Goal: Task Accomplishment & Management: Manage account settings

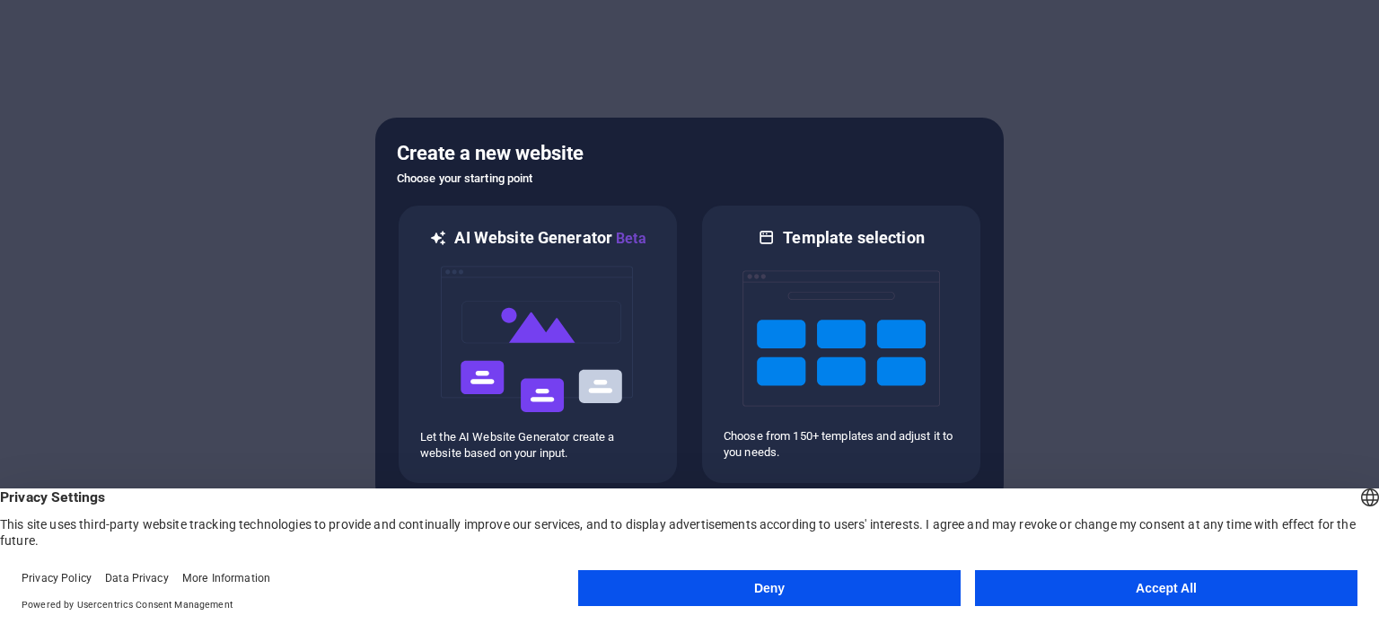
click at [1159, 590] on button "Accept All" at bounding box center [1166, 588] width 382 height 36
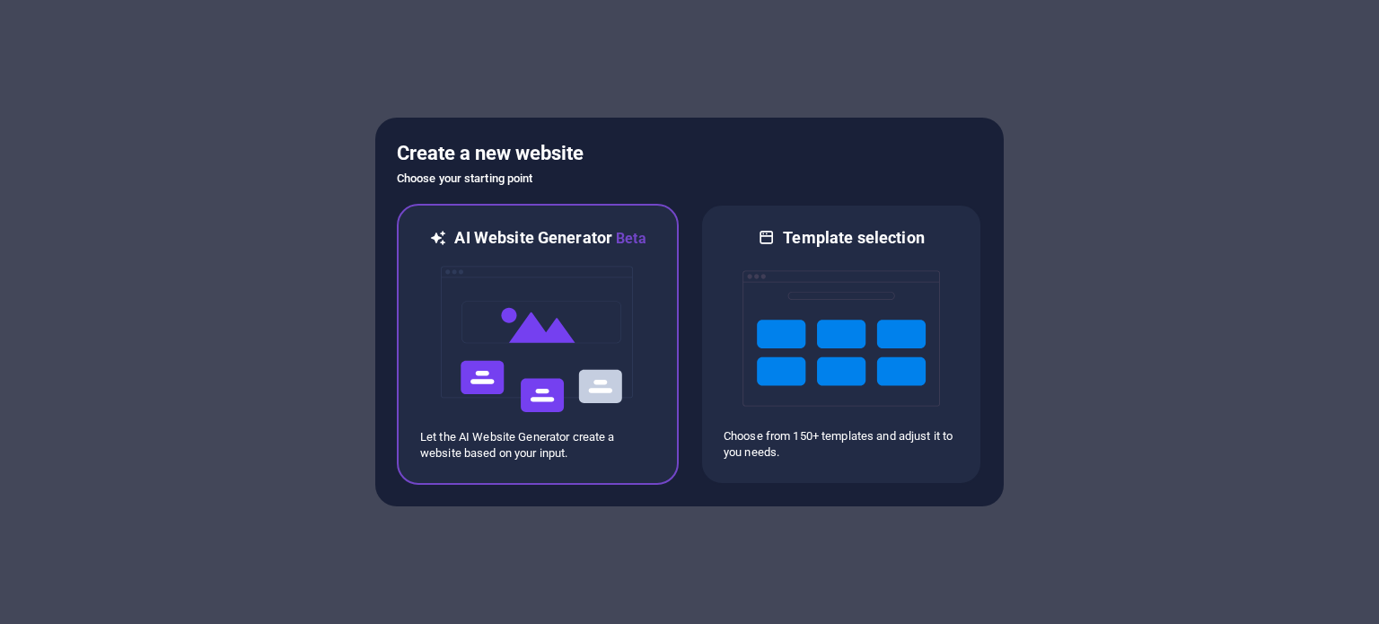
click at [540, 301] on img at bounding box center [537, 340] width 197 height 180
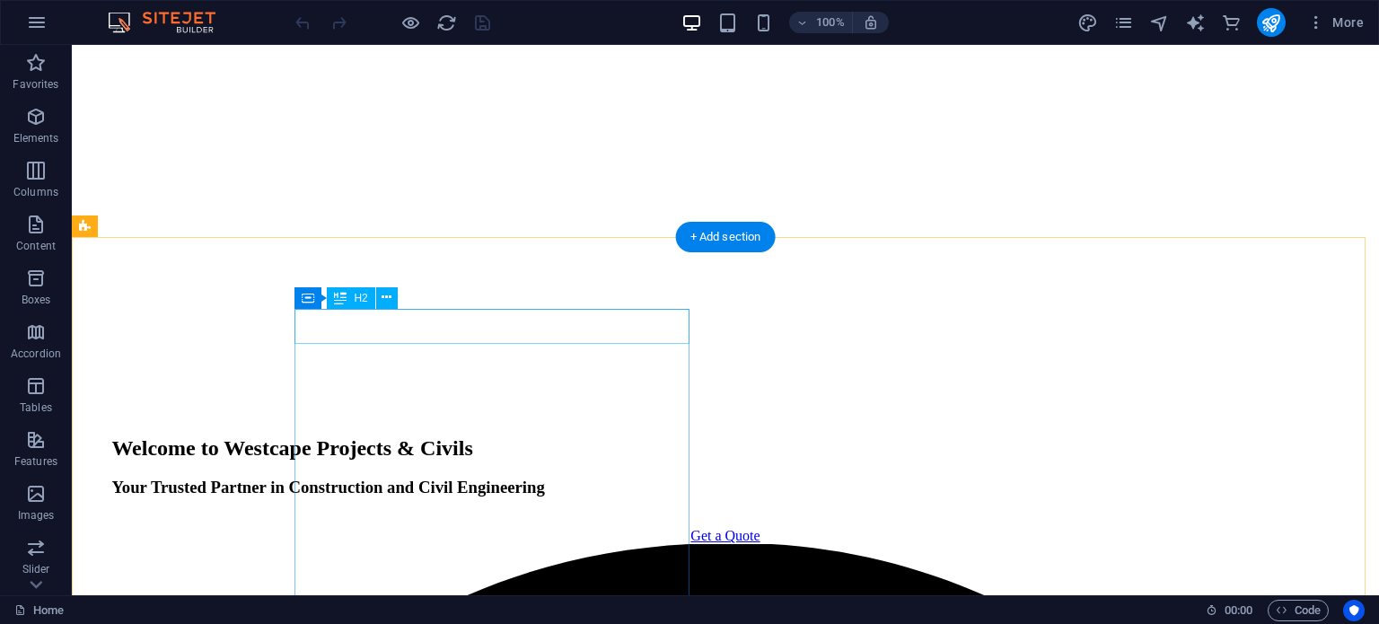
scroll to position [2154, 0]
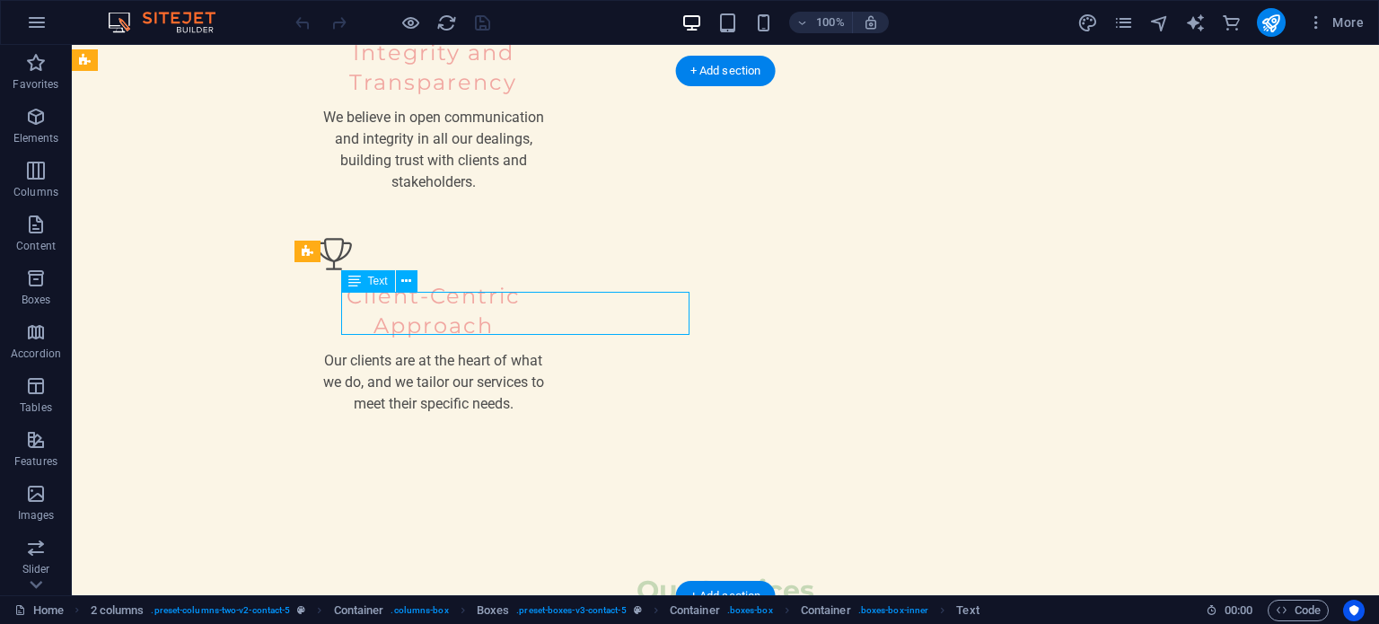
click at [376, 284] on span "Text" at bounding box center [378, 281] width 20 height 11
click at [376, 279] on span "Text" at bounding box center [378, 281] width 20 height 11
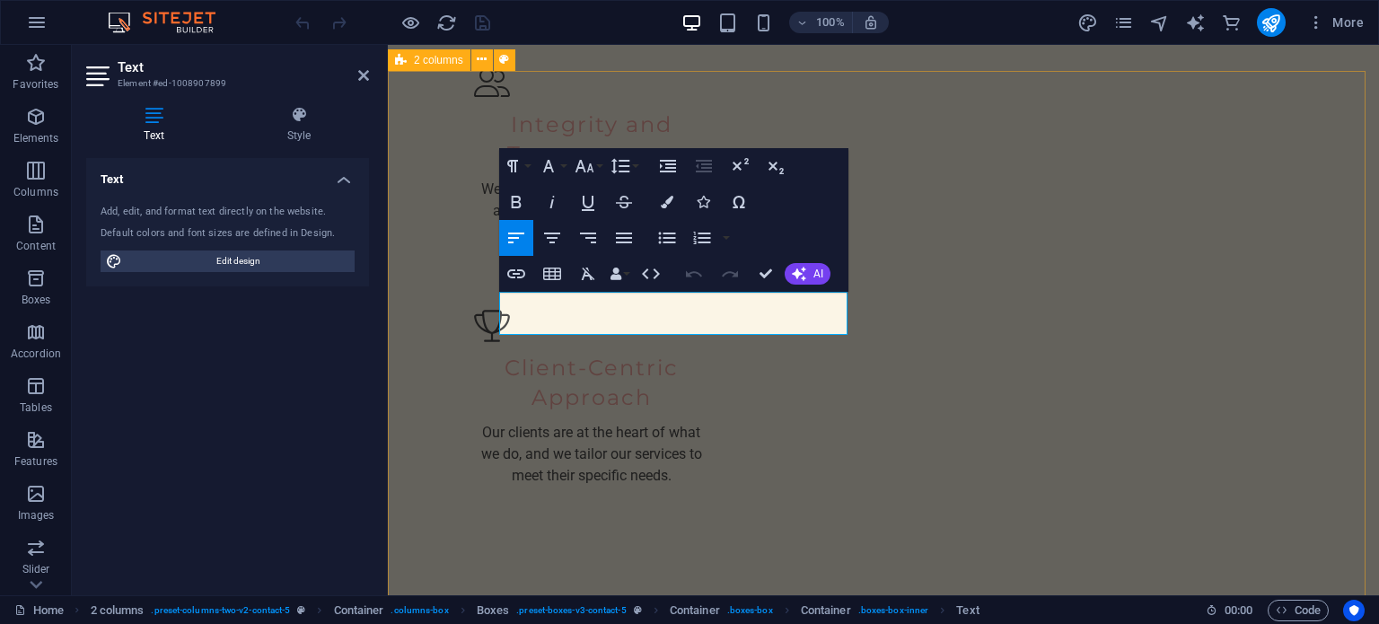
scroll to position [2254, 0]
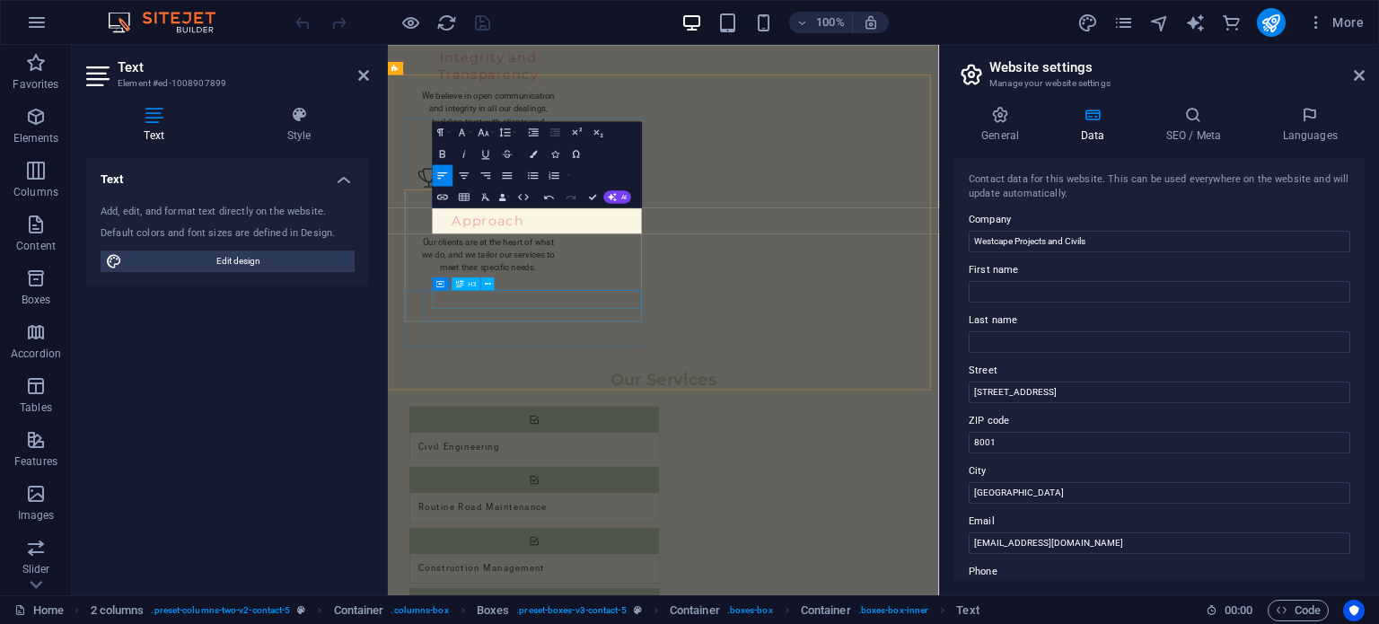
scroll to position [2585, 0]
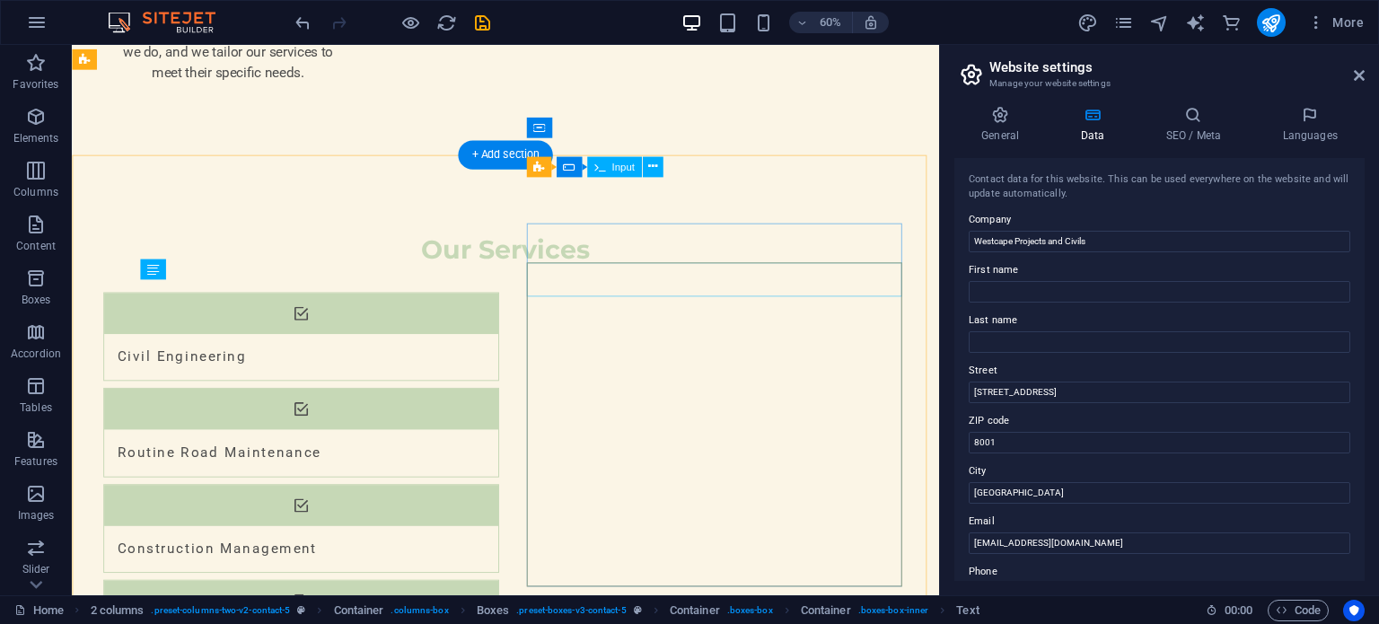
scroll to position [2321, 0]
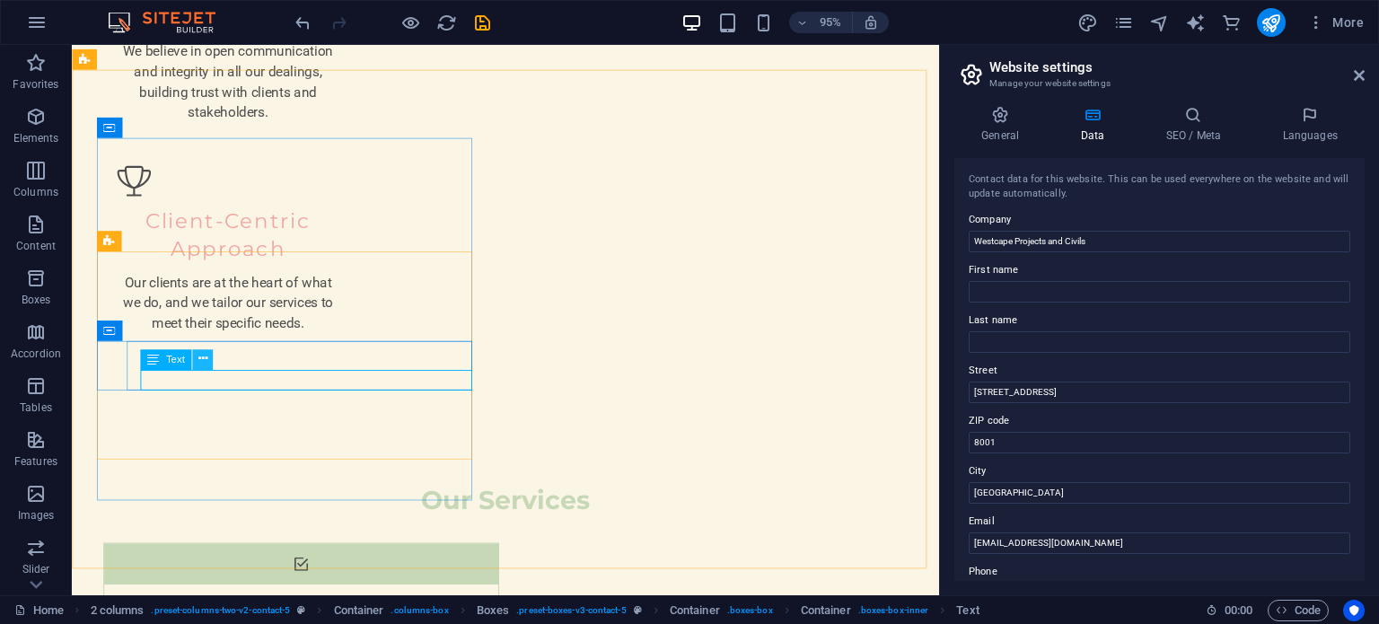
click at [204, 360] on icon at bounding box center [201, 359] width 9 height 18
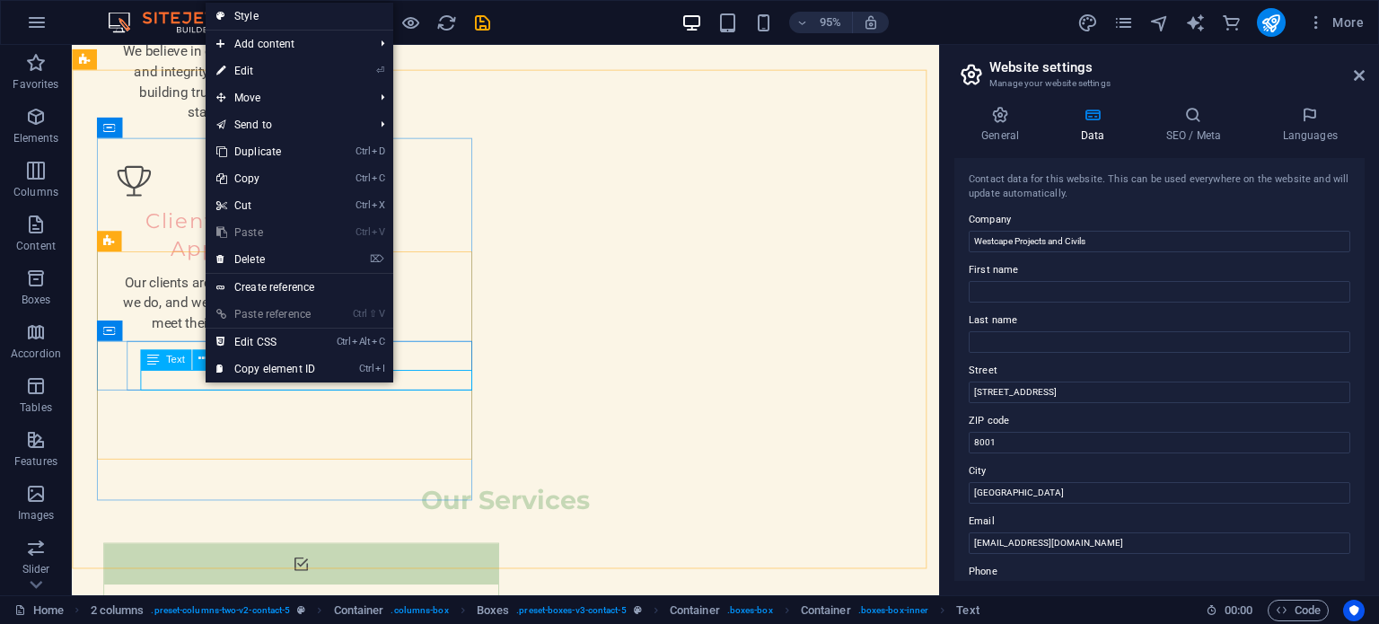
click at [160, 355] on div "Text" at bounding box center [165, 359] width 51 height 21
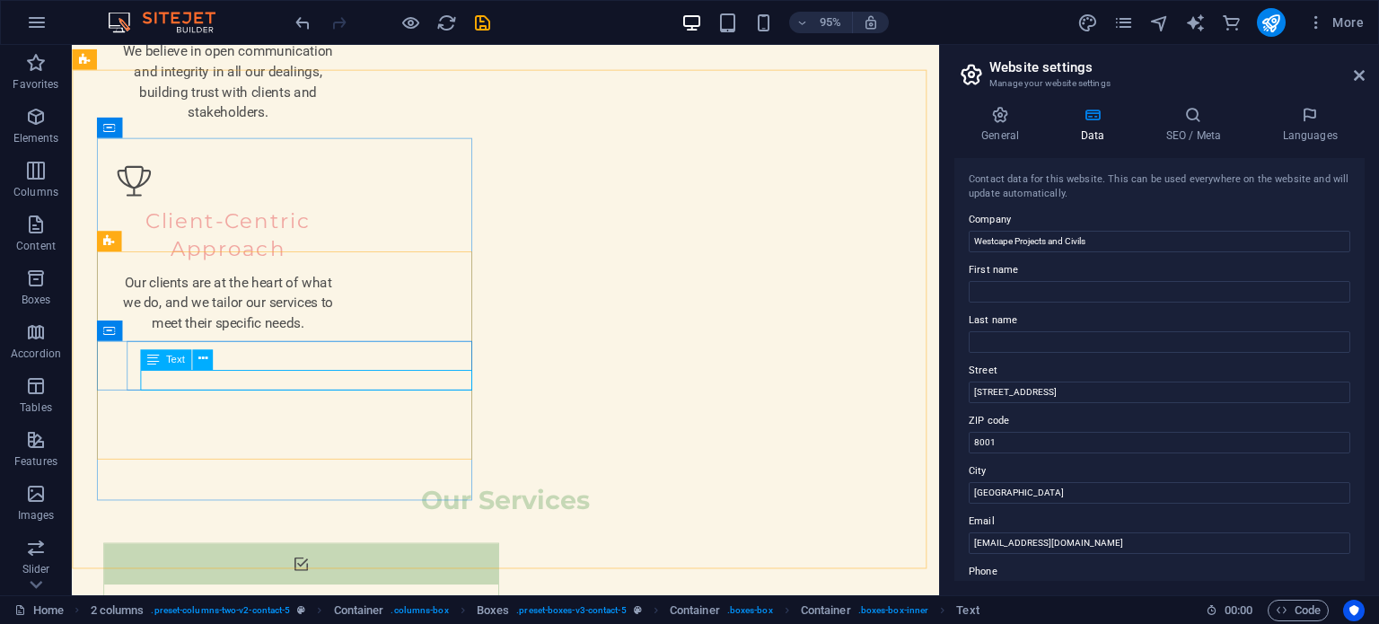
click at [154, 357] on icon at bounding box center [153, 359] width 12 height 21
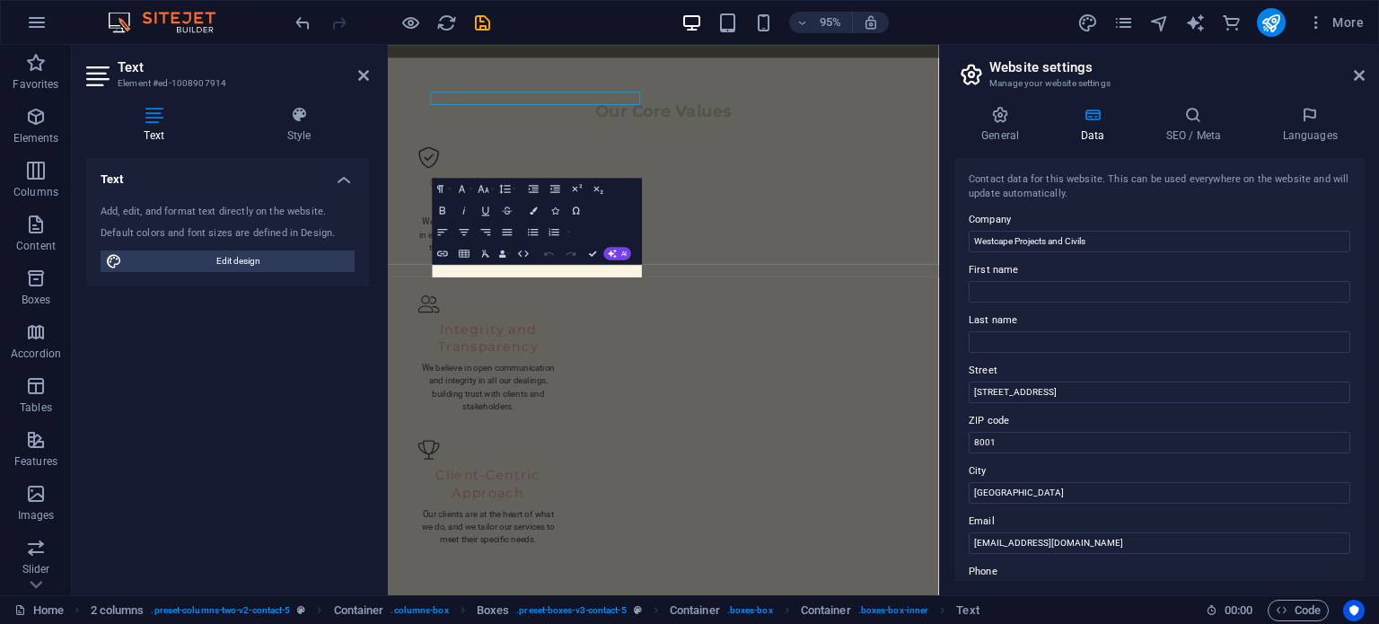
scroll to position [2585, 0]
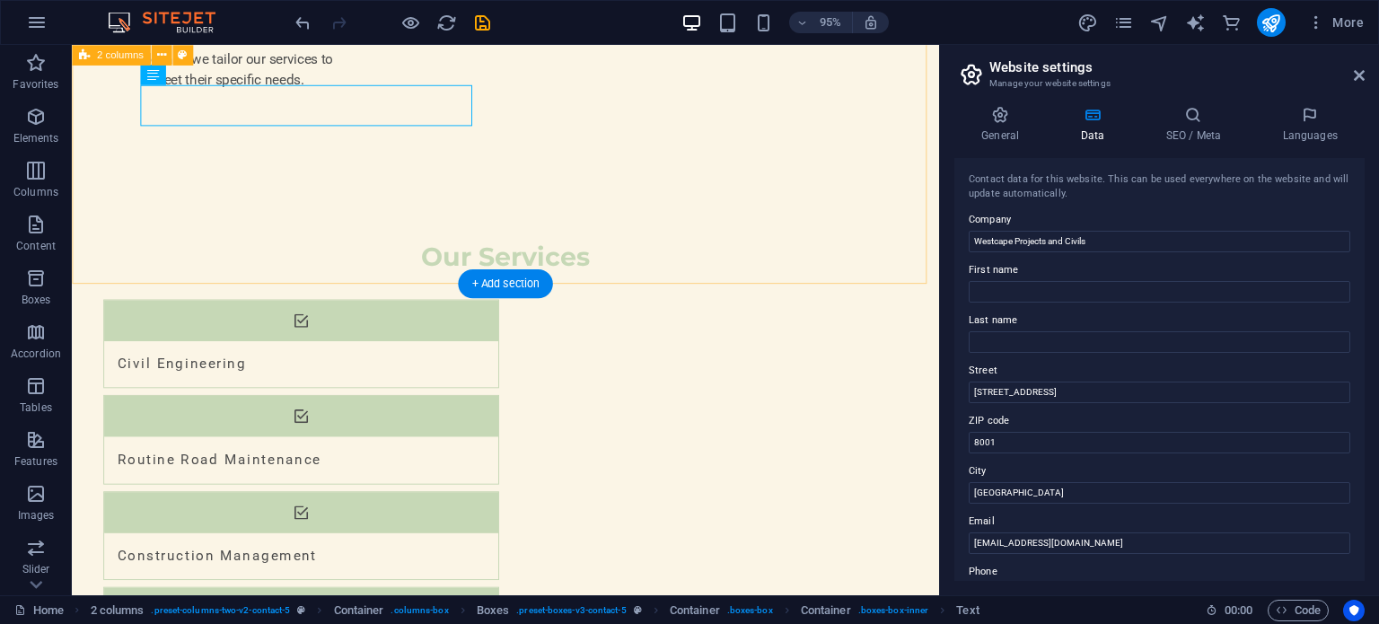
scroll to position [2635, 0]
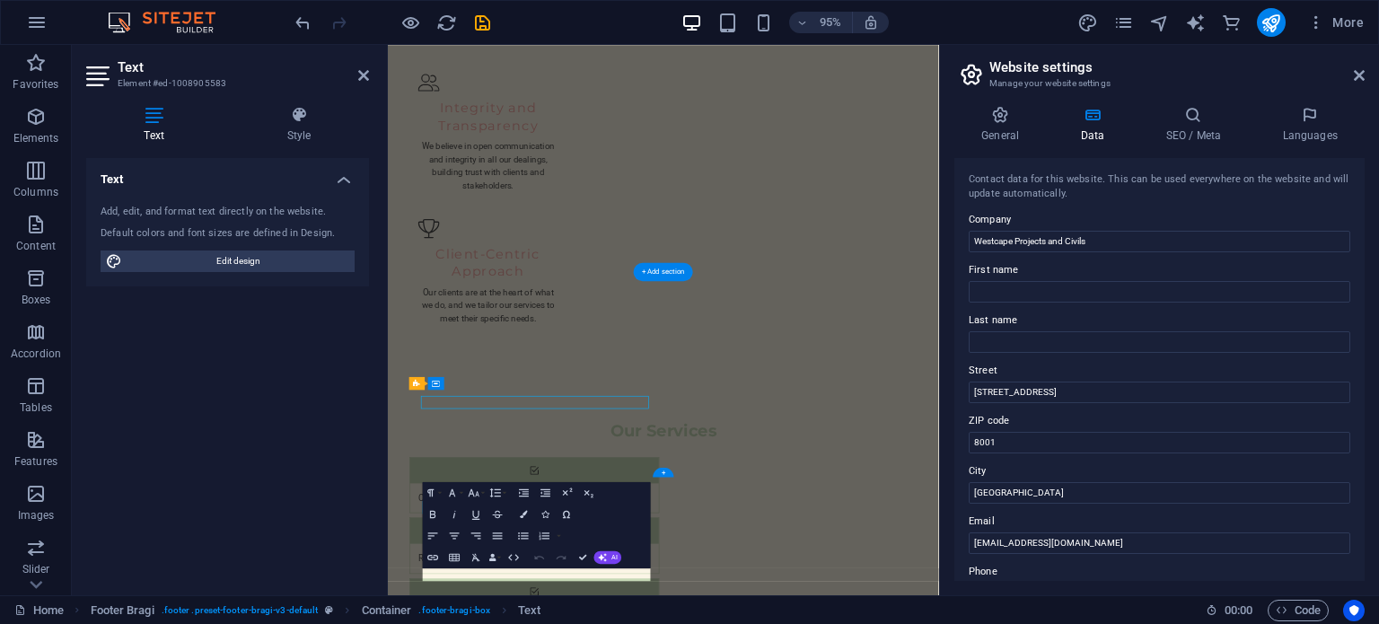
scroll to position [2585, 0]
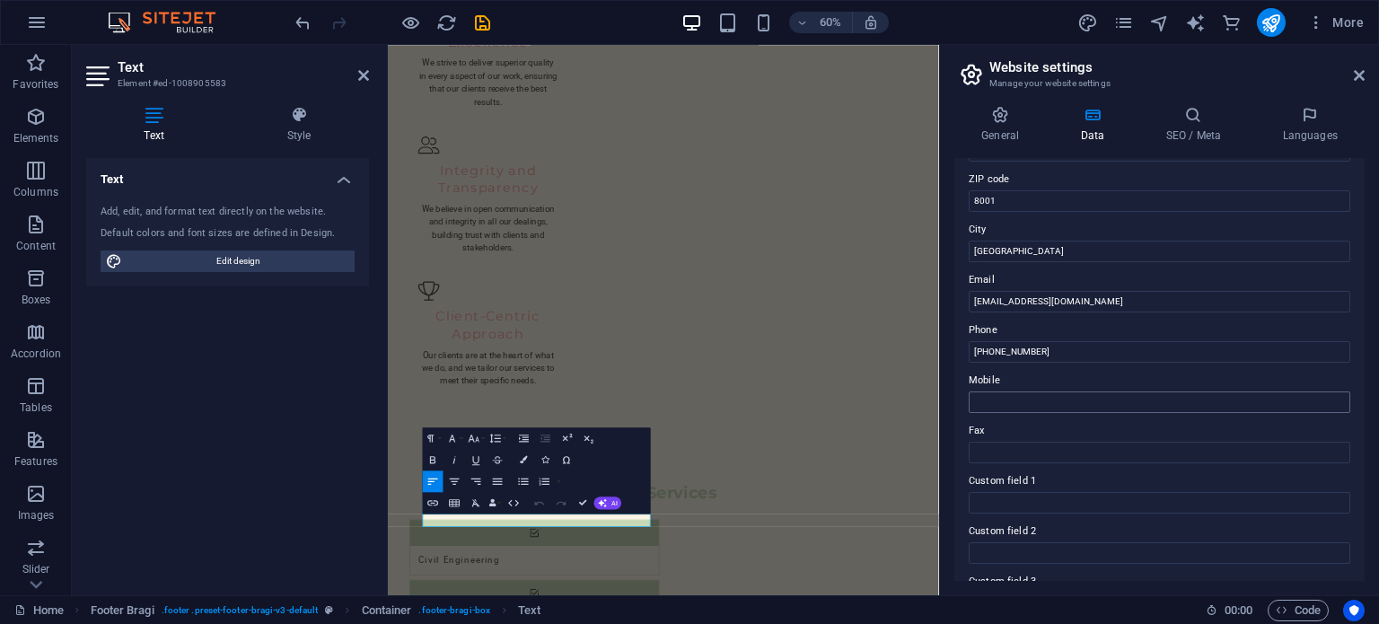
scroll to position [269, 0]
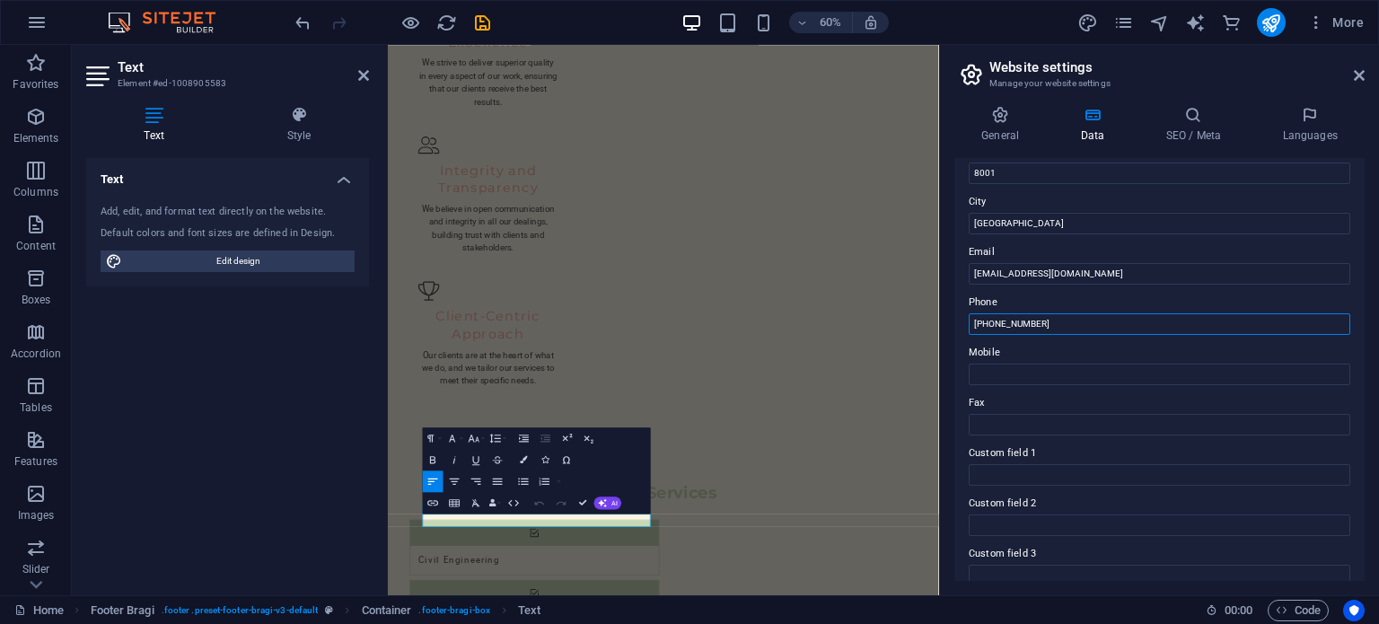
click at [1056, 319] on input "+27 21 555 0123" at bounding box center [1159, 324] width 381 height 22
type input "[PHONE_NUMBER]"
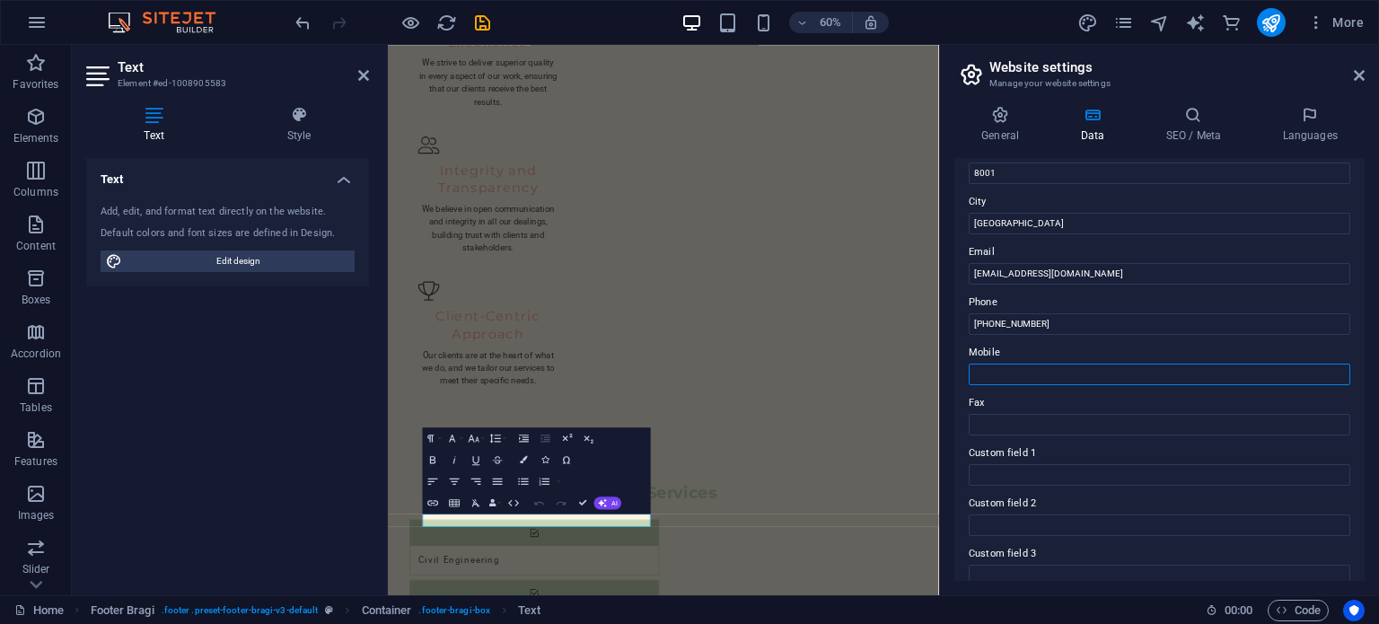
click at [1041, 373] on input "Mobile" at bounding box center [1159, 375] width 381 height 22
click at [1069, 370] on input "Mobile" at bounding box center [1159, 375] width 381 height 22
type input "0"
type input "[PHONE_NUMBER]"
click at [1045, 429] on input "Fax" at bounding box center [1159, 425] width 381 height 22
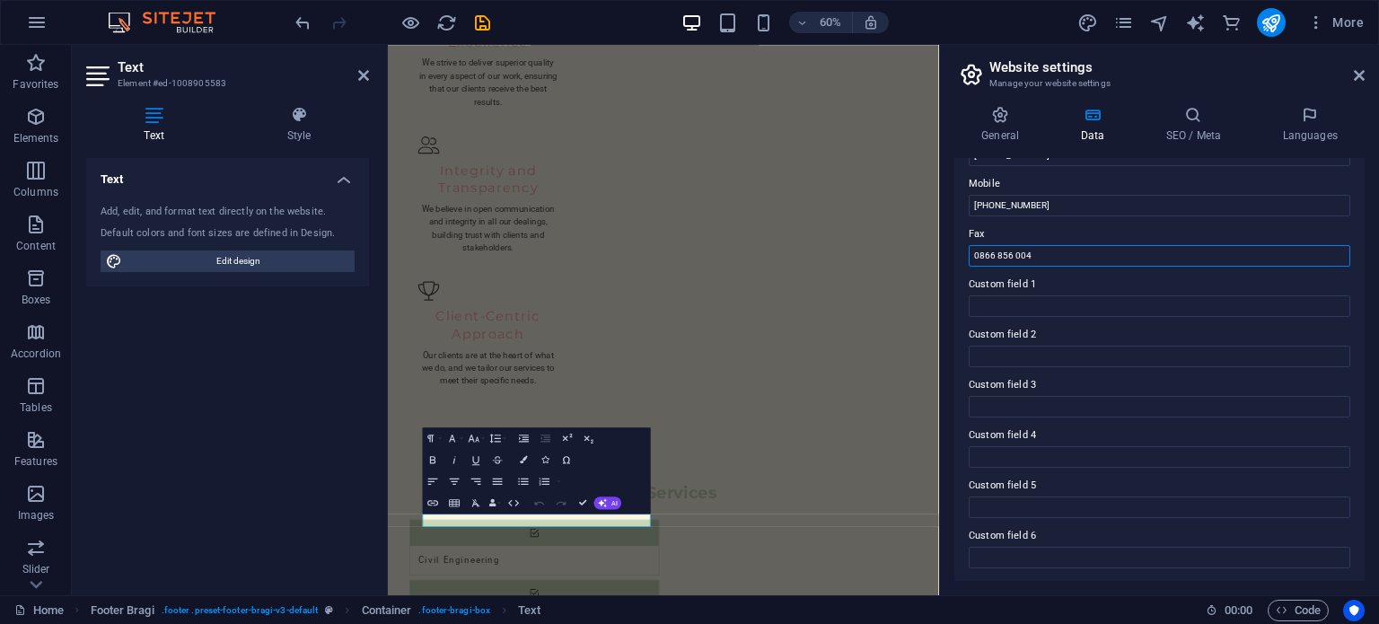
scroll to position [0, 0]
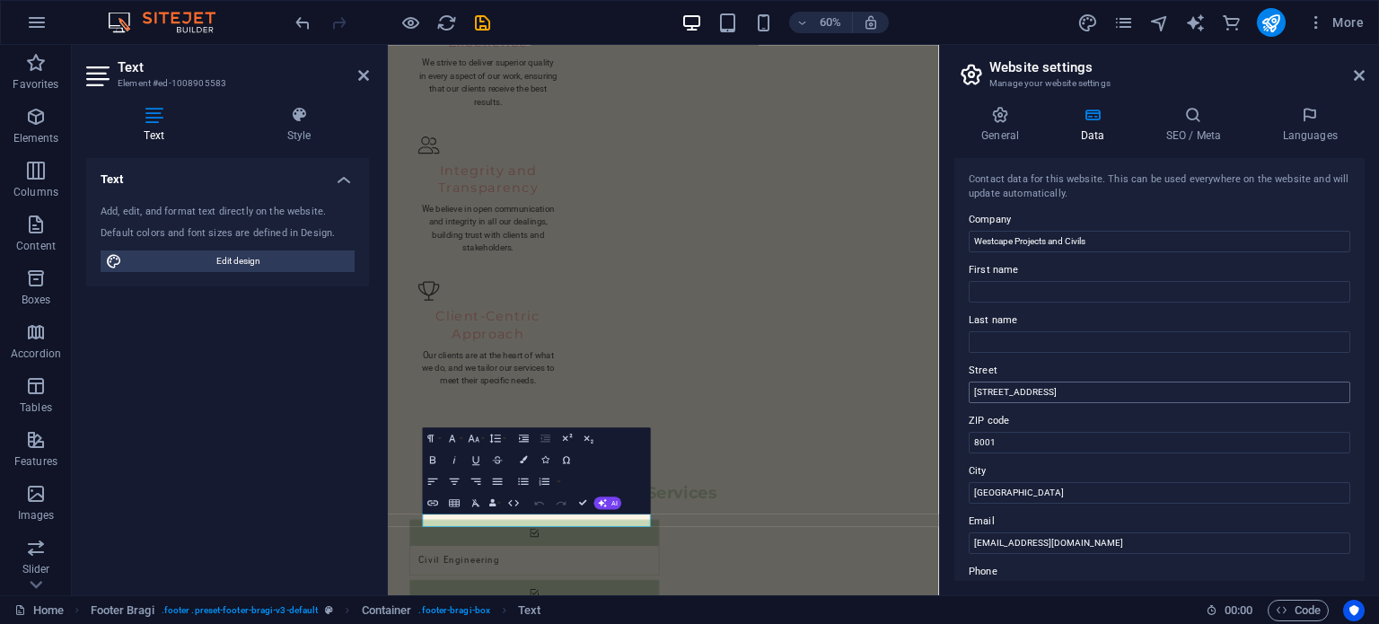
type input "0866 856 004"
click at [1084, 387] on input "123 Construction Lane" at bounding box center [1159, 392] width 381 height 22
click at [1084, 388] on input "123 Construction Lane" at bounding box center [1159, 392] width 381 height 22
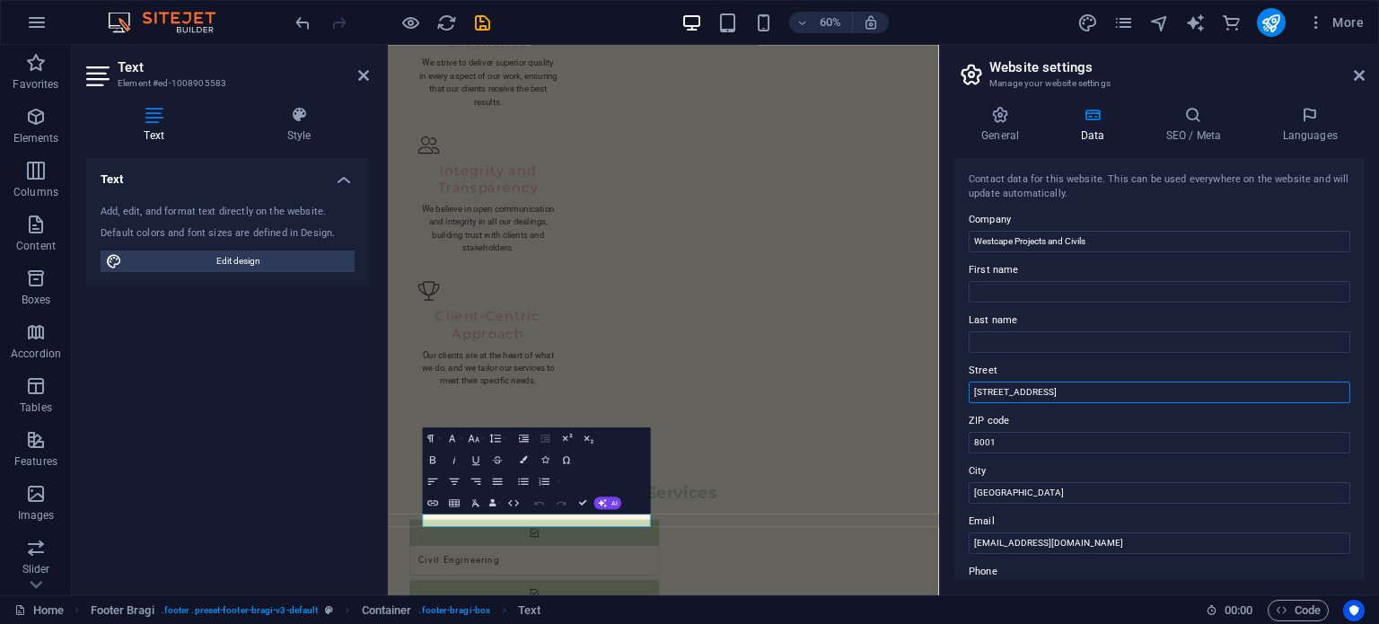
click at [1084, 388] on input "123 Construction Lane" at bounding box center [1159, 392] width 381 height 22
click at [1311, 423] on label "ZIP code" at bounding box center [1159, 421] width 381 height 22
click at [1311, 432] on input "8001" at bounding box center [1159, 443] width 381 height 22
click at [1106, 393] on input "4 Chalet Court" at bounding box center [1159, 392] width 381 height 22
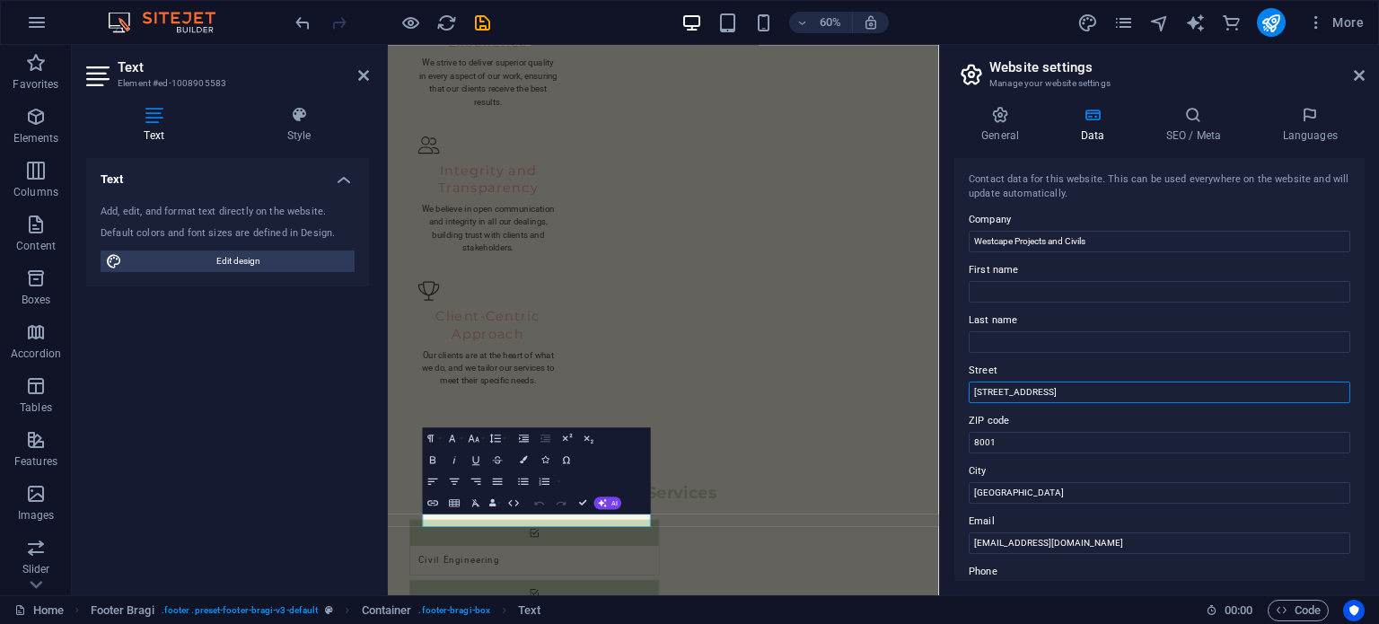
type input "[STREET_ADDRESS]"
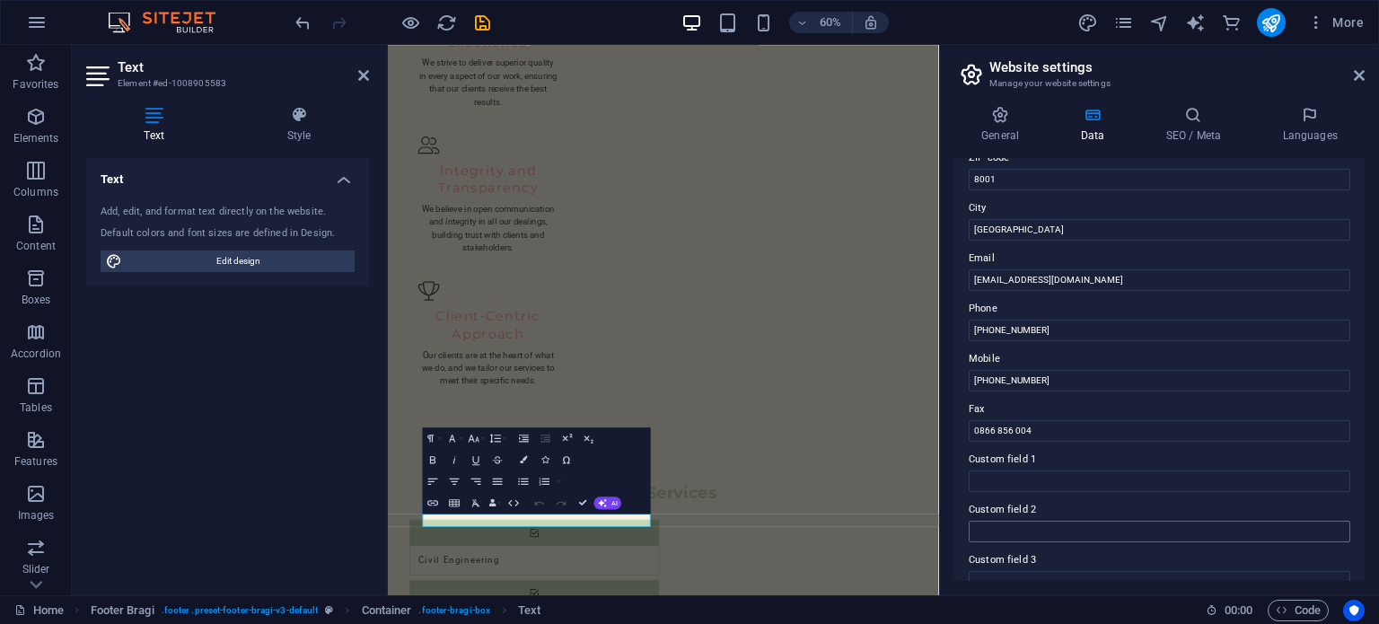
scroll to position [269, 0]
click at [1307, 609] on span "Code" at bounding box center [1298, 611] width 45 height 22
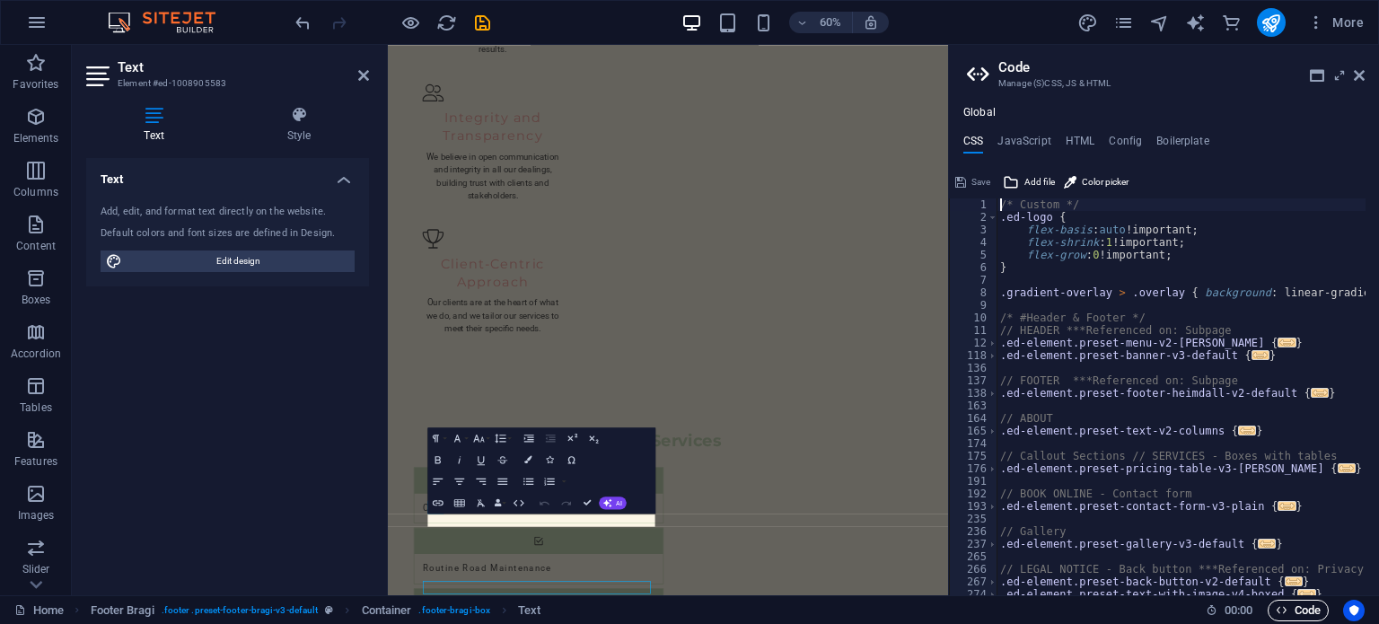
scroll to position [2564, 0]
click at [1308, 609] on span "Code" at bounding box center [1298, 611] width 45 height 22
click at [1305, 612] on span "Code" at bounding box center [1298, 611] width 45 height 22
click at [1279, 610] on icon "button" at bounding box center [1282, 610] width 12 height 12
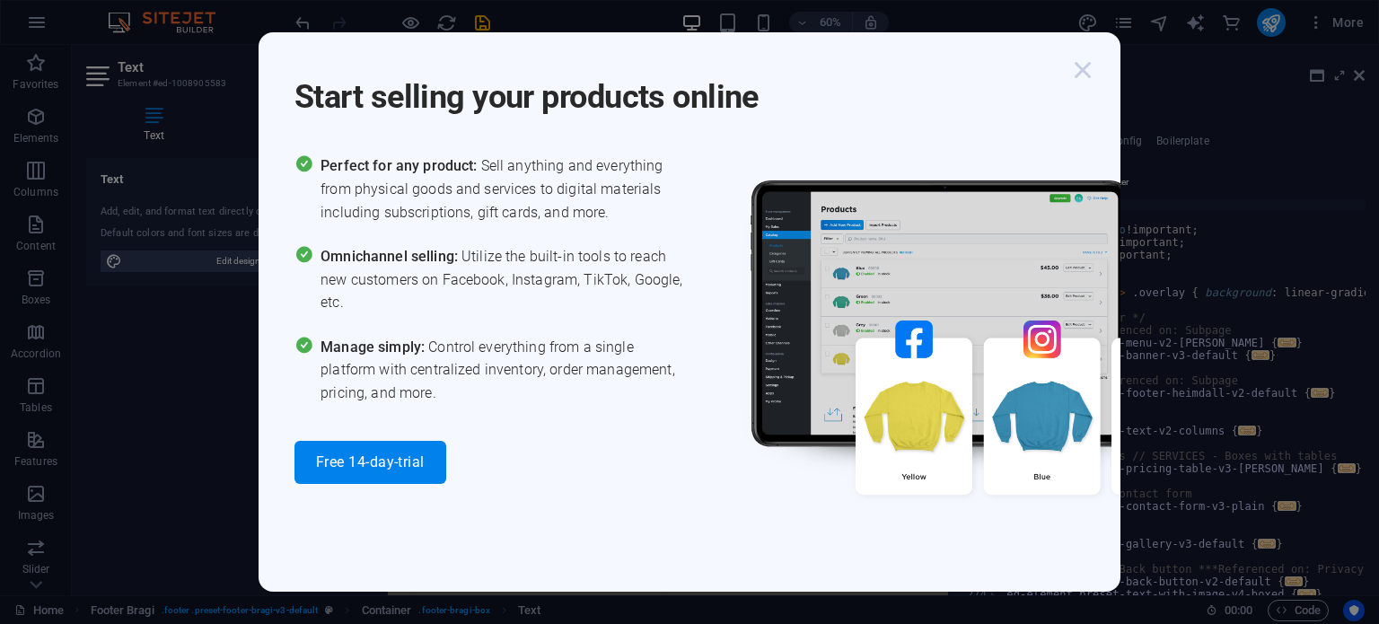
click at [1081, 69] on icon "button" at bounding box center [1082, 70] width 32 height 32
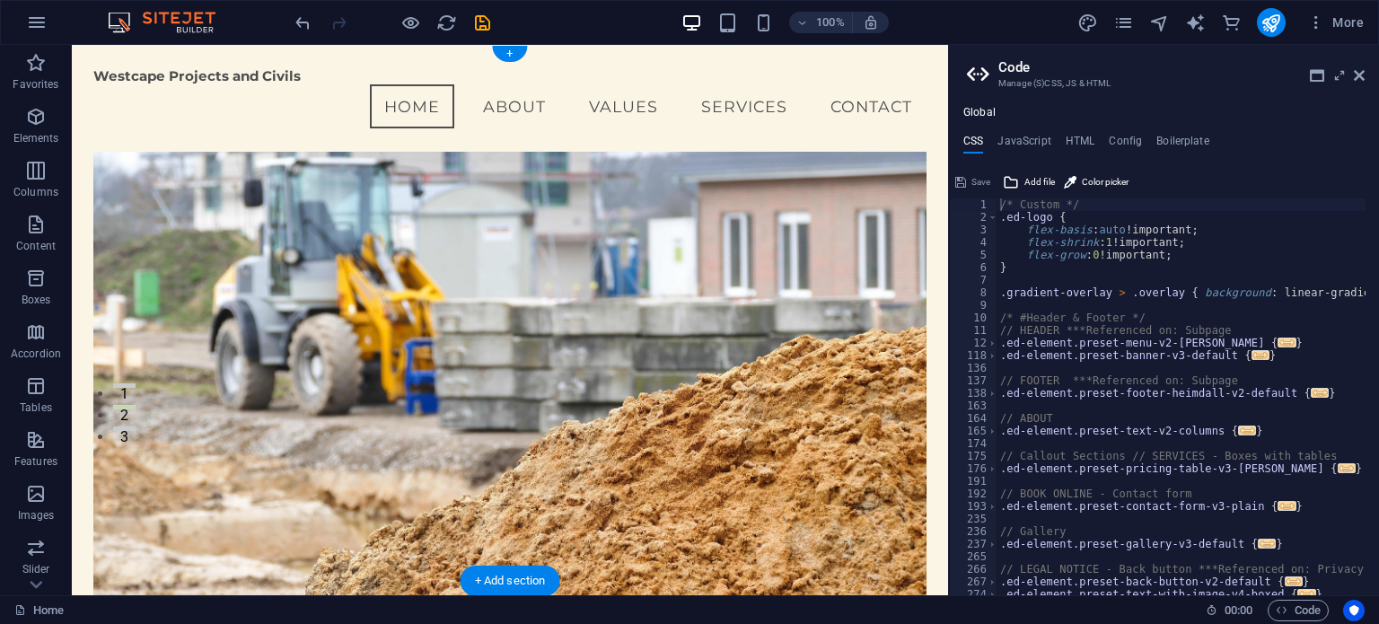
scroll to position [0, 0]
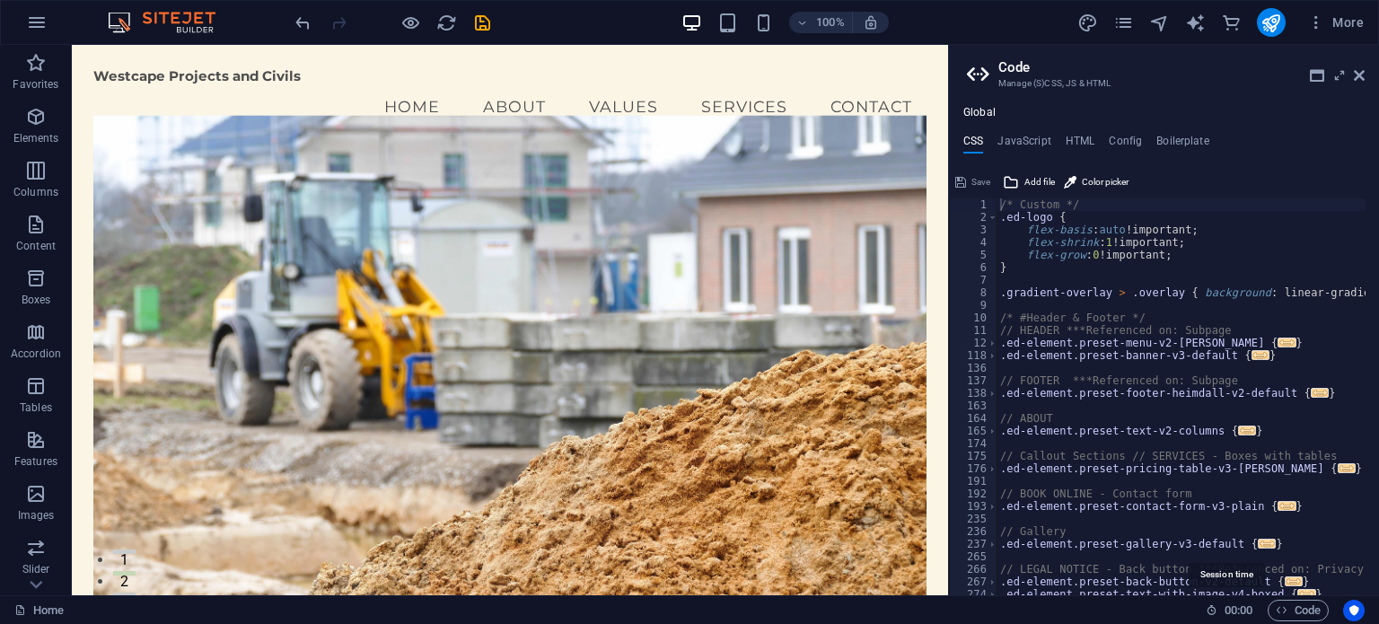
click at [1226, 609] on span "00 : 00" at bounding box center [1238, 611] width 28 height 22
click at [1210, 612] on icon at bounding box center [1211, 610] width 12 height 12
click at [971, 75] on icon at bounding box center [980, 74] width 27 height 25
click at [1039, 142] on h4 "JavaScript" at bounding box center [1023, 145] width 53 height 20
type textarea "/* JS for preset "Menu V2" */"
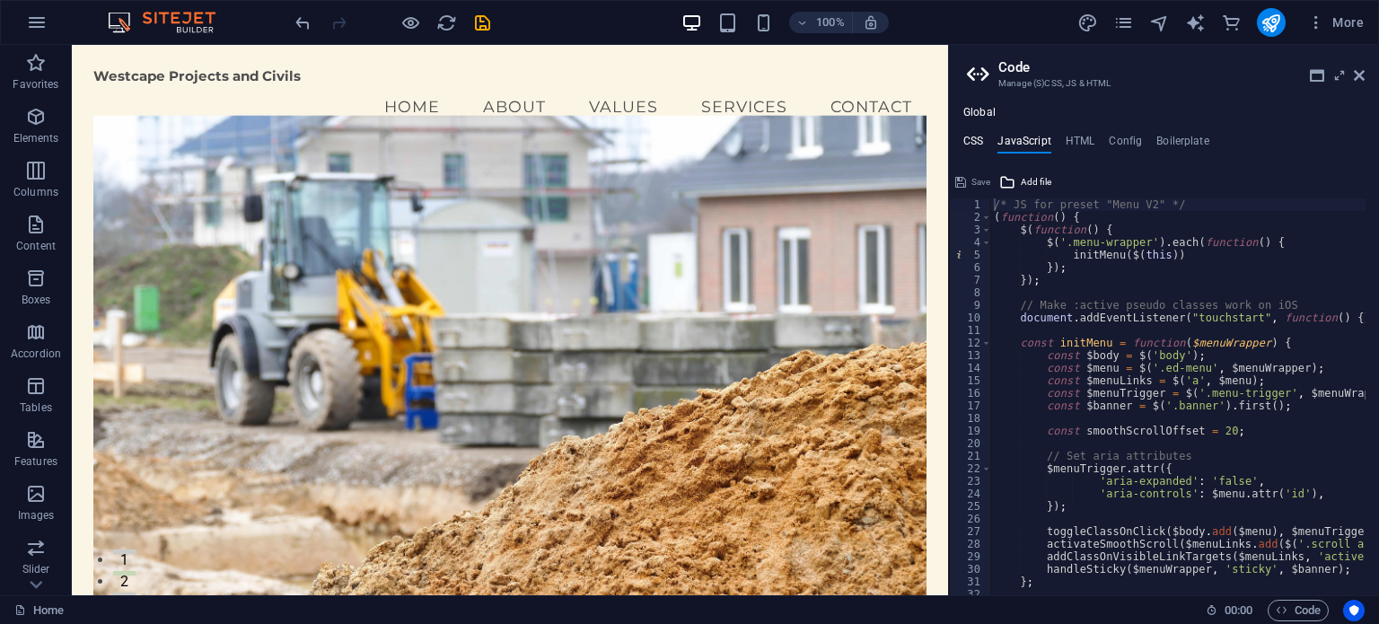
click at [977, 136] on h4 "CSS" at bounding box center [973, 145] width 20 height 20
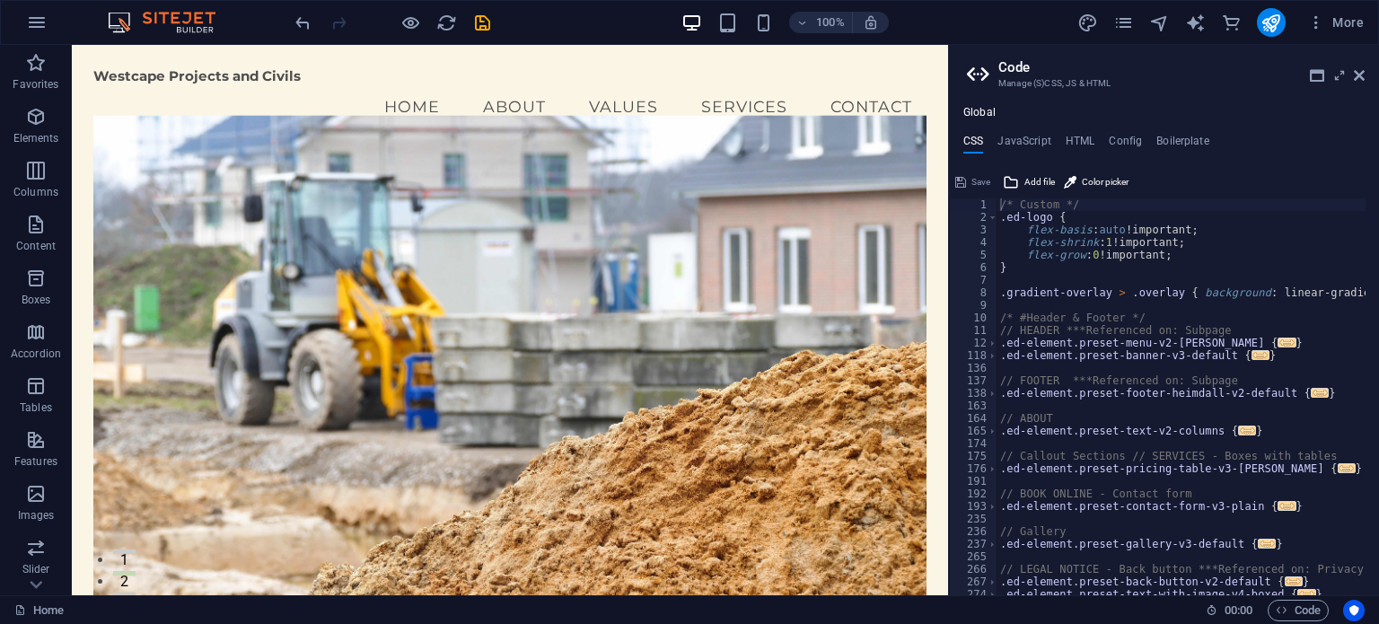
drag, startPoint x: 977, startPoint y: 136, endPoint x: 1218, endPoint y: 143, distance: 241.5
click at [1218, 143] on ul "CSS JavaScript HTML Config Boilerplate" at bounding box center [1164, 145] width 430 height 20
click at [1359, 74] on icon at bounding box center [1359, 75] width 11 height 14
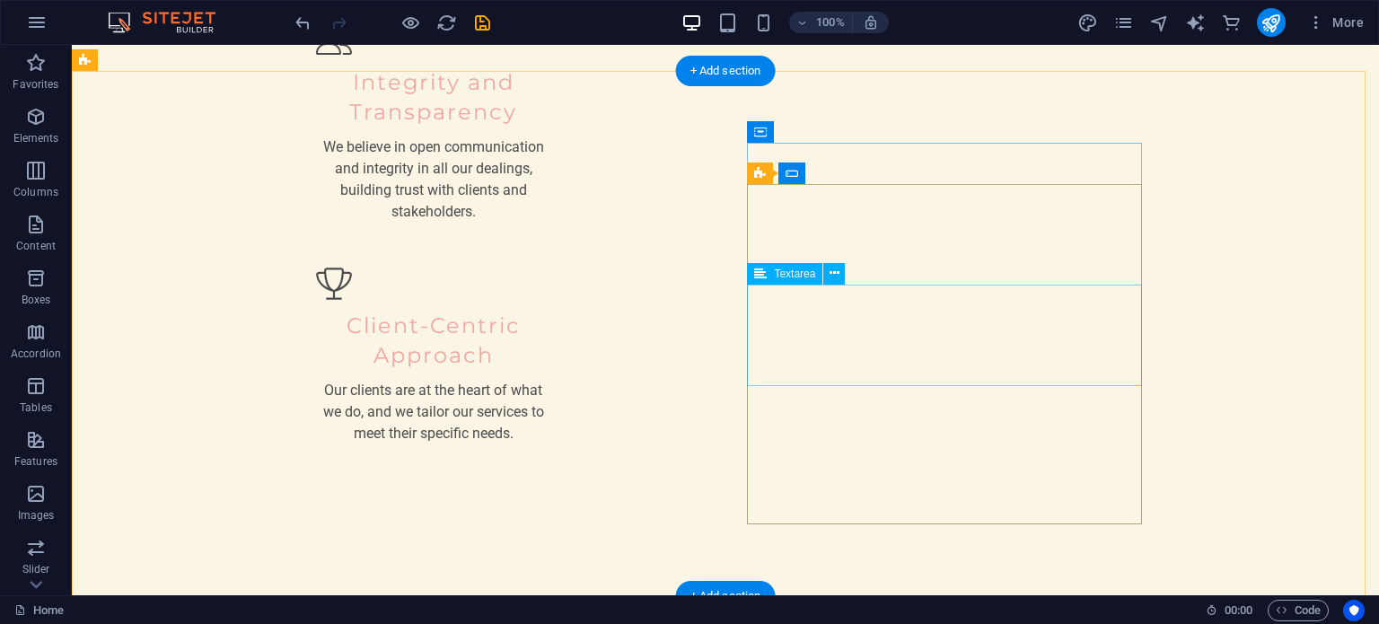
scroll to position [2154, 0]
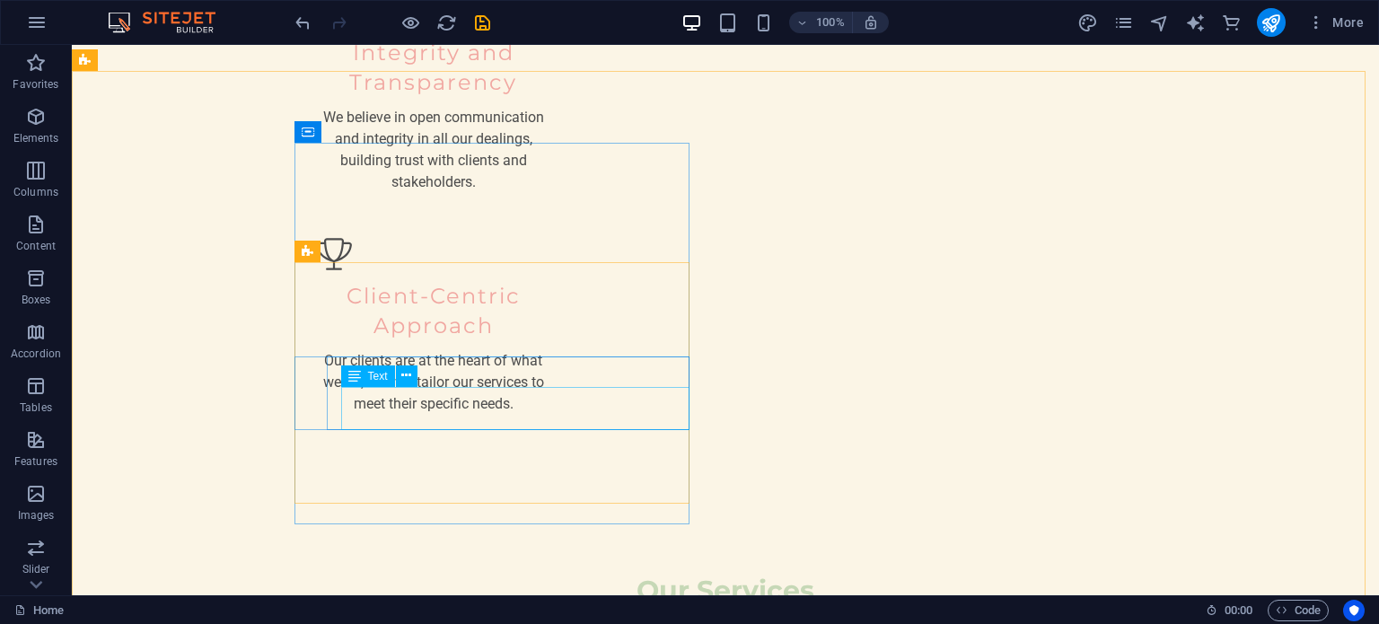
click at [350, 380] on icon at bounding box center [354, 376] width 13 height 22
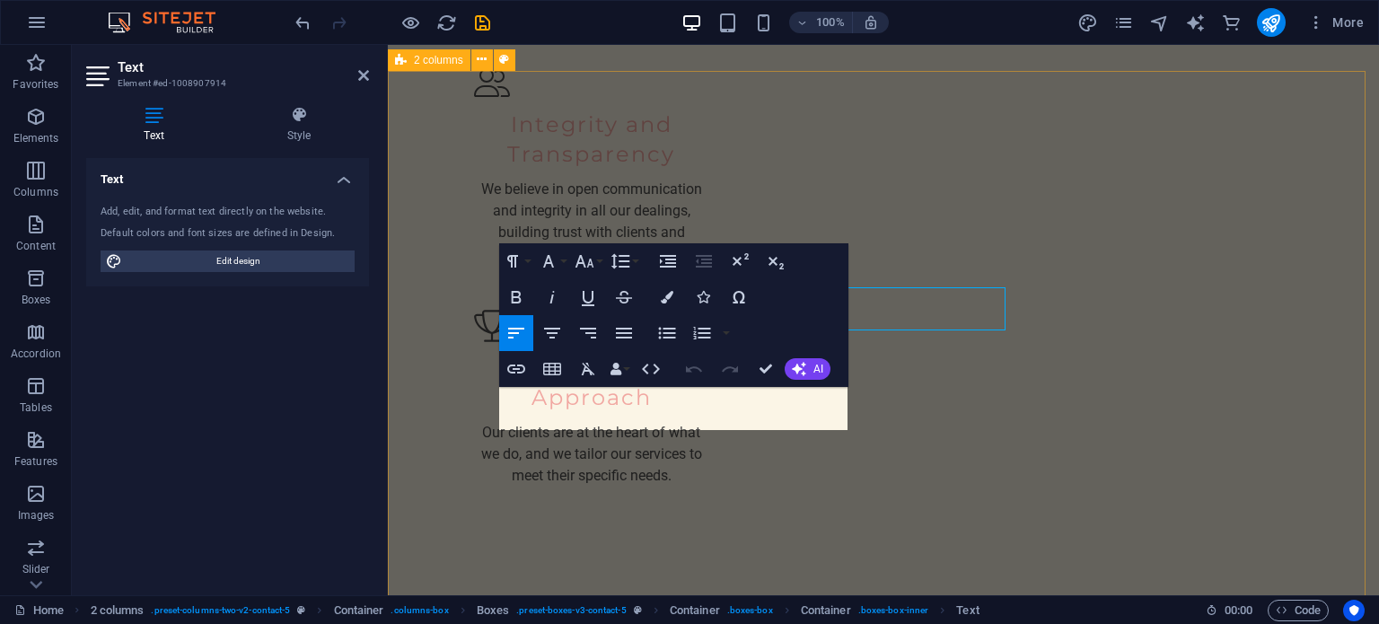
scroll to position [2254, 0]
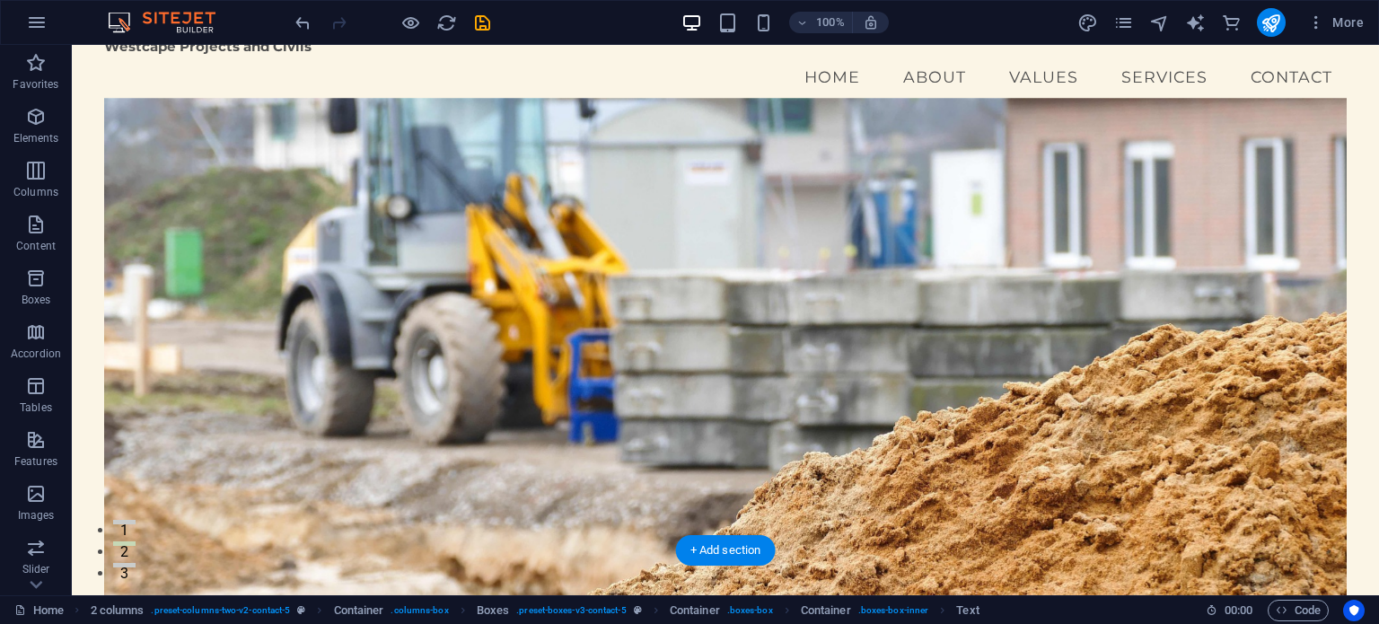
scroll to position [0, 0]
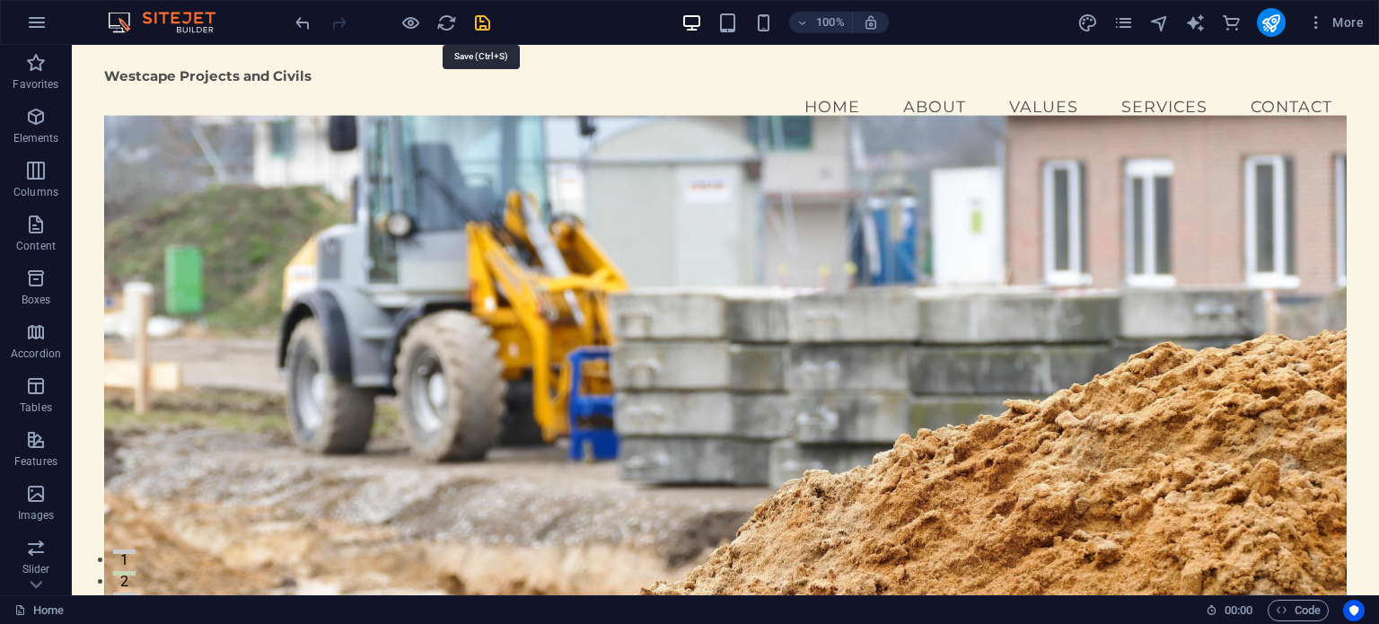
click at [485, 21] on icon "save" at bounding box center [482, 23] width 21 height 21
checkbox input "false"
click at [1348, 25] on span "More" at bounding box center [1335, 22] width 57 height 18
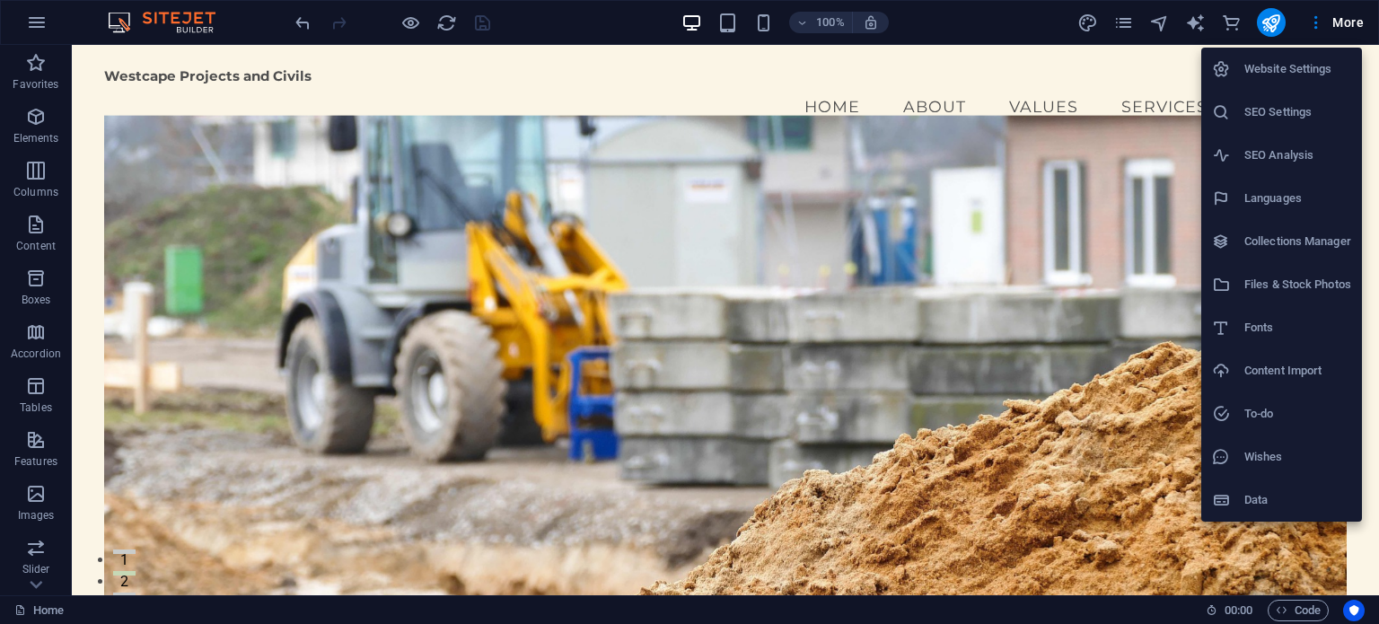
click at [260, 91] on div at bounding box center [689, 312] width 1379 height 624
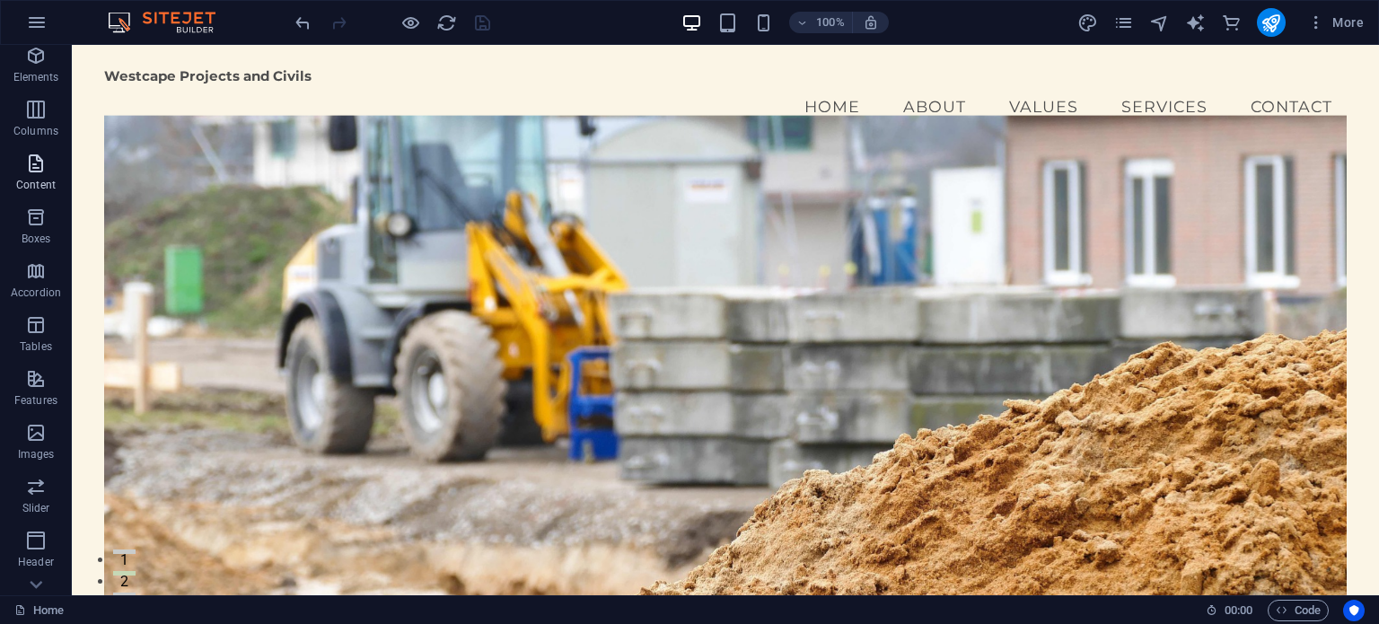
scroll to position [90, 0]
click at [39, 413] on icon "button" at bounding box center [36, 404] width 22 height 22
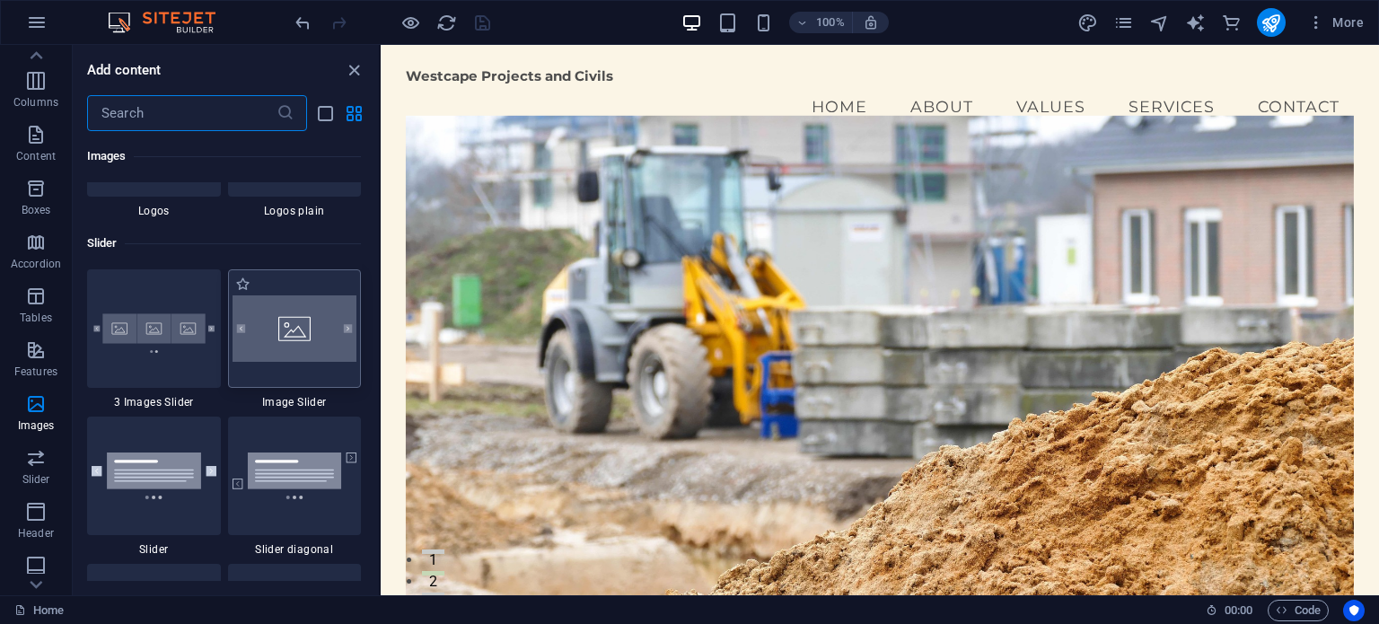
scroll to position [9999, 0]
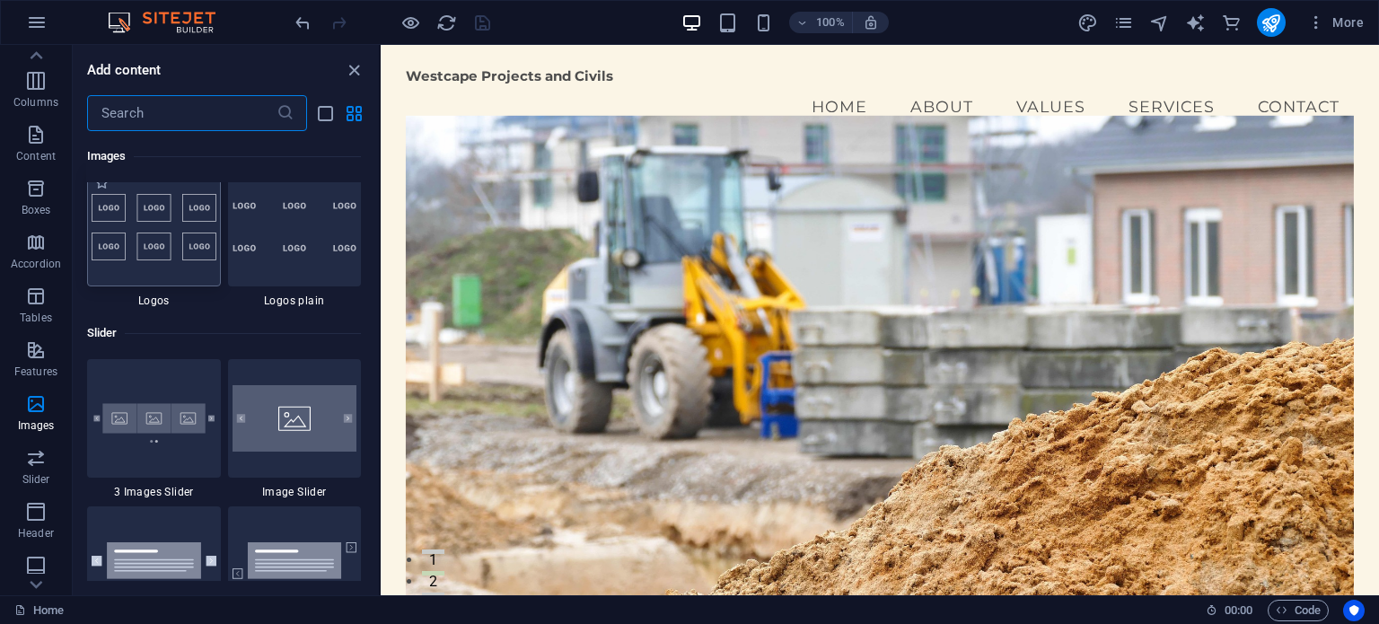
click at [153, 257] on img at bounding box center [154, 227] width 125 height 66
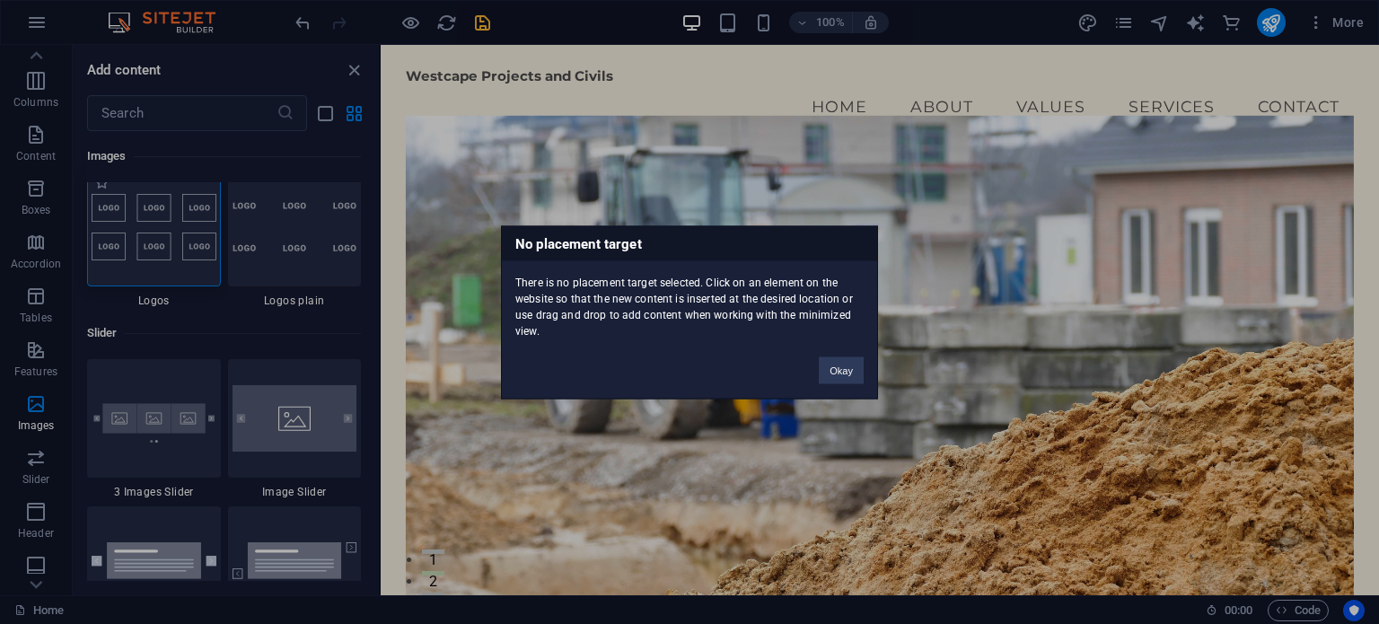
click at [164, 276] on div "No placement target There is no placement target selected. Click on an element …" at bounding box center [689, 312] width 1379 height 624
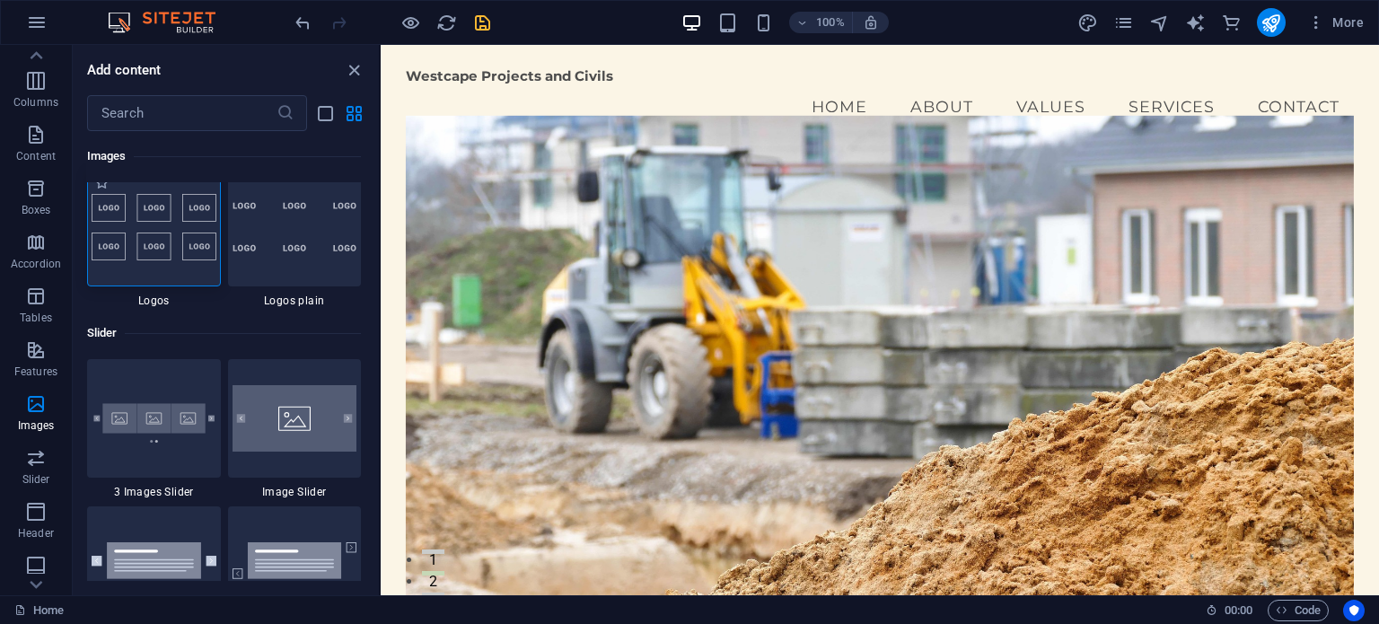
click at [164, 276] on div at bounding box center [154, 227] width 134 height 118
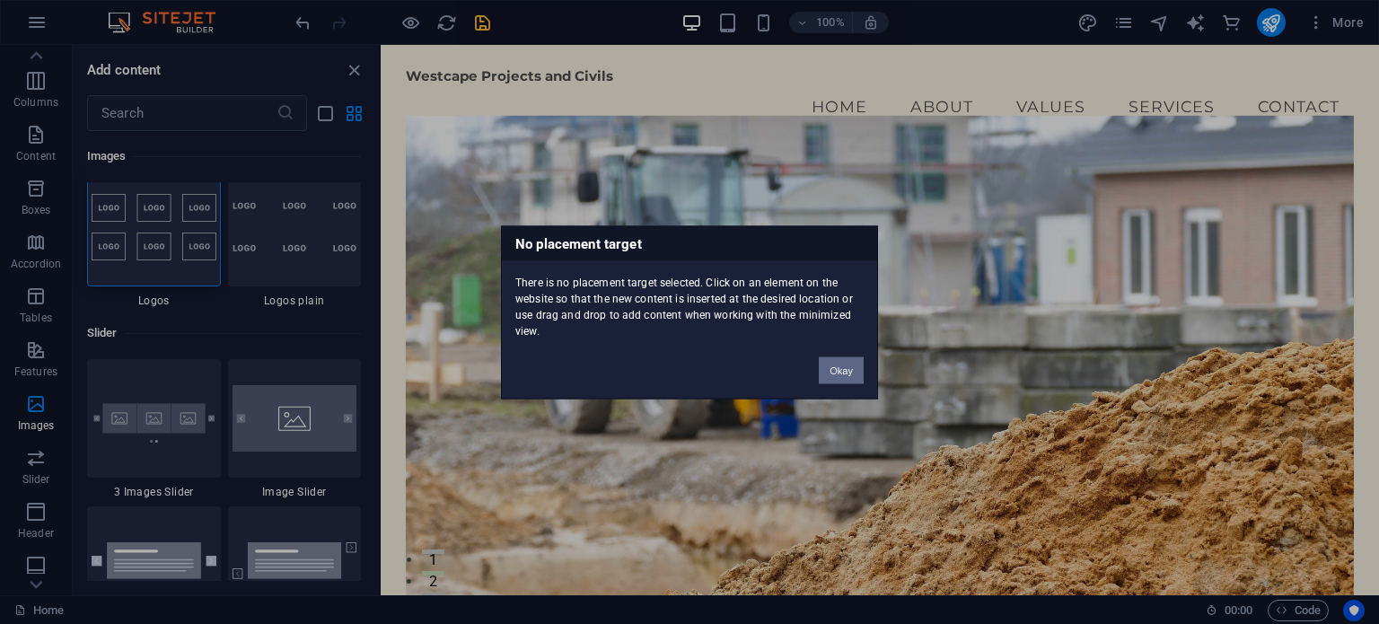
click at [846, 370] on button "Okay" at bounding box center [841, 369] width 45 height 27
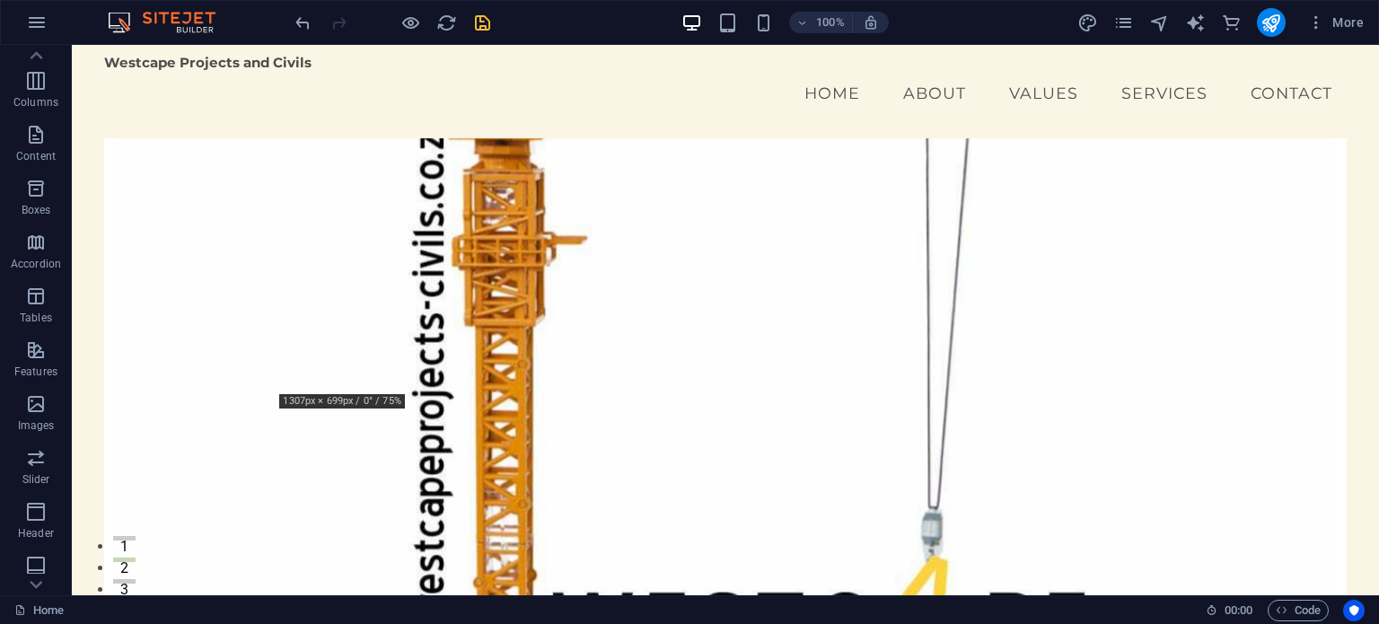
scroll to position [0, 0]
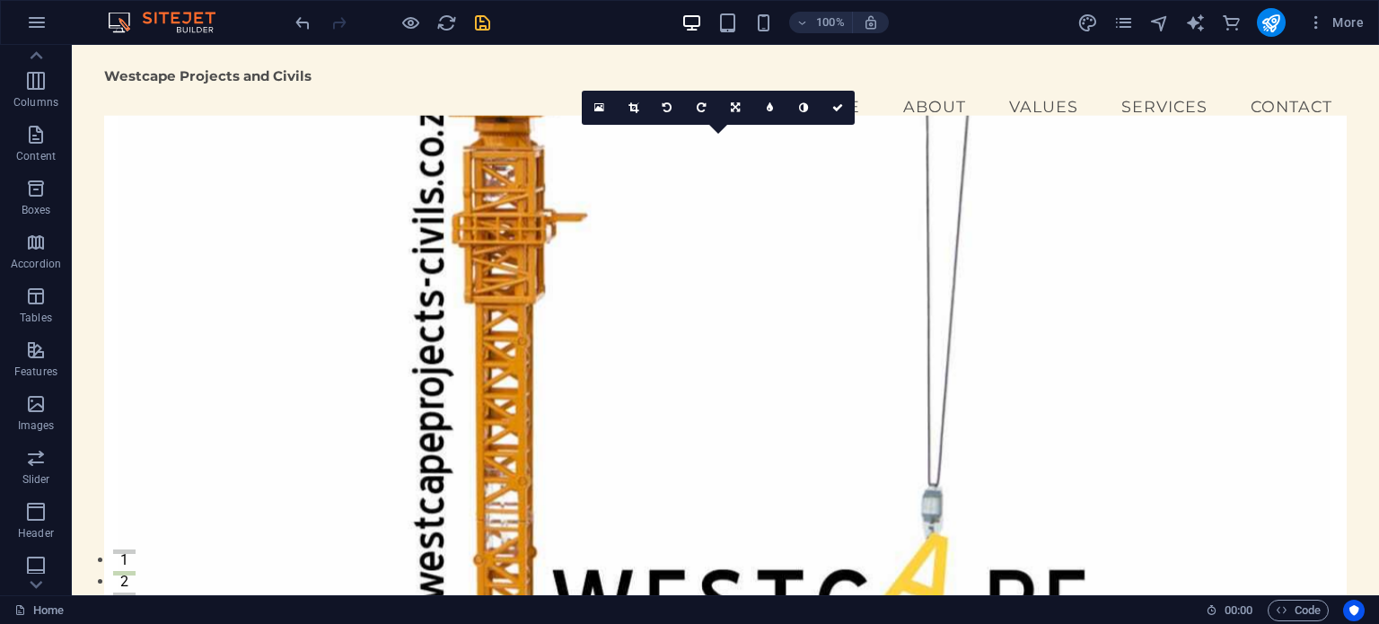
click at [1076, 297] on figure at bounding box center [724, 367] width 1241 height 502
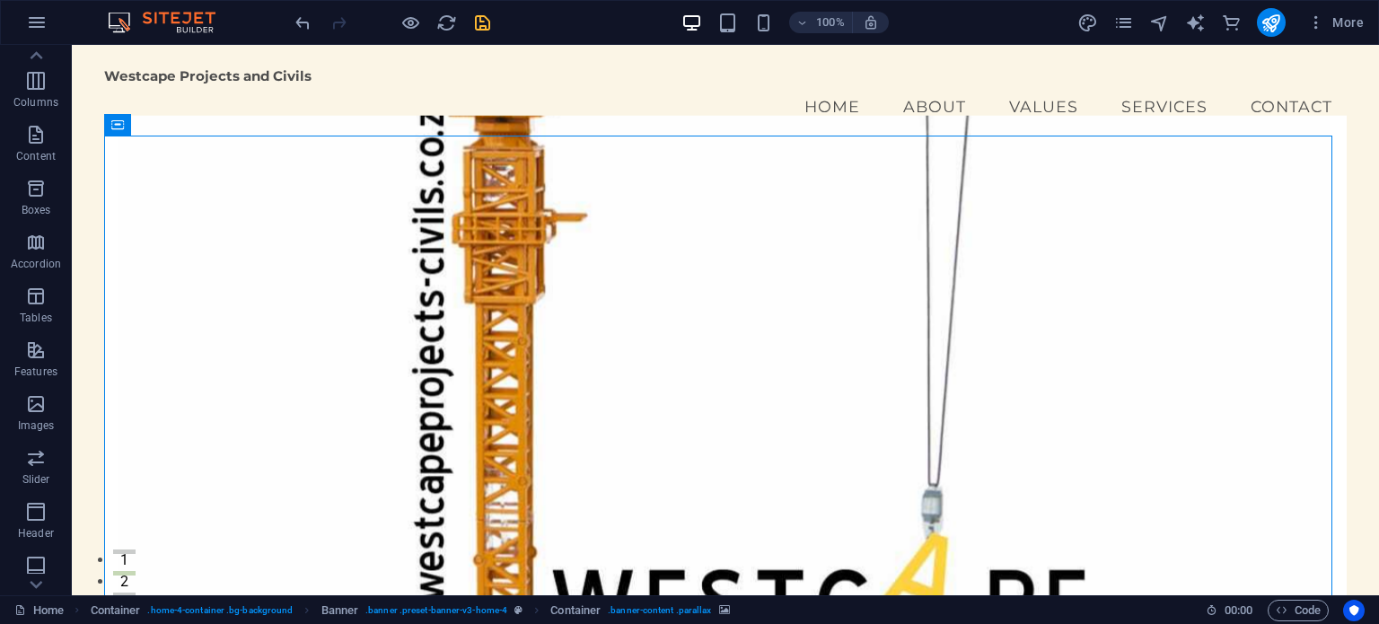
click at [820, 243] on figure at bounding box center [724, 367] width 1241 height 502
click at [1052, 233] on figure at bounding box center [724, 367] width 1241 height 502
click at [296, 17] on icon "undo" at bounding box center [303, 23] width 21 height 21
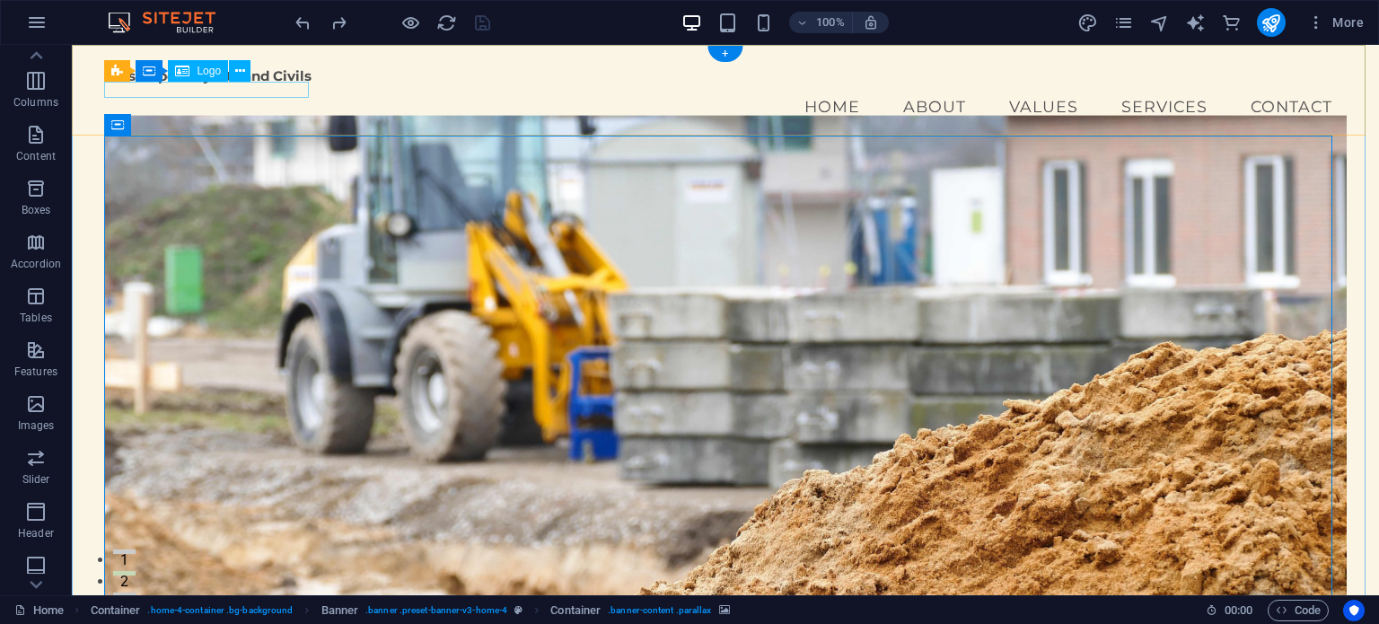
click at [286, 84] on div "Westcape Projects and Civils" at bounding box center [724, 76] width 1241 height 16
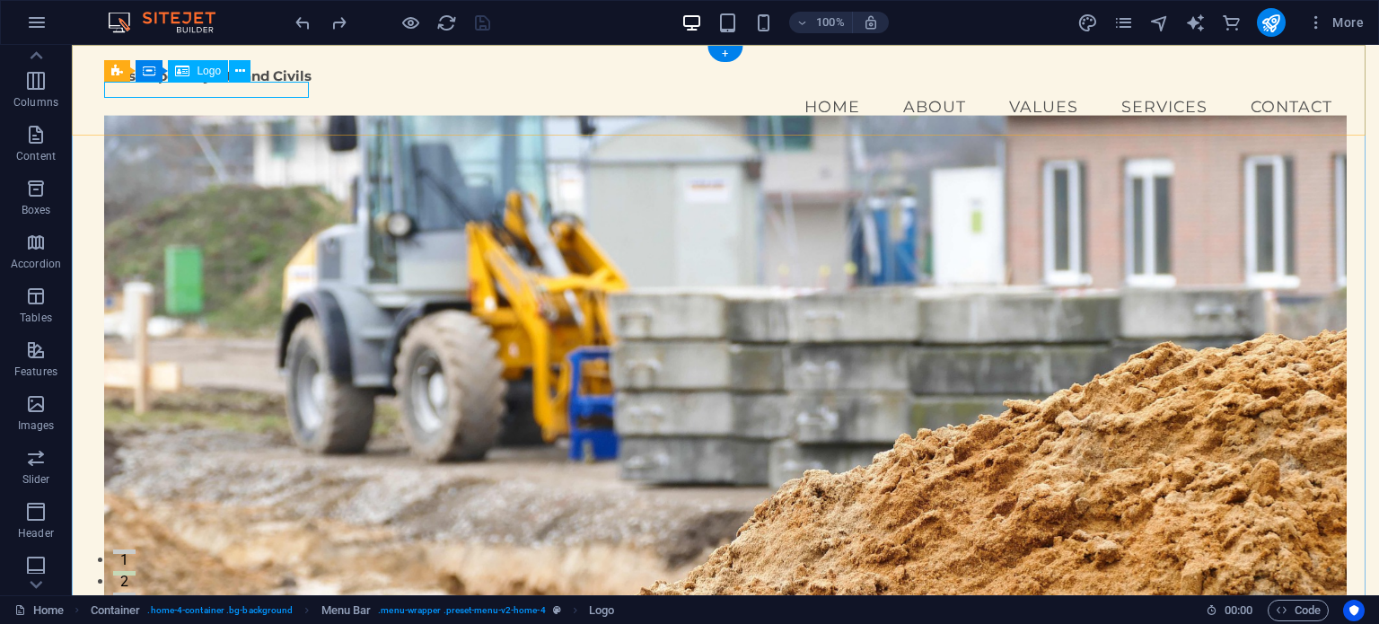
click at [247, 84] on div "Westcape Projects and Civils" at bounding box center [724, 76] width 1241 height 16
click at [201, 70] on span "Logo" at bounding box center [209, 71] width 24 height 11
drag, startPoint x: 201, startPoint y: 70, endPoint x: 215, endPoint y: 66, distance: 14.8
click at [215, 66] on span "Logo" at bounding box center [209, 71] width 24 height 11
click at [183, 71] on icon at bounding box center [182, 71] width 14 height 22
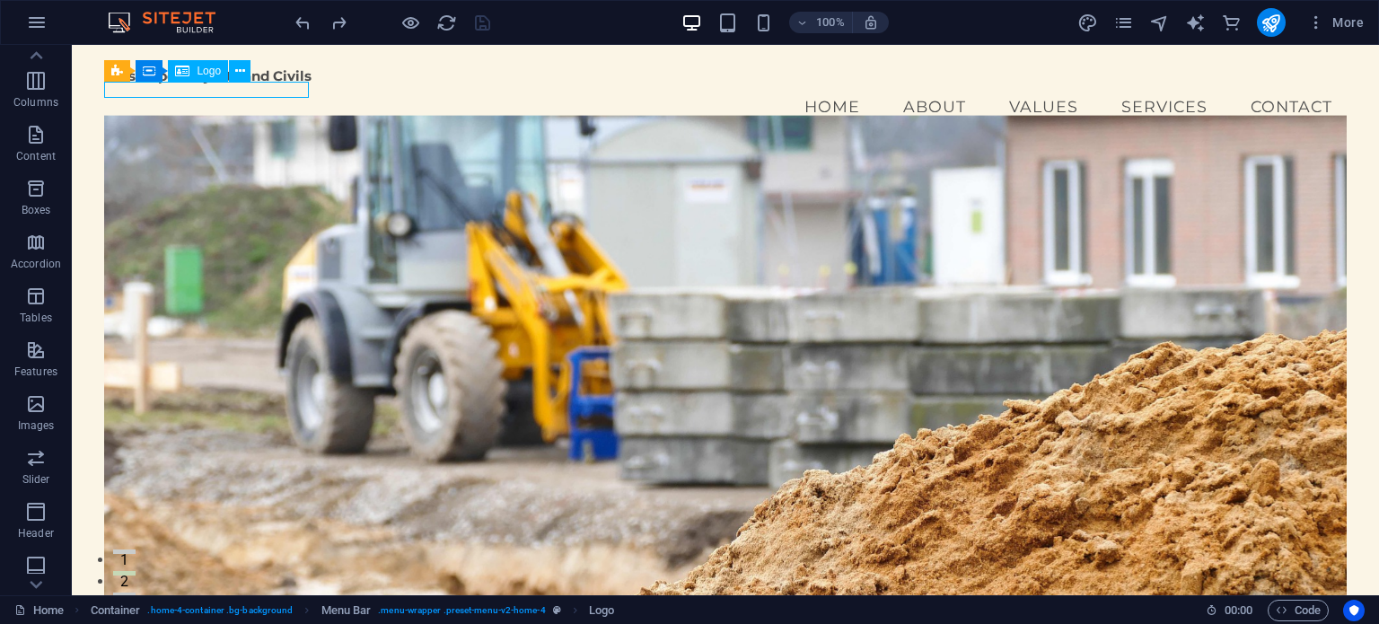
click at [183, 70] on icon at bounding box center [182, 71] width 14 height 22
select select "px"
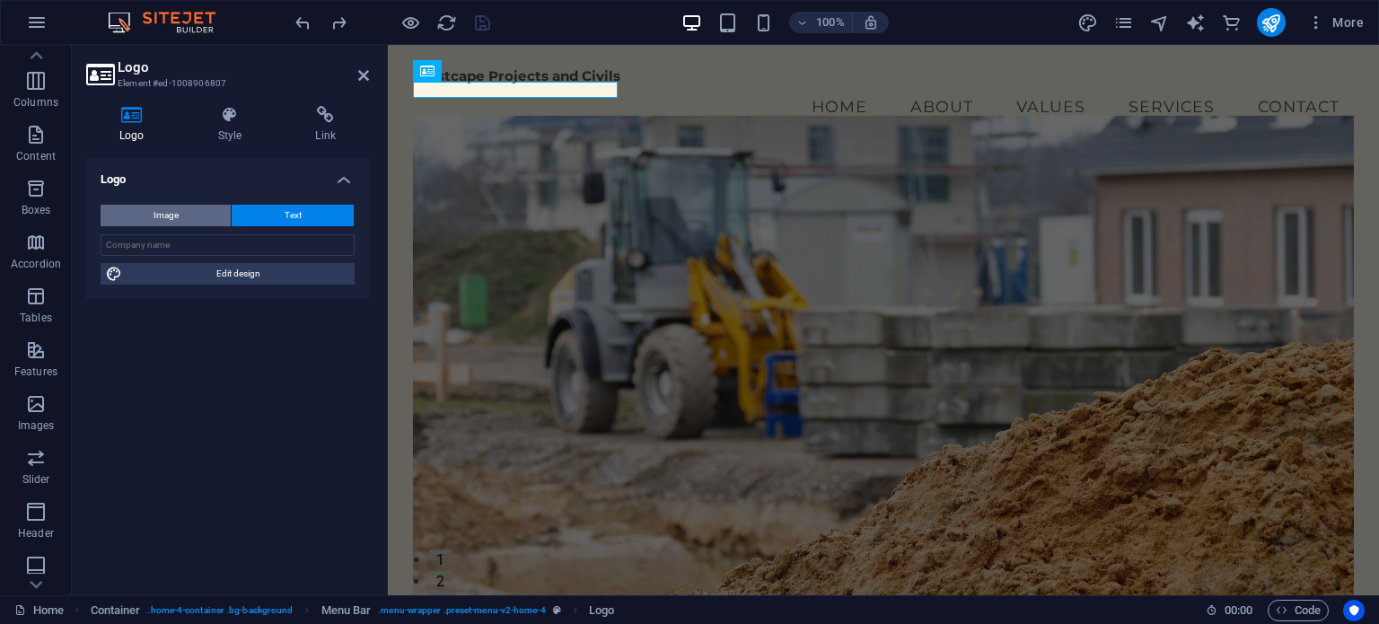
click at [158, 211] on span "Image" at bounding box center [165, 216] width 25 height 22
select select "DISABLED_OPTION_VALUE"
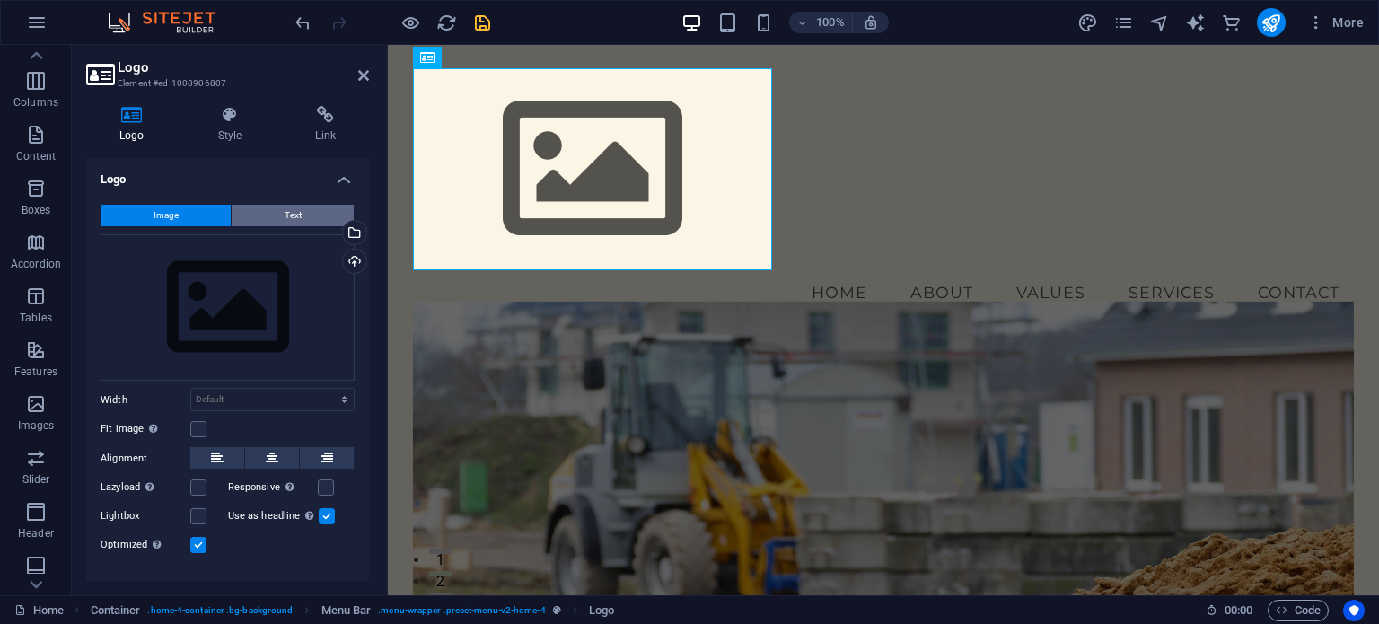
click at [268, 215] on button "Text" at bounding box center [293, 216] width 122 height 22
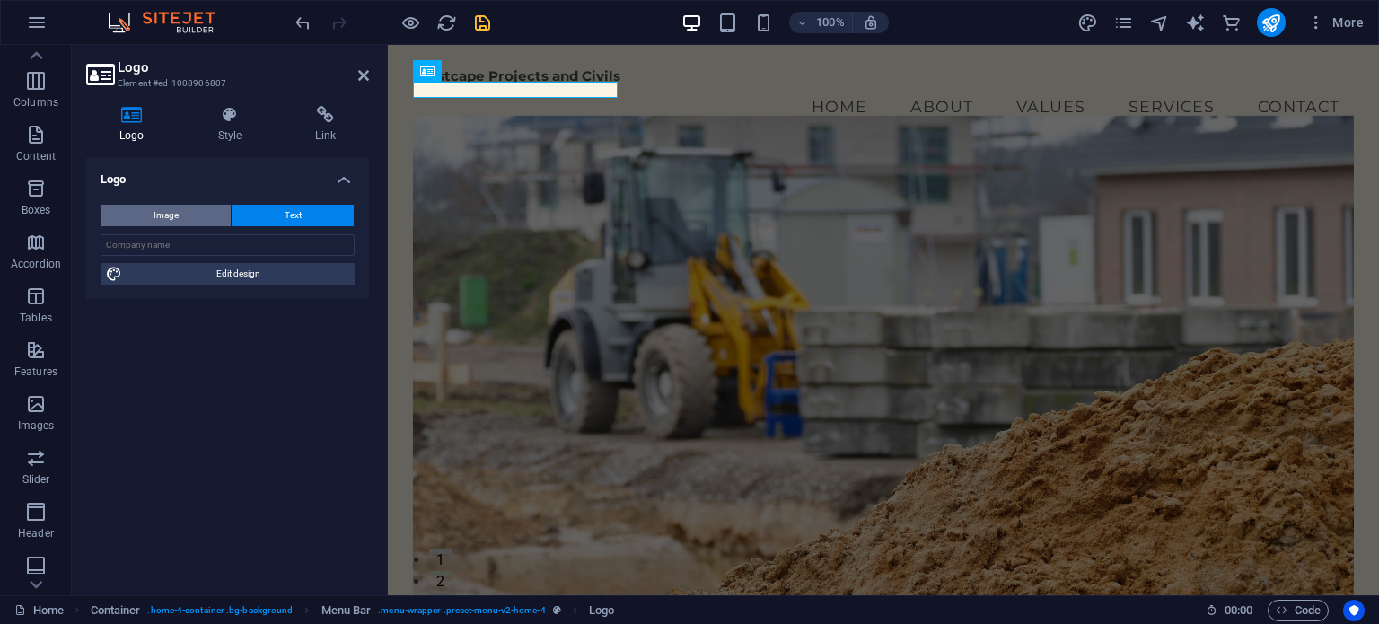
click at [171, 215] on span "Image" at bounding box center [165, 216] width 25 height 22
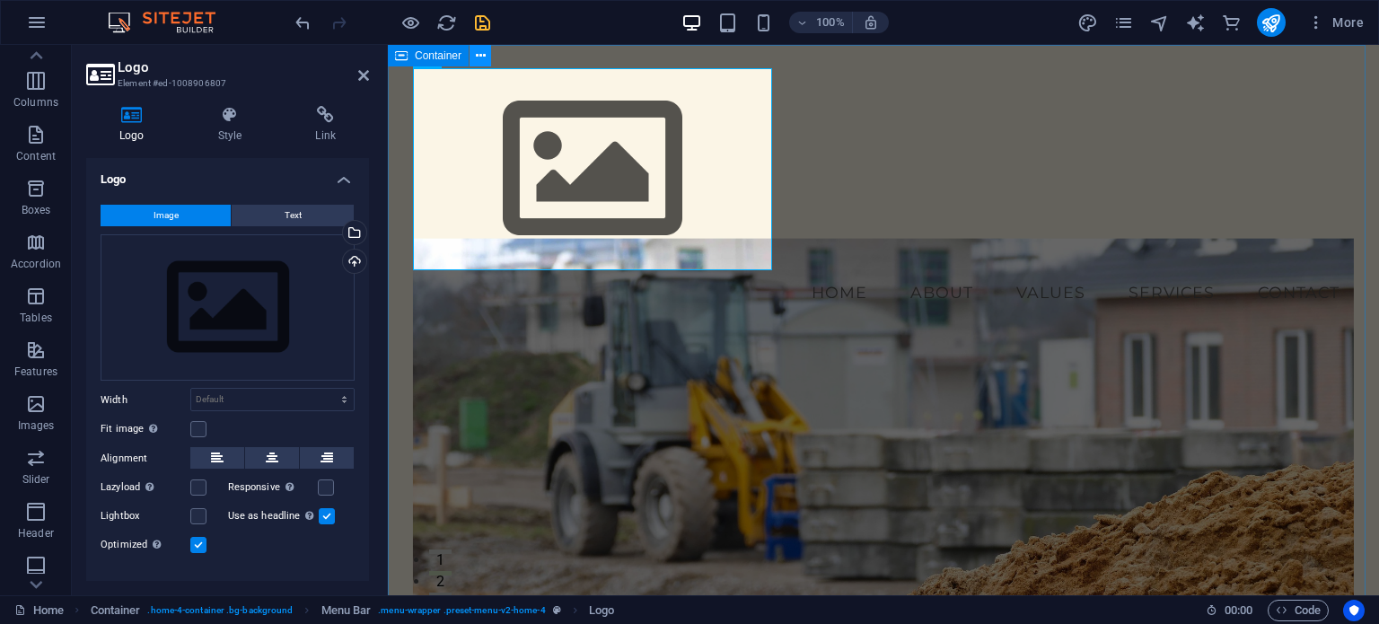
click at [480, 54] on icon at bounding box center [481, 56] width 10 height 19
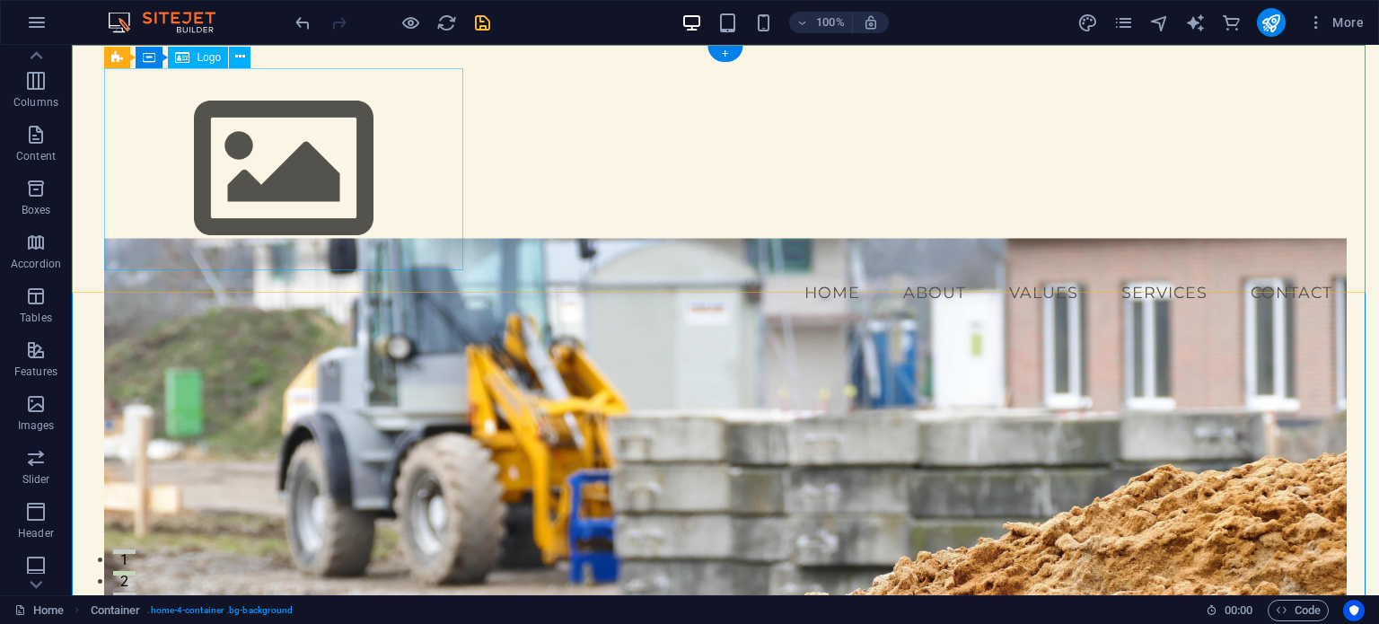
drag, startPoint x: 798, startPoint y: 98, endPoint x: 364, endPoint y: 162, distance: 438.3
click at [725, 52] on div "+" at bounding box center [724, 54] width 35 height 16
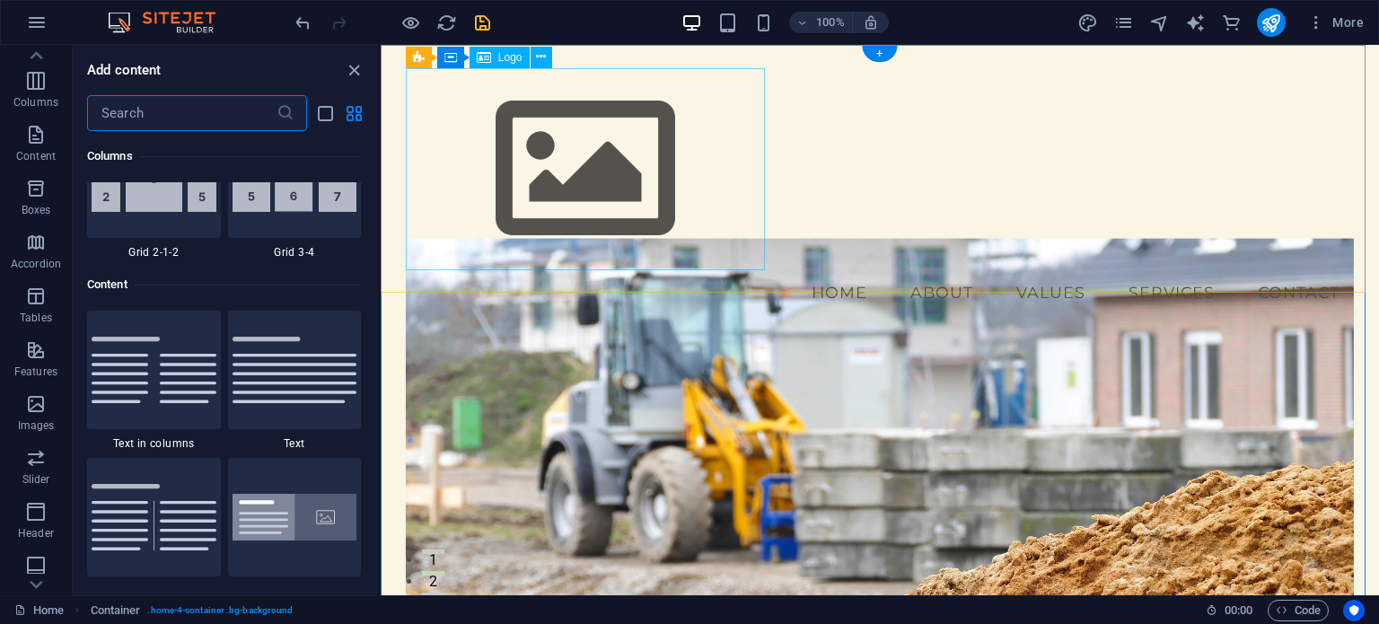
scroll to position [3141, 0]
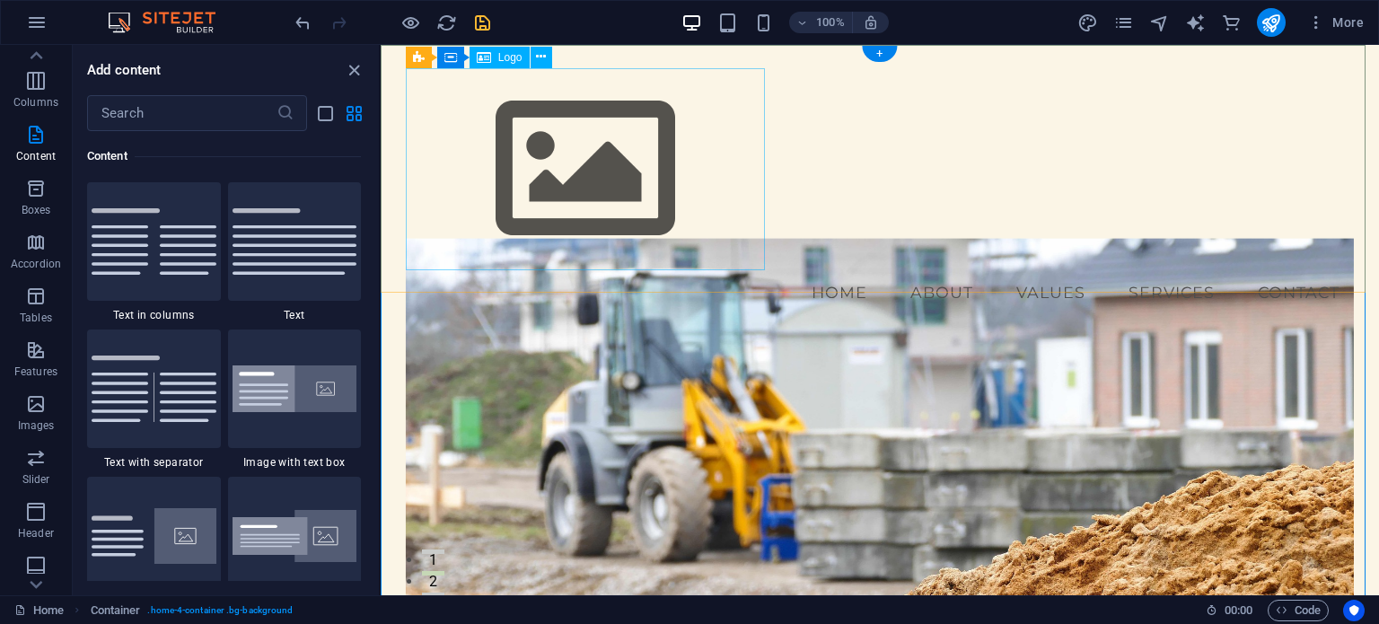
click at [613, 166] on div at bounding box center [880, 169] width 948 height 202
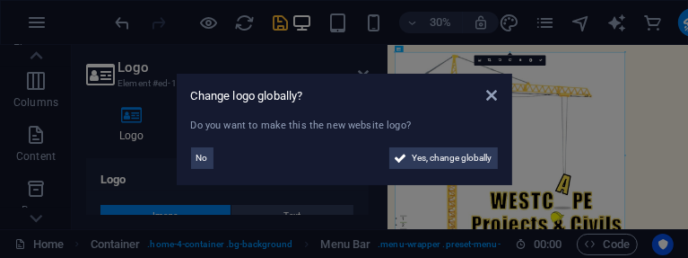
click at [603, 145] on aside "Change logo globally? Do you want to make this the new website logo? No Yes, ch…" at bounding box center [344, 129] width 688 height 258
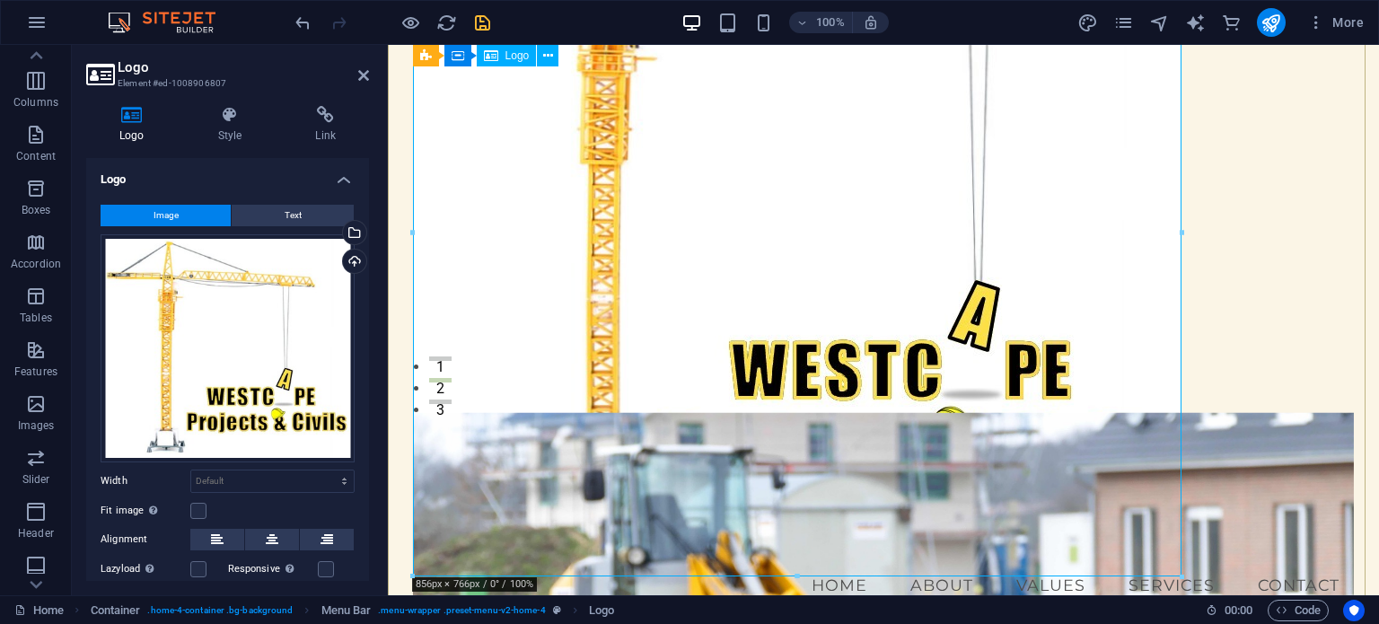
scroll to position [180, 0]
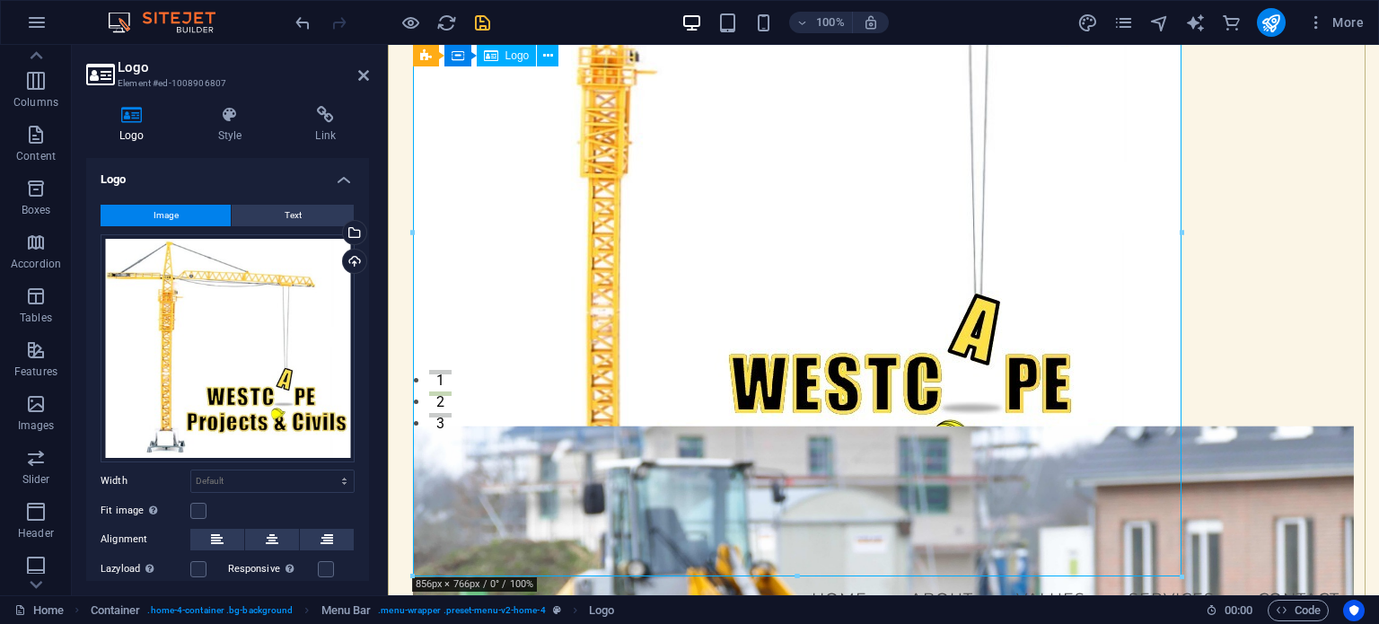
click at [979, 243] on div at bounding box center [884, 233] width 942 height 688
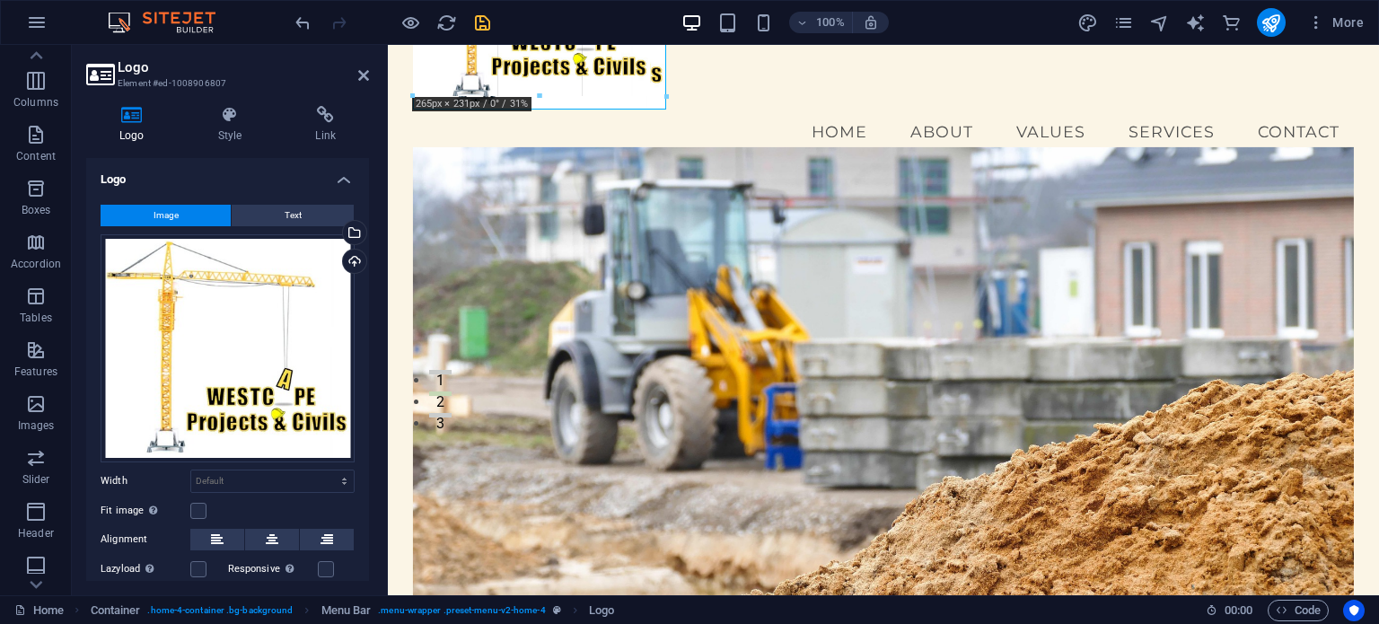
drag, startPoint x: 1178, startPoint y: 574, endPoint x: 582, endPoint y: 107, distance: 757.0
type input "281"
select select "px"
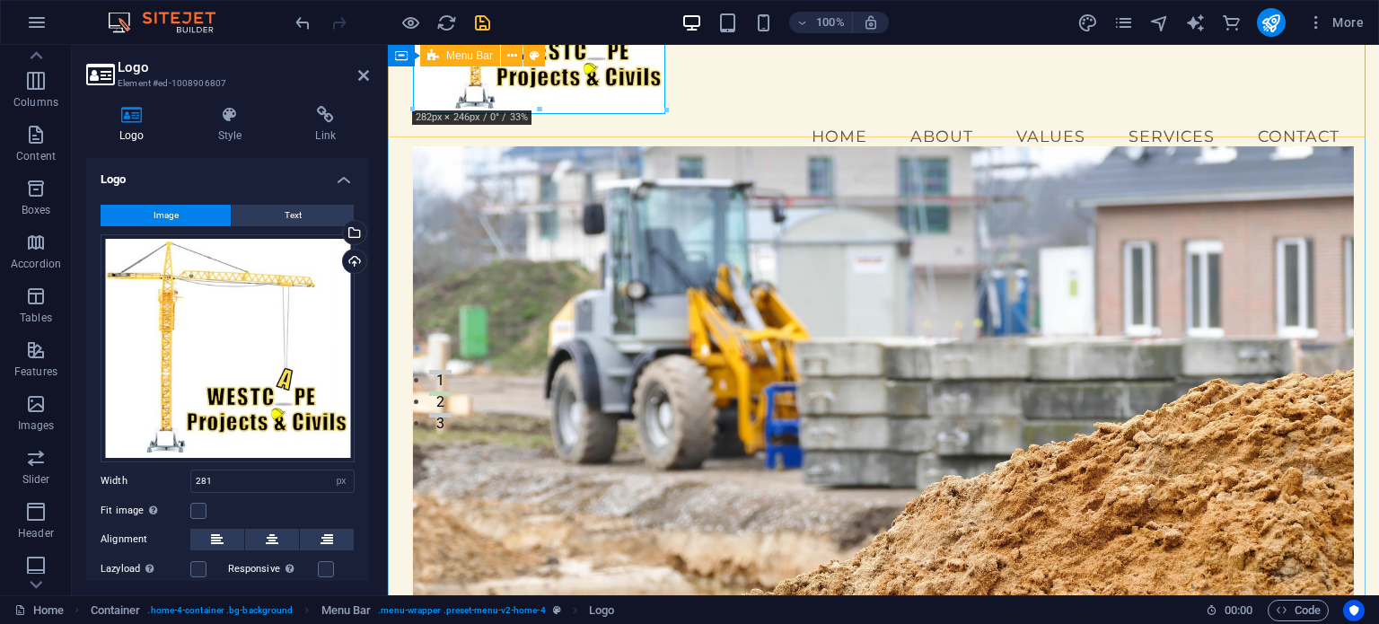
click at [906, 71] on div "Menu Home About Values Services Contact" at bounding box center [883, 23] width 991 height 316
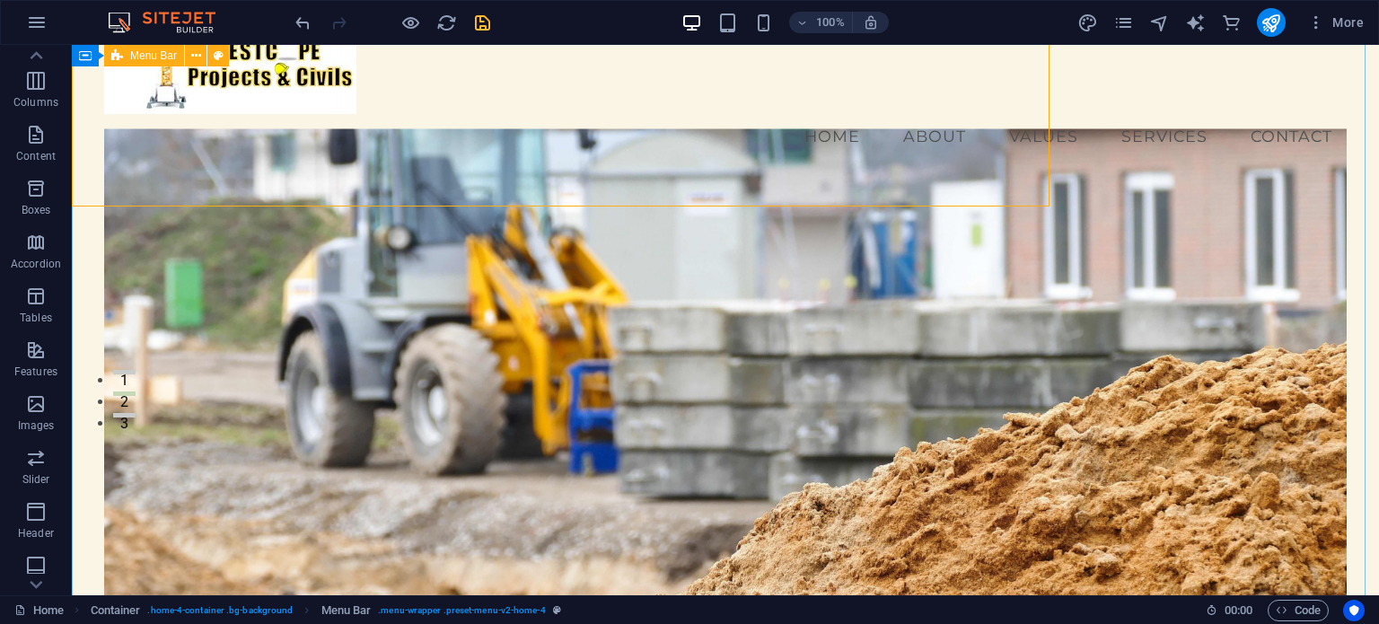
scroll to position [0, 0]
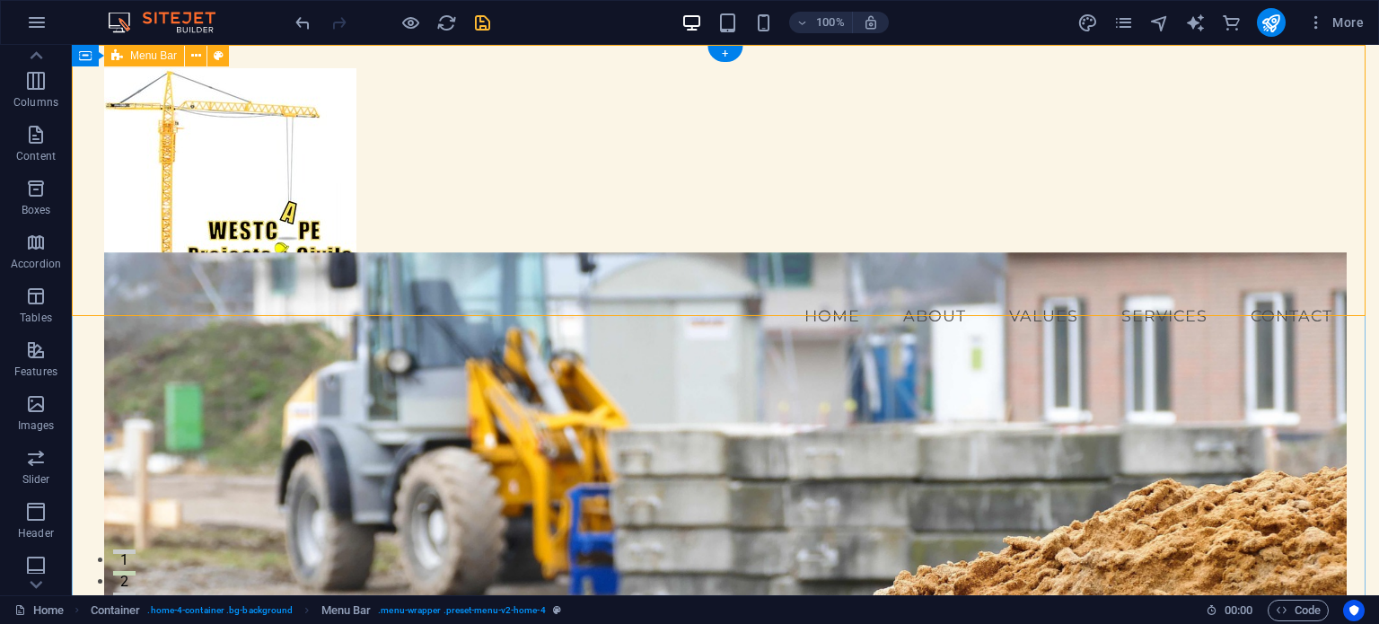
click at [644, 246] on div "Menu Home About Values Services Contact" at bounding box center [725, 203] width 1307 height 316
click at [261, 155] on div at bounding box center [724, 180] width 1241 height 225
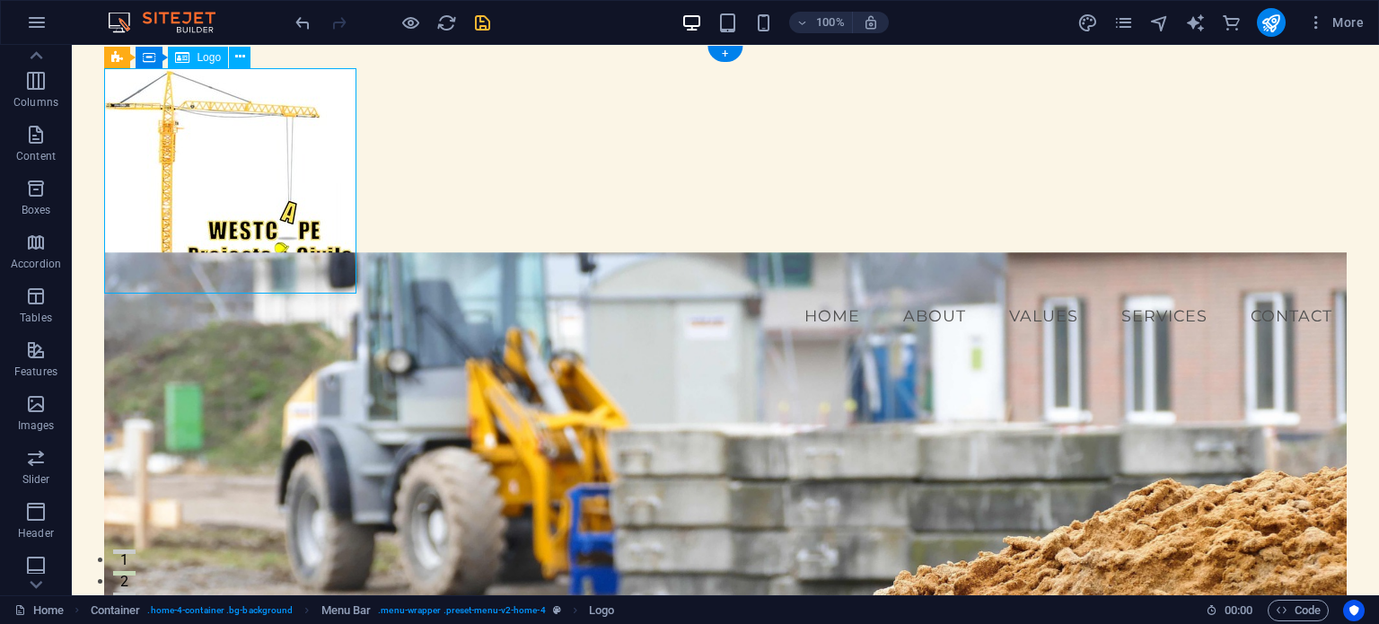
click at [308, 99] on div at bounding box center [724, 180] width 1241 height 225
click at [337, 247] on div at bounding box center [724, 180] width 1241 height 225
click at [287, 165] on div at bounding box center [724, 180] width 1241 height 225
click at [267, 160] on div at bounding box center [724, 180] width 1241 height 225
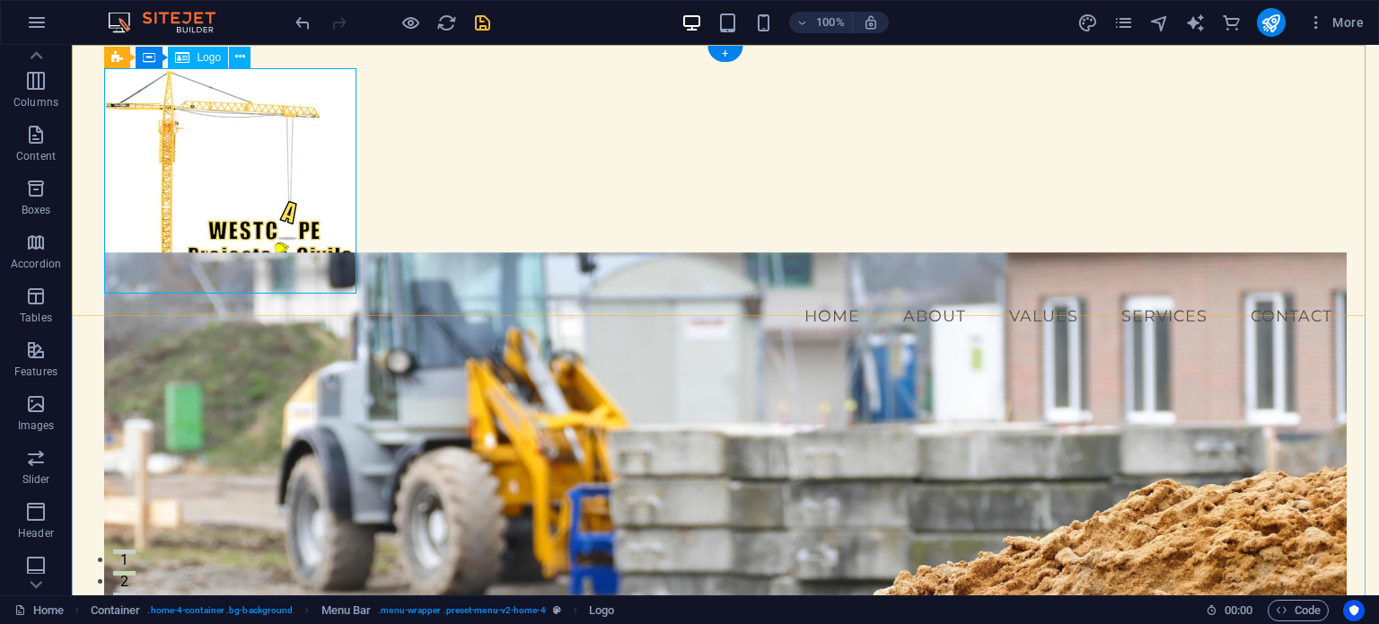
select select "px"
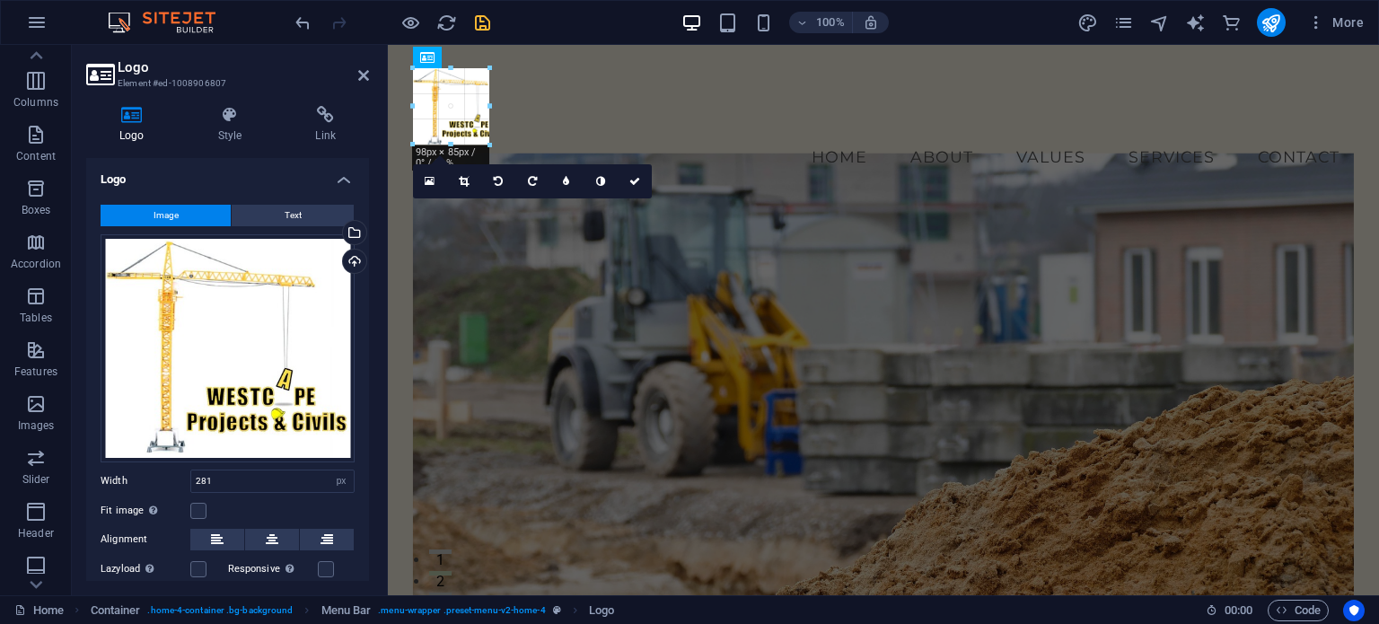
drag, startPoint x: 664, startPoint y: 290, endPoint x: 477, endPoint y: 131, distance: 245.8
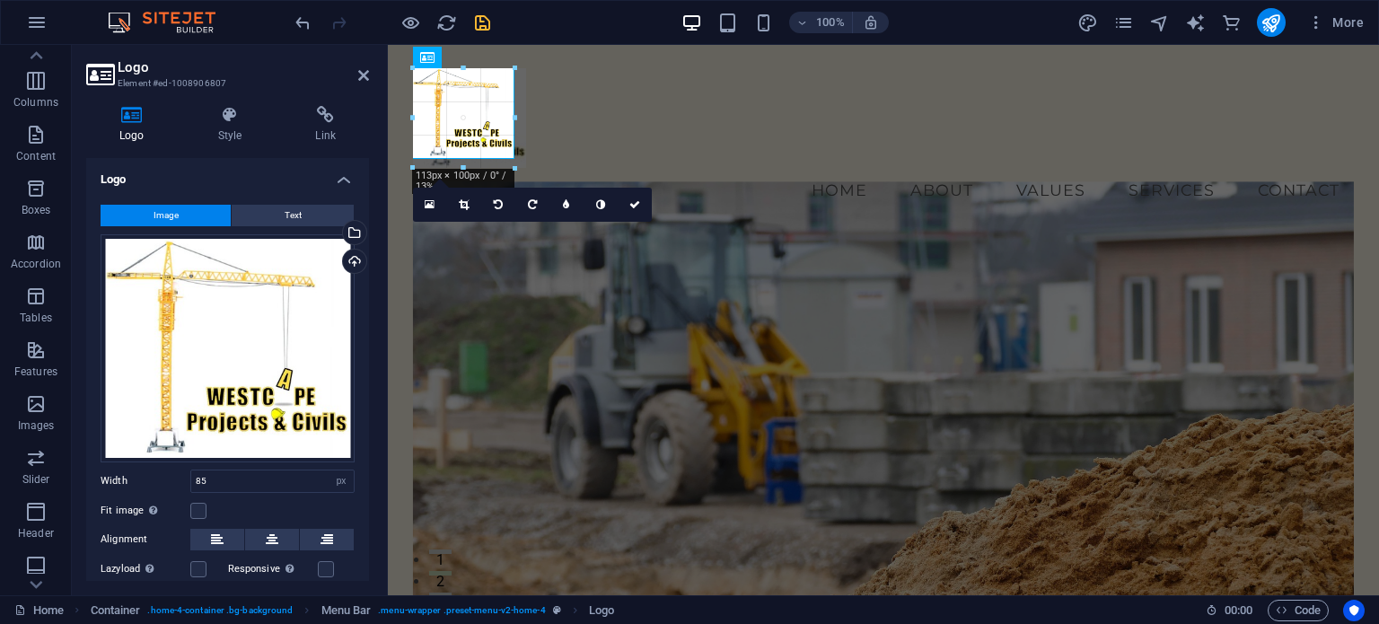
drag, startPoint x: 489, startPoint y: 100, endPoint x: 526, endPoint y: 105, distance: 37.2
type input "125"
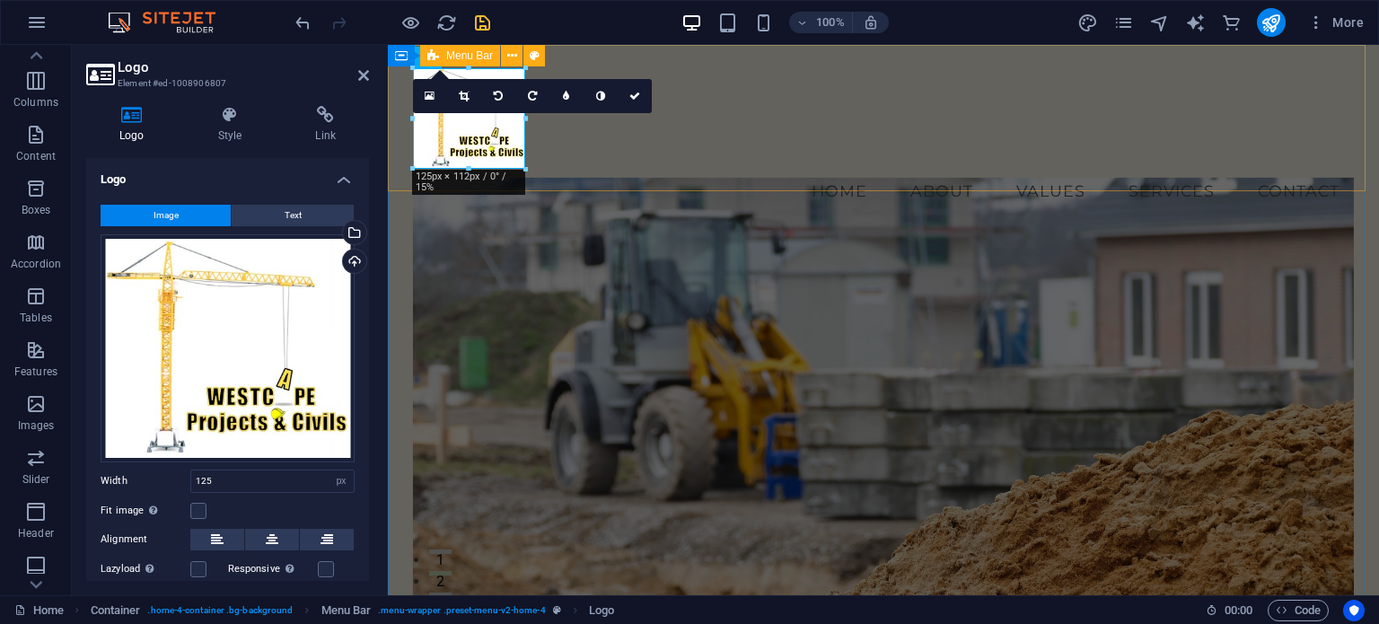
click at [574, 146] on div "Menu Home About Values Services Contact" at bounding box center [883, 140] width 991 height 191
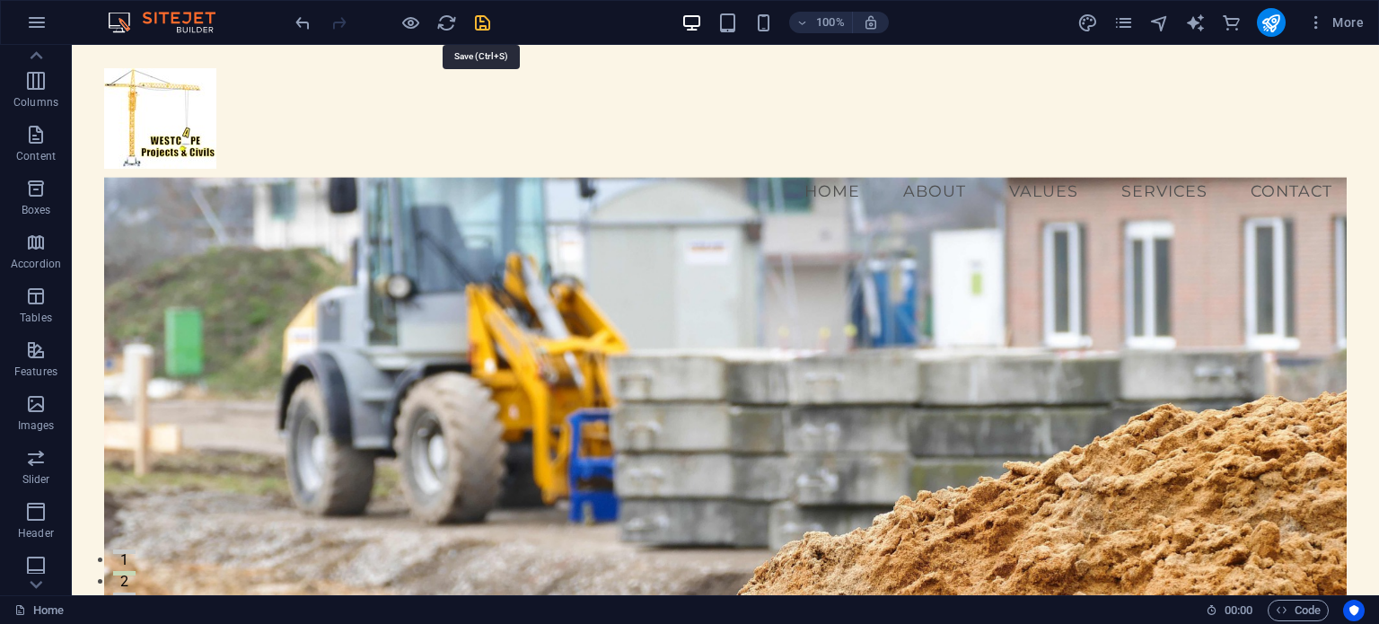
click at [484, 24] on icon "save" at bounding box center [482, 23] width 21 height 21
checkbox input "false"
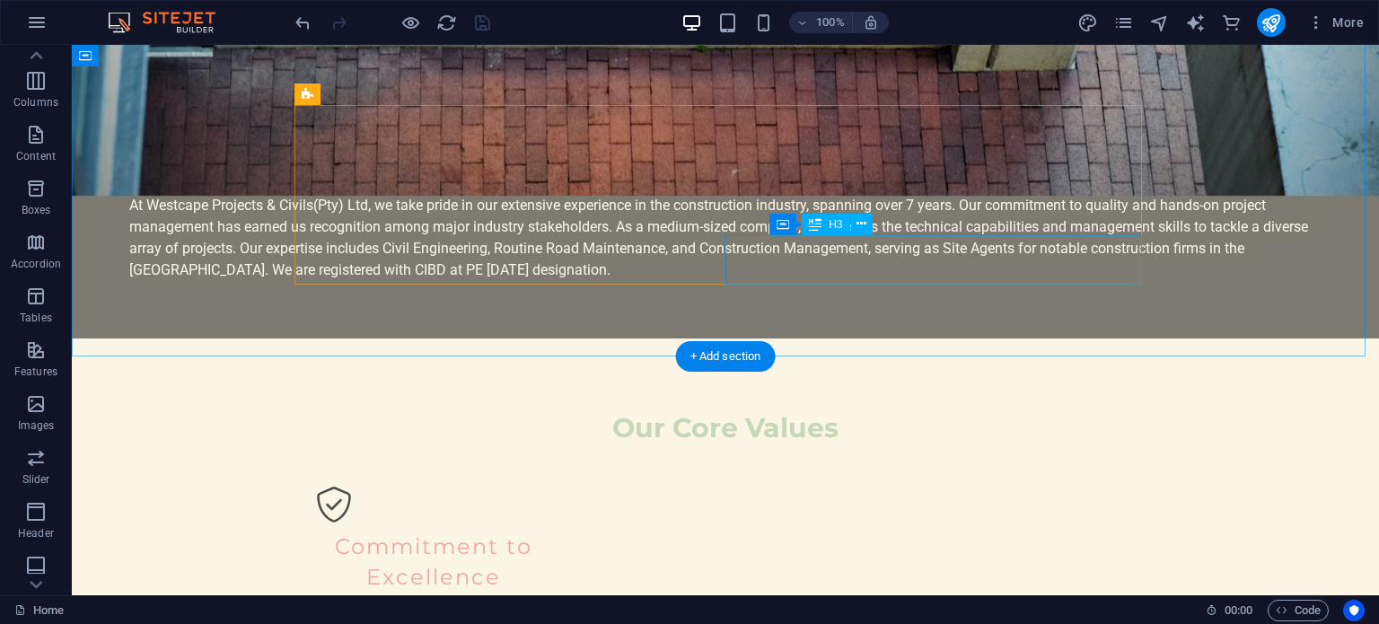
scroll to position [1526, 0]
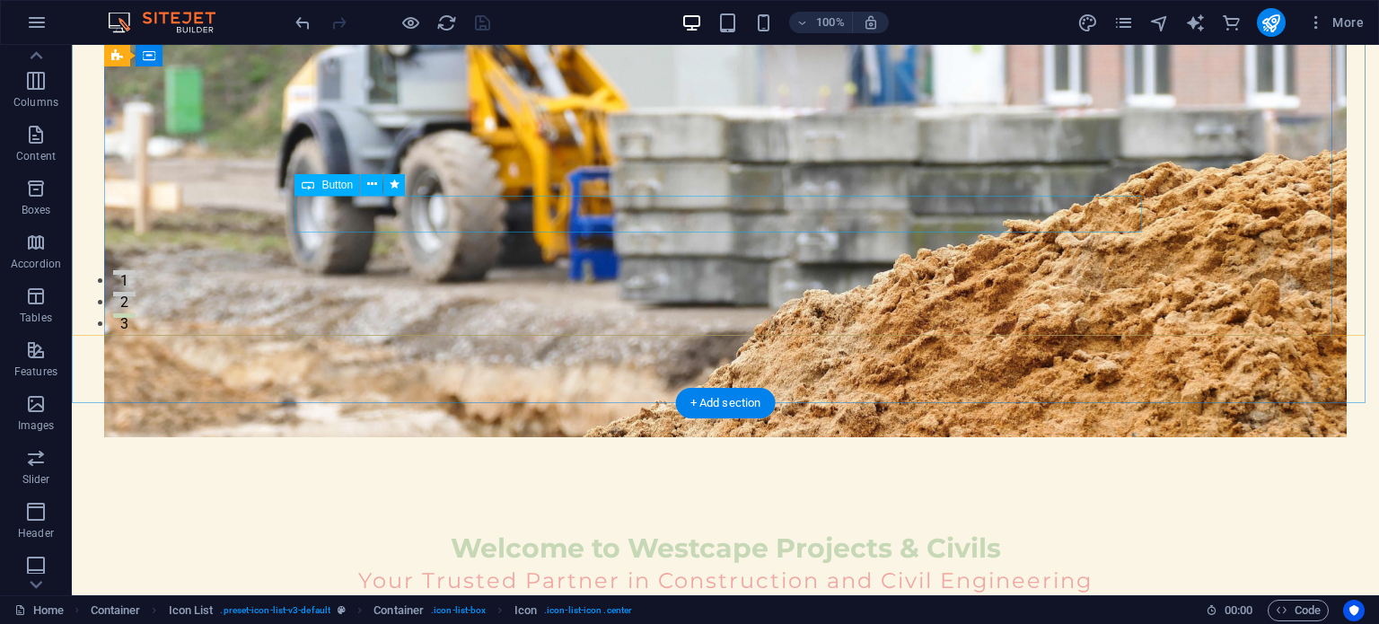
scroll to position [0, 0]
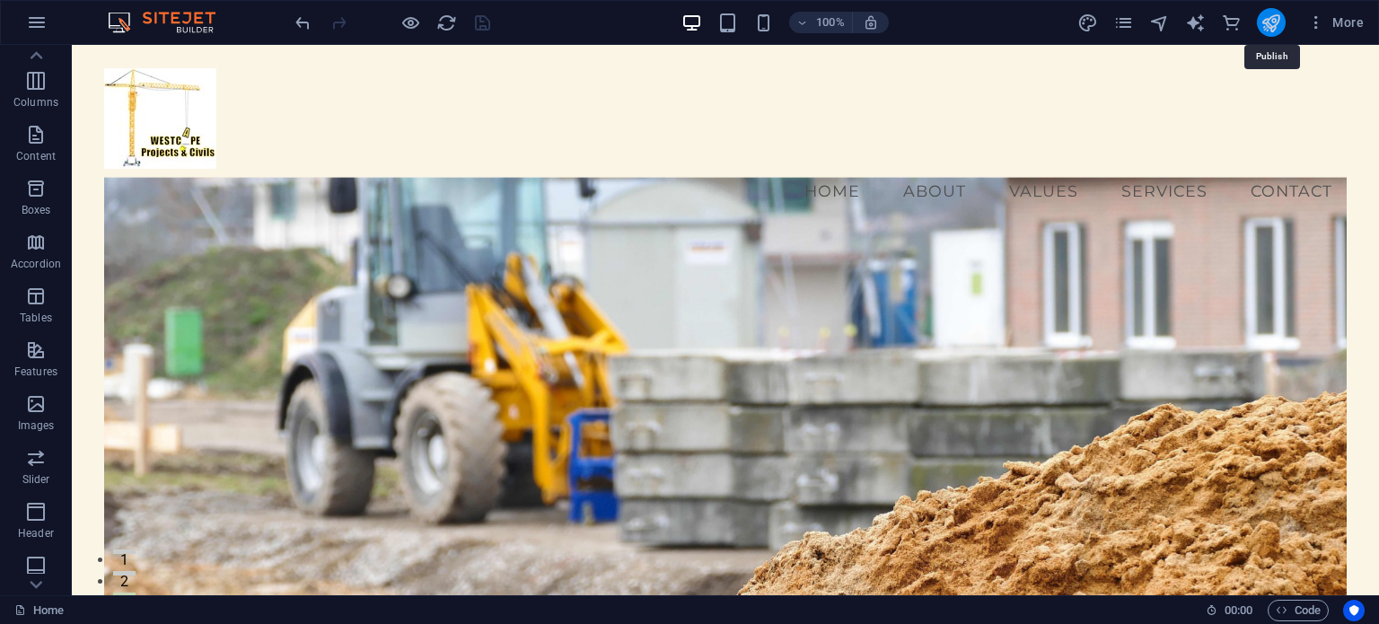
click at [1271, 17] on icon "publish" at bounding box center [1270, 23] width 21 height 21
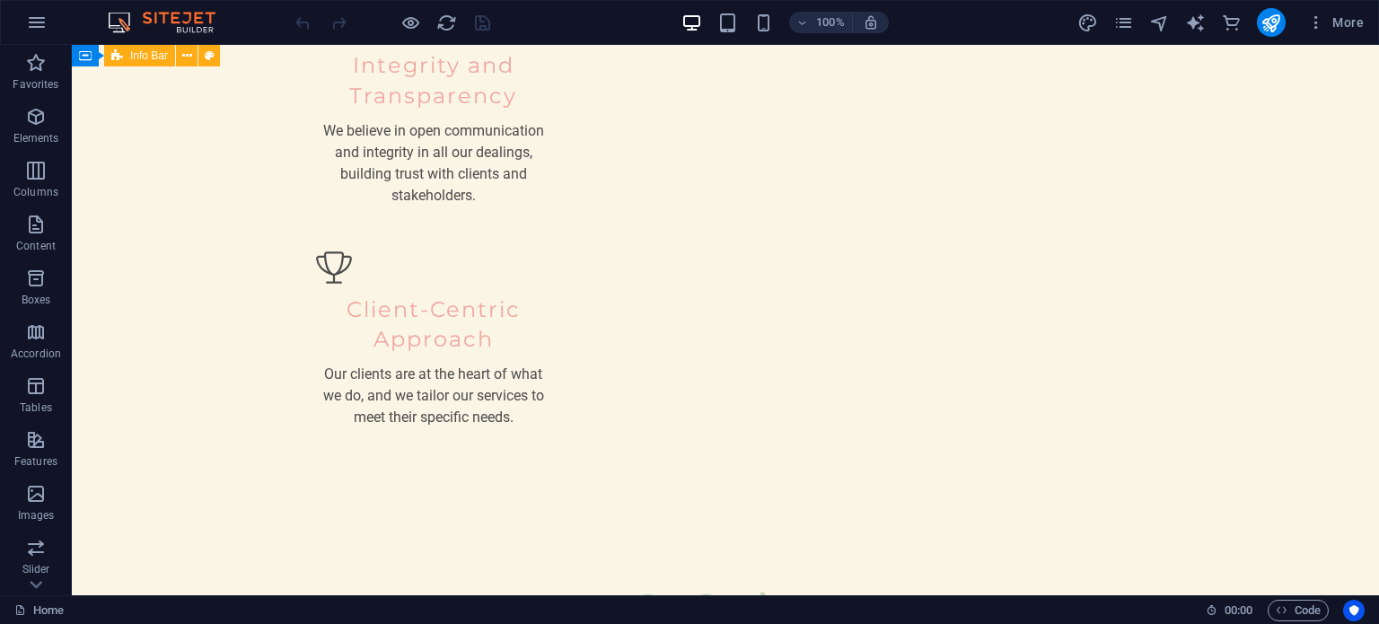
scroll to position [2244, 0]
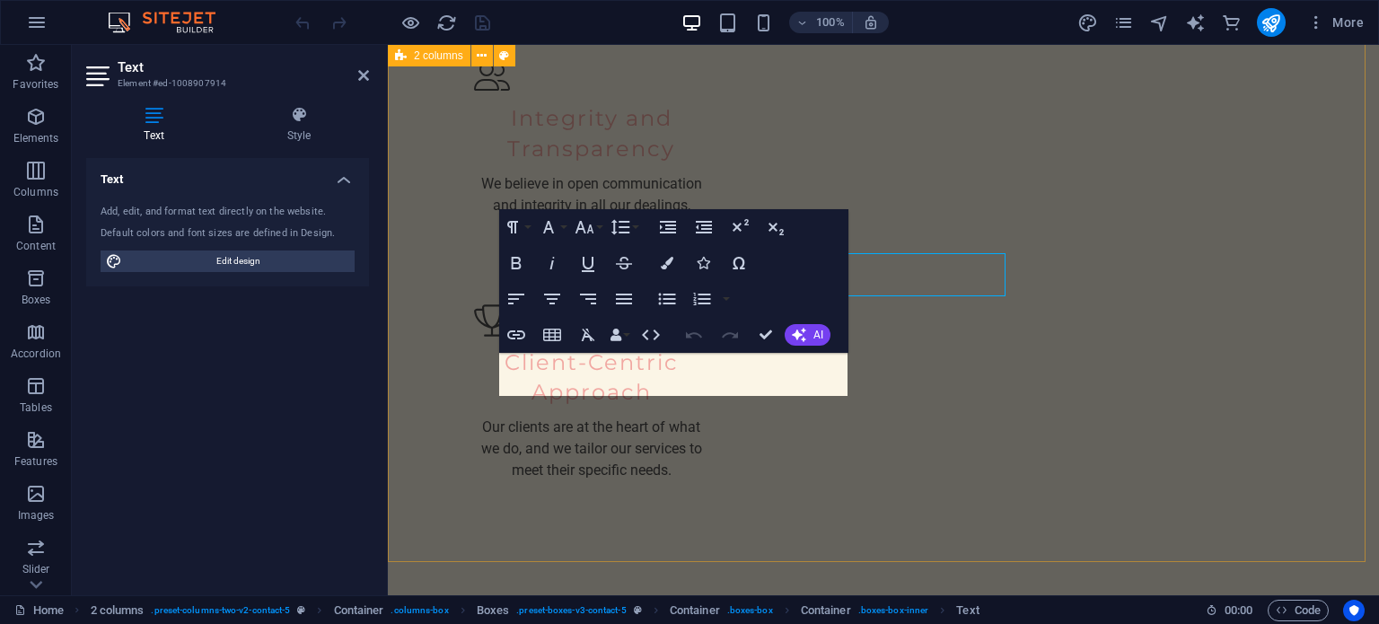
scroll to position [2344, 0]
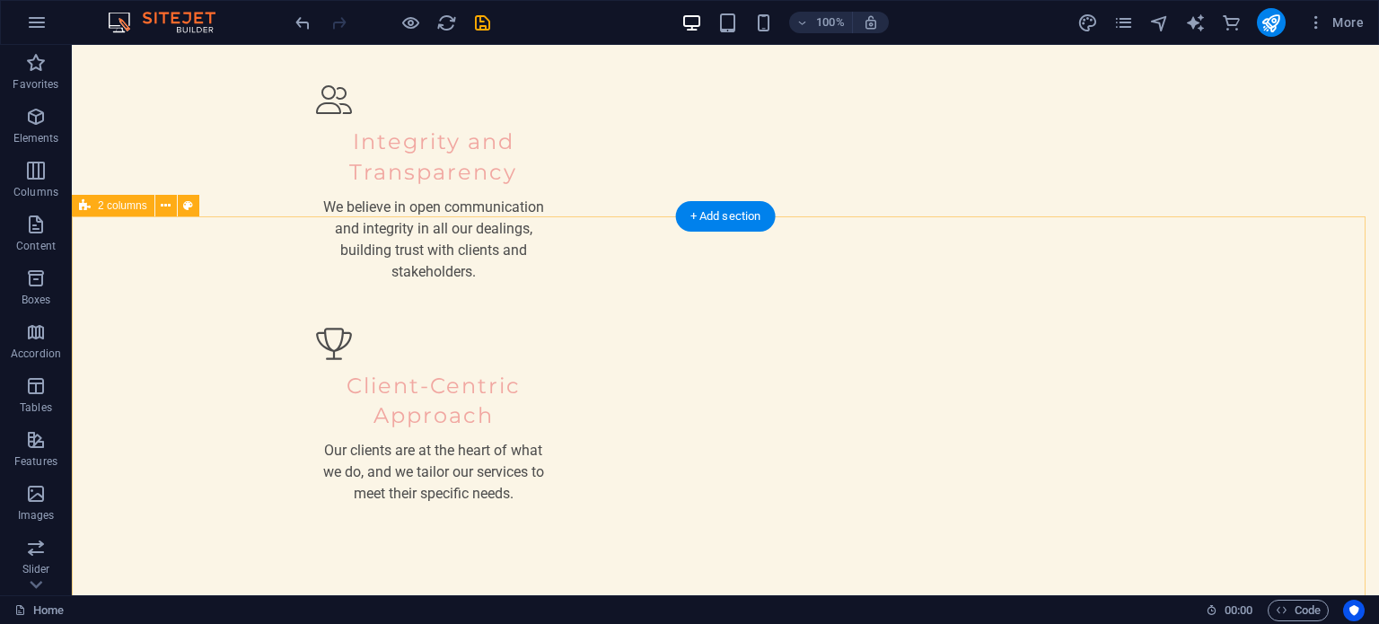
scroll to position [2065, 0]
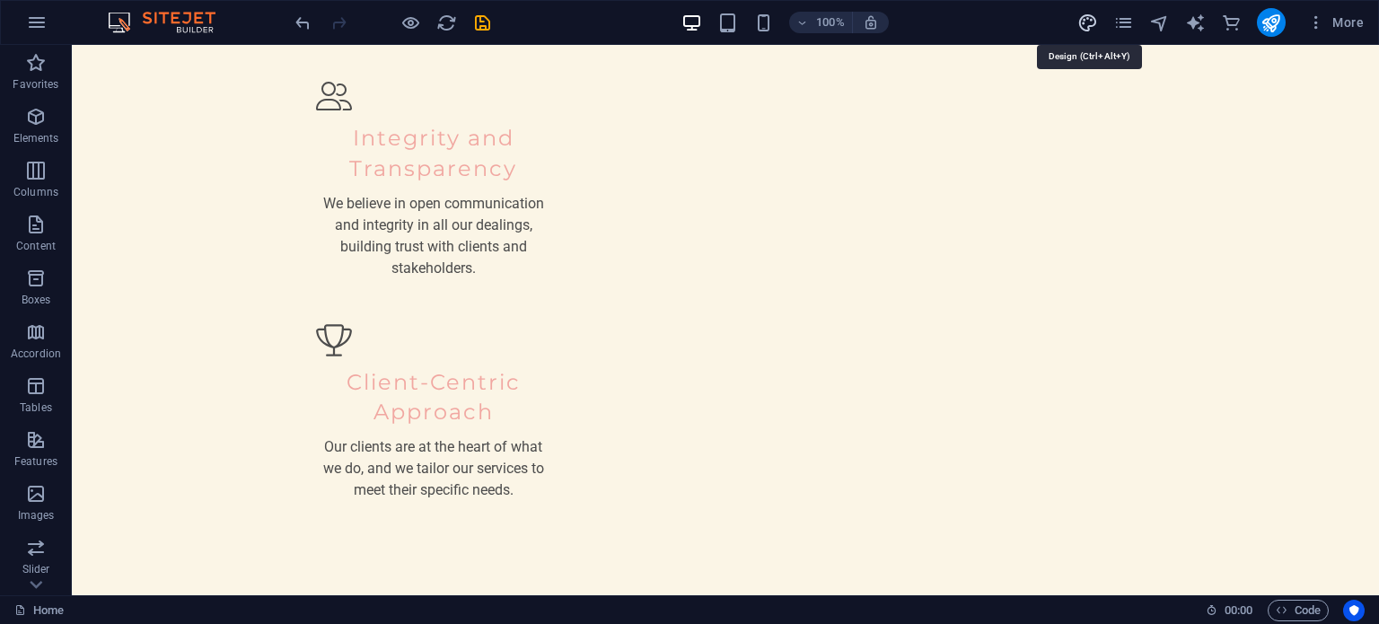
click at [1039, 22] on icon "design" at bounding box center [1087, 23] width 21 height 21
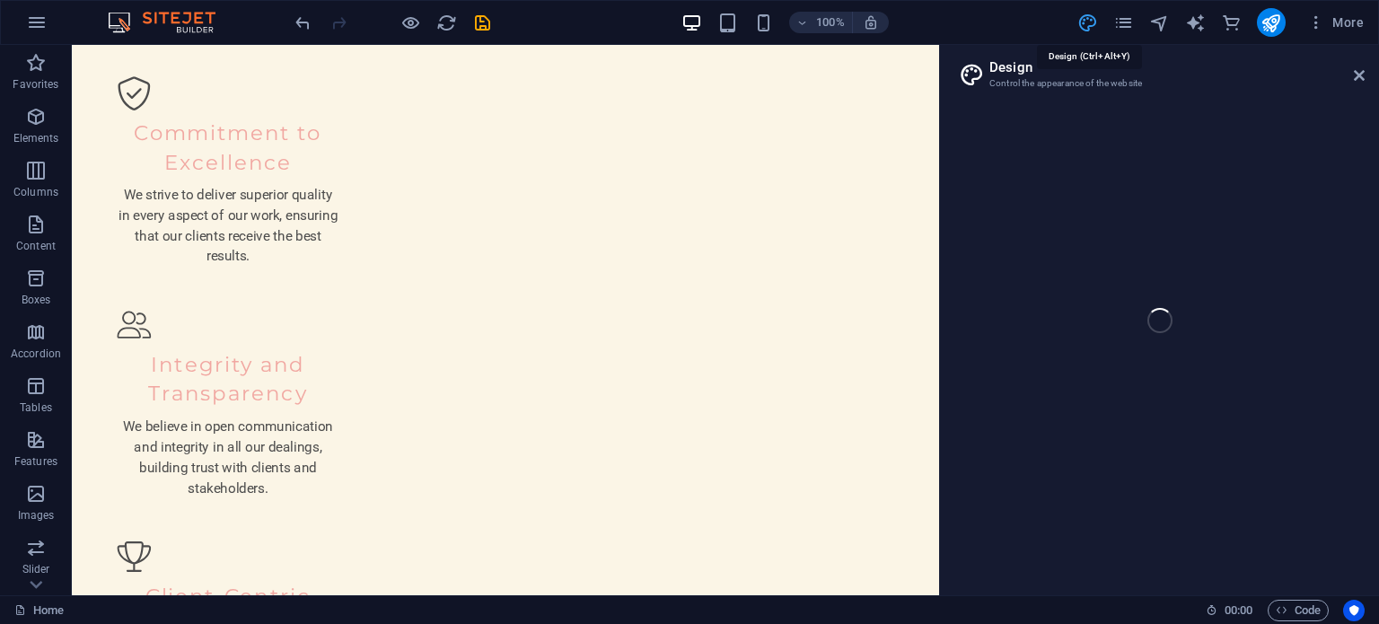
select select "px"
select select "200"
select select "px"
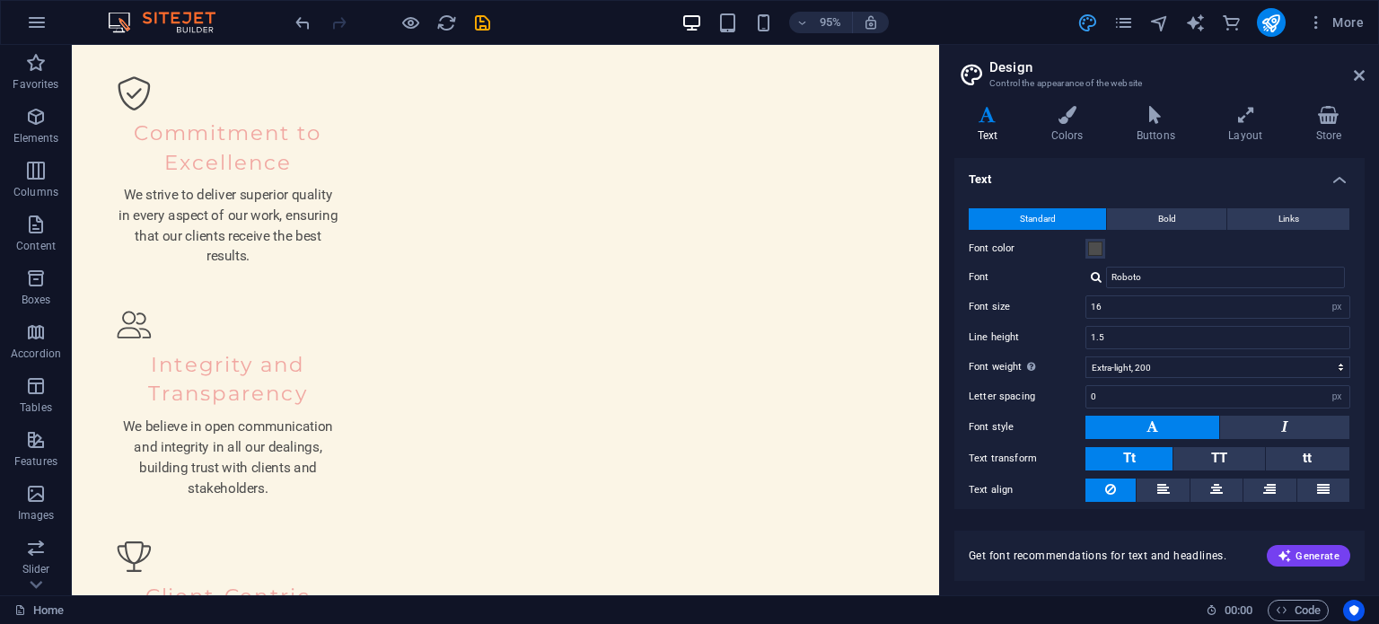
scroll to position [2231, 0]
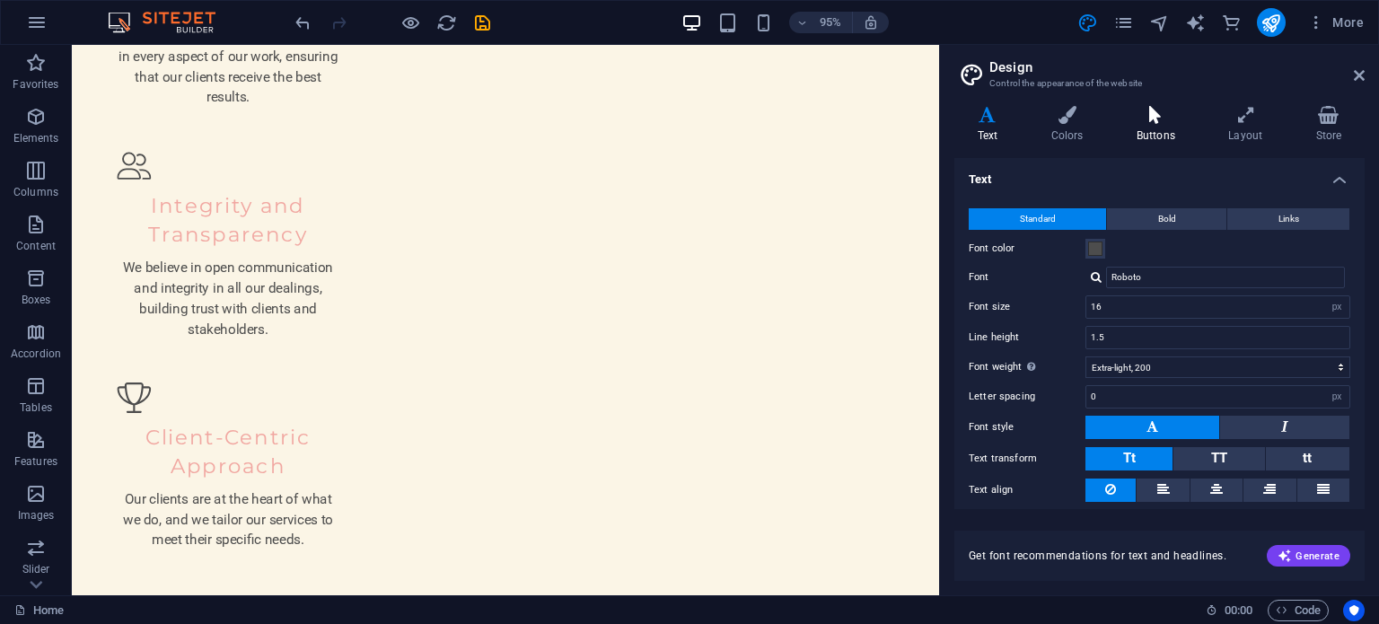
click at [1039, 123] on icon at bounding box center [1155, 115] width 84 height 18
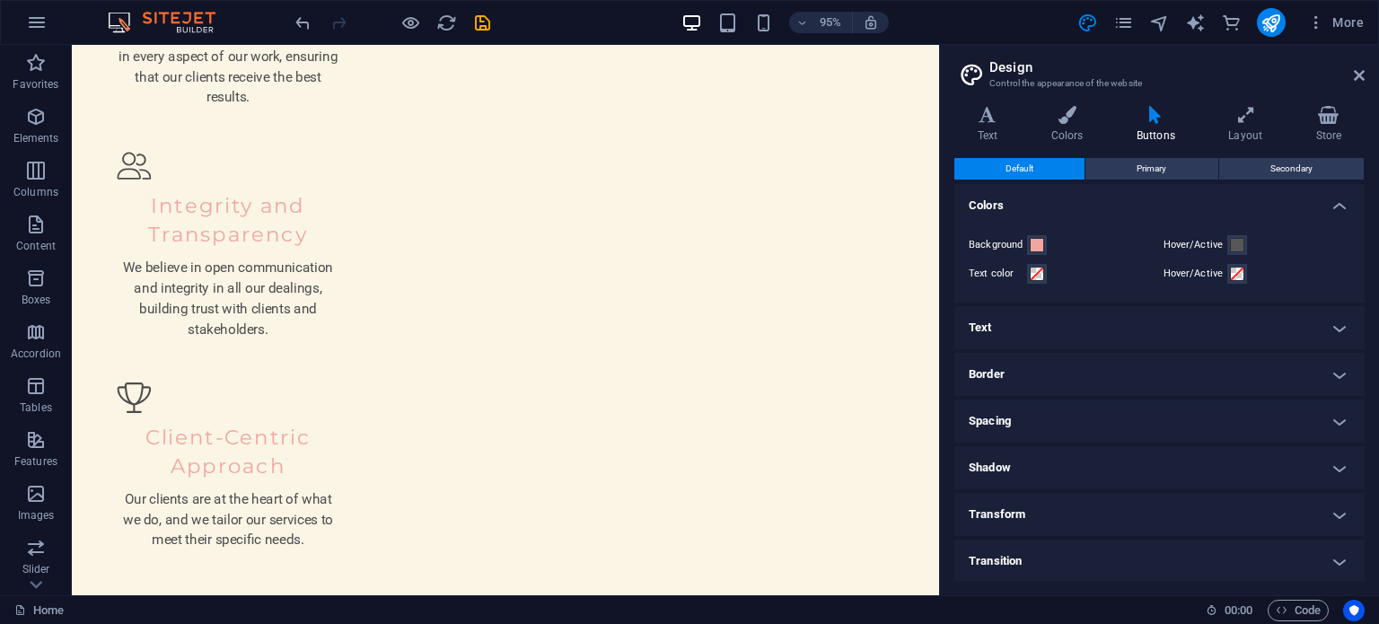
click at [1039, 468] on h4 "Shadow" at bounding box center [1159, 467] width 410 height 43
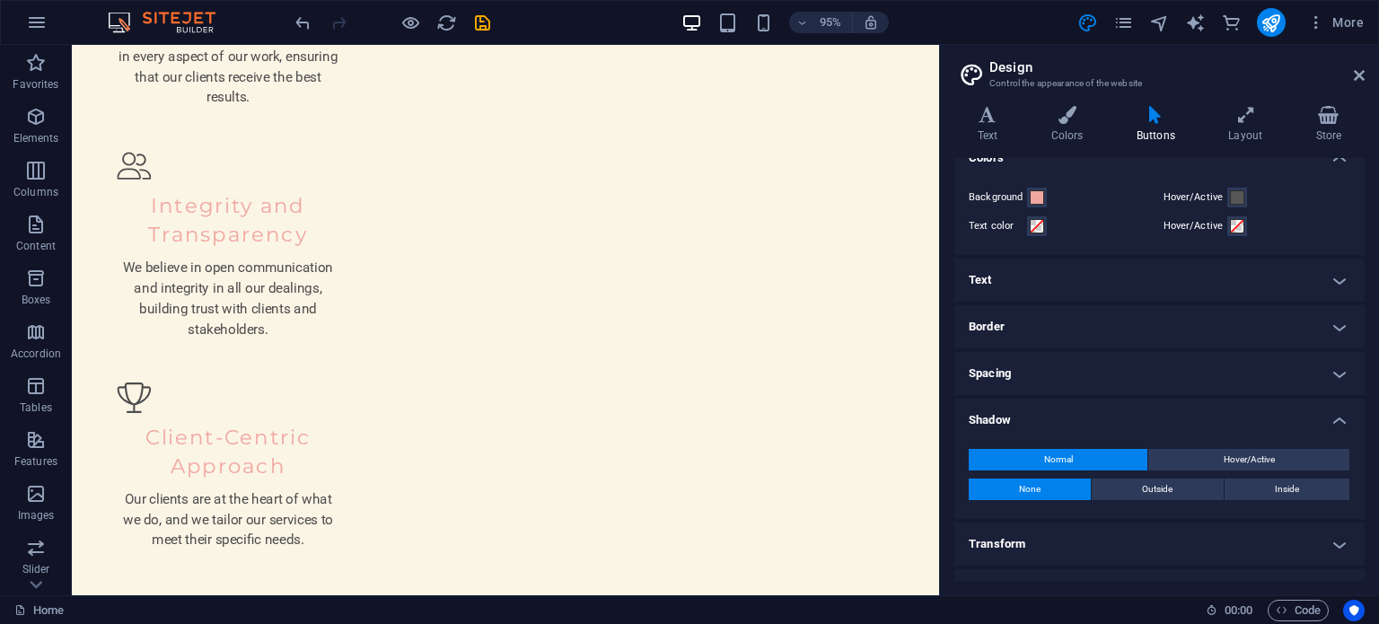
scroll to position [78, 0]
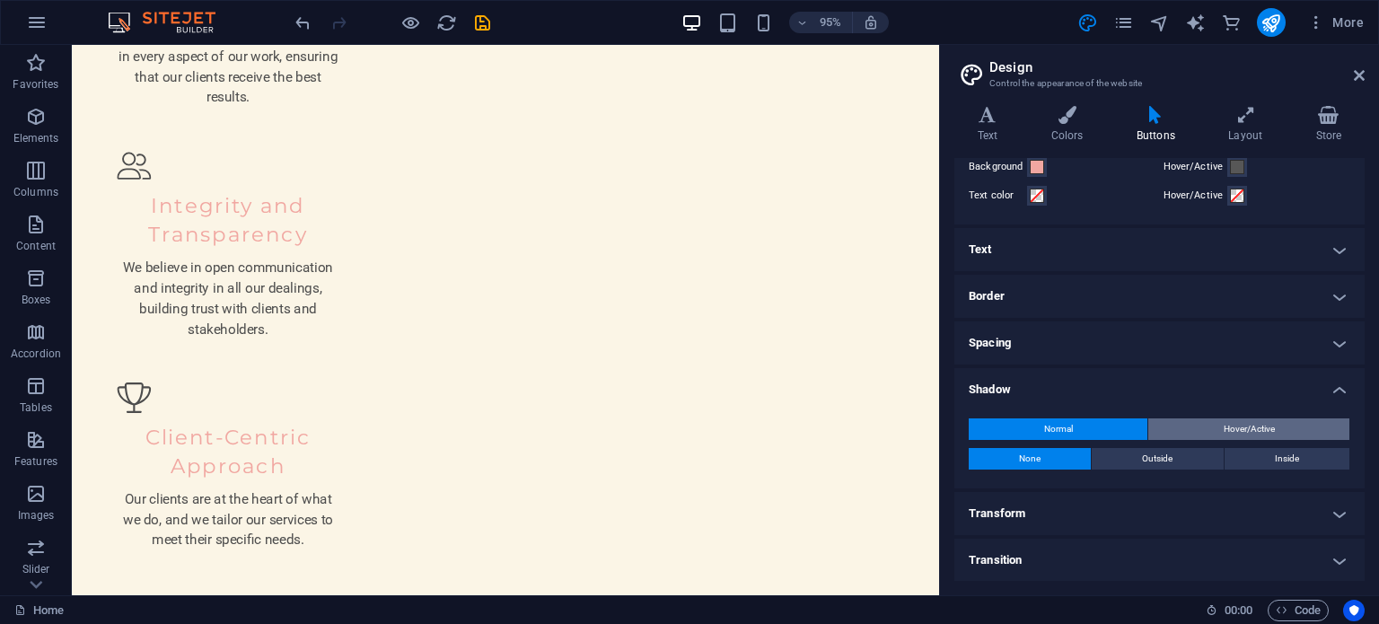
click at [1039, 426] on span "Hover/Active" at bounding box center [1248, 429] width 51 height 22
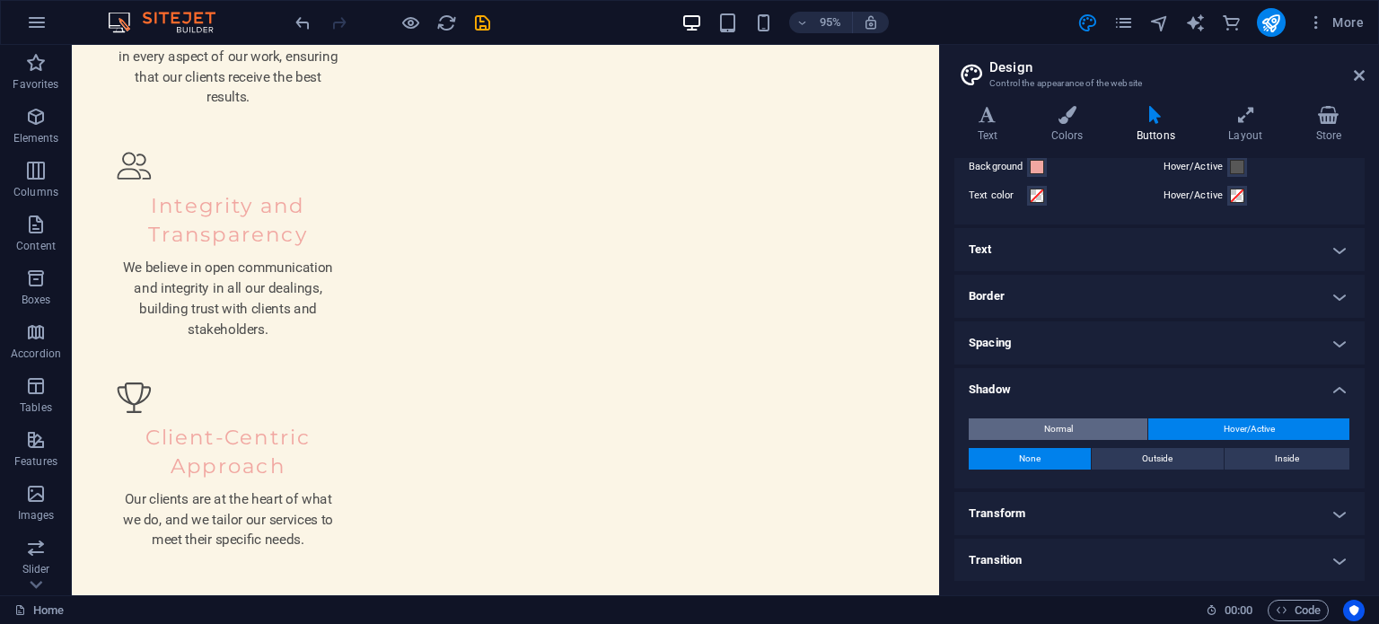
click at [1039, 425] on span "Normal" at bounding box center [1058, 429] width 29 height 22
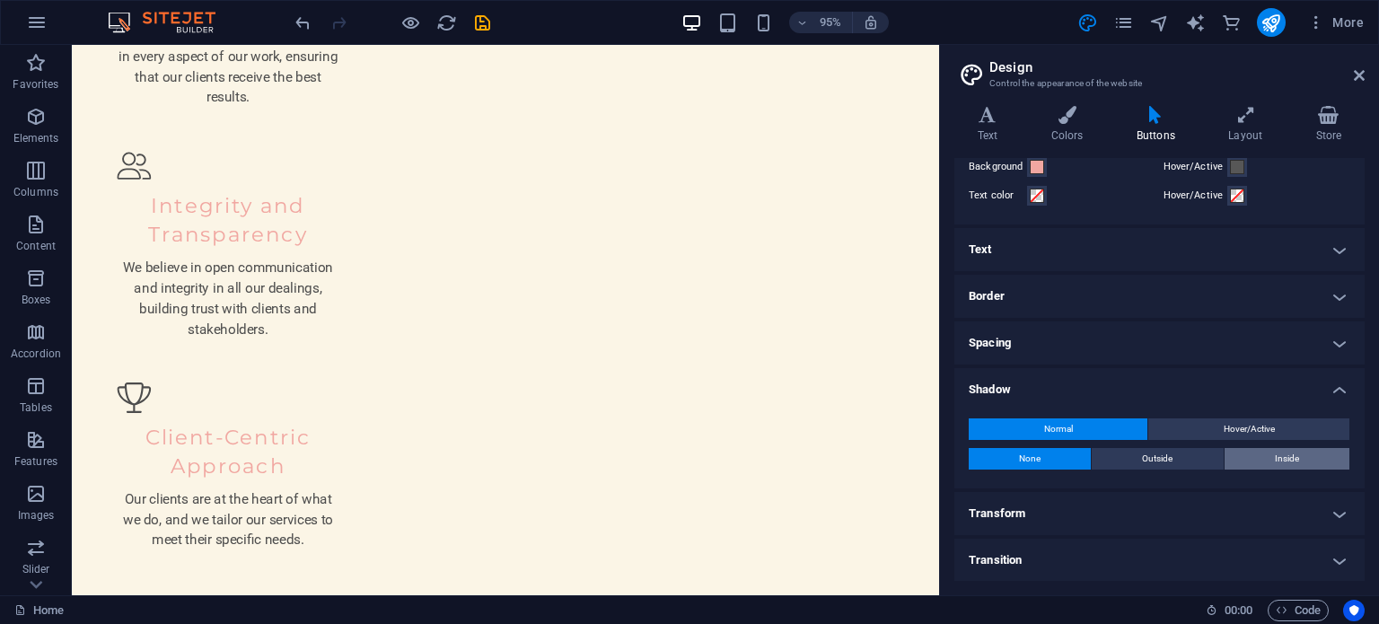
click at [1039, 461] on span "Inside" at bounding box center [1287, 459] width 24 height 22
type input "2"
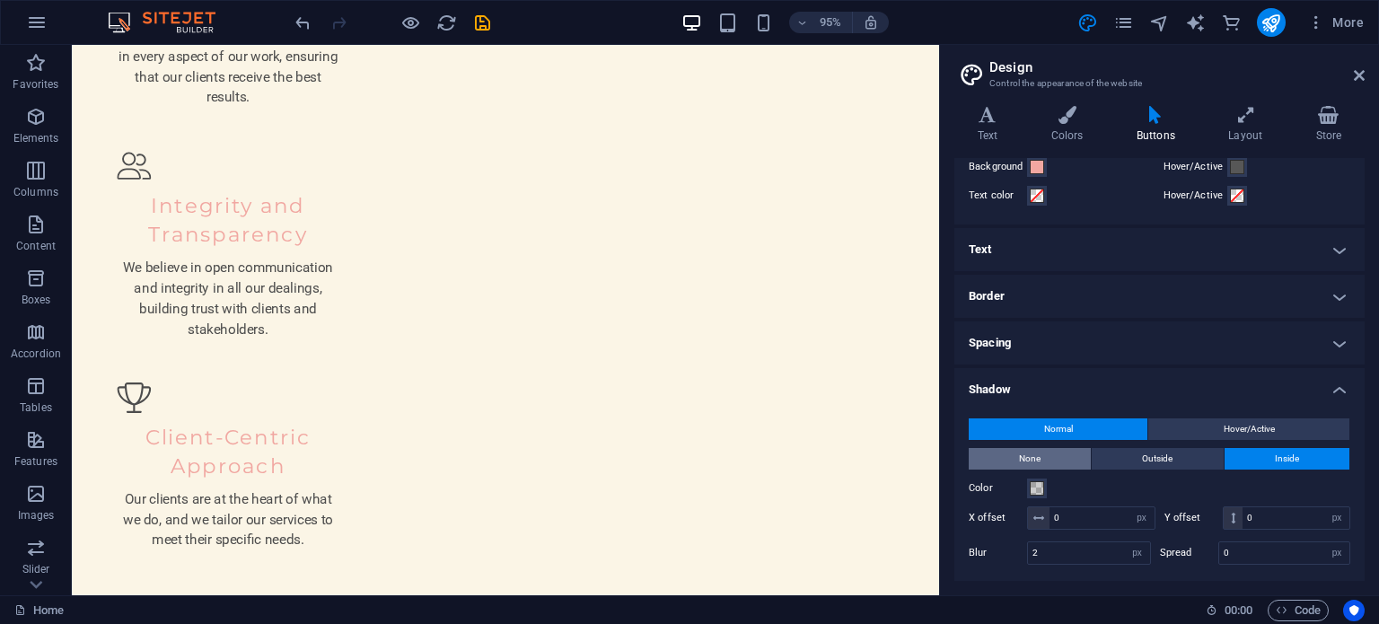
click at [1019, 456] on span "None" at bounding box center [1030, 459] width 22 height 22
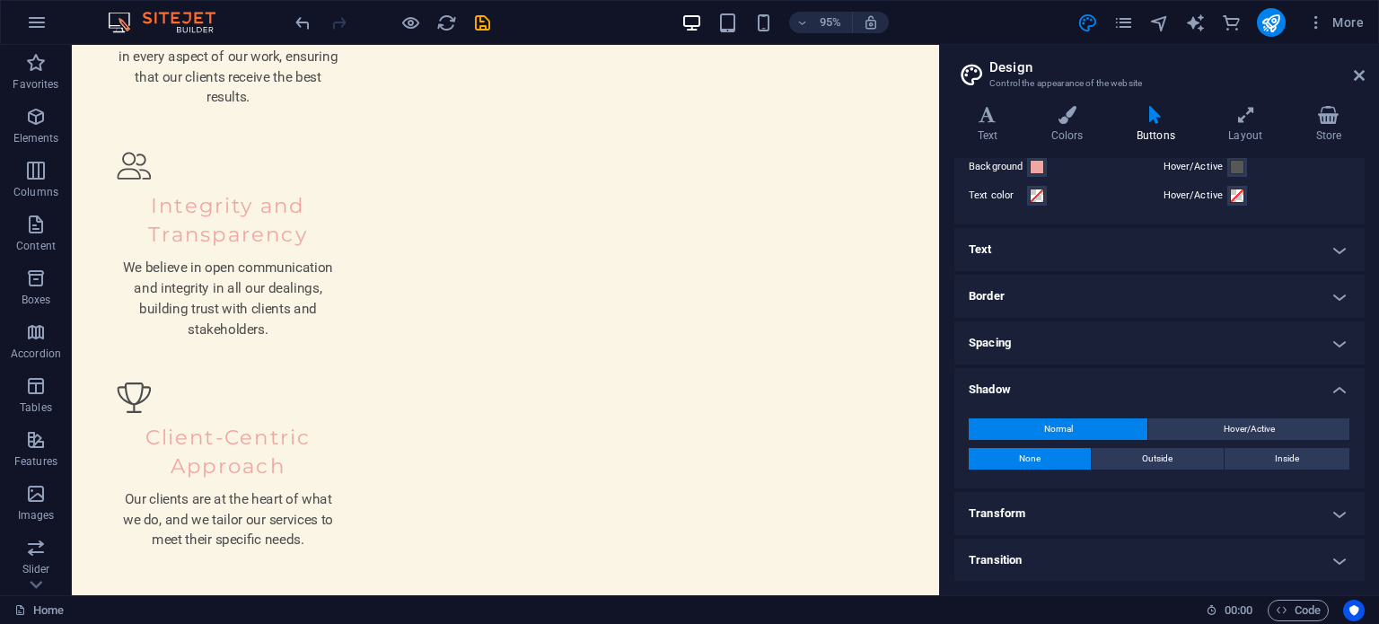
click at [1039, 387] on h4 "Shadow" at bounding box center [1159, 384] width 410 height 32
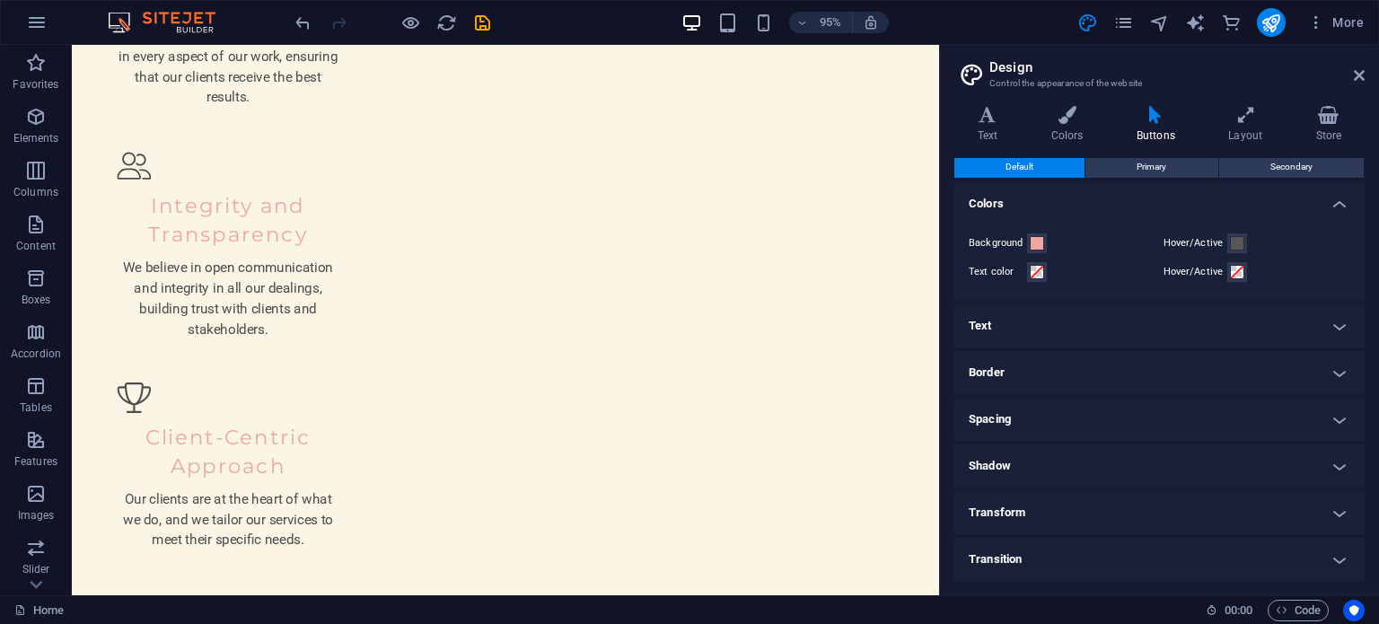
scroll to position [0, 0]
click at [1039, 518] on h4 "Transform" at bounding box center [1159, 514] width 410 height 43
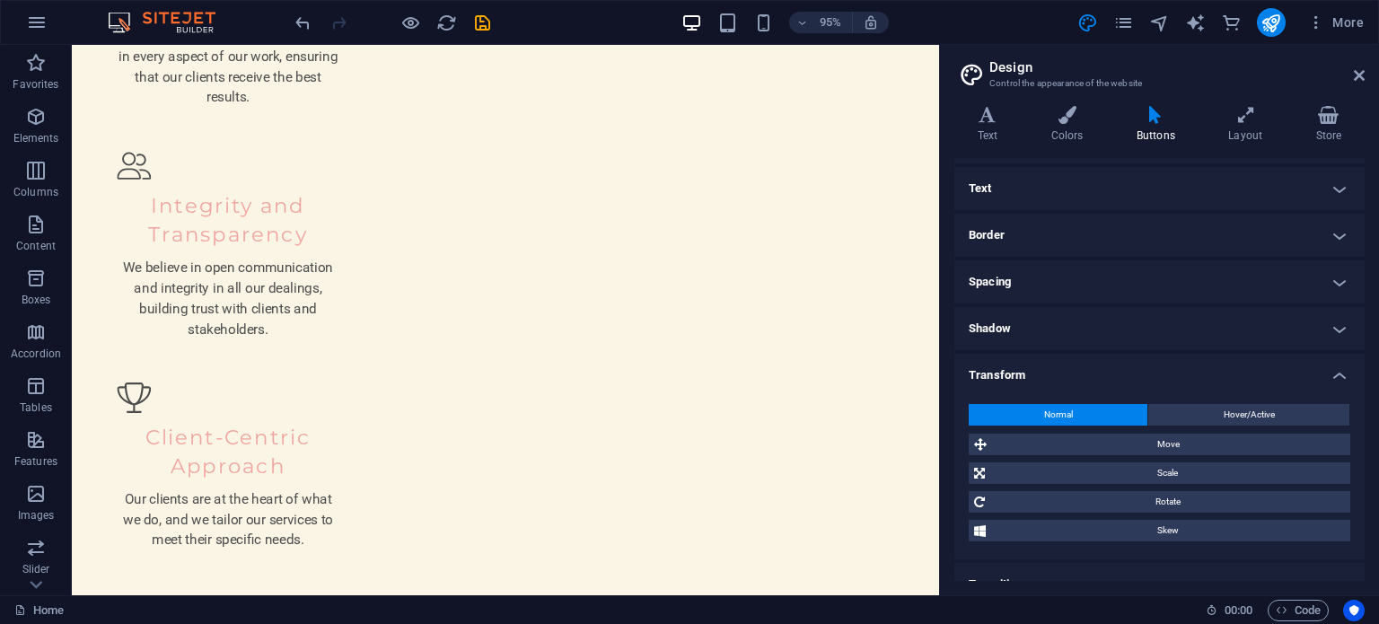
scroll to position [163, 0]
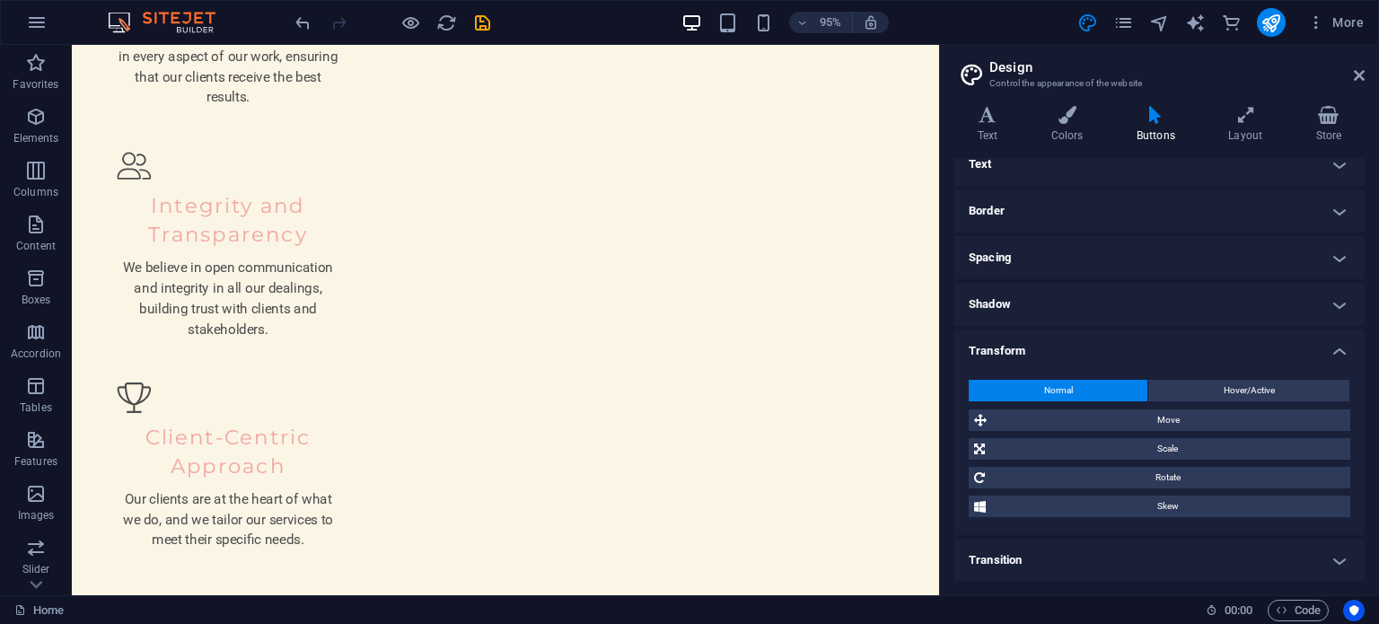
click at [1039, 346] on h4 "Transform" at bounding box center [1159, 345] width 410 height 32
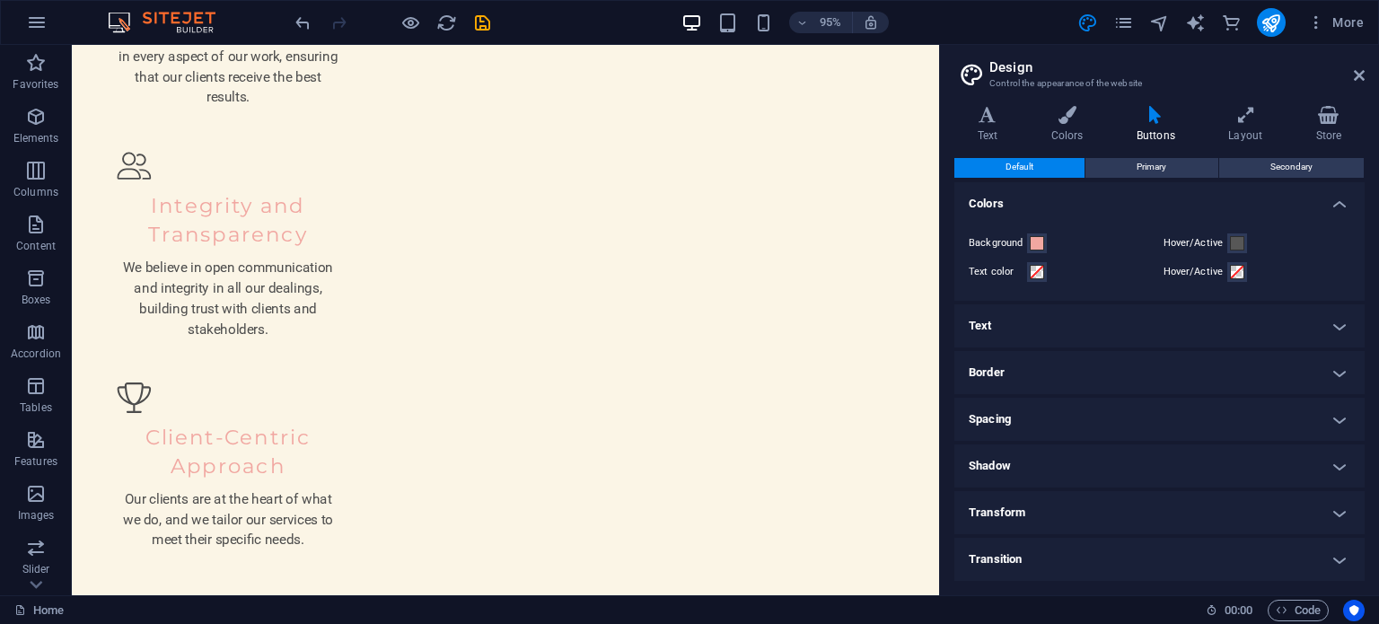
scroll to position [0, 0]
click at [1039, 560] on h4 "Transition" at bounding box center [1159, 560] width 410 height 43
click at [1039, 167] on span "Primary" at bounding box center [1151, 169] width 30 height 22
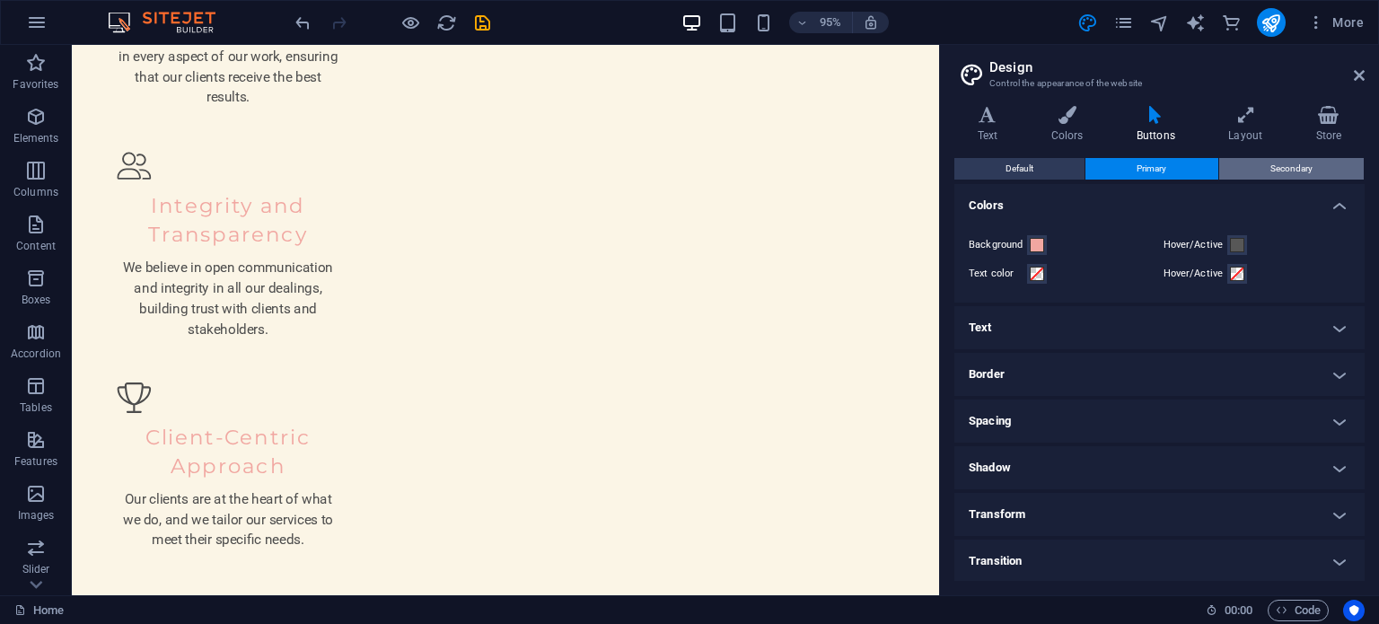
click at [1039, 163] on button "Secondary" at bounding box center [1291, 169] width 145 height 22
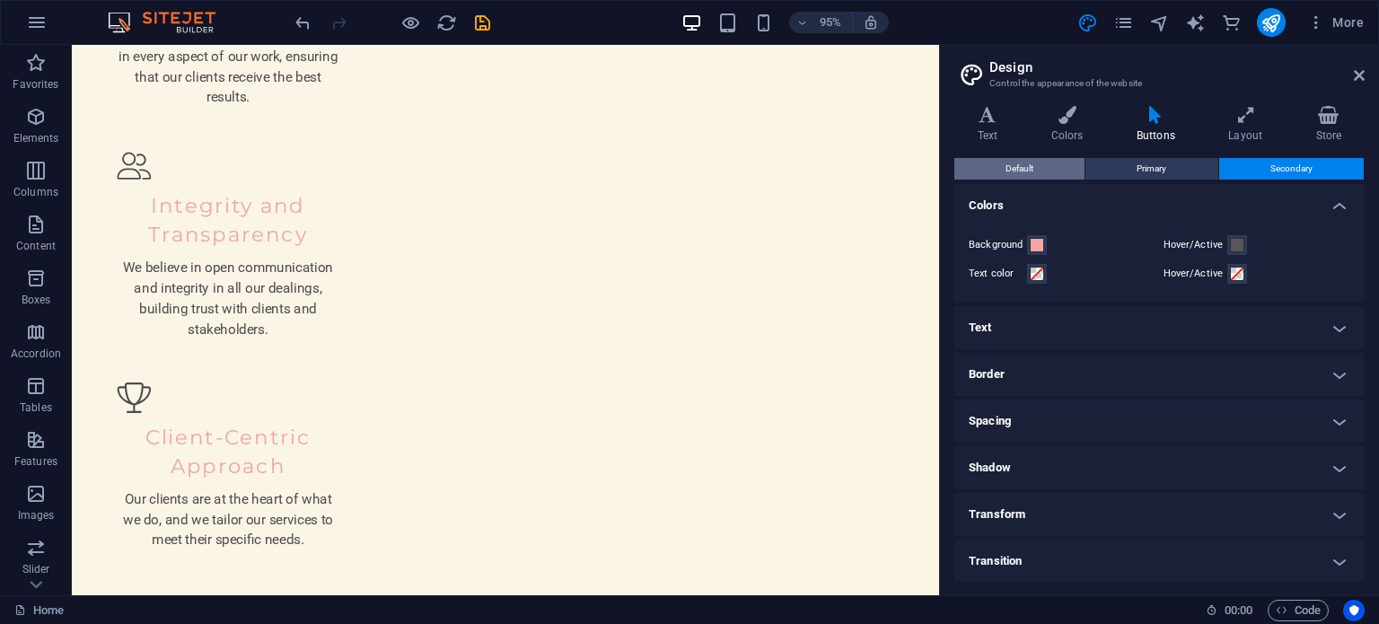
click at [1039, 164] on button "Default" at bounding box center [1019, 169] width 130 height 22
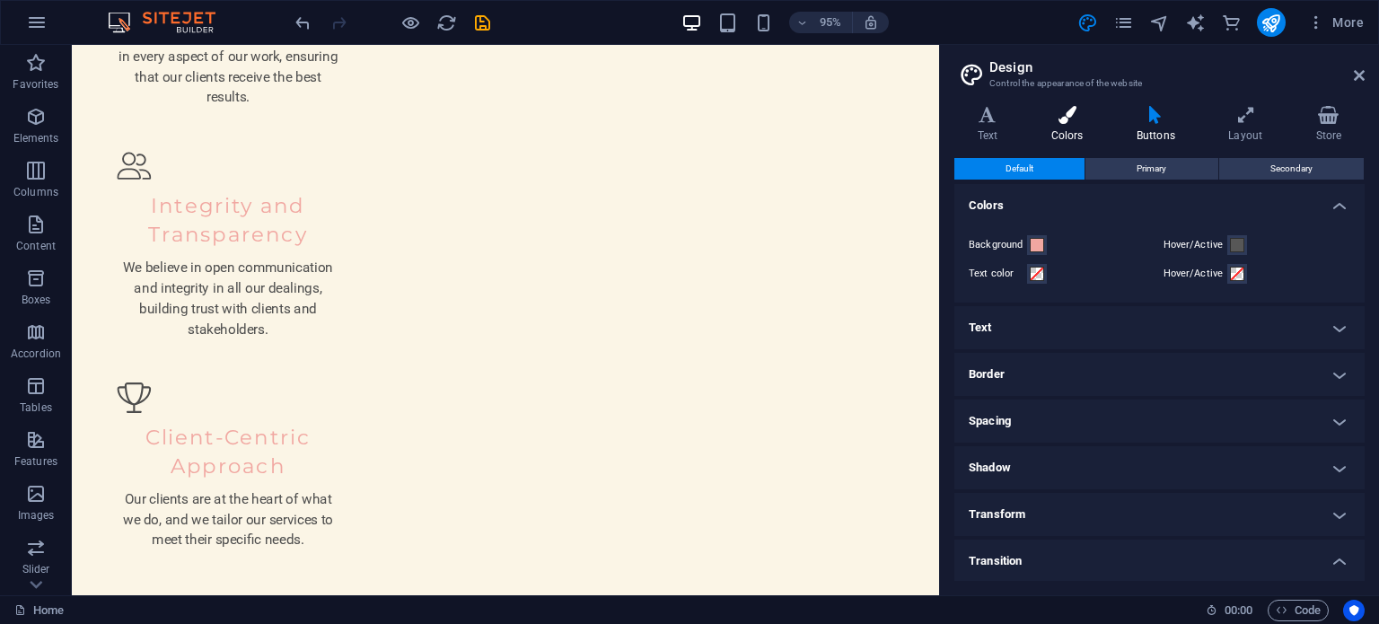
click at [1039, 126] on h4 "Colors" at bounding box center [1070, 125] width 85 height 38
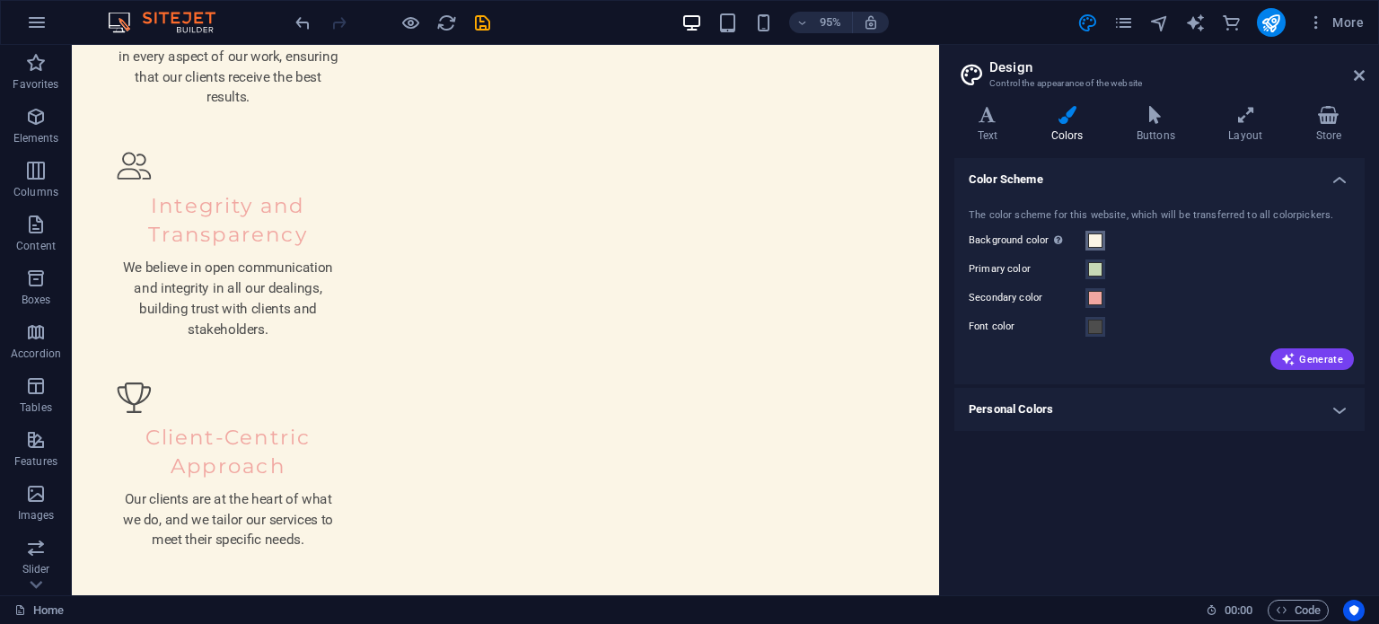
click at [1039, 238] on span at bounding box center [1095, 240] width 14 height 14
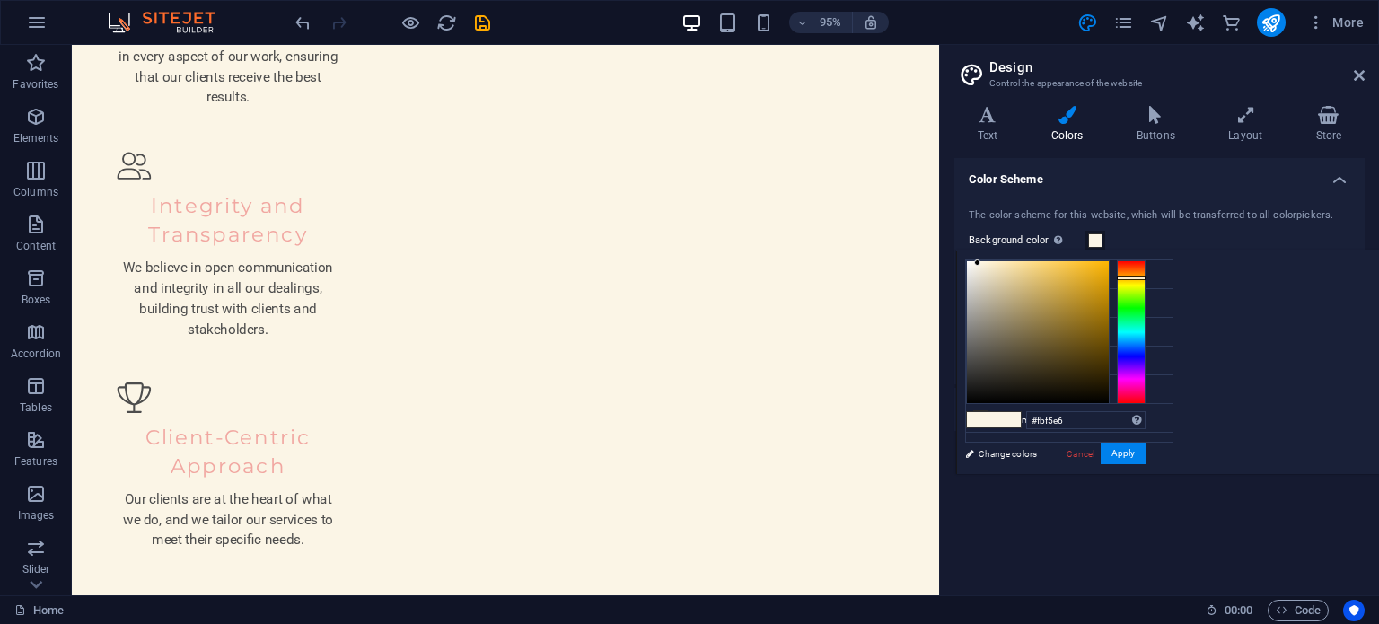
type input "#f2fbe6"
click at [1039, 294] on div at bounding box center [1131, 332] width 29 height 144
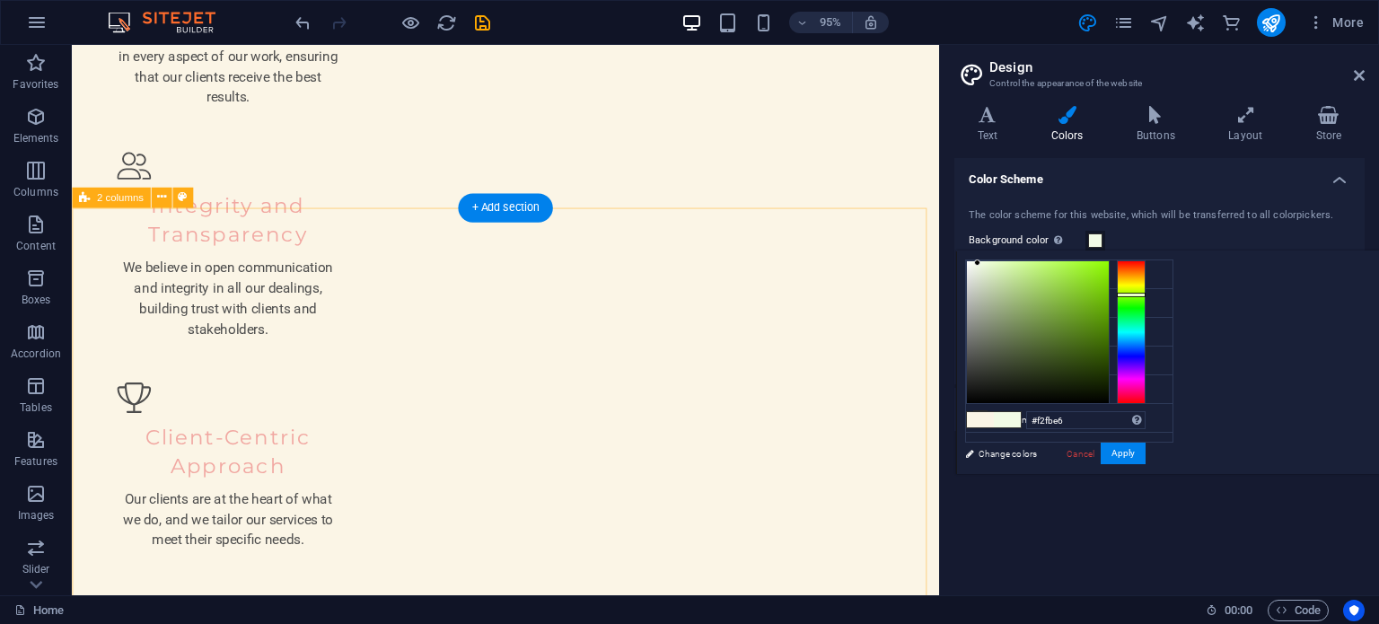
scroll to position [2220, 0]
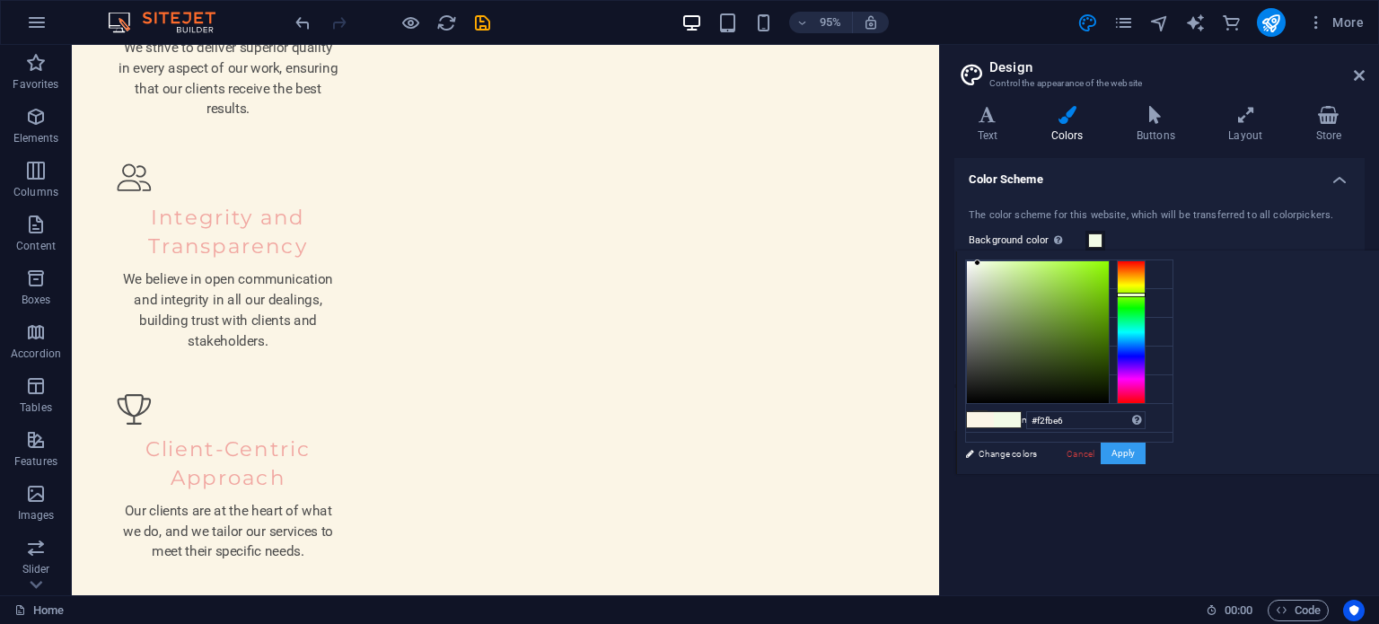
click at [1039, 451] on button "Apply" at bounding box center [1122, 454] width 45 height 22
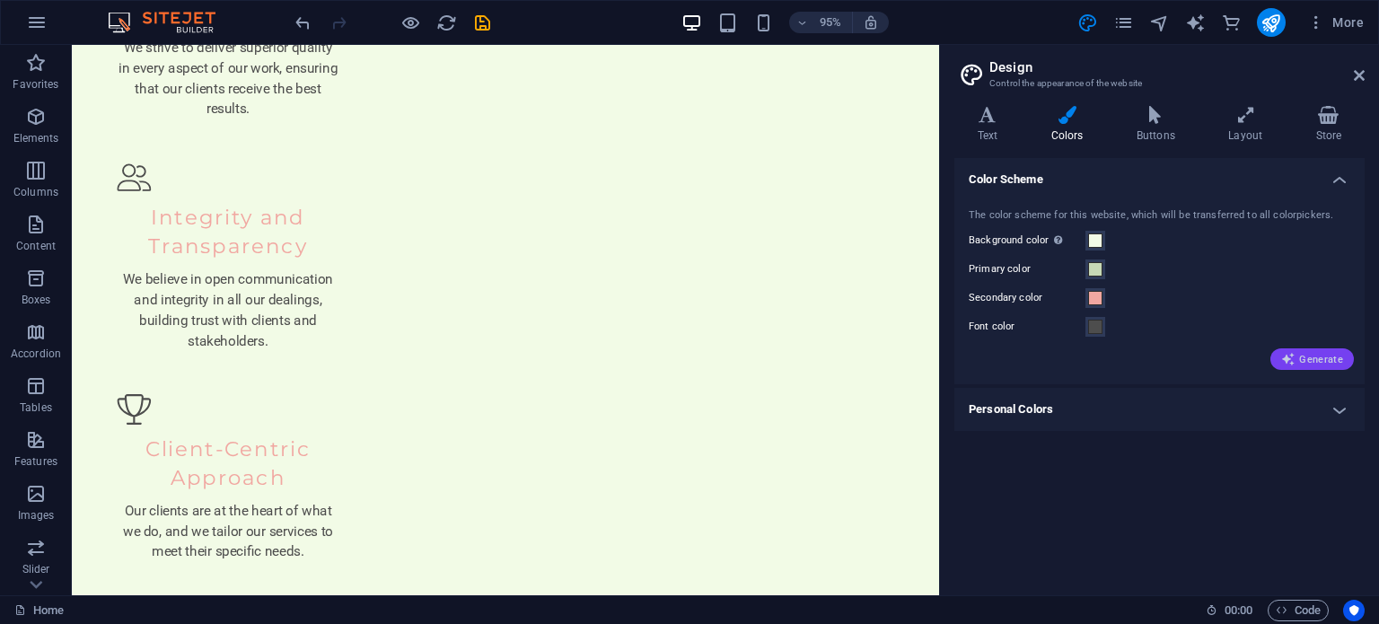
click at [1039, 358] on span "Generate" at bounding box center [1312, 359] width 62 height 14
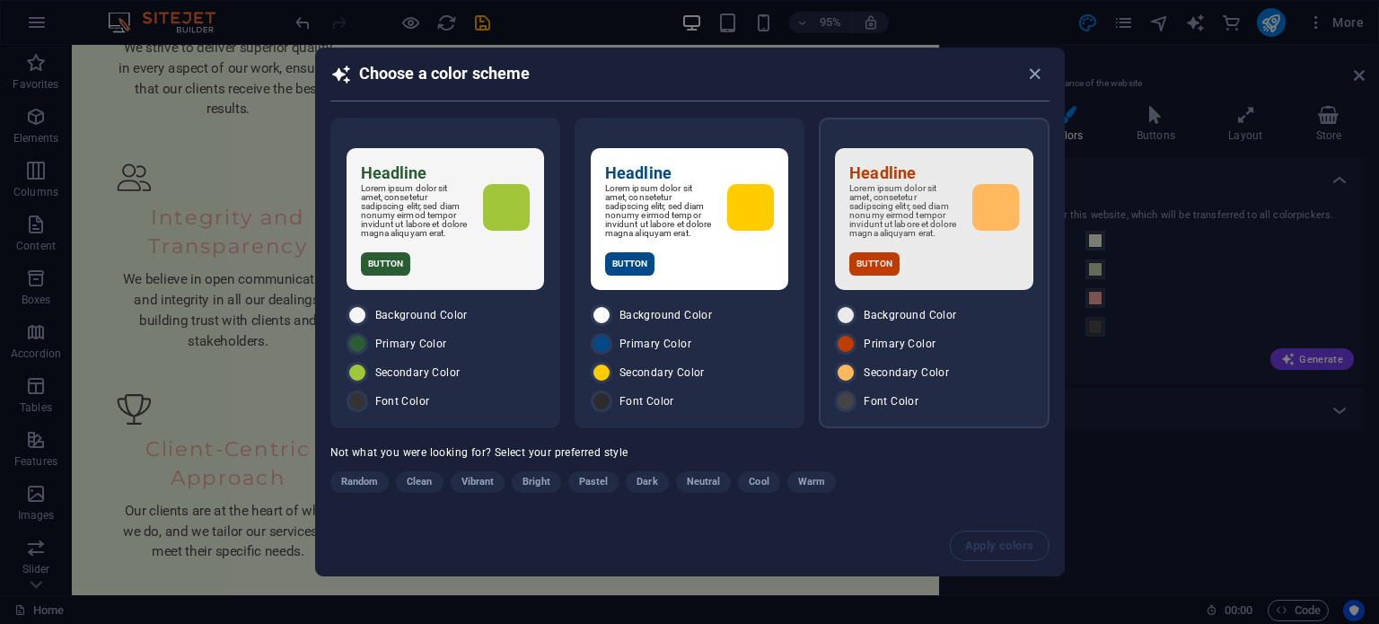
click at [948, 207] on p "Lorem ipsum dolor sit amet, consetetur sadipscing elitr, sed diam nonumy eirmod…" at bounding box center [903, 211] width 108 height 54
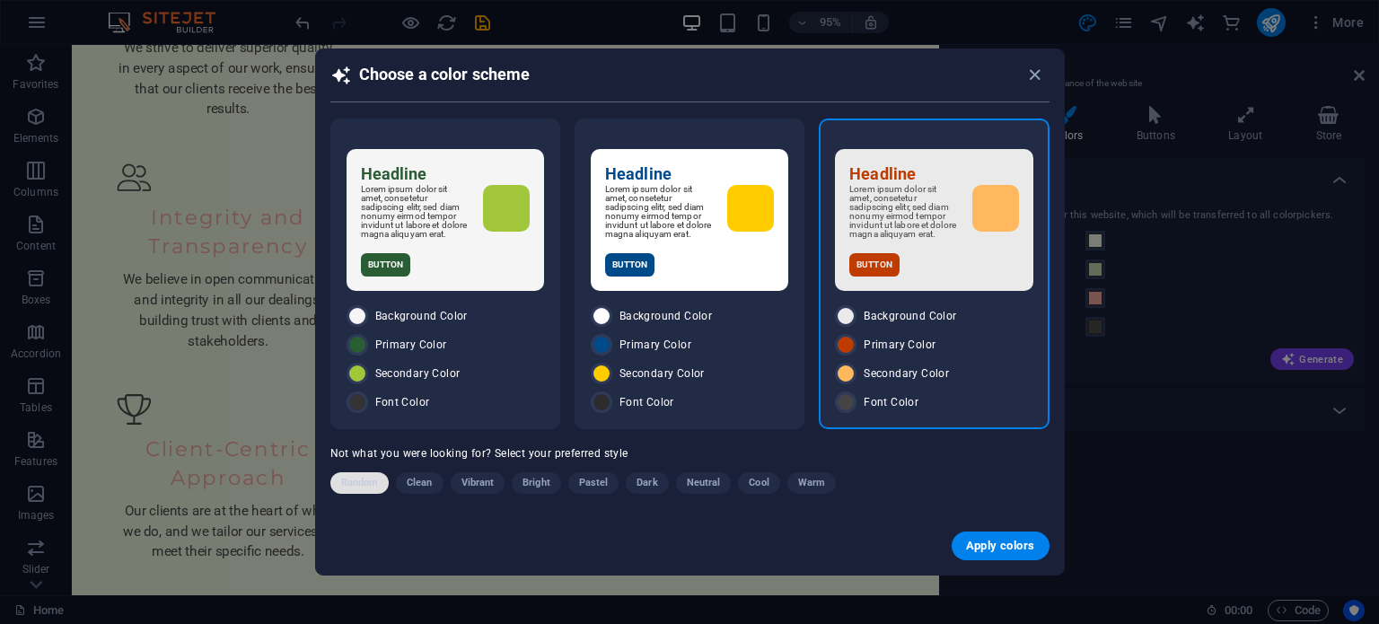
click at [353, 484] on span "Random" at bounding box center [360, 483] width 38 height 22
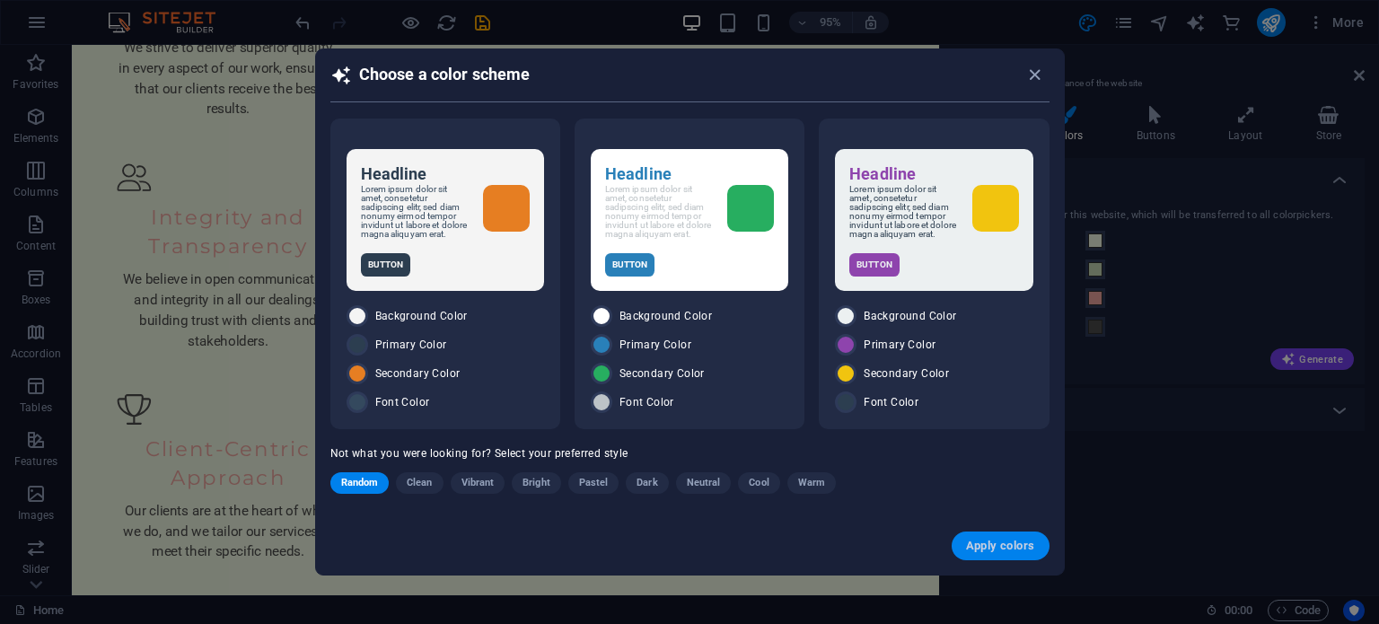
click at [1021, 552] on button "Apply colors" at bounding box center [1000, 545] width 98 height 29
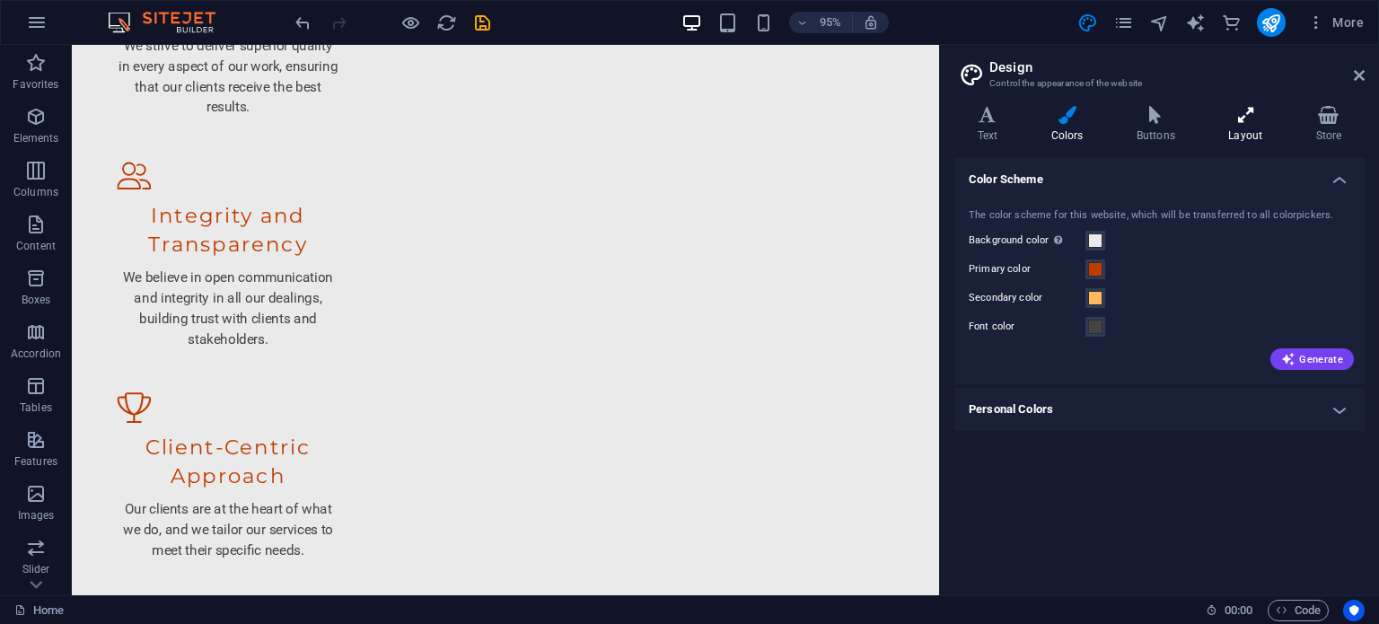
click at [1039, 116] on icon at bounding box center [1245, 115] width 80 height 18
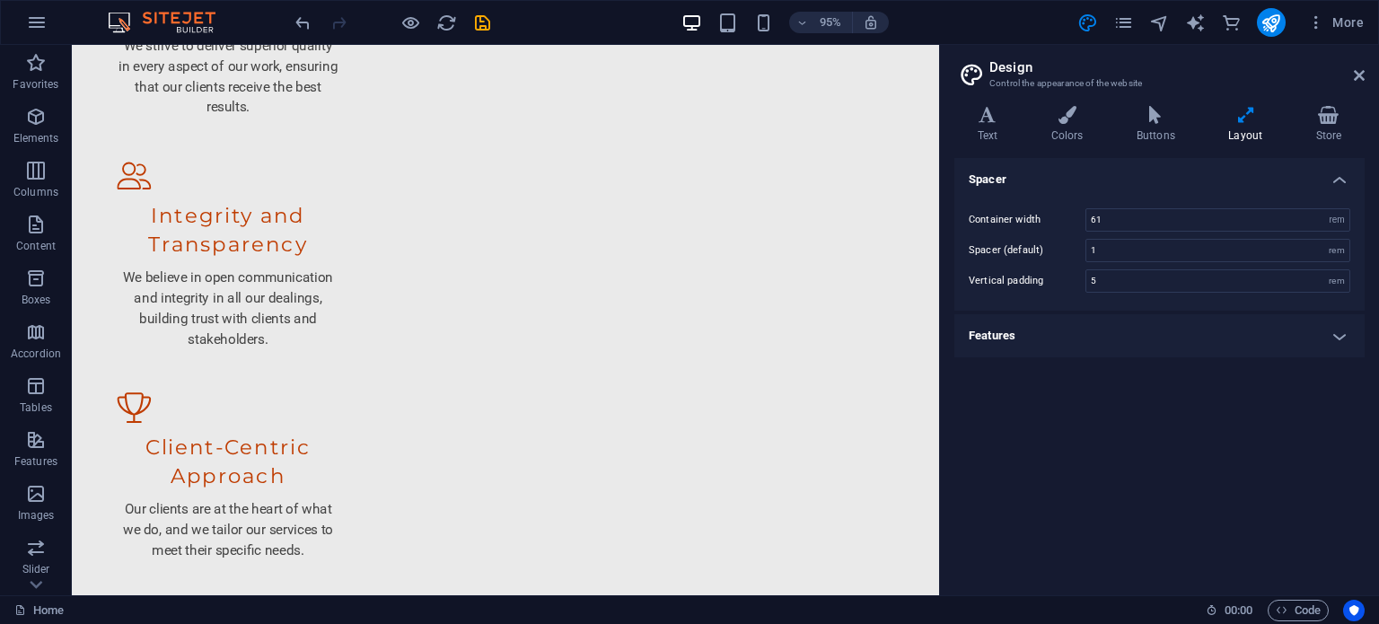
click at [1039, 338] on h4 "Features" at bounding box center [1159, 335] width 410 height 43
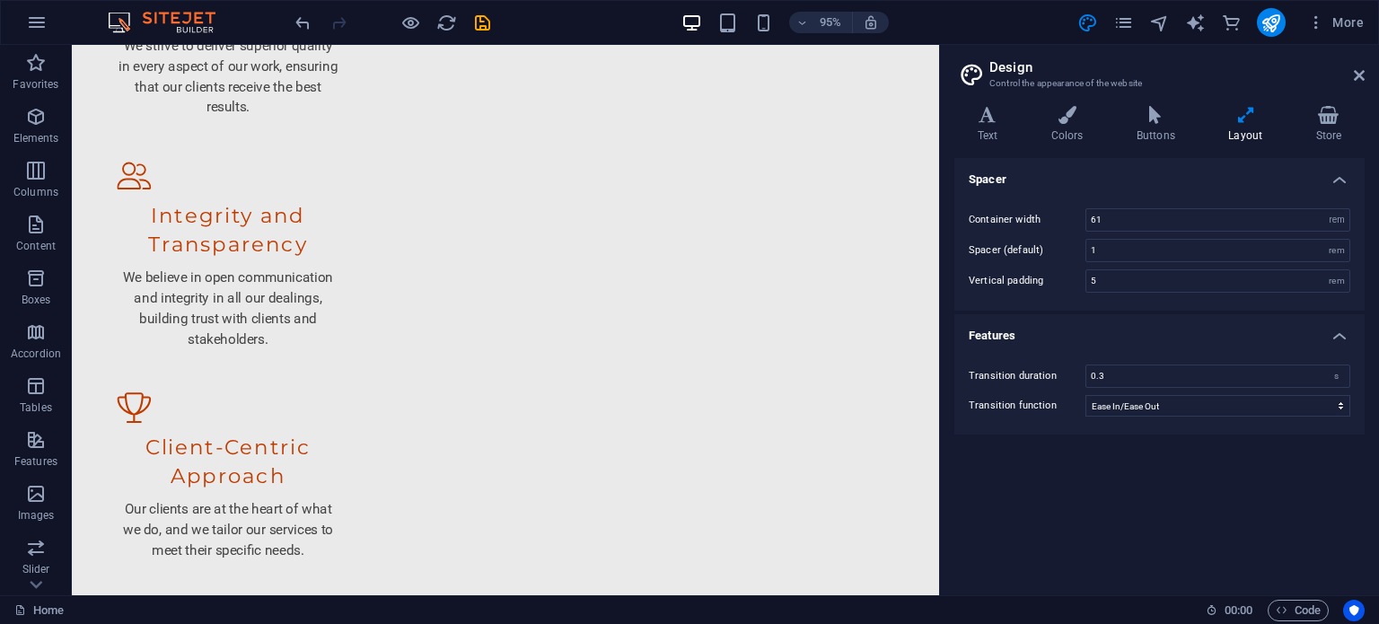
click at [1039, 338] on h4 "Features" at bounding box center [1159, 330] width 410 height 32
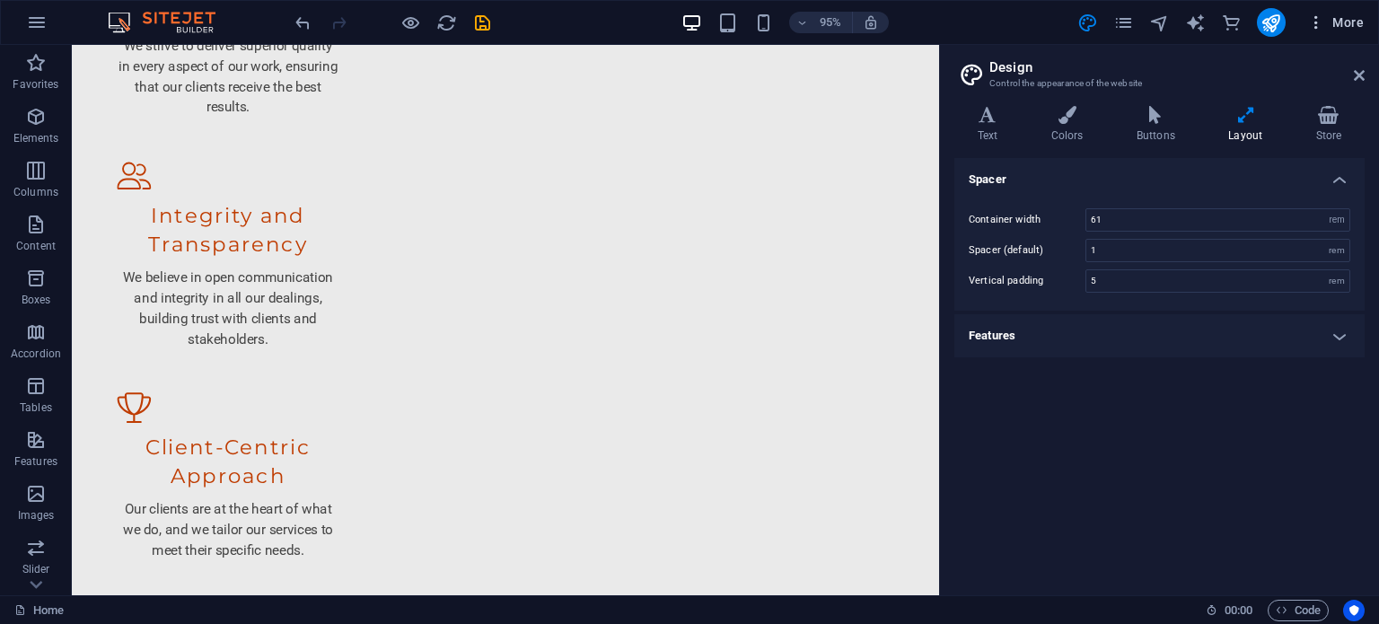
click at [1039, 20] on span "More" at bounding box center [1335, 22] width 57 height 18
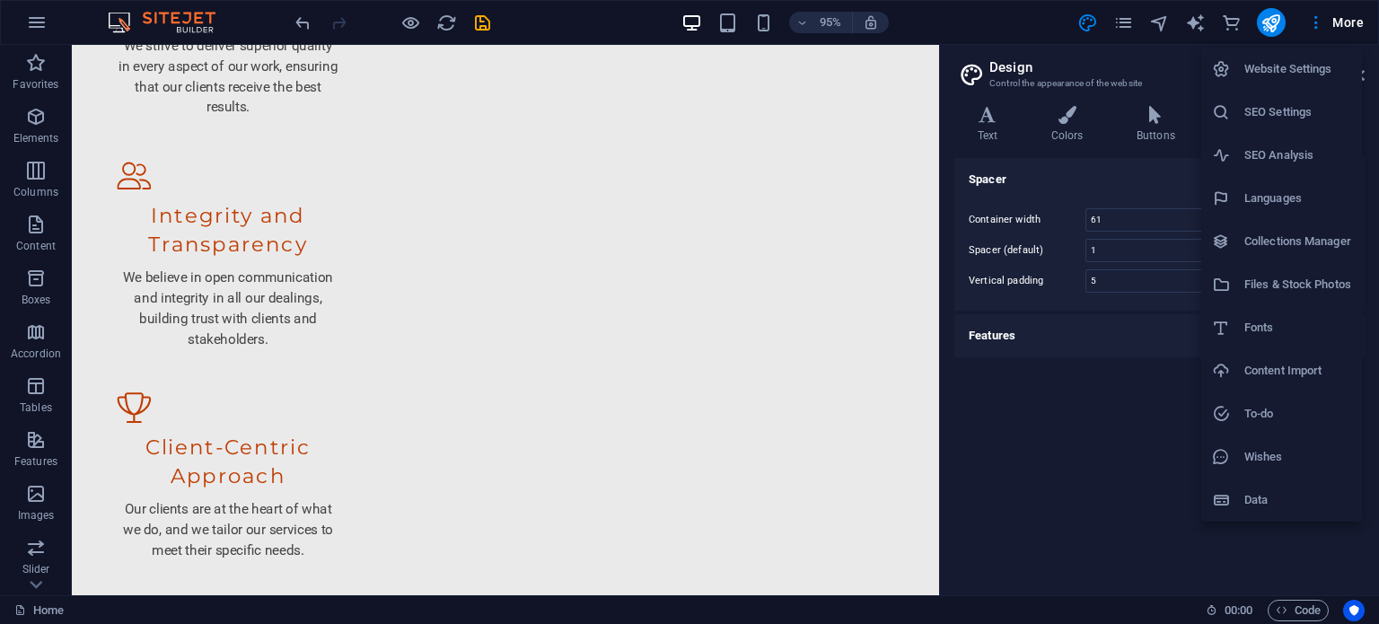
click at [1039, 279] on h6 "Files & Stock Photos" at bounding box center [1297, 285] width 107 height 22
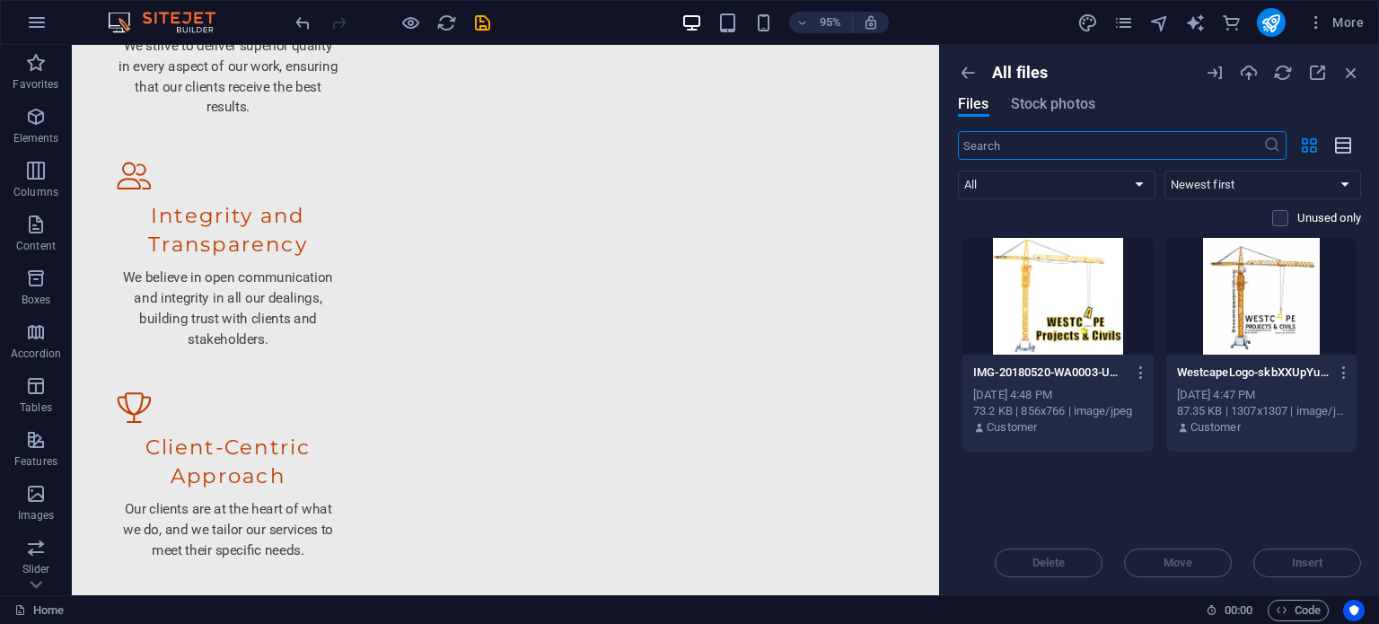
click at [1039, 143] on icon "button" at bounding box center [1344, 146] width 20 height 21
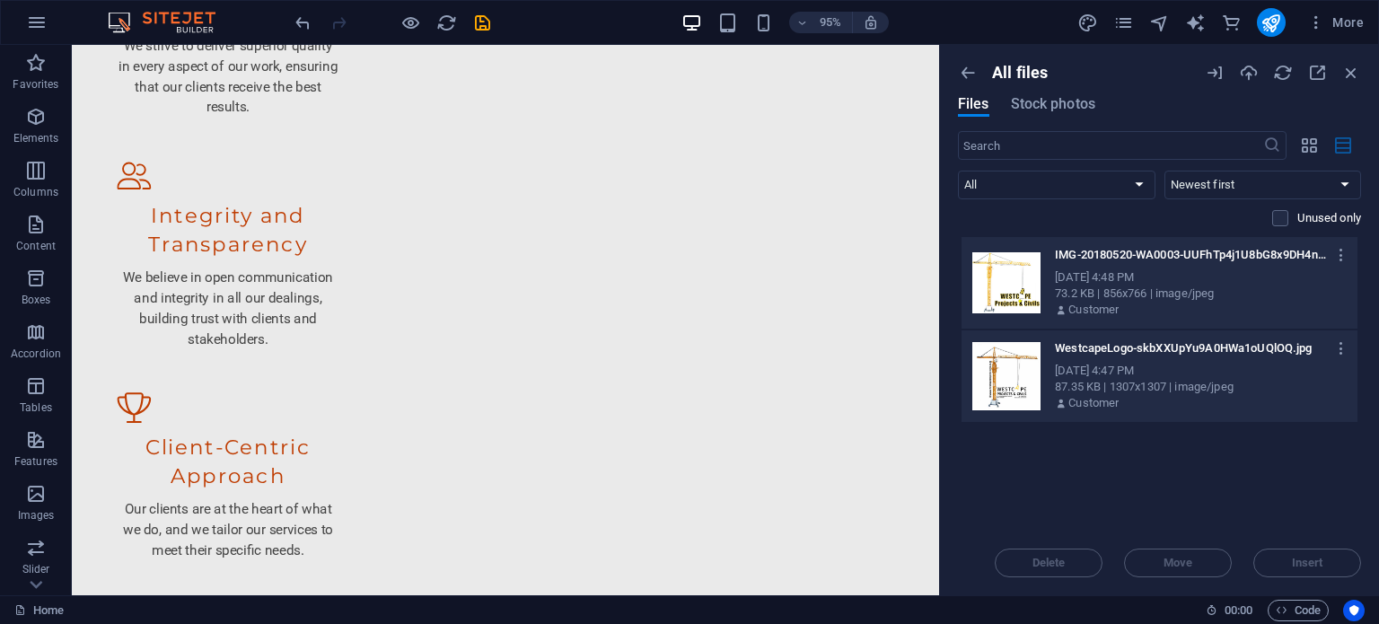
click at [1039, 143] on icon "button" at bounding box center [1344, 146] width 20 height 21
click at [1039, 144] on icon "button" at bounding box center [1309, 146] width 21 height 20
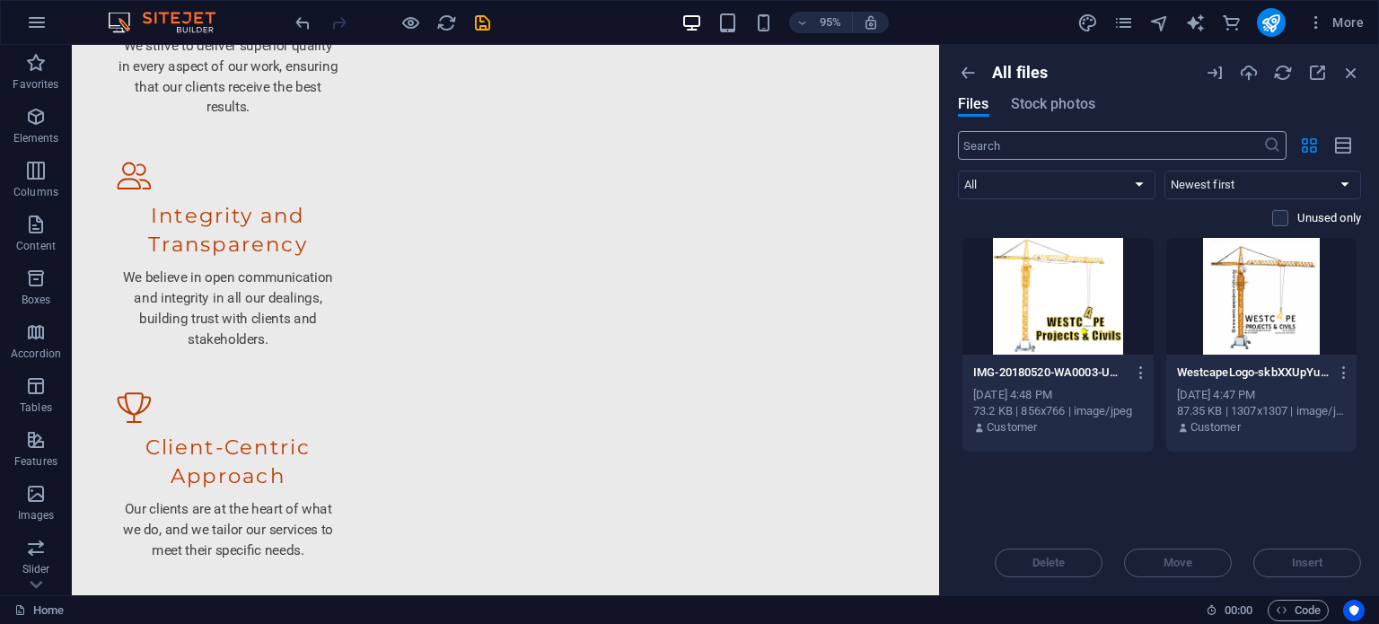
click at [1015, 142] on input "text" at bounding box center [1110, 145] width 305 height 29
click at [1027, 105] on span "Stock photos" at bounding box center [1053, 104] width 84 height 22
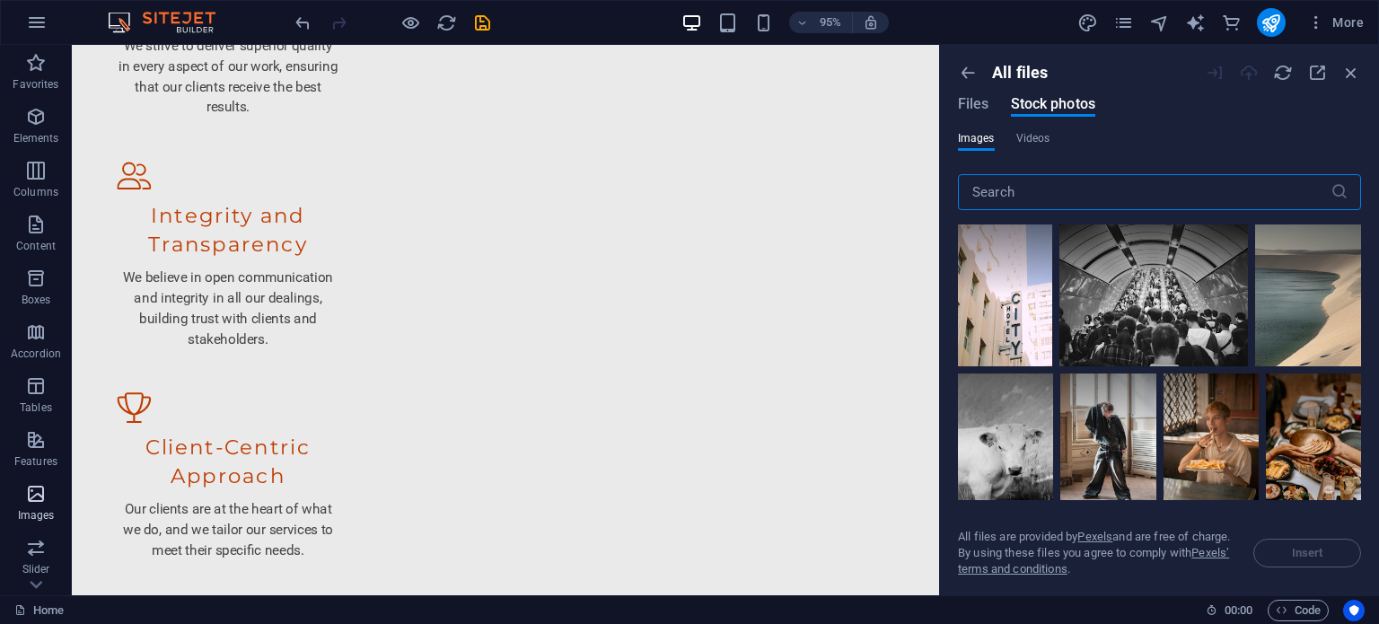
click at [31, 492] on icon "button" at bounding box center [36, 494] width 22 height 22
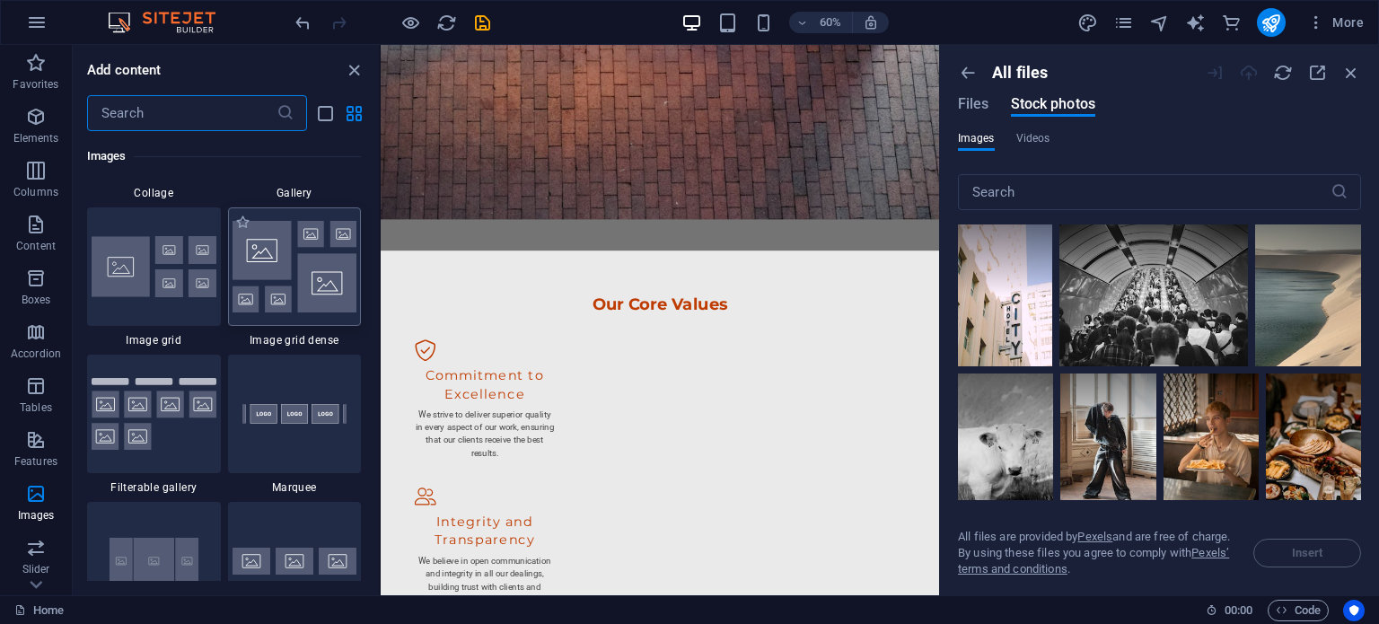
scroll to position [9192, 0]
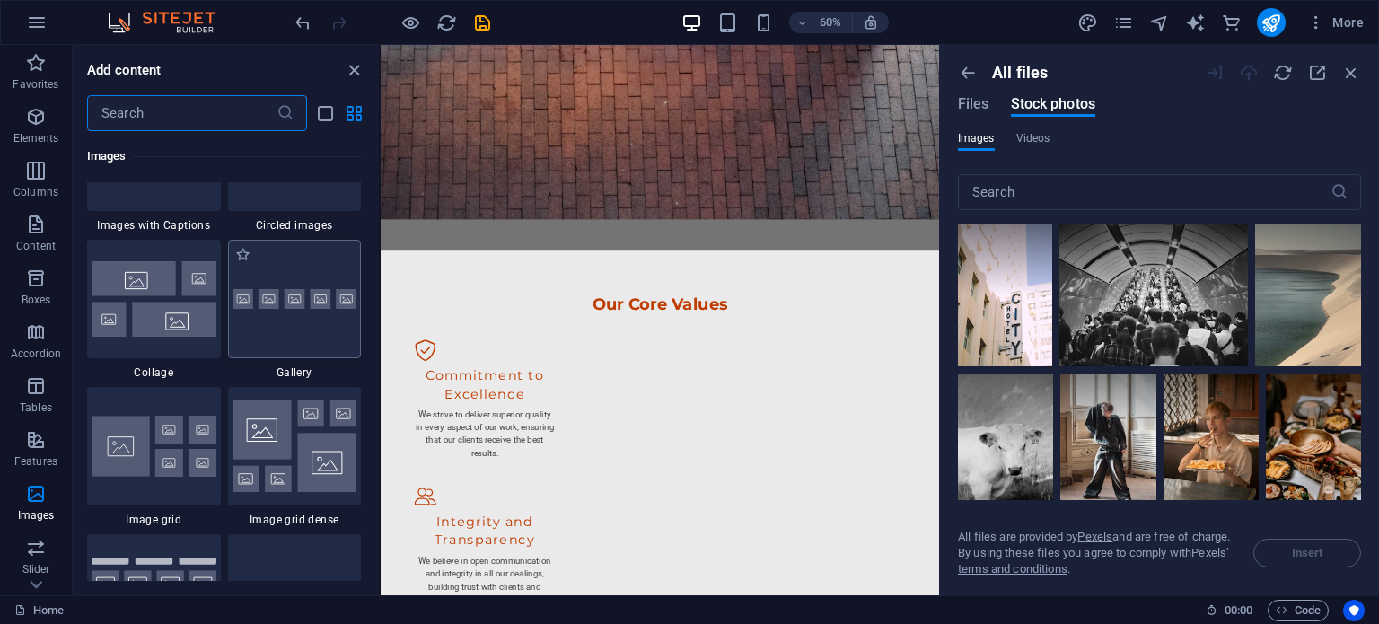
click at [296, 315] on div at bounding box center [295, 299] width 134 height 118
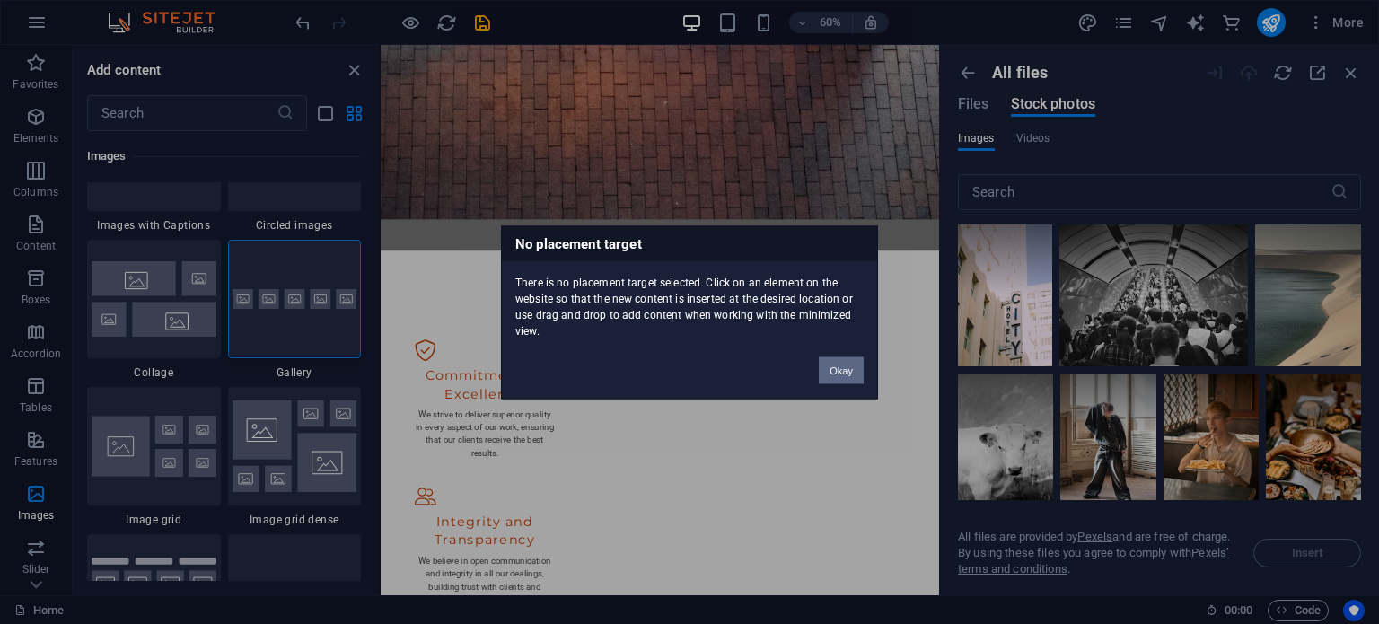
click at [842, 372] on button "Okay" at bounding box center [841, 369] width 45 height 27
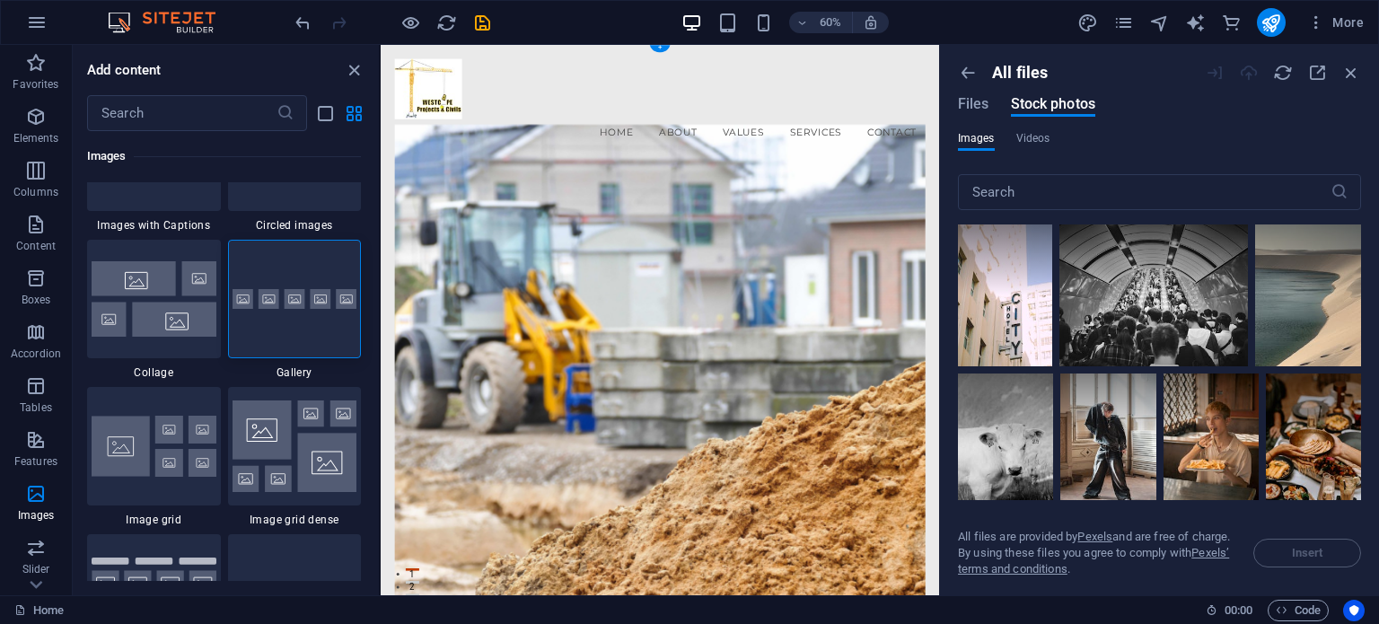
scroll to position [0, 0]
click at [173, 103] on input "text" at bounding box center [181, 113] width 189 height 36
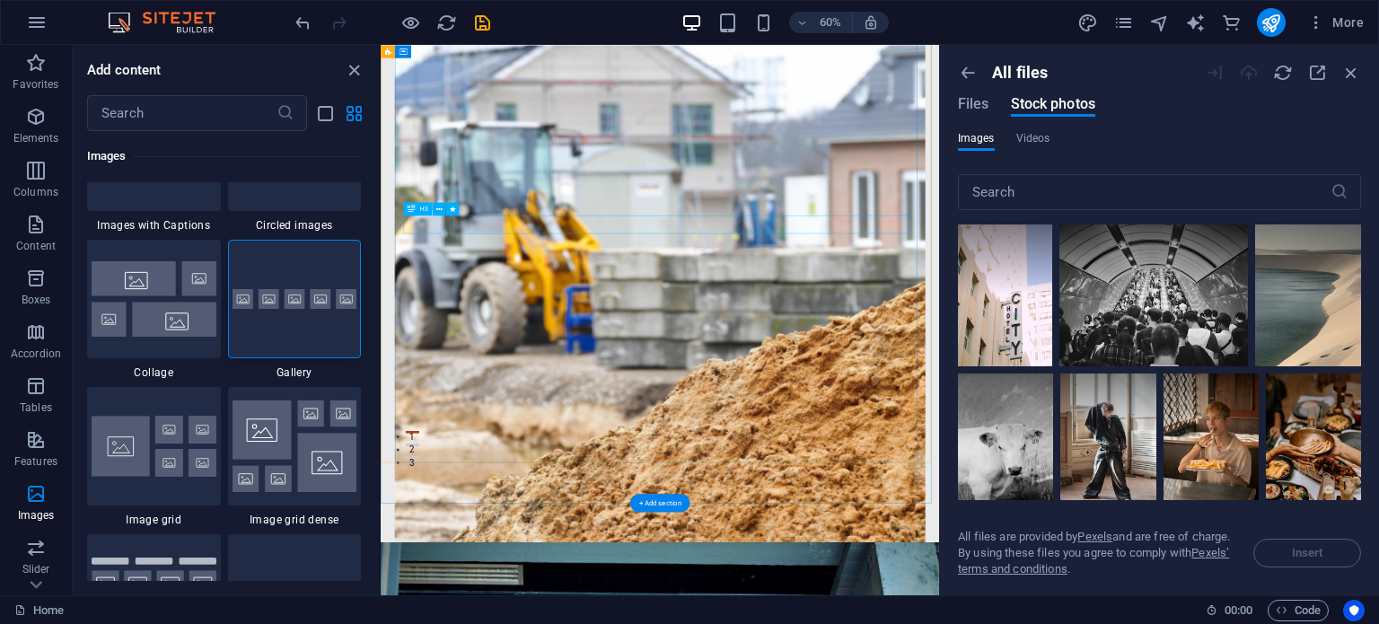
scroll to position [359, 0]
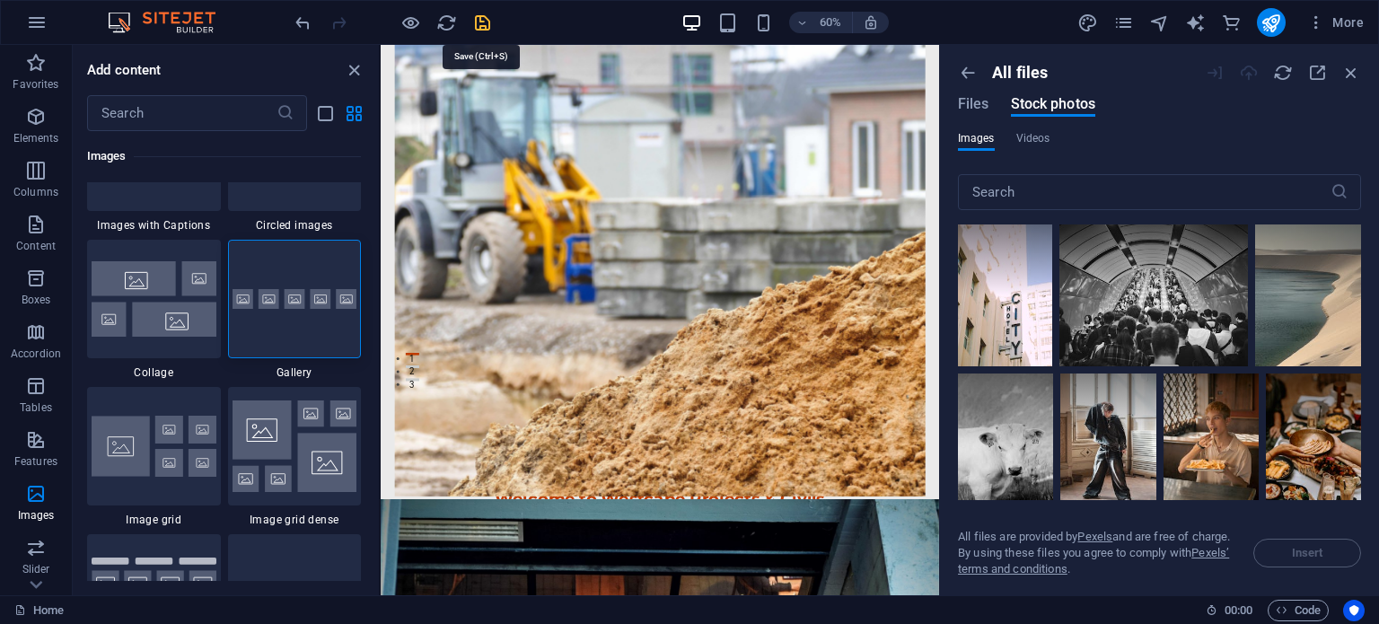
click at [485, 17] on icon "save" at bounding box center [482, 23] width 21 height 21
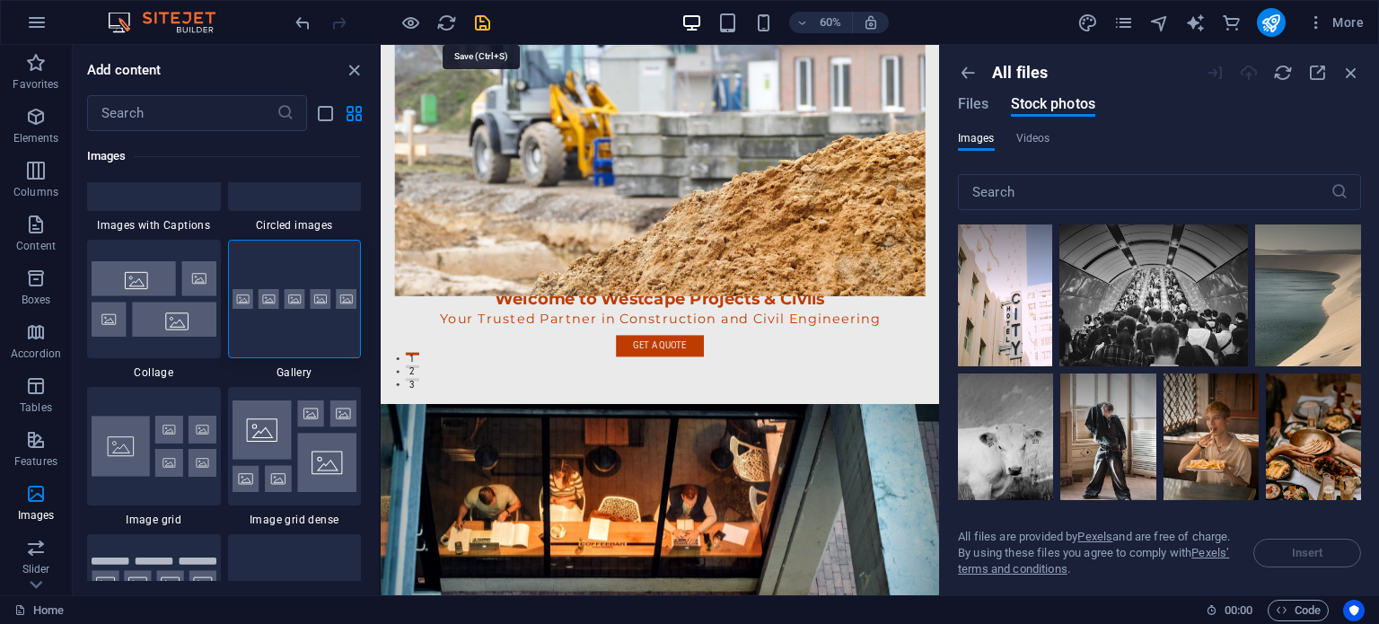
checkbox input "false"
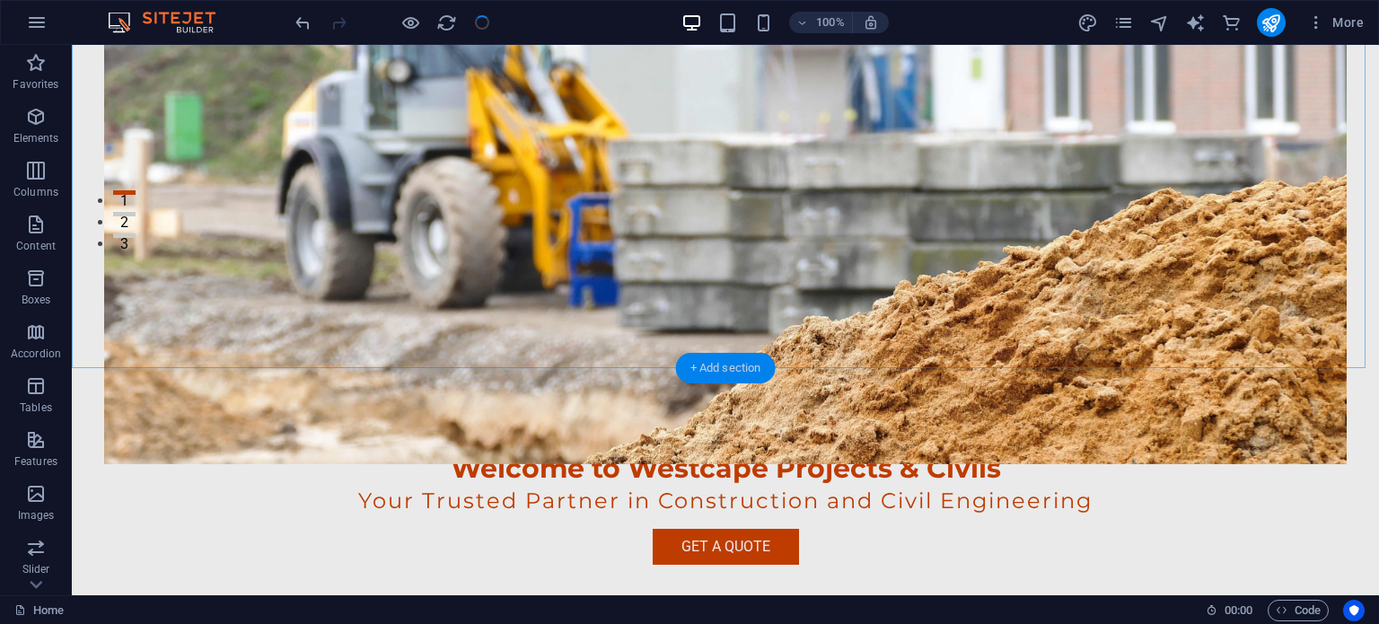
click at [716, 367] on div "+ Add section" at bounding box center [726, 368] width 100 height 31
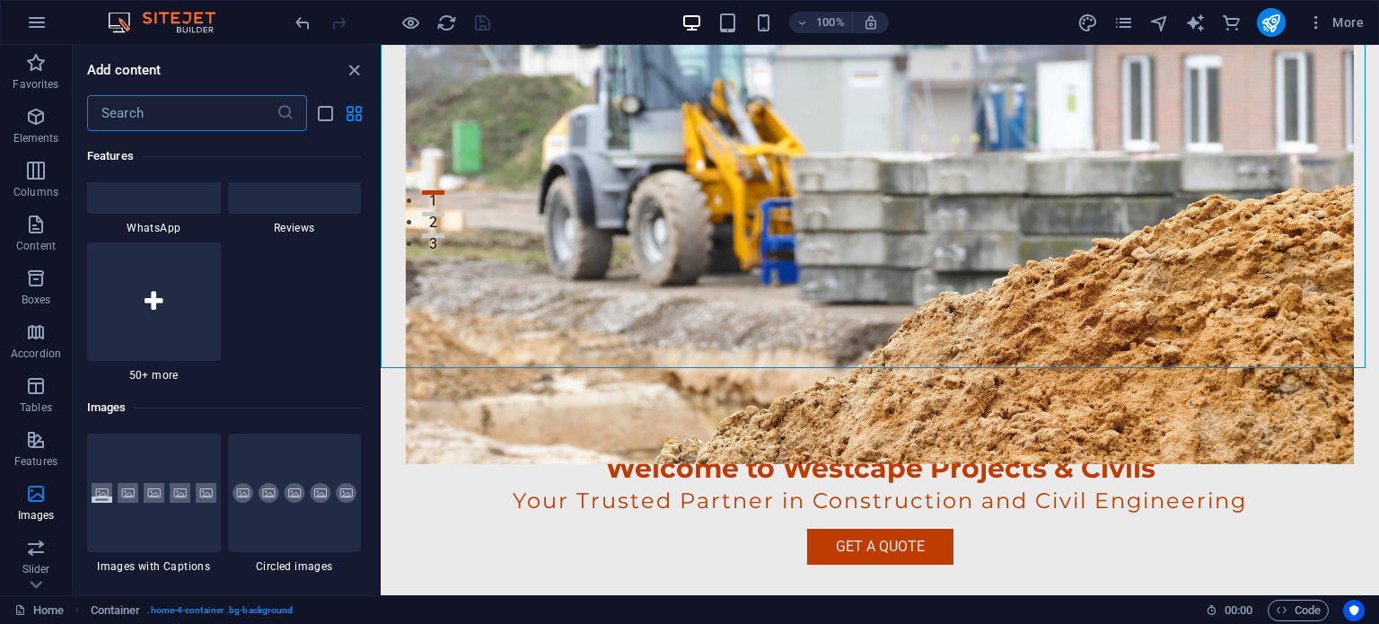
scroll to position [8796, 0]
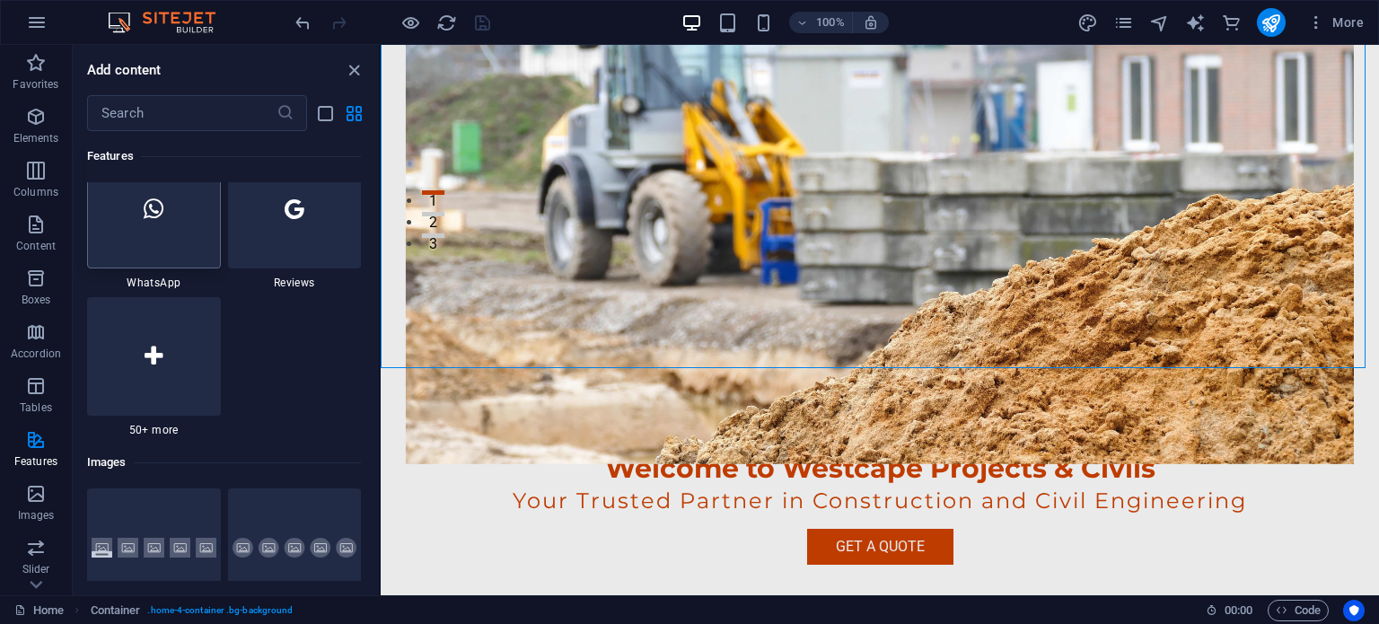
click at [161, 216] on icon at bounding box center [154, 208] width 20 height 23
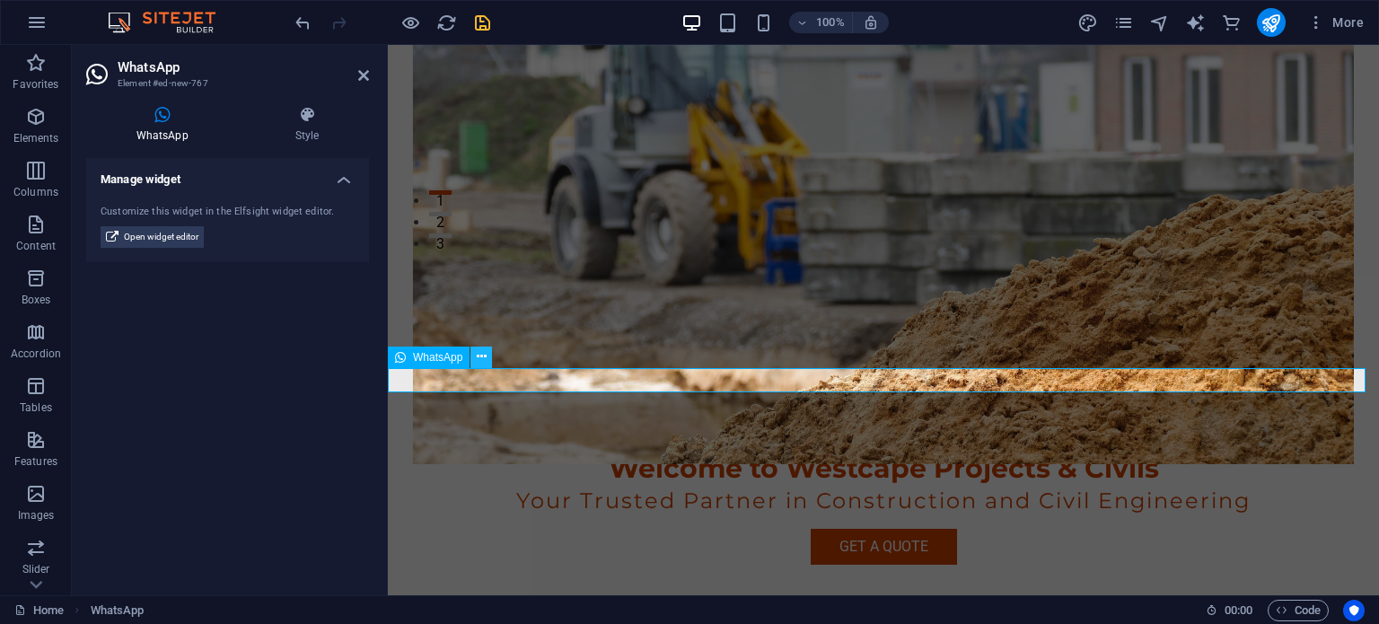
click at [483, 355] on icon at bounding box center [482, 356] width 10 height 19
click at [406, 356] on div "WhatsApp" at bounding box center [429, 357] width 82 height 22
click at [434, 358] on span "WhatsApp" at bounding box center [437, 357] width 49 height 11
click at [162, 108] on icon at bounding box center [162, 115] width 152 height 18
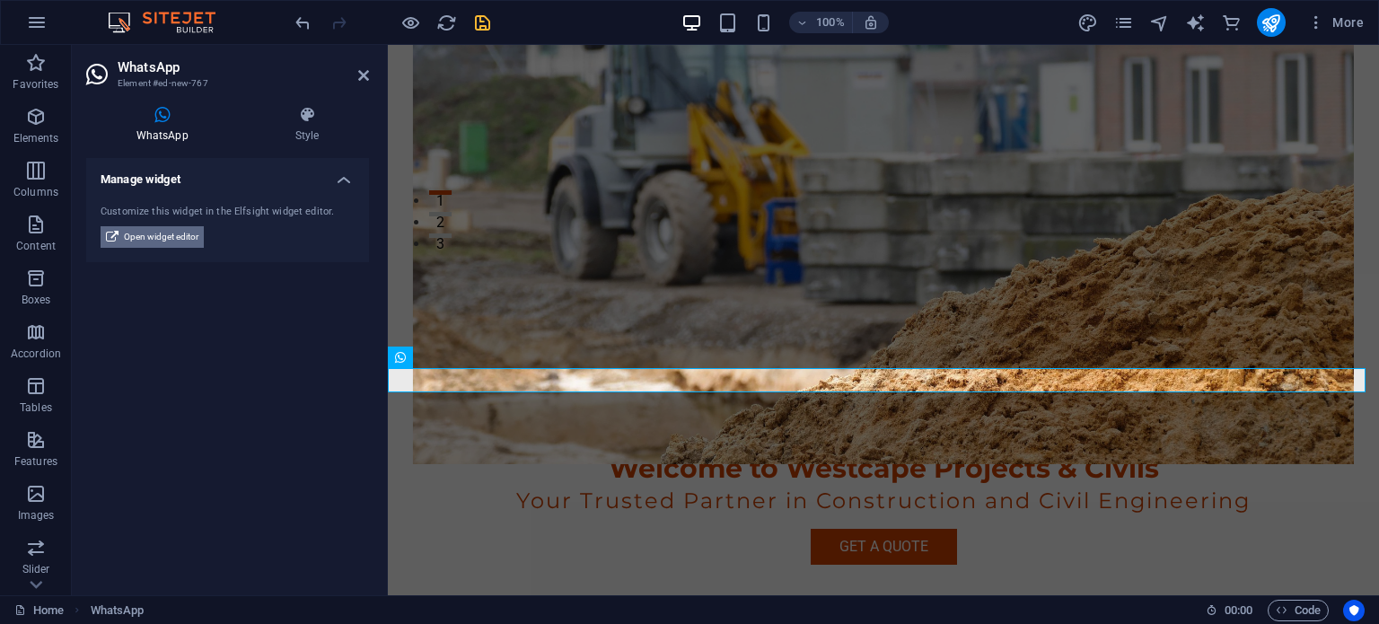
click at [151, 235] on span "Open widget editor" at bounding box center [161, 237] width 75 height 22
click at [408, 354] on div "WhatsApp" at bounding box center [429, 357] width 82 height 22
click at [427, 357] on span "WhatsApp" at bounding box center [437, 357] width 49 height 11
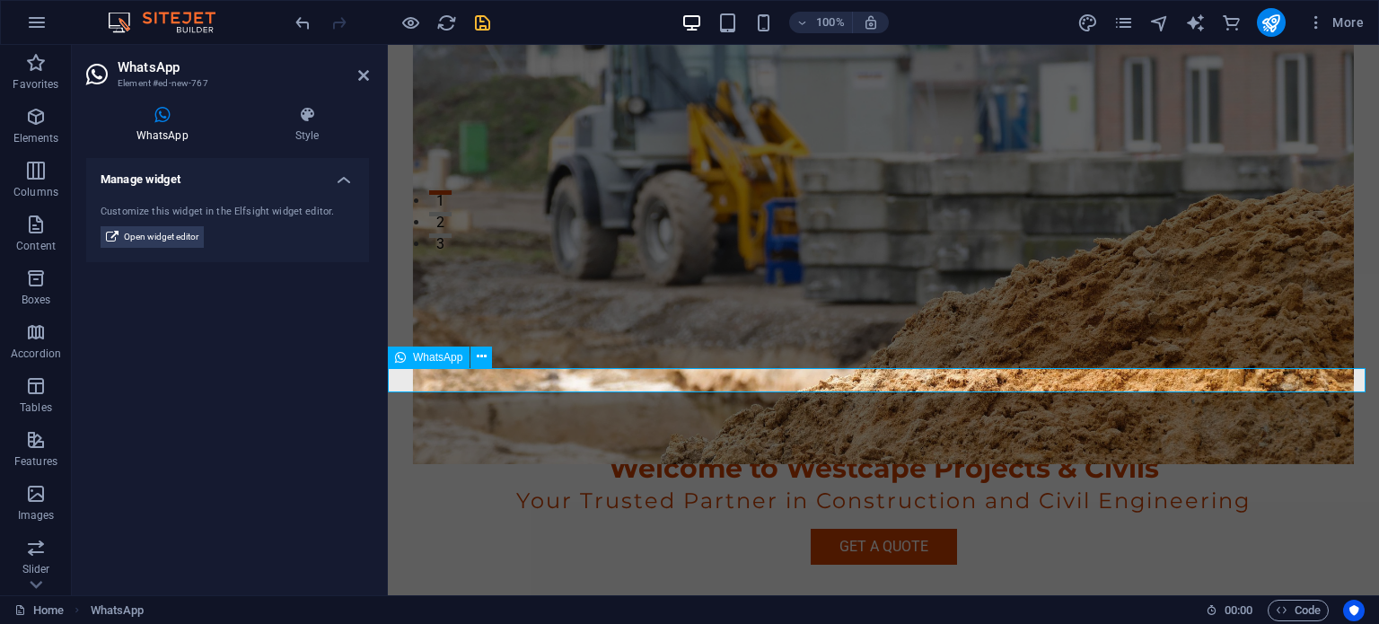
click at [427, 358] on span "WhatsApp" at bounding box center [437, 357] width 49 height 11
click at [180, 232] on span "Open widget editor" at bounding box center [161, 237] width 75 height 22
click at [341, 179] on h4 "Manage widget" at bounding box center [227, 174] width 283 height 32
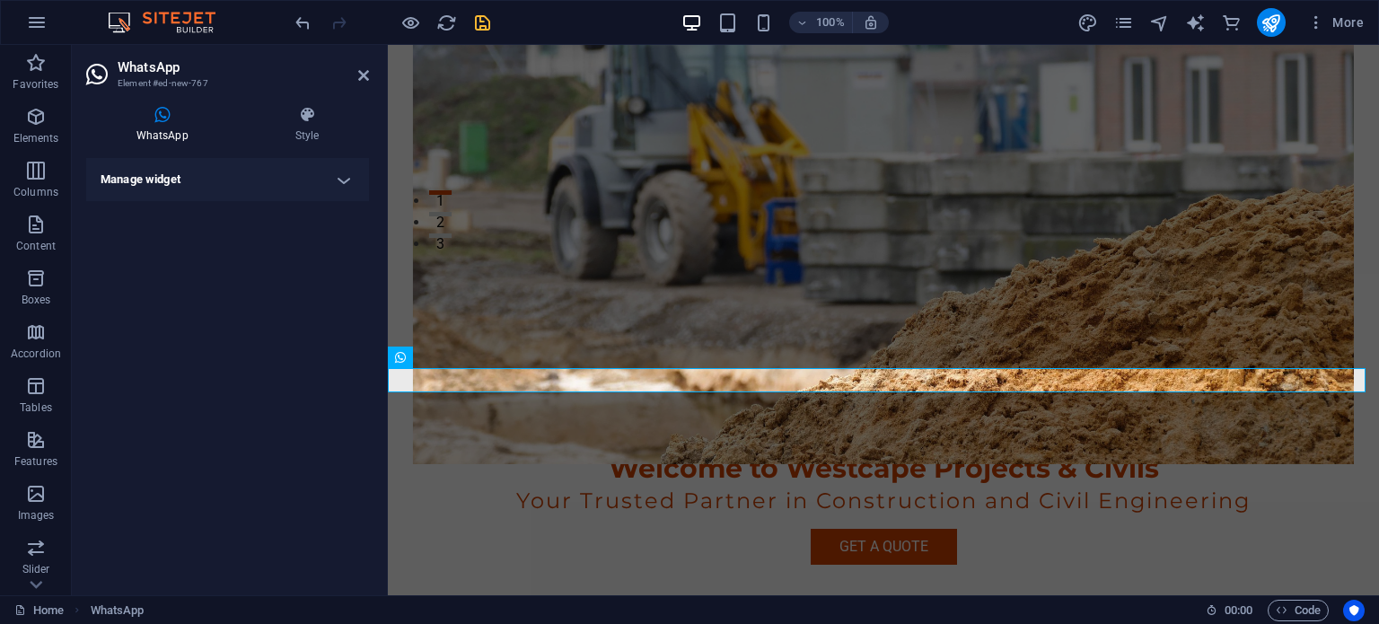
click at [136, 65] on h2 "WhatsApp" at bounding box center [243, 67] width 251 height 16
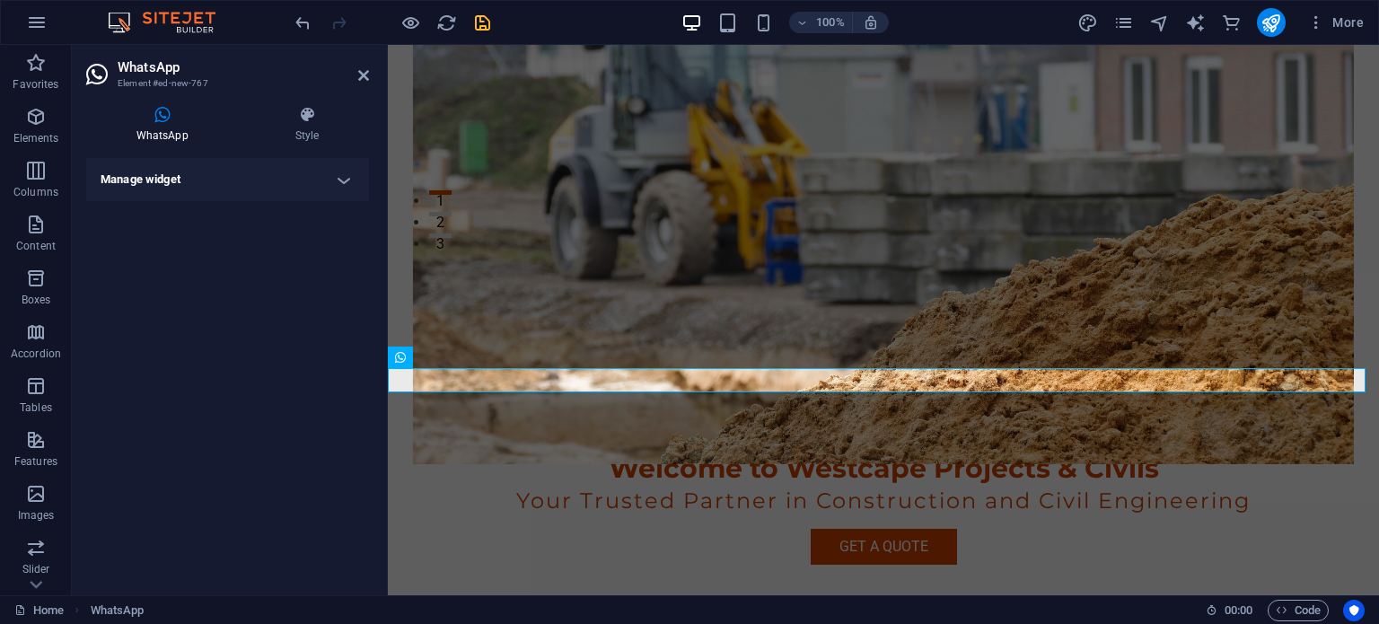
click at [136, 65] on h2 "WhatsApp" at bounding box center [243, 67] width 251 height 16
click at [115, 73] on header "WhatsApp Element #ed-new-767" at bounding box center [227, 68] width 283 height 47
click at [90, 78] on icon at bounding box center [99, 74] width 27 height 25
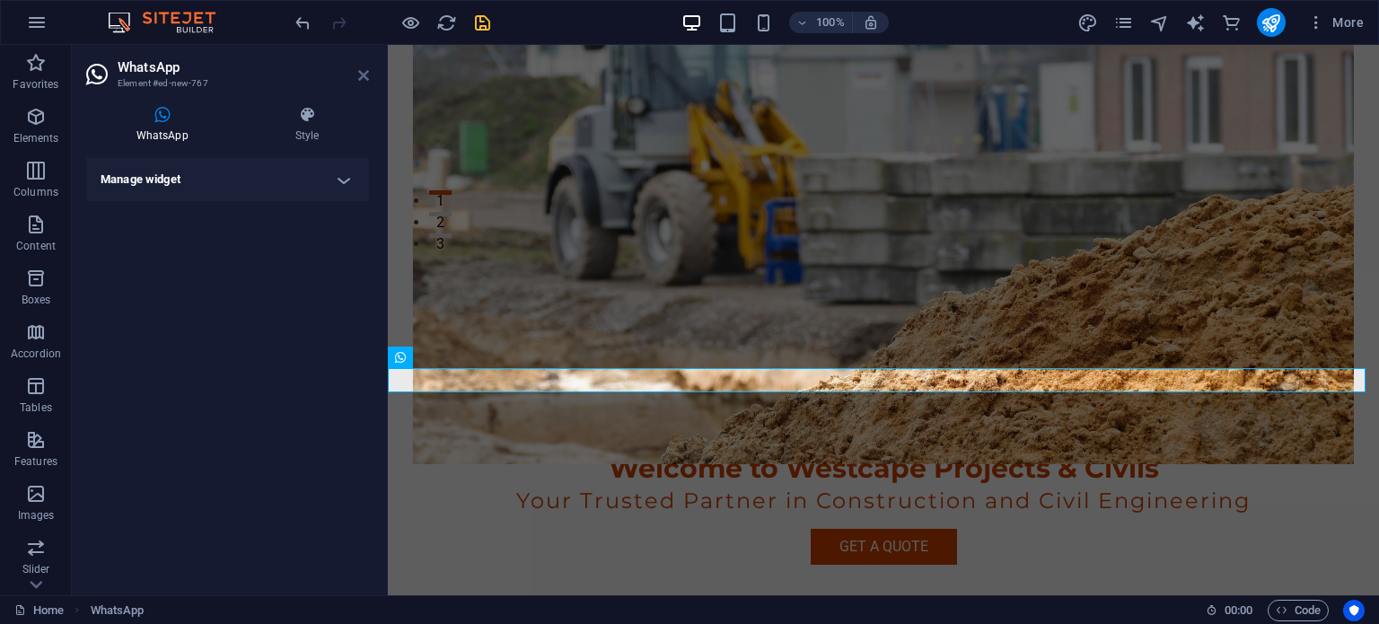
click at [367, 76] on icon at bounding box center [363, 75] width 11 height 14
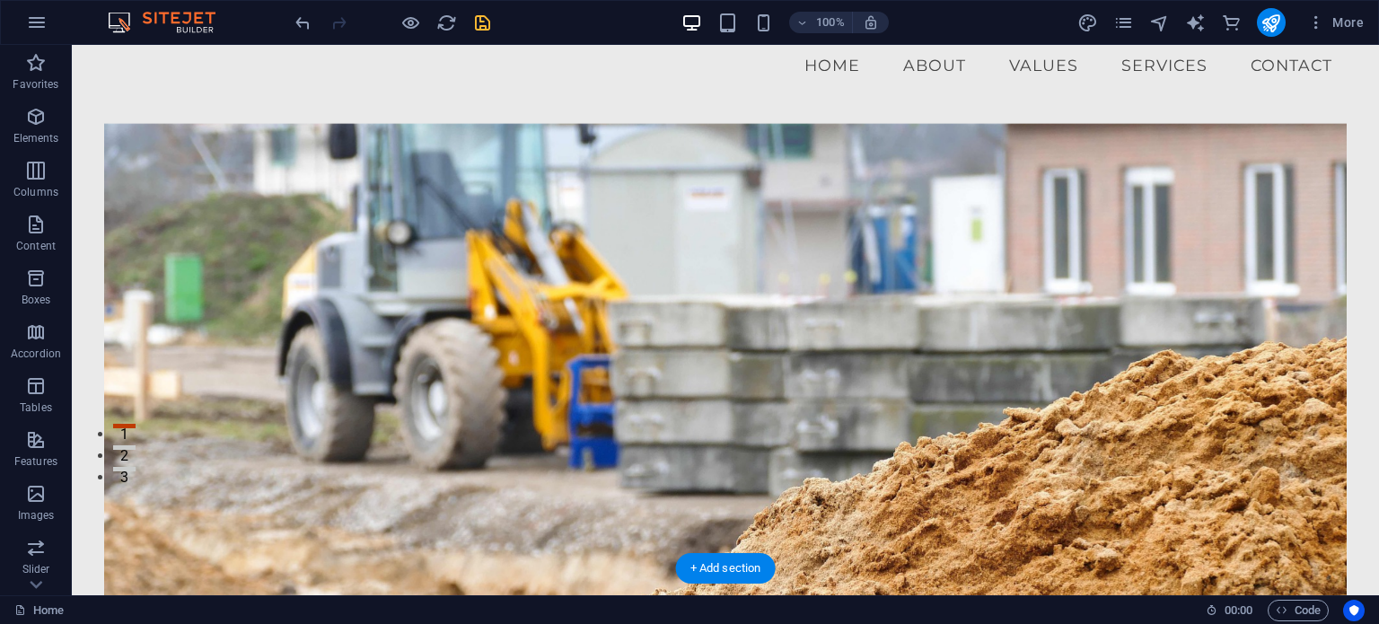
scroll to position [180, 0]
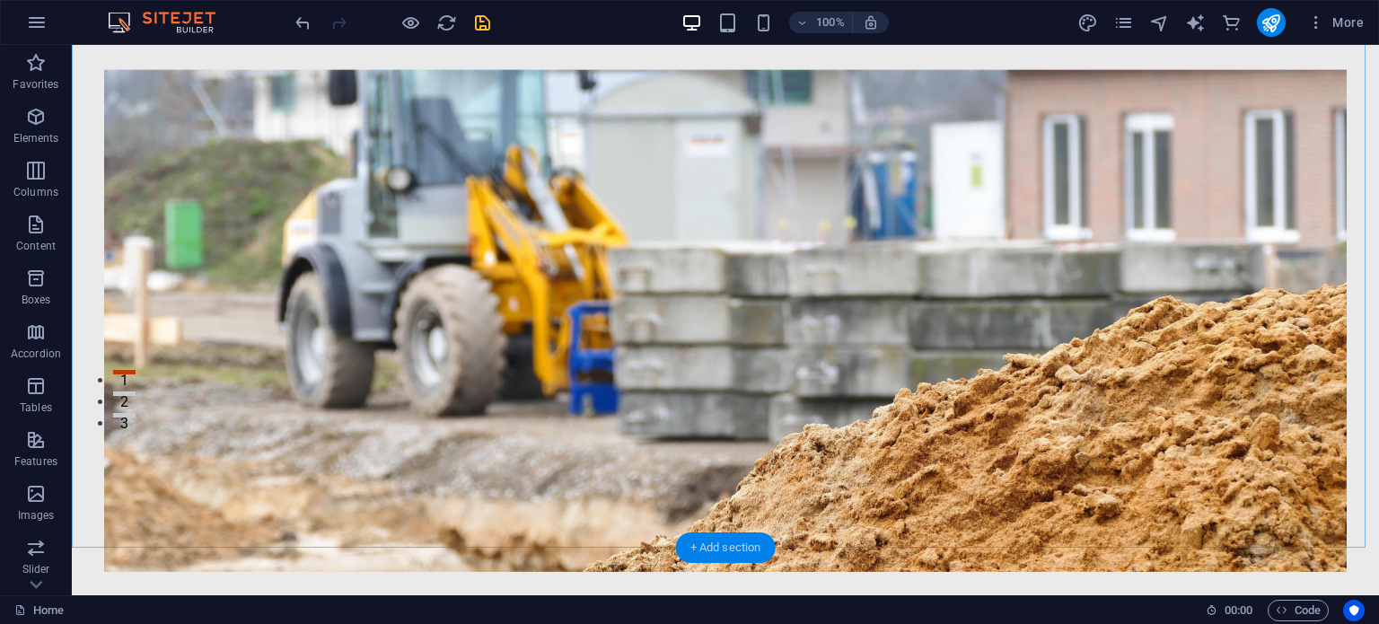
click at [735, 547] on div "+ Add section" at bounding box center [726, 547] width 100 height 31
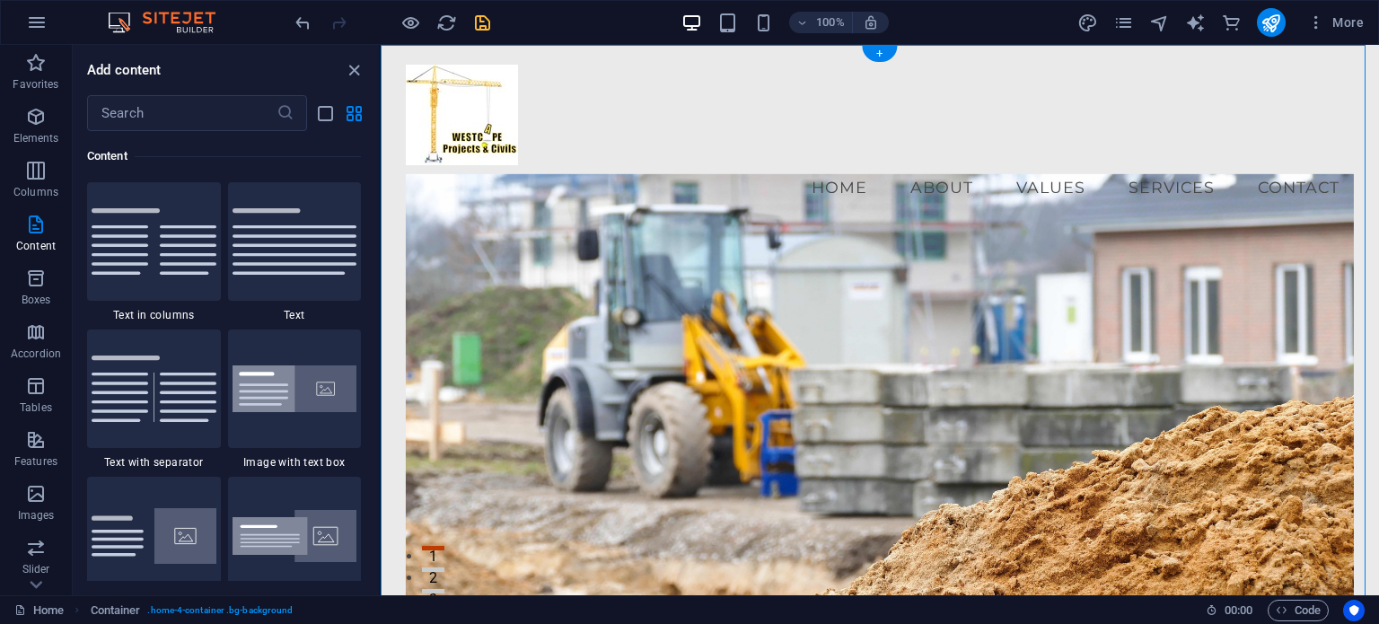
scroll to position [0, 0]
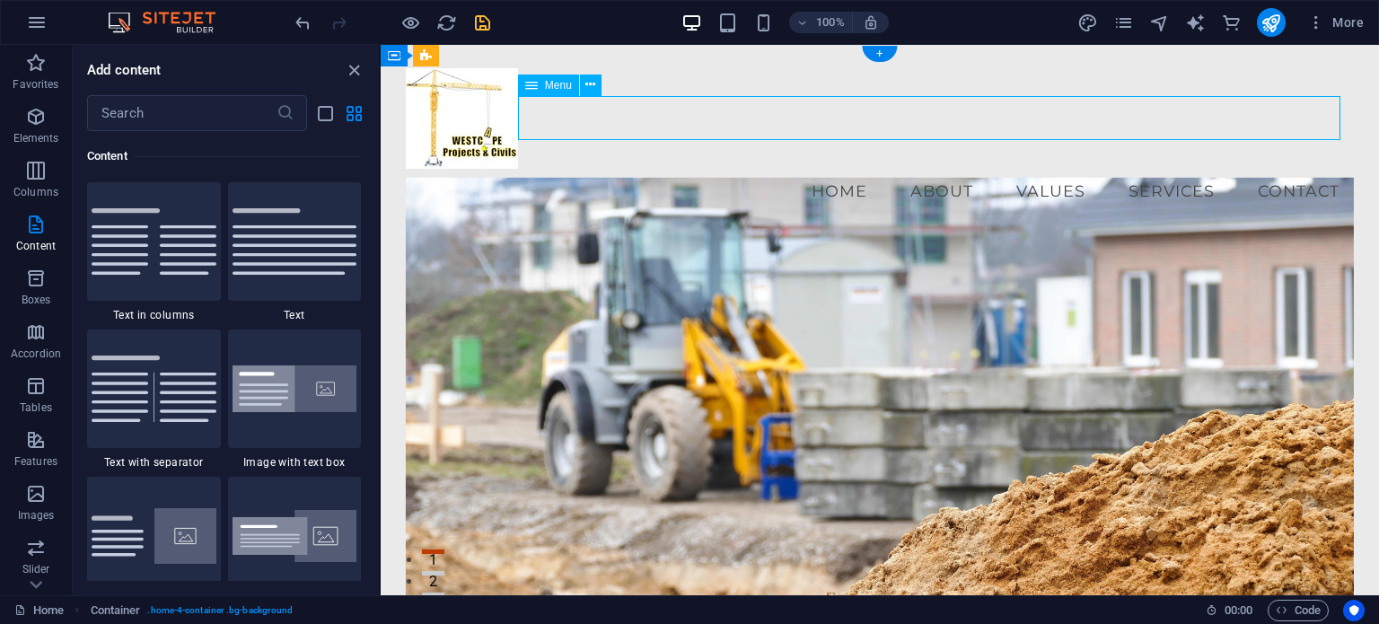
click at [1039, 169] on nav "Home About Values Services Contact" at bounding box center [880, 191] width 948 height 45
select select
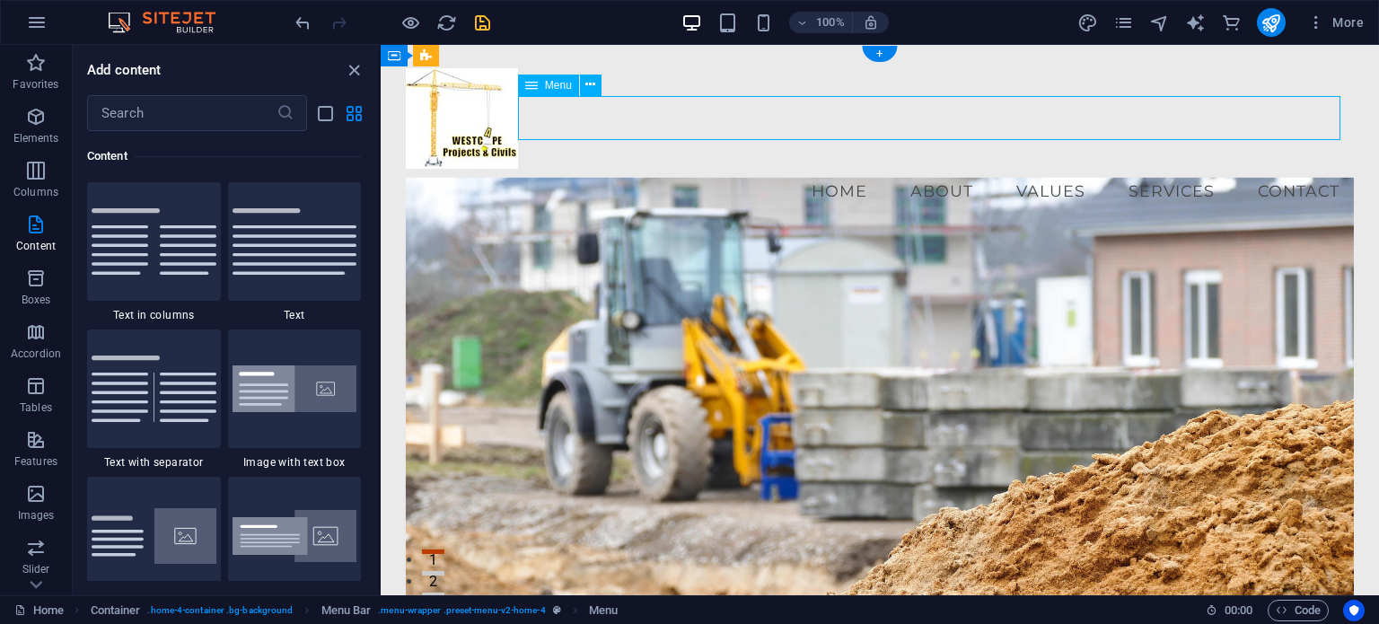
select select
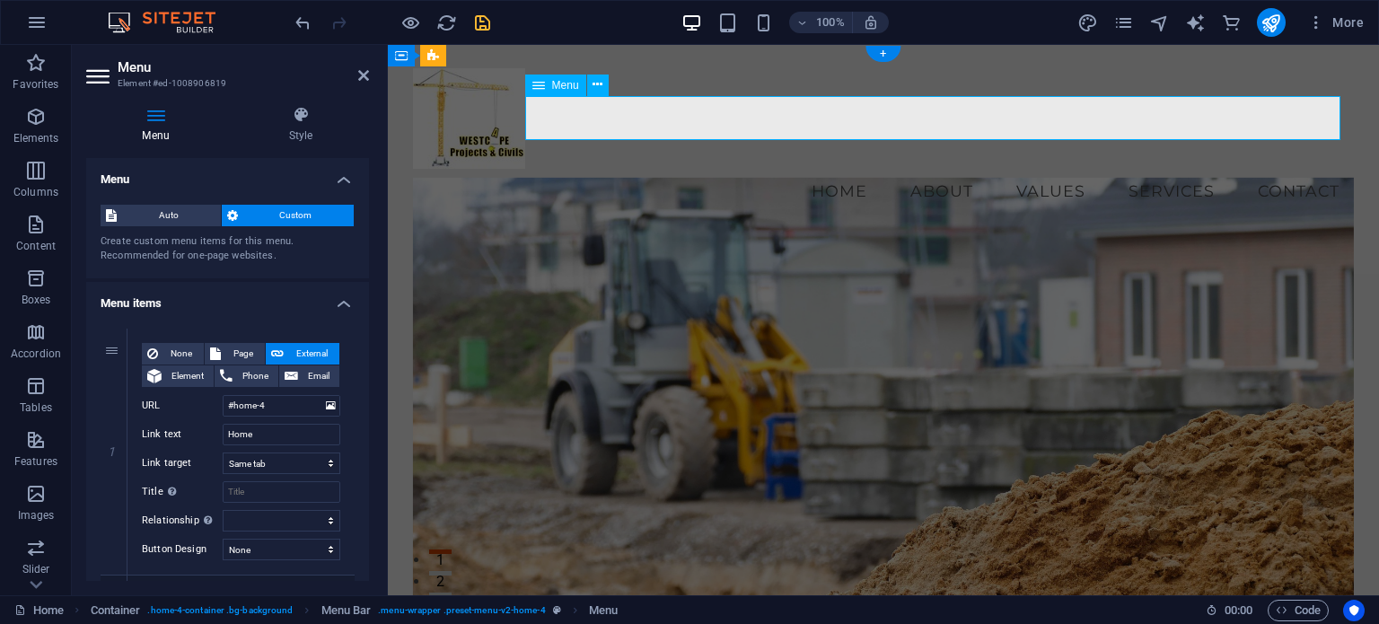
click at [1039, 169] on nav "Home About Values Services Contact" at bounding box center [884, 191] width 942 height 45
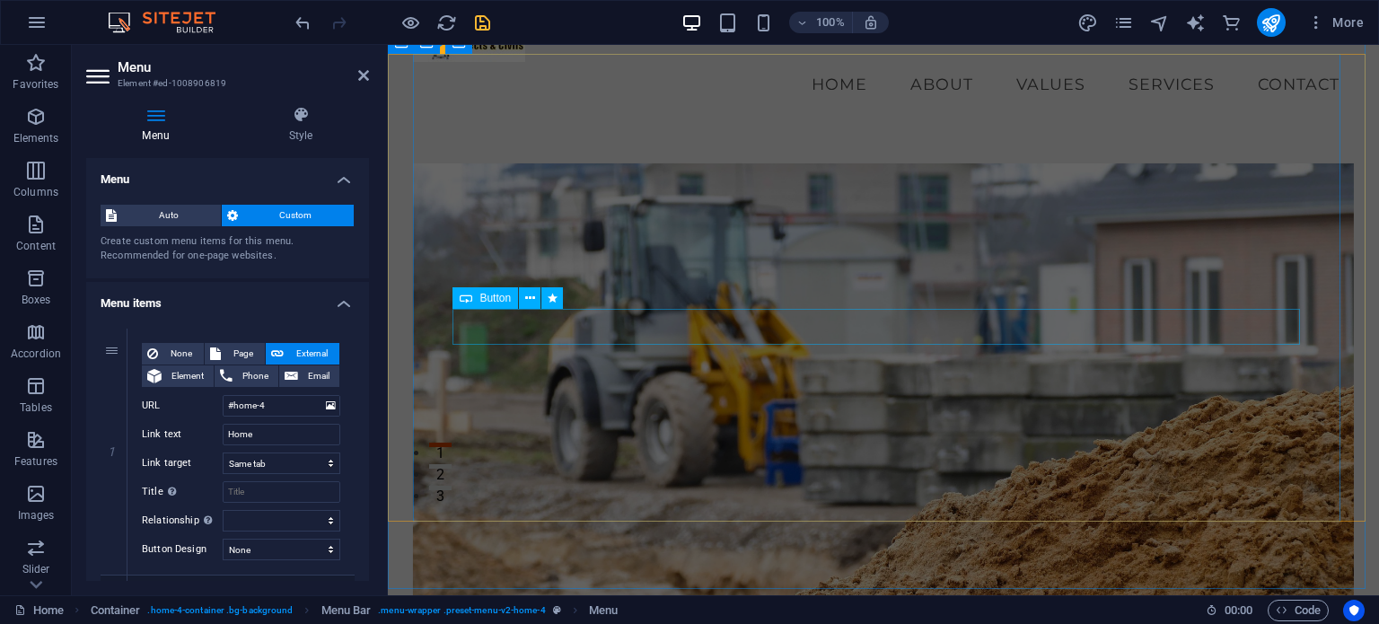
scroll to position [359, 0]
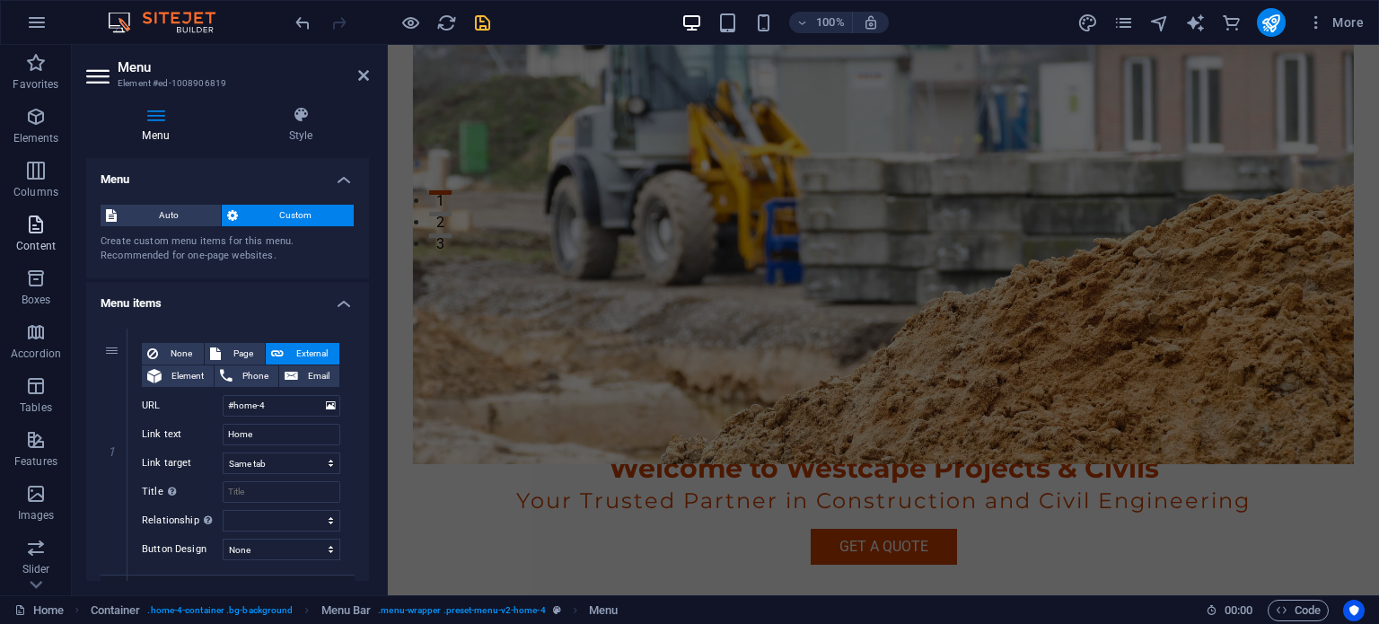
click at [30, 229] on icon "button" at bounding box center [36, 225] width 22 height 22
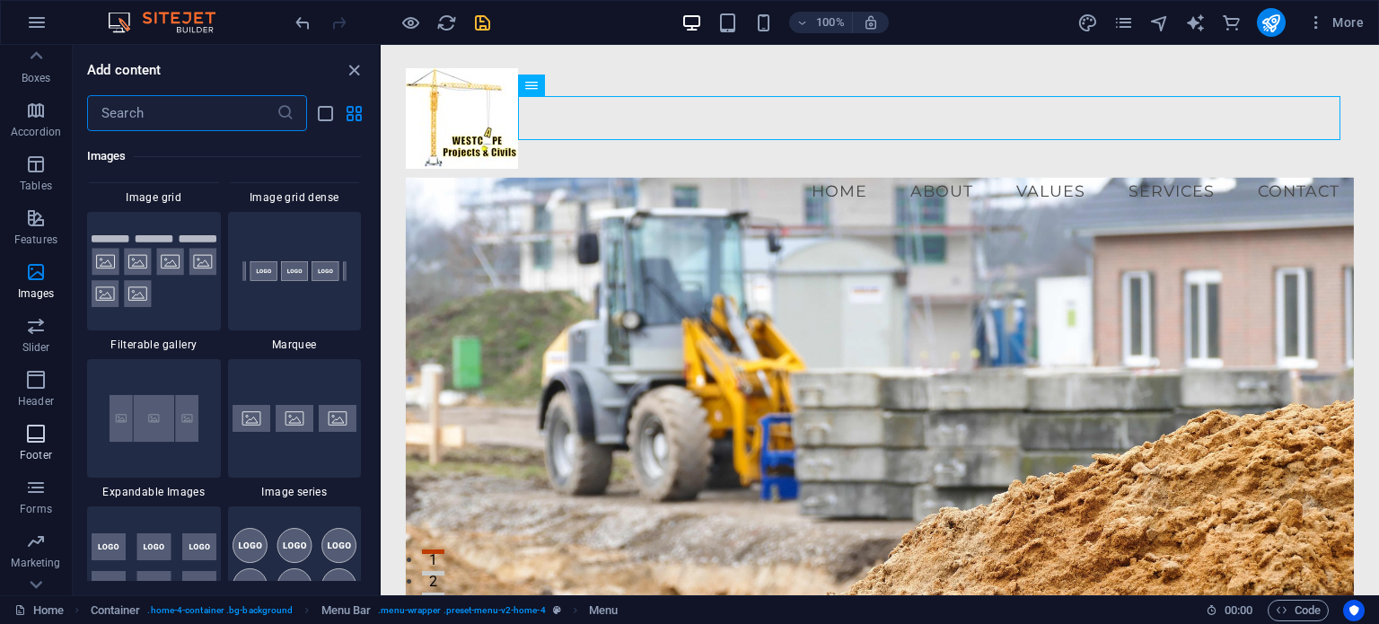
scroll to position [132, 0]
click at [38, 322] on p "Features" at bounding box center [35, 329] width 43 height 14
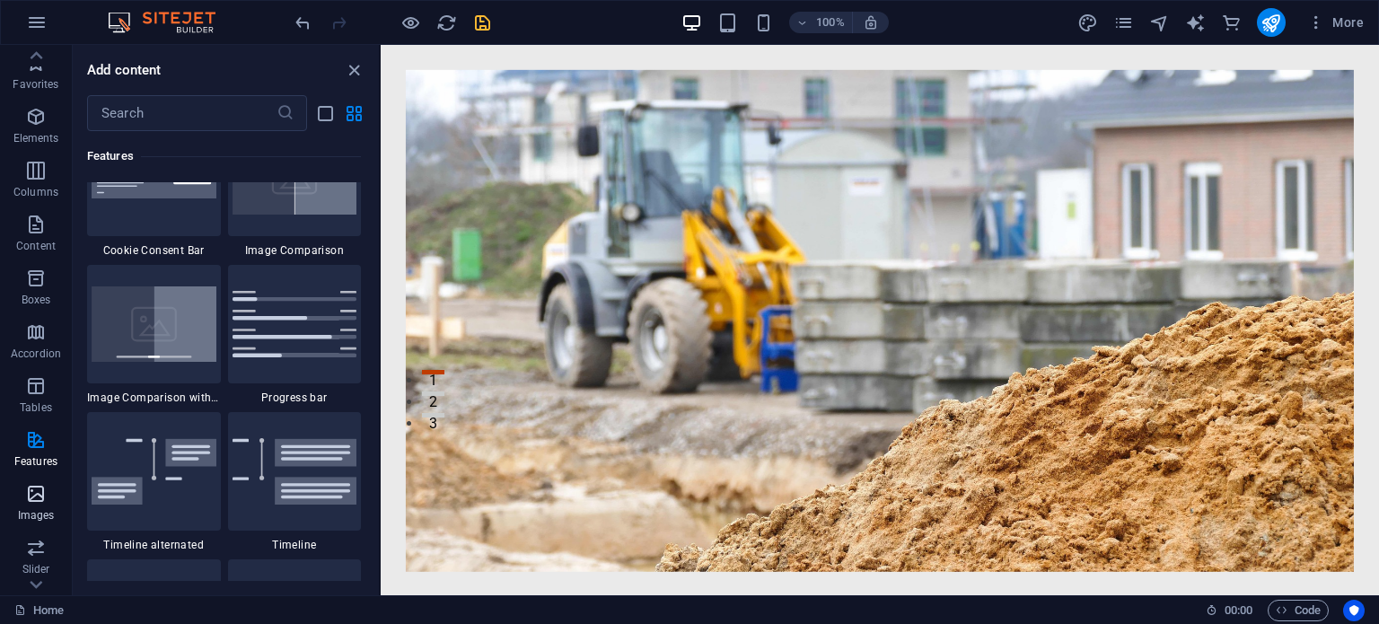
scroll to position [0, 0]
click at [37, 281] on icon "button" at bounding box center [36, 278] width 22 height 22
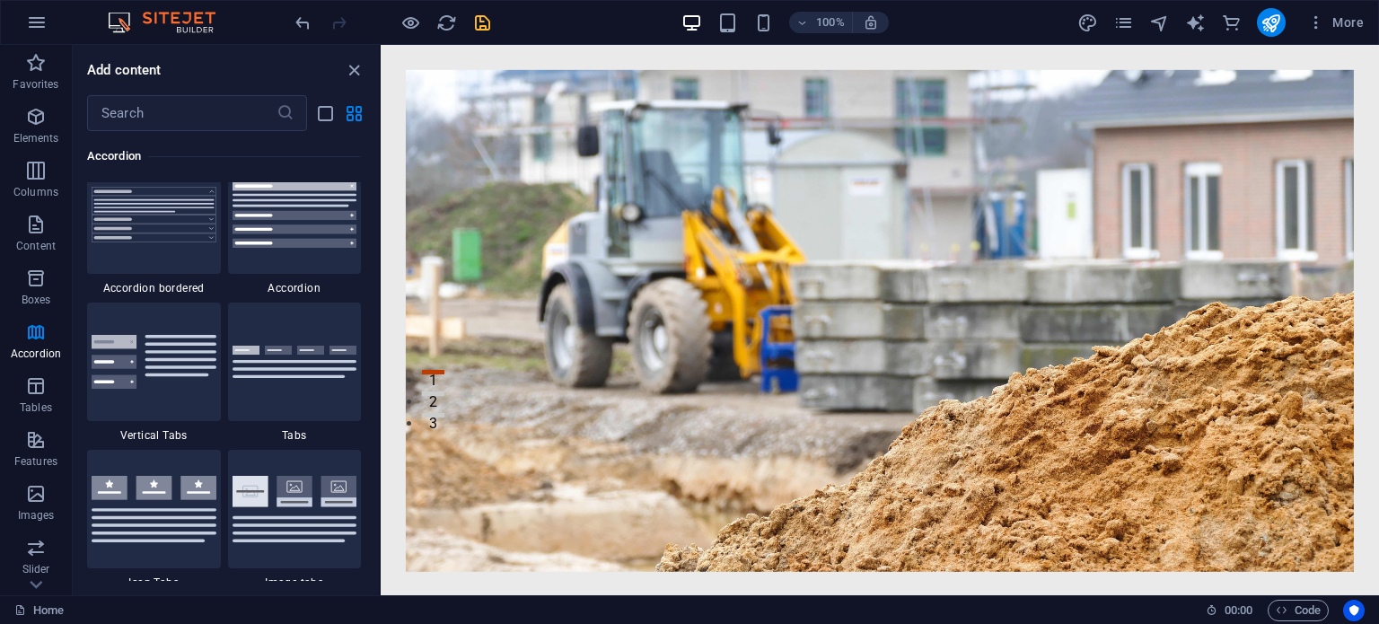
scroll to position [5759, 0]
click at [34, 230] on icon "button" at bounding box center [36, 225] width 22 height 22
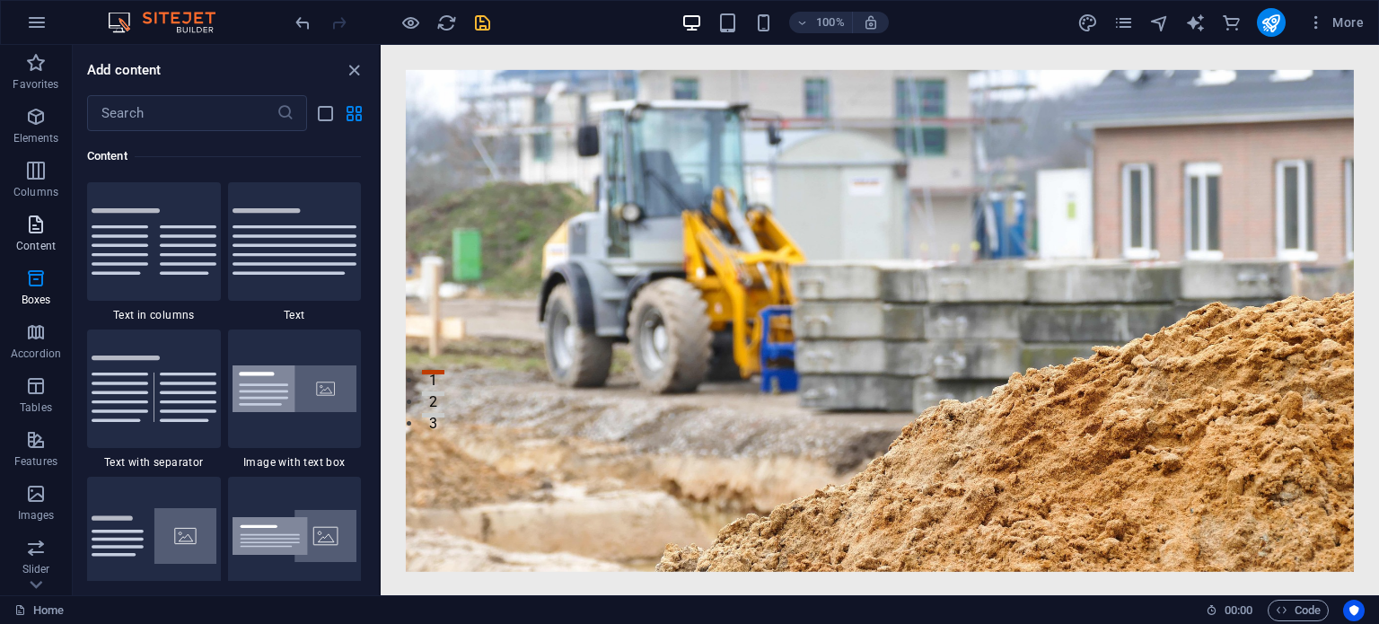
scroll to position [3141, 0]
click at [42, 185] on p "Columns" at bounding box center [35, 192] width 45 height 14
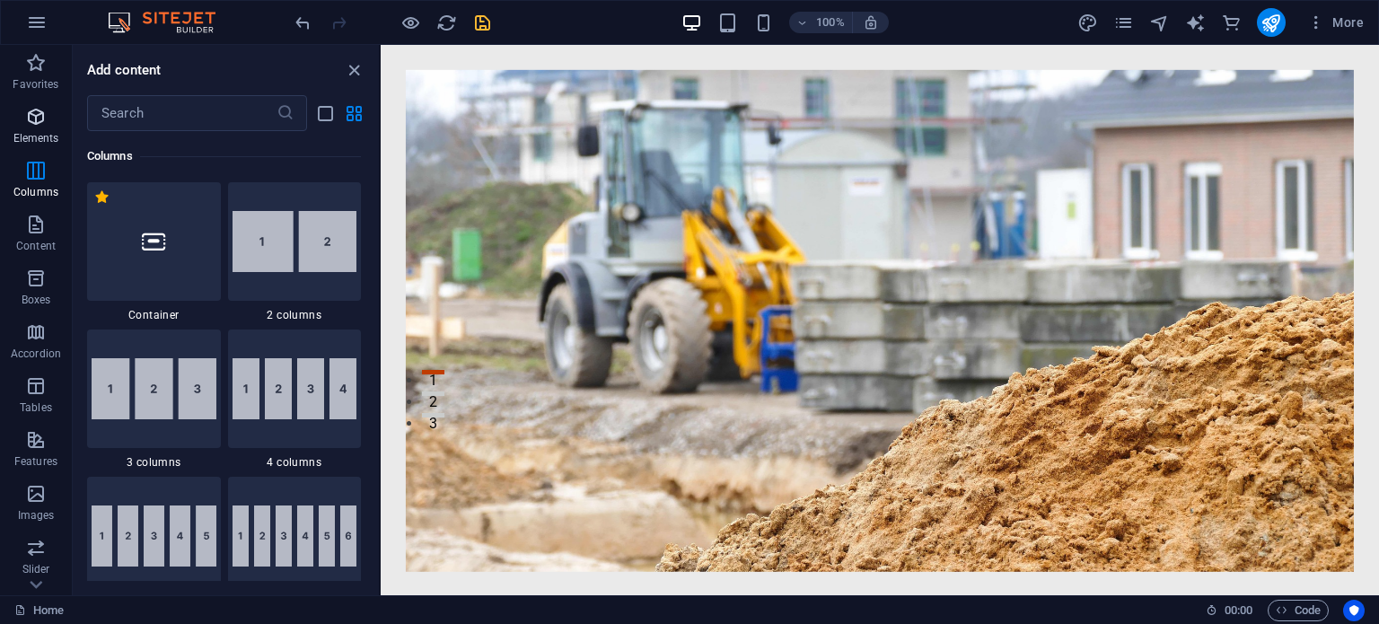
click at [40, 130] on span "Elements" at bounding box center [36, 127] width 72 height 43
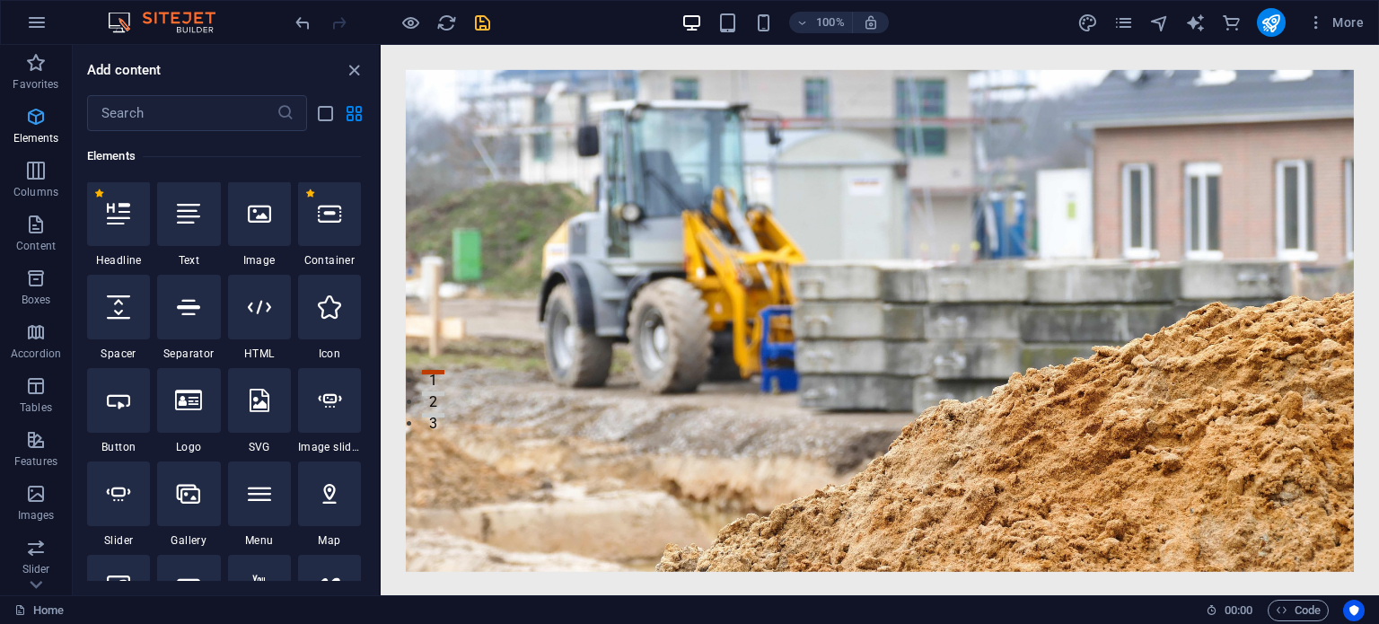
scroll to position [191, 0]
click at [34, 69] on icon "button" at bounding box center [36, 63] width 22 height 22
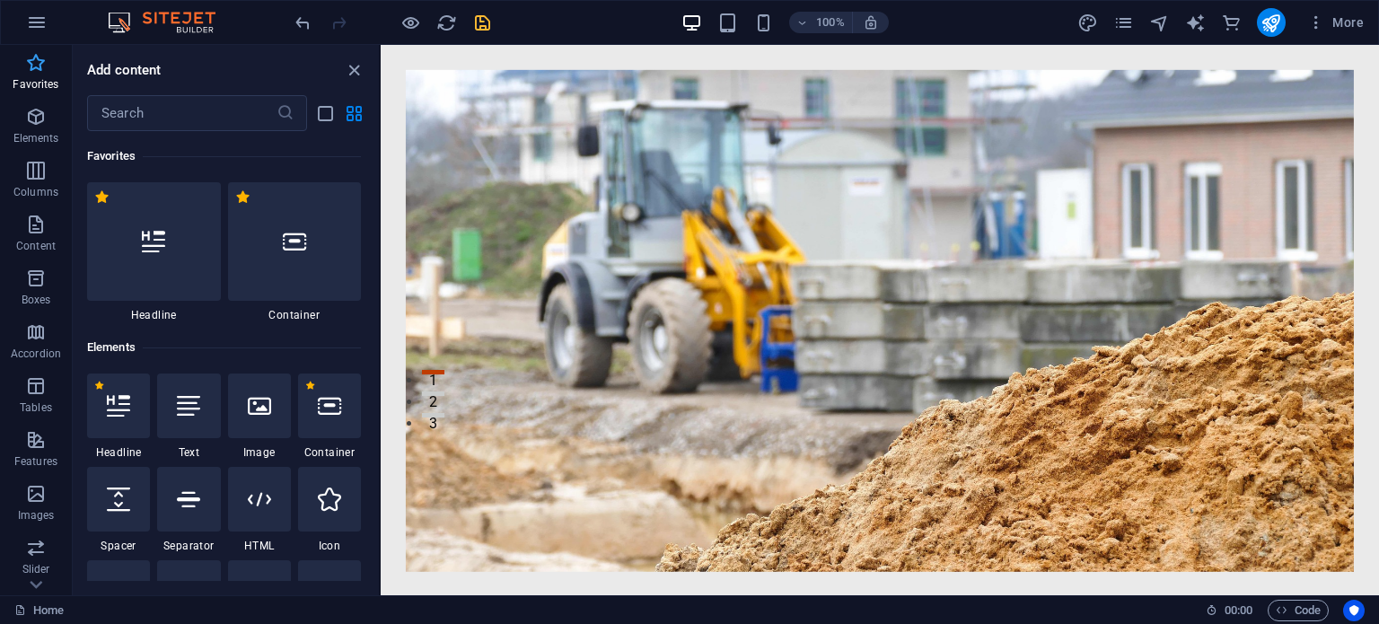
scroll to position [0, 0]
click at [31, 121] on icon "button" at bounding box center [36, 117] width 22 height 22
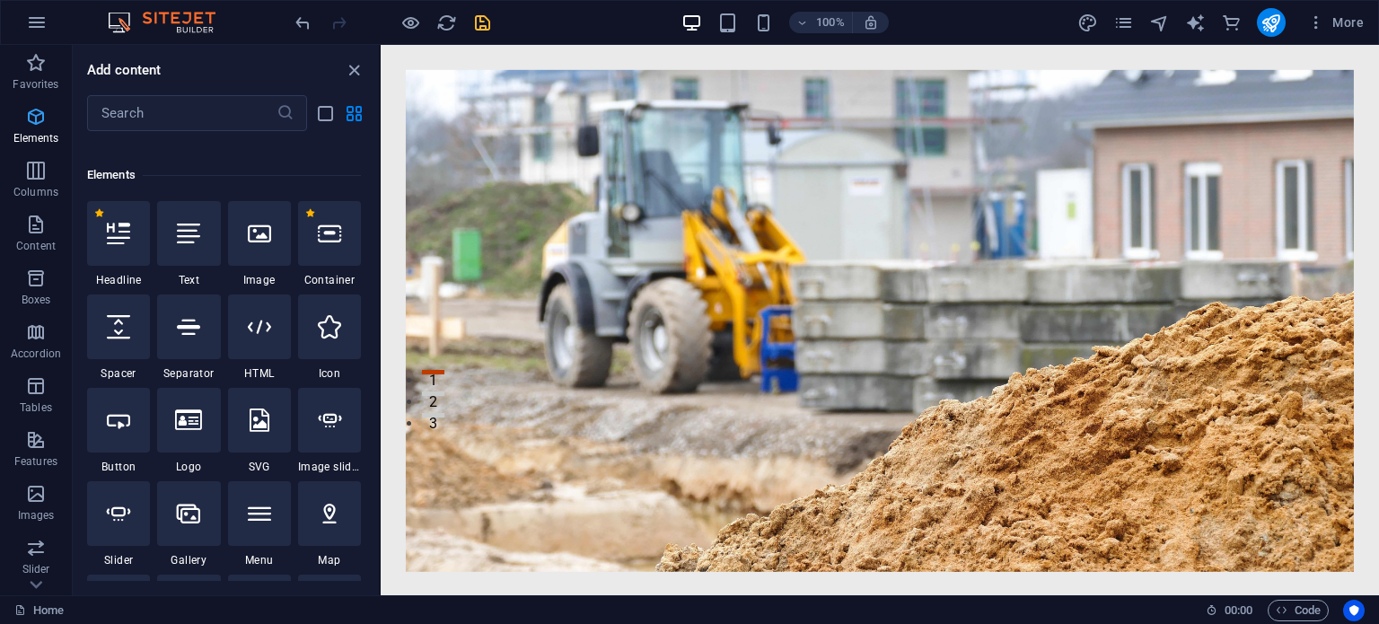
scroll to position [190, 0]
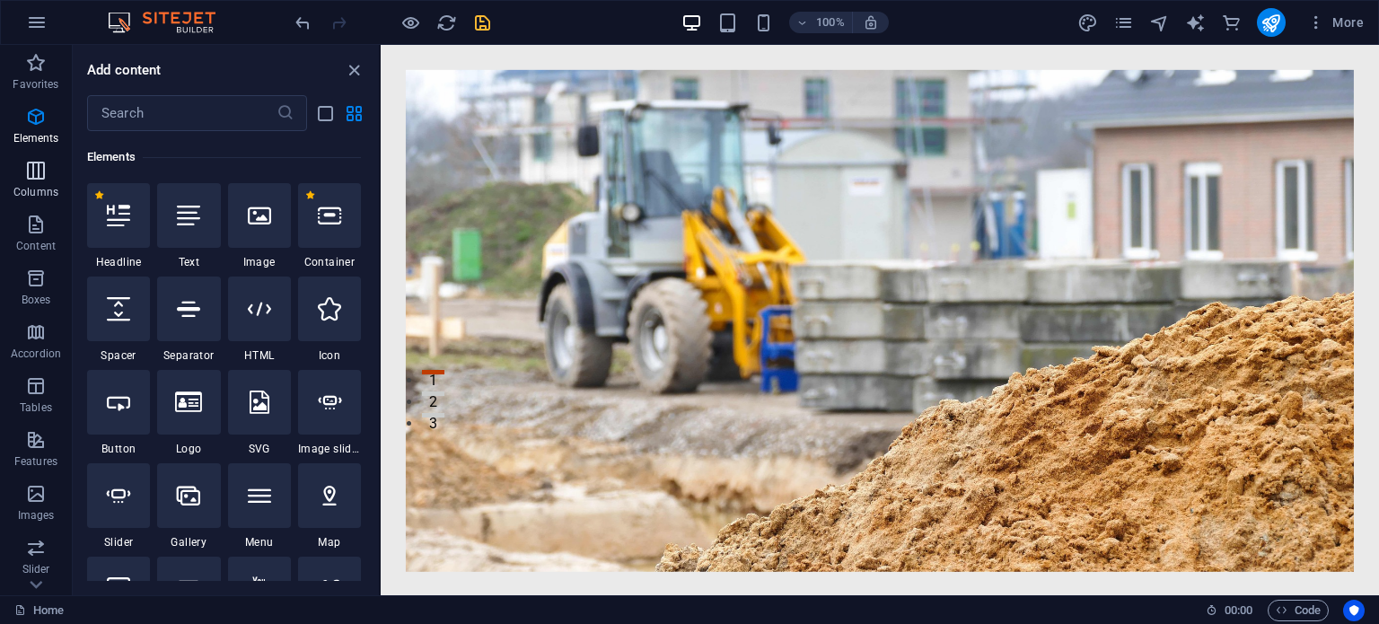
click at [26, 175] on icon "button" at bounding box center [36, 171] width 22 height 22
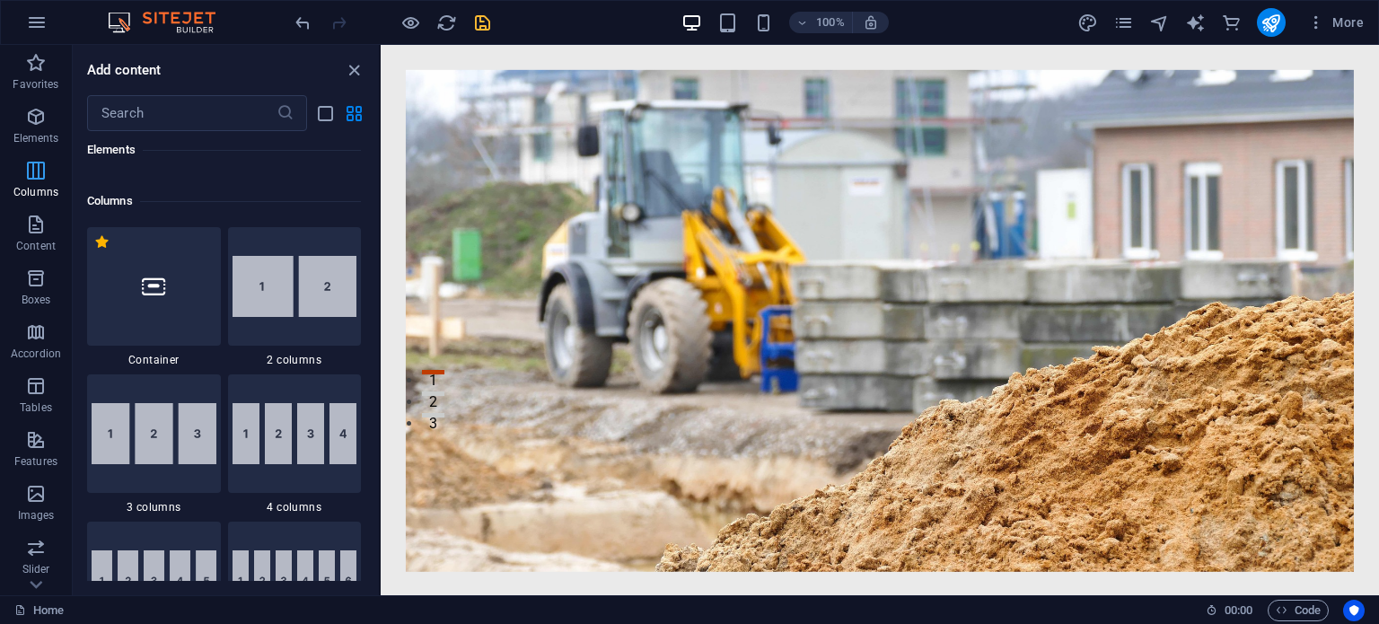
scroll to position [888, 0]
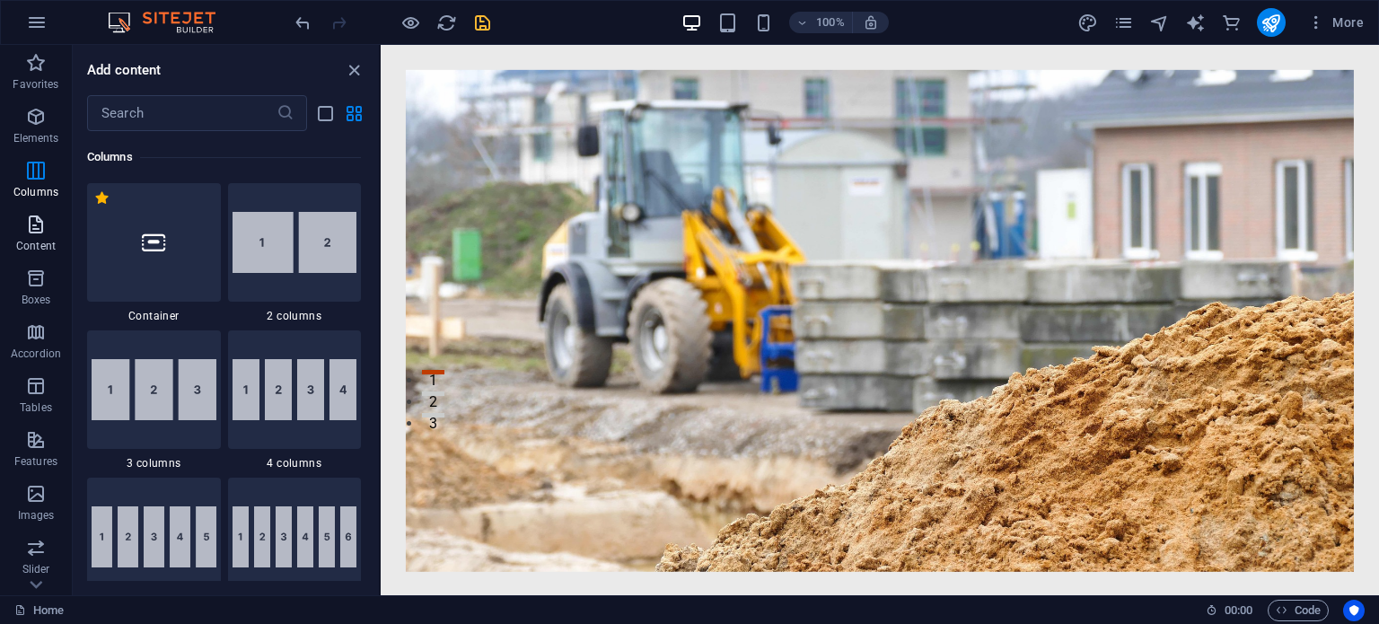
click at [33, 236] on span "Content" at bounding box center [36, 235] width 72 height 43
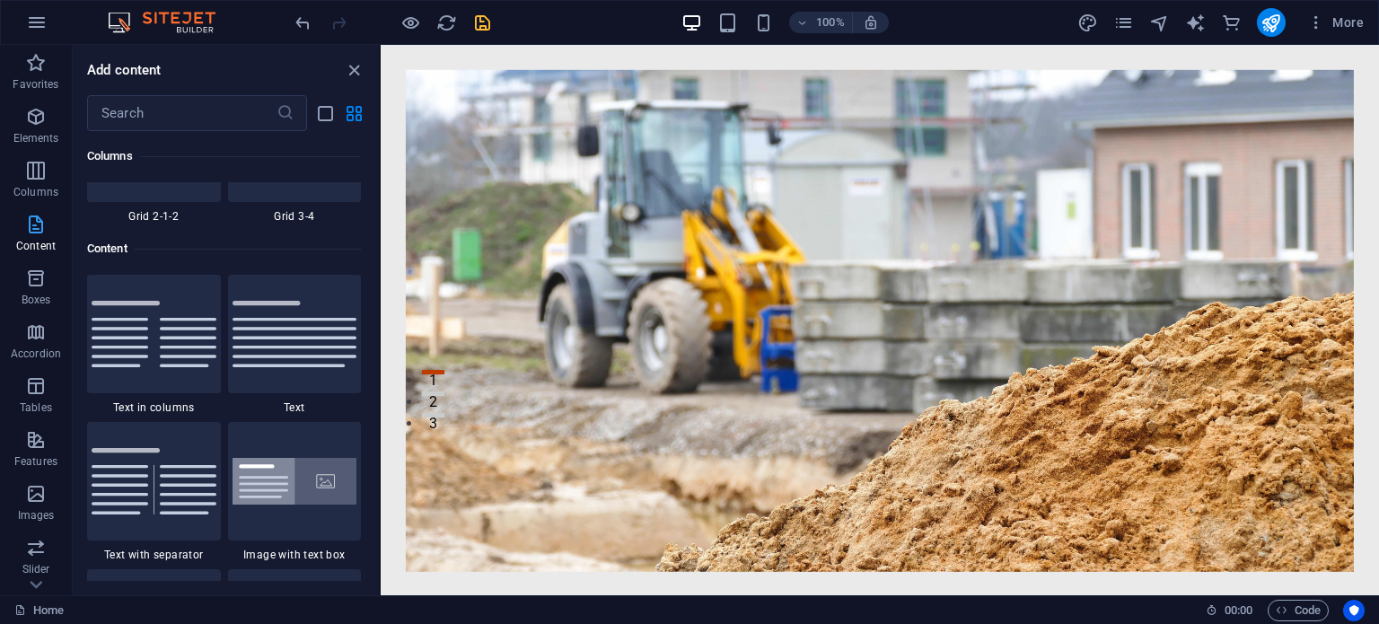
scroll to position [3140, 0]
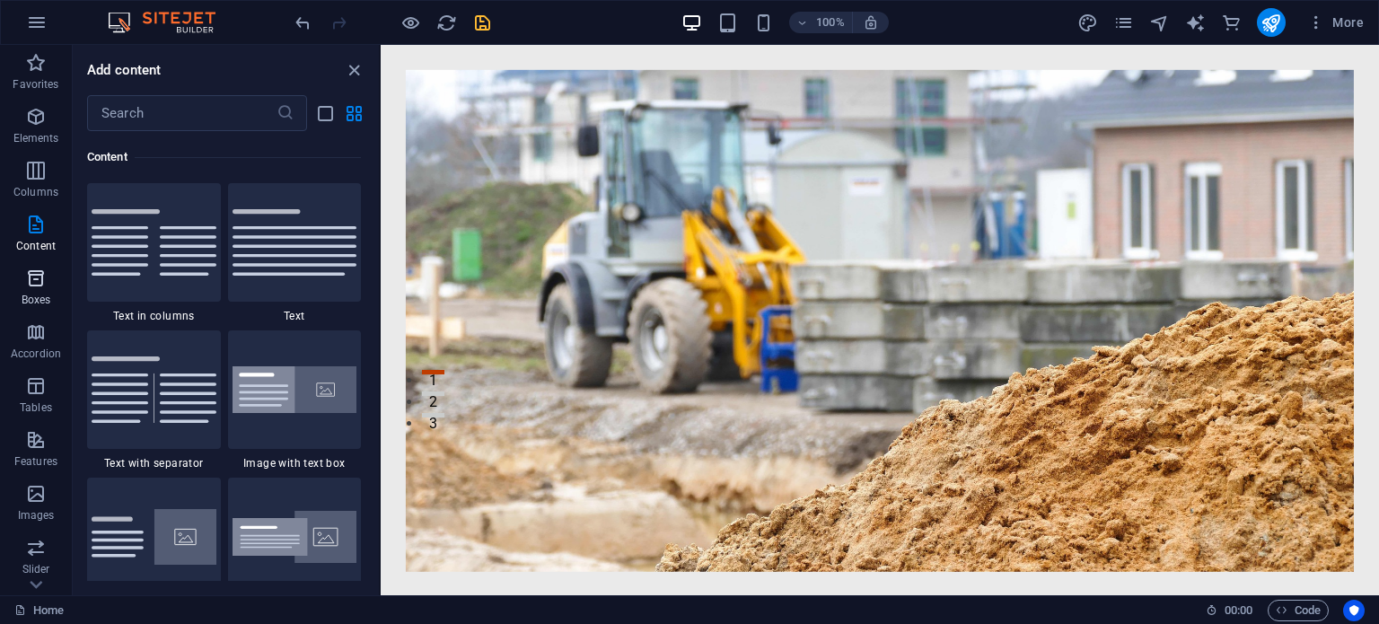
click at [36, 290] on span "Boxes" at bounding box center [36, 288] width 72 height 43
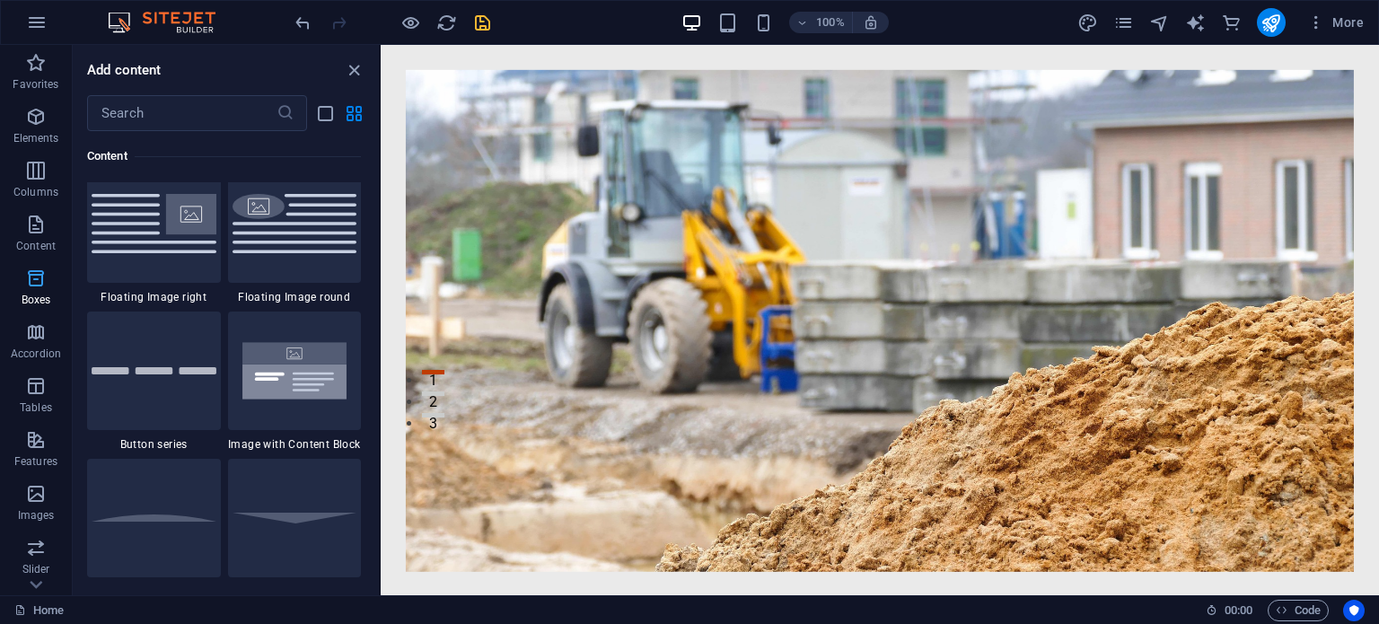
scroll to position [4951, 0]
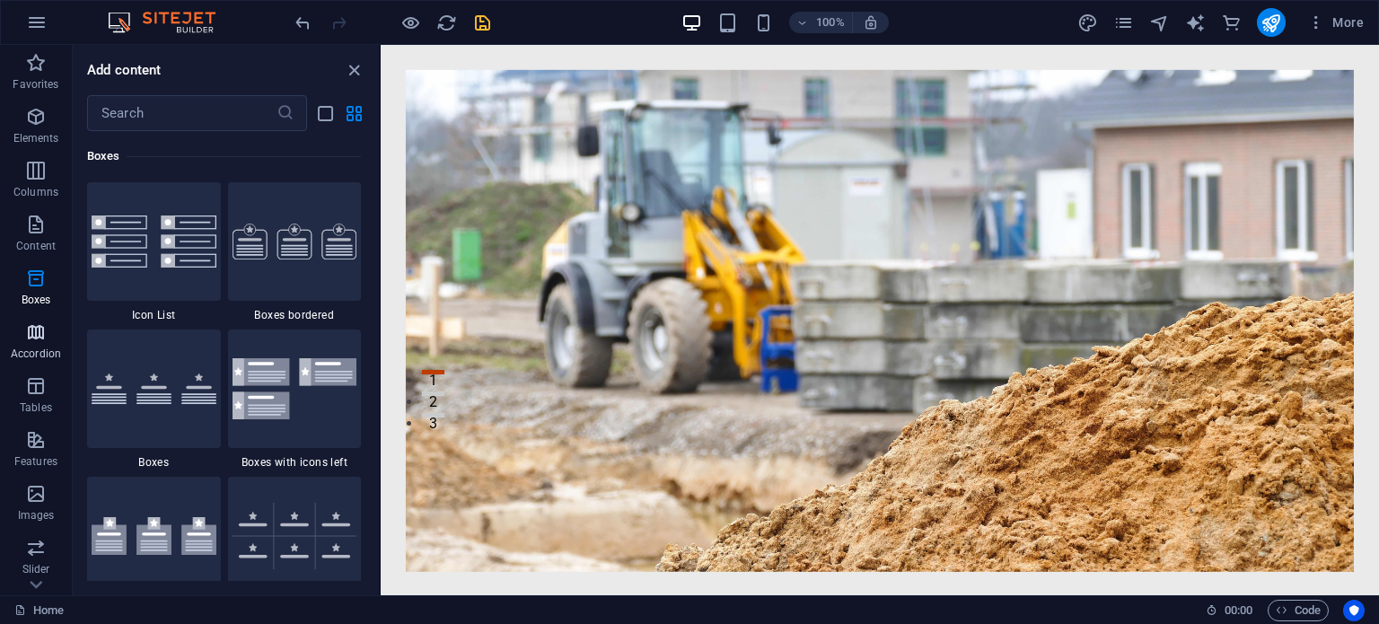
click at [36, 345] on span "Accordion" at bounding box center [36, 342] width 72 height 43
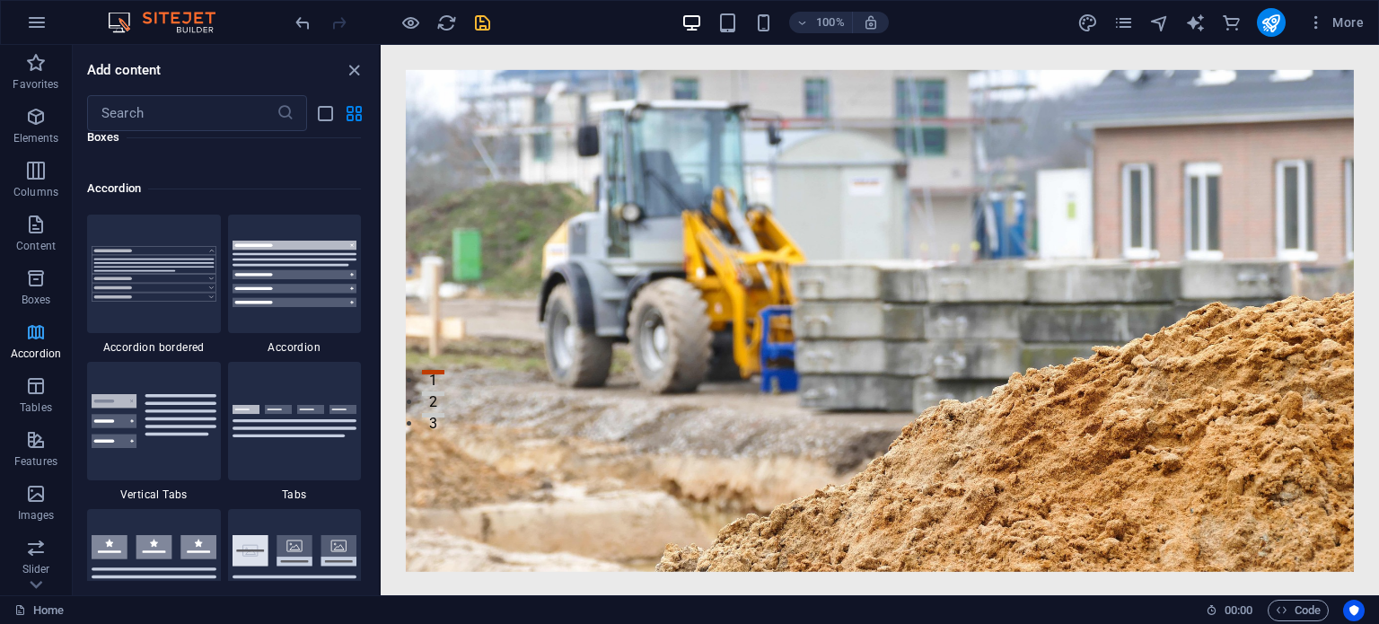
scroll to position [5730, 0]
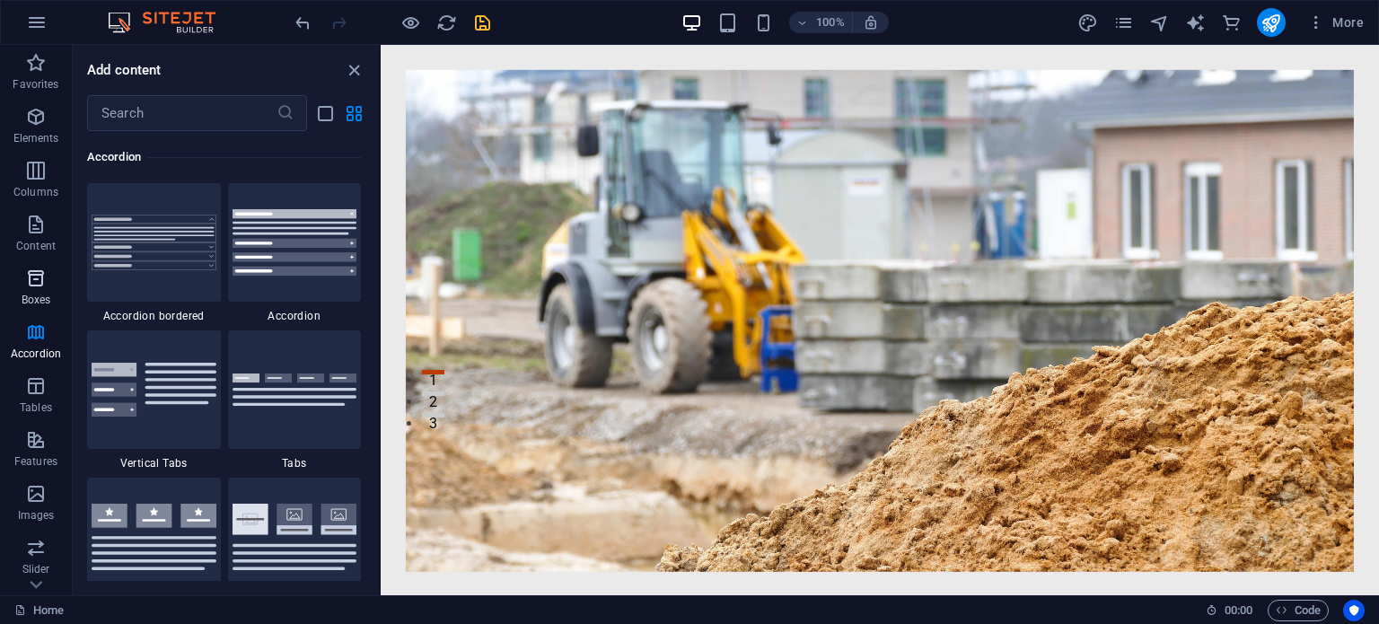
click at [39, 285] on icon "button" at bounding box center [36, 278] width 22 height 22
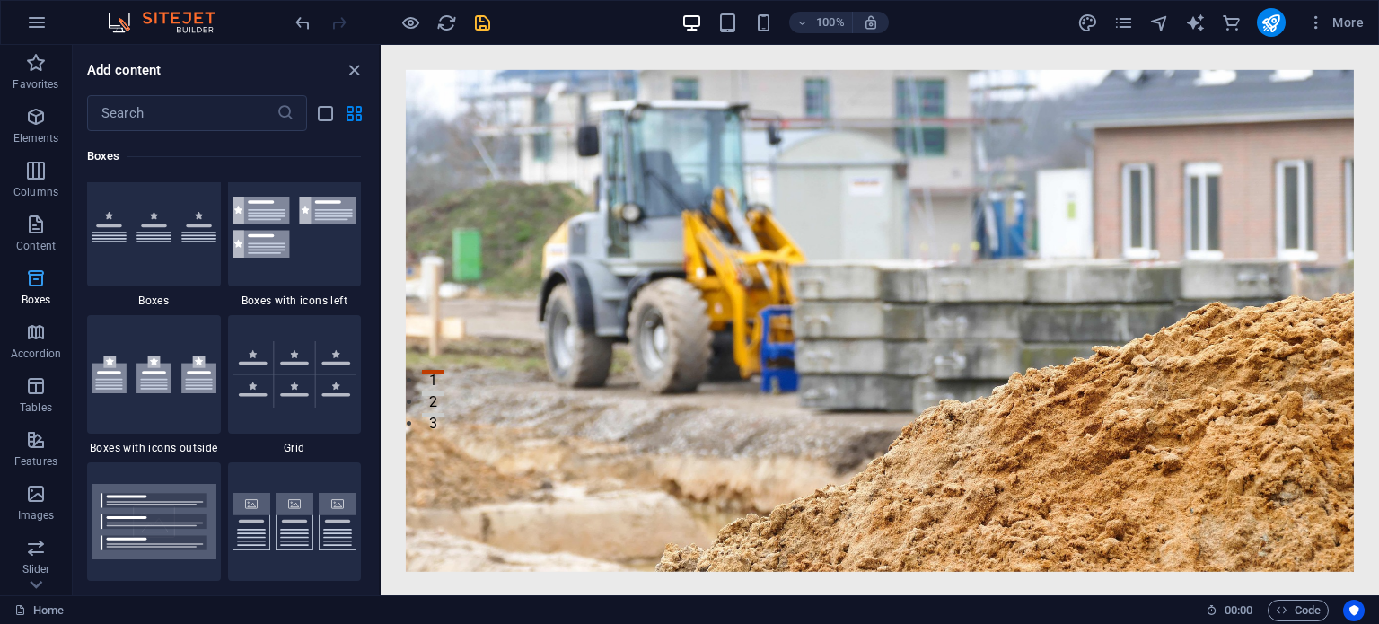
scroll to position [4951, 0]
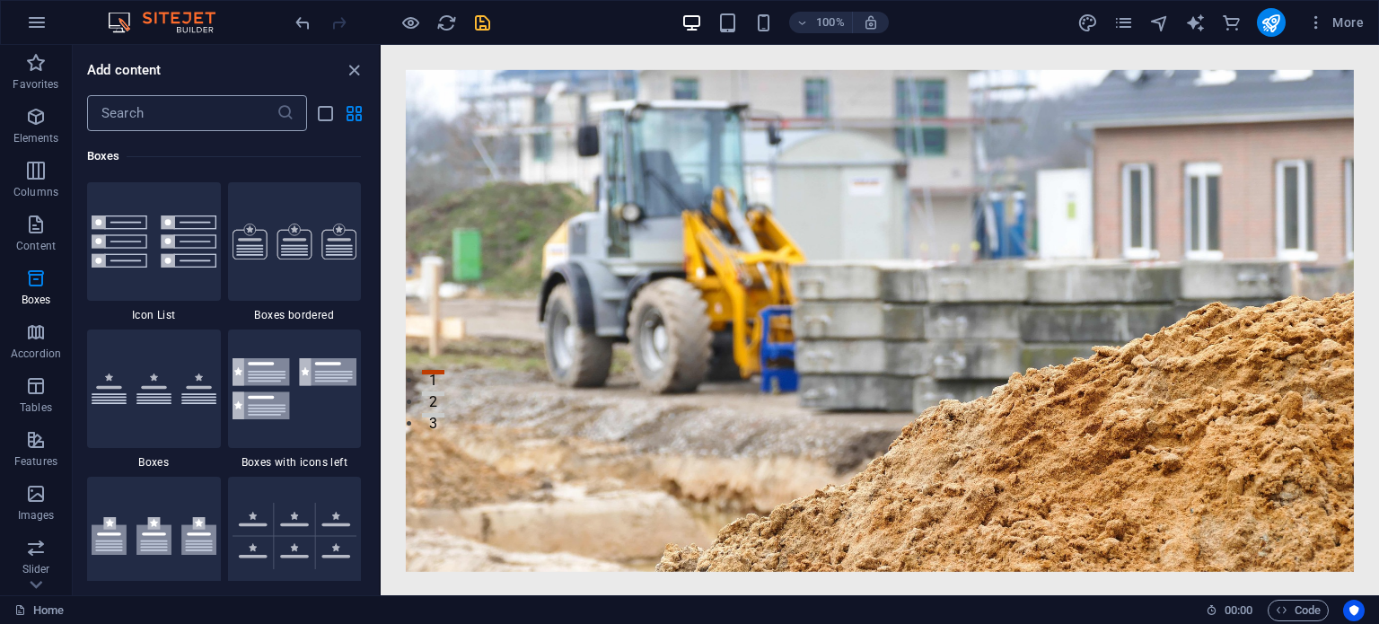
click at [119, 118] on input "text" at bounding box center [181, 113] width 189 height 36
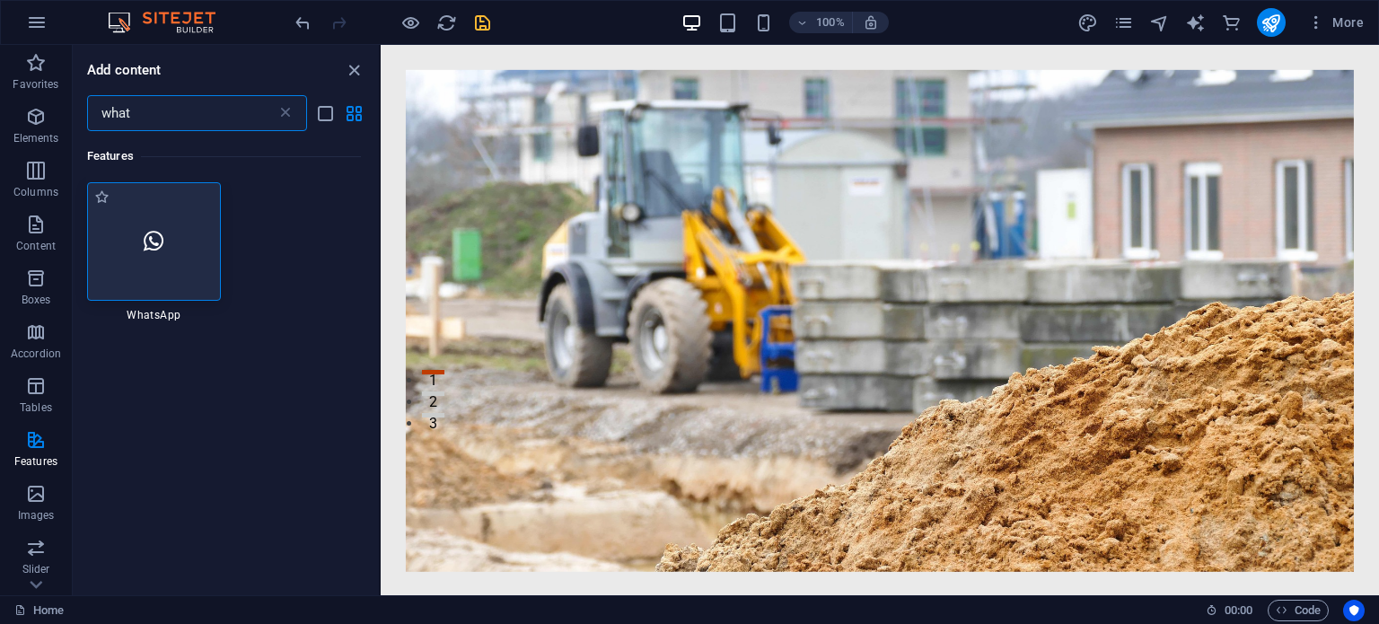
scroll to position [0, 0]
type input "what"
click at [156, 240] on icon at bounding box center [154, 241] width 20 height 23
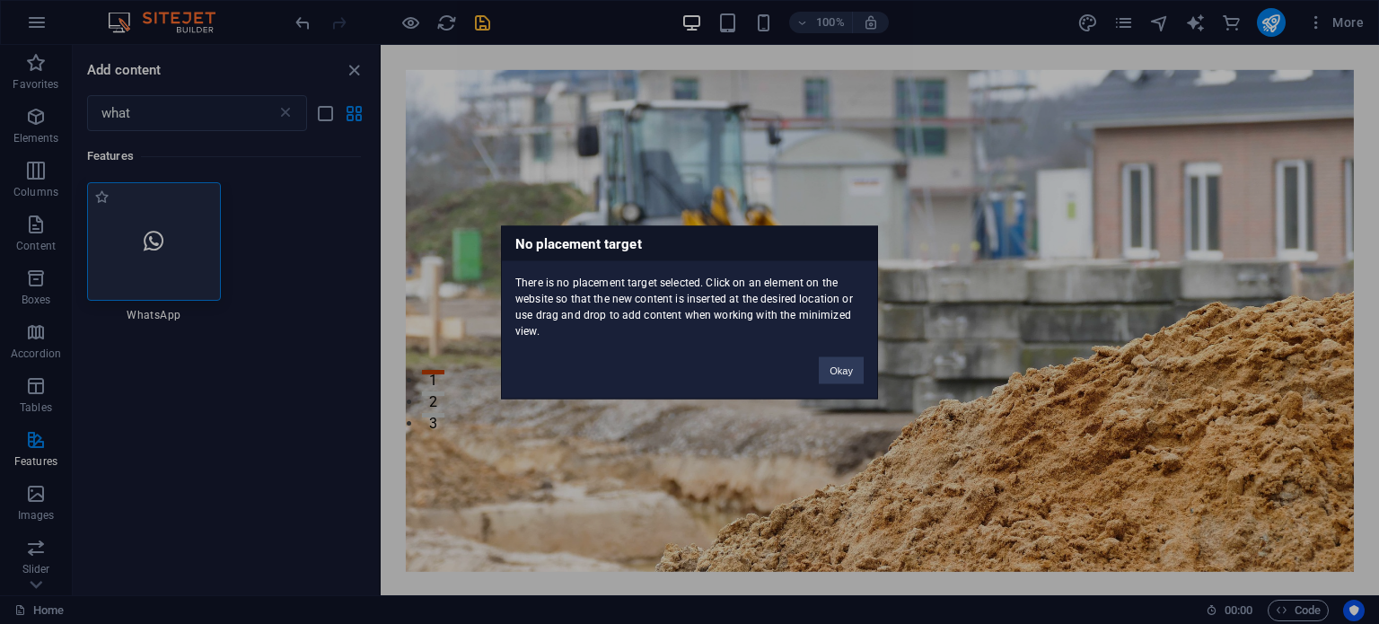
click at [156, 240] on div "No placement target There is no placement target selected. Click on an element …" at bounding box center [689, 312] width 1379 height 624
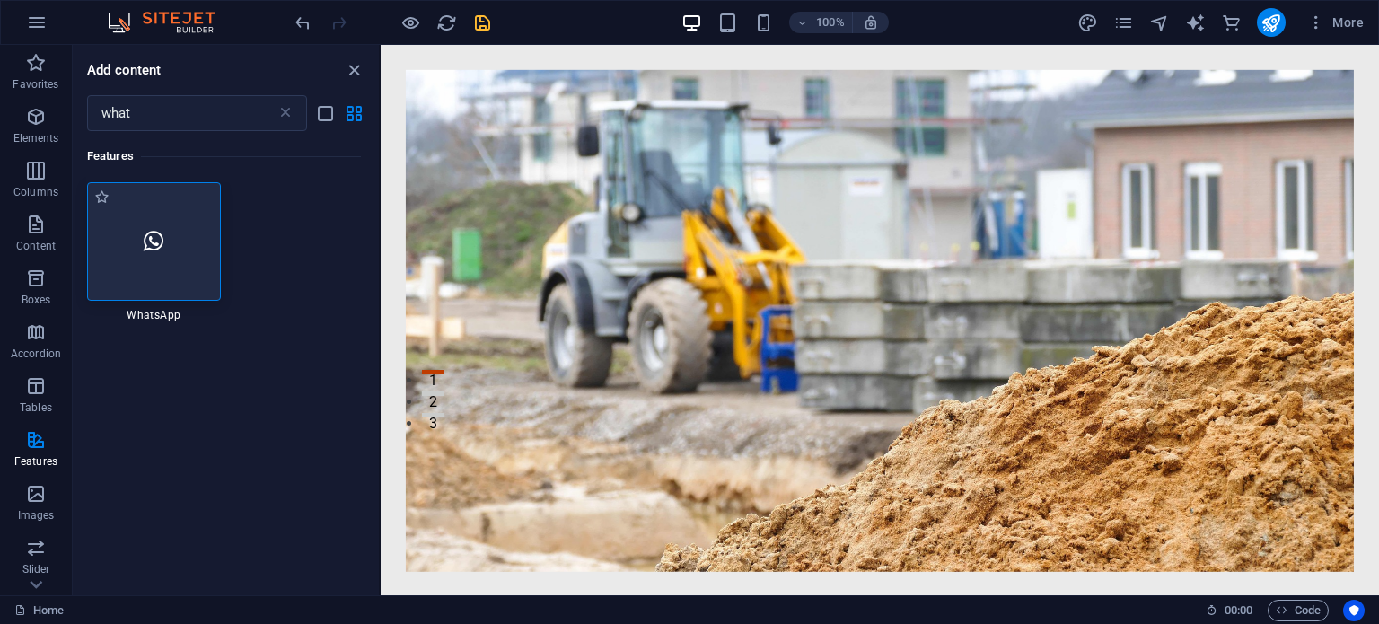
click at [156, 240] on icon at bounding box center [154, 241] width 20 height 23
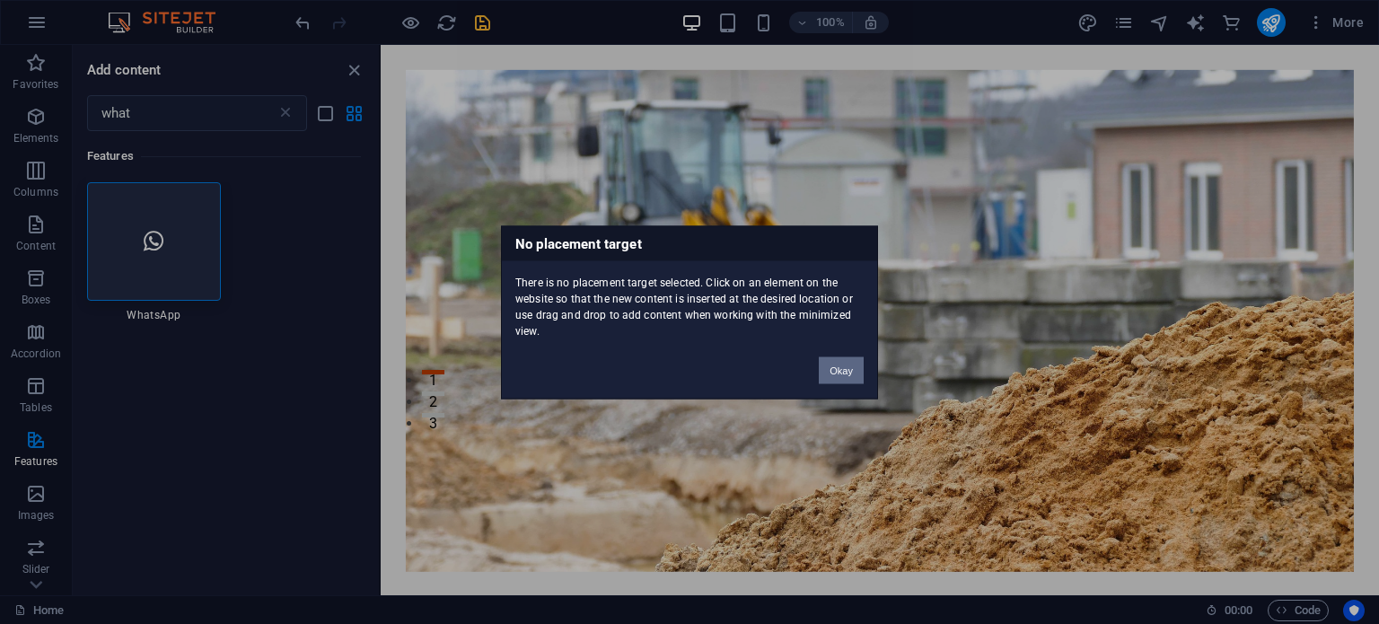
click at [838, 371] on button "Okay" at bounding box center [841, 369] width 45 height 27
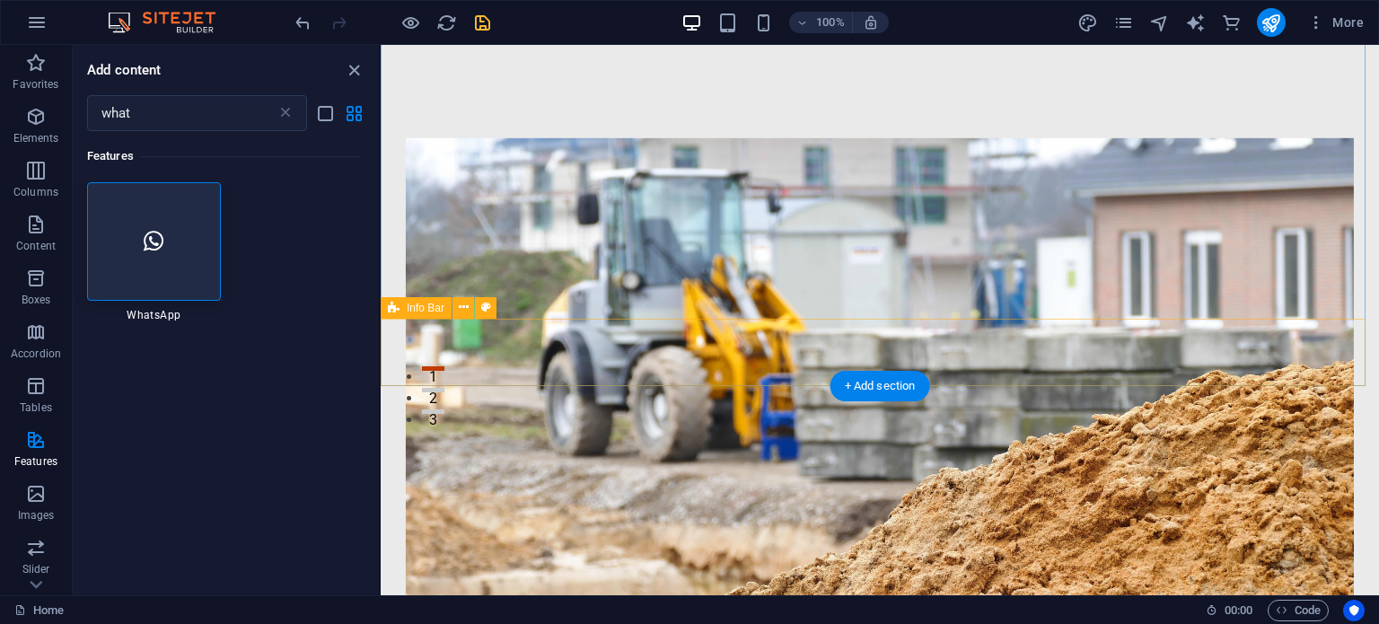
scroll to position [359, 0]
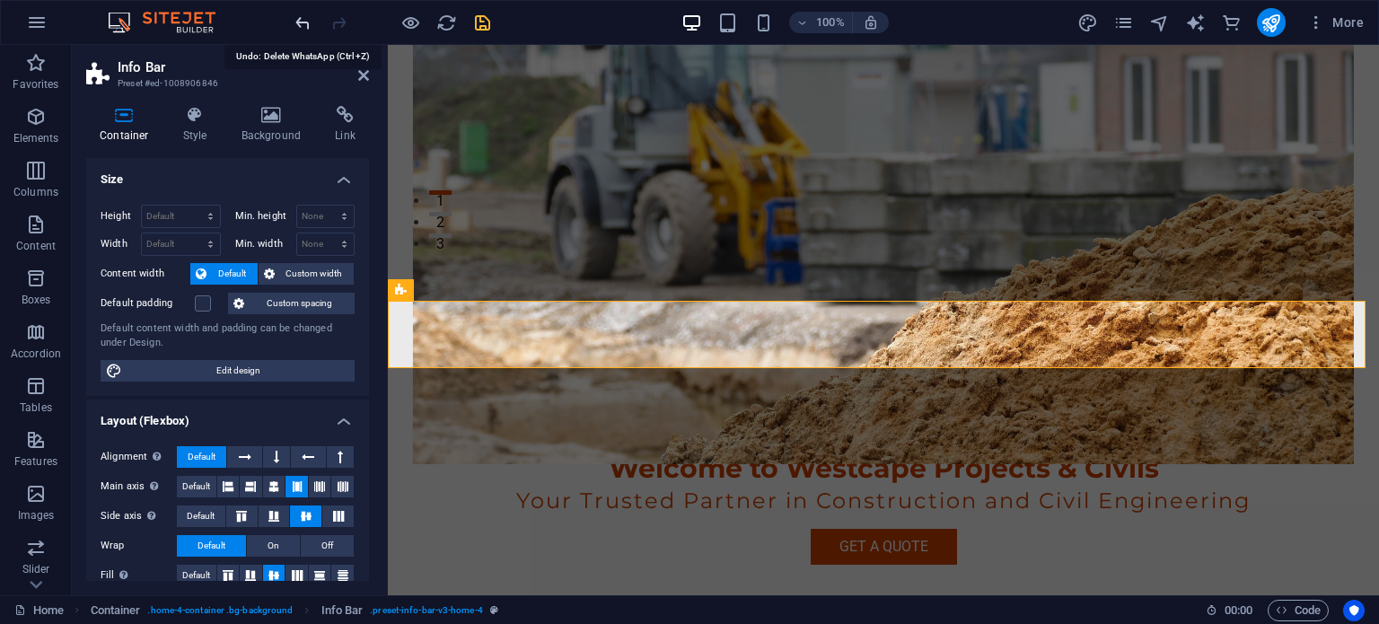
click at [296, 17] on icon "undo" at bounding box center [303, 23] width 21 height 21
click at [337, 22] on icon "redo" at bounding box center [339, 23] width 21 height 21
click at [337, 22] on div at bounding box center [392, 22] width 201 height 29
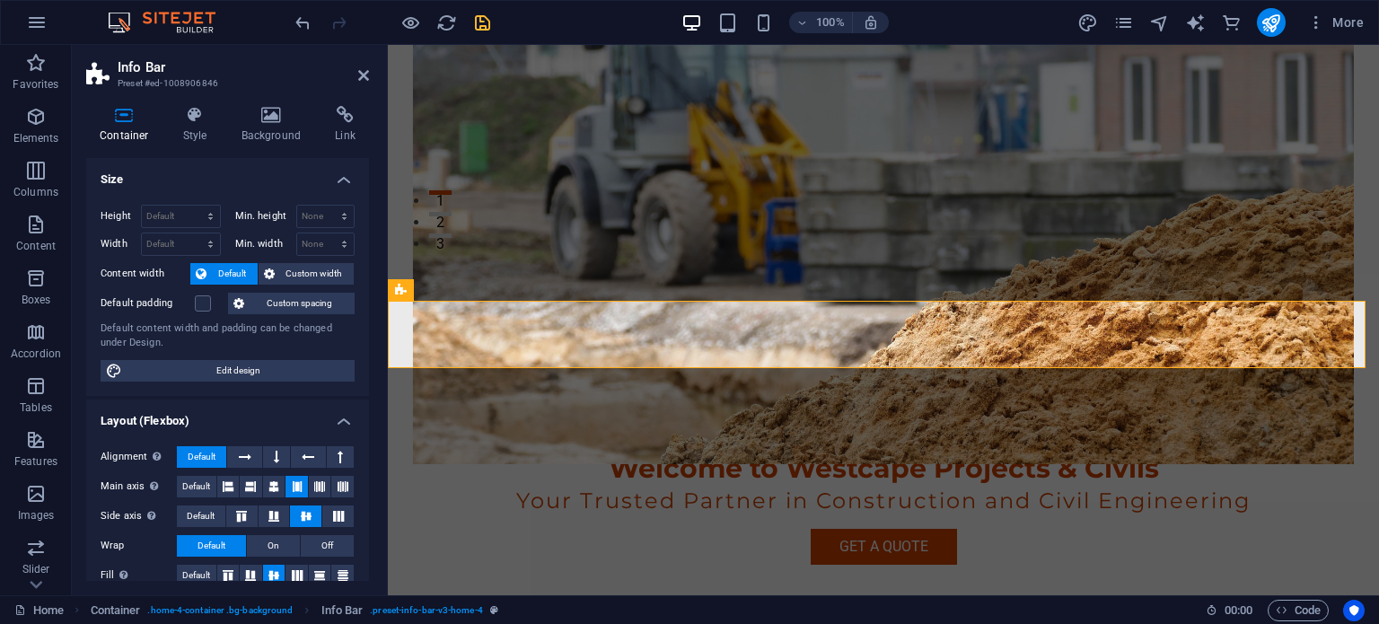
click at [337, 22] on div at bounding box center [392, 22] width 201 height 29
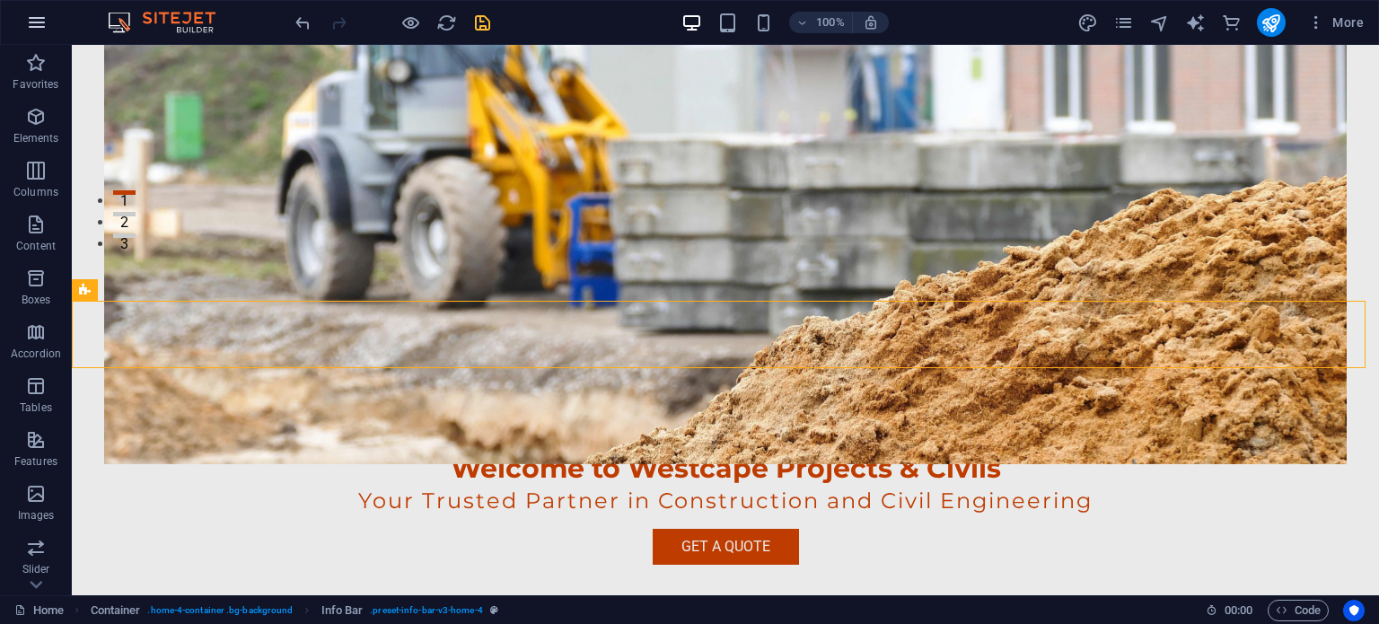
click at [33, 31] on icon "button" at bounding box center [37, 23] width 22 height 22
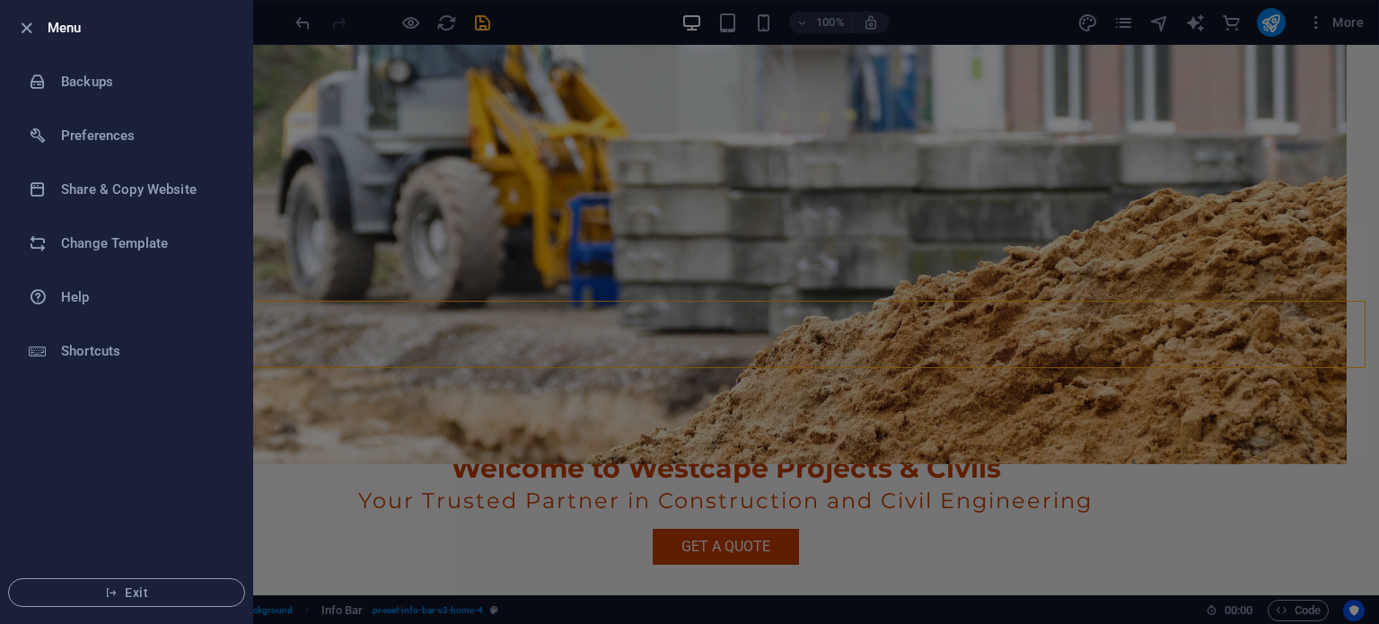
click at [601, 26] on div at bounding box center [689, 312] width 1379 height 624
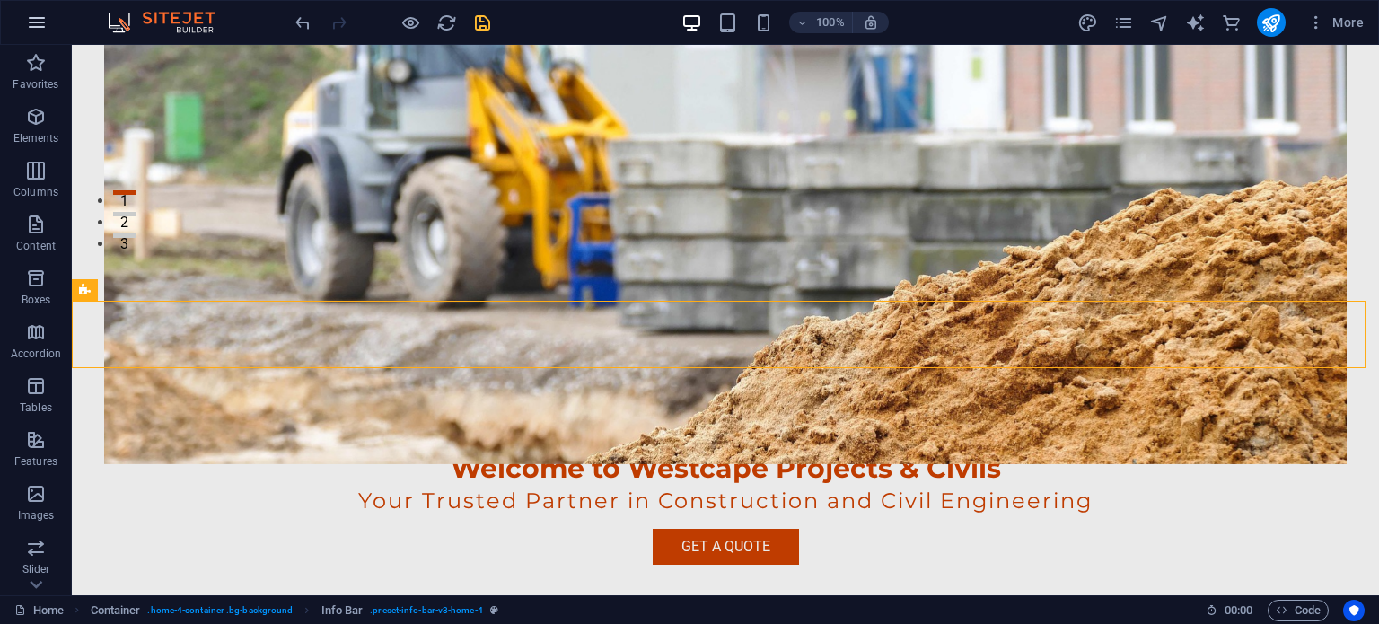
click at [32, 17] on icon "button" at bounding box center [37, 23] width 22 height 22
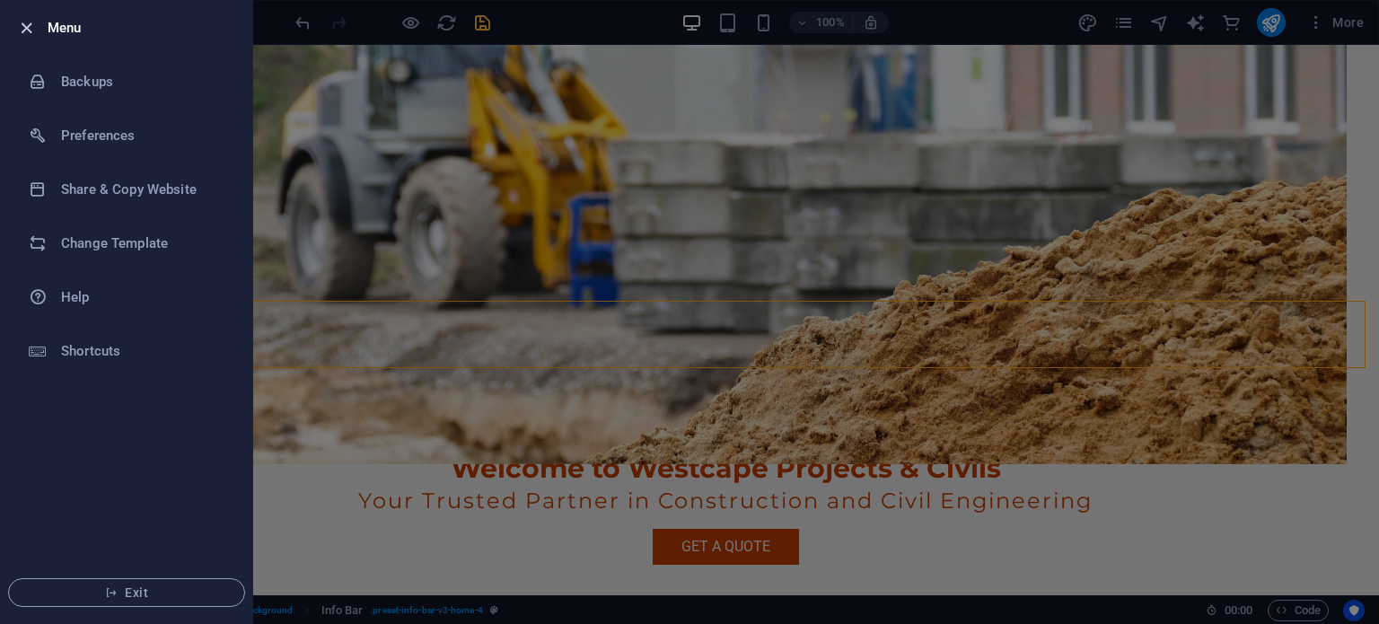
click at [28, 23] on icon "button" at bounding box center [26, 28] width 21 height 21
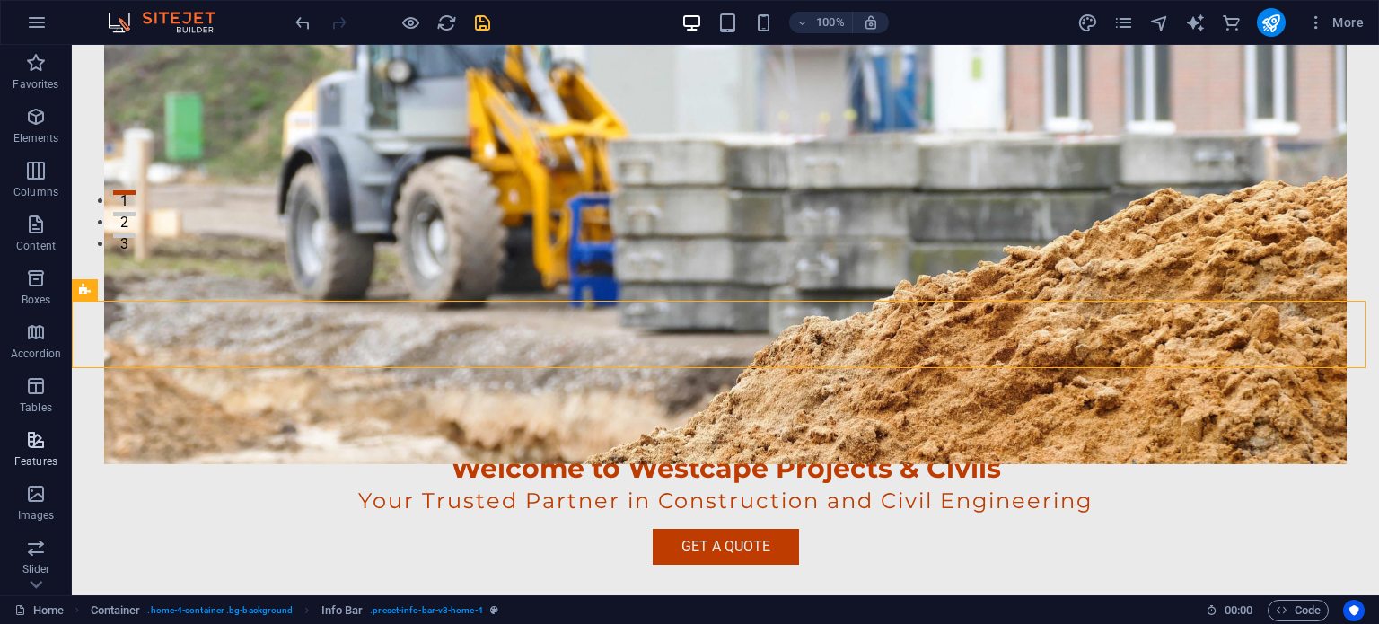
click at [40, 455] on p "Features" at bounding box center [35, 461] width 43 height 14
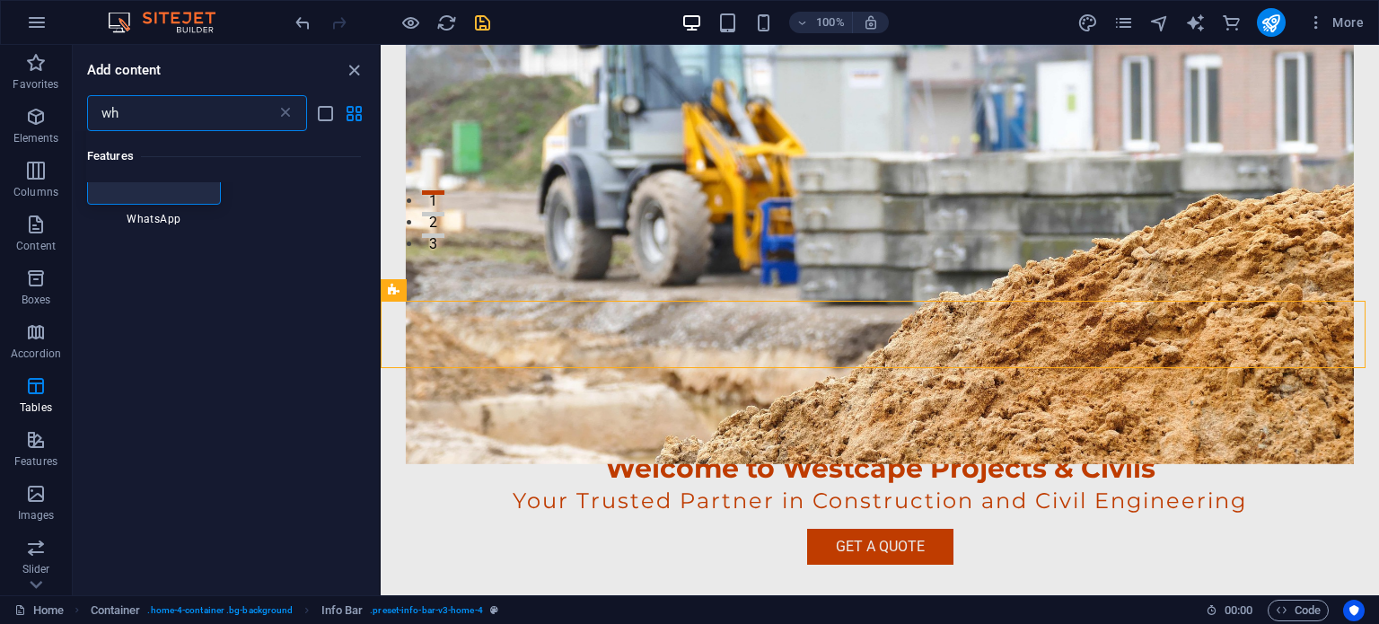
scroll to position [0, 0]
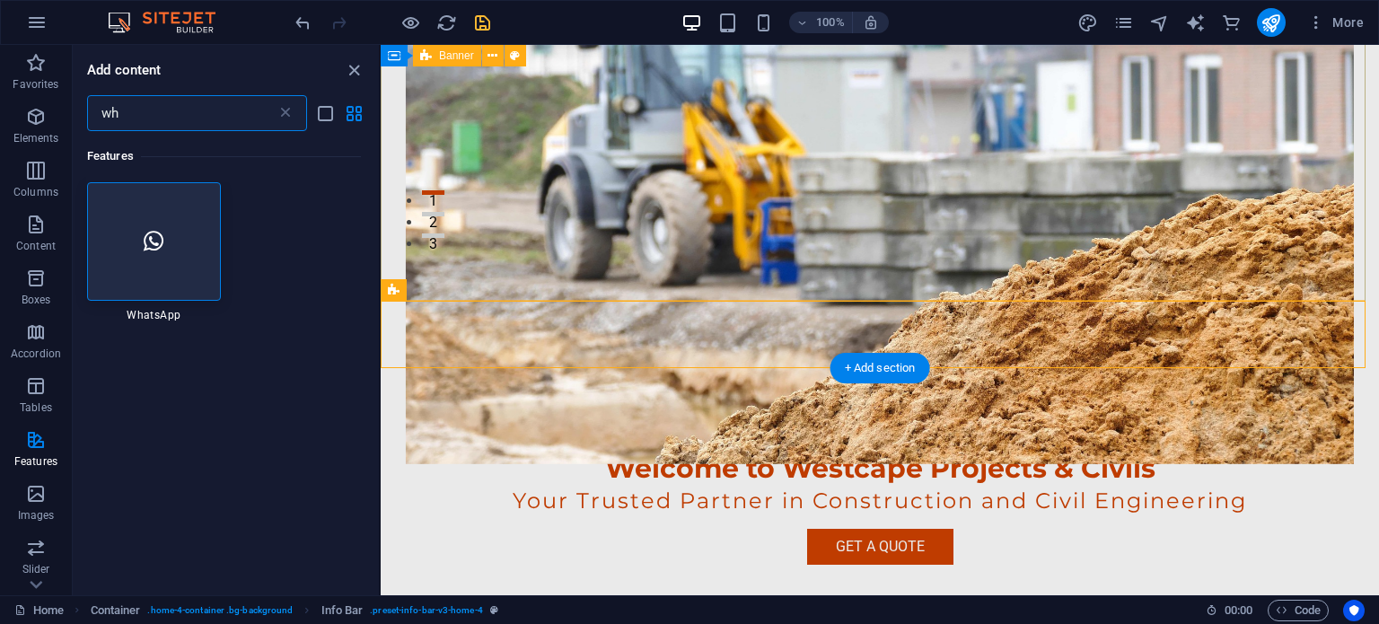
type input "wh"
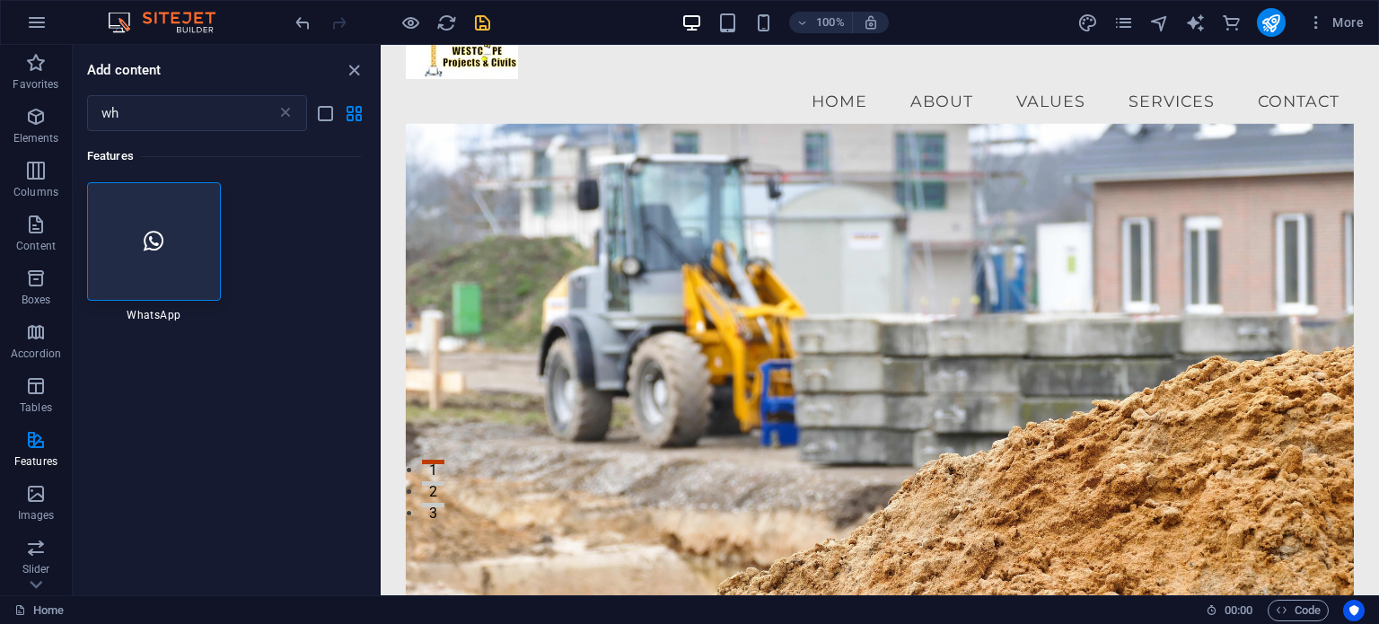
scroll to position [269, 0]
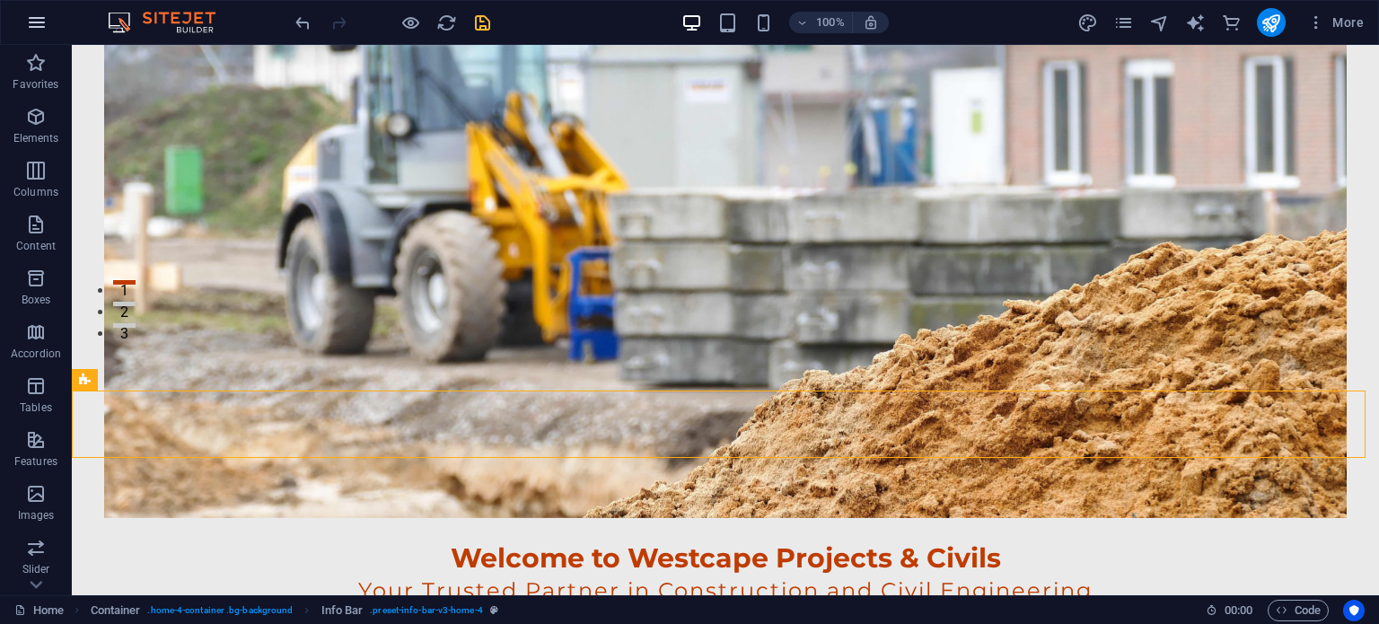
click at [32, 28] on icon "button" at bounding box center [37, 23] width 22 height 22
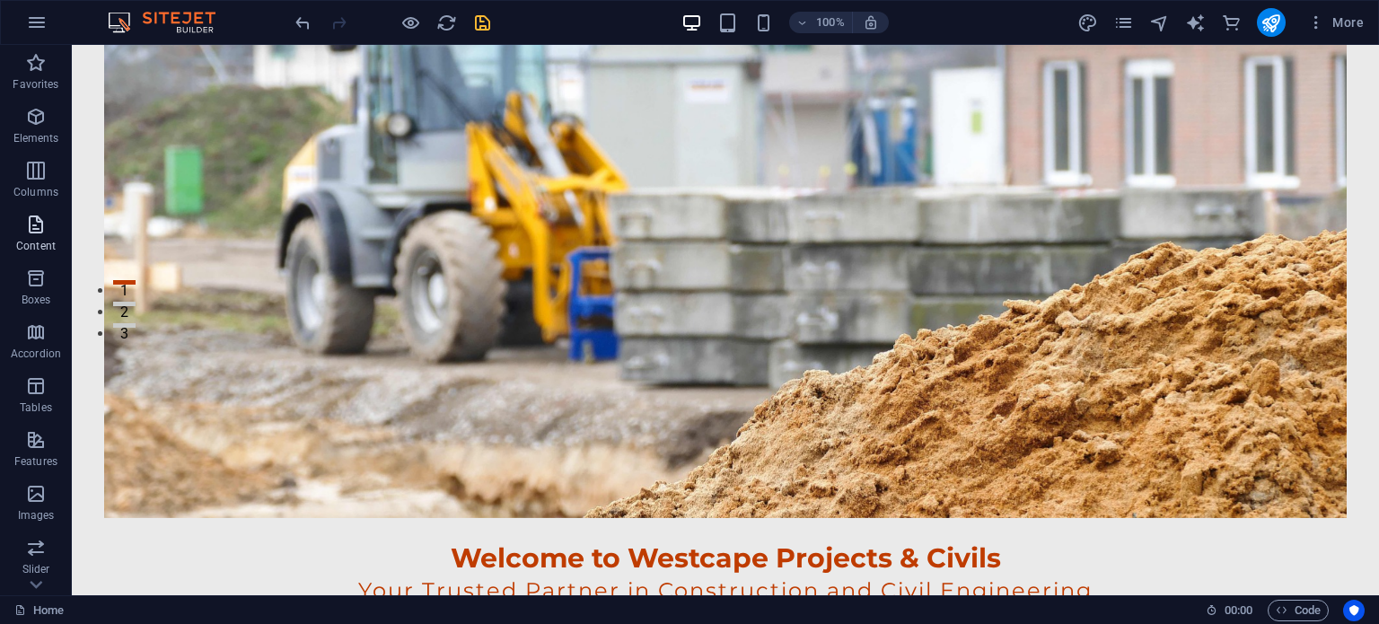
click at [30, 225] on icon "button" at bounding box center [36, 225] width 22 height 22
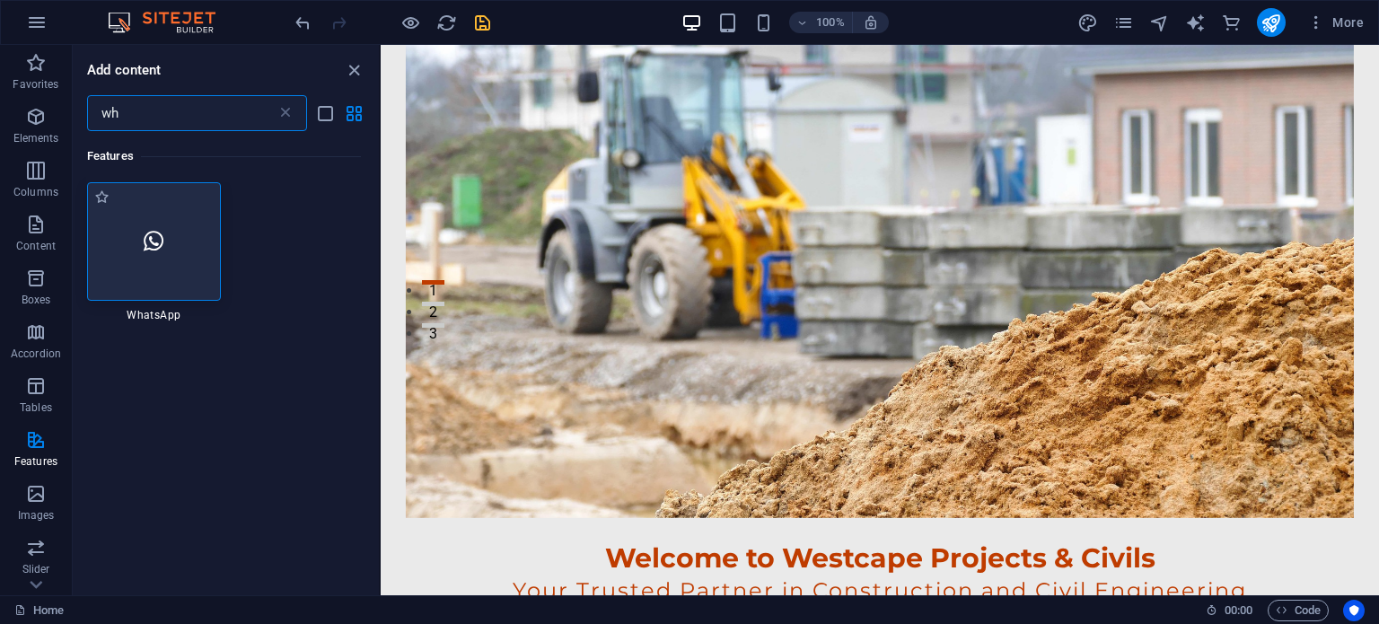
scroll to position [0, 0]
type input "wh"
click at [155, 241] on icon at bounding box center [154, 241] width 20 height 23
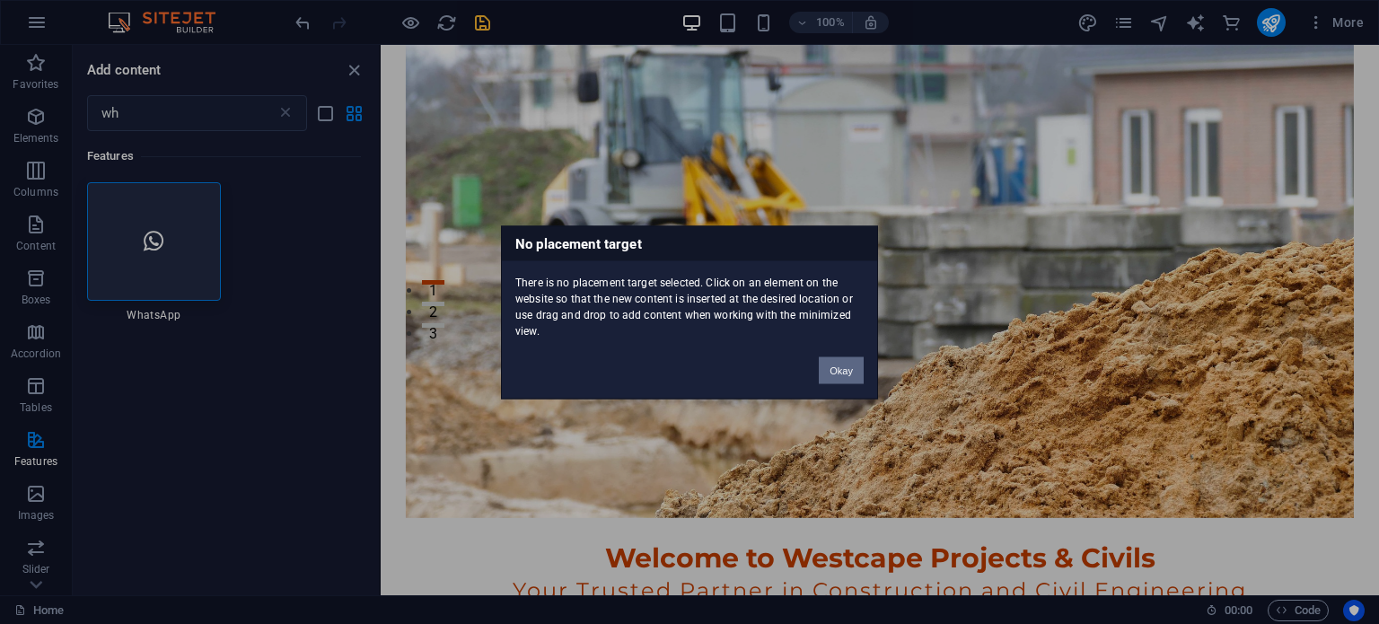
click at [851, 369] on button "Okay" at bounding box center [841, 369] width 45 height 27
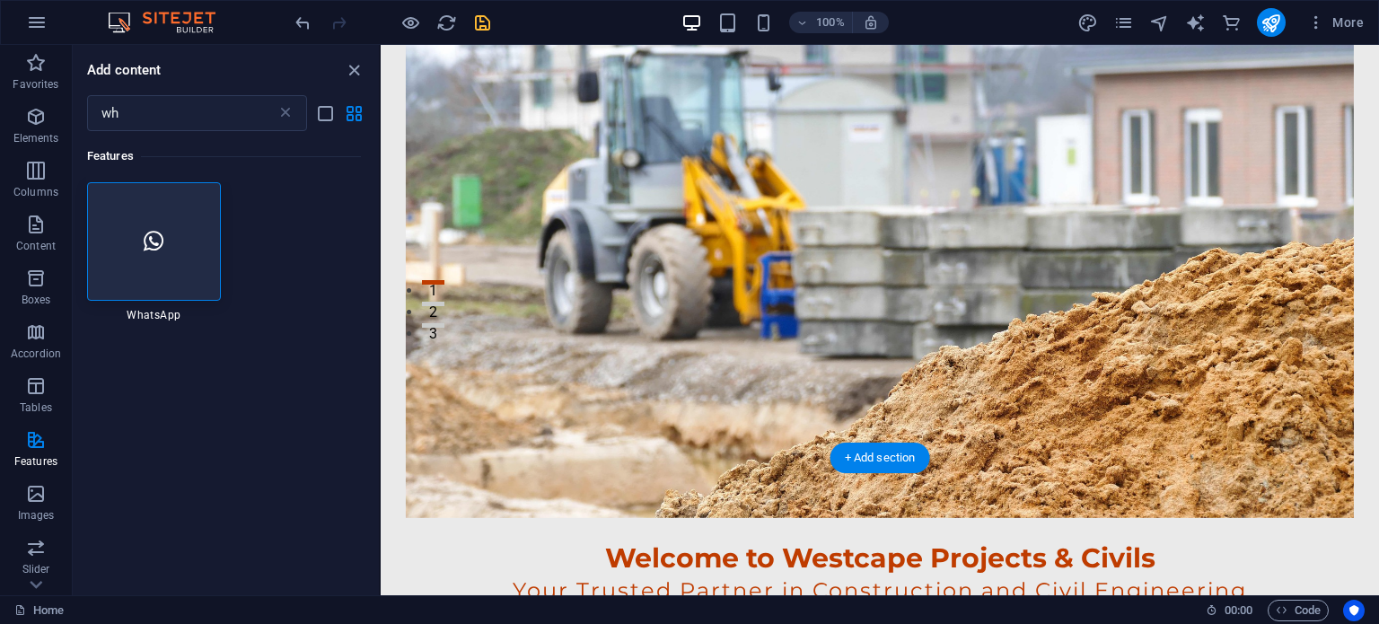
click at [828, 300] on figure at bounding box center [880, 267] width 948 height 502
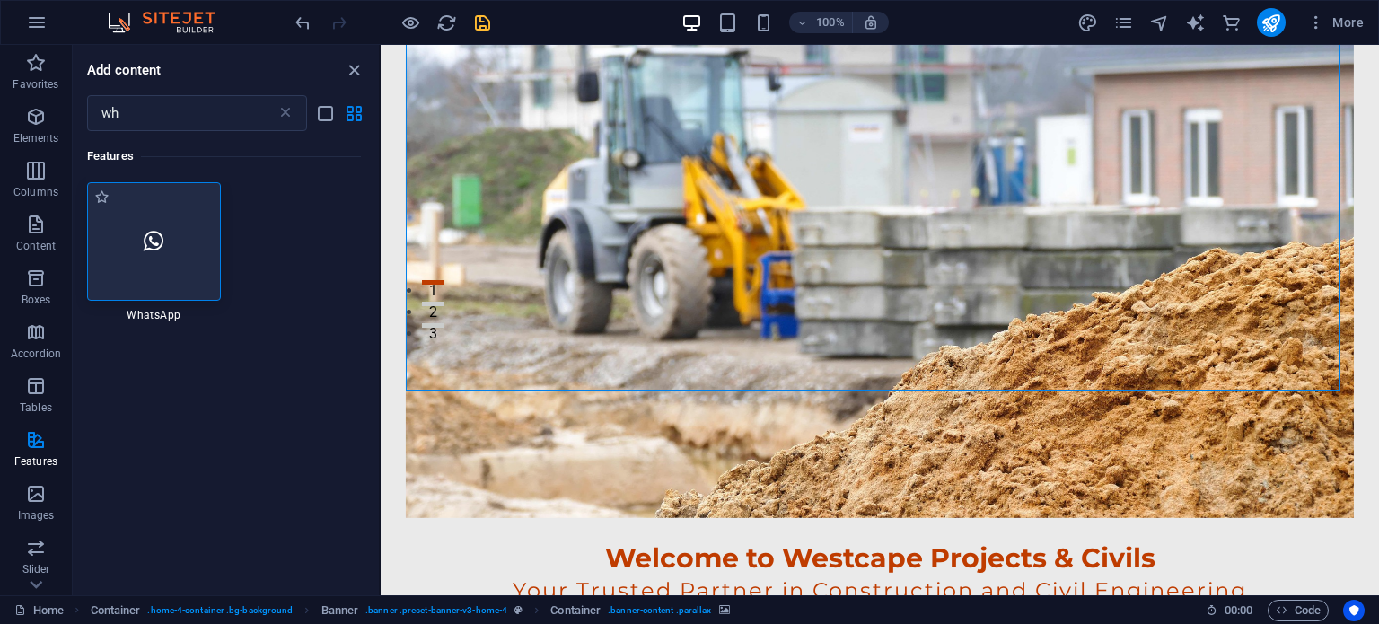
click at [169, 232] on div at bounding box center [154, 241] width 134 height 118
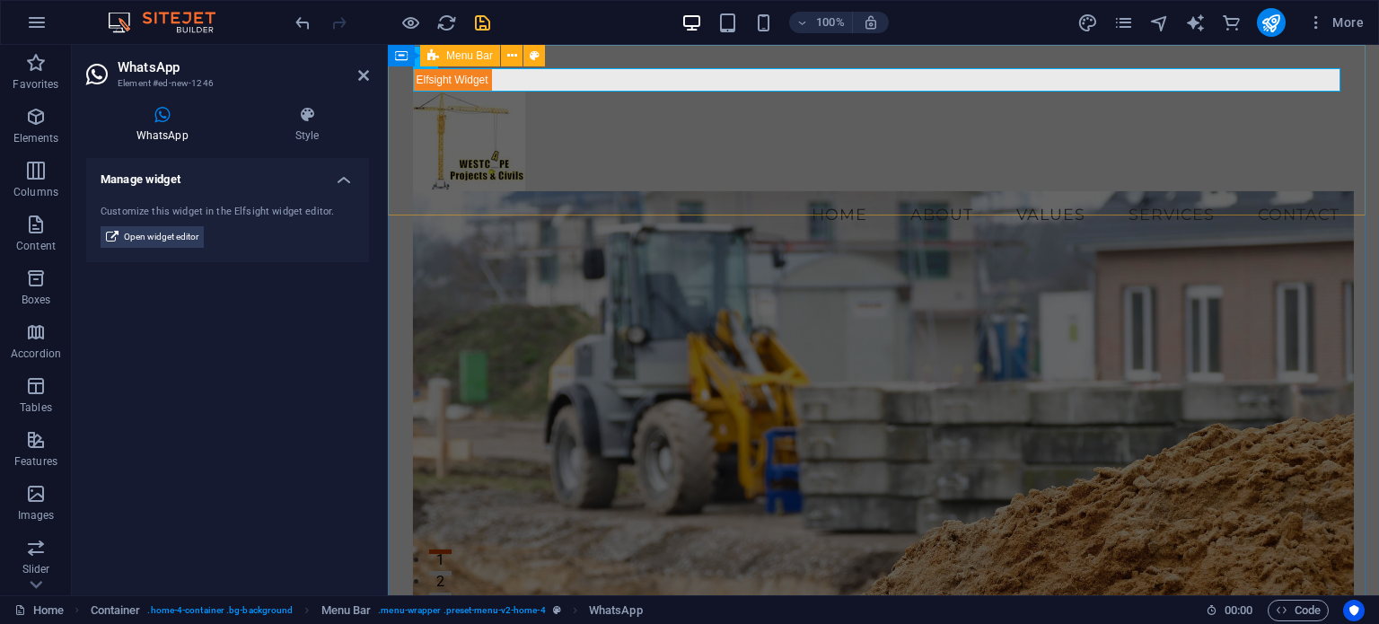
click at [634, 192] on nav "Home About Values Services Contact" at bounding box center [884, 214] width 942 height 45
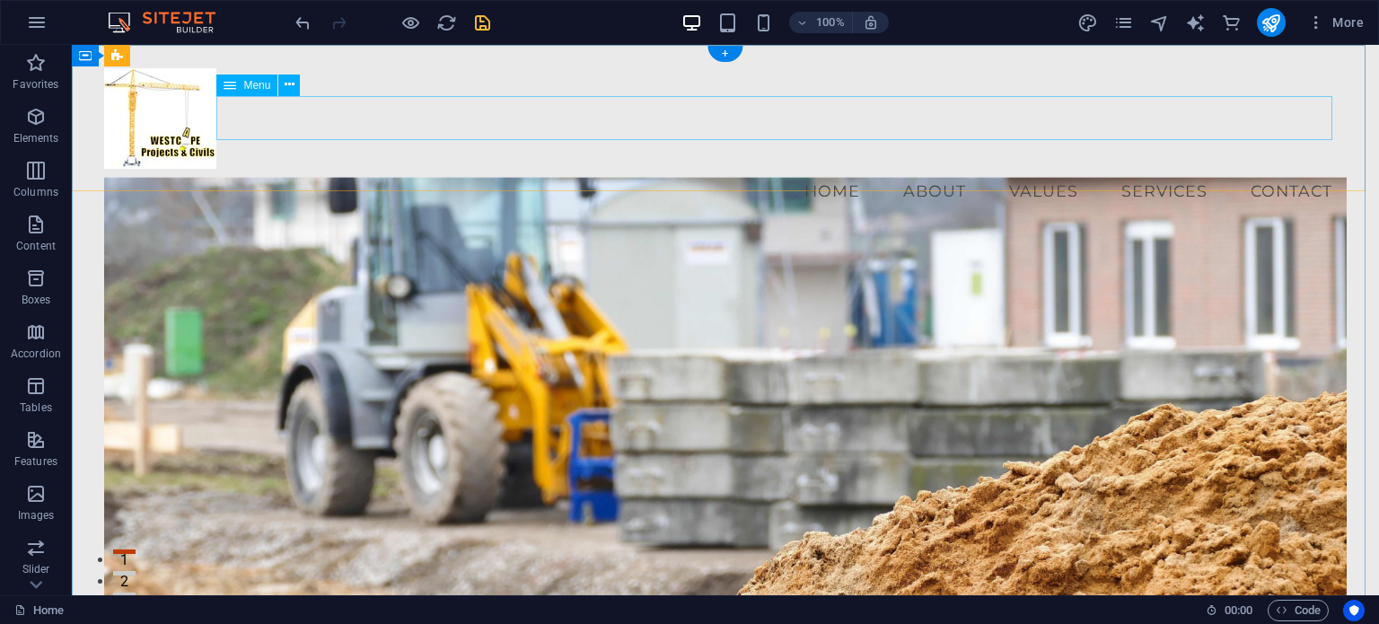
click at [557, 169] on nav "Home About Values Services Contact" at bounding box center [724, 191] width 1241 height 45
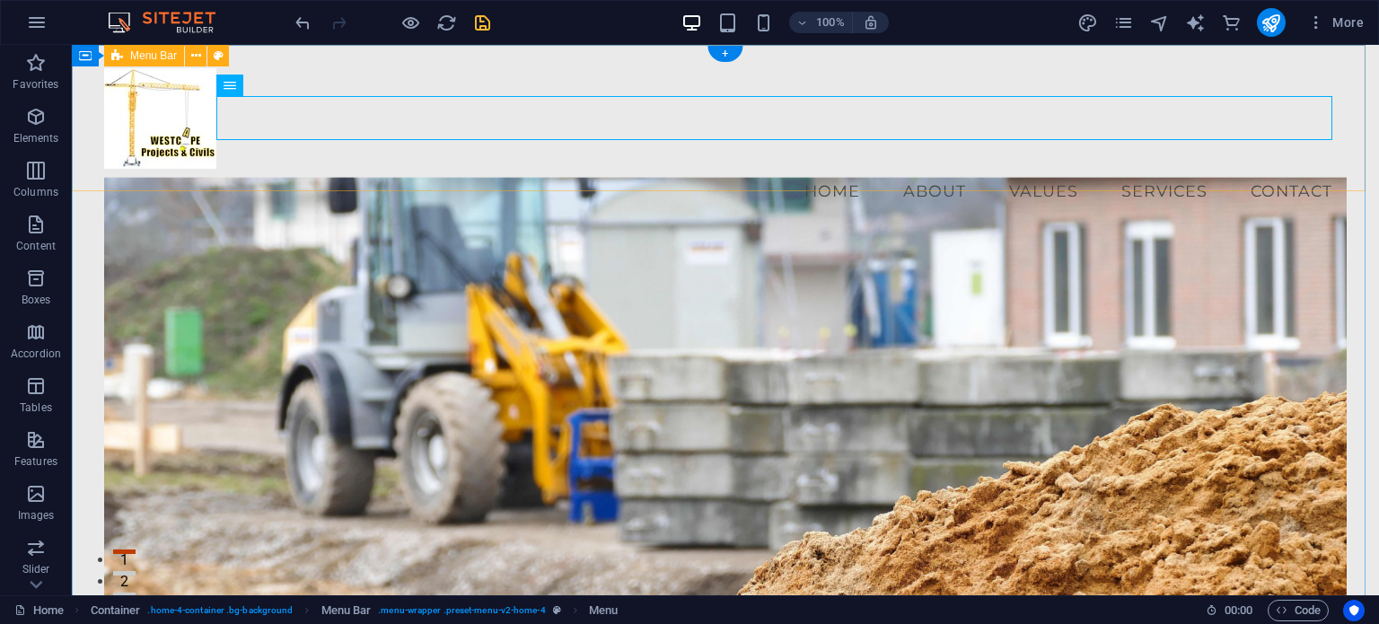
click at [530, 173] on div "Menu Home About Values Services Contact" at bounding box center [725, 140] width 1307 height 191
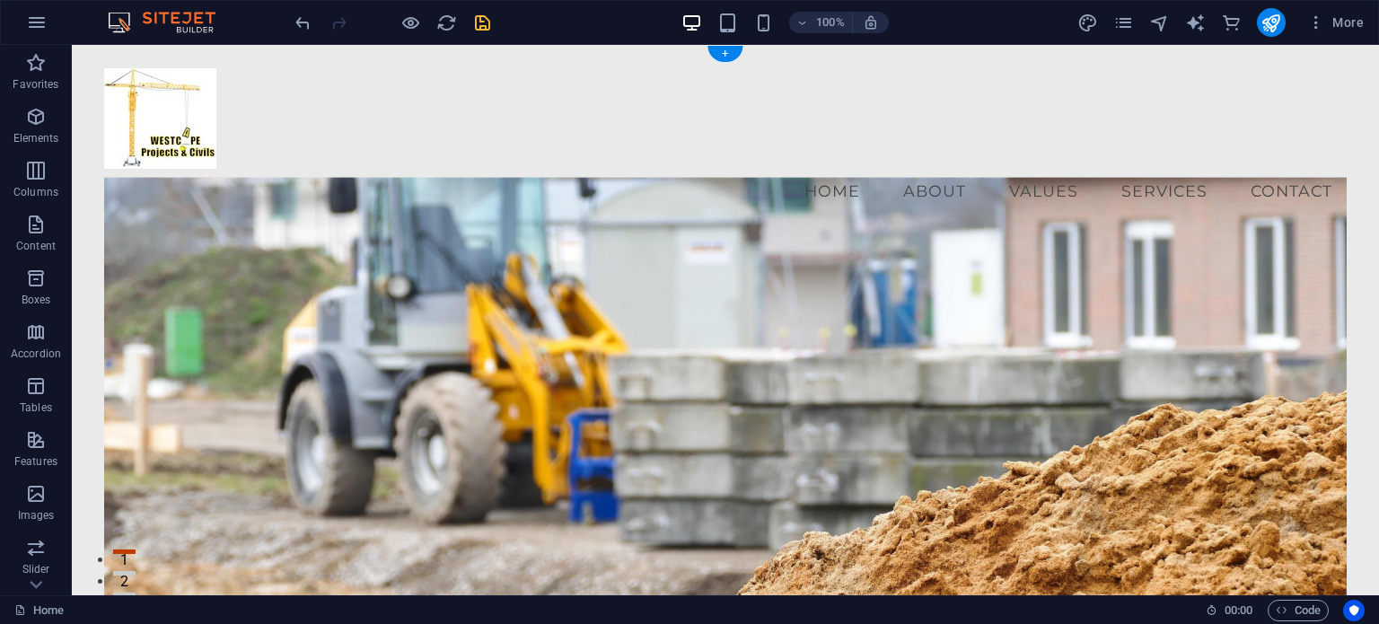
click at [542, 219] on figure at bounding box center [724, 429] width 1241 height 502
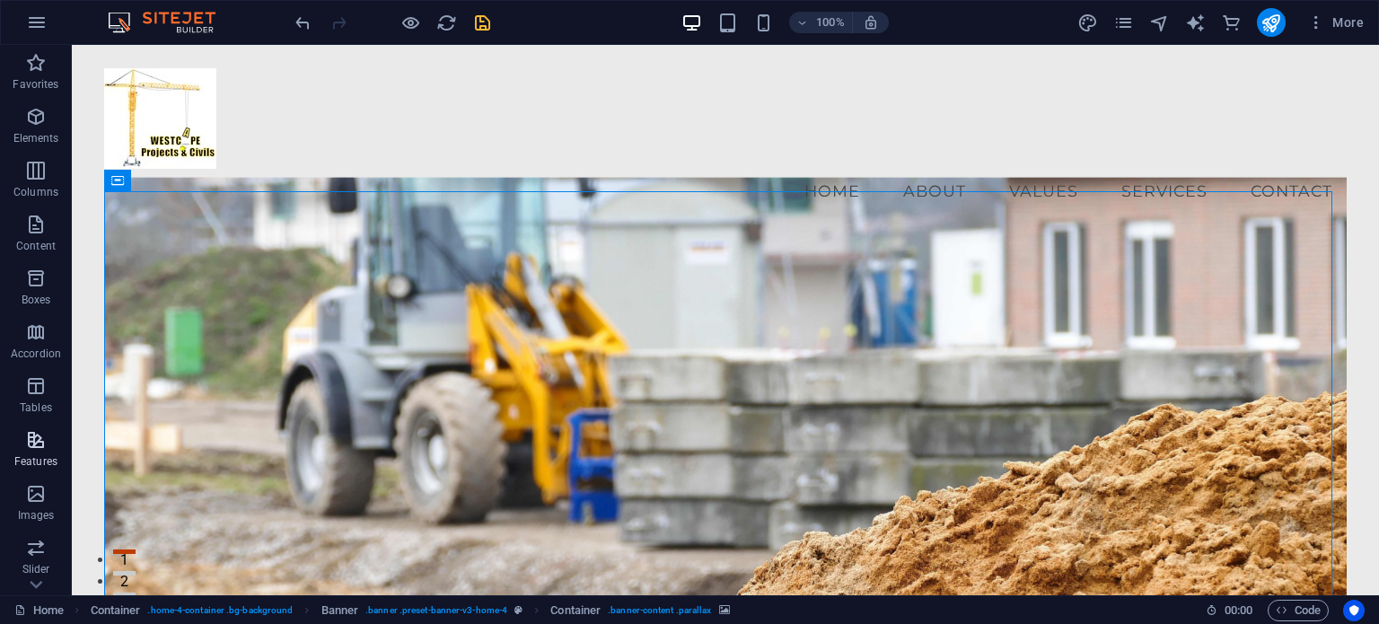
click at [37, 438] on icon "button" at bounding box center [36, 440] width 22 height 22
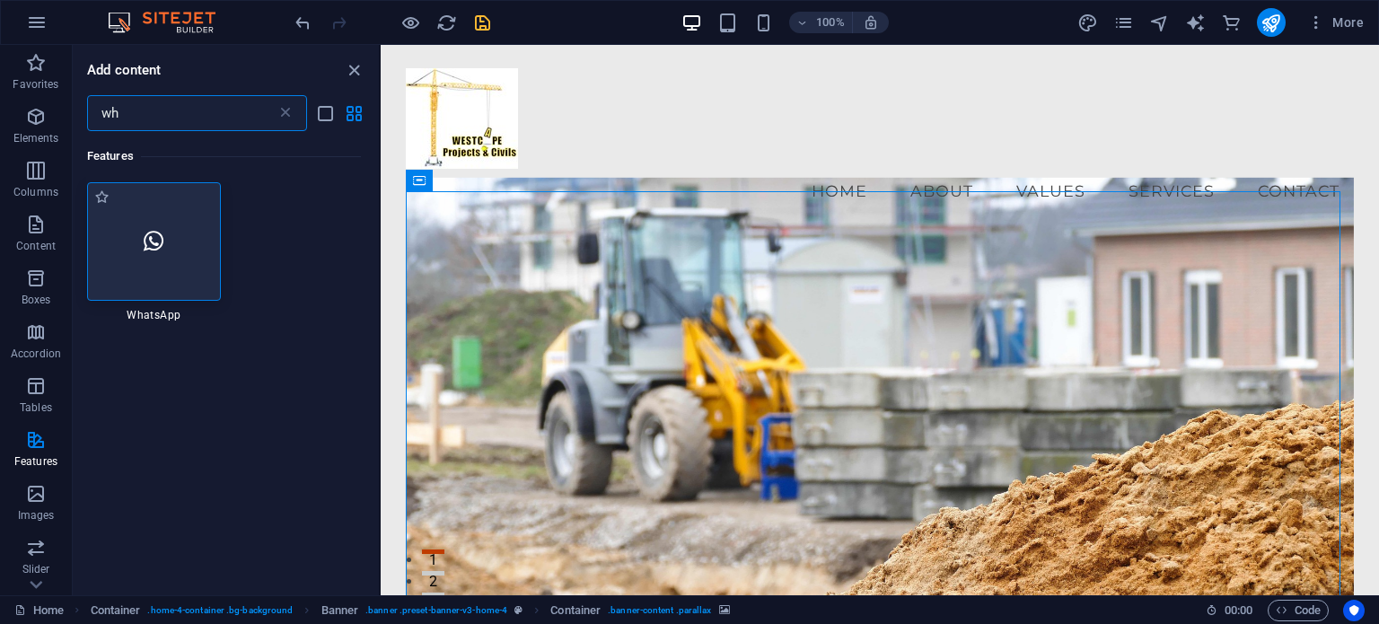
type input "wh"
click at [157, 253] on div at bounding box center [154, 241] width 134 height 118
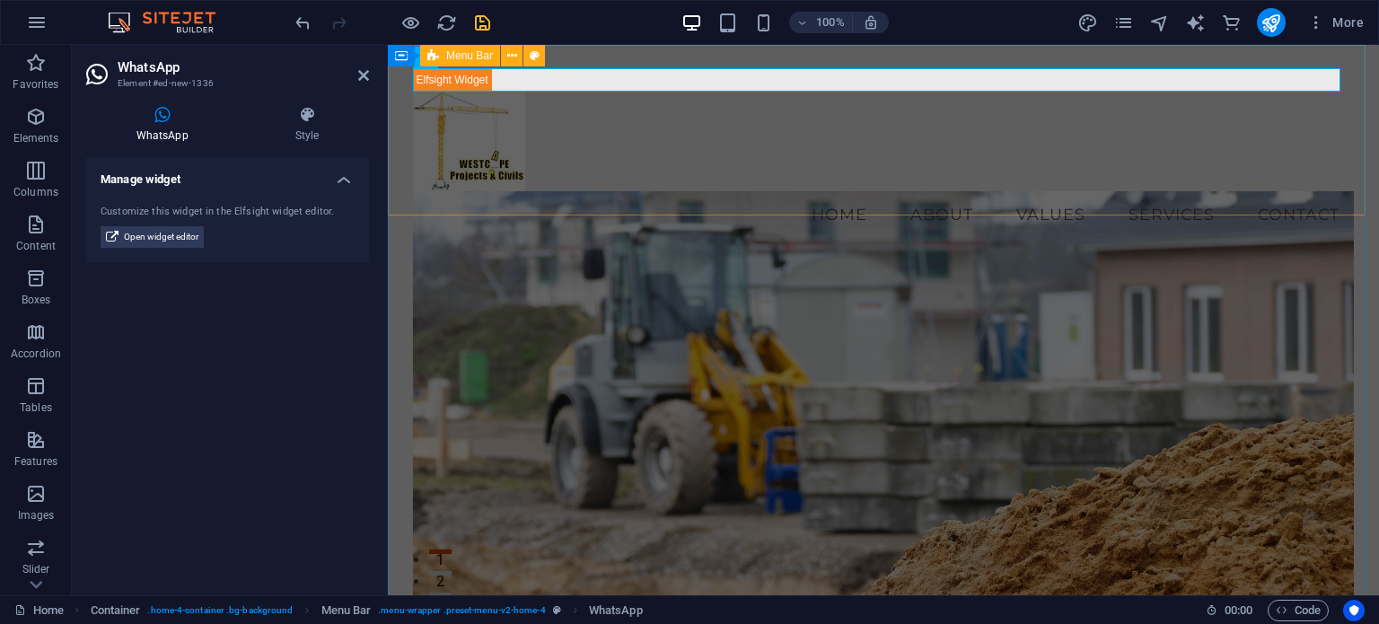
click at [588, 167] on div "Menu Home About Values Services Contact" at bounding box center [883, 152] width 991 height 215
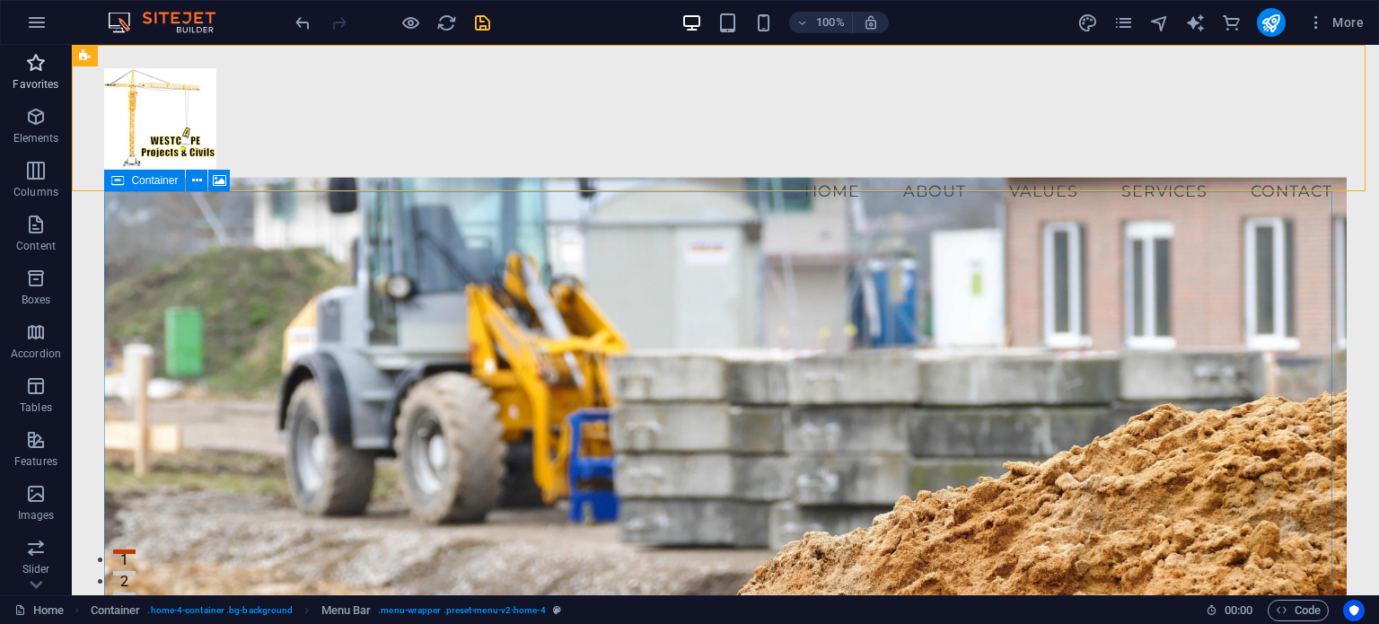
click at [38, 63] on icon "button" at bounding box center [36, 63] width 22 height 22
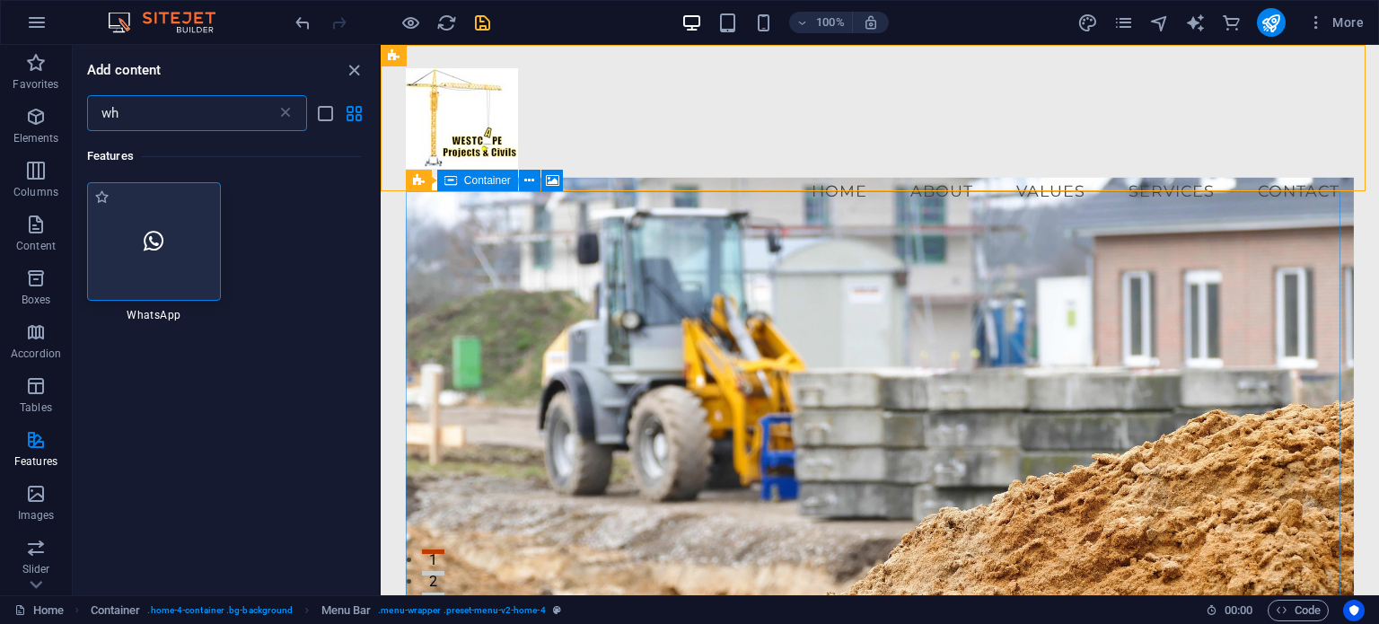
type input "wh"
click at [149, 242] on icon at bounding box center [154, 241] width 20 height 23
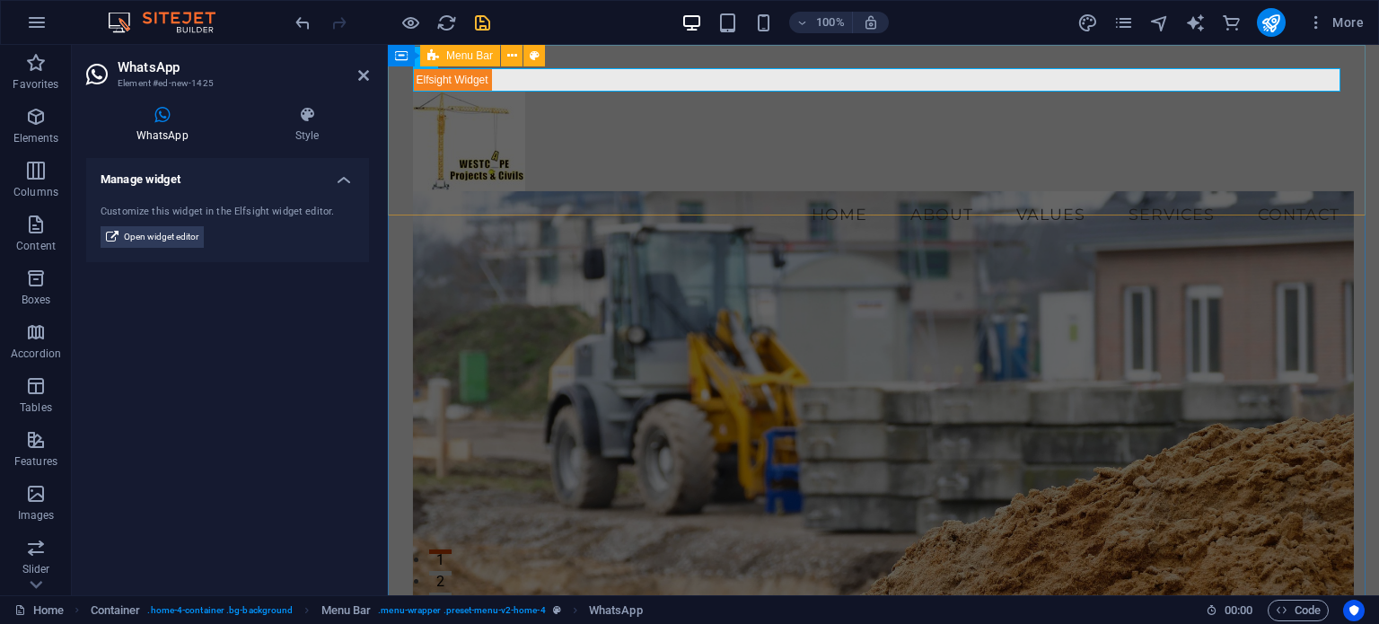
click at [581, 171] on div "Menu Home About Values Services Contact" at bounding box center [883, 152] width 991 height 215
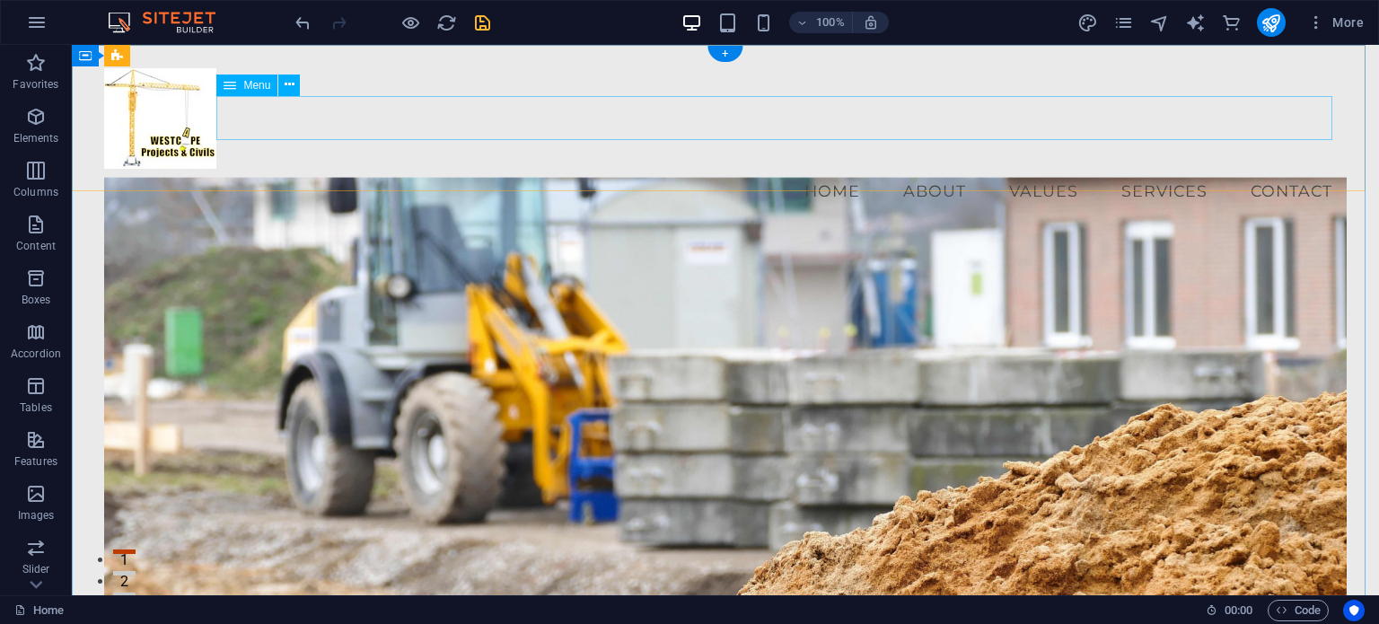
click at [912, 169] on nav "Home About Values Services Contact" at bounding box center [724, 191] width 1241 height 45
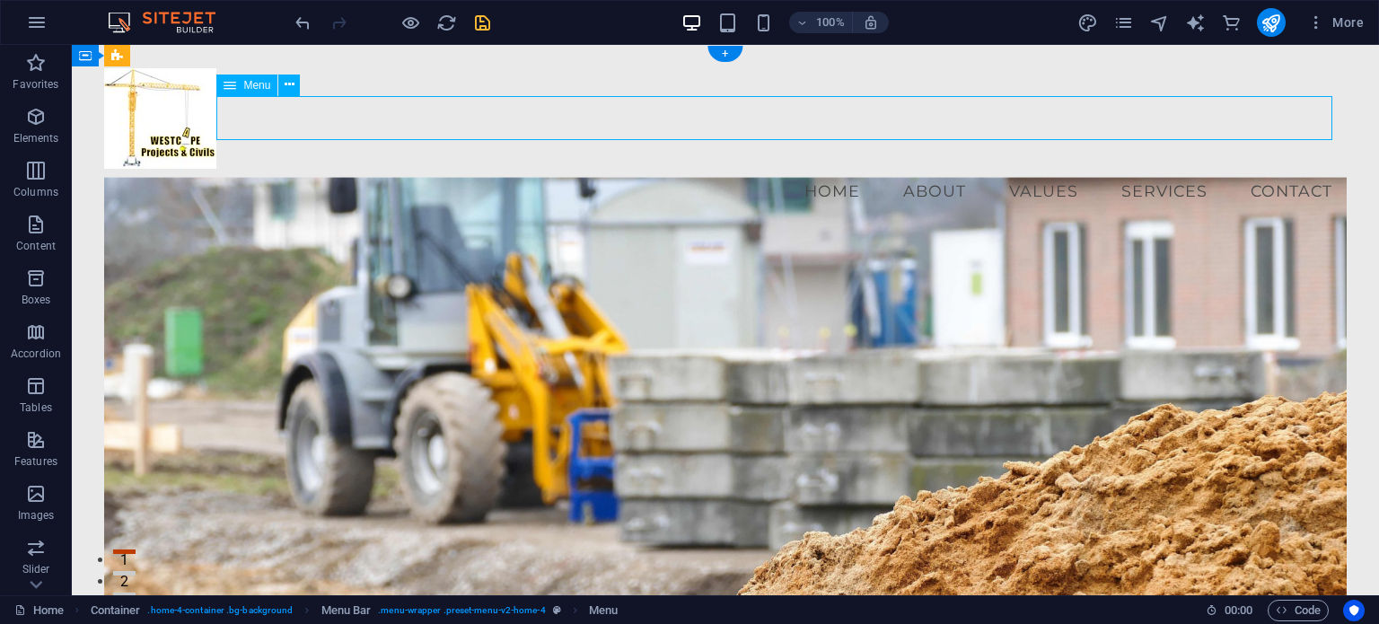
click at [743, 169] on nav "Home About Values Services Contact" at bounding box center [724, 191] width 1241 height 45
click at [723, 49] on div "+" at bounding box center [724, 54] width 35 height 16
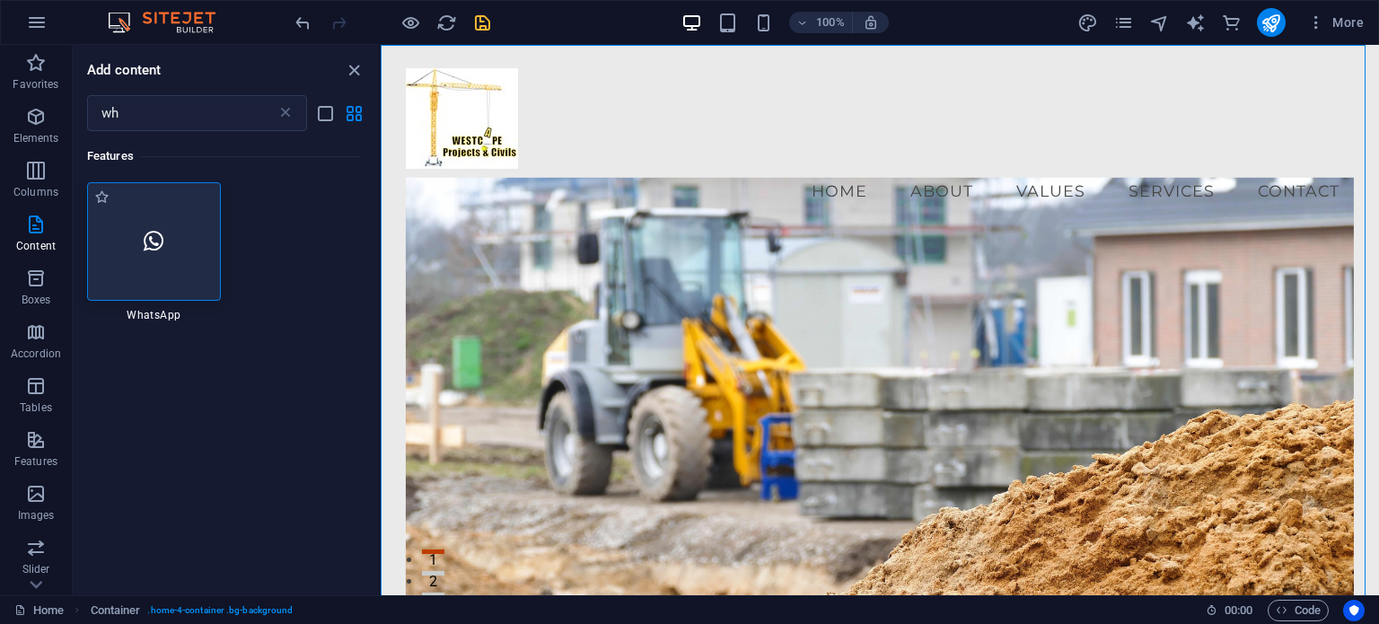
click at [162, 249] on icon at bounding box center [154, 241] width 20 height 23
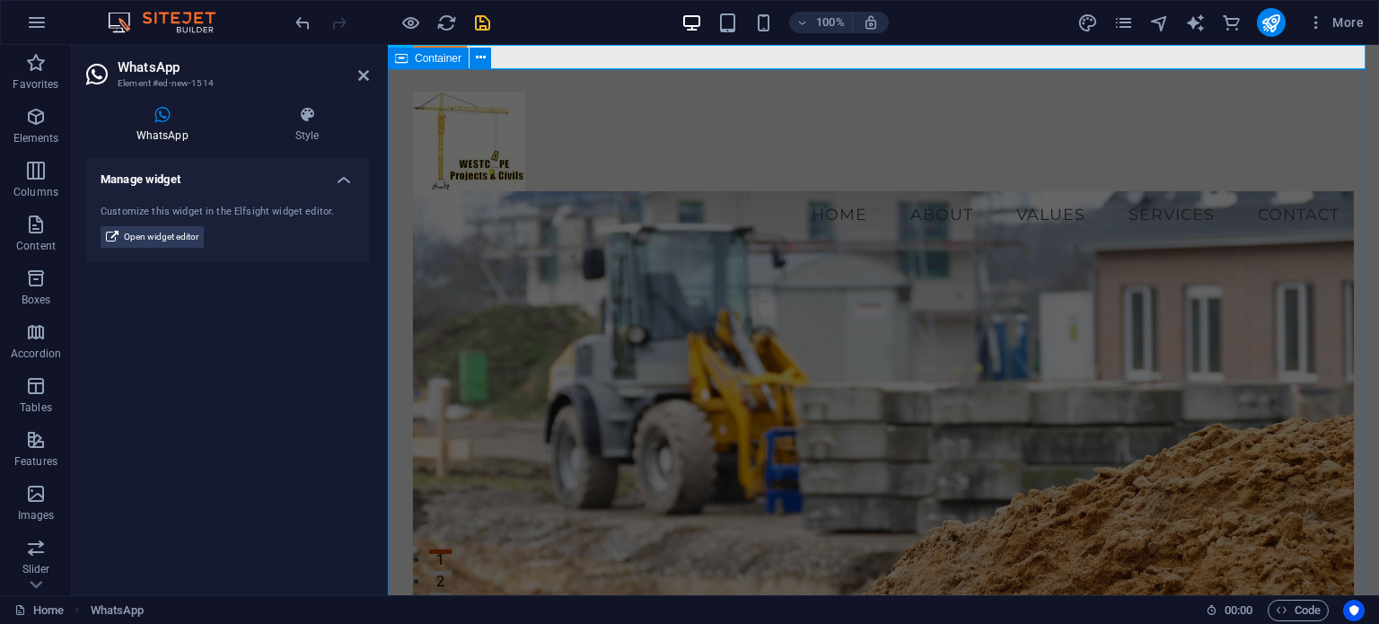
click at [399, 58] on icon at bounding box center [401, 59] width 13 height 22
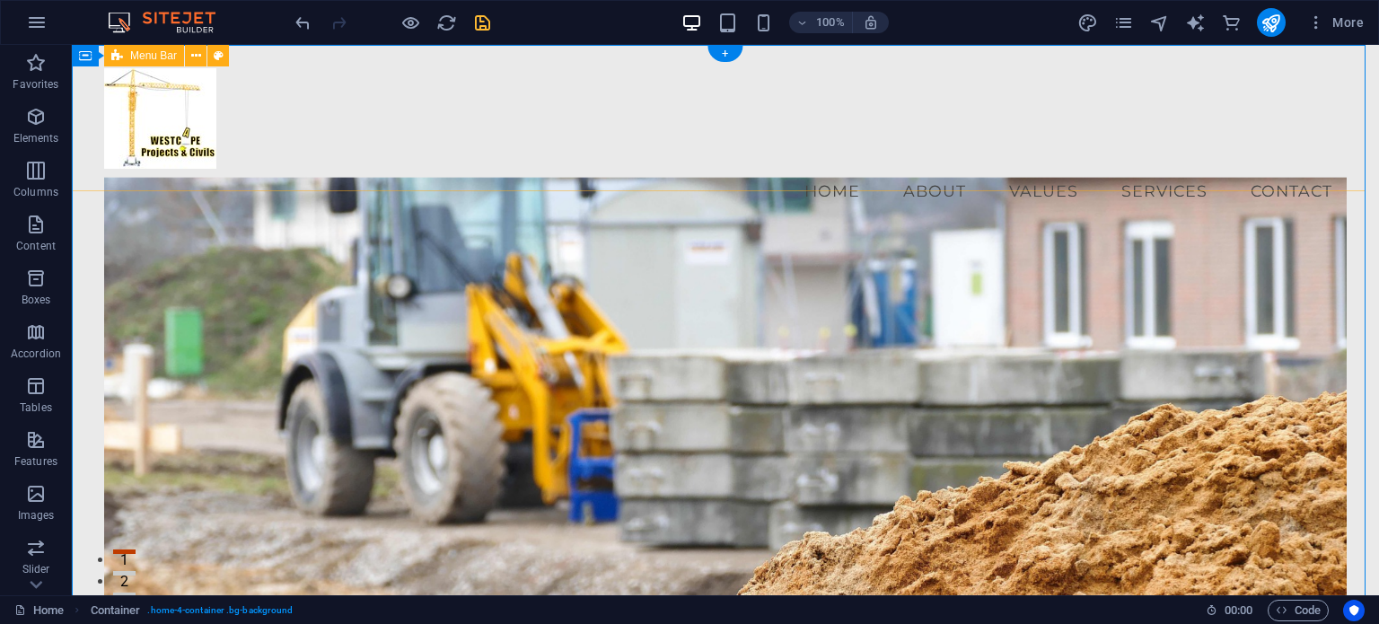
click at [399, 57] on div "Menu Home About Values Services Contact" at bounding box center [725, 140] width 1307 height 191
click at [506, 159] on div "Menu Home About Values Services Contact" at bounding box center [725, 140] width 1307 height 191
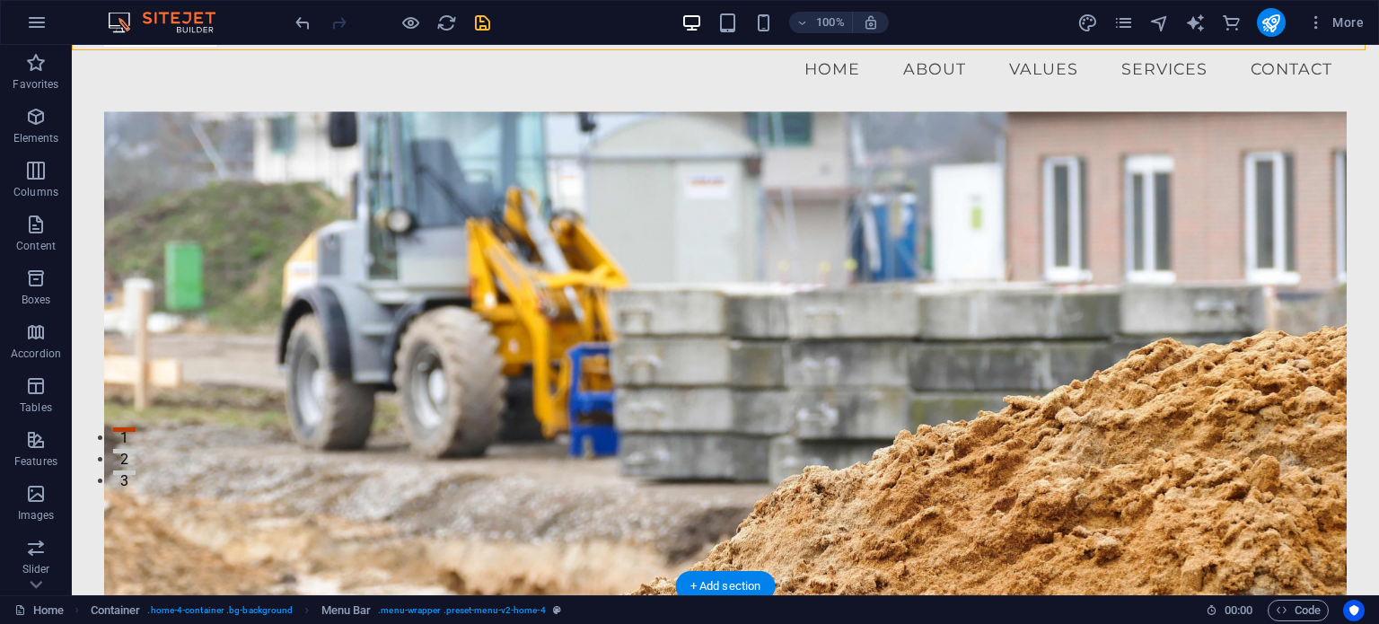
scroll to position [180, 0]
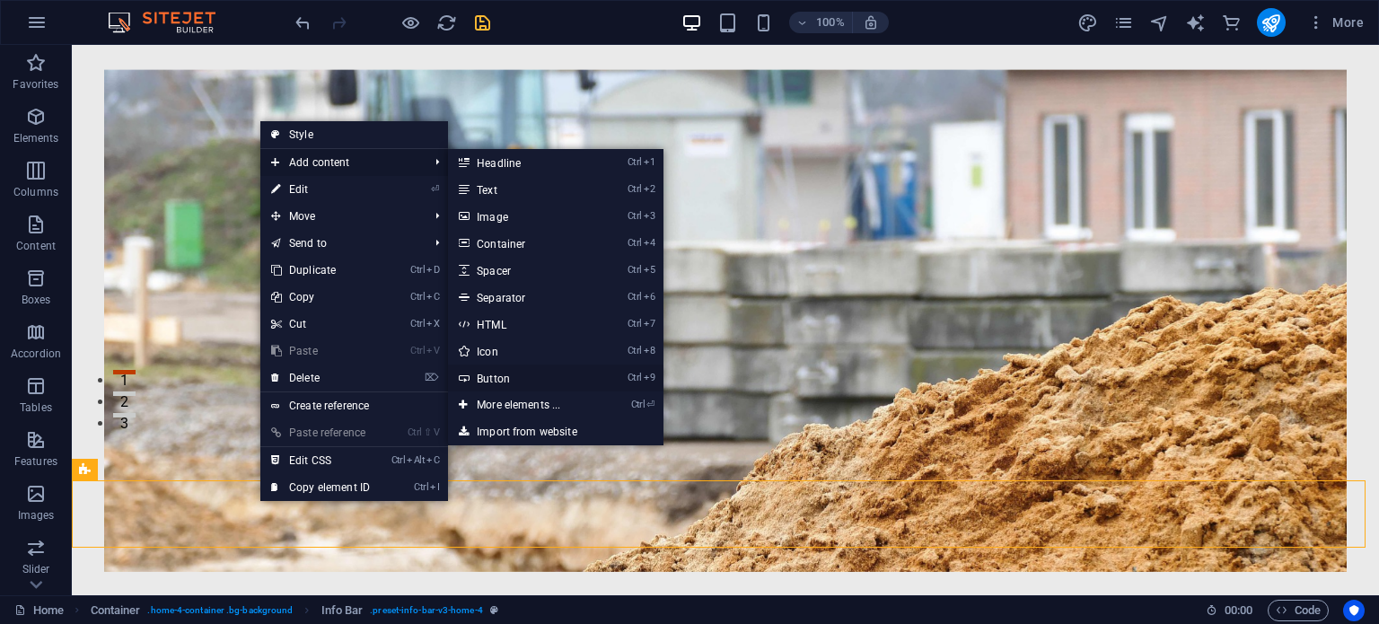
click at [497, 381] on link "Ctrl 9 Button" at bounding box center [522, 377] width 148 height 27
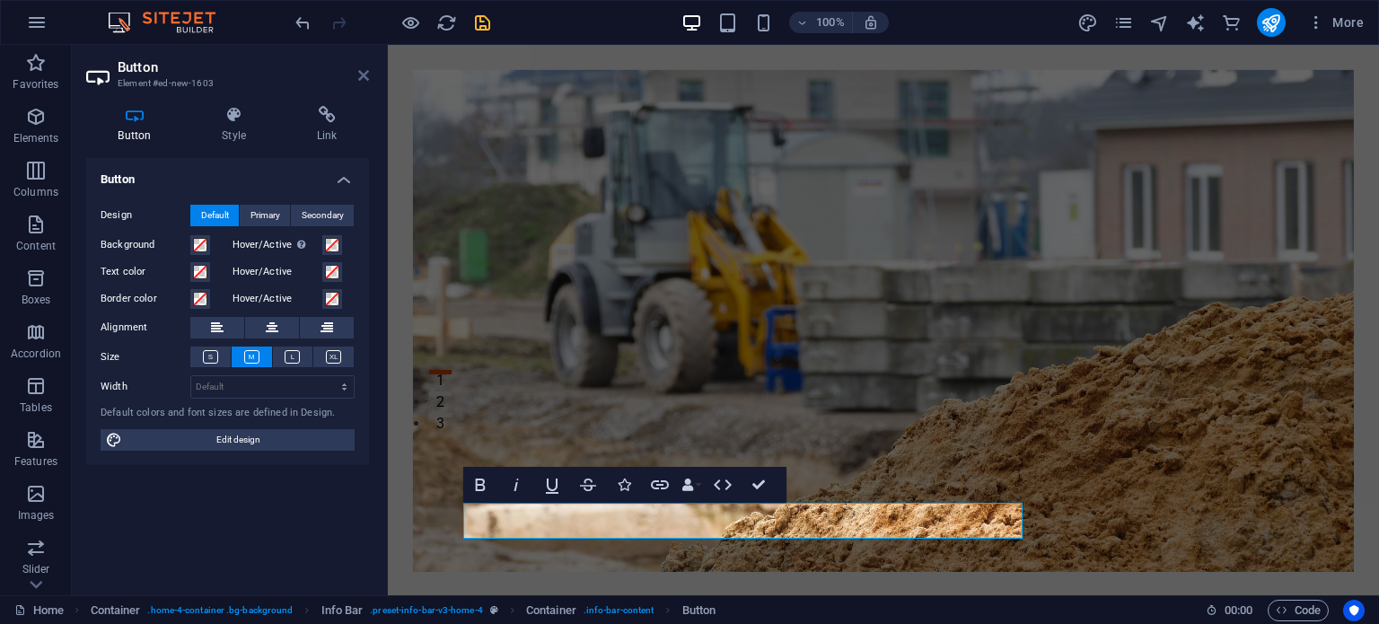
click at [365, 75] on icon at bounding box center [363, 75] width 11 height 14
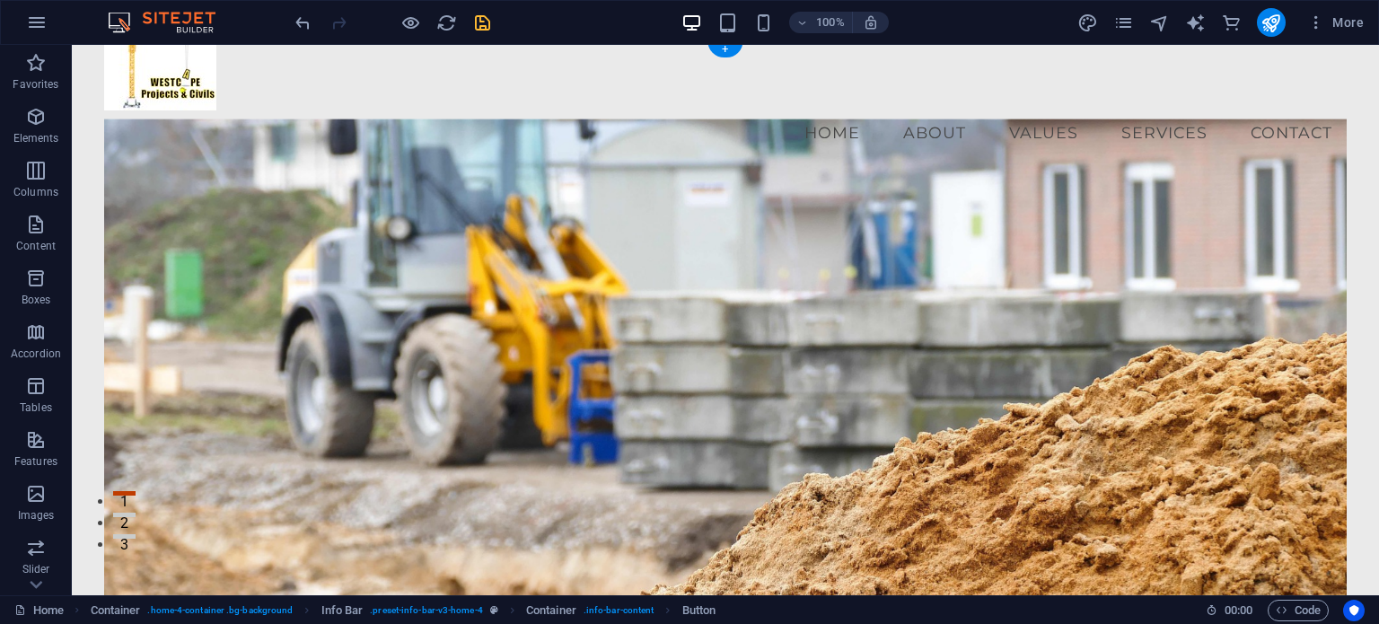
scroll to position [0, 0]
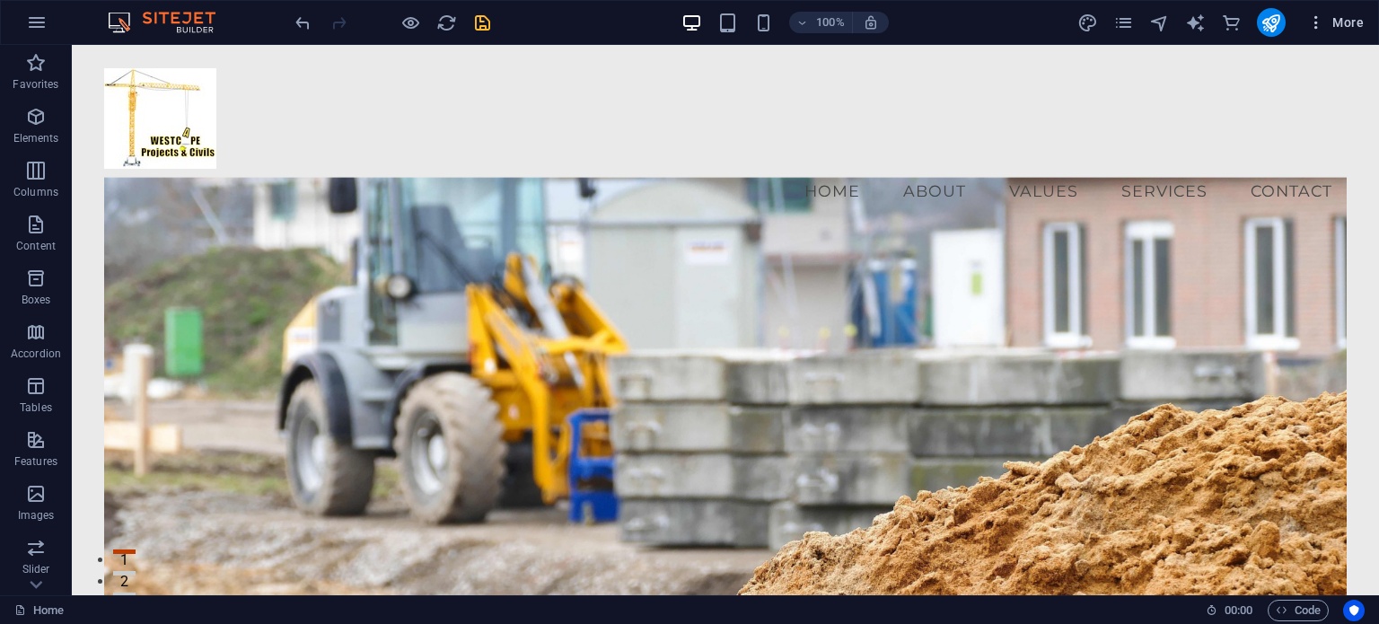
click at [1039, 20] on span "More" at bounding box center [1335, 22] width 57 height 18
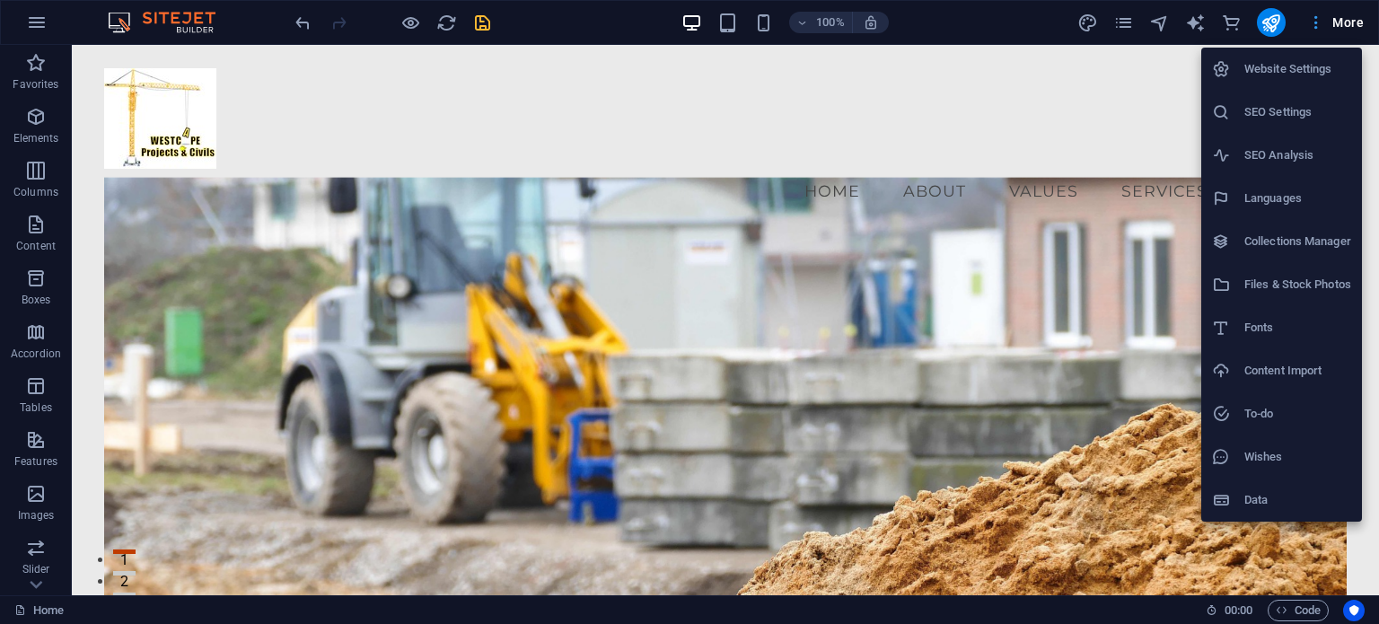
click at [1039, 20] on div at bounding box center [689, 312] width 1379 height 624
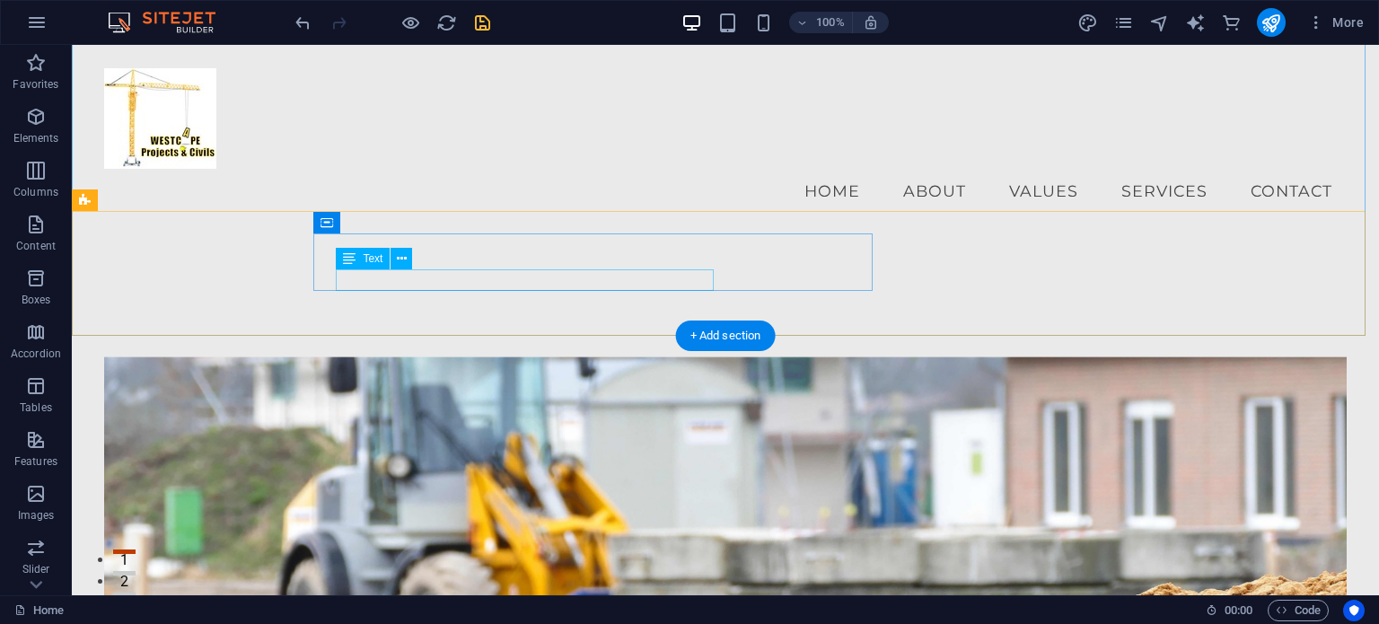
scroll to position [449, 0]
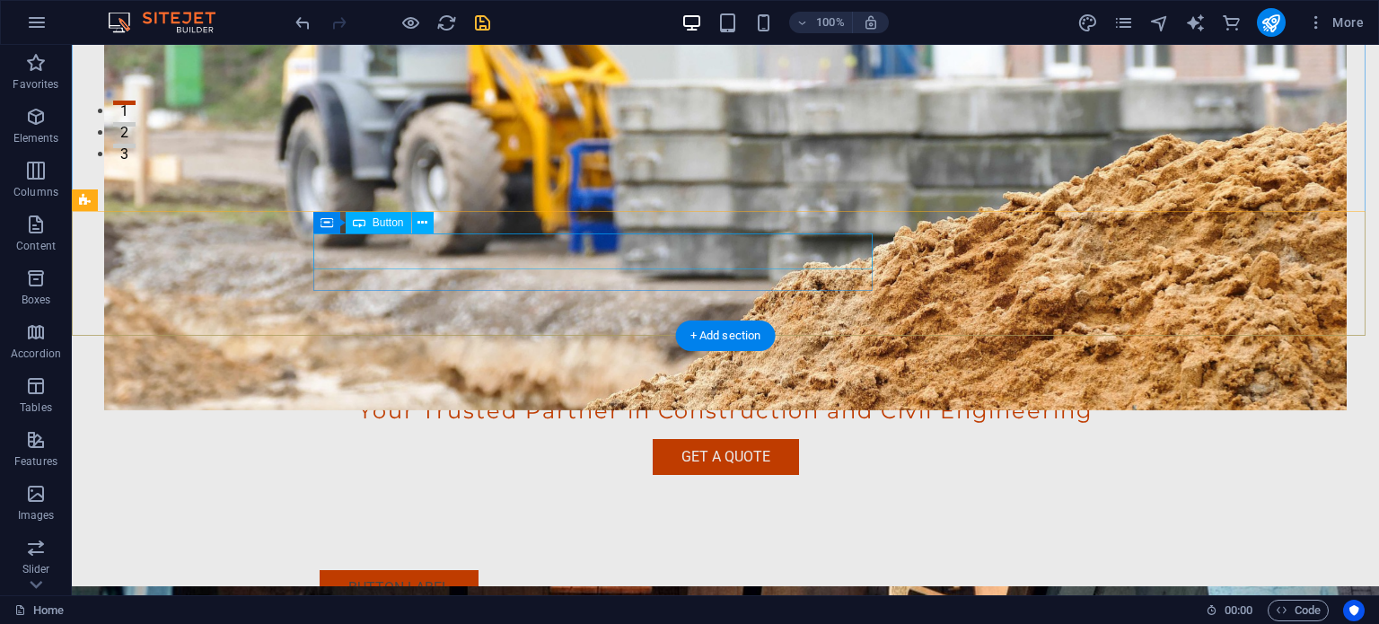
click at [426, 570] on div "Button label" at bounding box center [718, 588] width 796 height 36
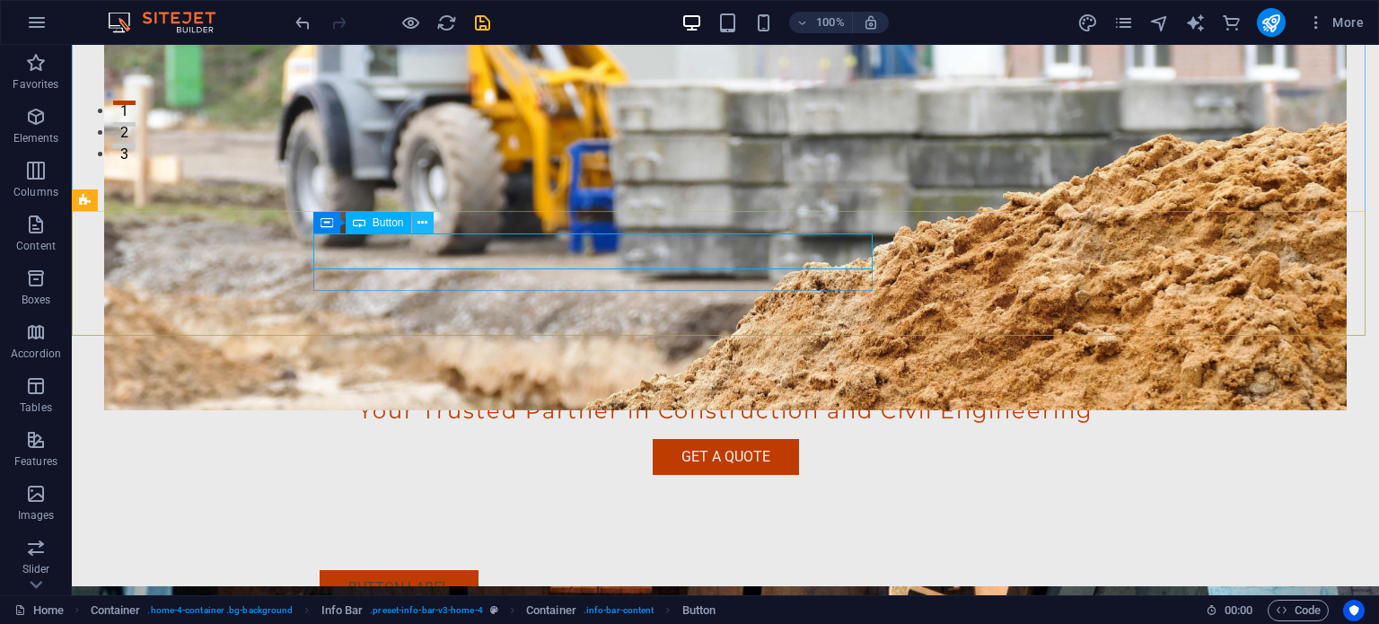
click at [428, 221] on button at bounding box center [423, 223] width 22 height 22
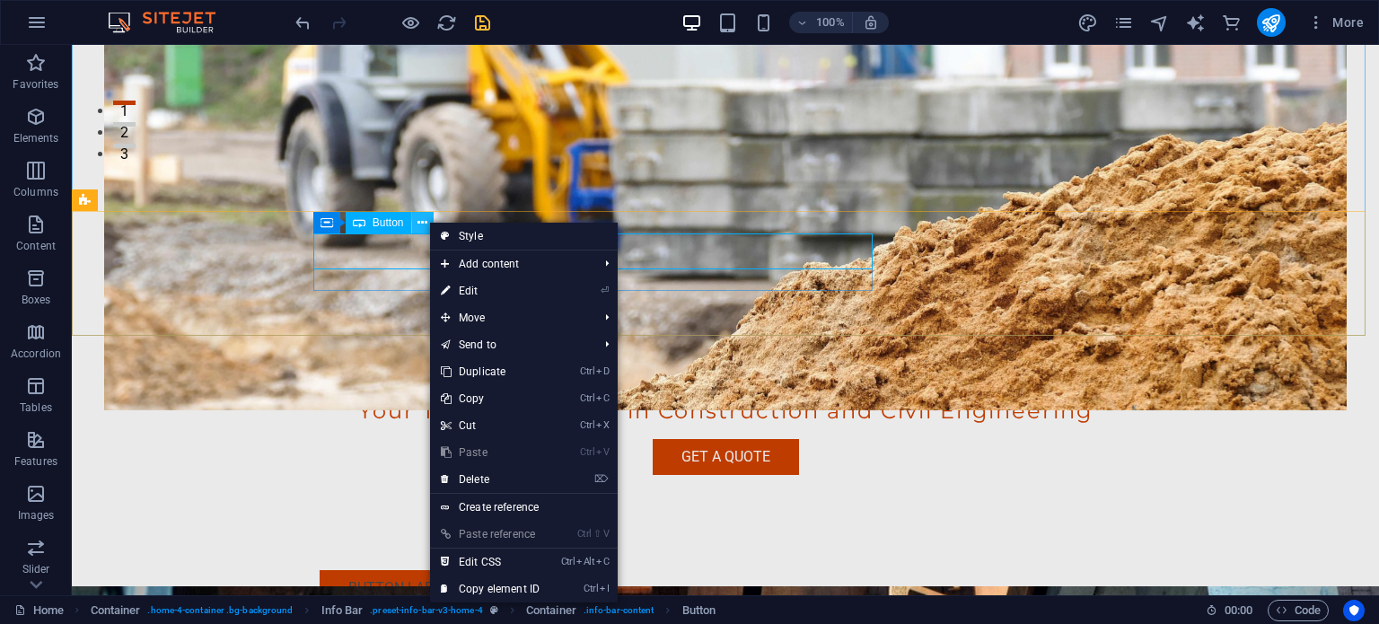
click at [427, 221] on button at bounding box center [423, 223] width 22 height 22
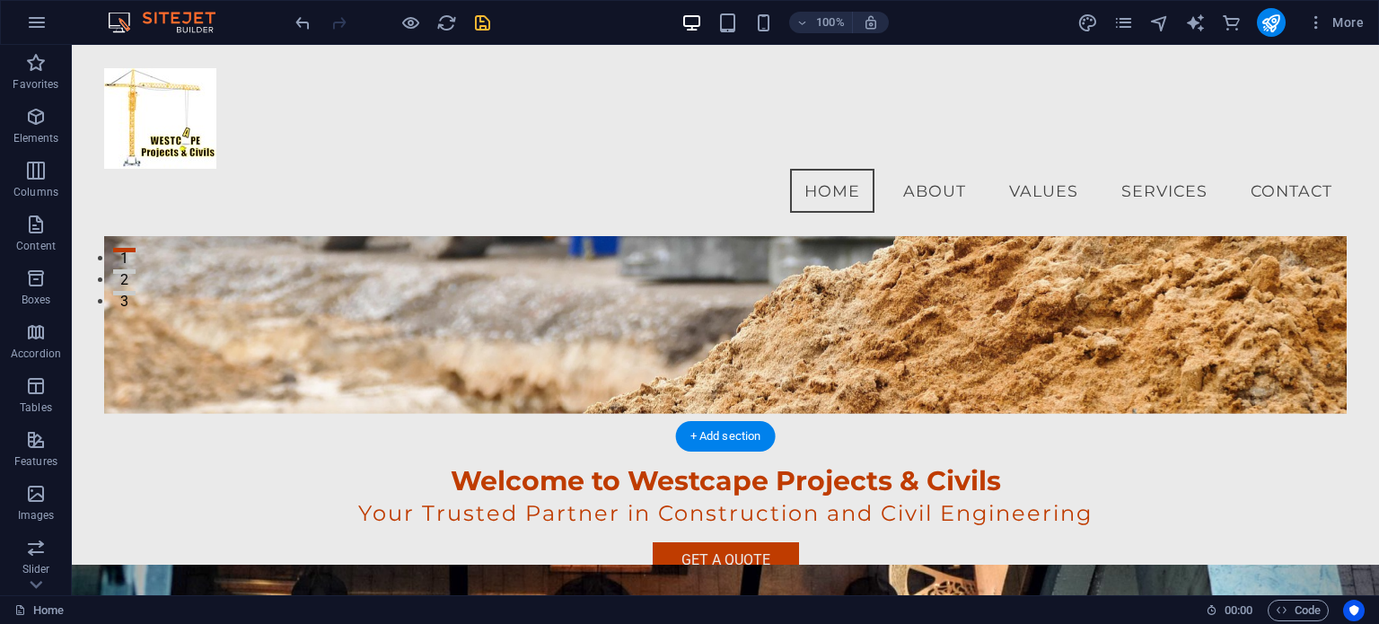
scroll to position [0, 0]
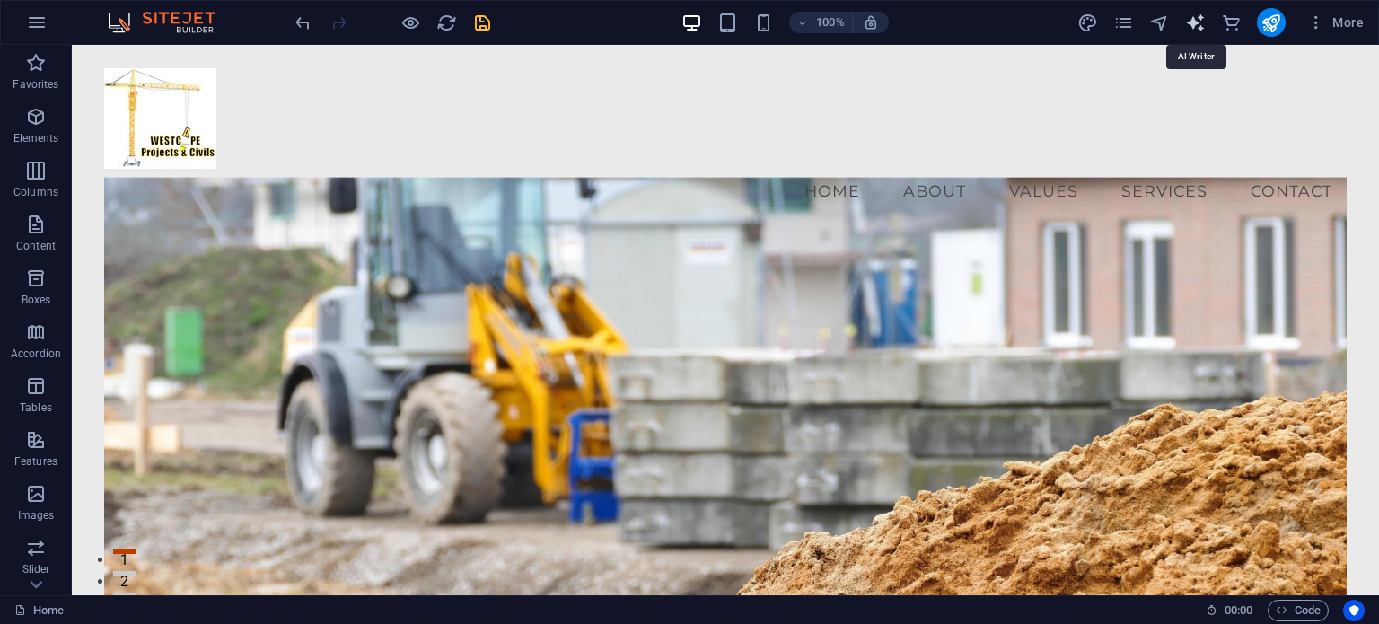
click at [1039, 26] on icon "text_generator" at bounding box center [1195, 23] width 21 height 21
select select "English"
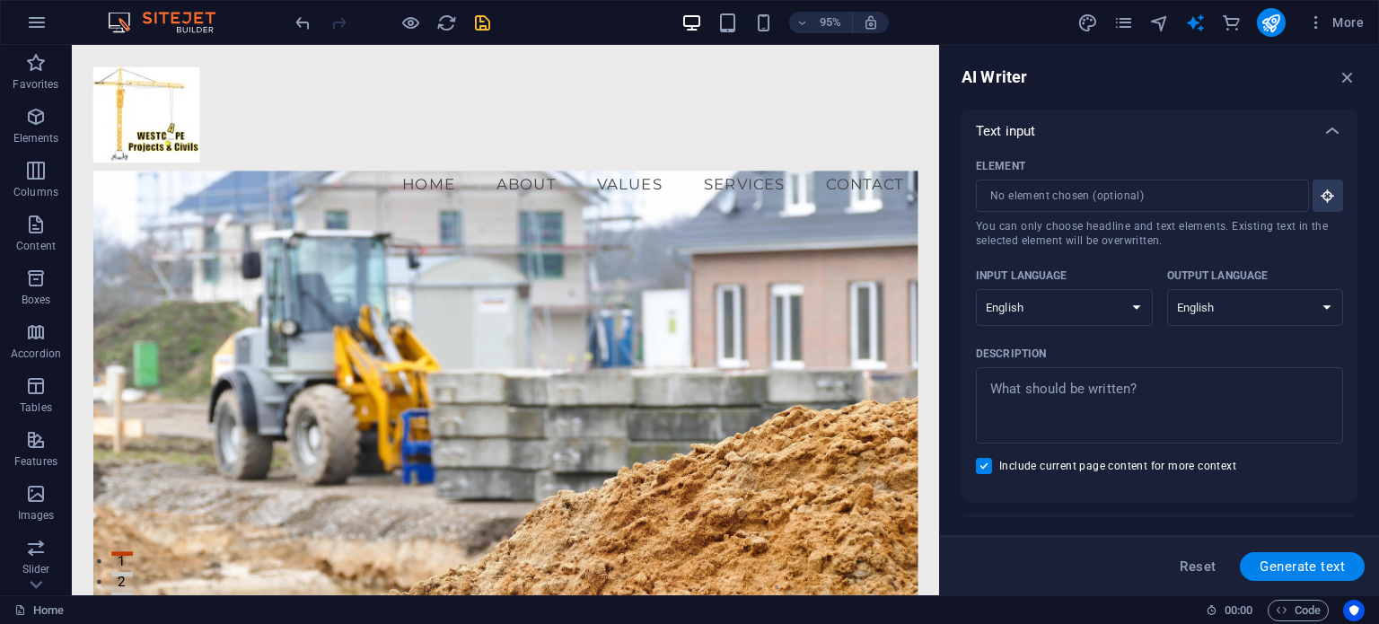
click at [1039, 128] on div "Text input" at bounding box center [1143, 131] width 335 height 18
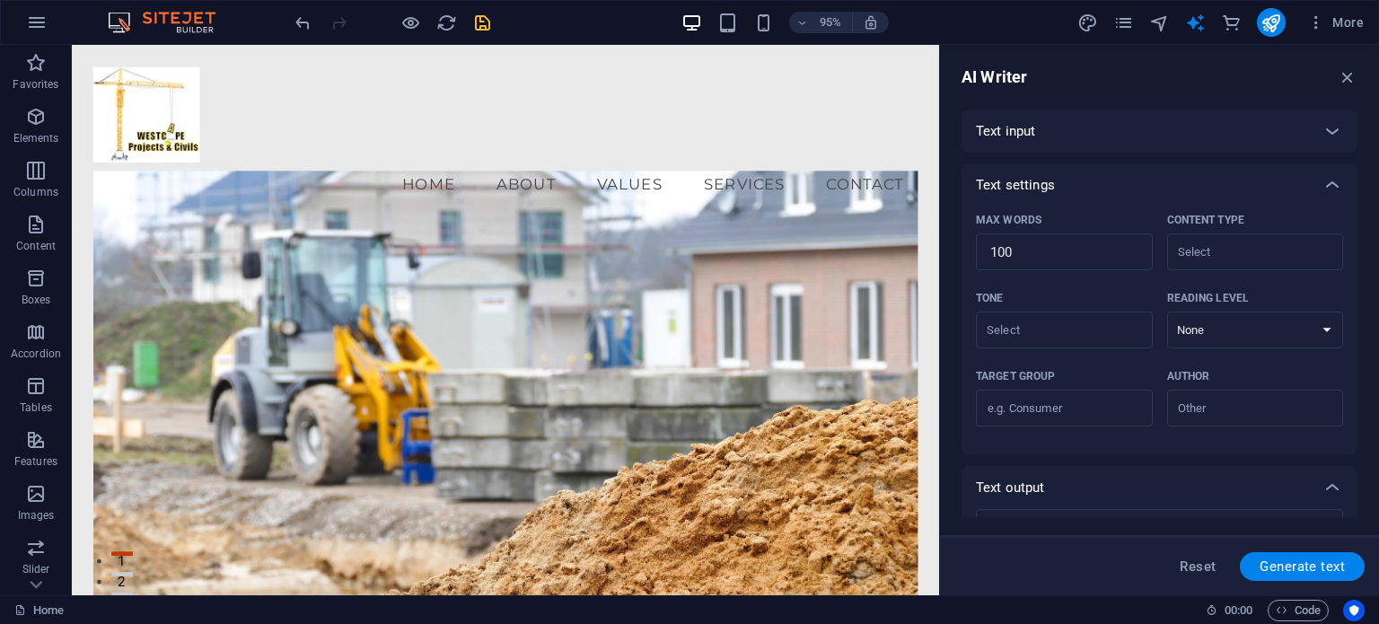
click at [1039, 128] on div "Text input" at bounding box center [1143, 131] width 335 height 18
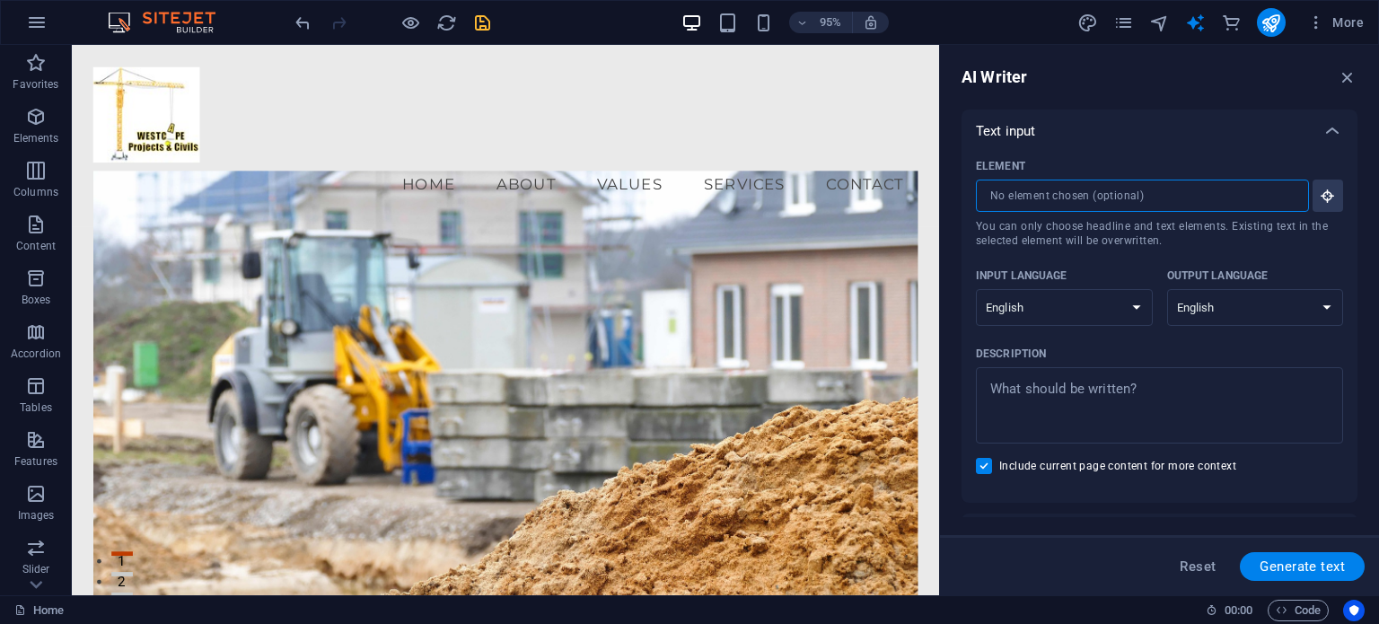
click at [1039, 199] on input "Element ​ You can only choose headline and text elements. Existing text in the …" at bounding box center [1136, 196] width 320 height 32
click at [1039, 207] on input "Element ​ You can only choose headline and text elements. Existing text in the …" at bounding box center [1136, 196] width 320 height 32
click at [1039, 197] on input "Element ​ You can only choose headline and text elements. Existing text in the …" at bounding box center [1136, 196] width 320 height 32
type textarea "x"
click at [1039, 389] on textarea "Description x ​" at bounding box center [1159, 405] width 349 height 58
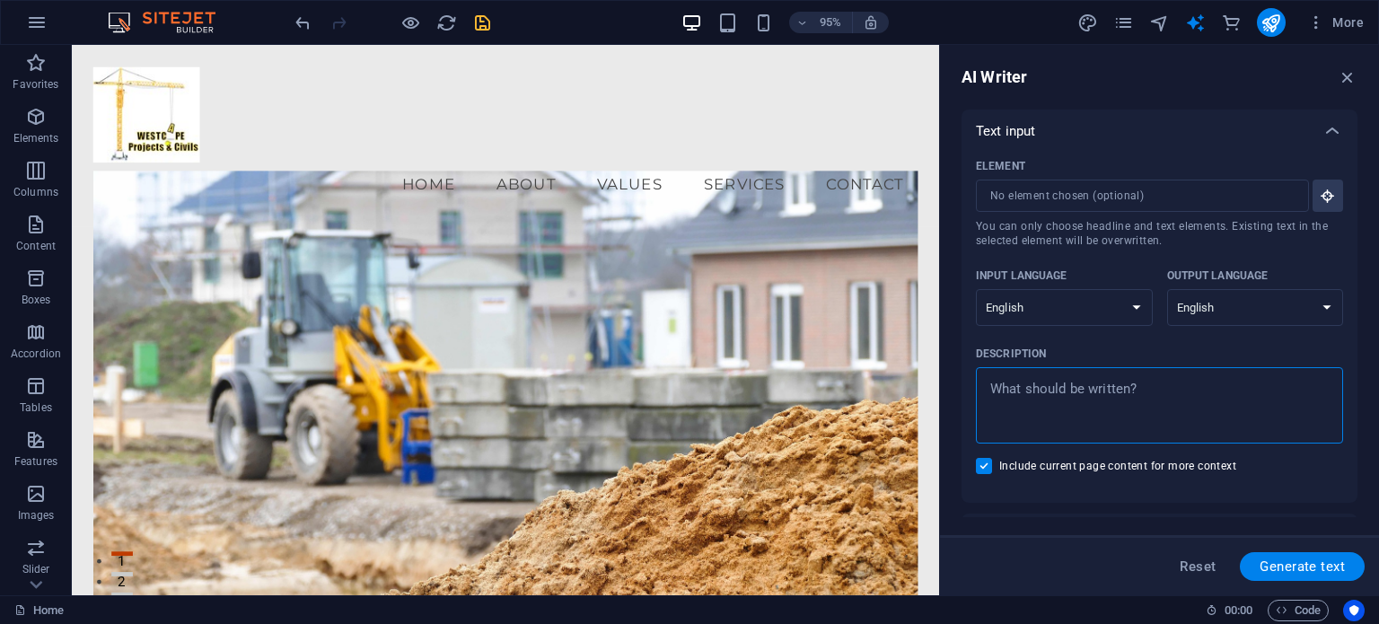
type textarea "w"
type textarea "x"
type textarea "wh"
type textarea "x"
type textarea "wha"
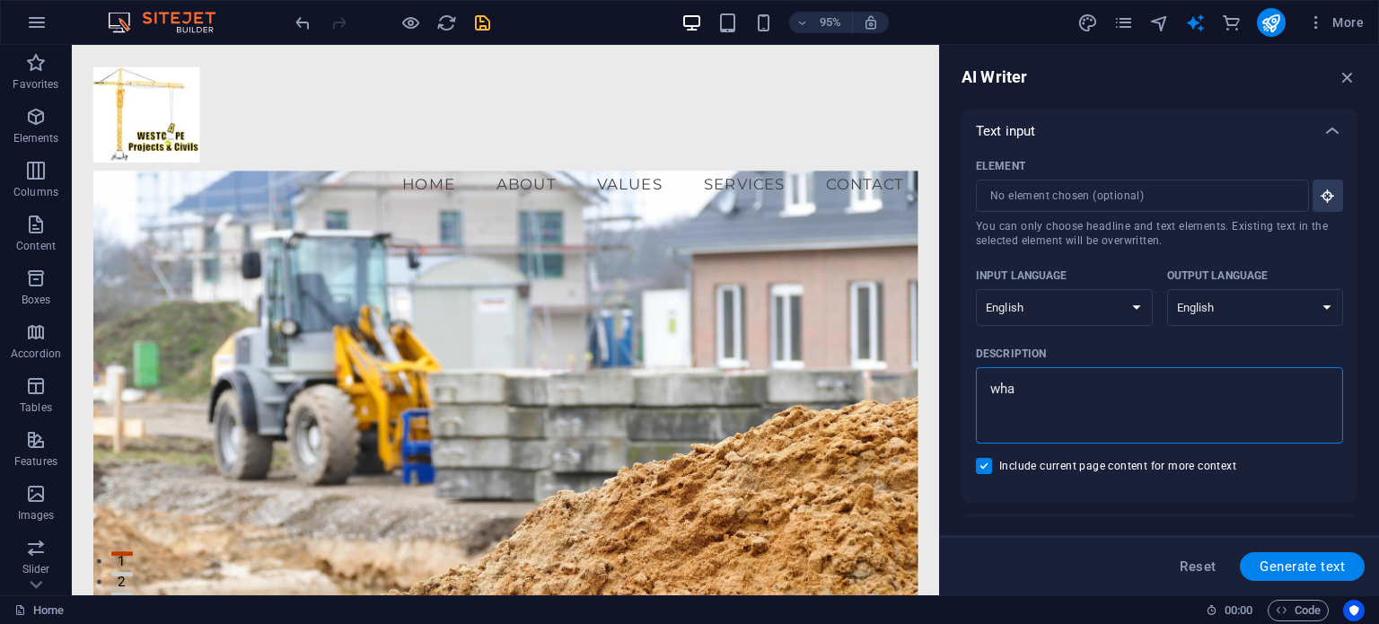
type textarea "x"
type textarea "what"
type textarea "x"
type textarea "whats"
type textarea "x"
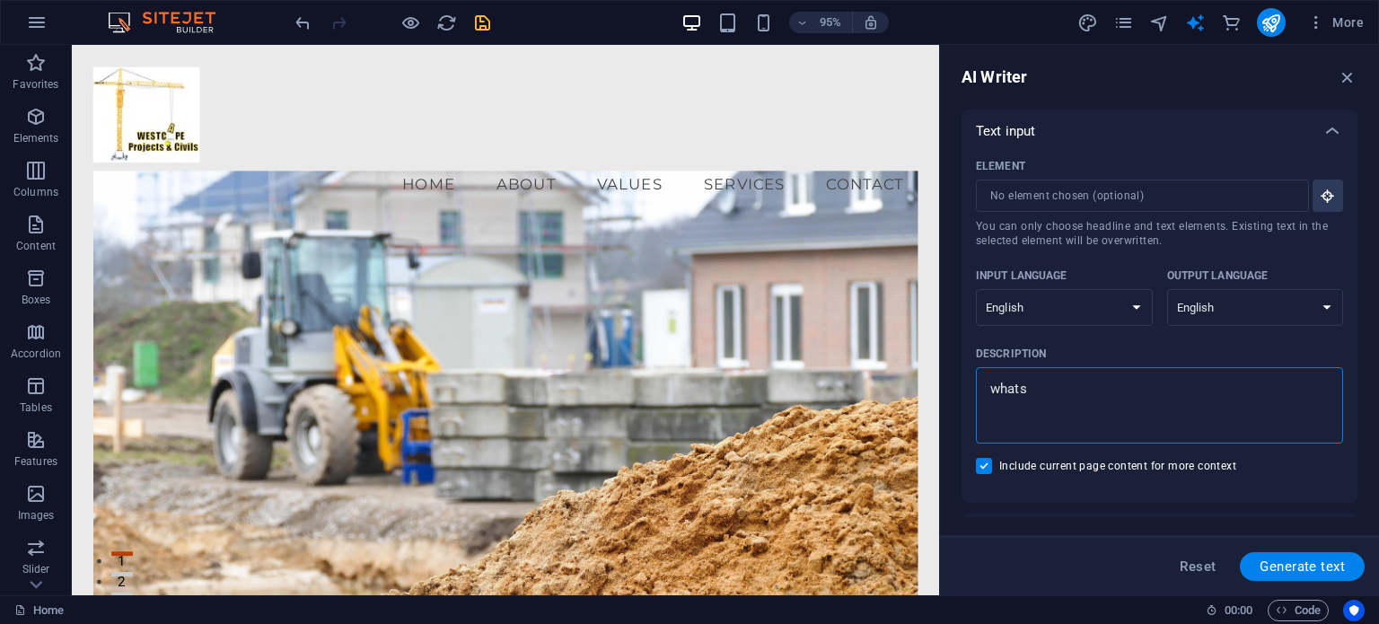
type textarea "whatsa"
type textarea "x"
type textarea "whatsap"
type textarea "x"
type textarea "whatsapp"
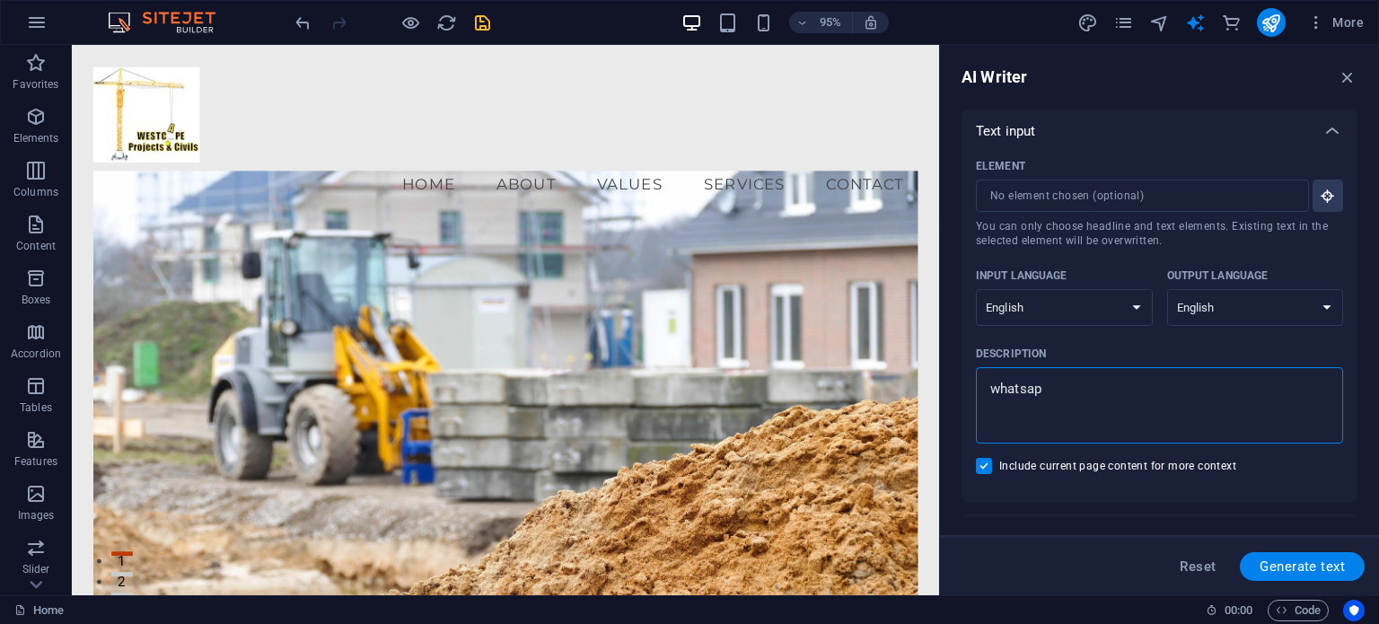
type textarea "x"
type textarea "whatsapp"
type textarea "x"
type textarea "whatsapp b"
type textarea "x"
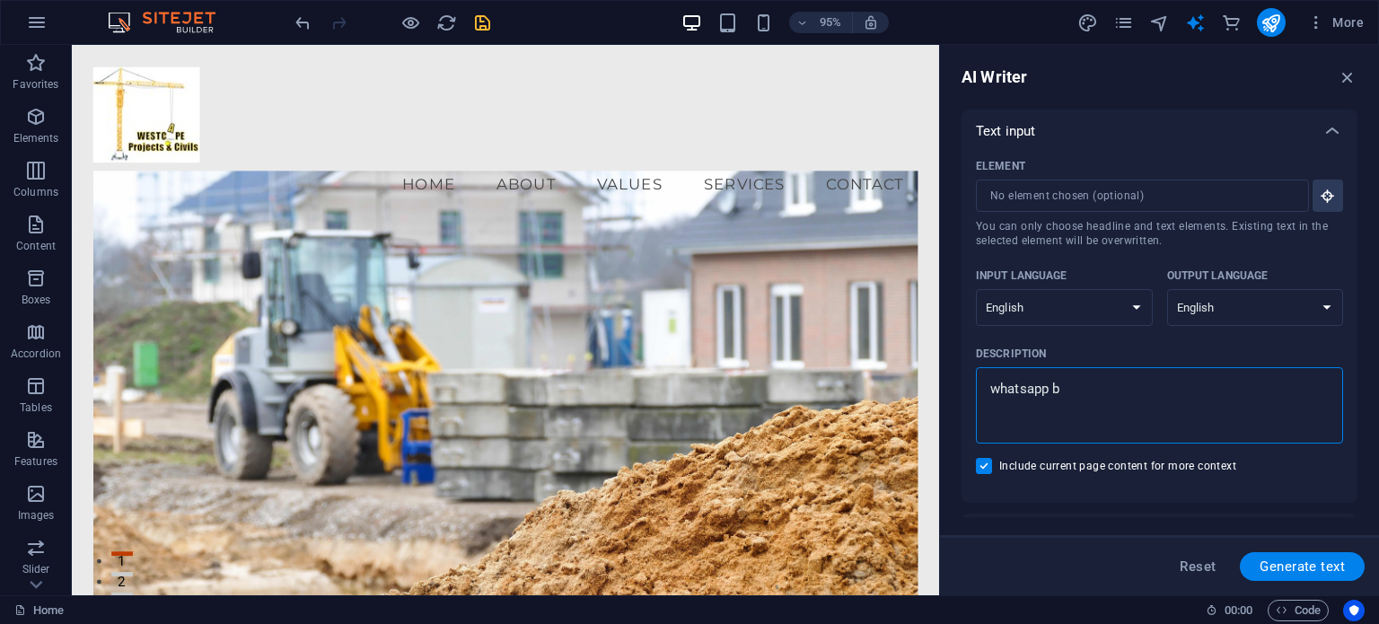
type textarea "whatsapp bu"
type textarea "x"
type textarea "whatsapp but"
type textarea "x"
type textarea "whatsapp butt"
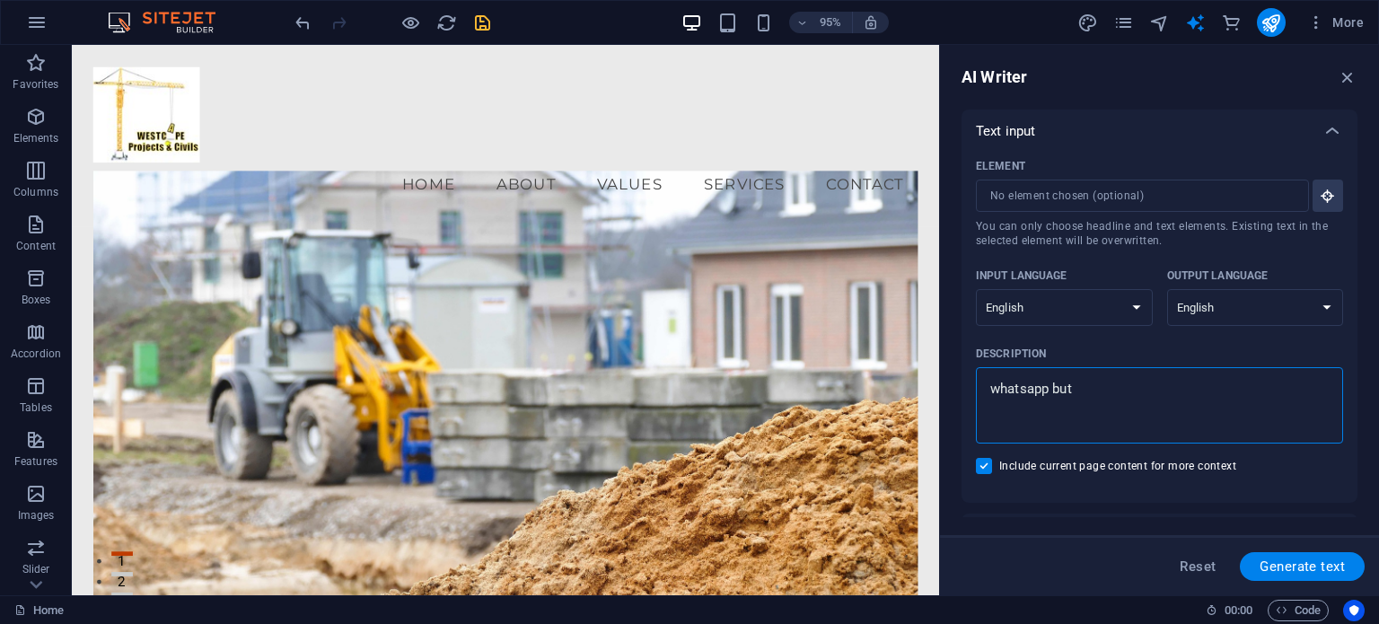
type textarea "x"
type textarea "whatsapp butto"
type textarea "x"
type textarea "whatsapp button"
type textarea "x"
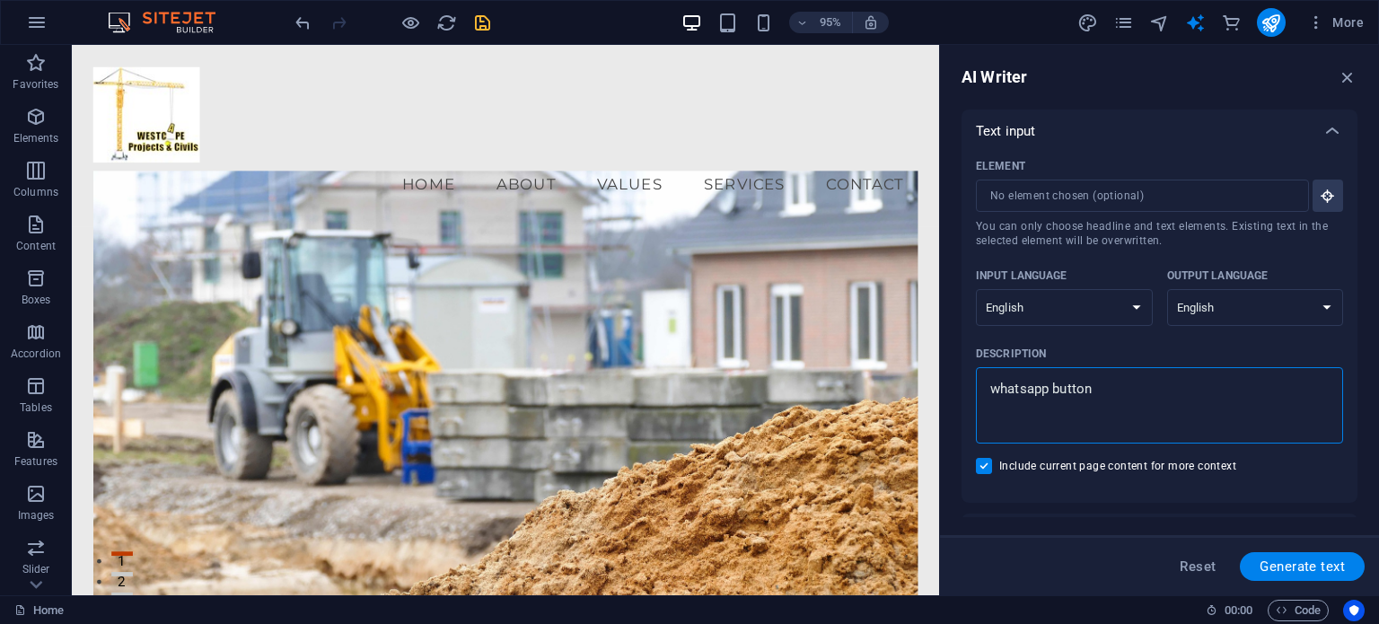
type textarea "whatsapp button"
type textarea "x"
type textarea "whatsapp button"
click at [1039, 563] on span "Generate text" at bounding box center [1301, 566] width 85 height 14
type textarea "x"
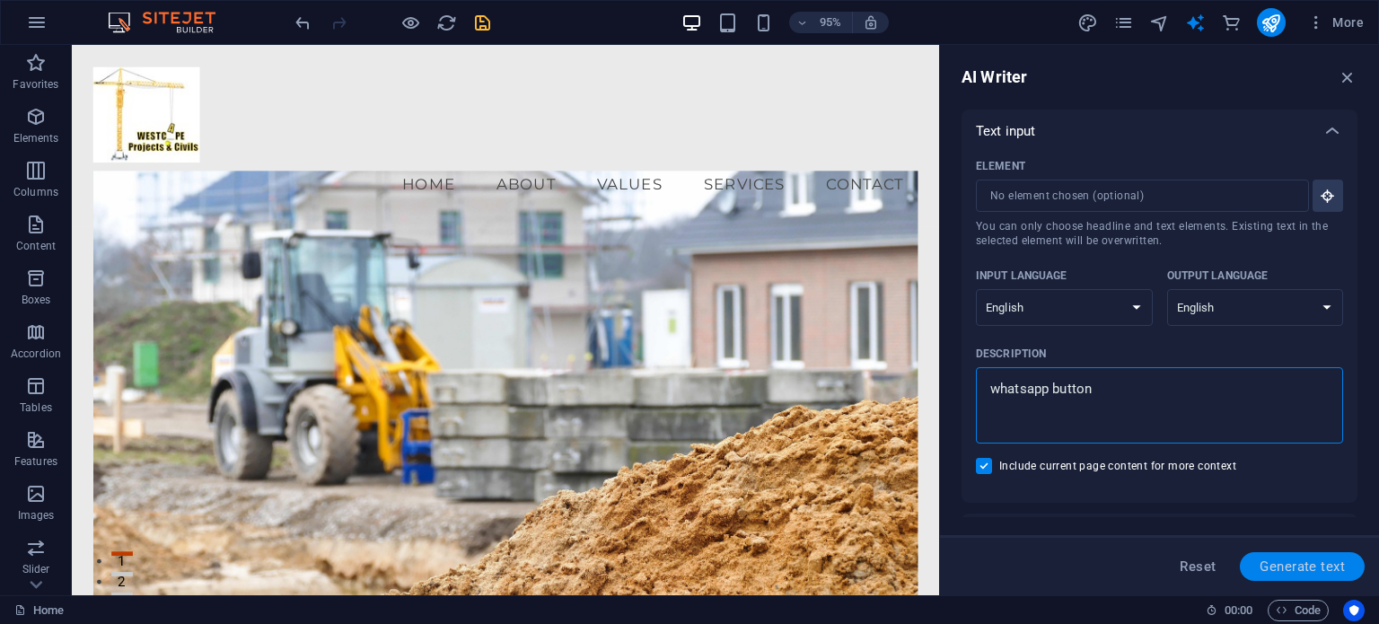
type textarea "x"
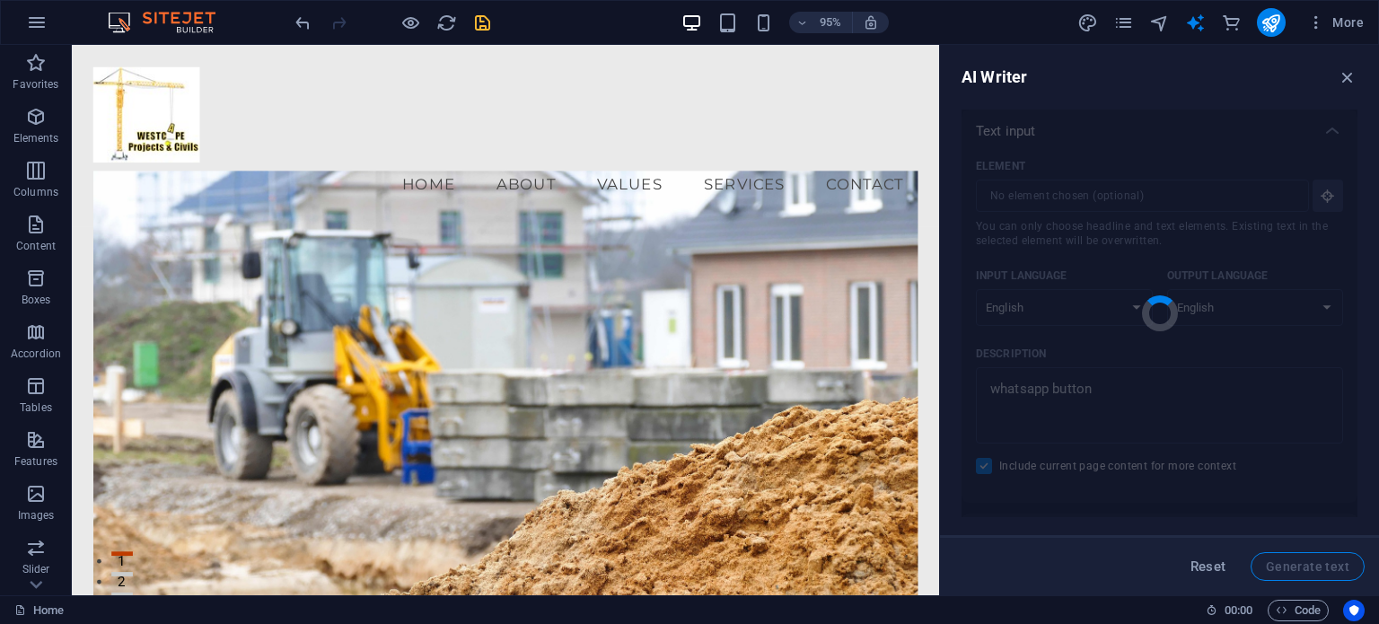
type textarea "x"
type textarea "Enhance your communication with Westcape Projects & Civils through our convenie…"
type textarea "x"
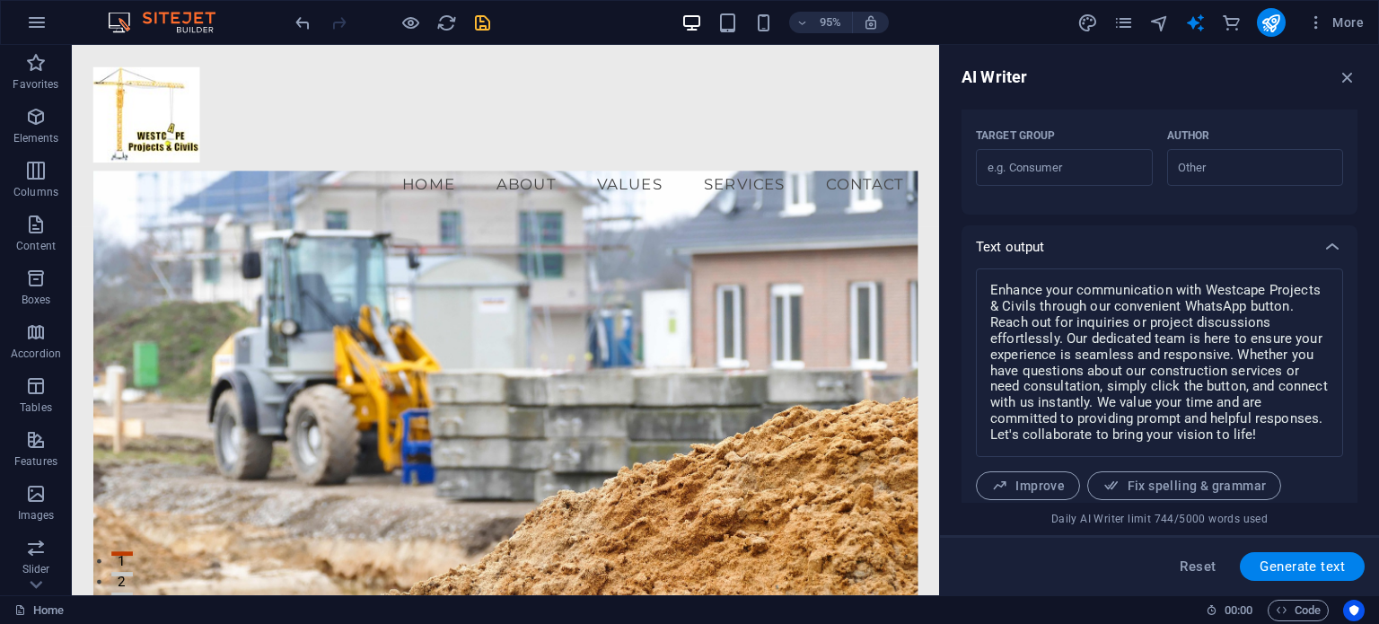
scroll to position [501, 0]
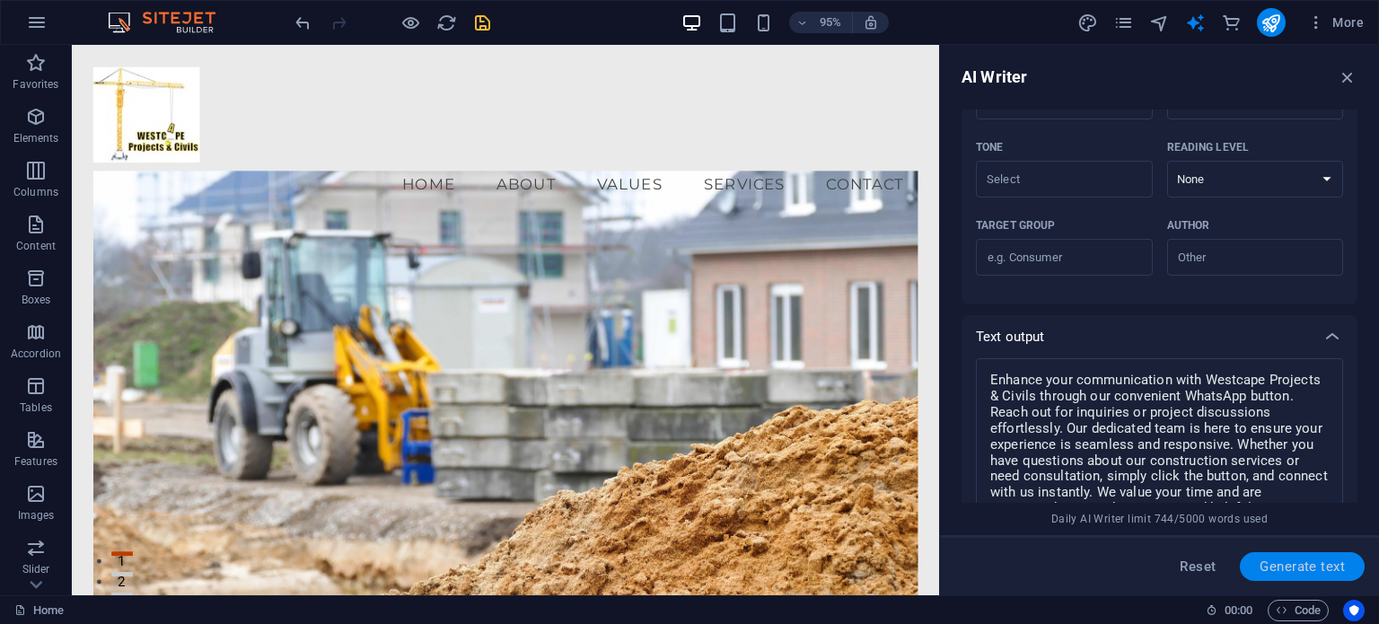
click at [1039, 563] on span "Generate text" at bounding box center [1301, 566] width 85 height 14
type textarea "x"
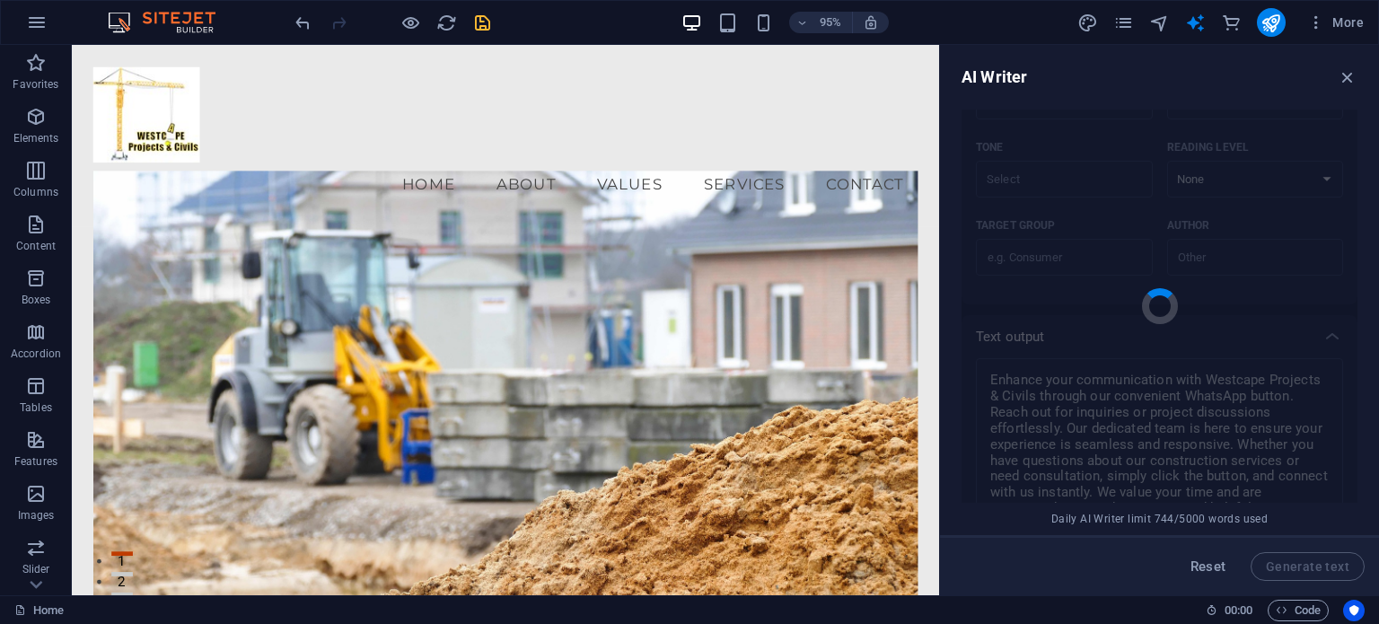
type textarea "x"
type textarea "Connect with us effortlessly through our WhatsApp button! At Westcape Projects …"
type textarea "x"
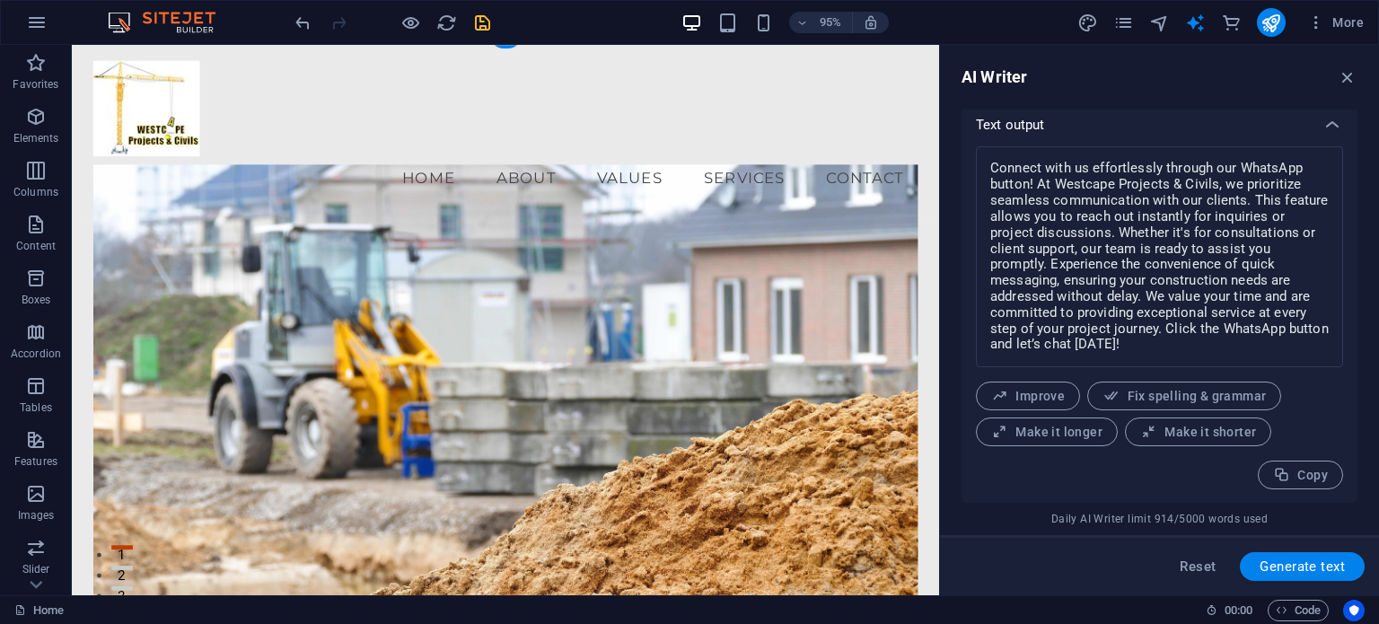
scroll to position [0, 0]
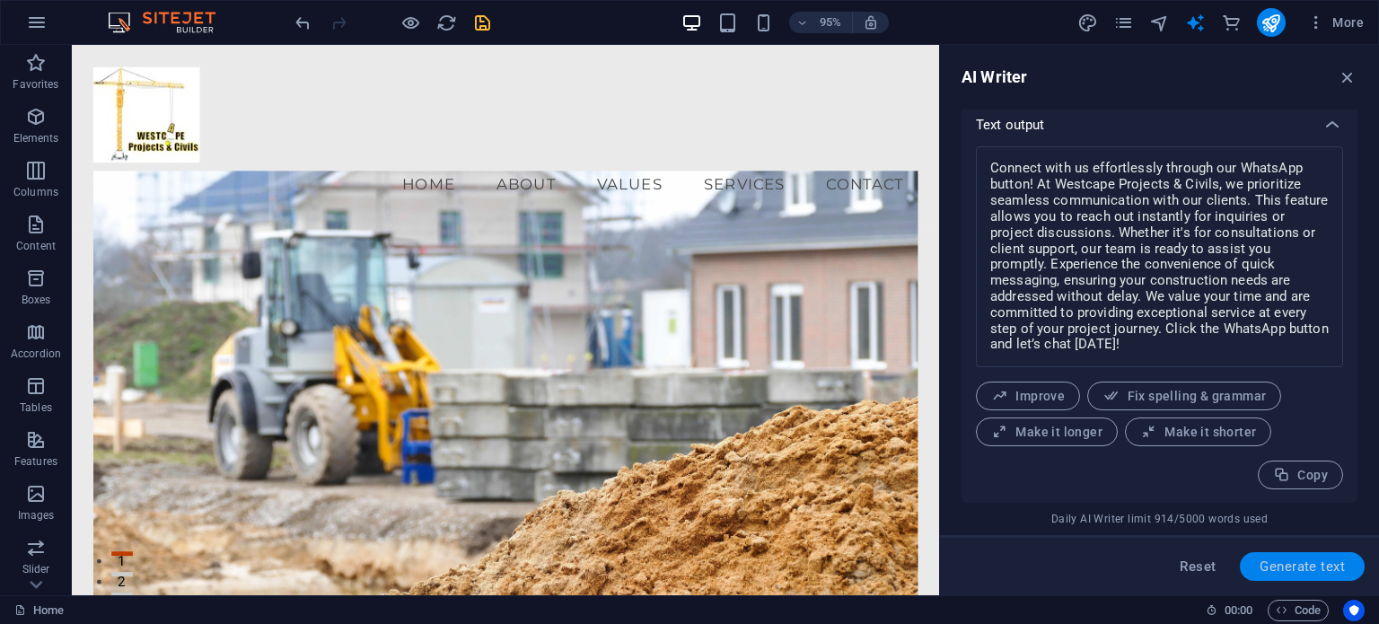
click at [1039, 563] on span "Generate text" at bounding box center [1301, 566] width 85 height 14
type textarea "x"
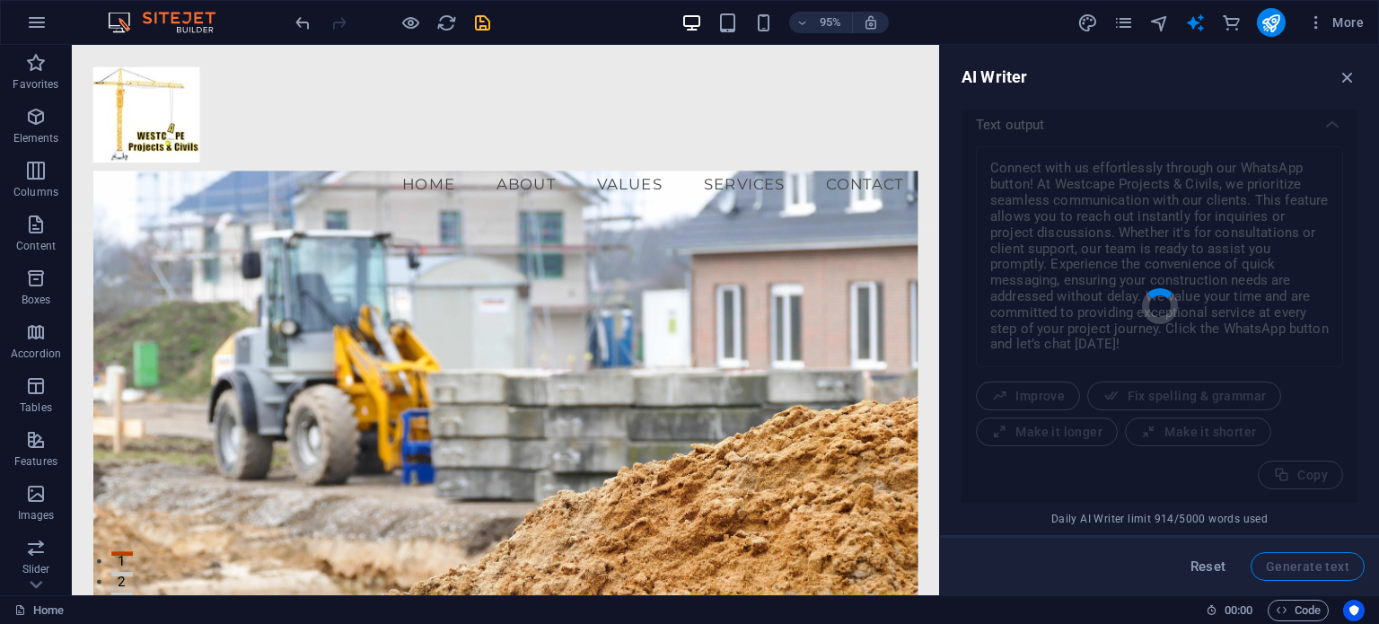
type textarea "x"
type textarea "Enhance your communication with Westcape Projects & Civils through our WhatsApp…"
type textarea "x"
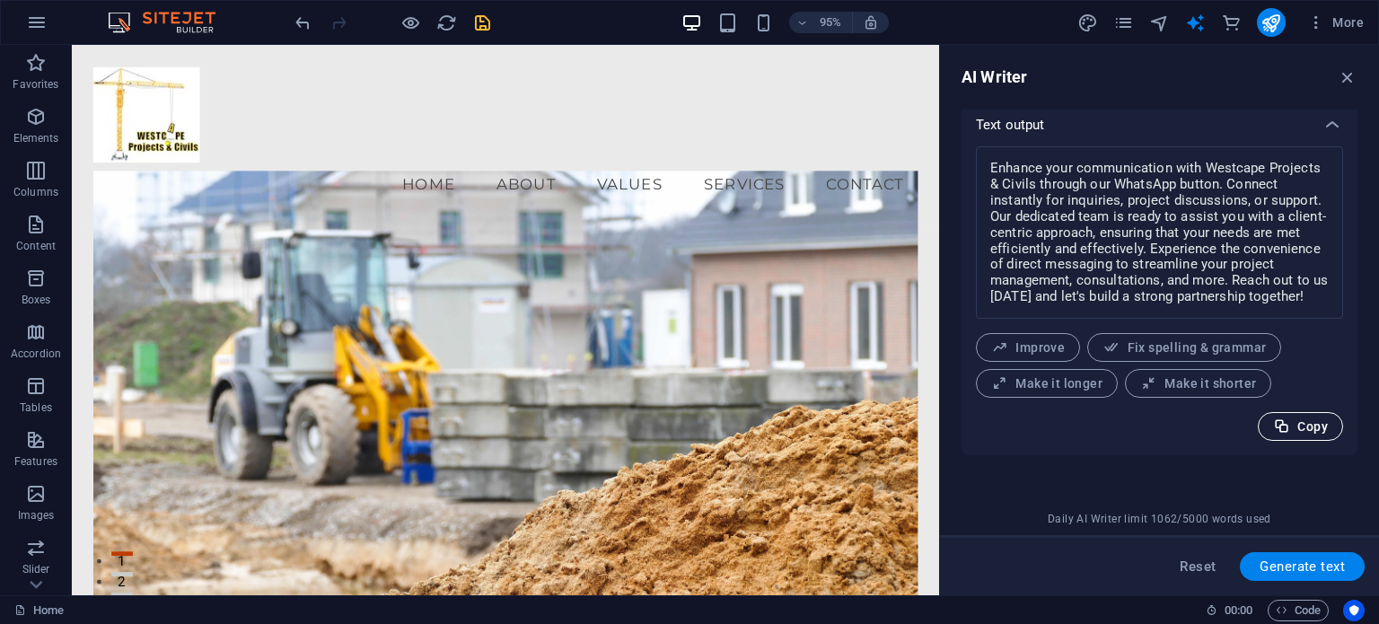
click at [1039, 419] on span "Copy" at bounding box center [1300, 426] width 55 height 17
type textarea "x"
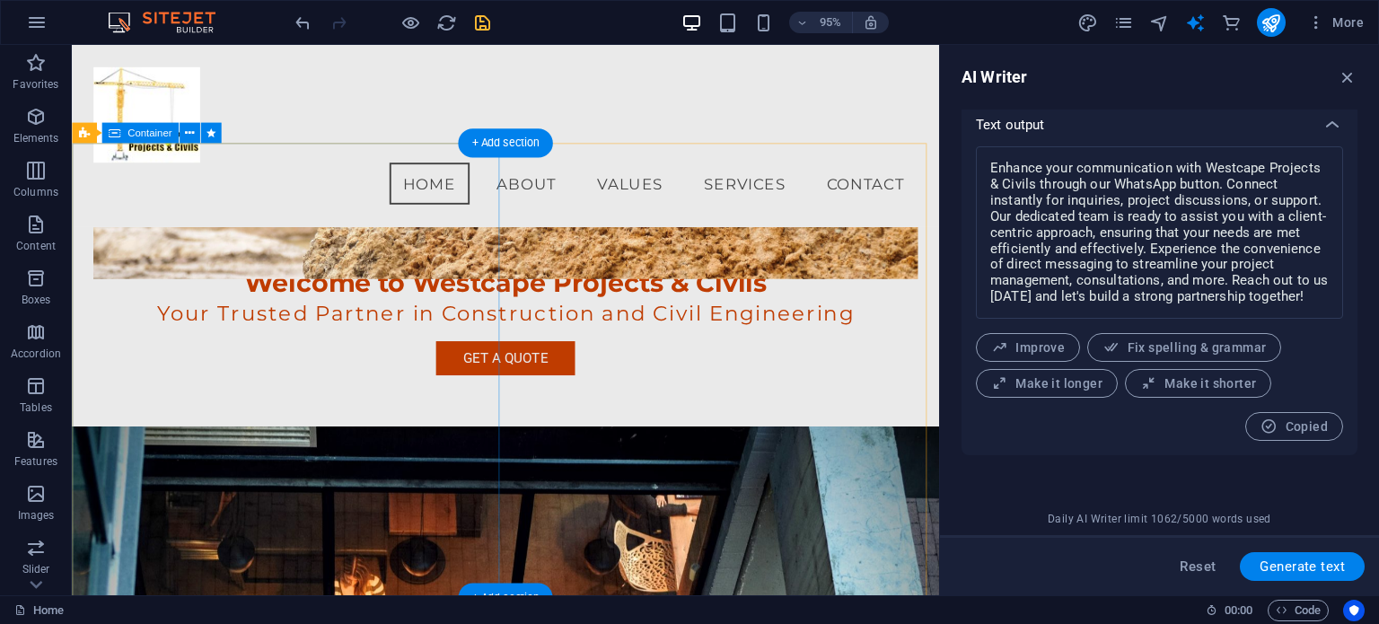
scroll to position [269, 0]
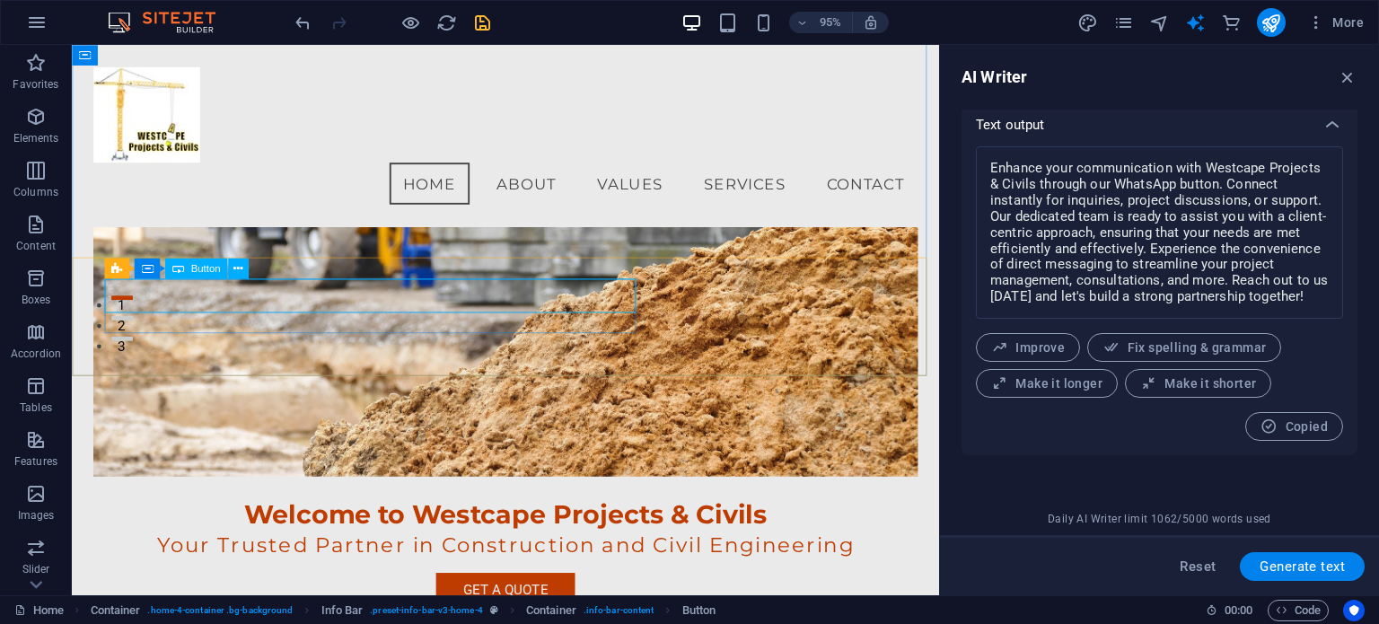
click at [205, 267] on span "Button" at bounding box center [205, 269] width 30 height 10
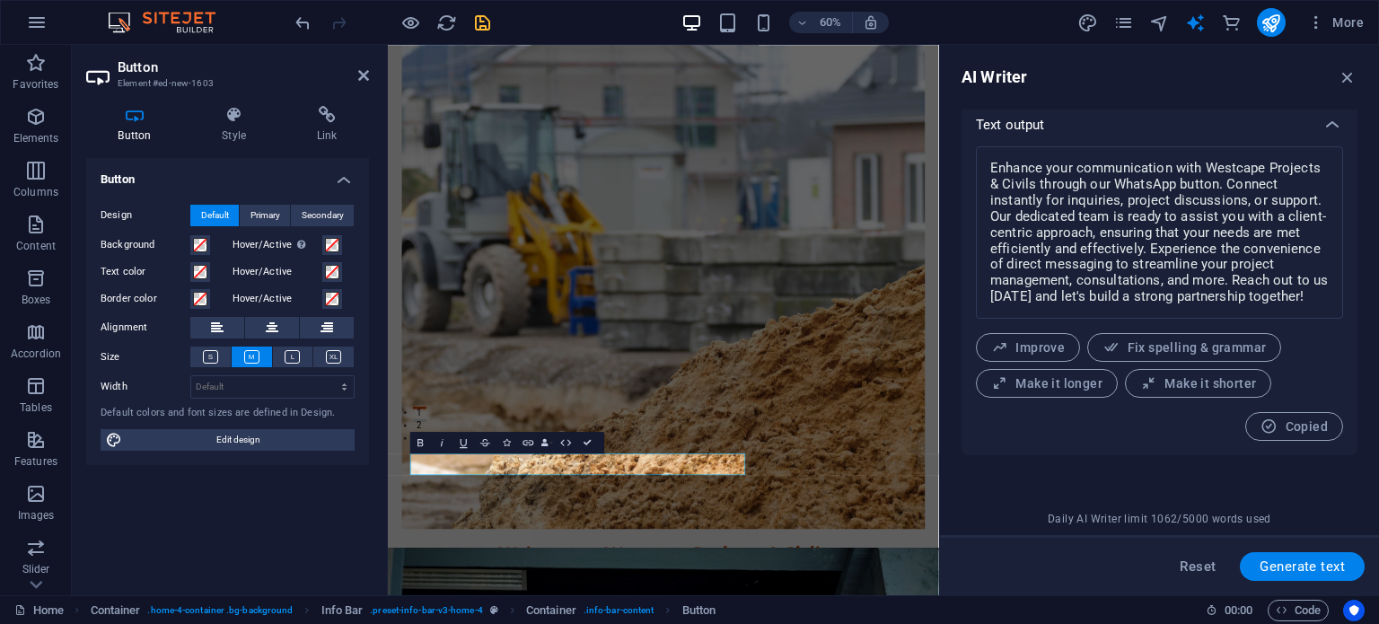
click at [129, 123] on icon at bounding box center [134, 115] width 97 height 18
click at [33, 23] on icon "button" at bounding box center [37, 23] width 22 height 22
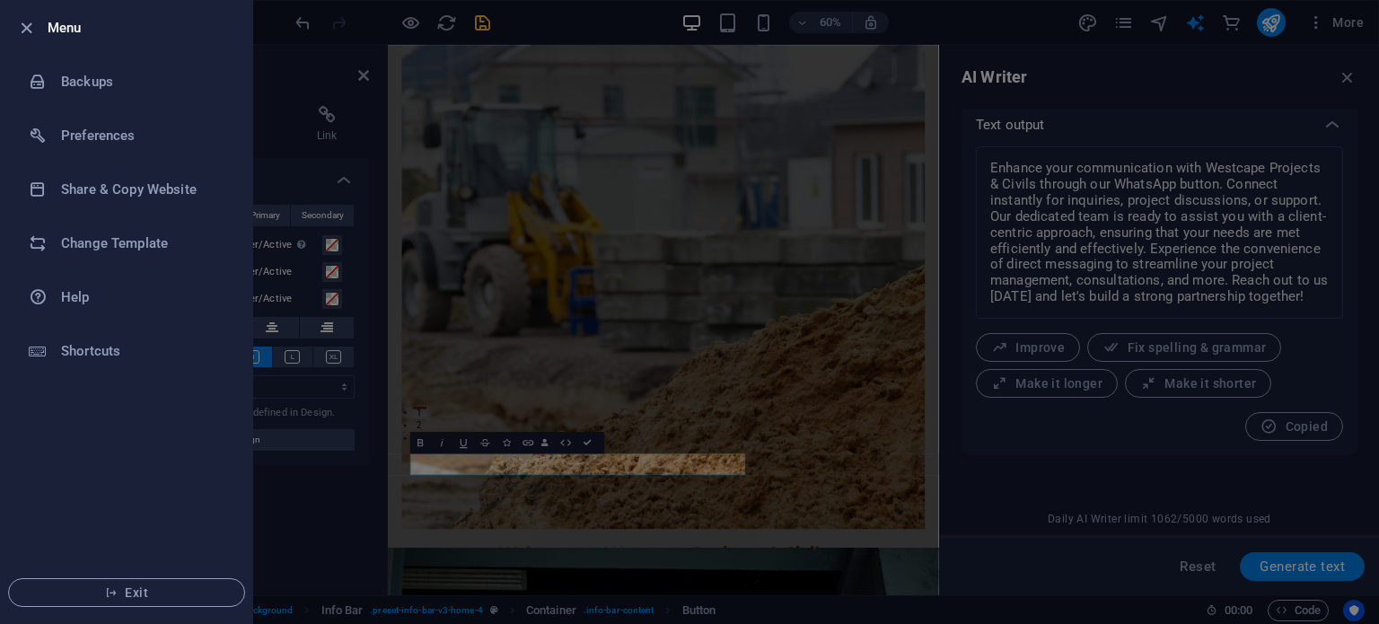
click at [338, 32] on div at bounding box center [689, 312] width 1379 height 624
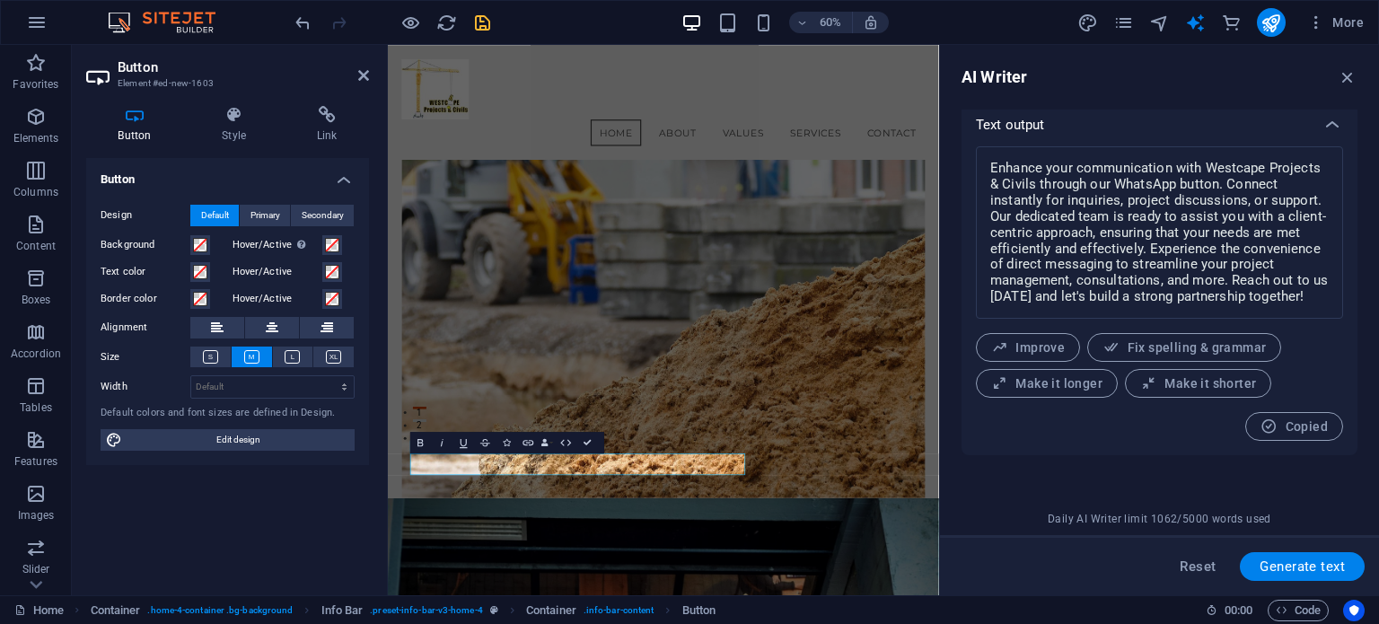
scroll to position [0, 0]
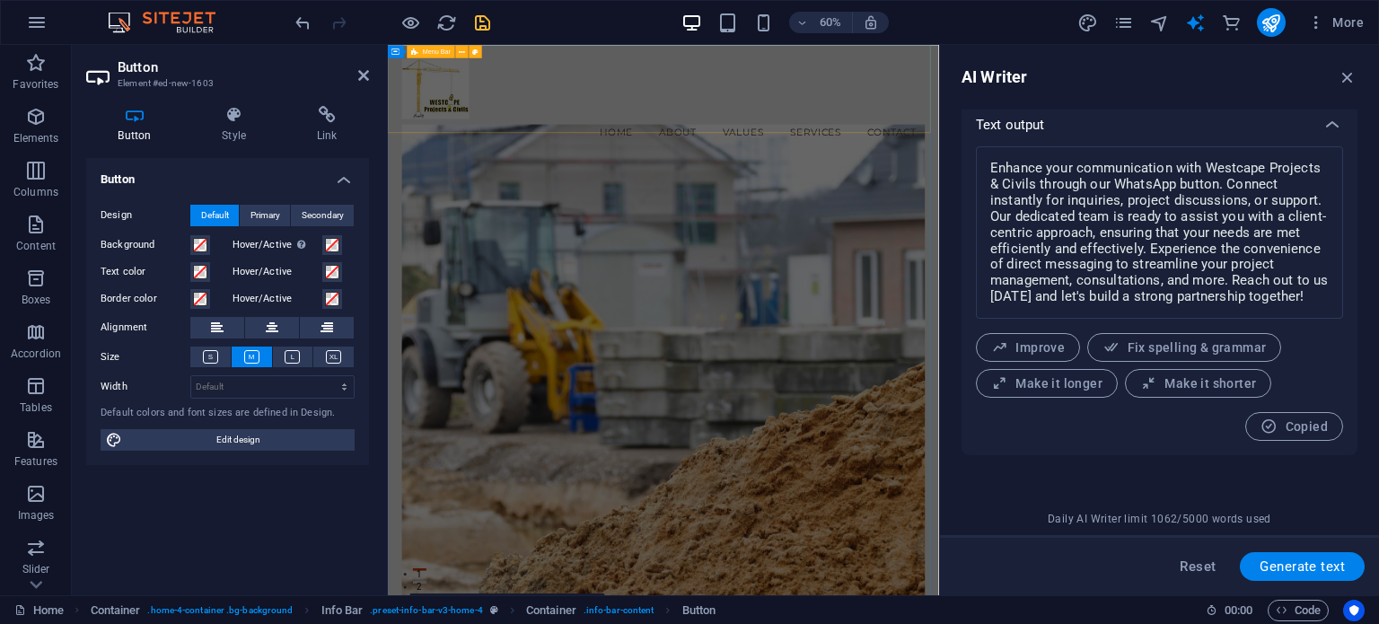
click at [864, 63] on div "Menu Home About Values Services Contact" at bounding box center [847, 140] width 918 height 191
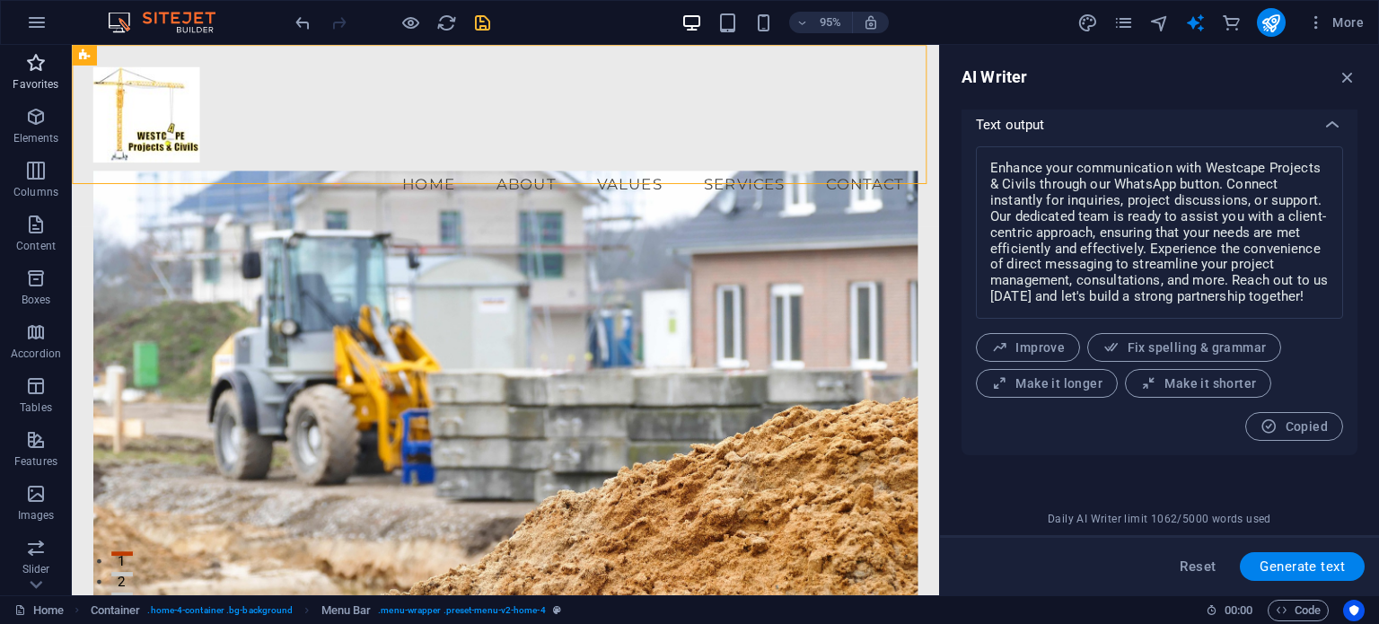
click at [33, 57] on icon "button" at bounding box center [36, 63] width 22 height 22
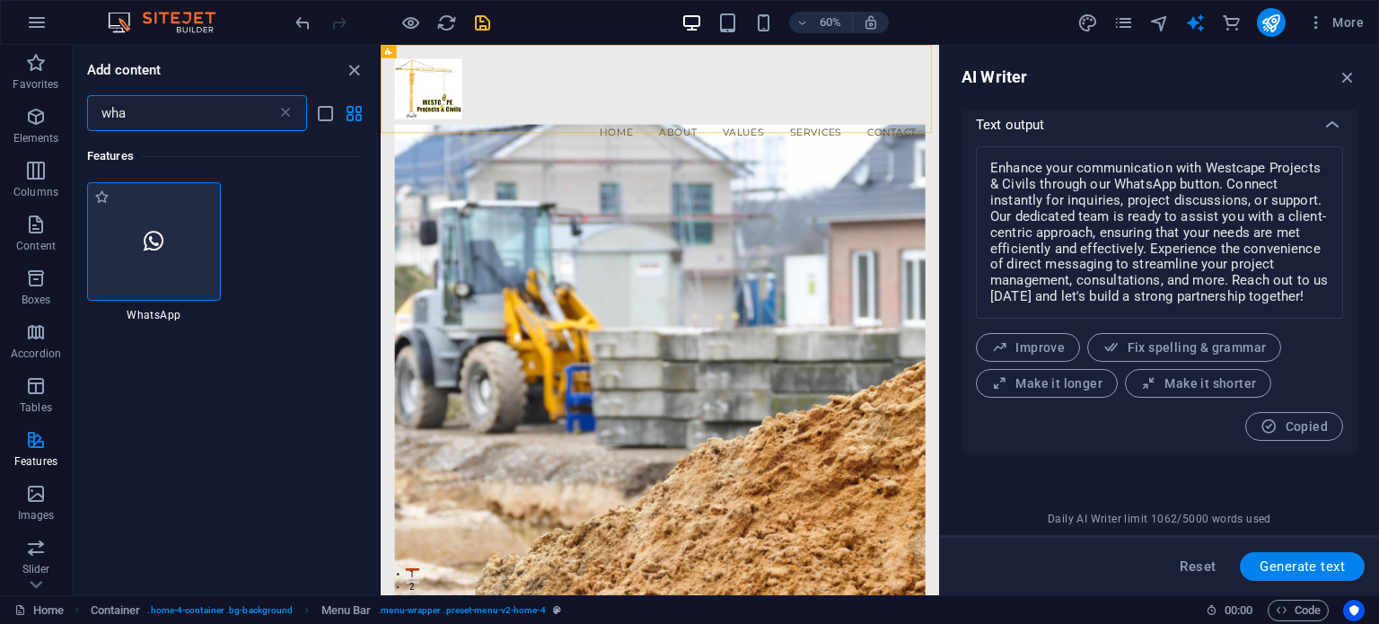
type input "wha"
click at [153, 241] on icon at bounding box center [154, 241] width 20 height 23
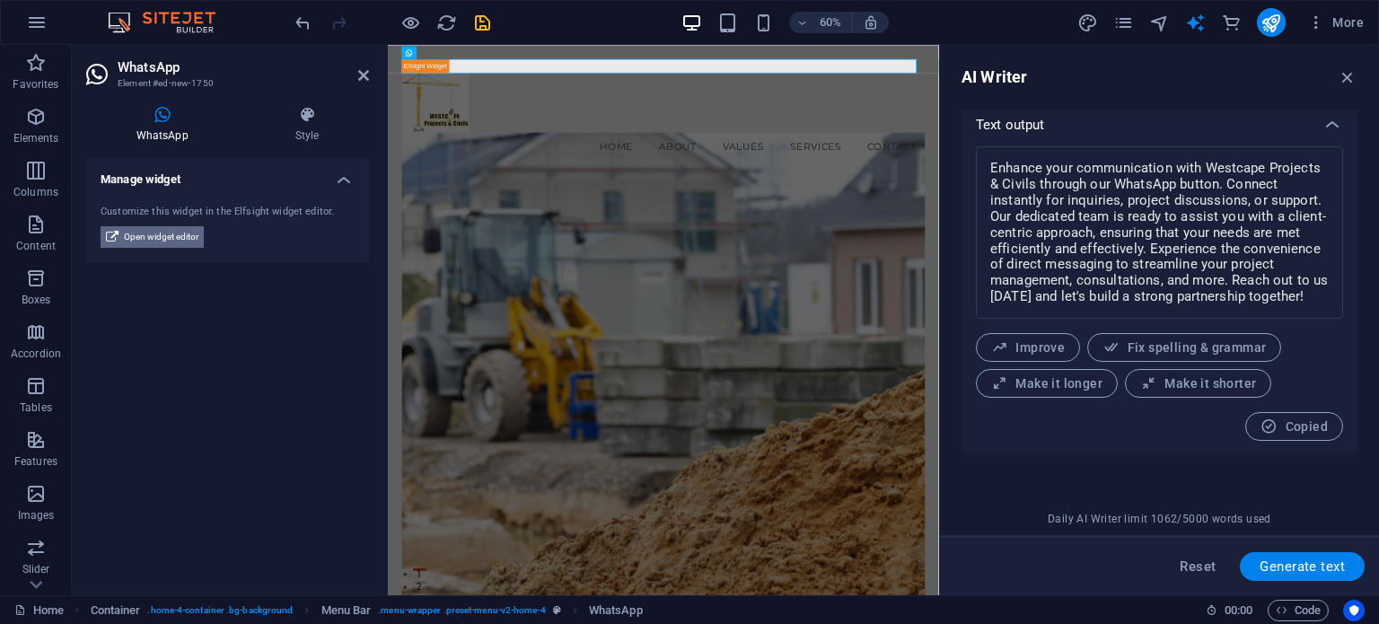
click at [147, 232] on span "Open widget editor" at bounding box center [161, 237] width 75 height 22
click at [168, 235] on span "Open widget editor" at bounding box center [161, 237] width 75 height 22
click at [613, 81] on div at bounding box center [847, 79] width 872 height 23
click at [495, 50] on icon at bounding box center [496, 53] width 6 height 12
click at [870, 74] on div at bounding box center [847, 79] width 872 height 23
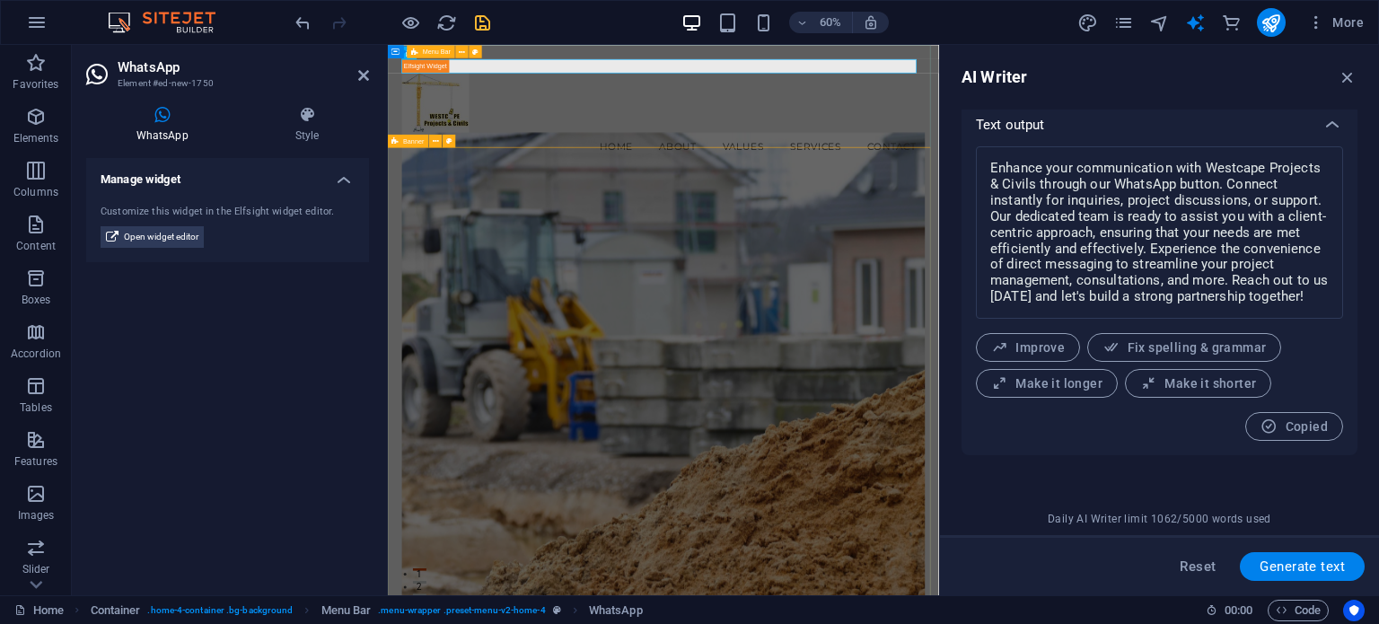
click at [770, 196] on div "Menu Home About Values Services Contact" at bounding box center [847, 152] width 918 height 215
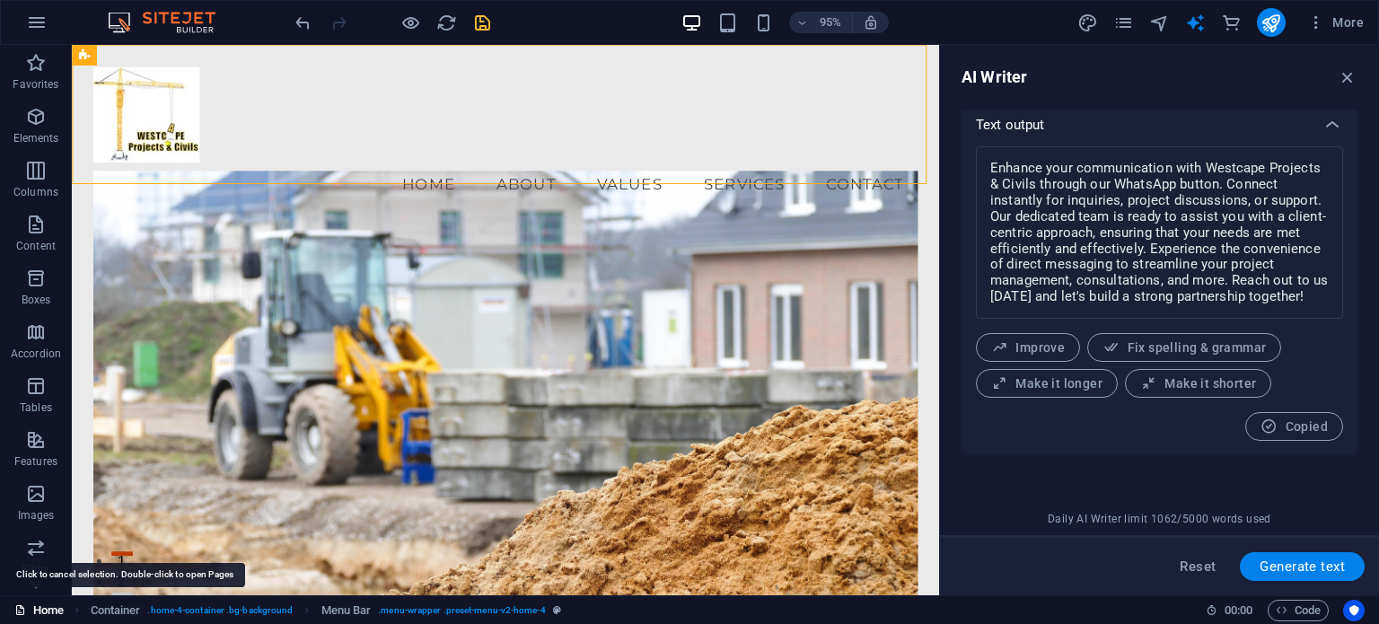
click at [41, 612] on link "Home" at bounding box center [38, 611] width 49 height 22
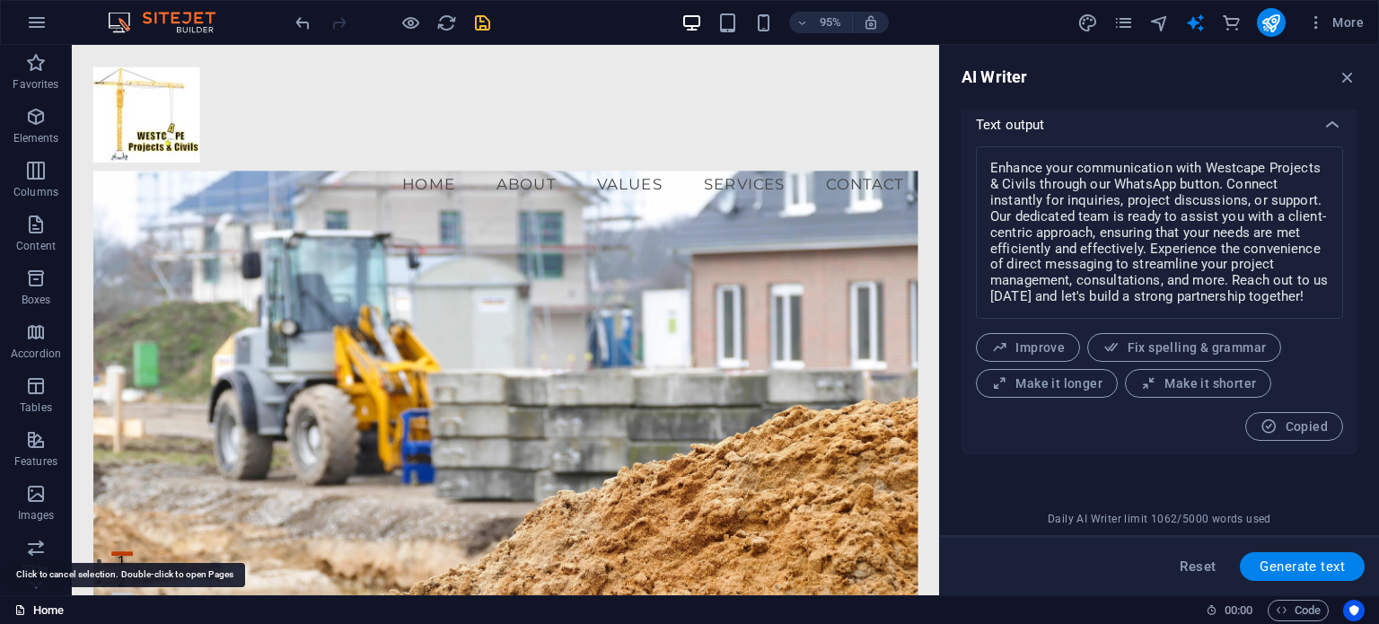
click at [49, 609] on link "Home" at bounding box center [38, 611] width 49 height 22
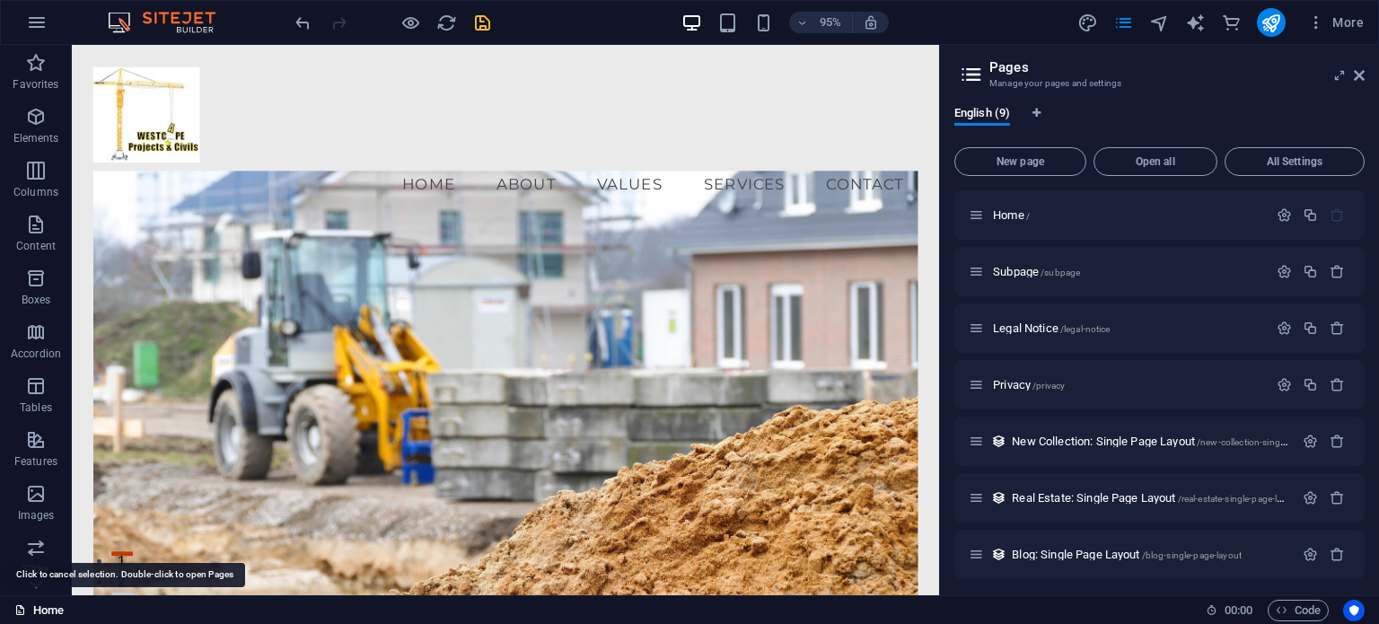
click at [49, 609] on link "Home" at bounding box center [38, 611] width 49 height 22
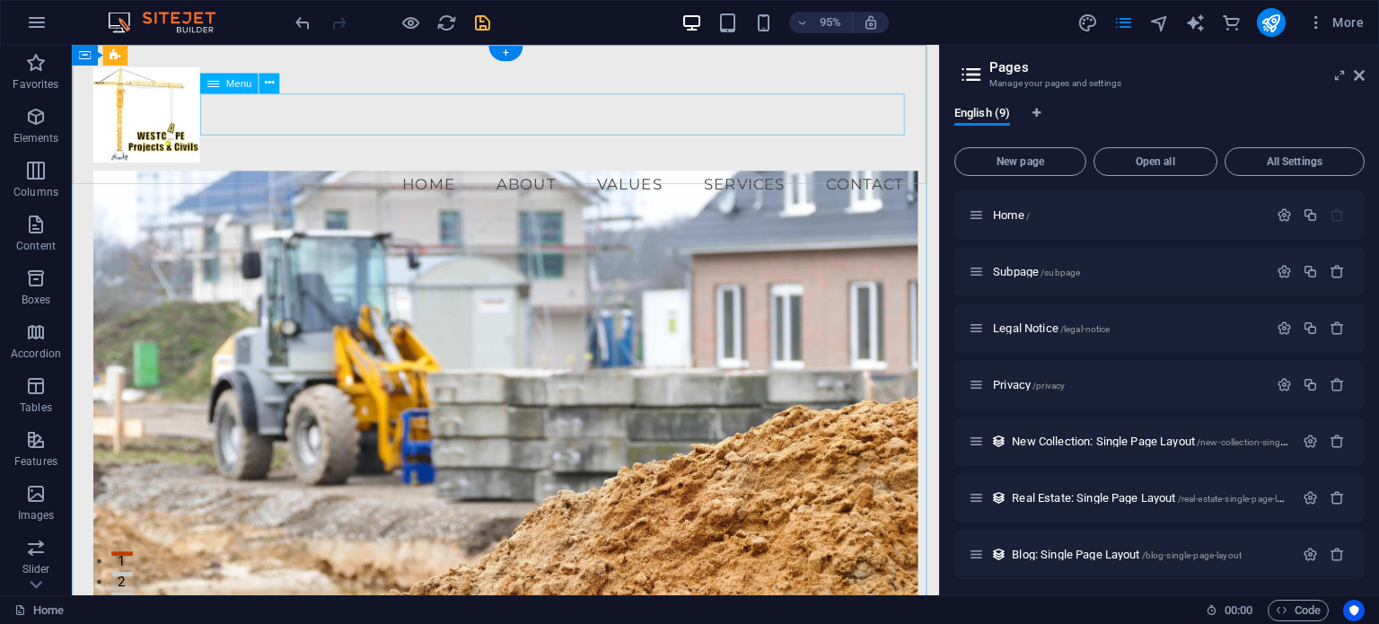
click at [769, 169] on nav "Home About Values Services Contact" at bounding box center [527, 191] width 867 height 45
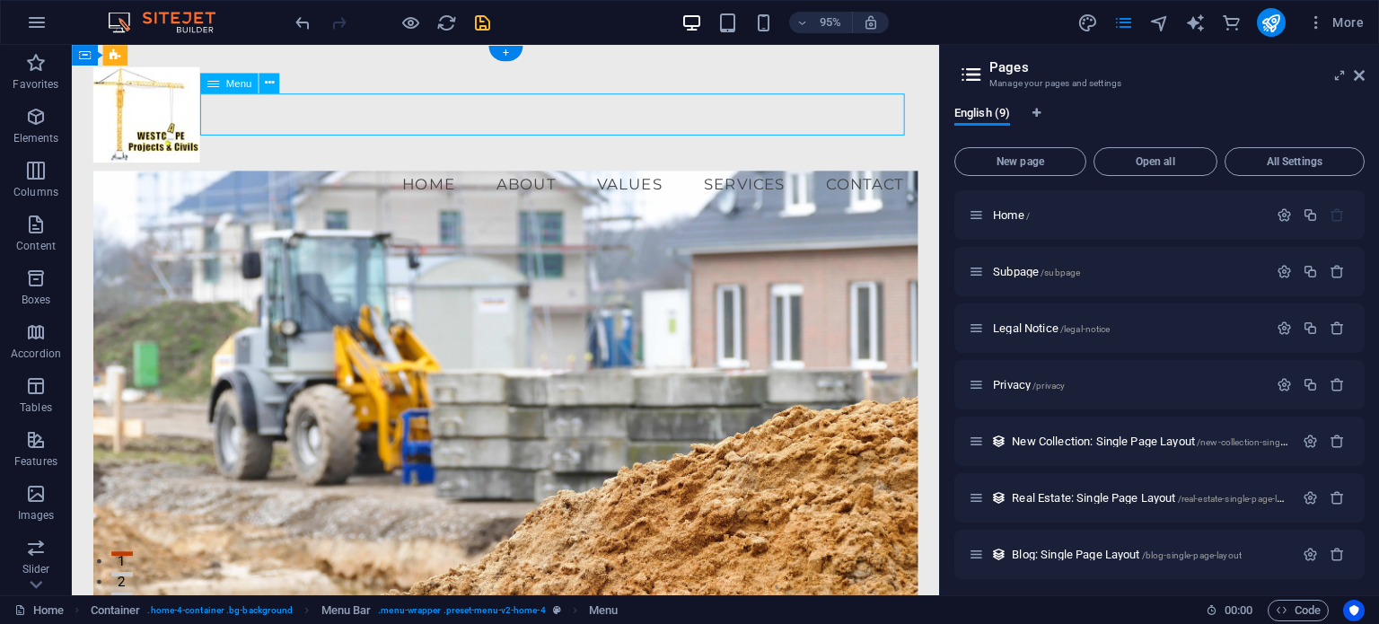
click at [769, 169] on nav "Home About Values Services Contact" at bounding box center [527, 191] width 867 height 45
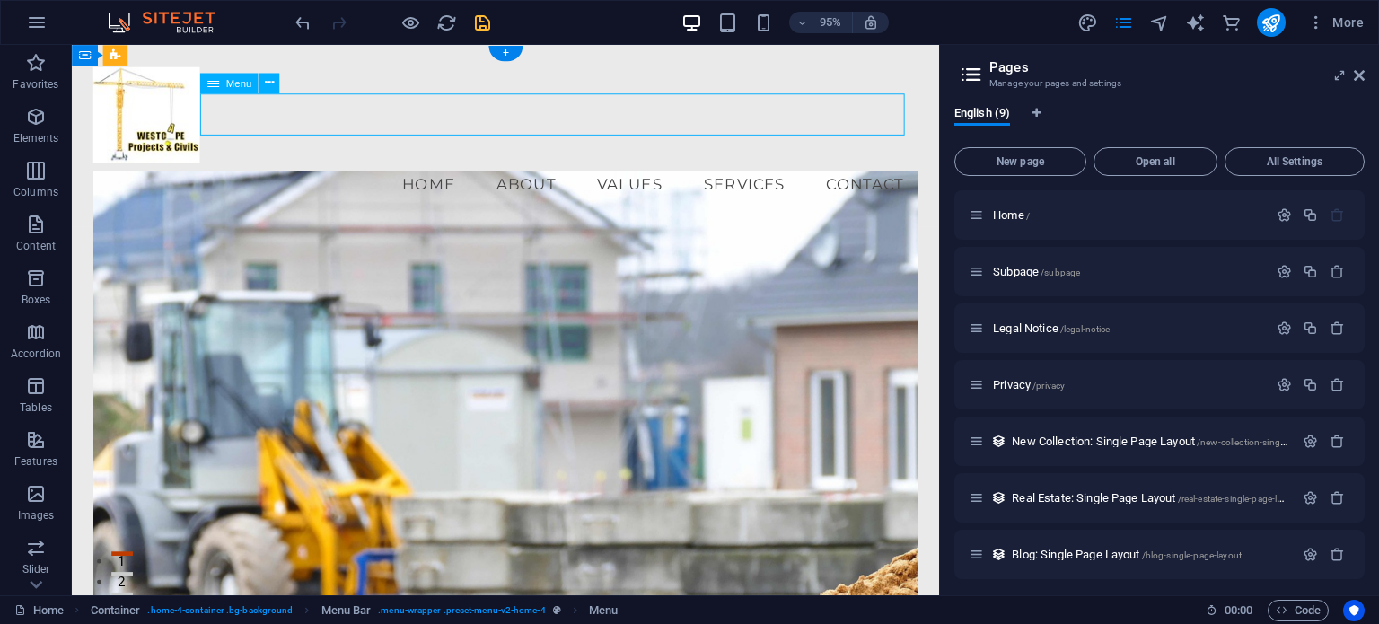
select select
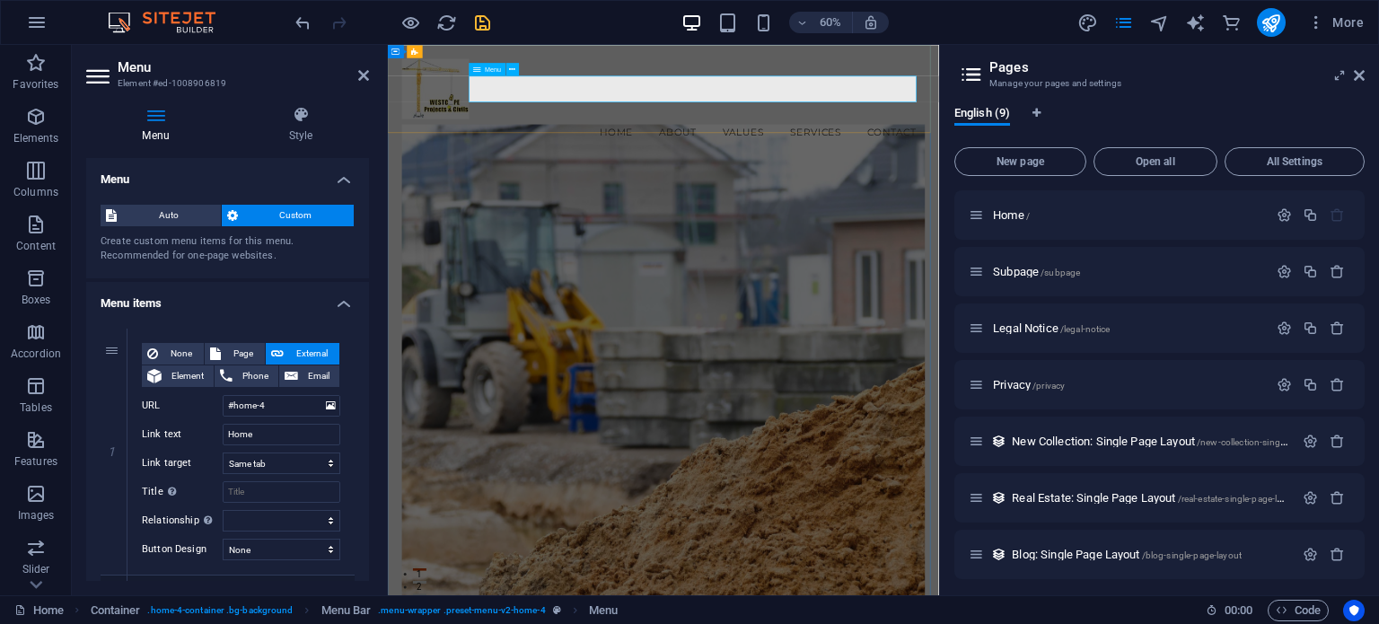
click at [1039, 169] on nav "Home About Values Services Contact" at bounding box center [847, 191] width 872 height 45
click at [52, 609] on link "Home" at bounding box center [38, 611] width 49 height 22
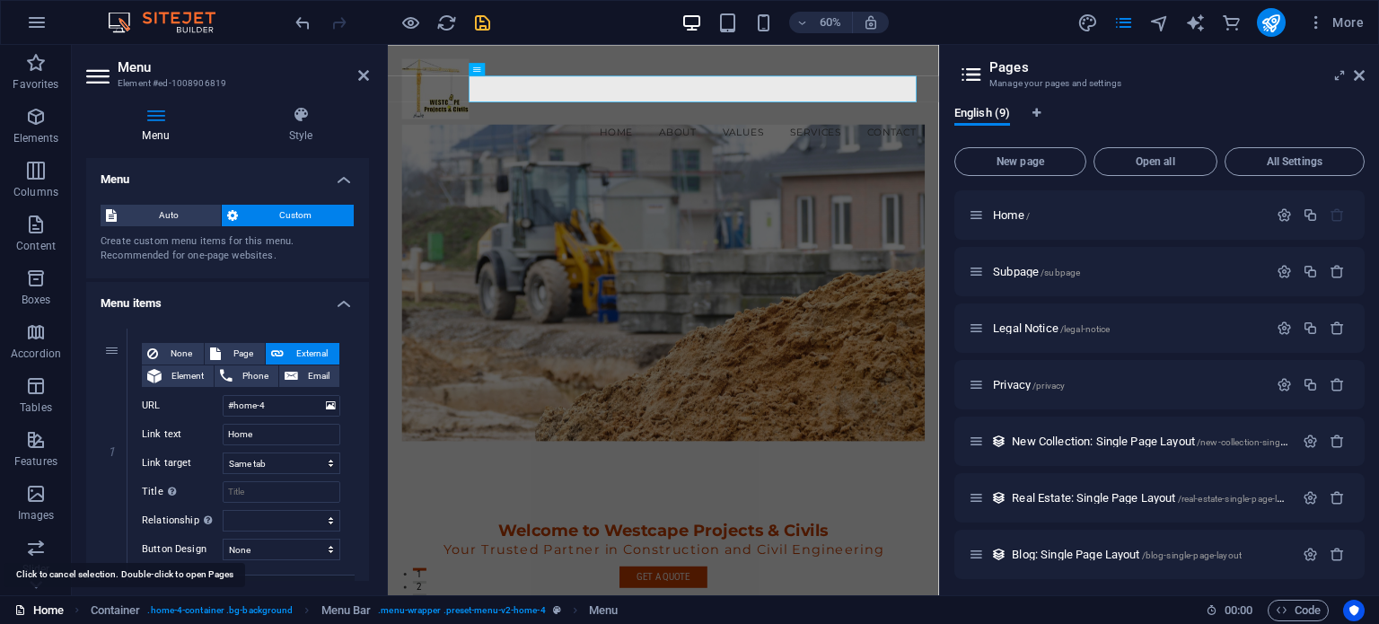
click at [52, 609] on link "Home" at bounding box center [38, 611] width 49 height 22
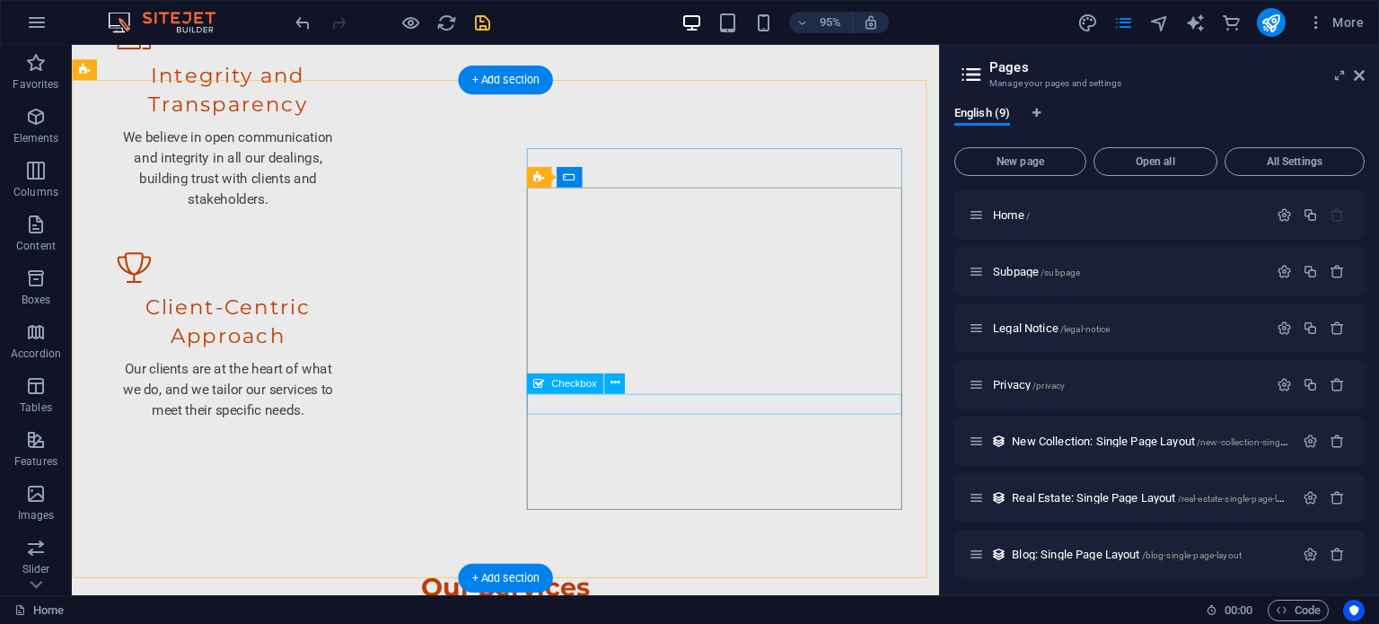
scroll to position [2424, 0]
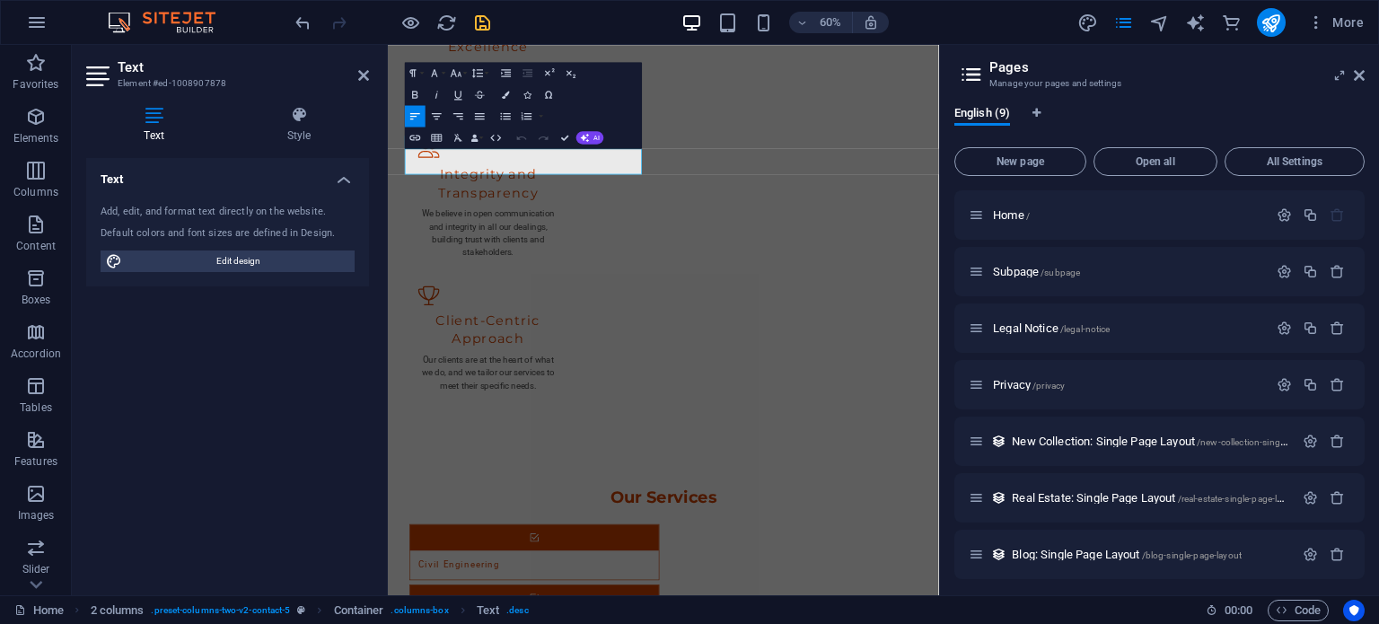
scroll to position [2241, 0]
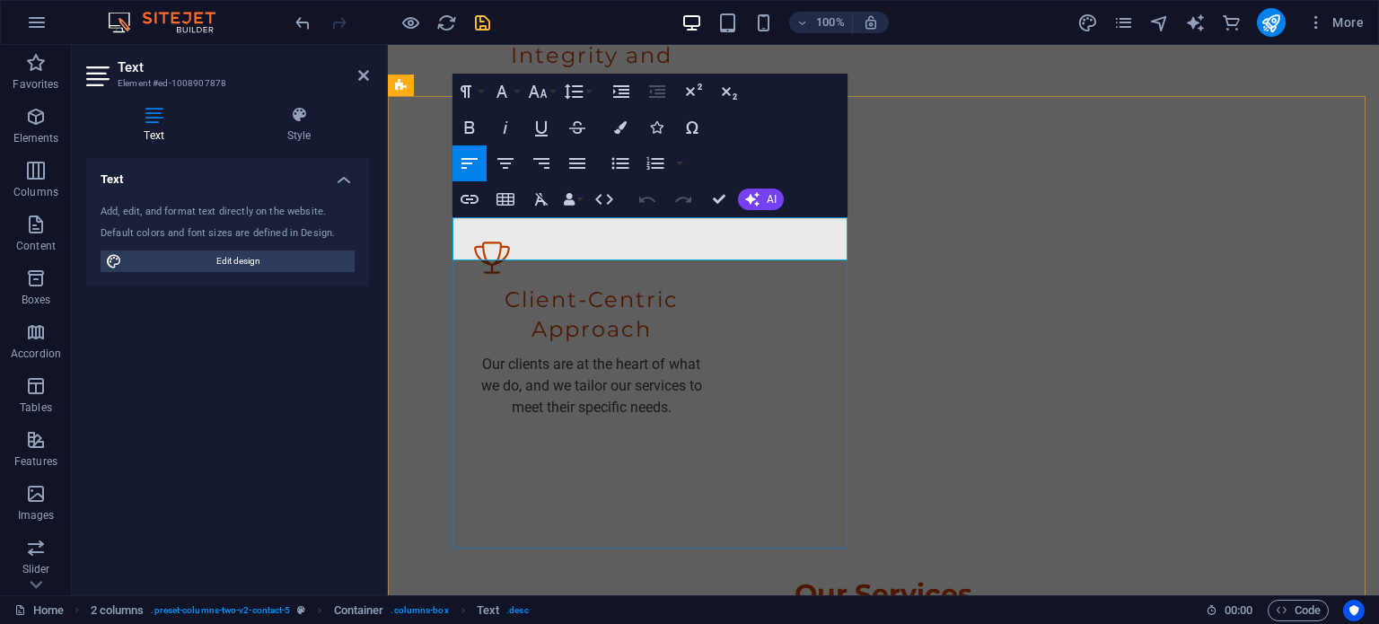
drag, startPoint x: 818, startPoint y: 252, endPoint x: 393, endPoint y: 243, distance: 424.7
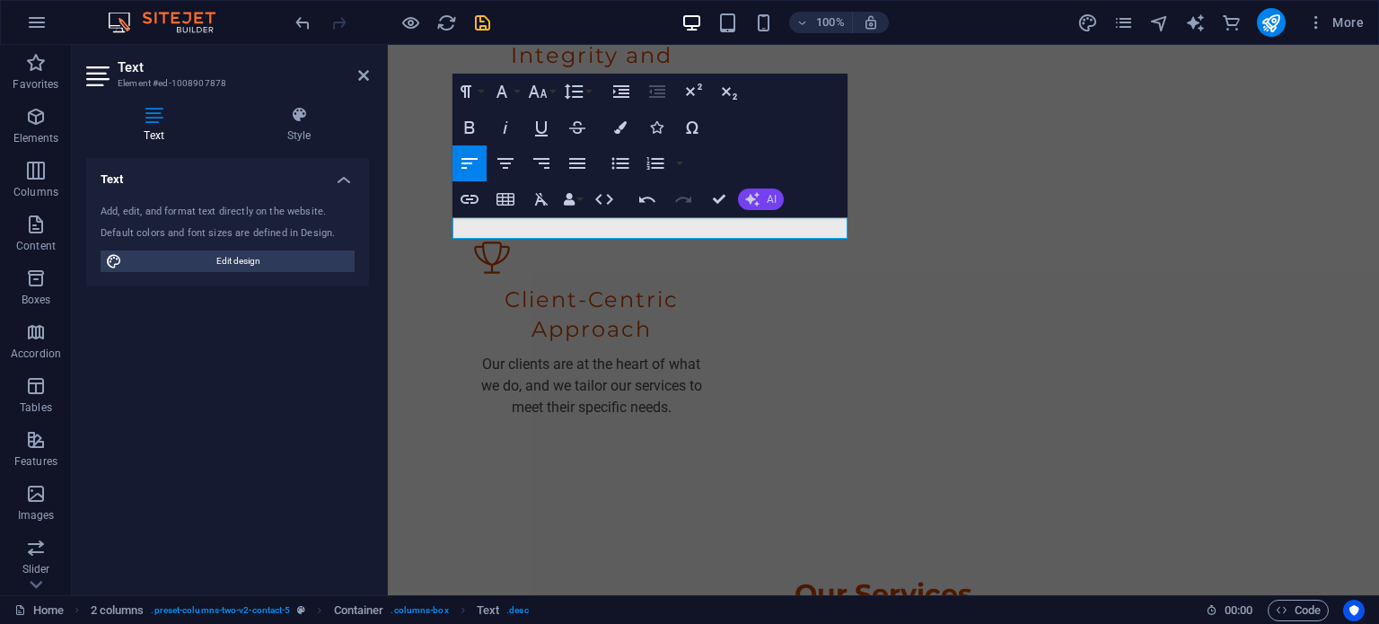
click at [758, 200] on icon "button" at bounding box center [752, 199] width 14 height 14
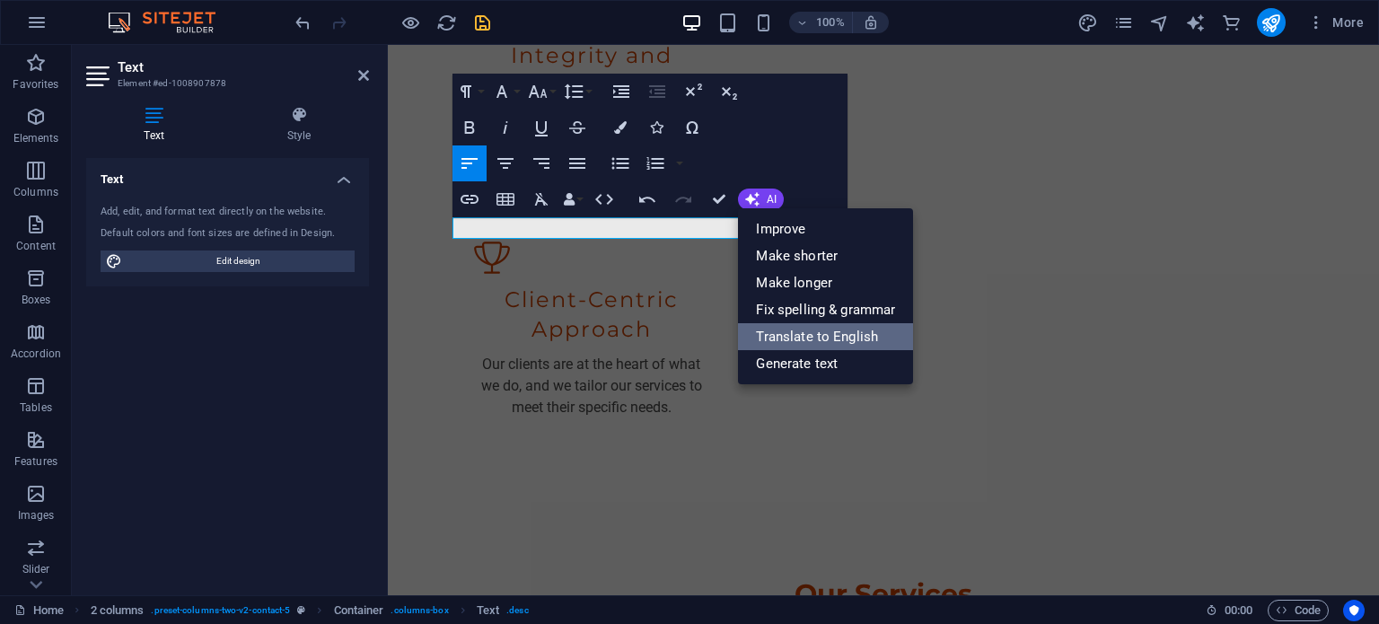
click at [799, 331] on link "Translate to English" at bounding box center [825, 336] width 175 height 27
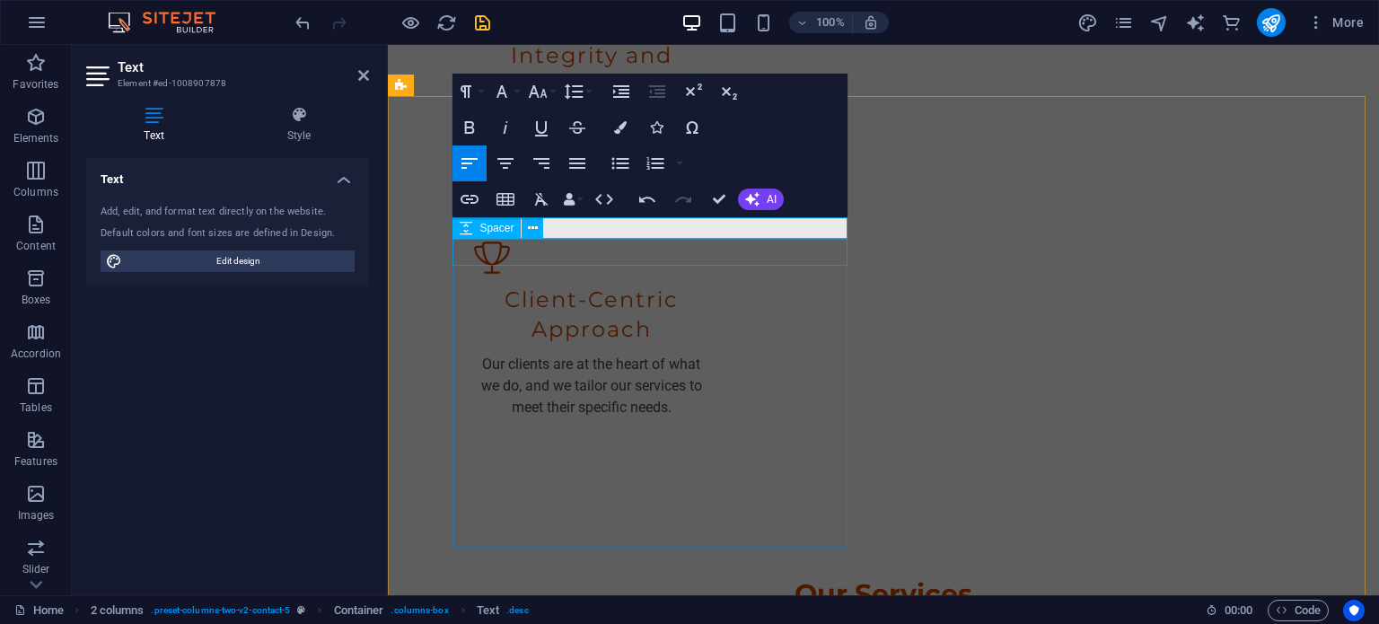
scroll to position [2242, 0]
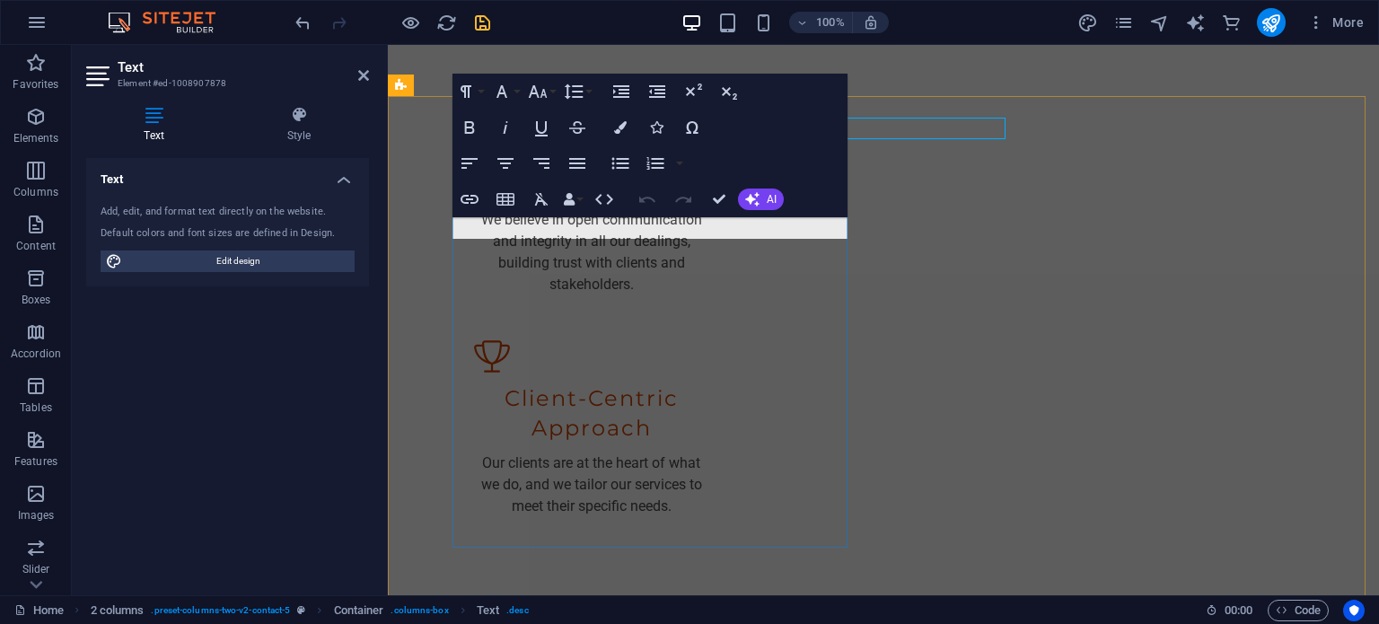
scroll to position [2342, 0]
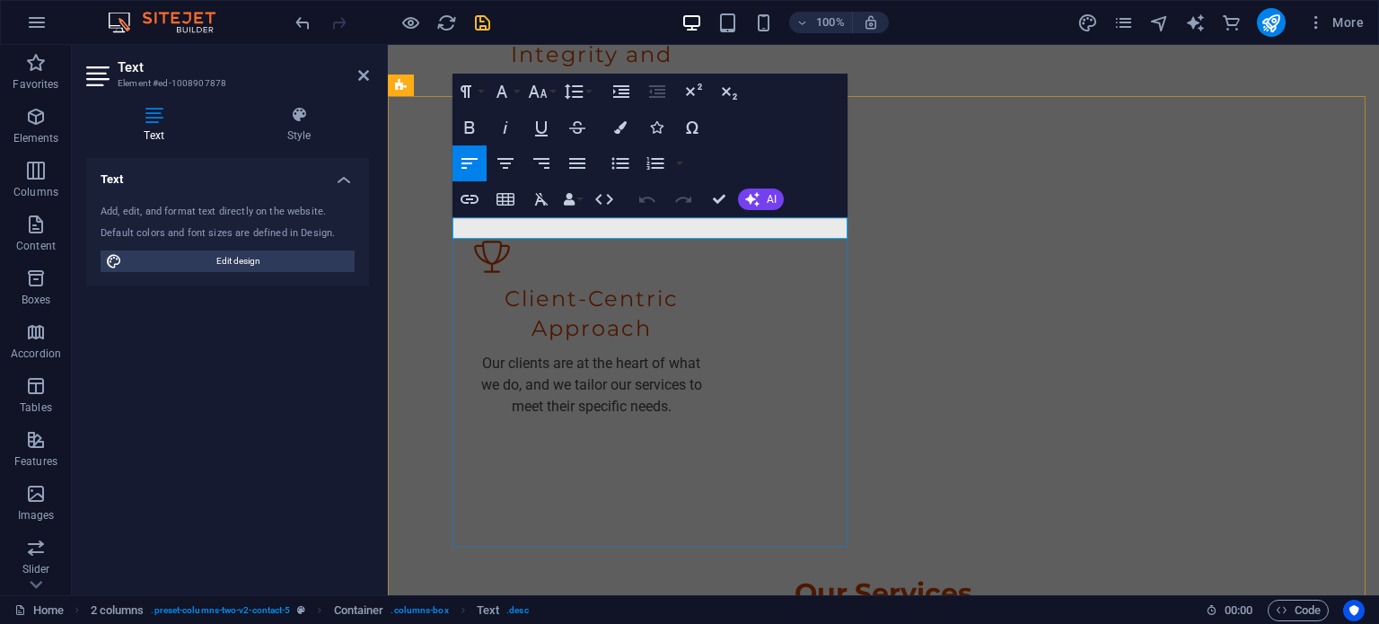
click at [767, 197] on span "AI" at bounding box center [772, 199] width 10 height 11
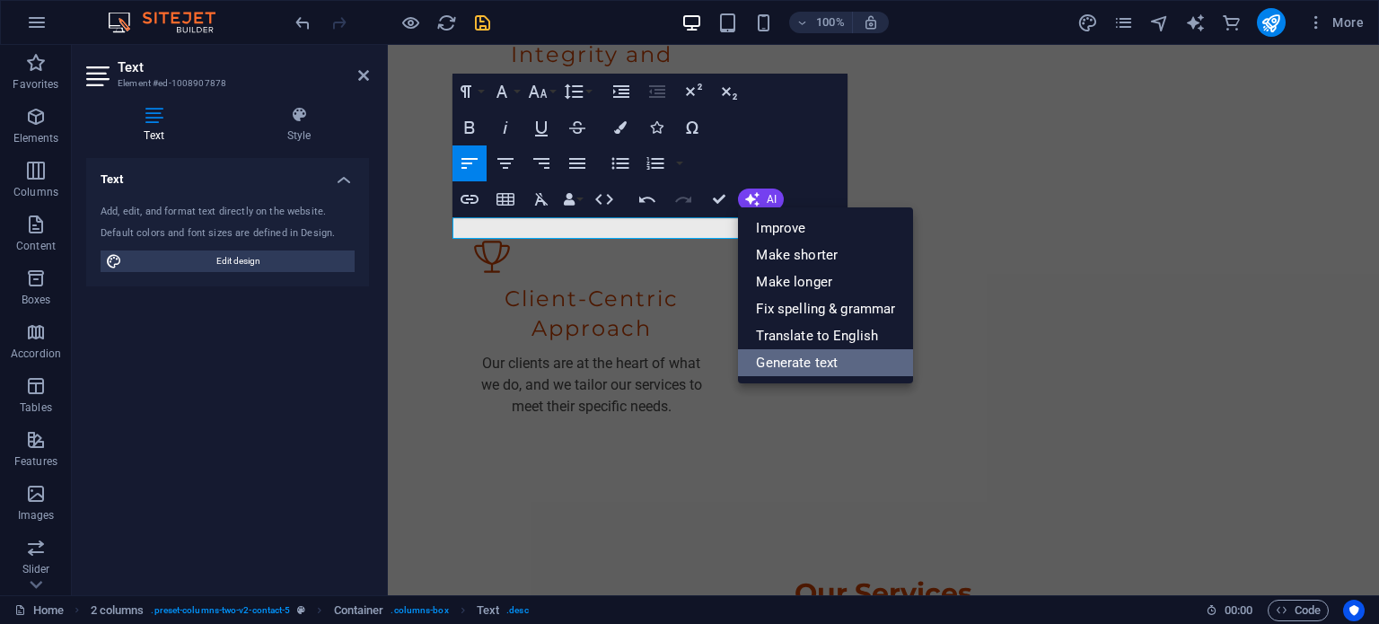
click at [787, 360] on link "Generate text" at bounding box center [825, 362] width 175 height 27
select select "English"
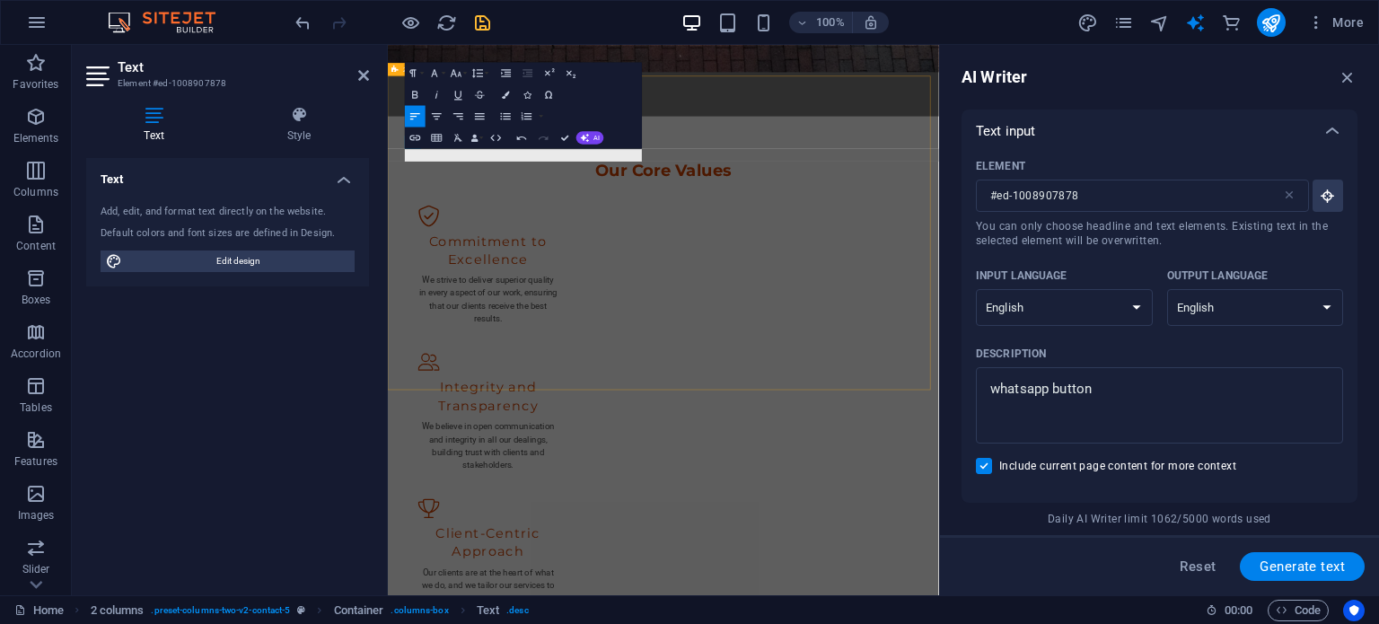
scroll to position [2696, 0]
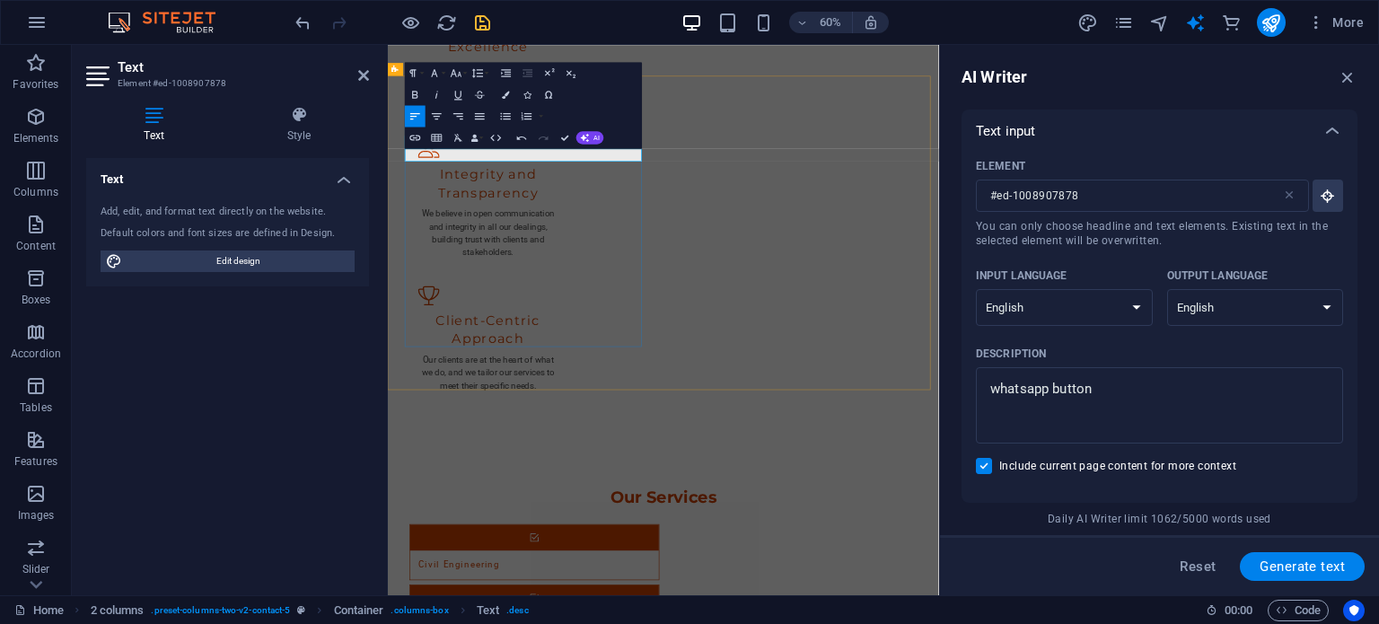
click at [587, 136] on icon "button" at bounding box center [585, 137] width 9 height 9
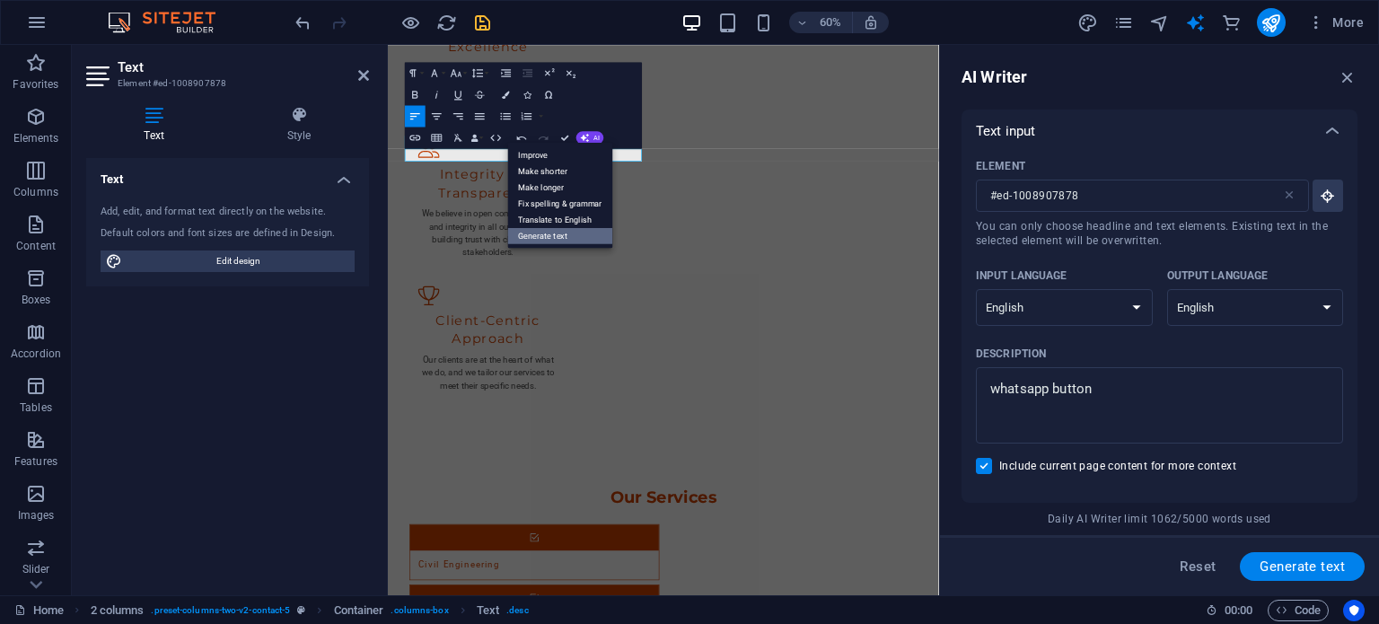
click at [563, 232] on link "Generate text" at bounding box center [560, 236] width 105 height 16
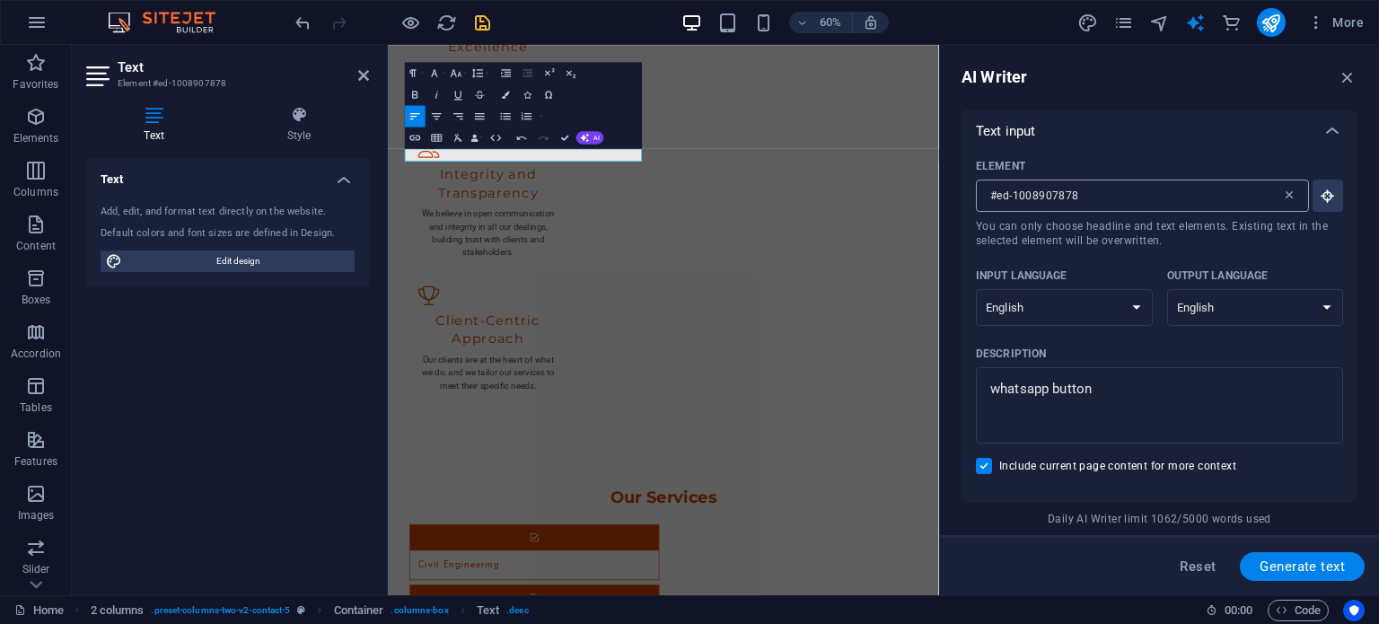
click at [1039, 197] on icon at bounding box center [1289, 195] width 14 height 14
click at [1039, 197] on input "#ed-1008907878" at bounding box center [1129, 196] width 306 height 32
click at [718, 112] on span "H4" at bounding box center [716, 112] width 8 height 6
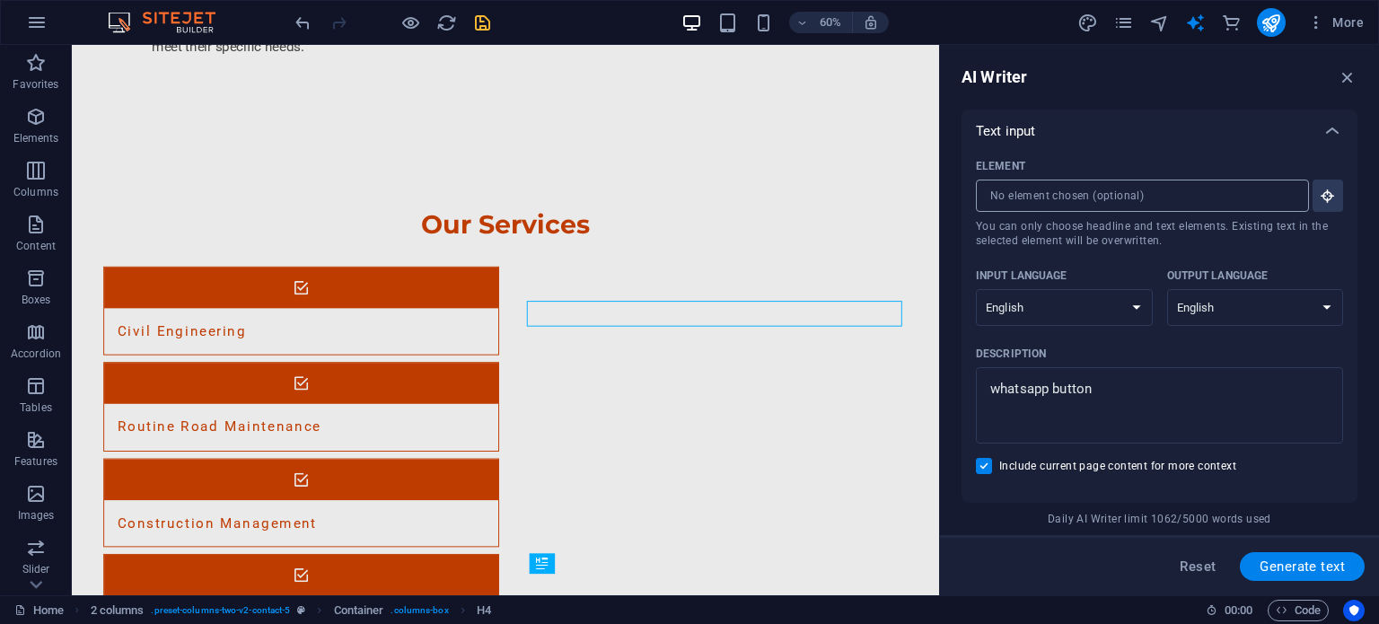
scroll to position [2409, 0]
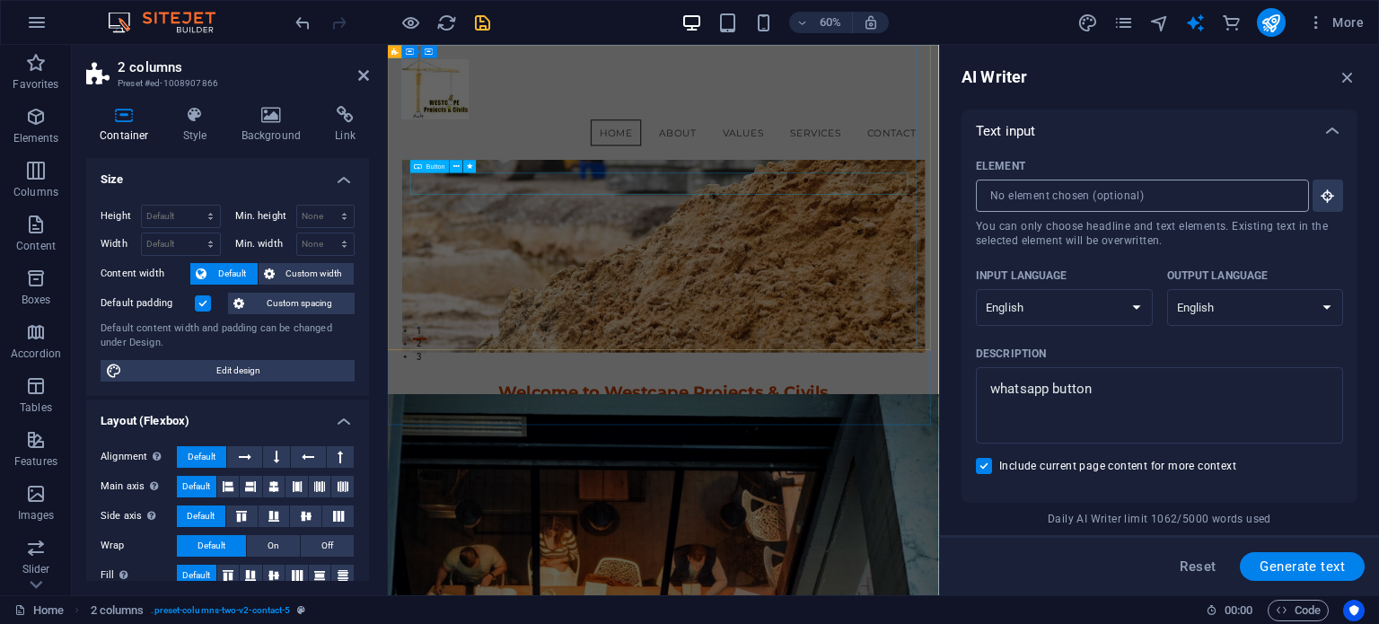
scroll to position [0, 0]
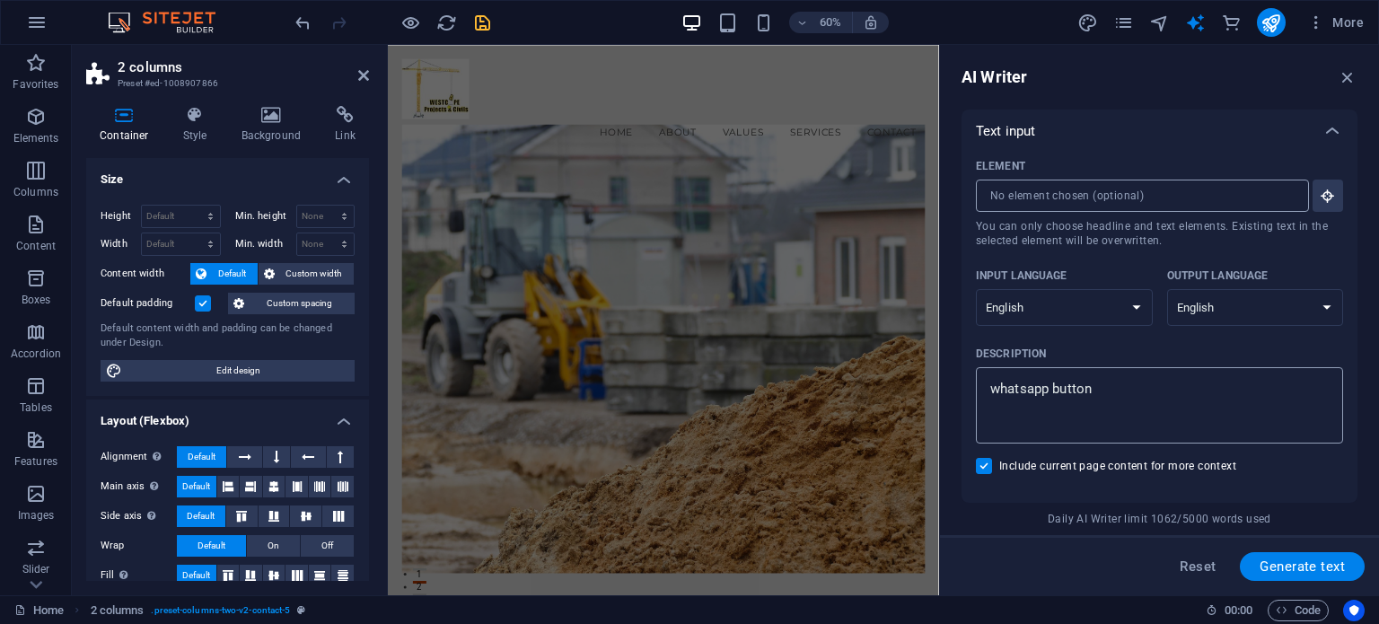
type textarea "x"
drag, startPoint x: 1104, startPoint y: 388, endPoint x: 958, endPoint y: 393, distance: 146.4
click at [960, 394] on div "AI Writer Text input Element ​ You can only choose headline and text elements. …" at bounding box center [1159, 320] width 439 height 550
type textarea "x"
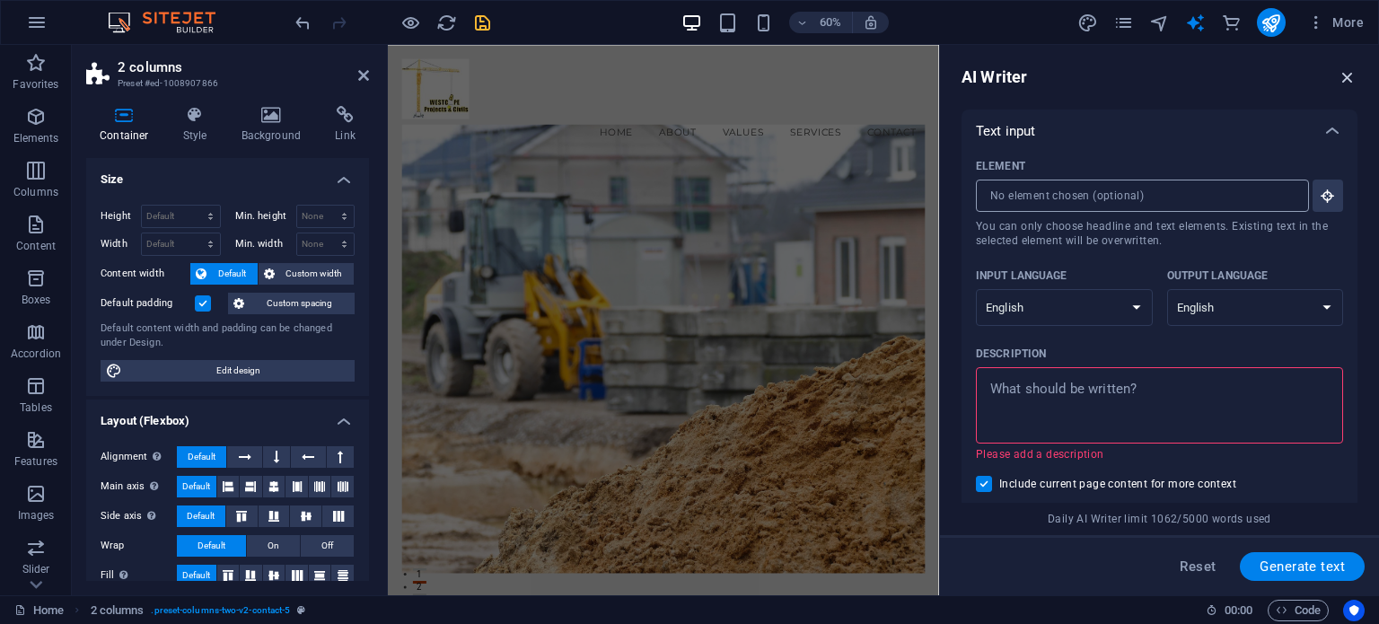
type textarea "x"
click at [1039, 73] on icon "button" at bounding box center [1347, 77] width 20 height 20
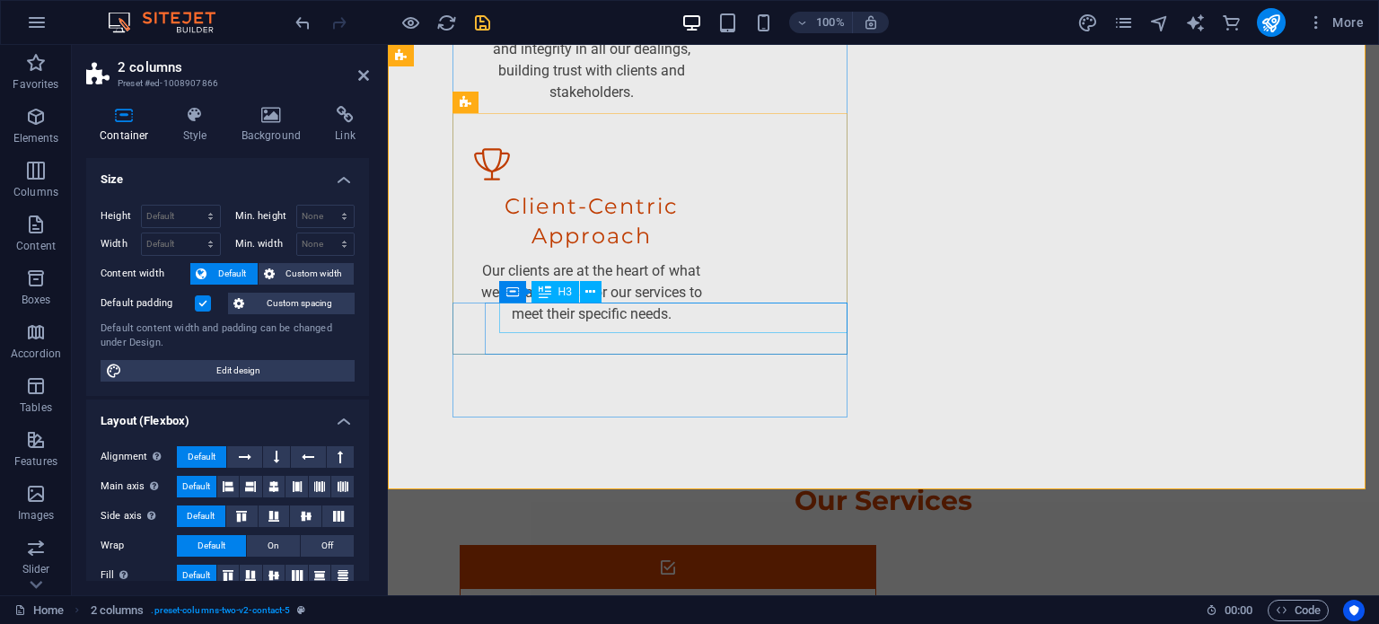
scroll to position [2709, 0]
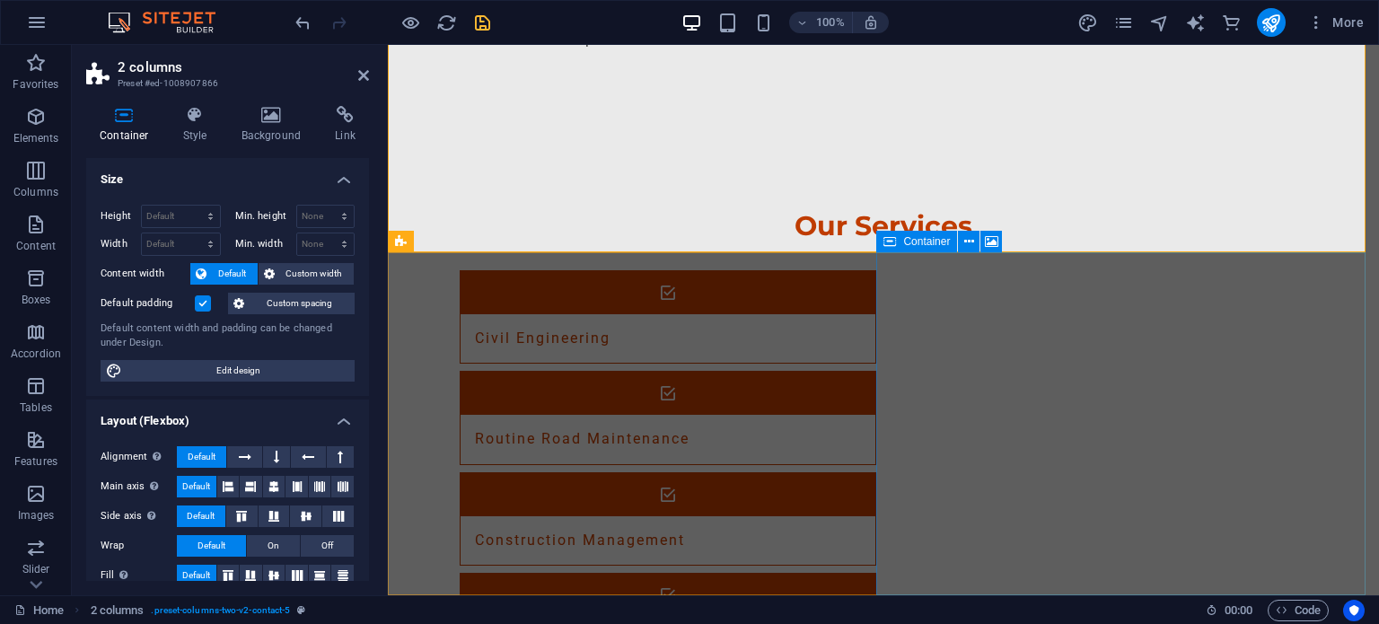
select select "px"
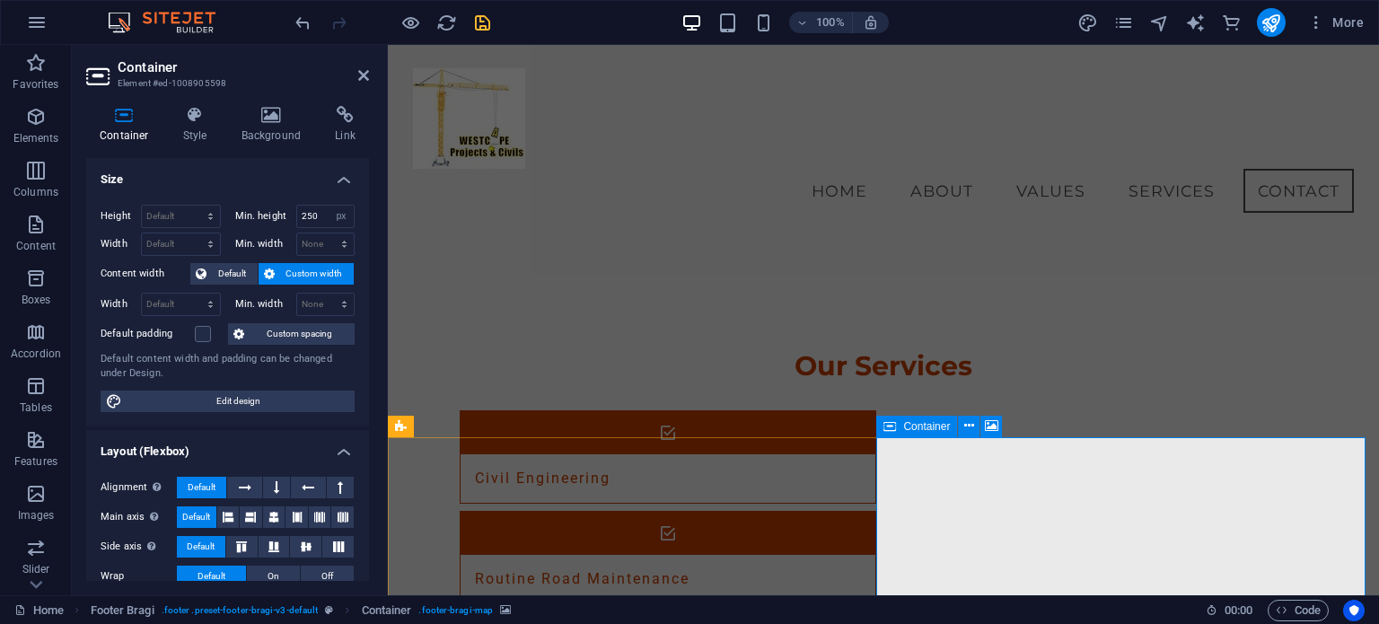
scroll to position [2473, 0]
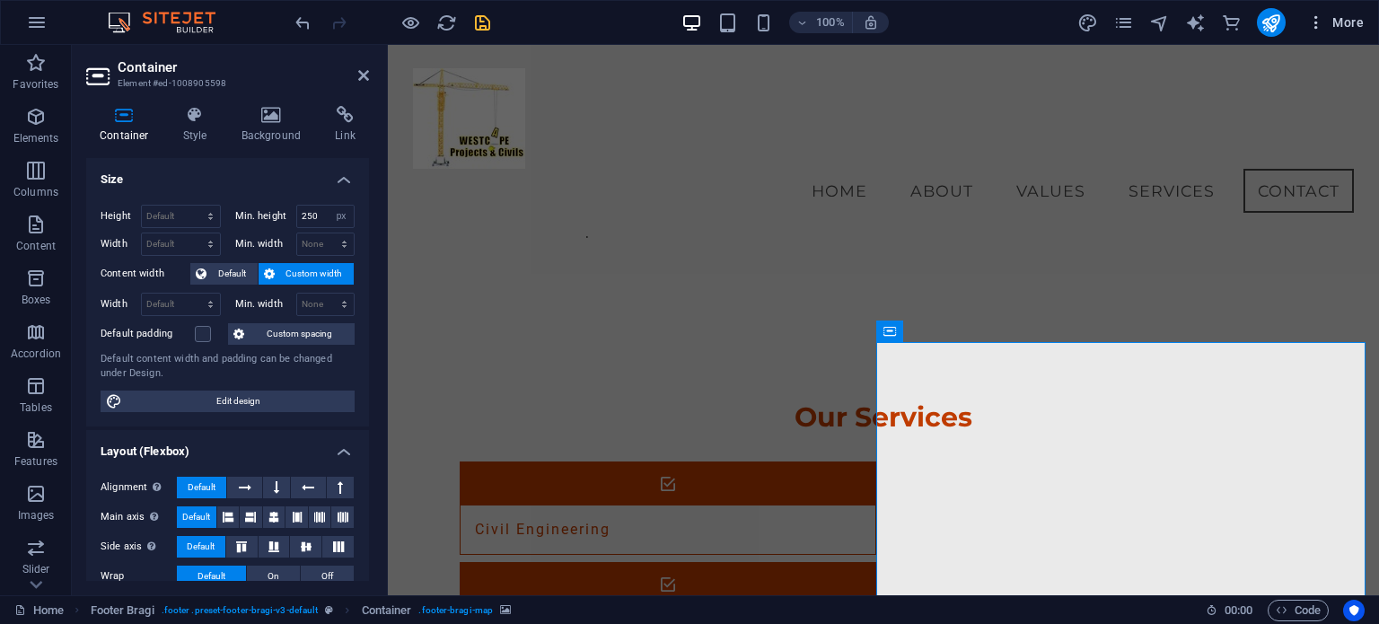
click at [1039, 26] on span "More" at bounding box center [1335, 22] width 57 height 18
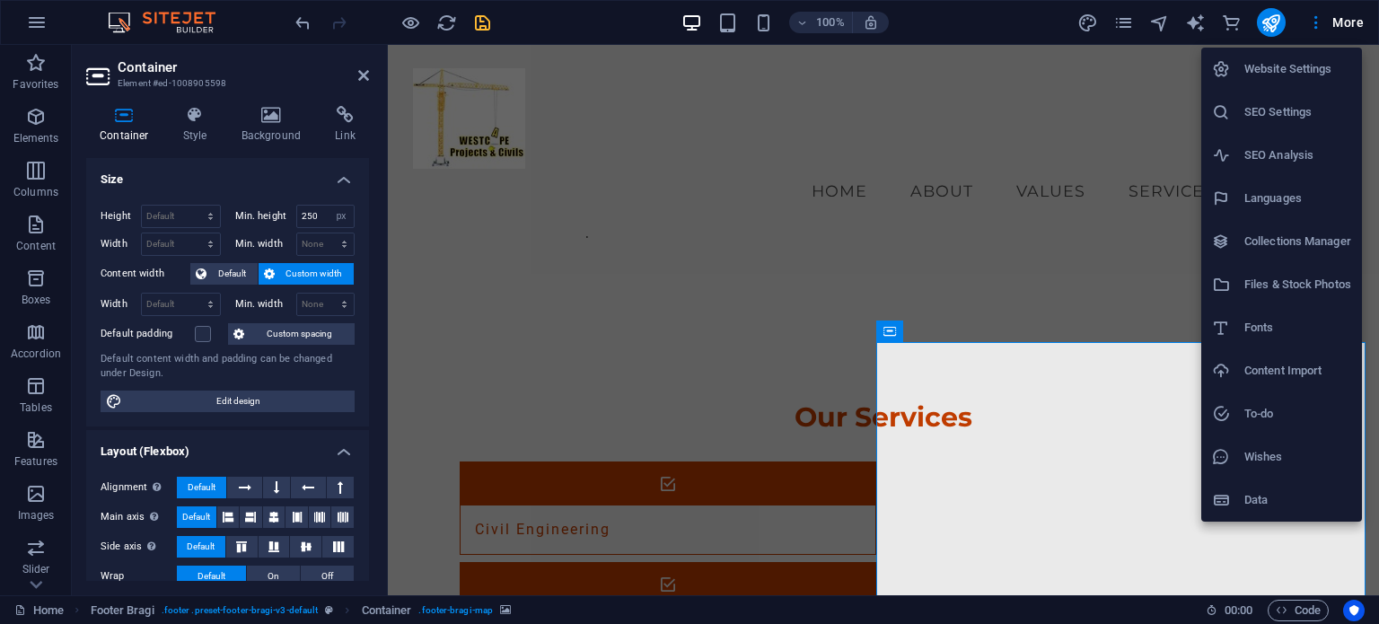
click at [1039, 71] on h6 "Website Settings" at bounding box center [1297, 69] width 107 height 22
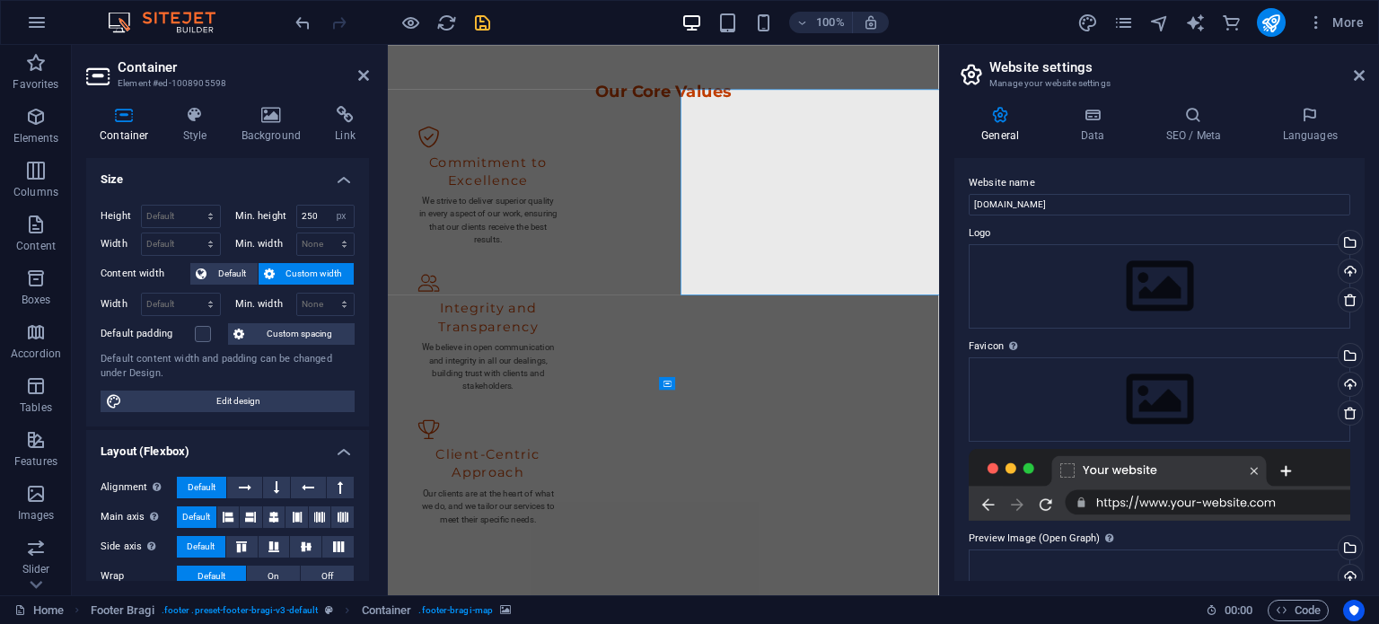
scroll to position [2696, 0]
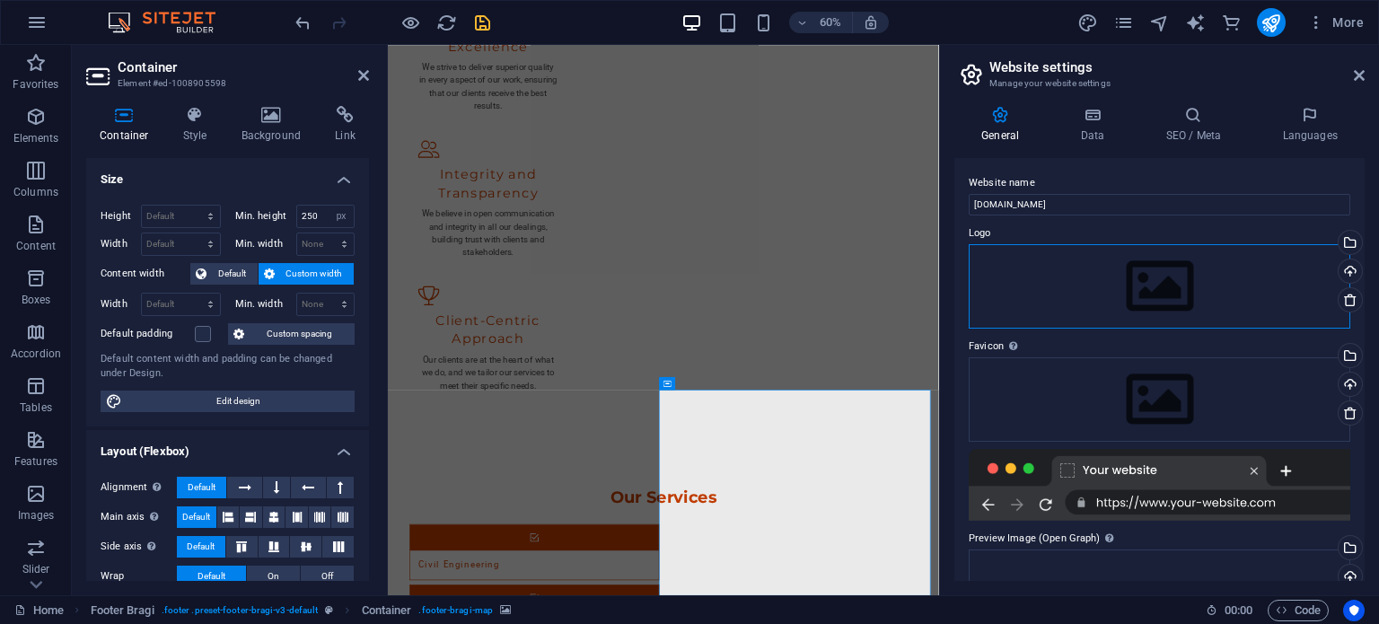
click at [1039, 285] on div "Drag files here, click to choose files or select files from Files or our free s…" at bounding box center [1159, 286] width 381 height 84
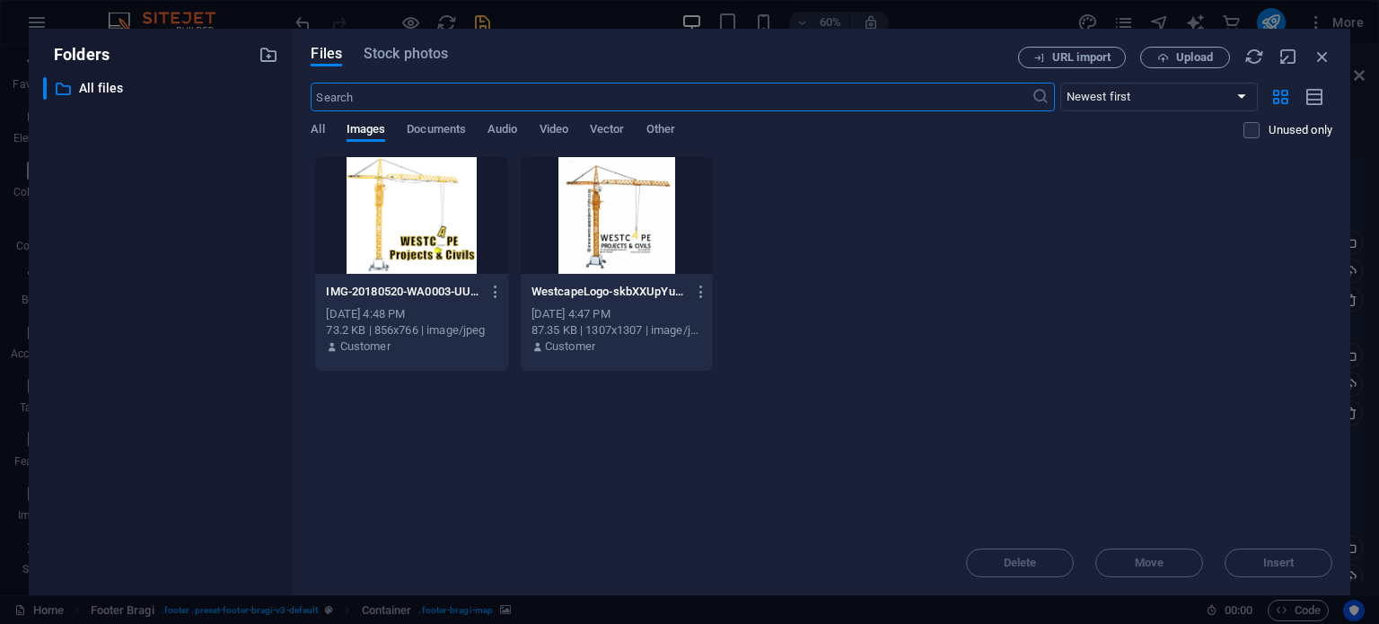
scroll to position [2206, 0]
click at [596, 212] on div at bounding box center [617, 215] width 192 height 117
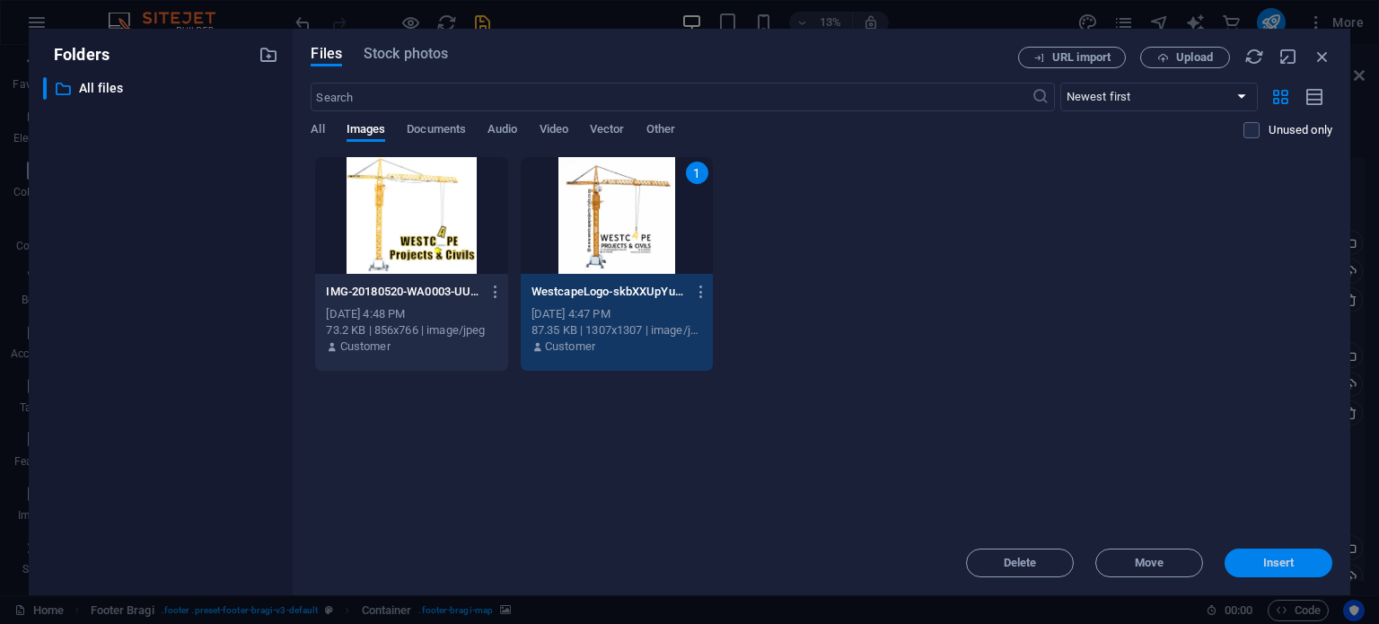
click at [1039, 563] on span "Insert" at bounding box center [1278, 562] width 31 height 11
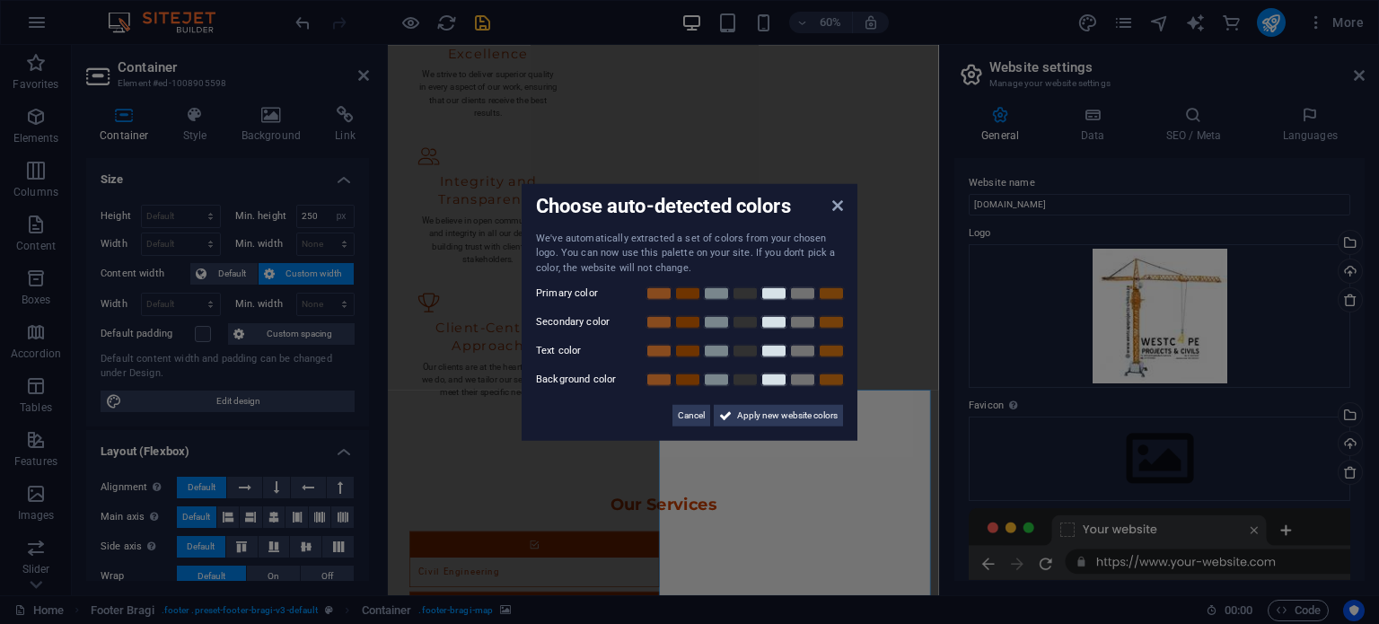
scroll to position [2708, 0]
click at [836, 207] on icon at bounding box center [837, 204] width 11 height 14
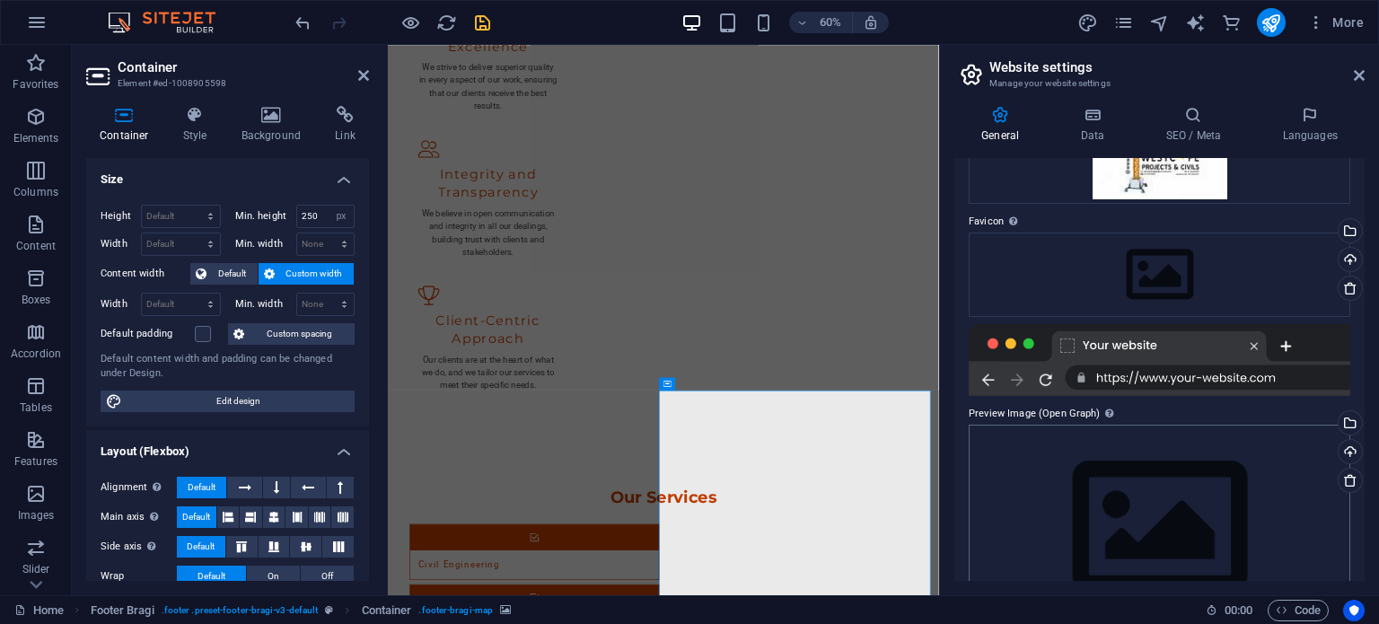
scroll to position [248, 0]
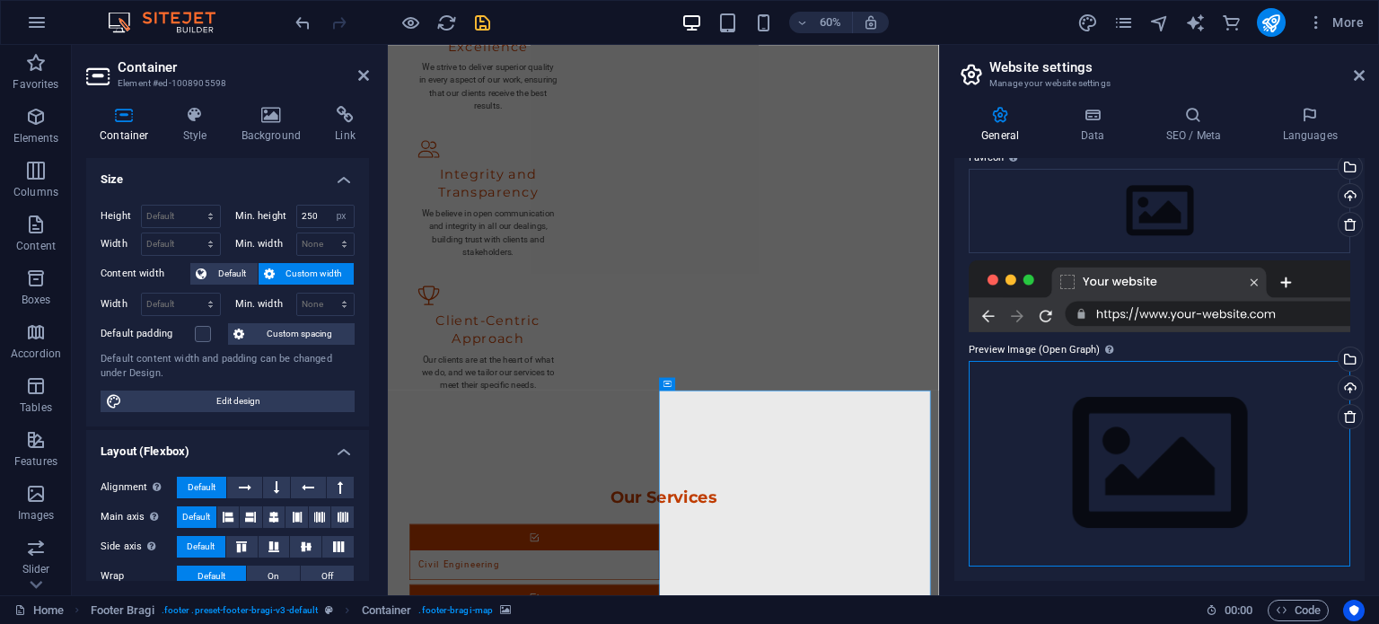
click at [1039, 462] on div "Drag files here, click to choose files or select files from Files or our free s…" at bounding box center [1159, 464] width 381 height 206
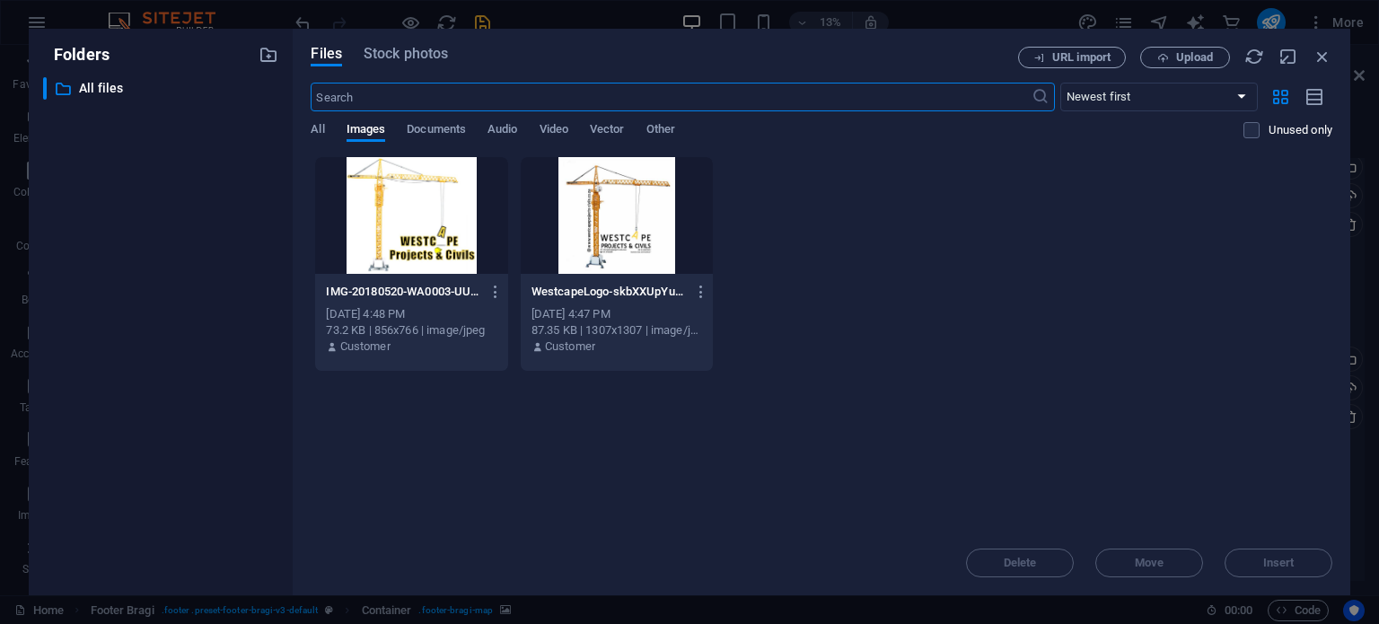
click at [623, 219] on div at bounding box center [617, 215] width 192 height 117
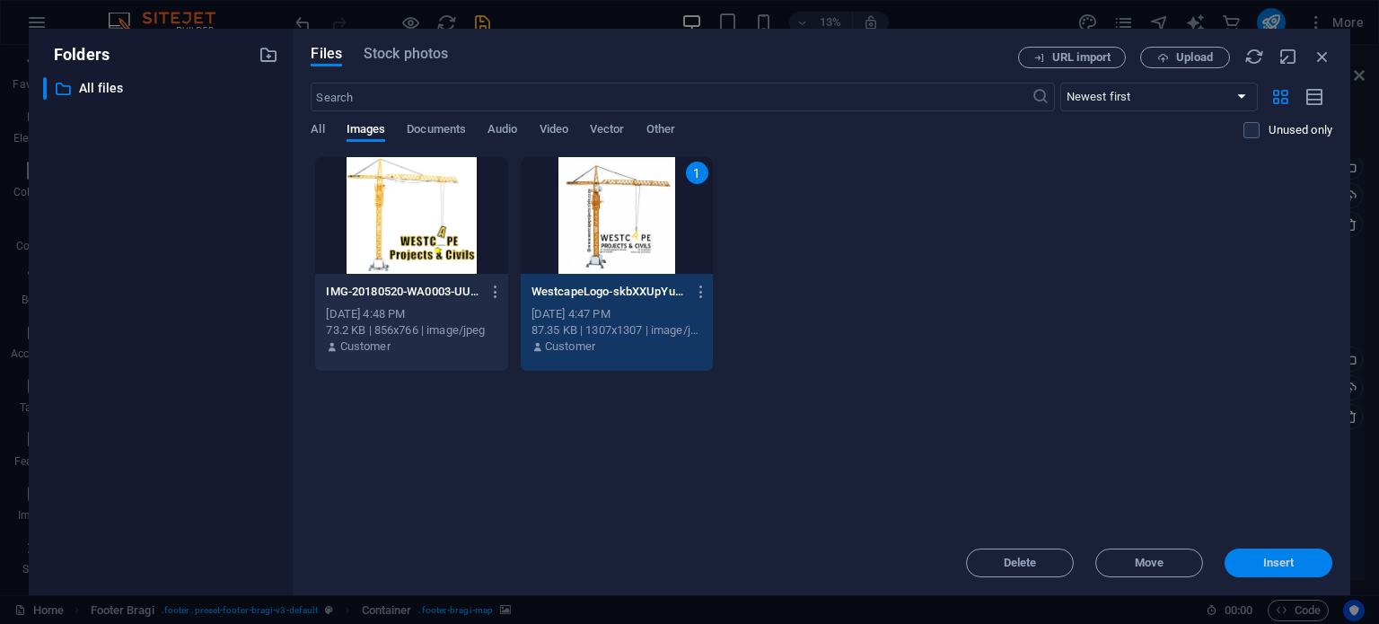
click at [1039, 562] on span "Insert" at bounding box center [1278, 562] width 31 height 11
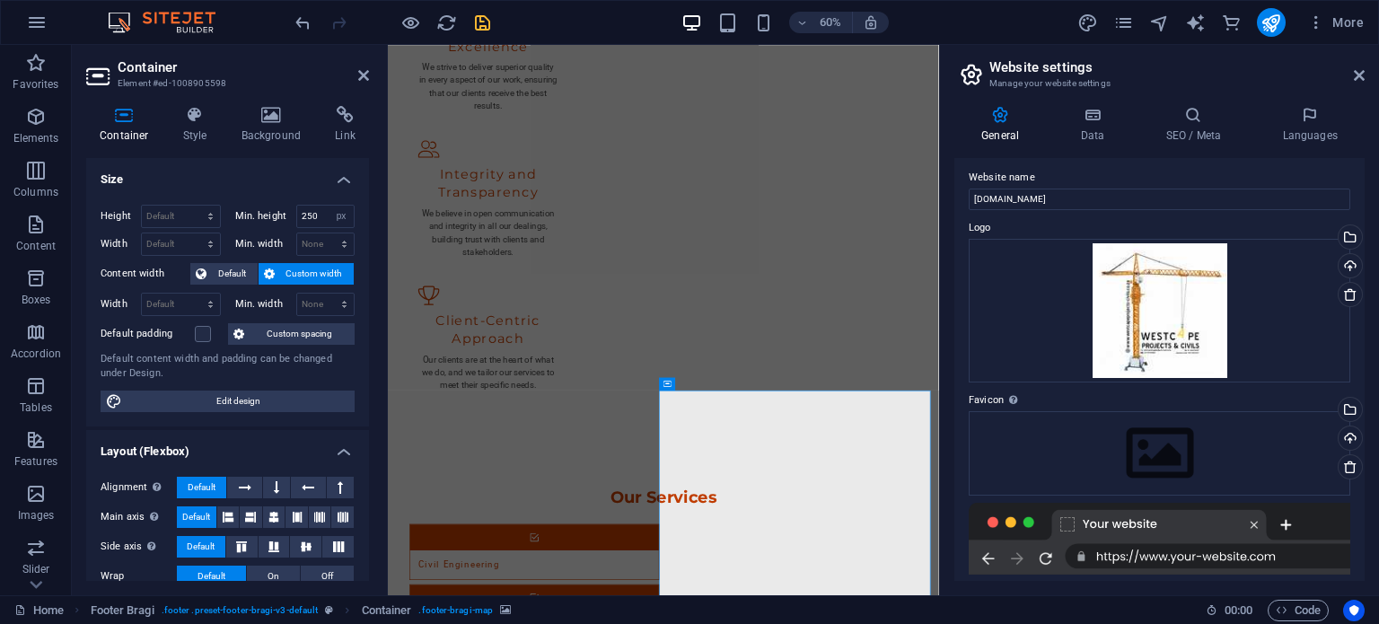
scroll to position [0, 0]
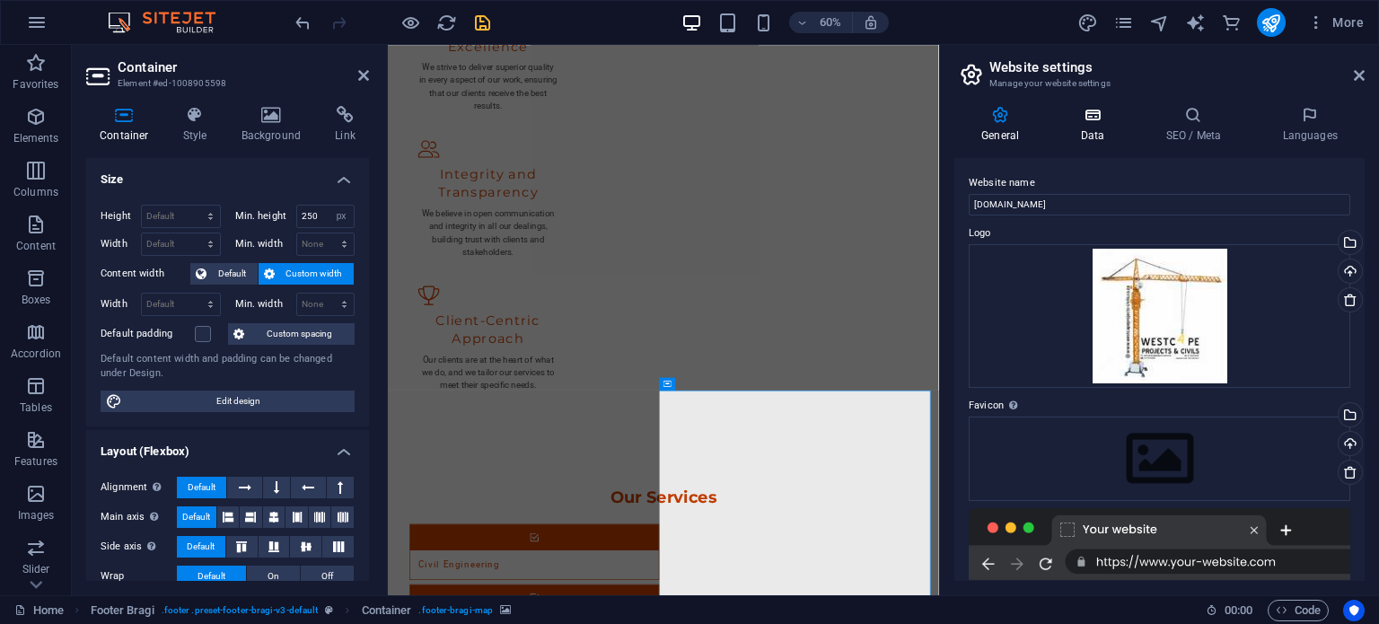
click at [1039, 131] on h4 "Data" at bounding box center [1095, 125] width 85 height 38
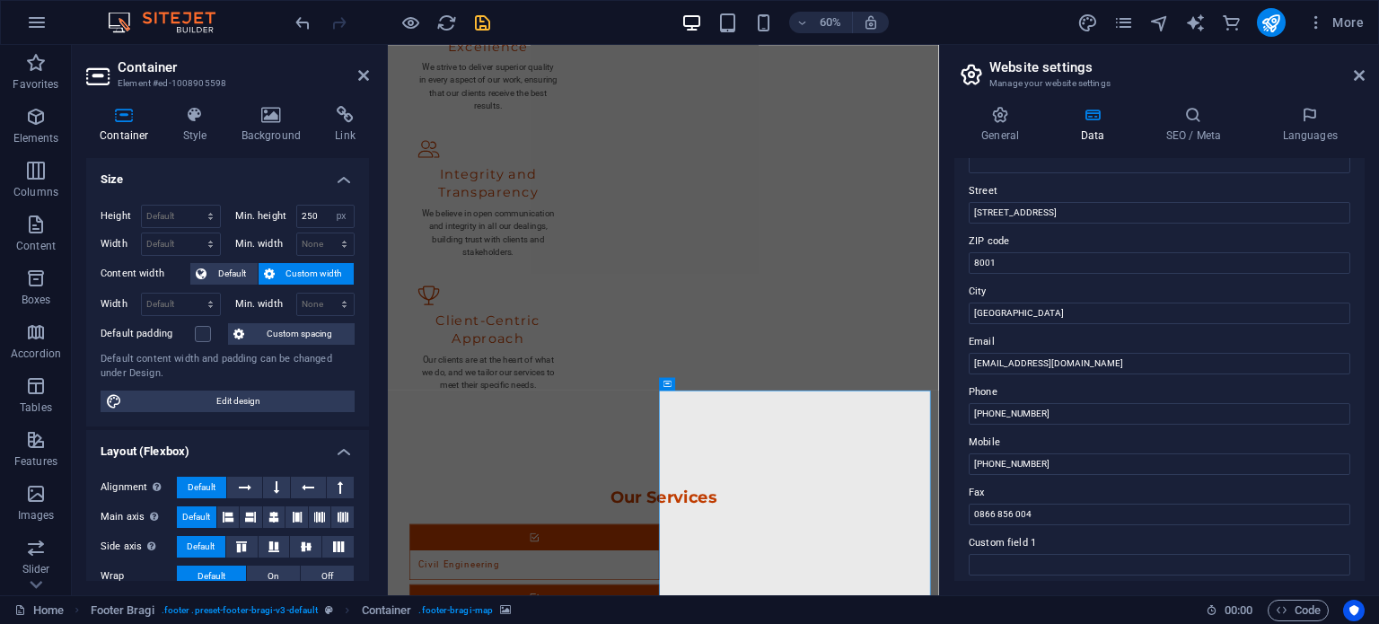
scroll to position [90, 0]
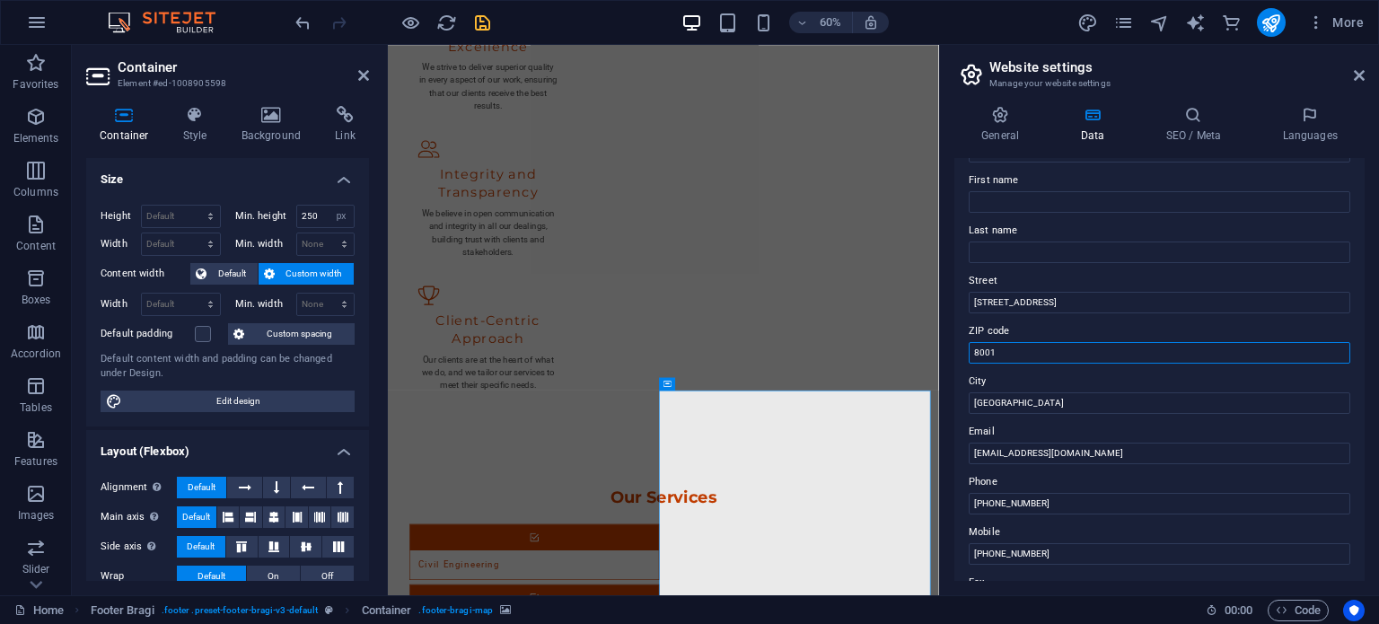
click at [1039, 354] on input "8001" at bounding box center [1159, 353] width 381 height 22
type input "8"
click at [1039, 302] on input "[STREET_ADDRESS]" at bounding box center [1159, 303] width 381 height 22
click at [1039, 299] on input "4 Chalet Court, Rocklands, Mitchells Plain,7785" at bounding box center [1159, 303] width 381 height 22
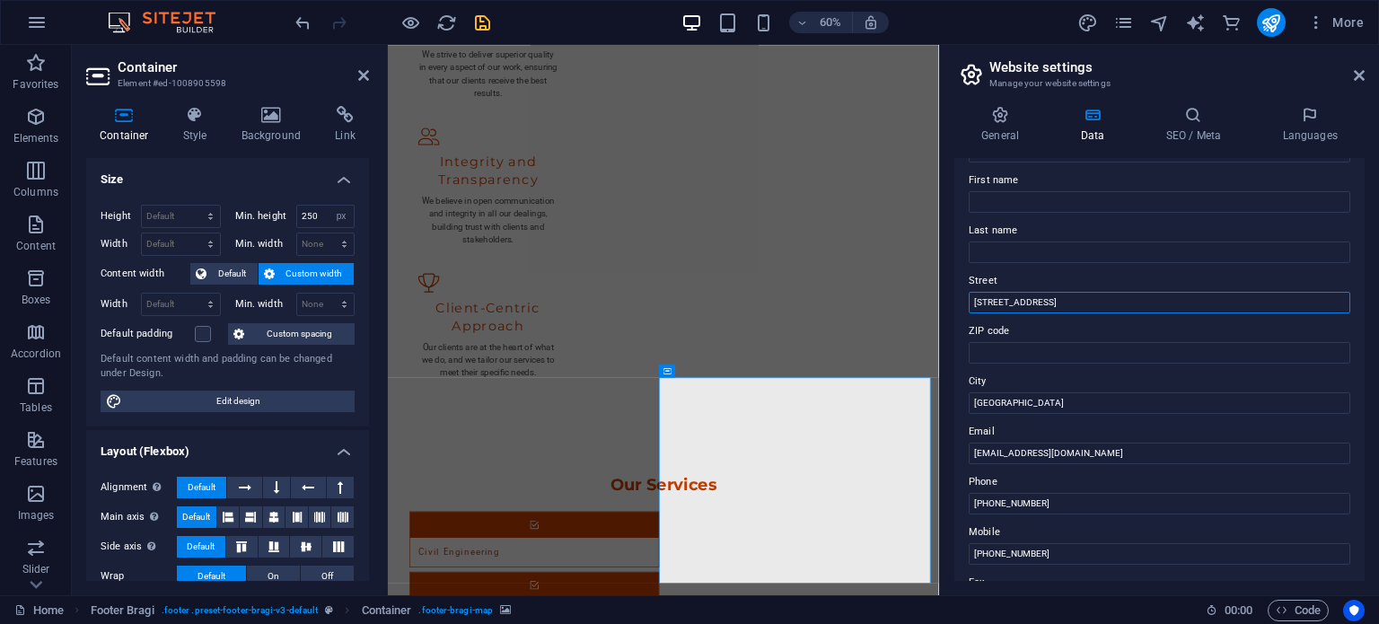
click at [1039, 305] on input "4 Chalet Court, Rocklands, Mitchells Plain, Cape Town, 7785" at bounding box center [1159, 303] width 381 height 22
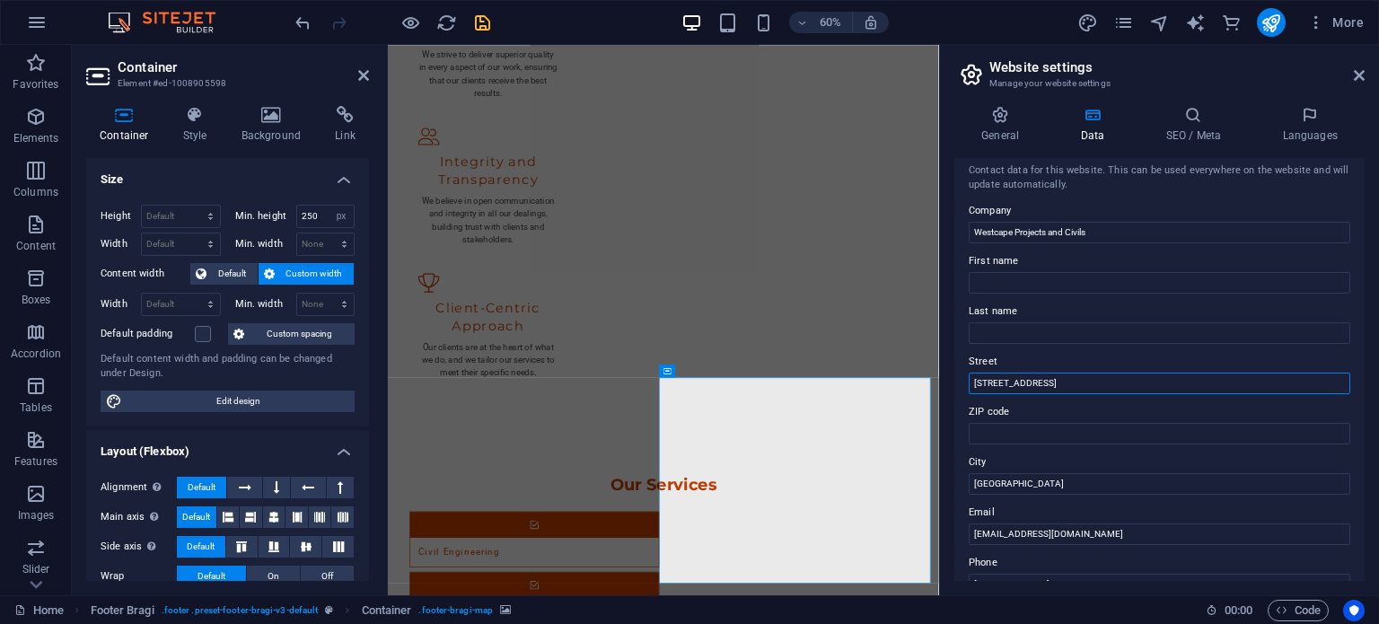
scroll to position [0, 0]
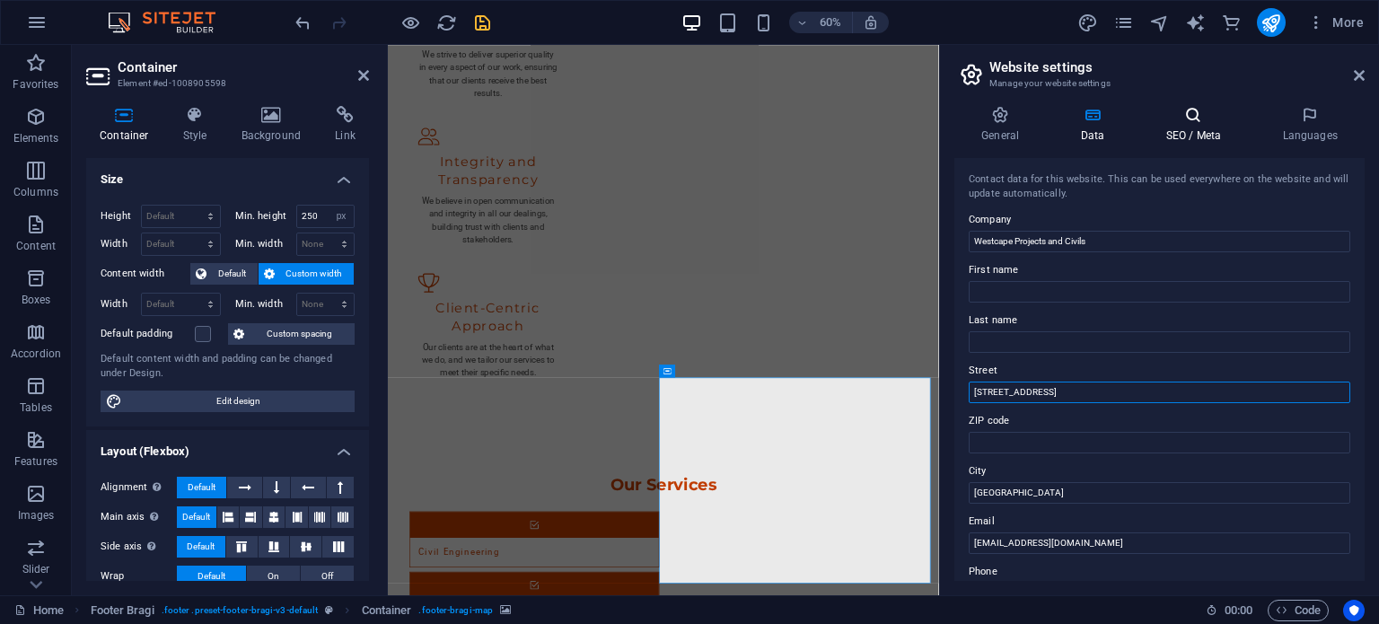
type input "4 Chalet Court, Rocklands, Mitchells Plain, Cape Town, 7785"
click at [1039, 116] on icon at bounding box center [1193, 115] width 110 height 18
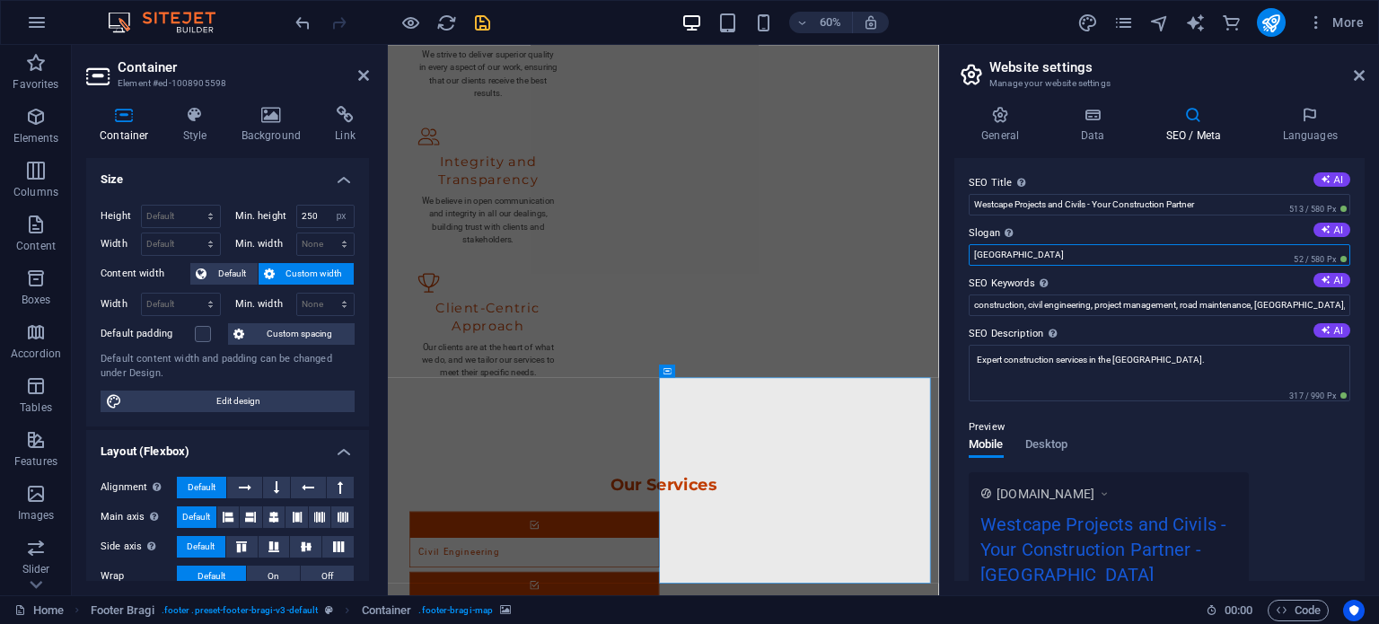
click at [1029, 257] on input "Berlin" at bounding box center [1159, 255] width 381 height 22
type input "B"
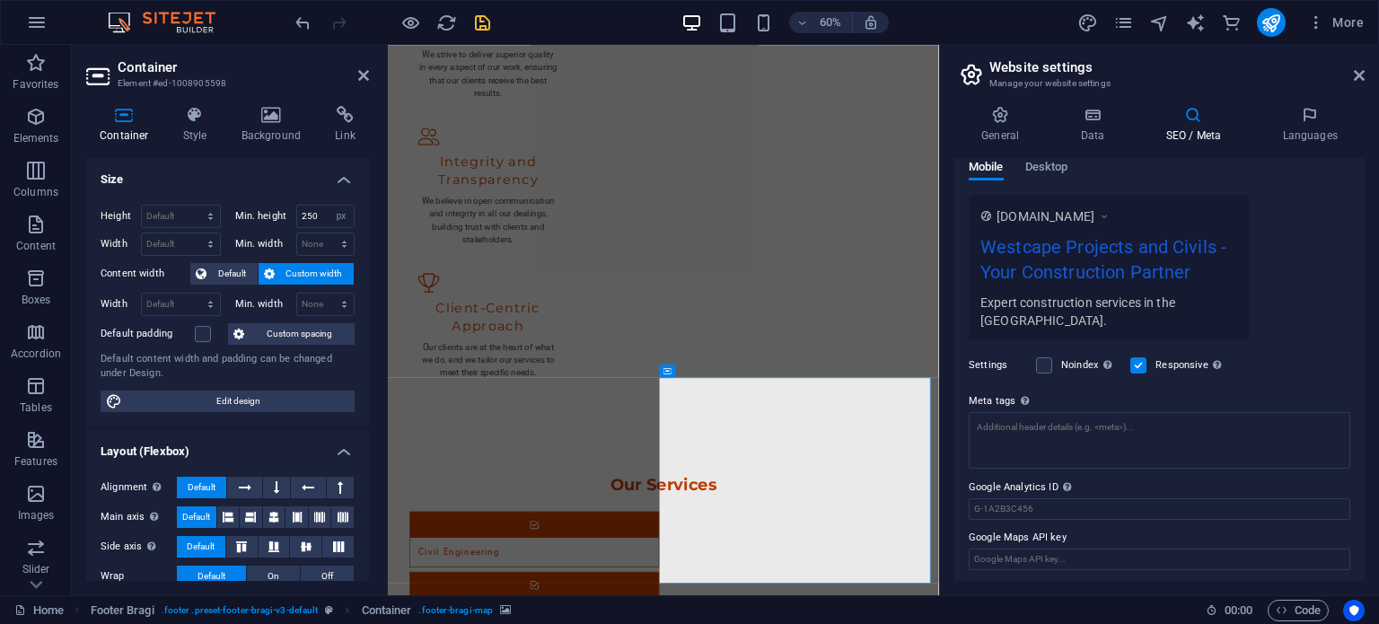
scroll to position [279, 0]
click at [1039, 559] on input "Google Maps API key" at bounding box center [1159, 558] width 381 height 22
click at [1039, 557] on input "4 Chalet Court" at bounding box center [1159, 558] width 381 height 22
drag, startPoint x: 1031, startPoint y: 814, endPoint x: 1166, endPoint y: 644, distance: 216.6
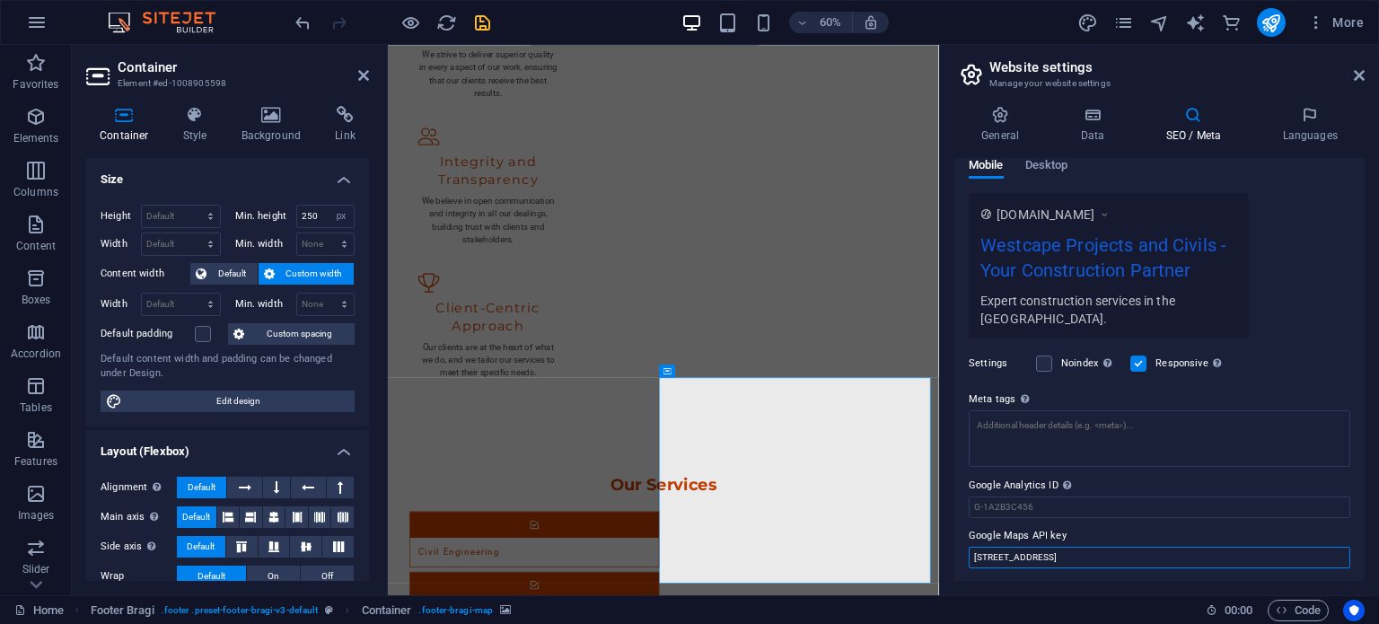
click at [1039, 552] on input "4 Chalet Court" at bounding box center [1159, 558] width 381 height 22
type input "4 Chalet Court, Rocklands"
drag, startPoint x: 1085, startPoint y: 555, endPoint x: 955, endPoint y: 563, distance: 130.4
click at [957, 563] on div "SEO Title The title of your website - make it something that stands out in sear…" at bounding box center [1159, 369] width 410 height 423
click at [1039, 162] on span "Desktop" at bounding box center [1046, 166] width 43 height 25
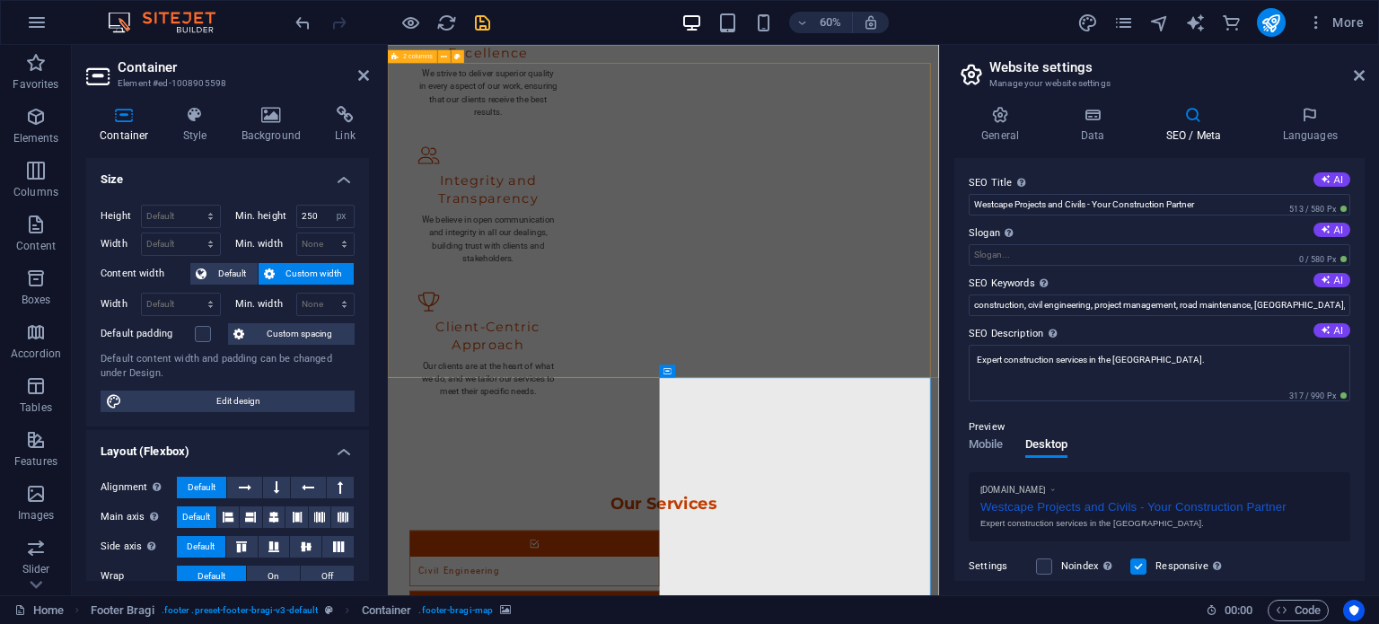
scroll to position [2730, 0]
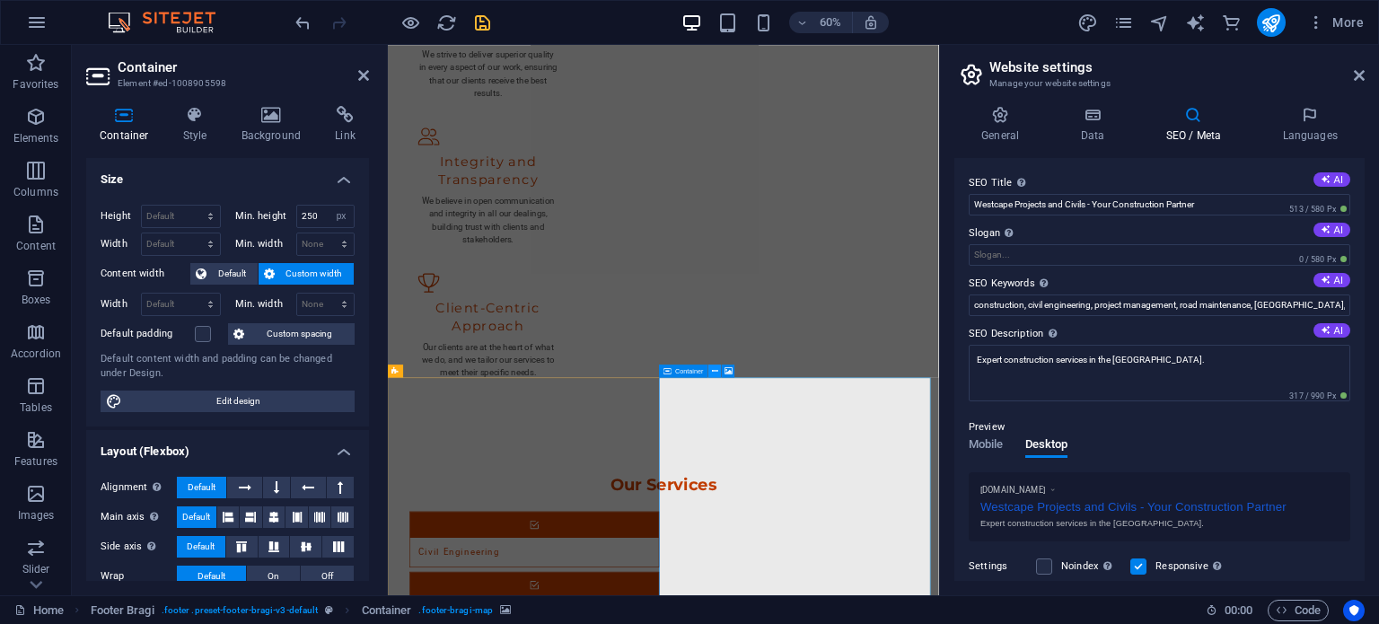
click at [716, 373] on icon at bounding box center [715, 370] width 6 height 12
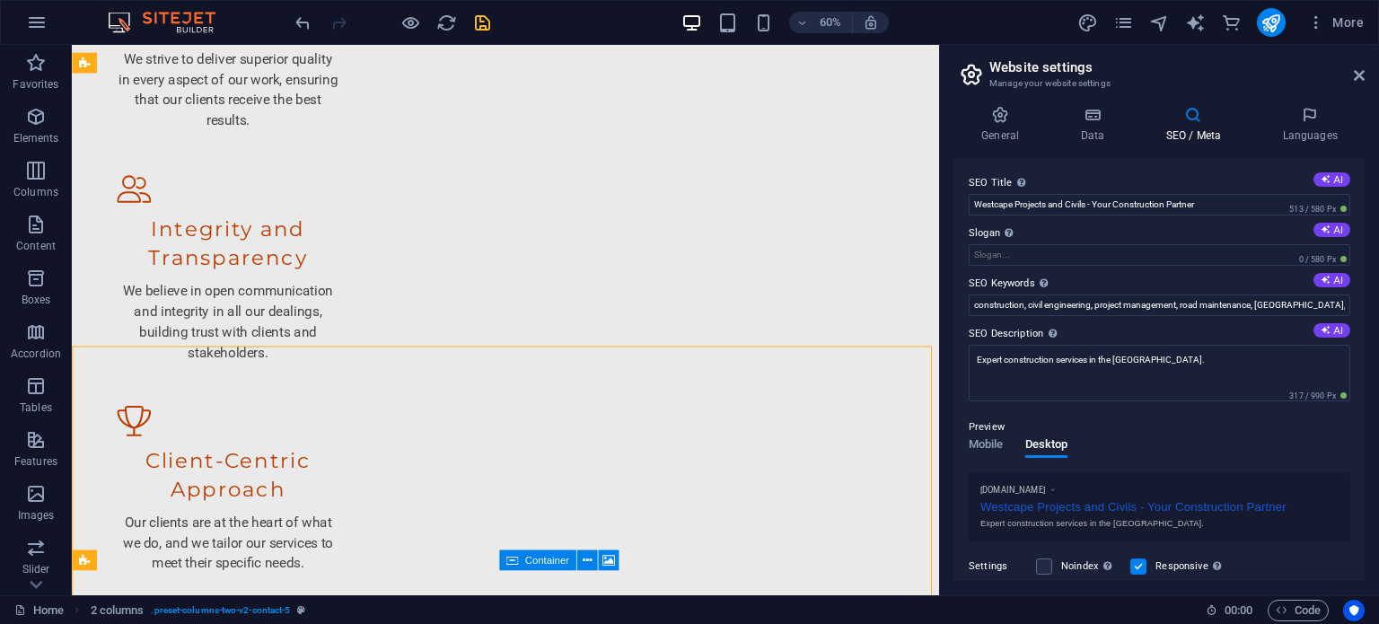
scroll to position [2442, 0]
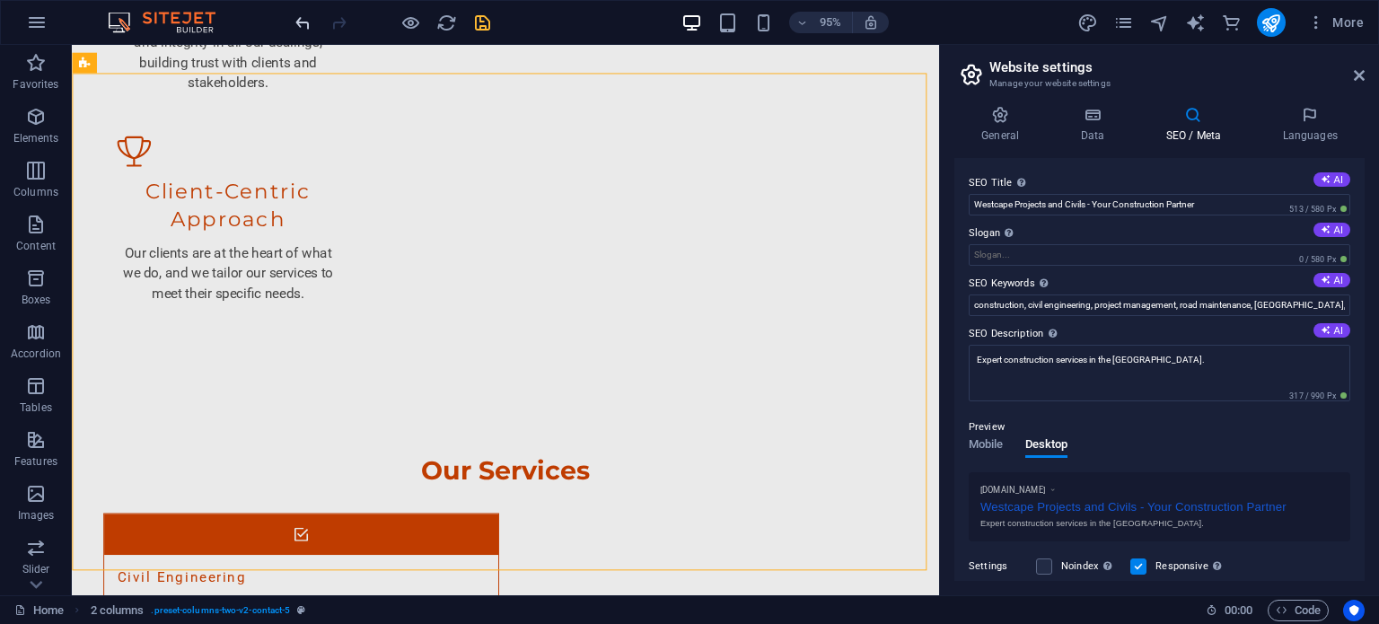
click at [298, 15] on icon "undo" at bounding box center [303, 23] width 21 height 21
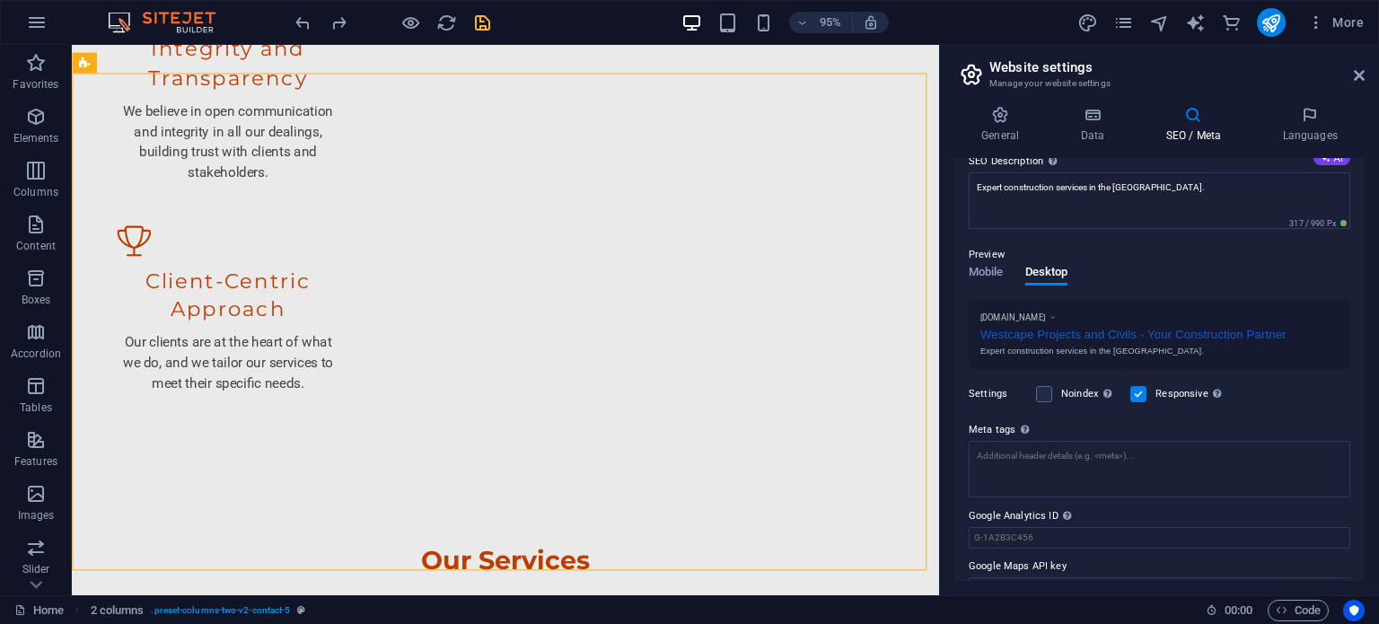
scroll to position [203, 0]
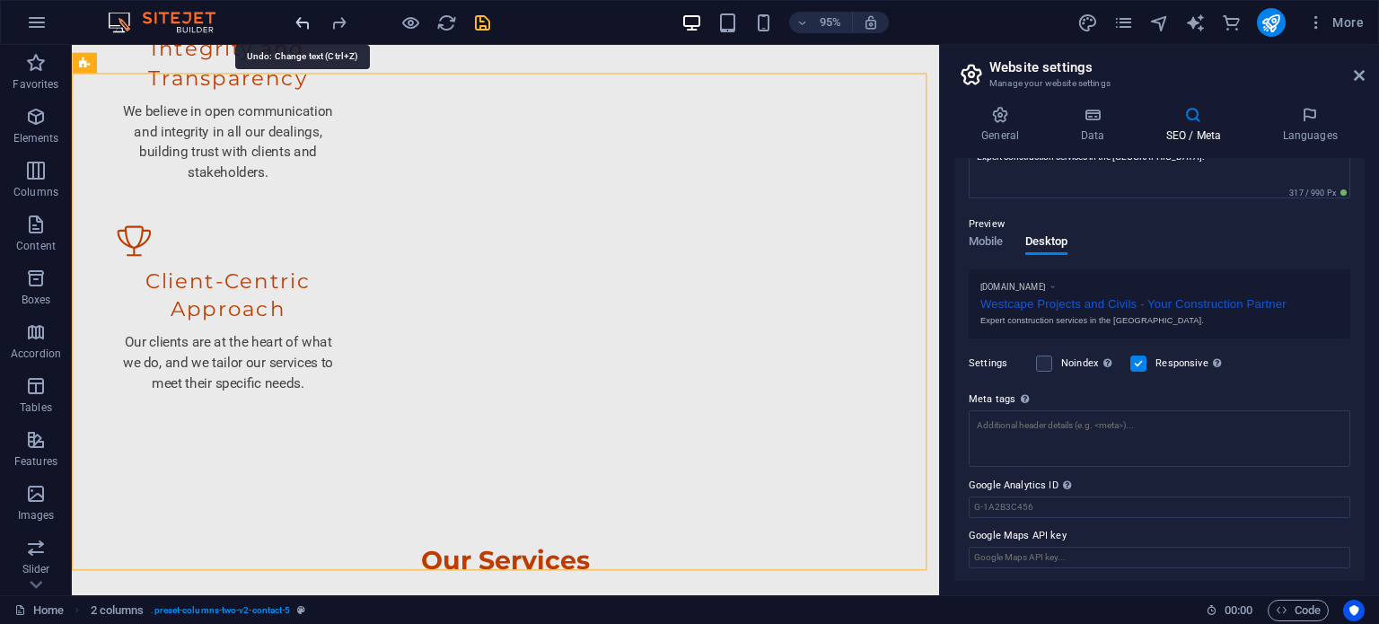
click at [302, 22] on icon "undo" at bounding box center [303, 23] width 21 height 21
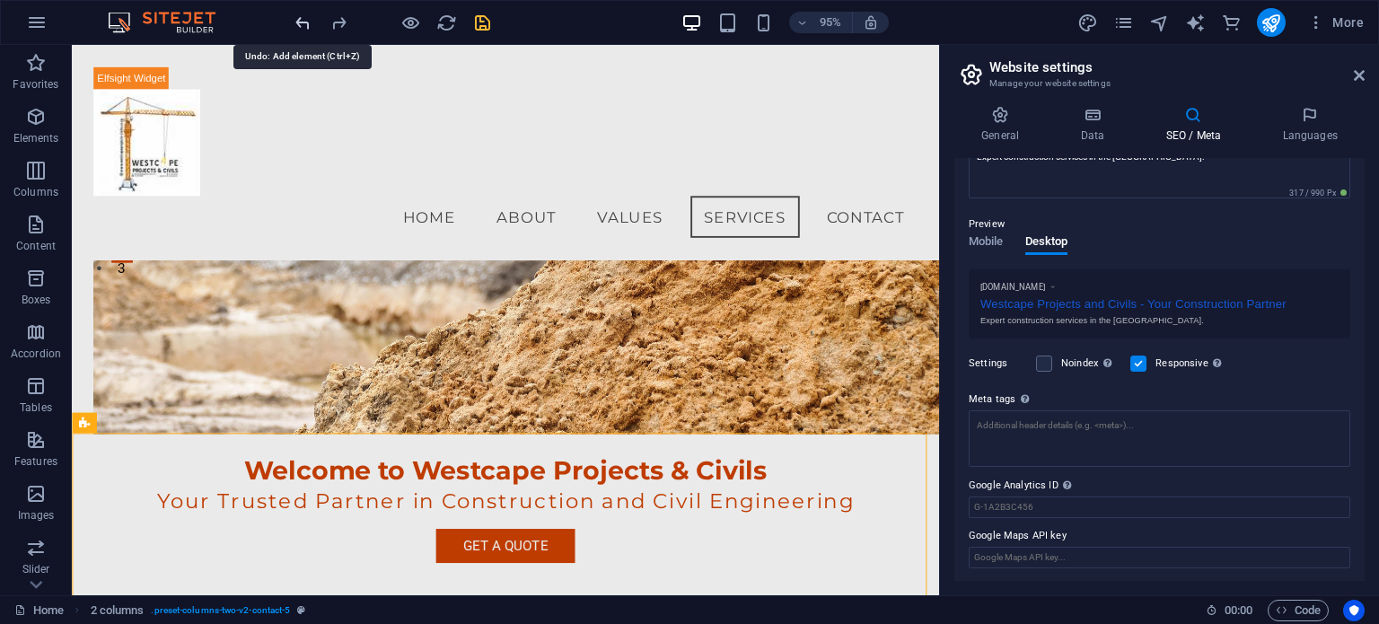
scroll to position [0, 0]
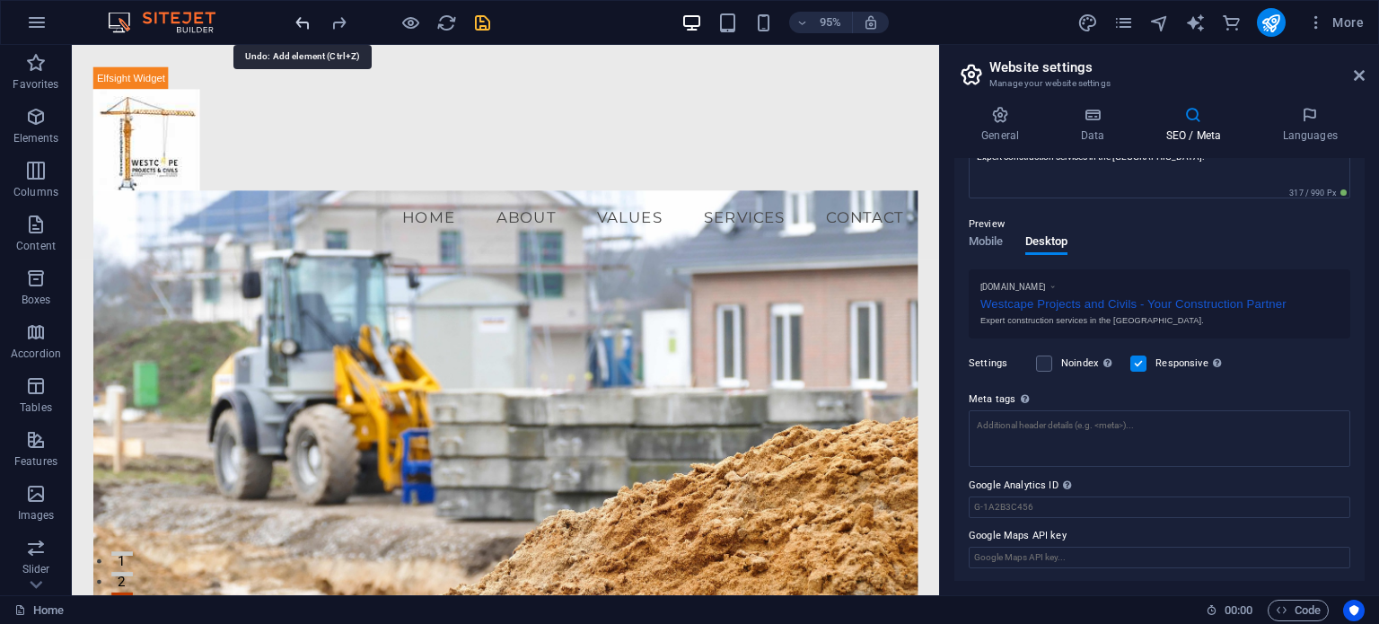
click at [304, 20] on icon "undo" at bounding box center [303, 23] width 21 height 21
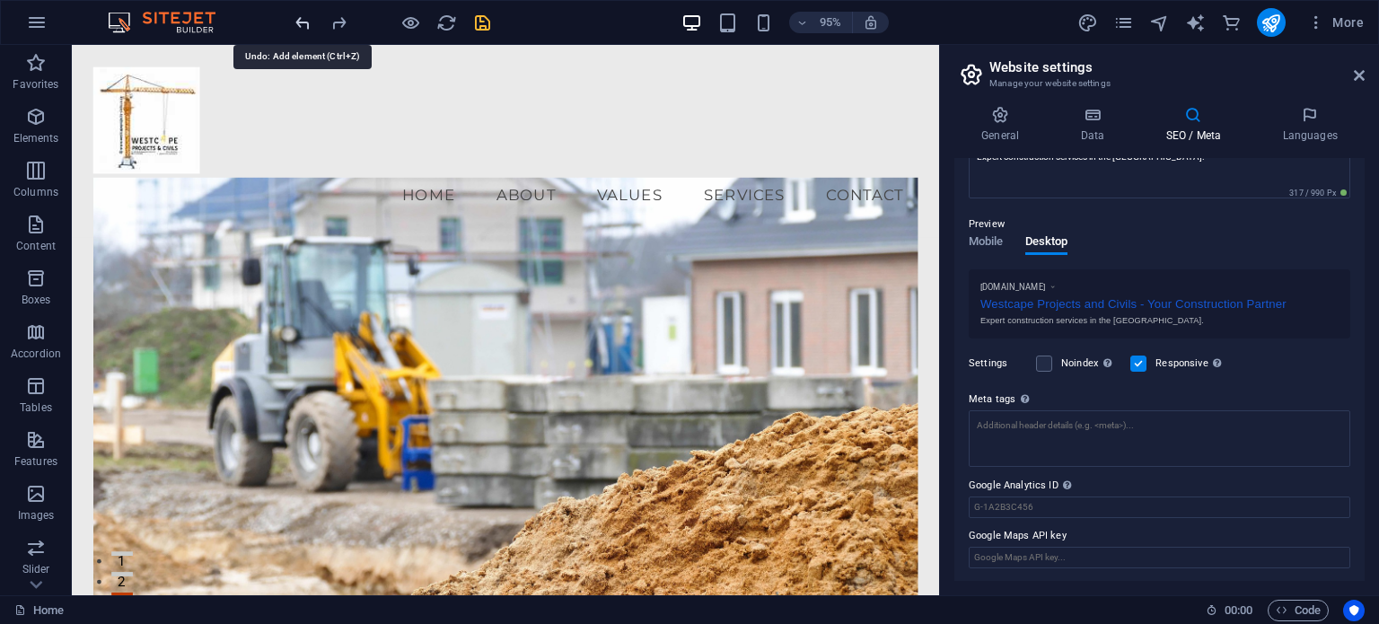
click at [304, 20] on icon "undo" at bounding box center [303, 23] width 21 height 21
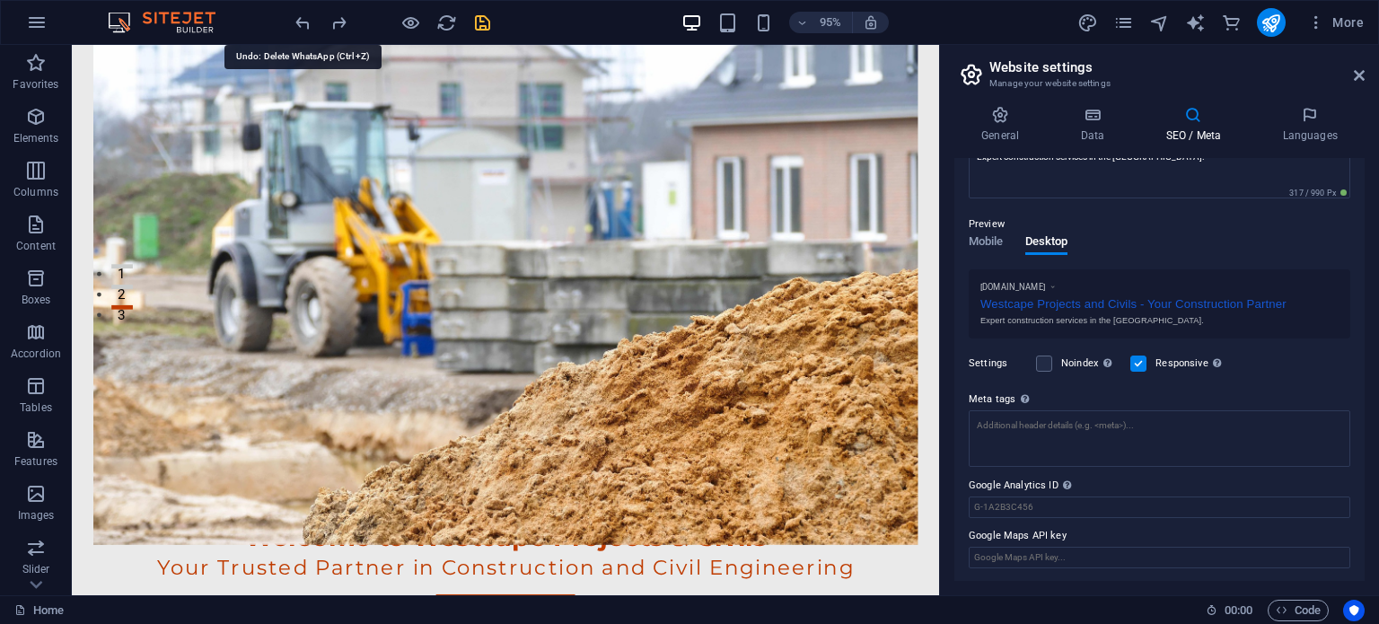
scroll to position [401, 0]
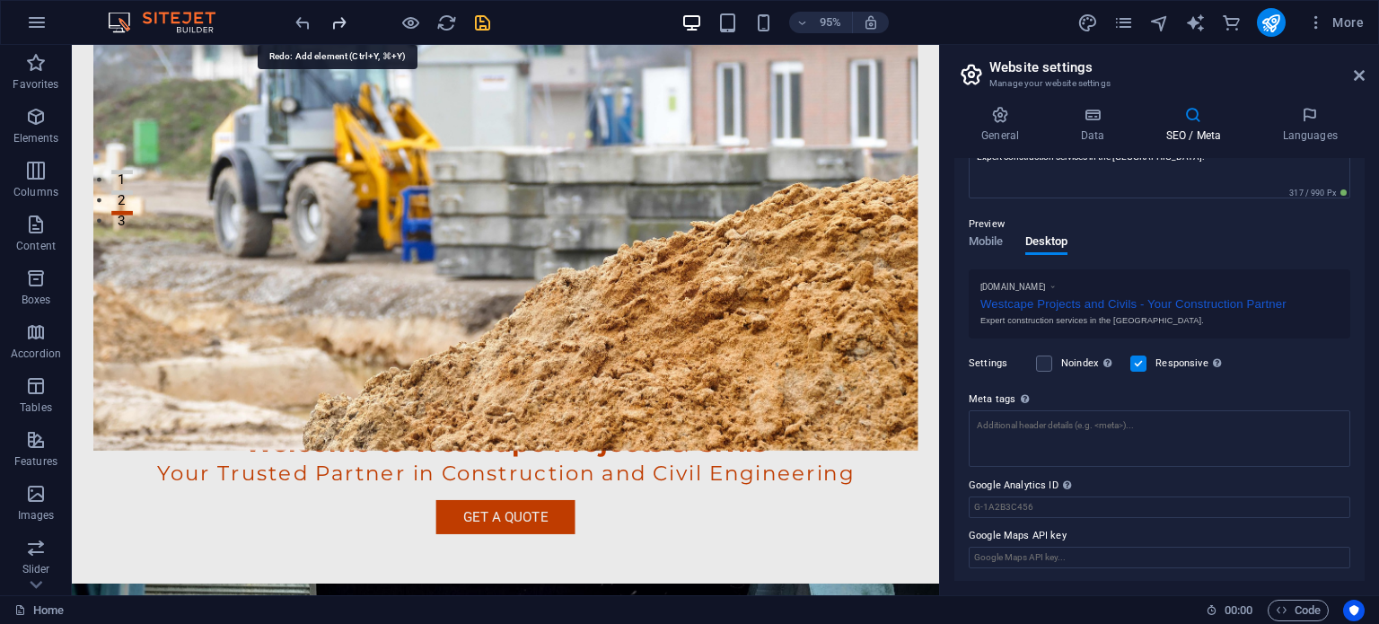
click at [343, 17] on icon "redo" at bounding box center [339, 23] width 21 height 21
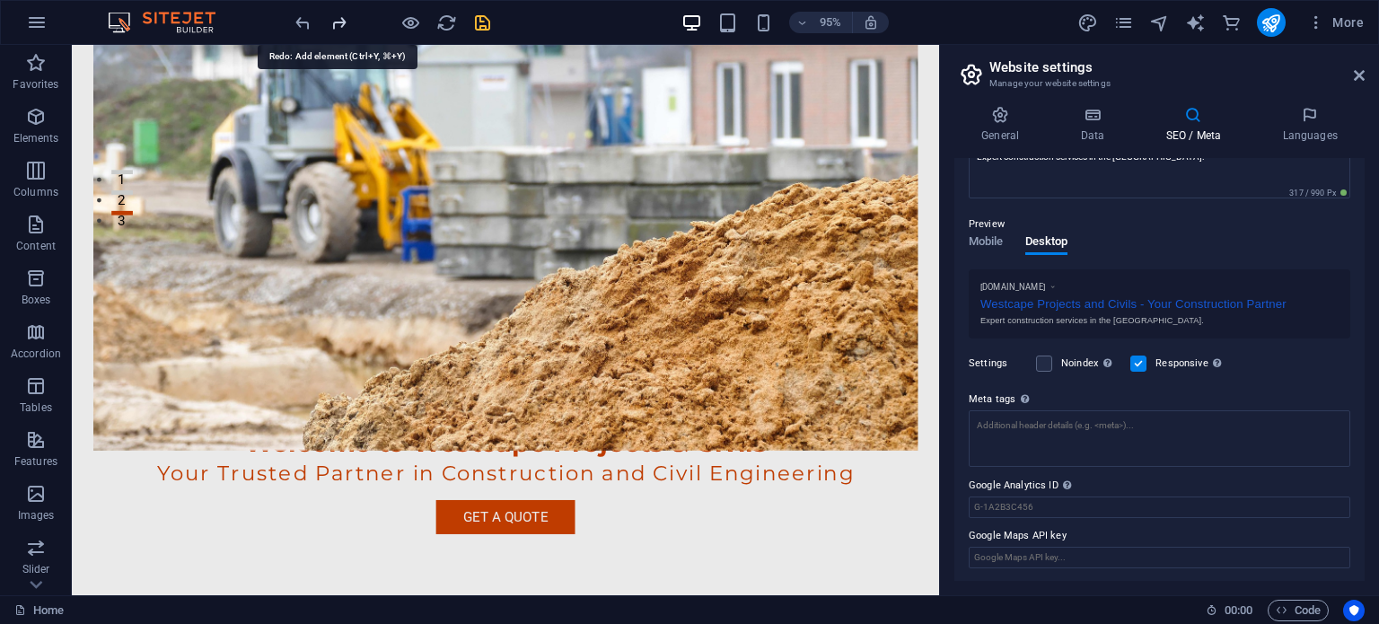
click at [343, 17] on icon "redo" at bounding box center [339, 23] width 21 height 21
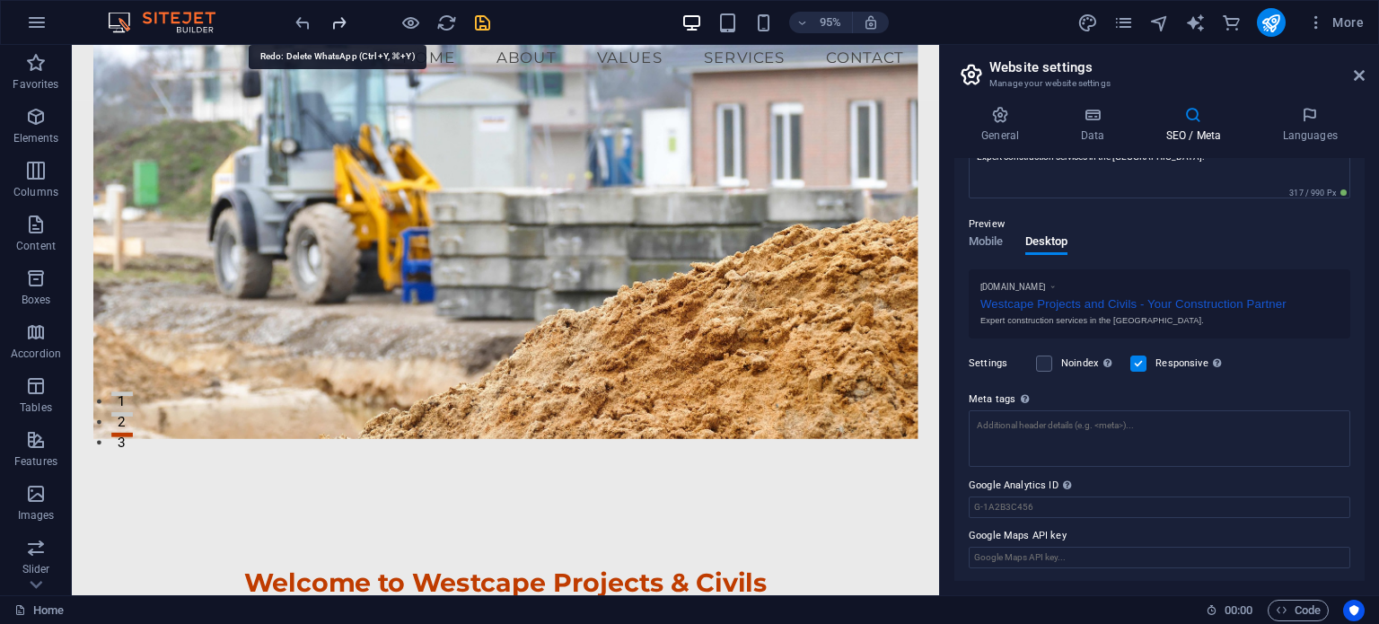
scroll to position [0, 0]
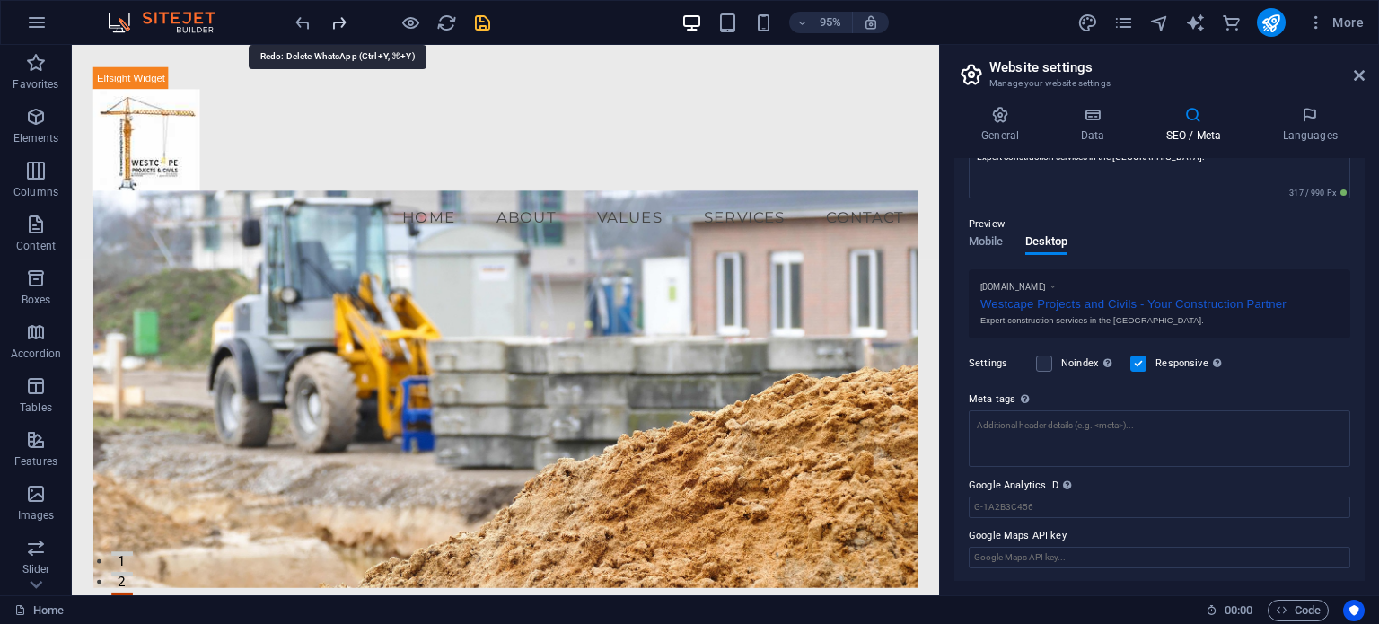
click at [343, 17] on icon "redo" at bounding box center [339, 23] width 21 height 21
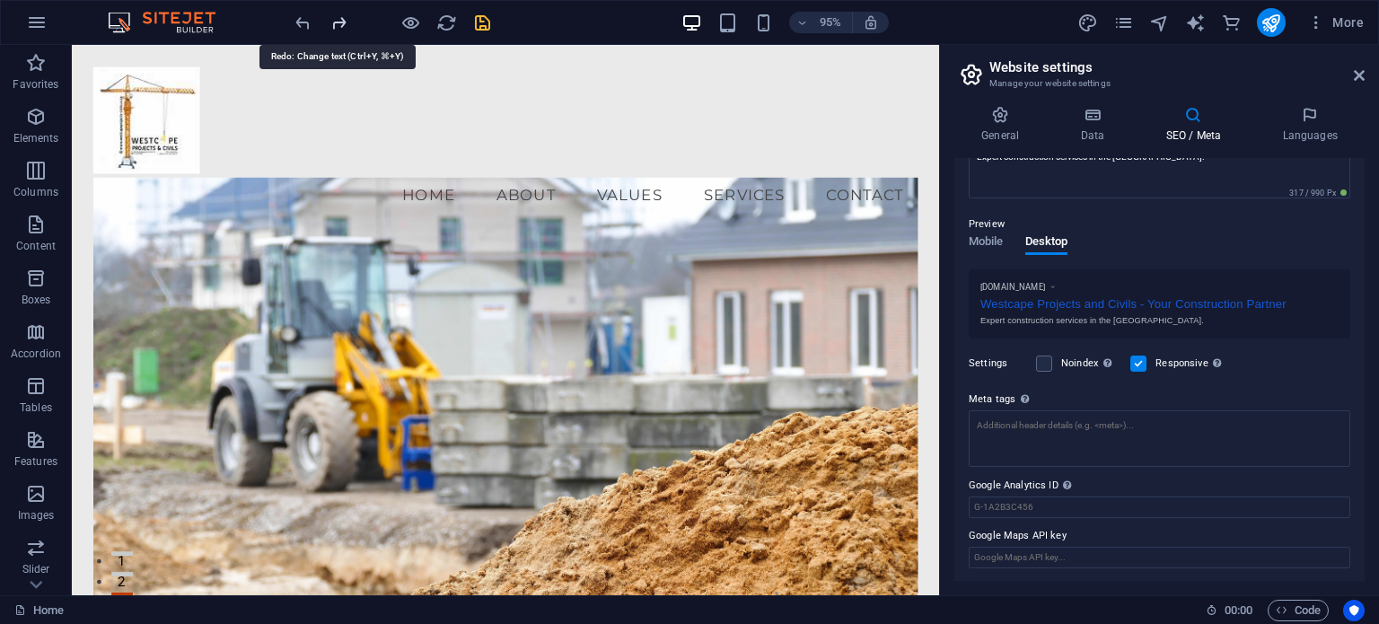
click at [343, 17] on icon "redo" at bounding box center [339, 23] width 21 height 21
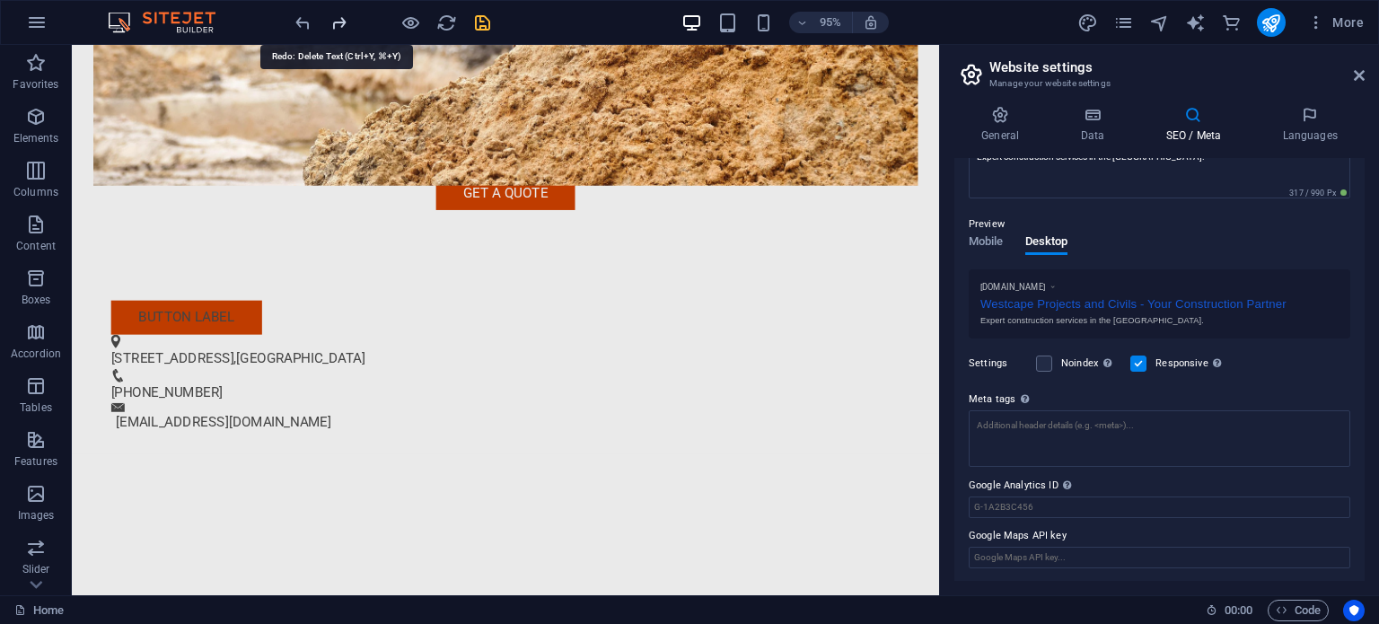
scroll to position [2314, 0]
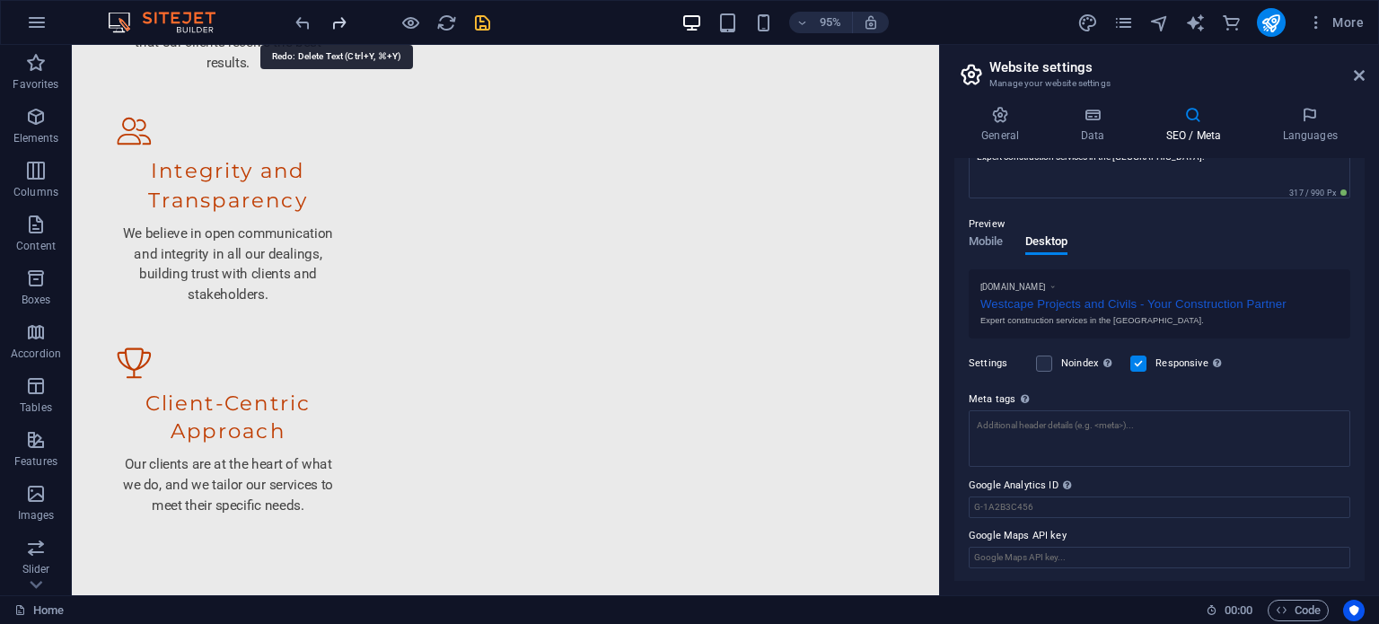
click at [343, 17] on icon "redo" at bounding box center [339, 23] width 21 height 21
click at [343, 17] on div at bounding box center [392, 22] width 201 height 29
click at [302, 21] on icon "undo" at bounding box center [303, 23] width 21 height 21
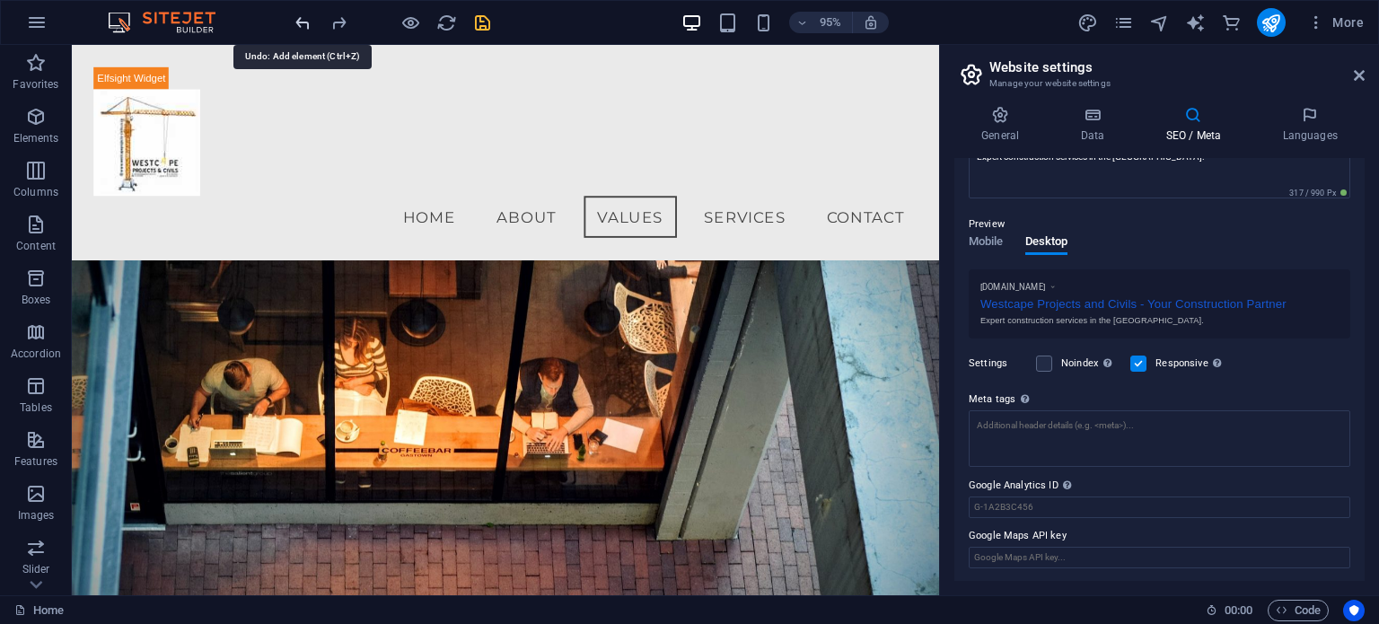
scroll to position [0, 0]
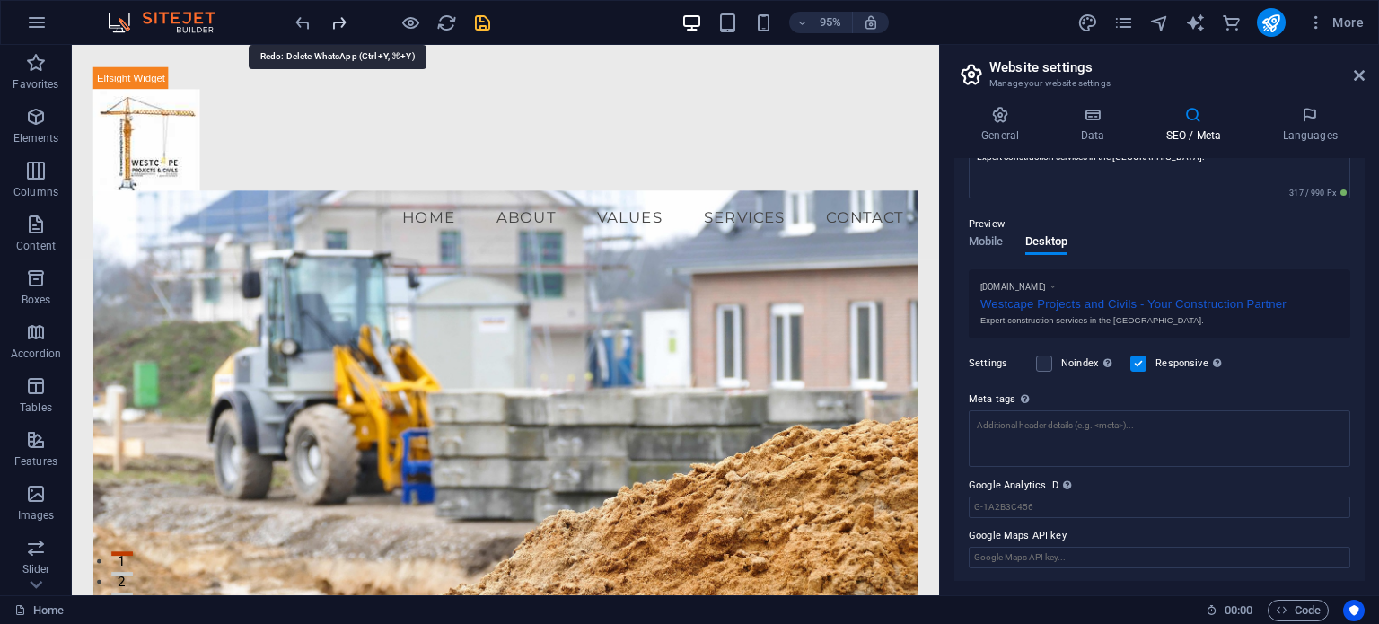
click at [334, 21] on icon "redo" at bounding box center [339, 23] width 21 height 21
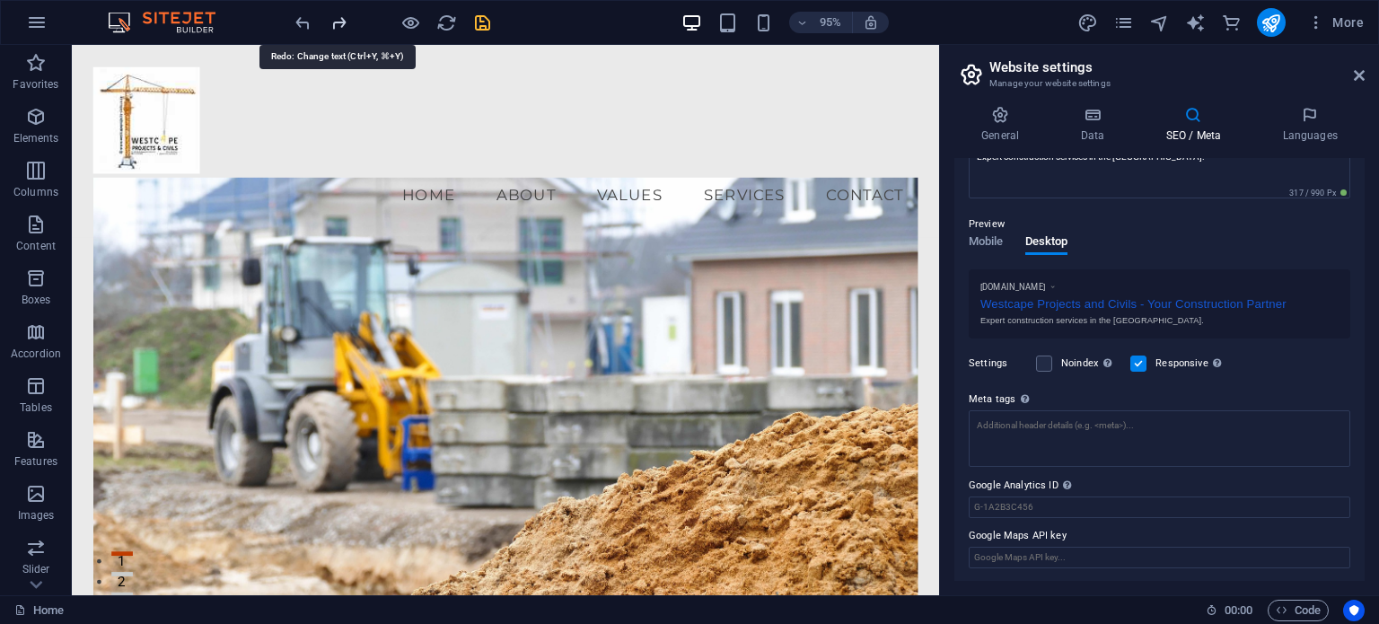
click at [334, 21] on icon "redo" at bounding box center [339, 23] width 21 height 21
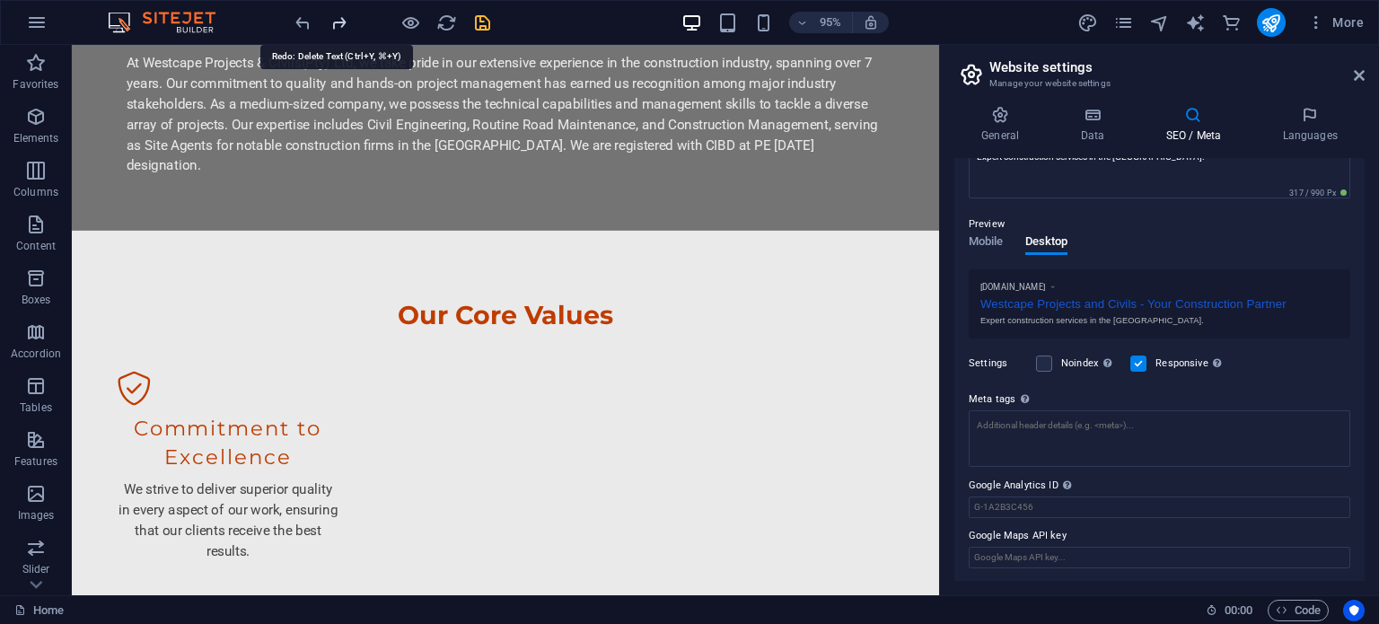
click at [334, 21] on icon "redo" at bounding box center [339, 23] width 21 height 21
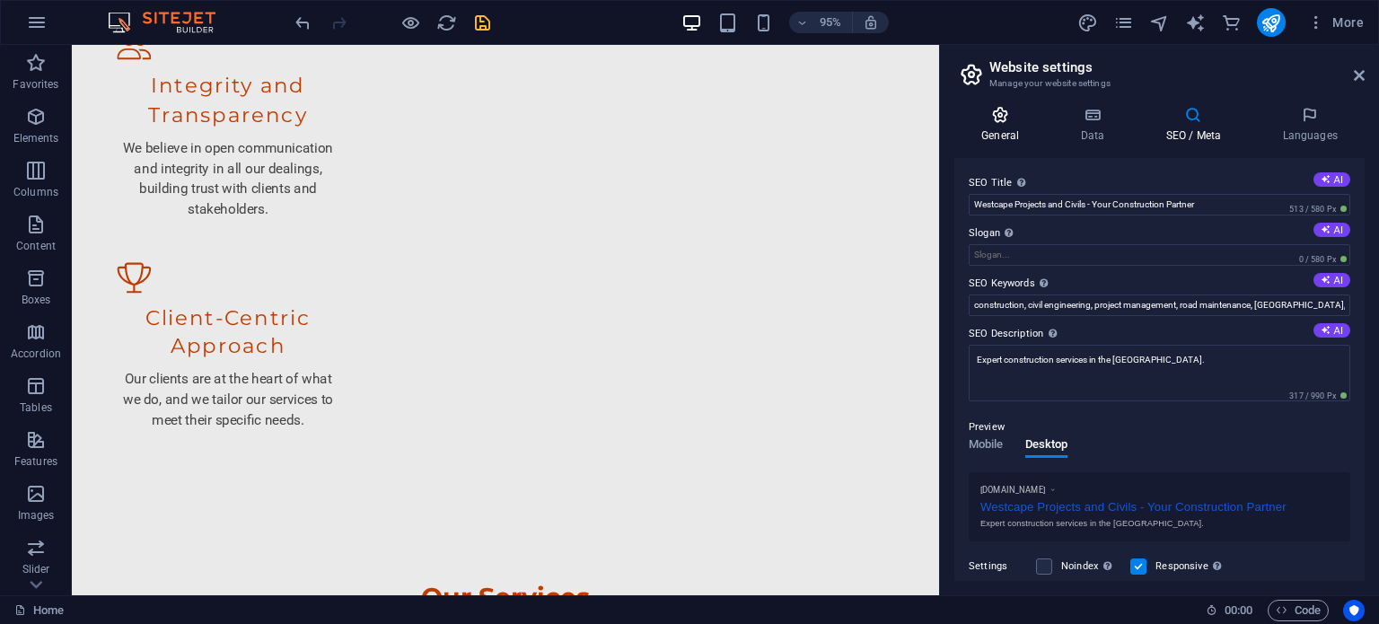
click at [1000, 121] on icon at bounding box center [1000, 115] width 92 height 18
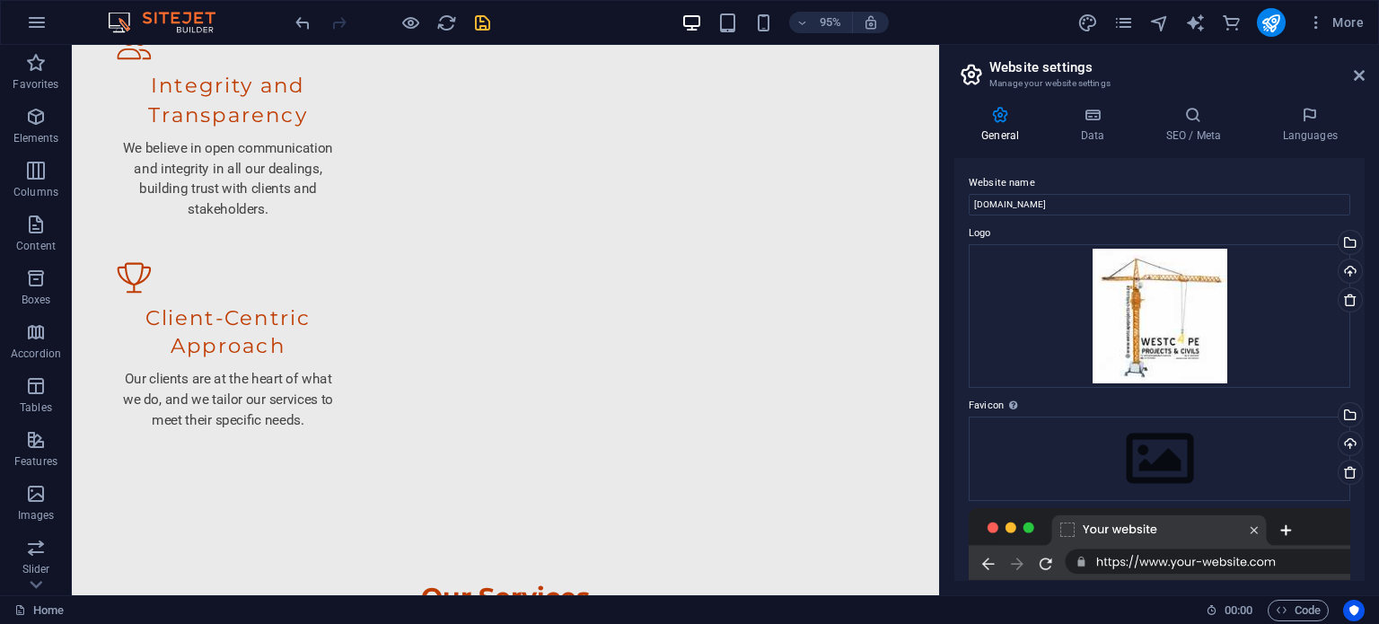
drag, startPoint x: 1087, startPoint y: 118, endPoint x: 1140, endPoint y: 247, distance: 138.9
click at [1039, 118] on icon at bounding box center [1092, 115] width 78 height 18
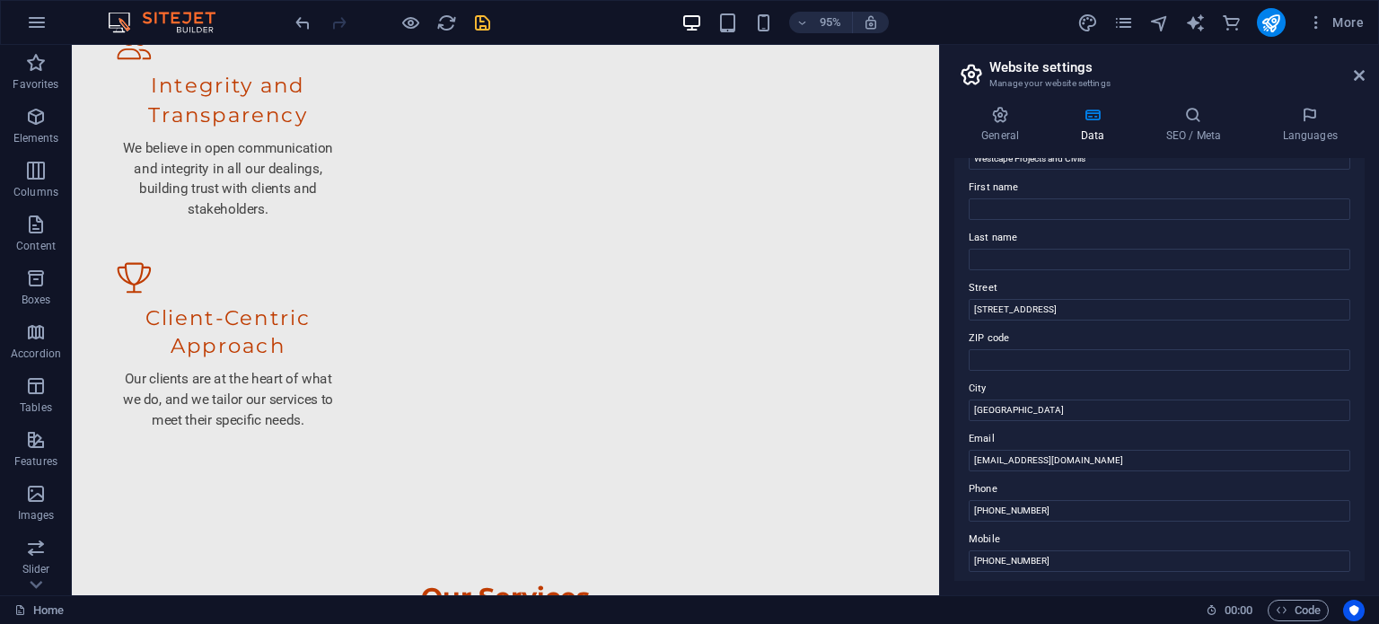
scroll to position [180, 0]
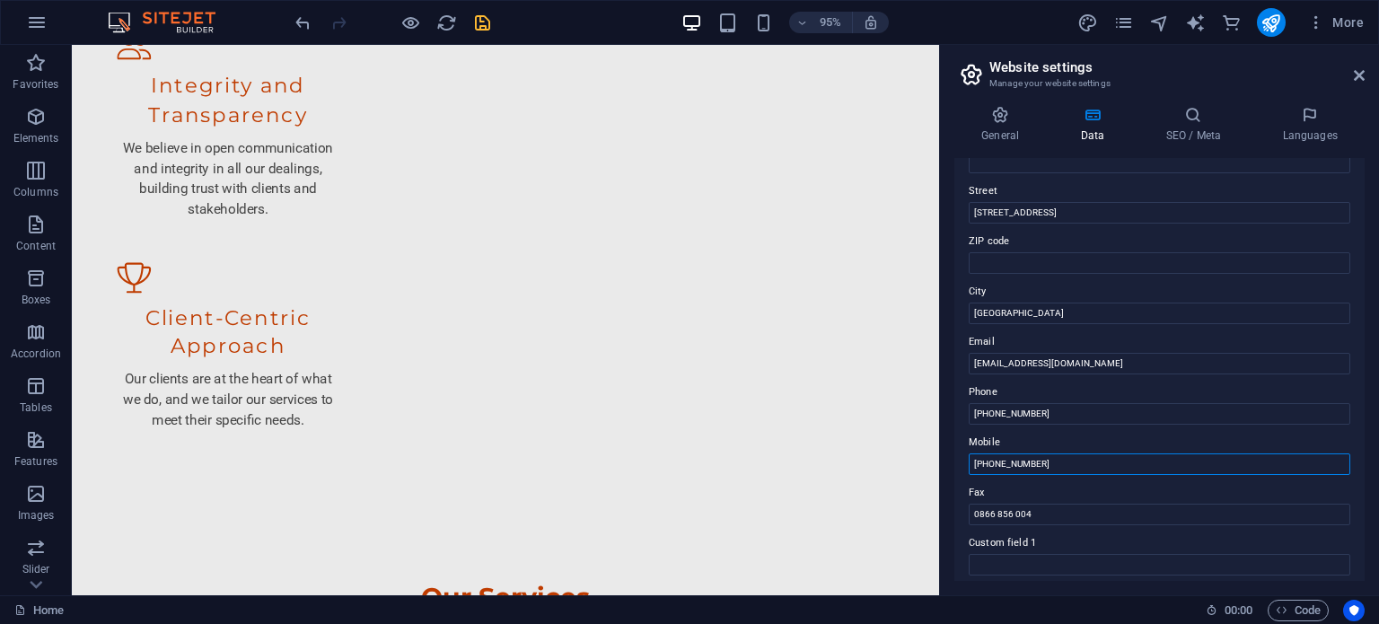
click at [1039, 462] on input "+27 65 887 5633" at bounding box center [1159, 464] width 381 height 22
drag, startPoint x: 1084, startPoint y: 460, endPoint x: 963, endPoint y: 455, distance: 121.3
click at [966, 455] on div "Contact data for this website. This can be used everywhere on the website and w…" at bounding box center [1159, 369] width 410 height 423
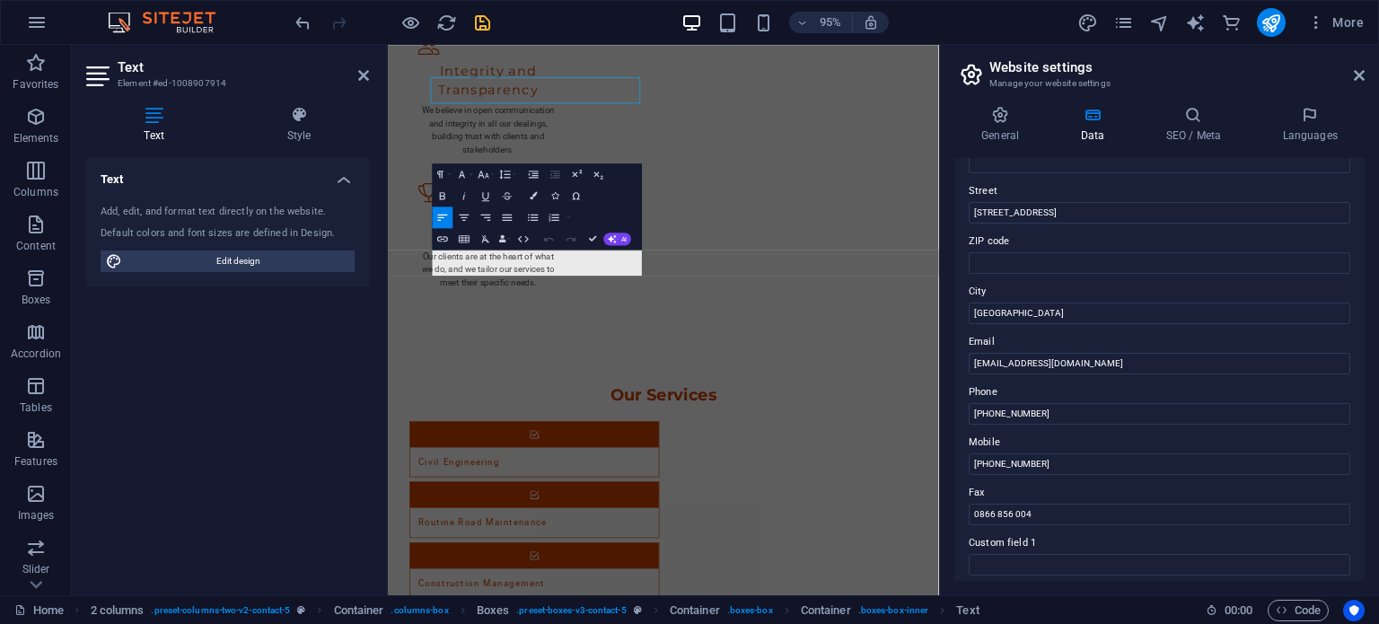
scroll to position [2691, 0]
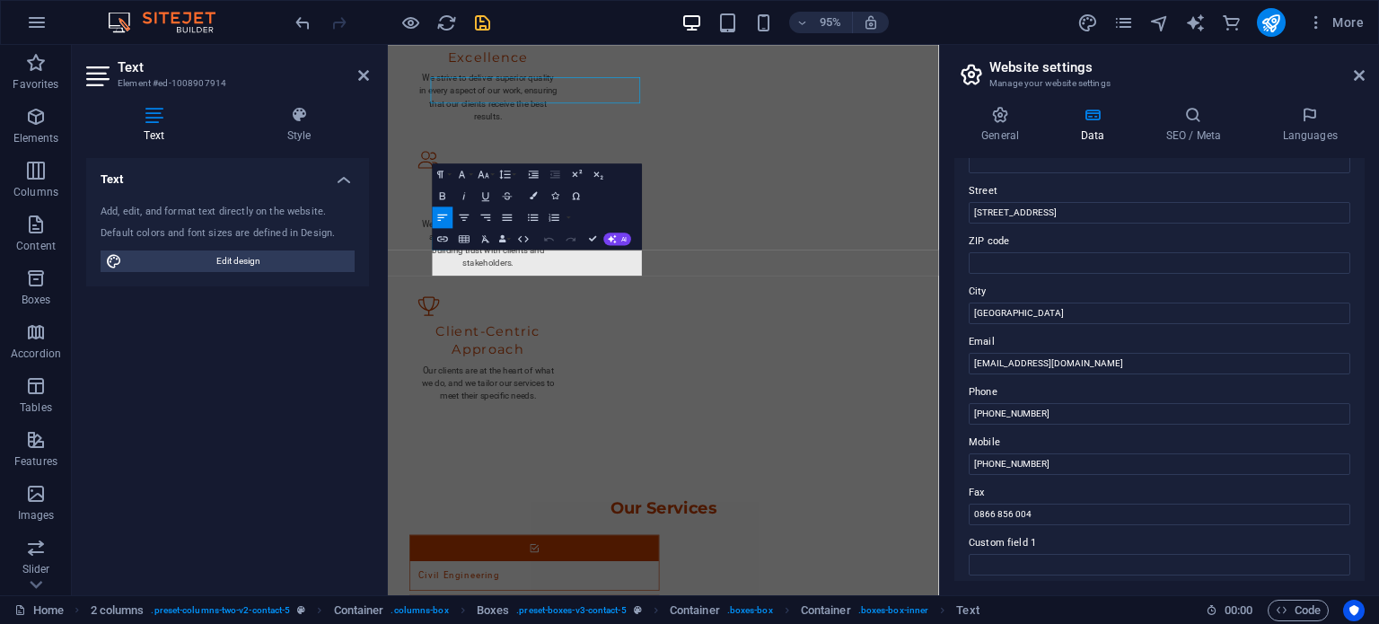
click at [235, 393] on div "Text Add, edit, and format text directly on the website. Default colors and fon…" at bounding box center [227, 369] width 283 height 423
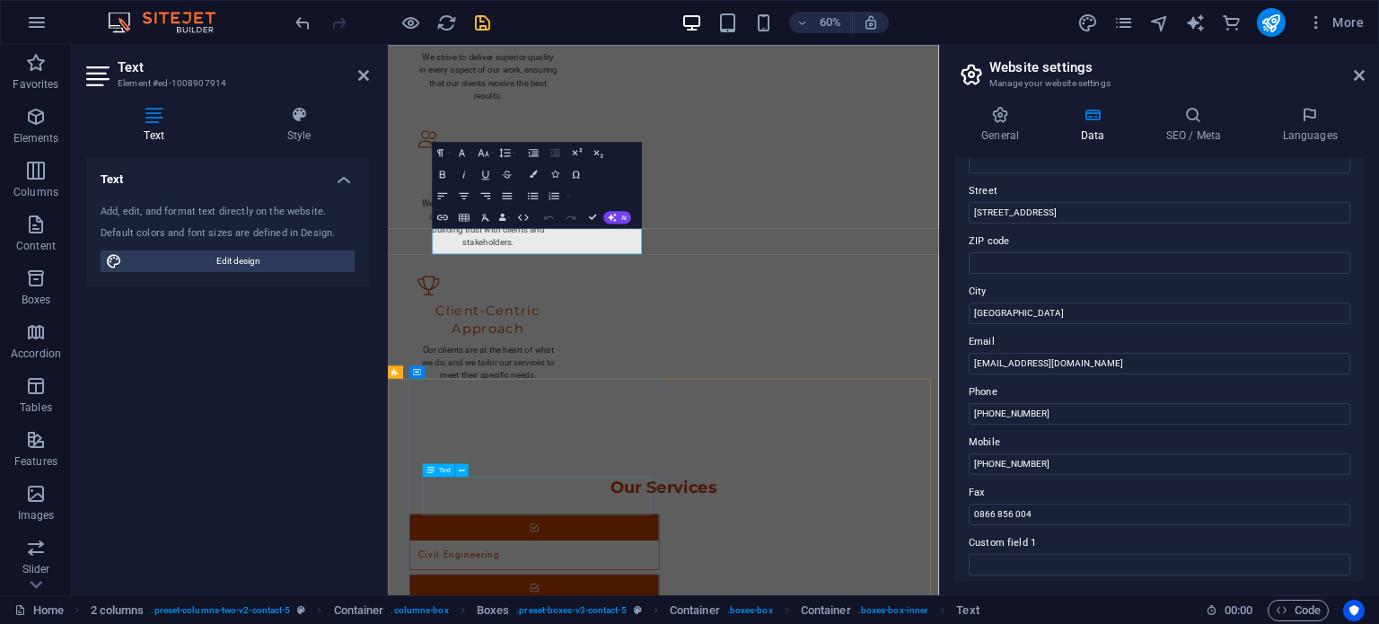
scroll to position [2730, 0]
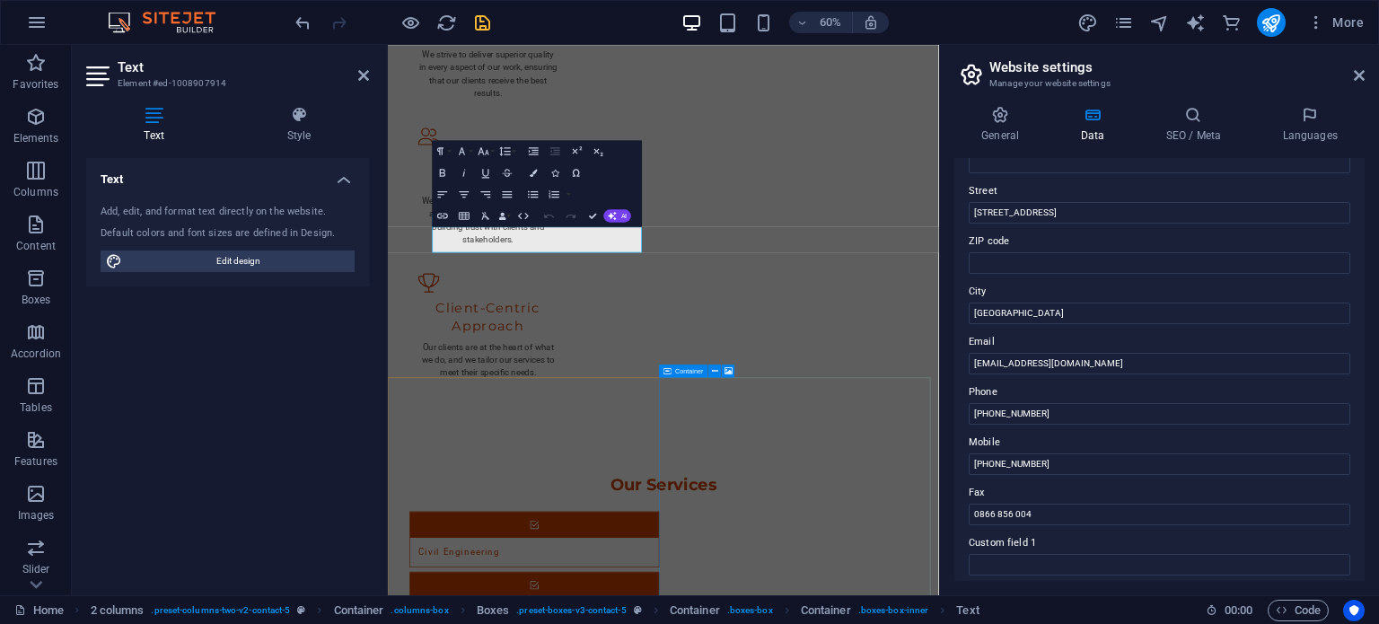
drag, startPoint x: 1026, startPoint y: 698, endPoint x: 1125, endPoint y: 457, distance: 260.9
click at [1039, 457] on div "Menu Home About Values Services Contact Welcome to Westcape Projects & Civils Y…" at bounding box center [847, 569] width 918 height 6509
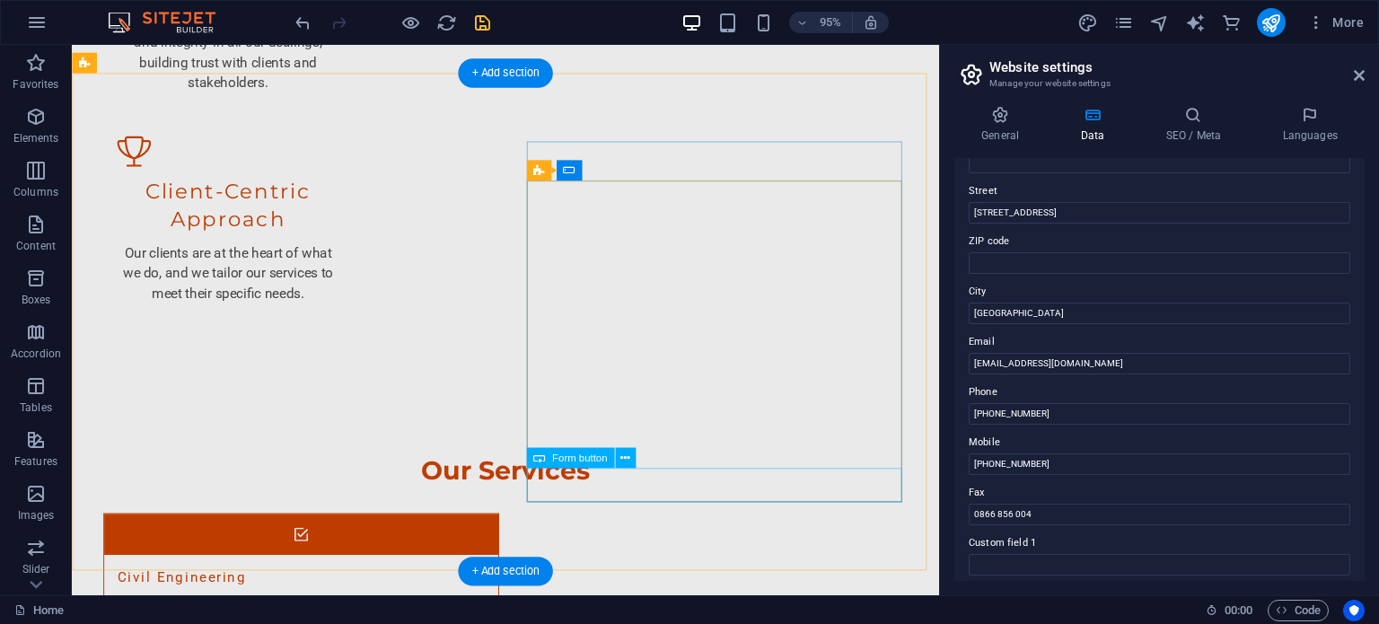
scroll to position [2781, 0]
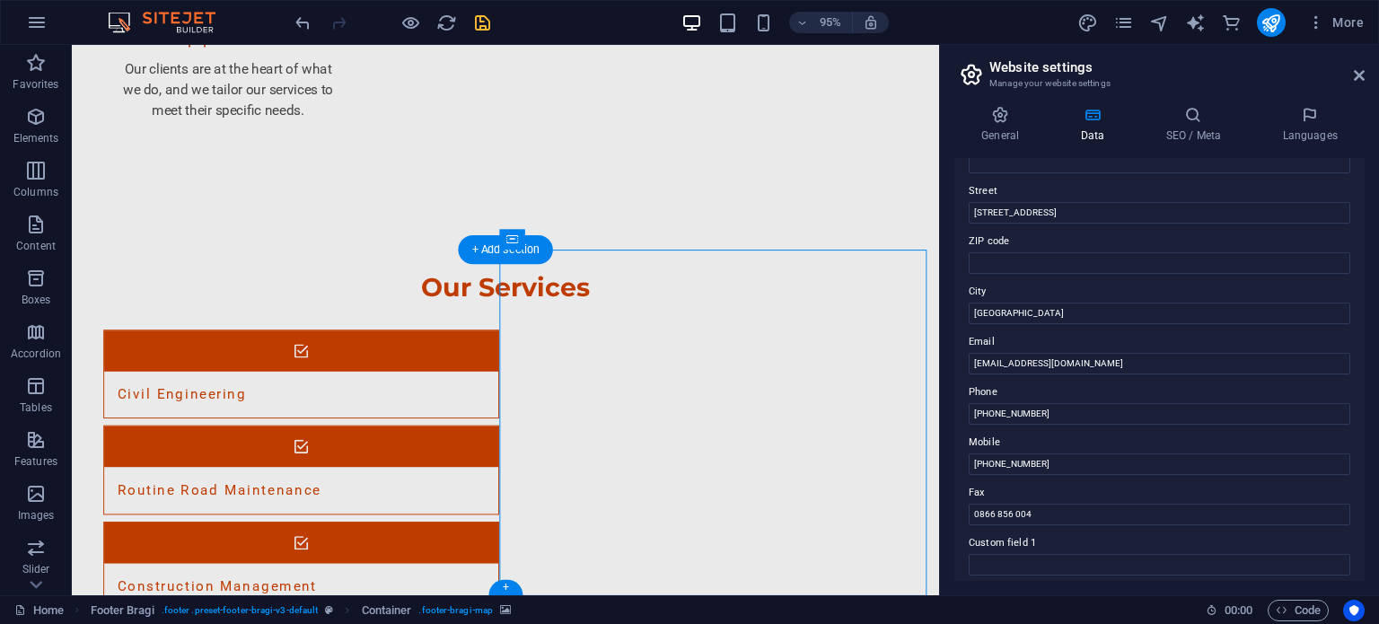
select select "px"
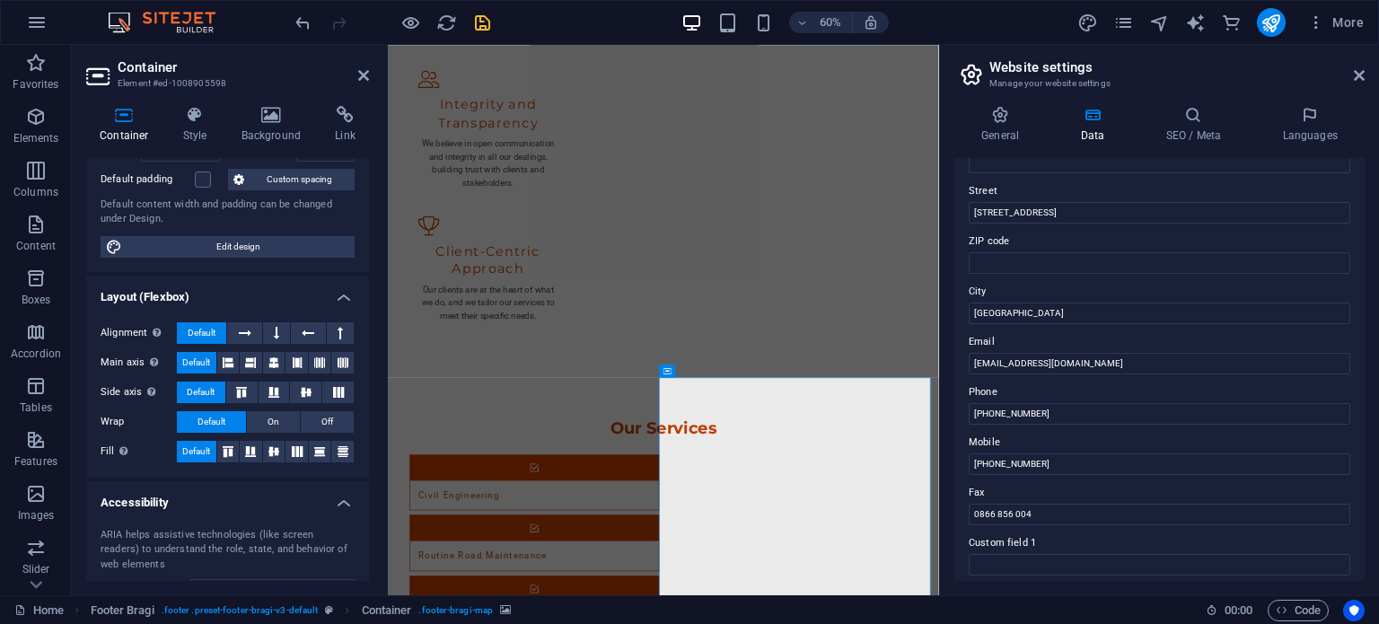
scroll to position [0, 0]
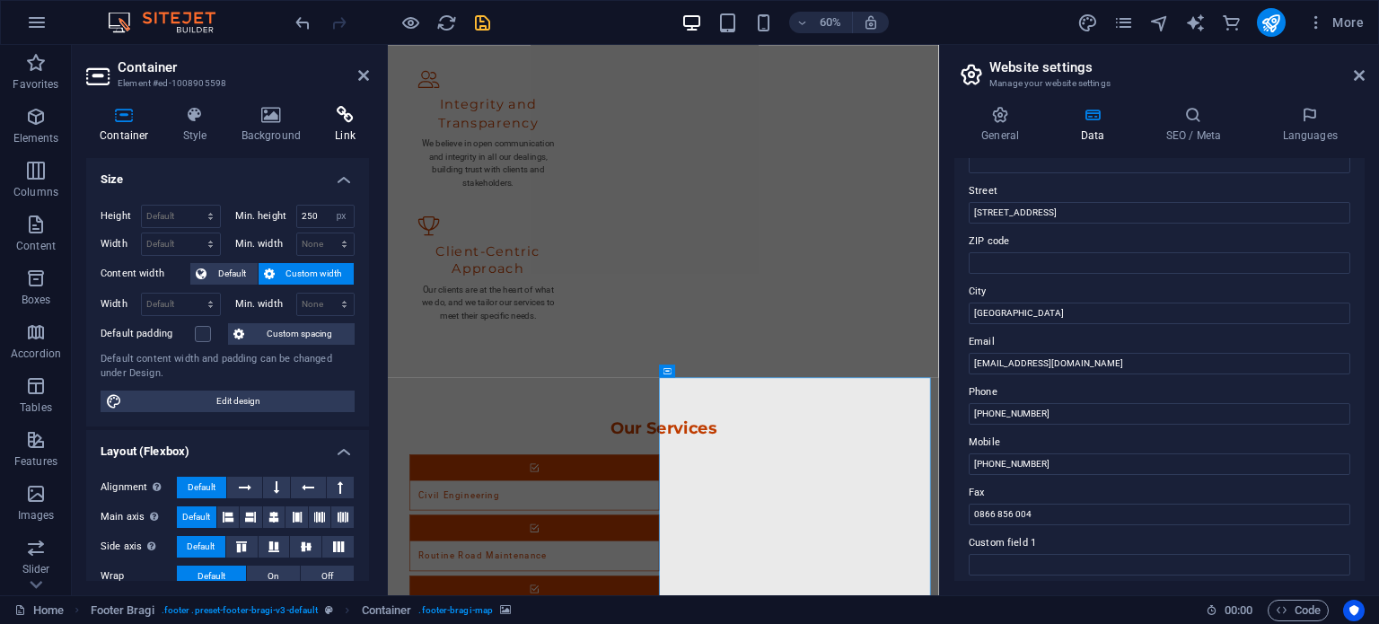
click at [346, 115] on icon at bounding box center [345, 115] width 48 height 18
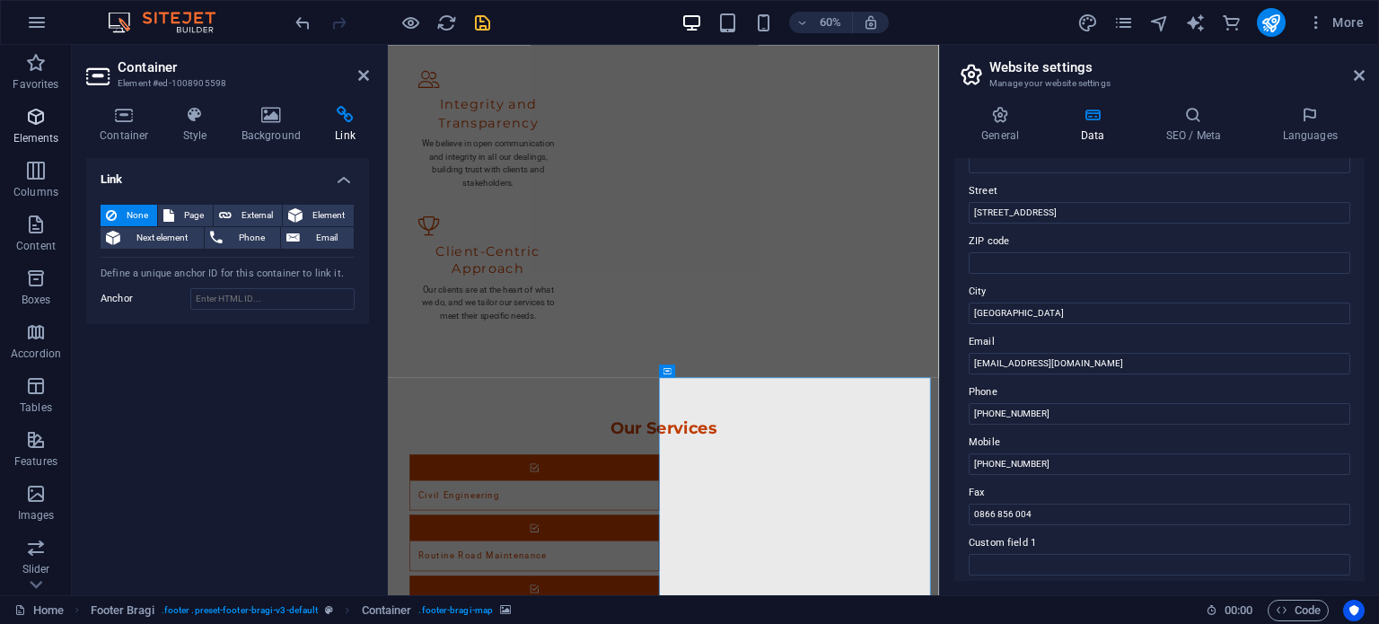
click at [38, 122] on icon "button" at bounding box center [36, 117] width 22 height 22
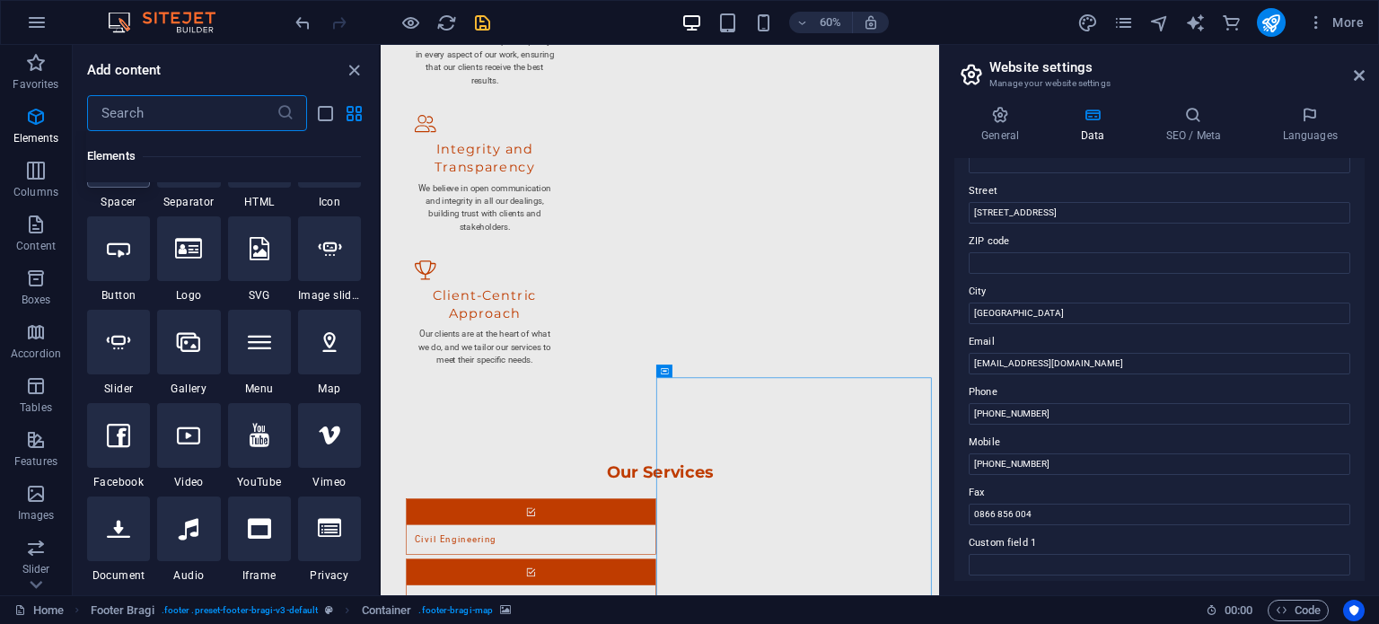
scroll to position [370, 0]
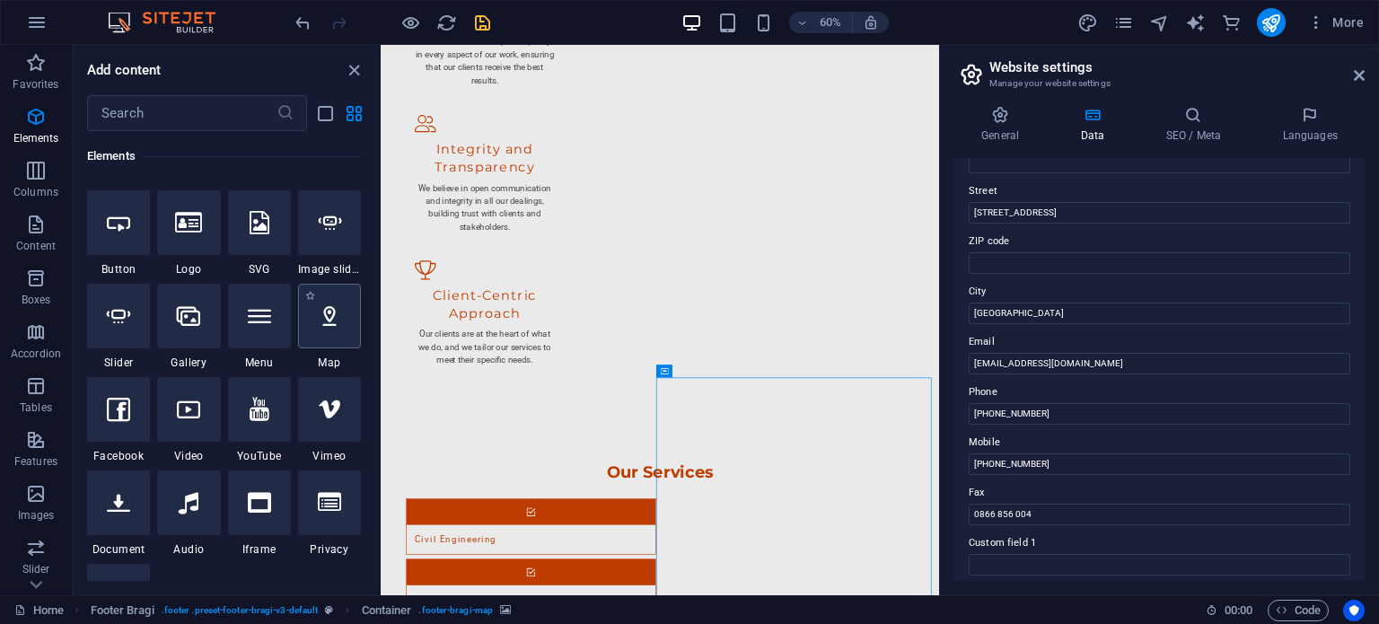
click at [341, 322] on div at bounding box center [329, 316] width 63 height 65
select select "1"
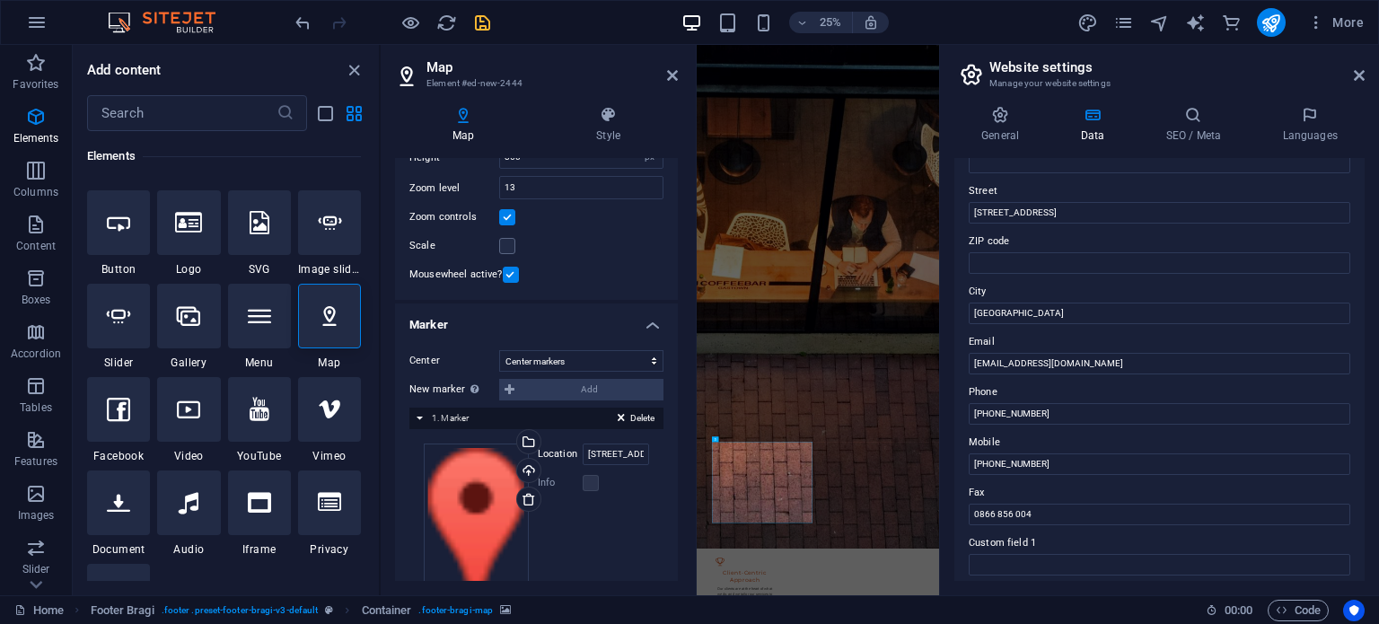
scroll to position [245, 0]
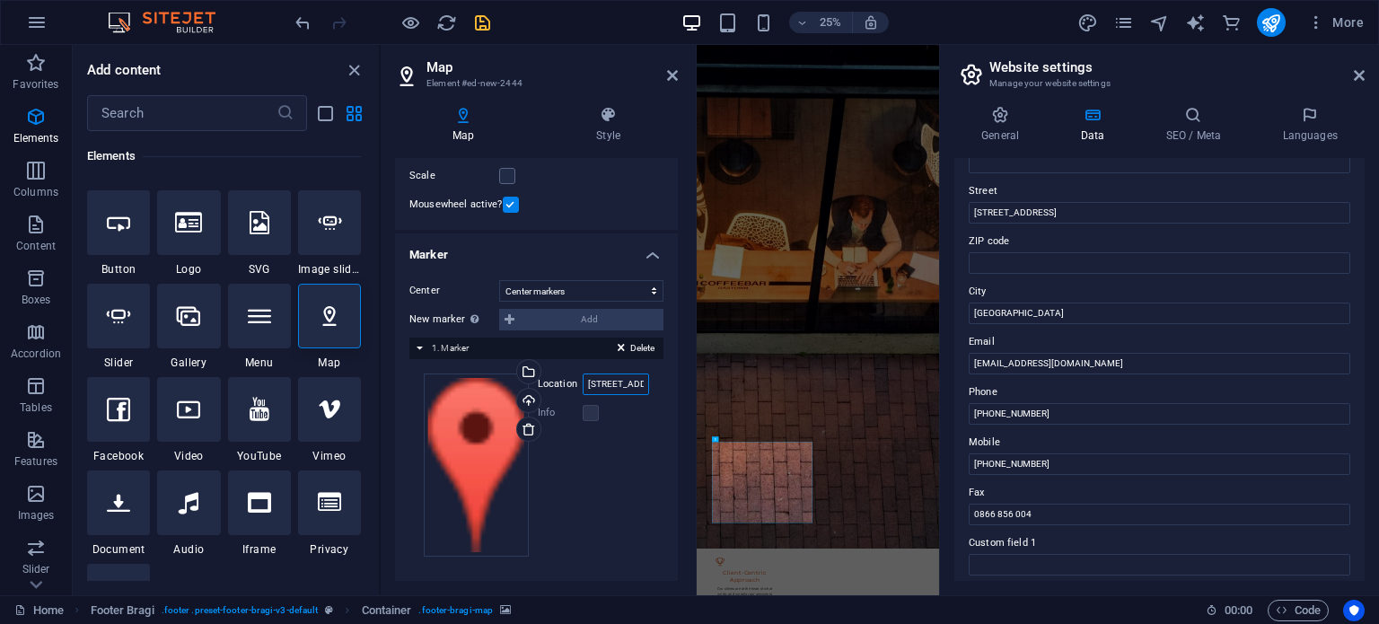
click at [609, 383] on input "4 Chalet Court, Rocklands, Mitchells Plain, Cape Town, 7785, Cape Town" at bounding box center [616, 384] width 66 height 22
click at [584, 409] on label at bounding box center [591, 413] width 16 height 16
click at [588, 413] on label at bounding box center [591, 413] width 16 height 16
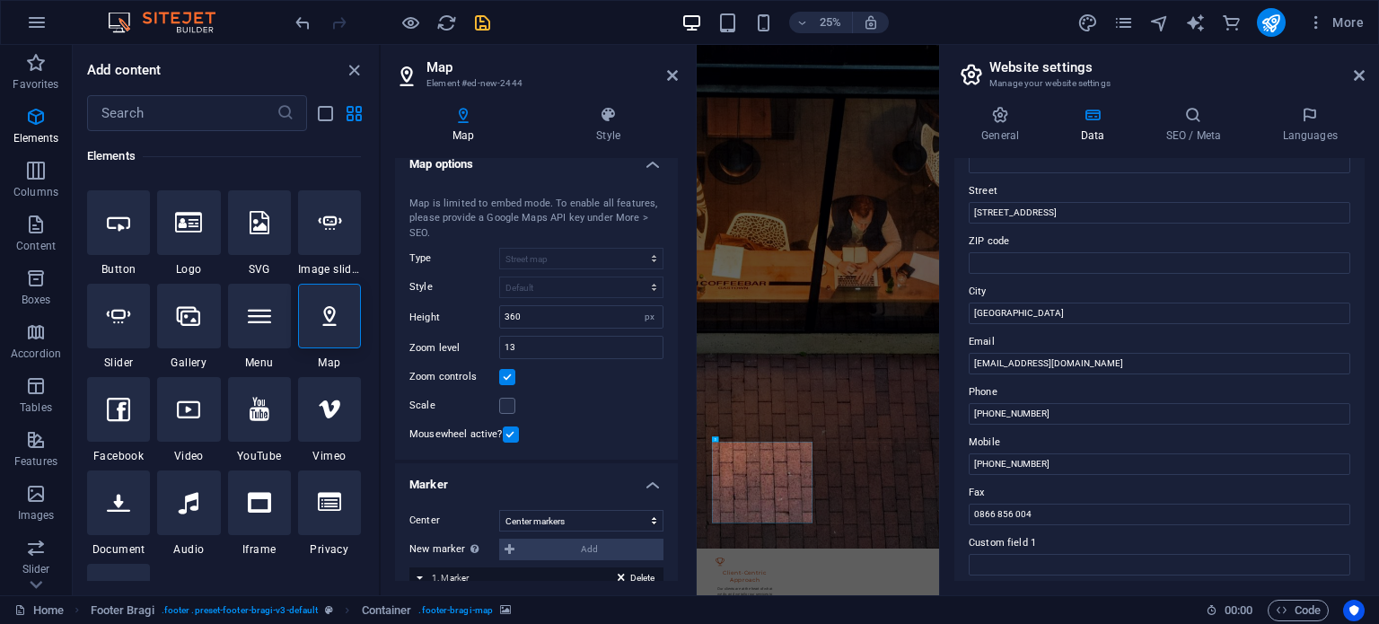
scroll to position [0, 0]
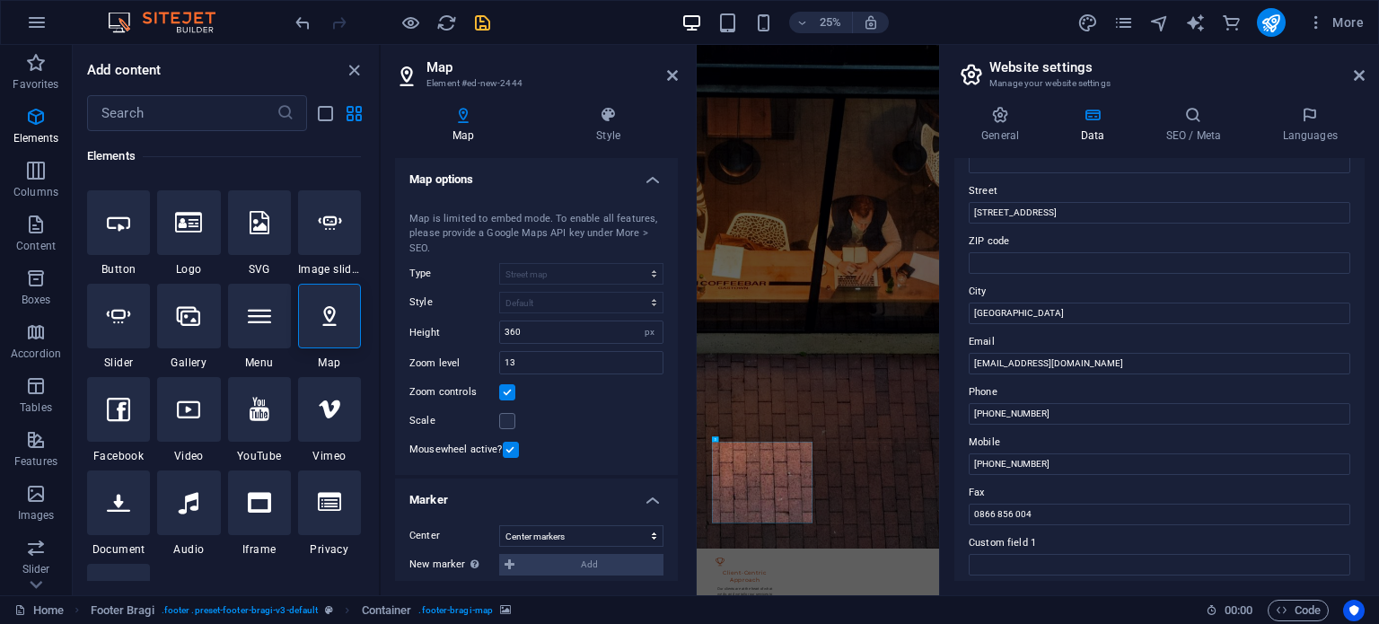
click at [447, 79] on h3 "Element #ed-new-2444" at bounding box center [533, 83] width 215 height 16
click at [478, 21] on icon "save" at bounding box center [482, 23] width 21 height 21
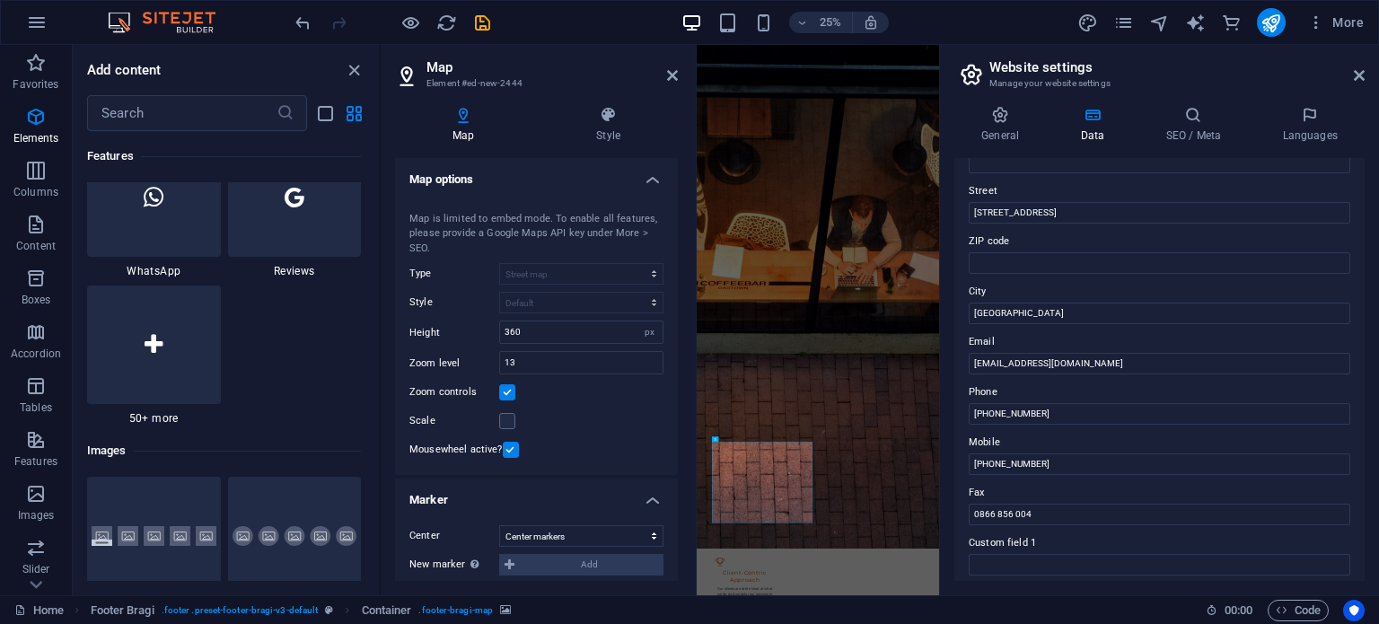
scroll to position [8718, 0]
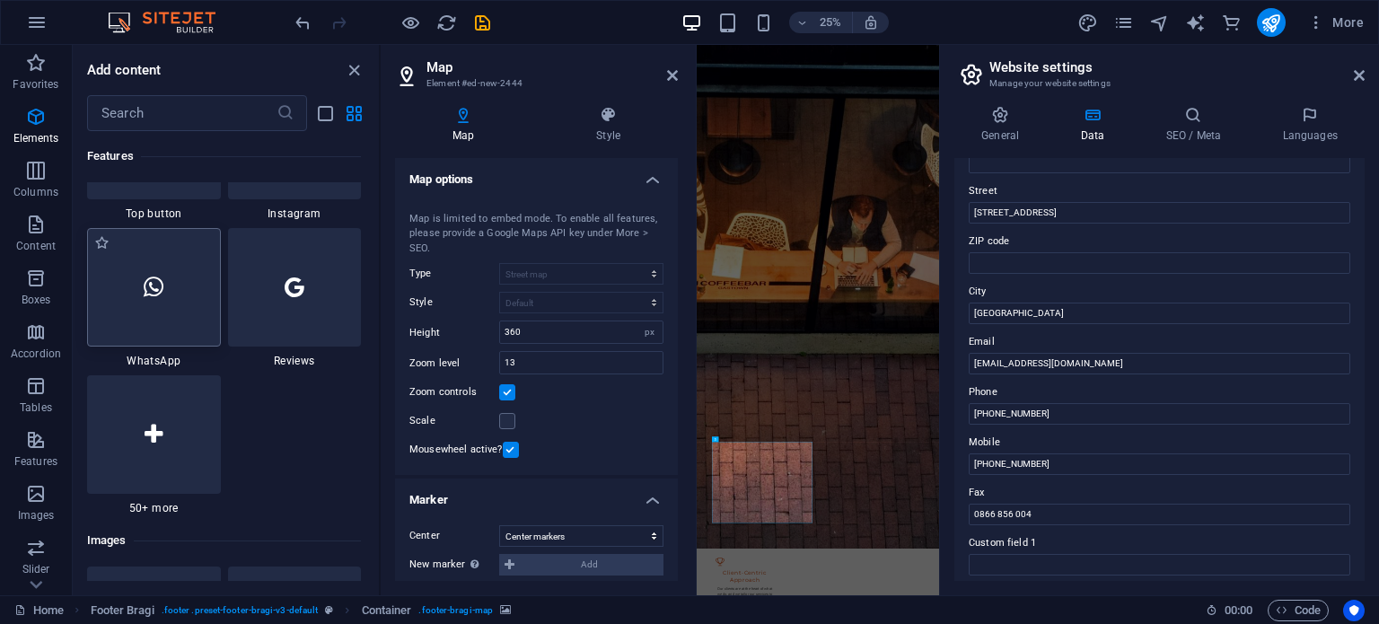
click at [159, 290] on icon at bounding box center [154, 287] width 20 height 23
click at [156, 286] on icon at bounding box center [154, 287] width 20 height 23
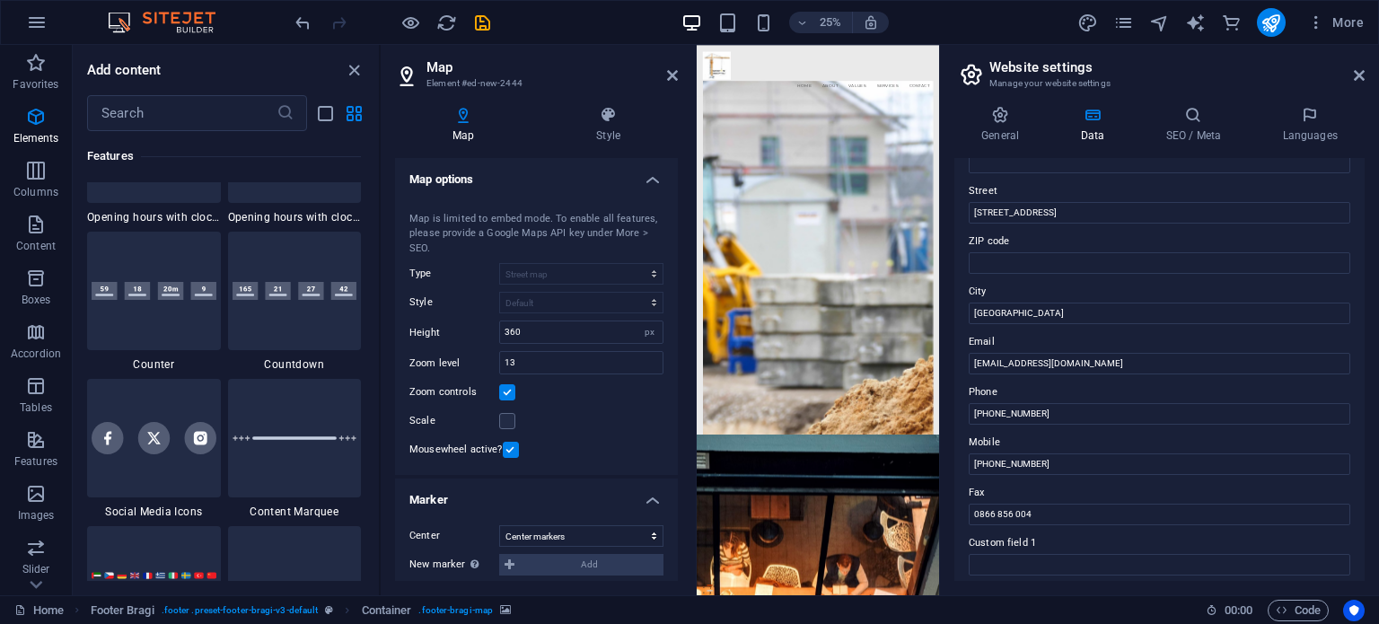
scroll to position [7820, 0]
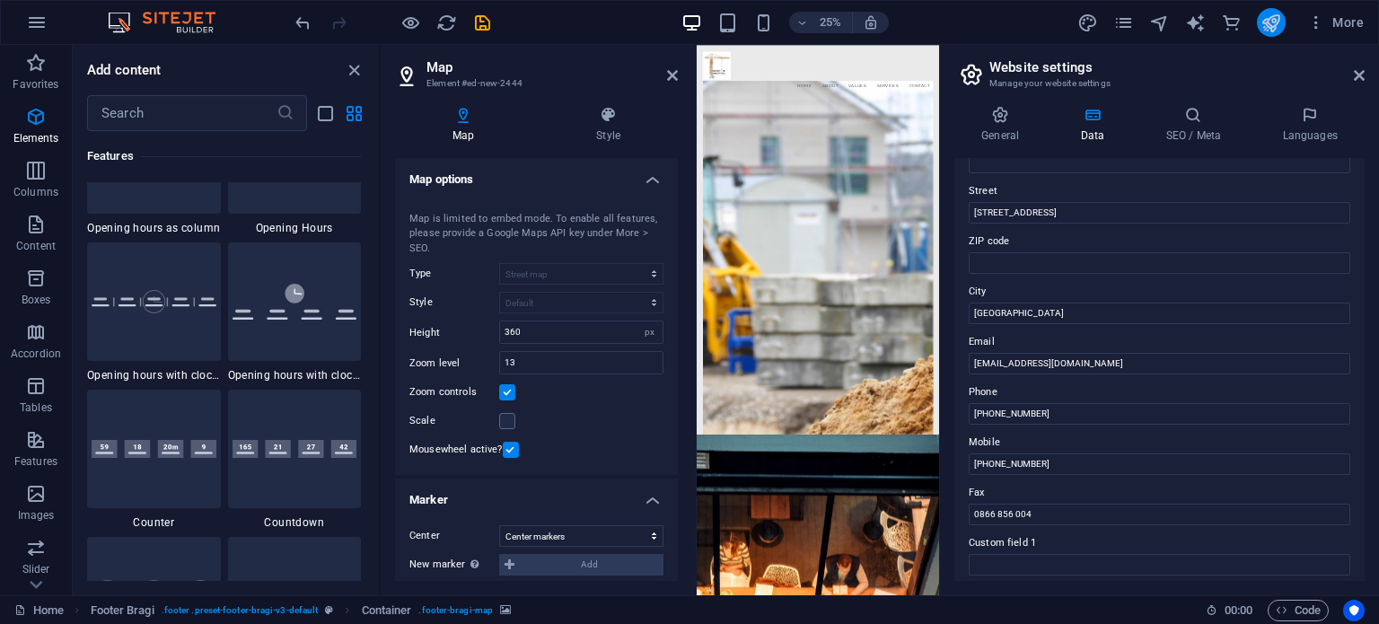
click at [1039, 20] on icon "publish" at bounding box center [1270, 23] width 21 height 21
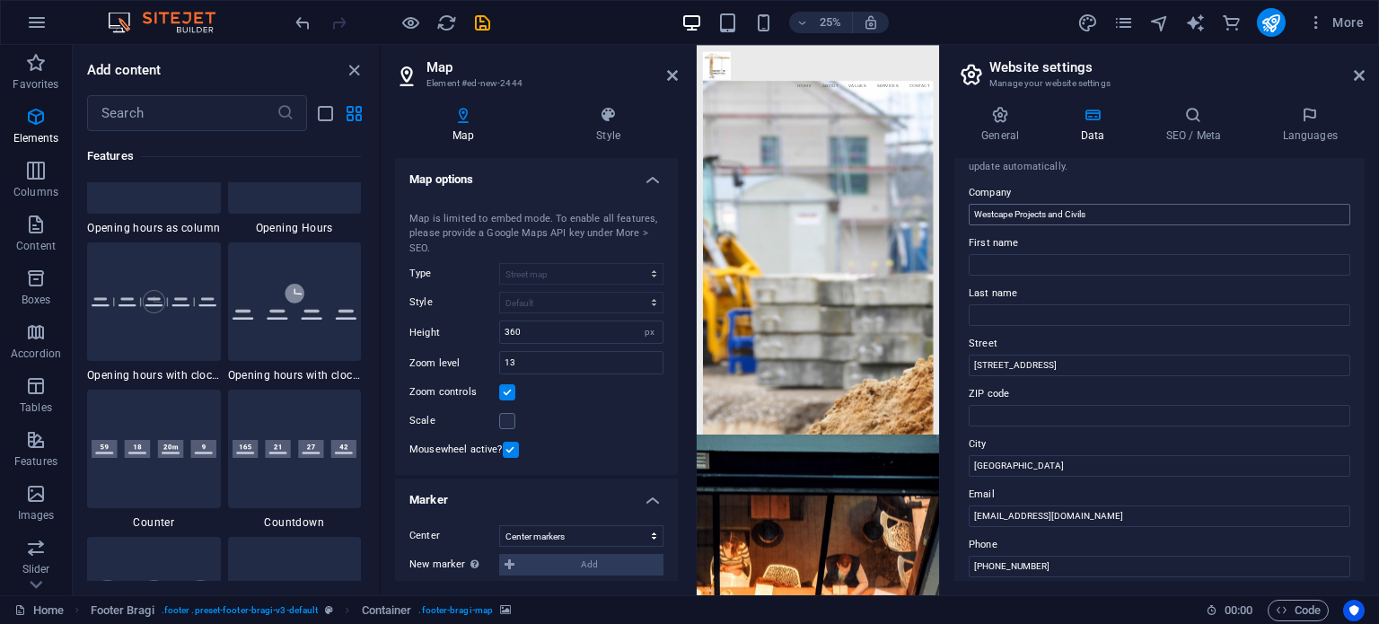
scroll to position [0, 0]
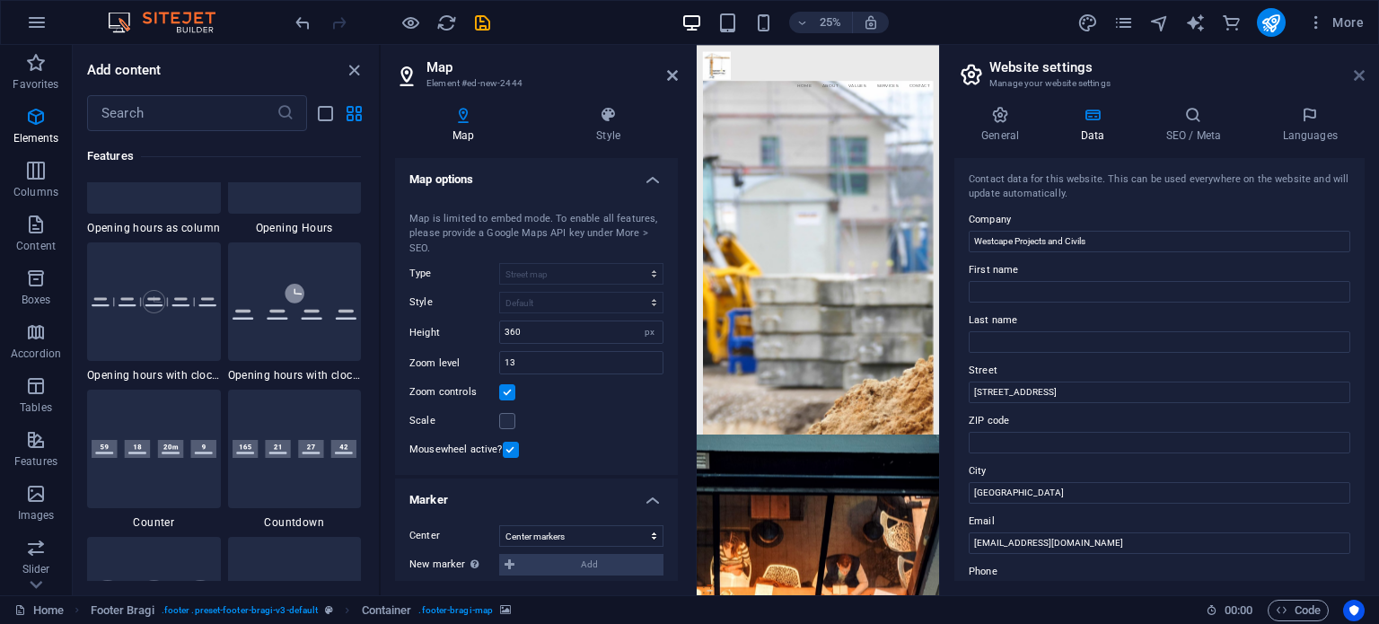
click at [1039, 75] on icon at bounding box center [1359, 75] width 11 height 14
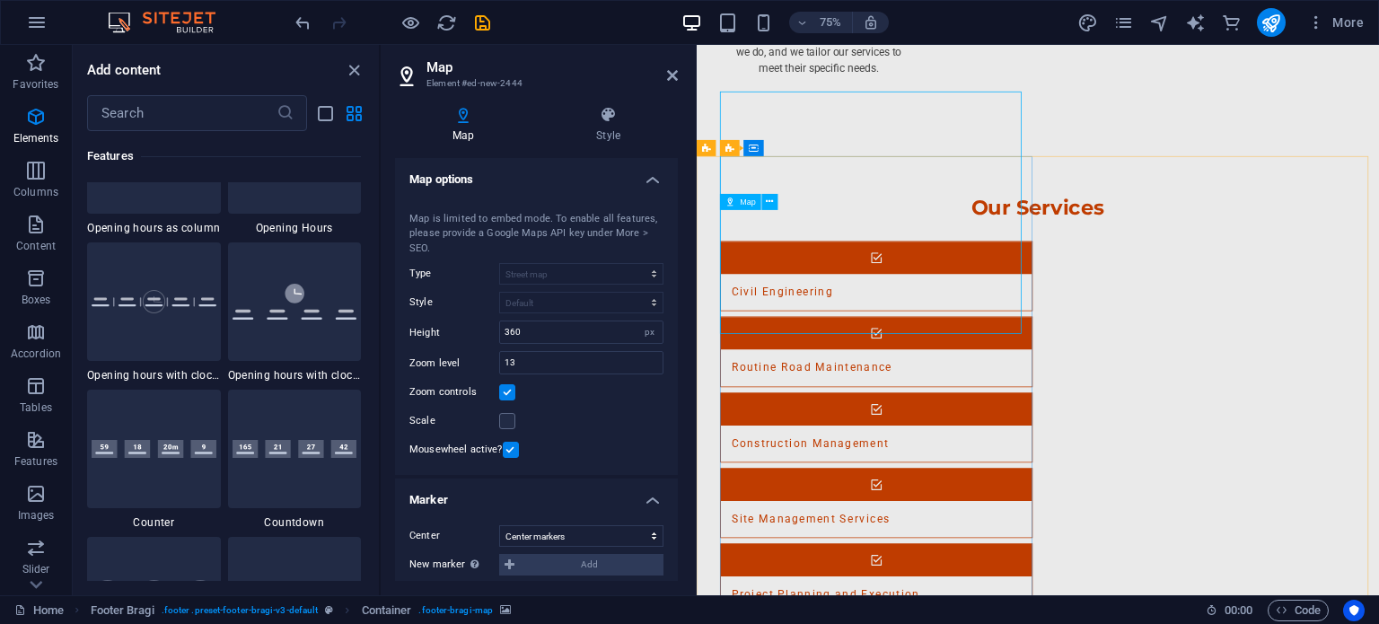
scroll to position [2991, 0]
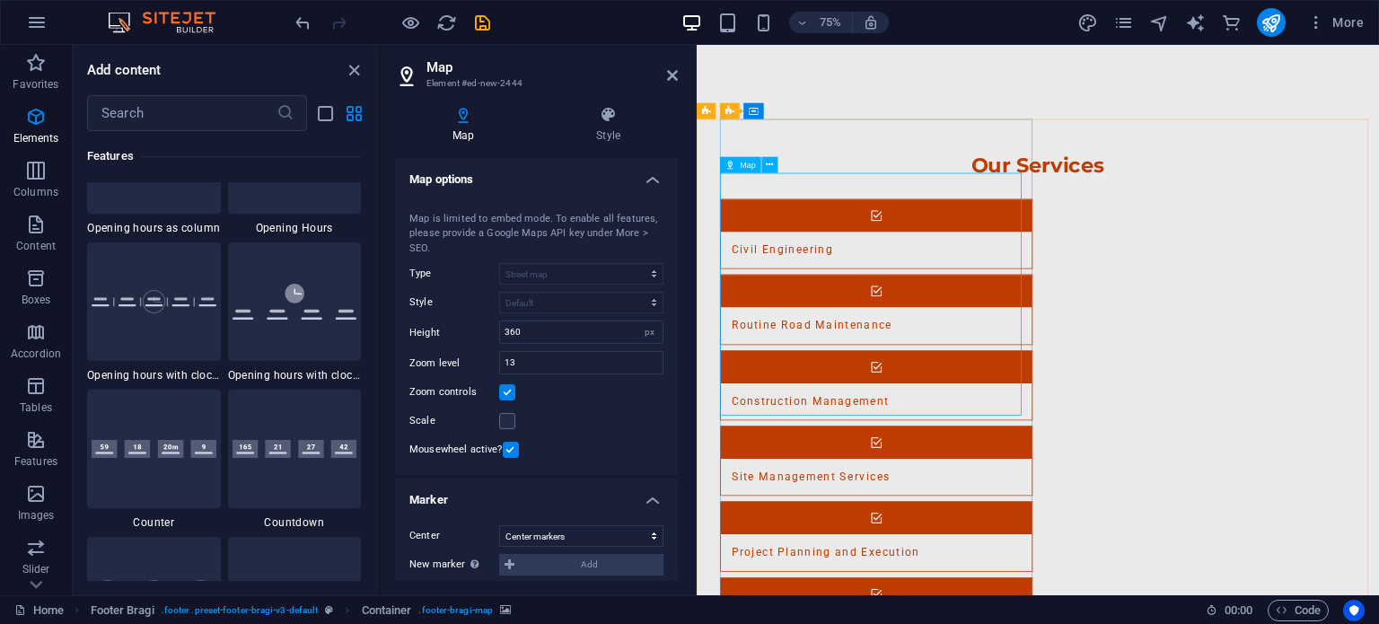
scroll to position [3081, 0]
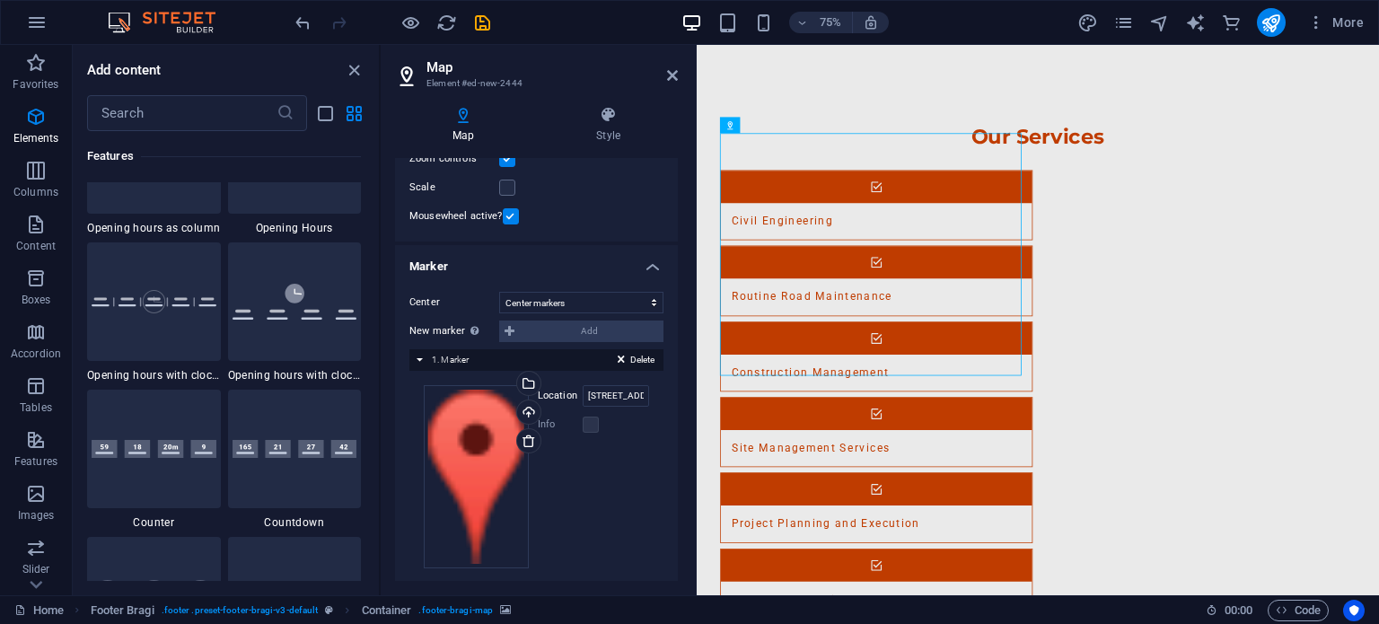
scroll to position [245, 0]
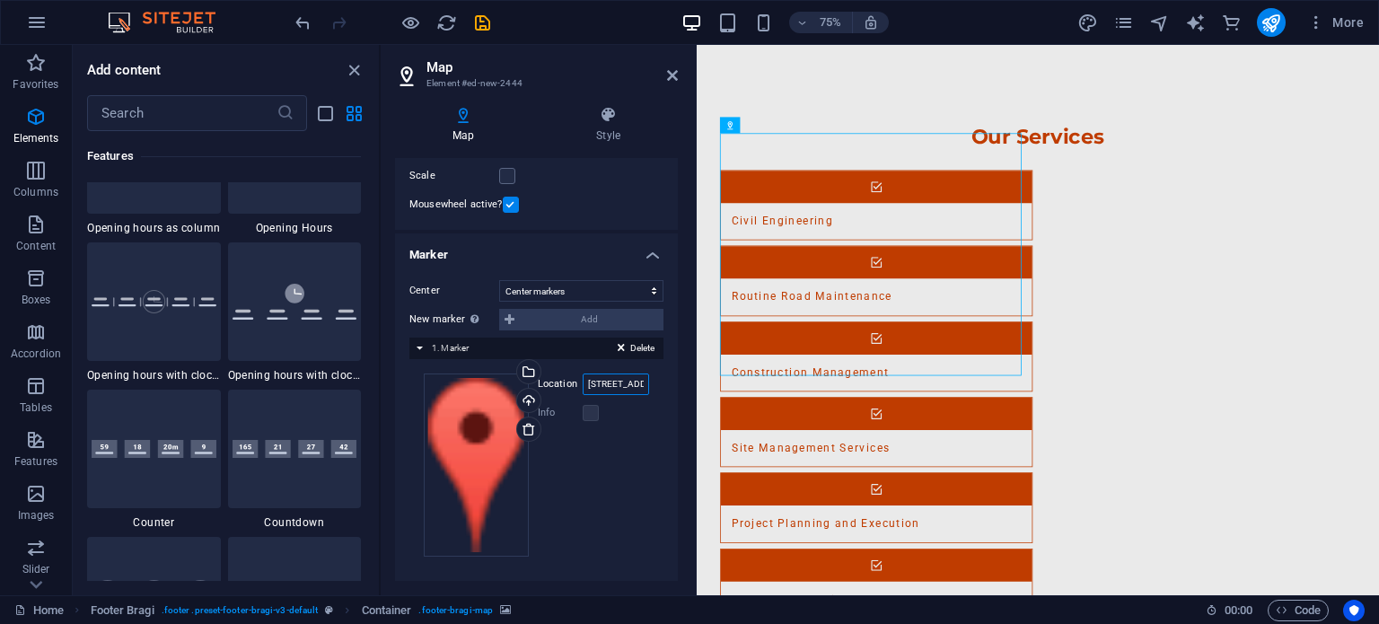
click at [611, 387] on input "4 Chalet Court, Rocklands, Mitchells Plain, Cape Town, 7785, Cape Town" at bounding box center [616, 384] width 66 height 22
click at [478, 434] on div "Drag files here, click to choose files or select files from Files or our free s…" at bounding box center [476, 464] width 105 height 183
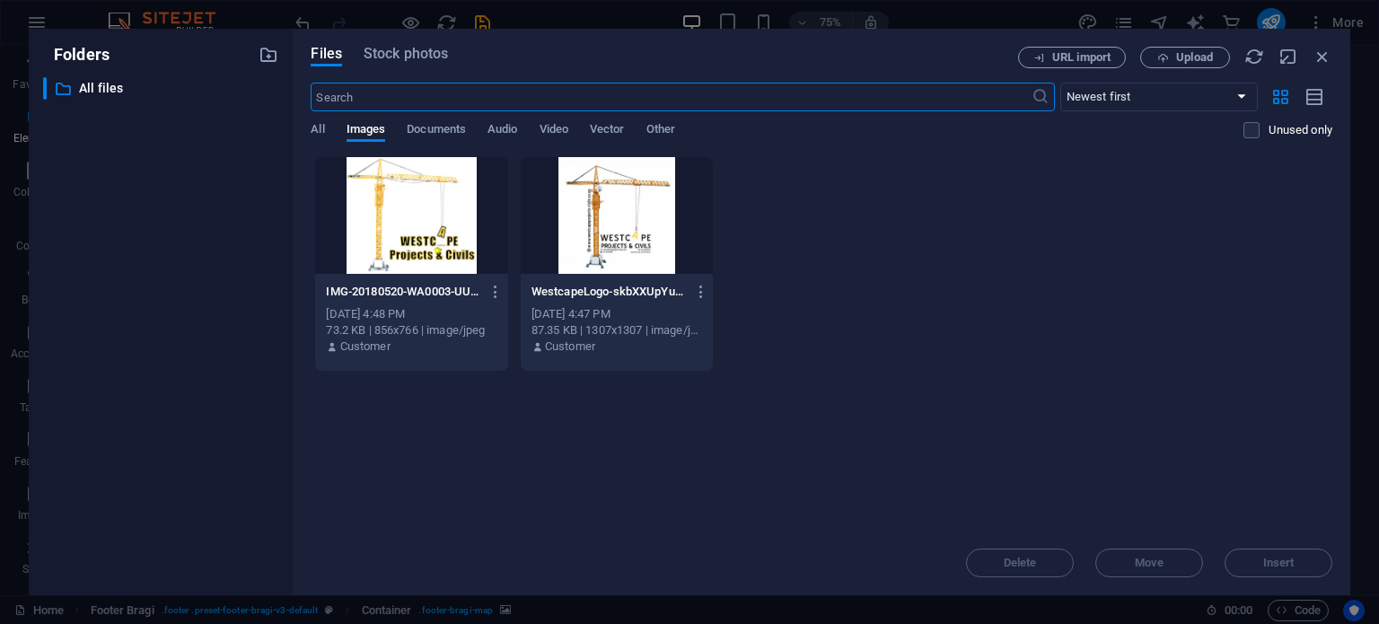
scroll to position [2839, 0]
click at [99, 91] on p "All files" at bounding box center [162, 88] width 167 height 21
click at [1039, 53] on icon "button" at bounding box center [1322, 57] width 20 height 20
select select "image"
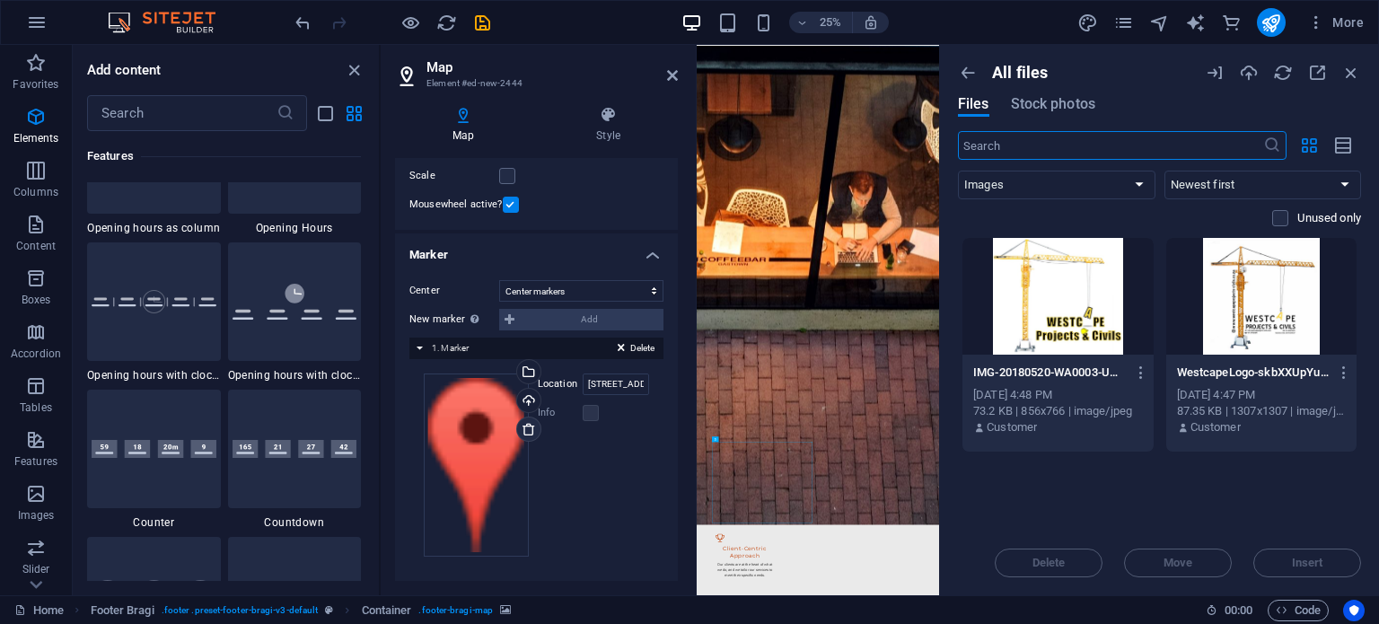
click at [522, 430] on icon at bounding box center [529, 429] width 14 height 14
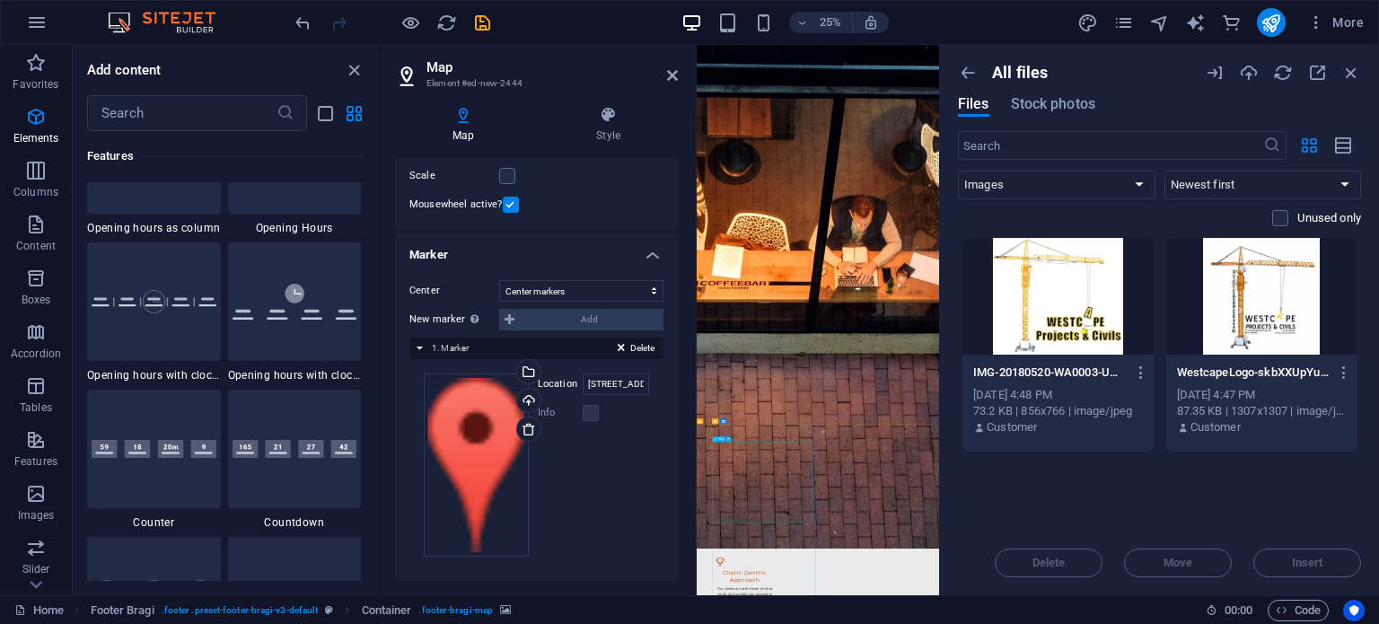
click at [525, 425] on icon at bounding box center [529, 429] width 14 height 14
click at [585, 412] on label at bounding box center [591, 413] width 16 height 16
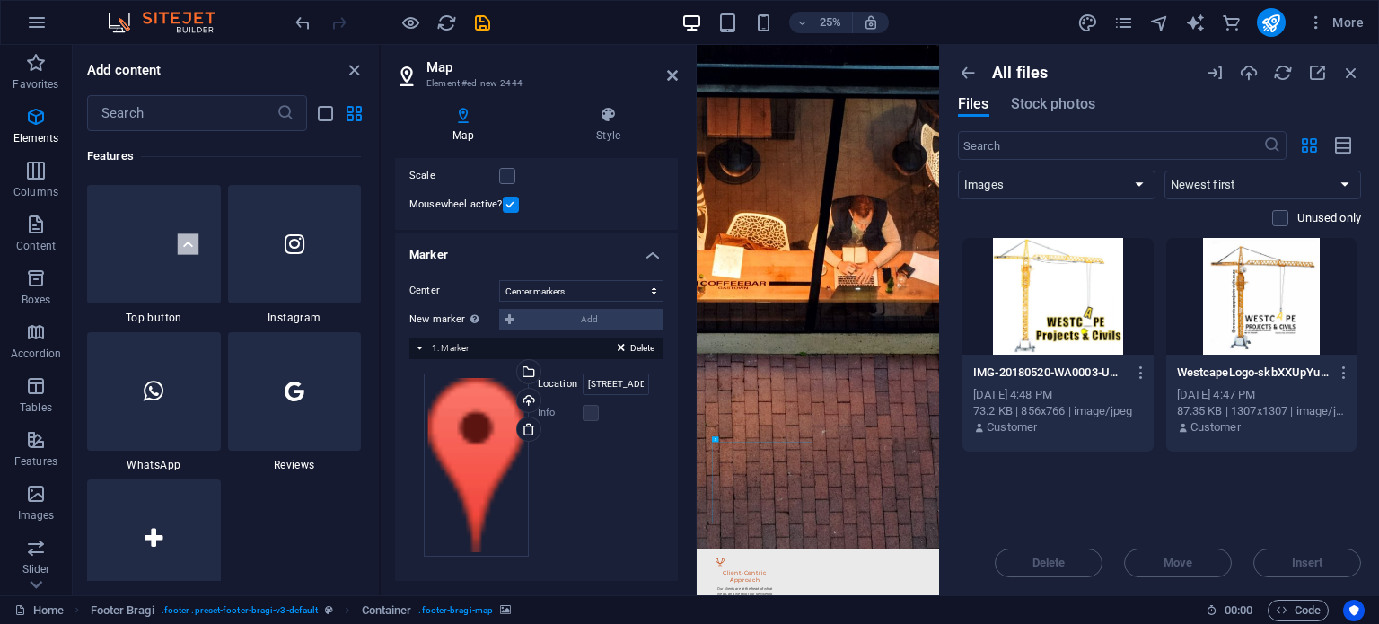
scroll to position [8628, 0]
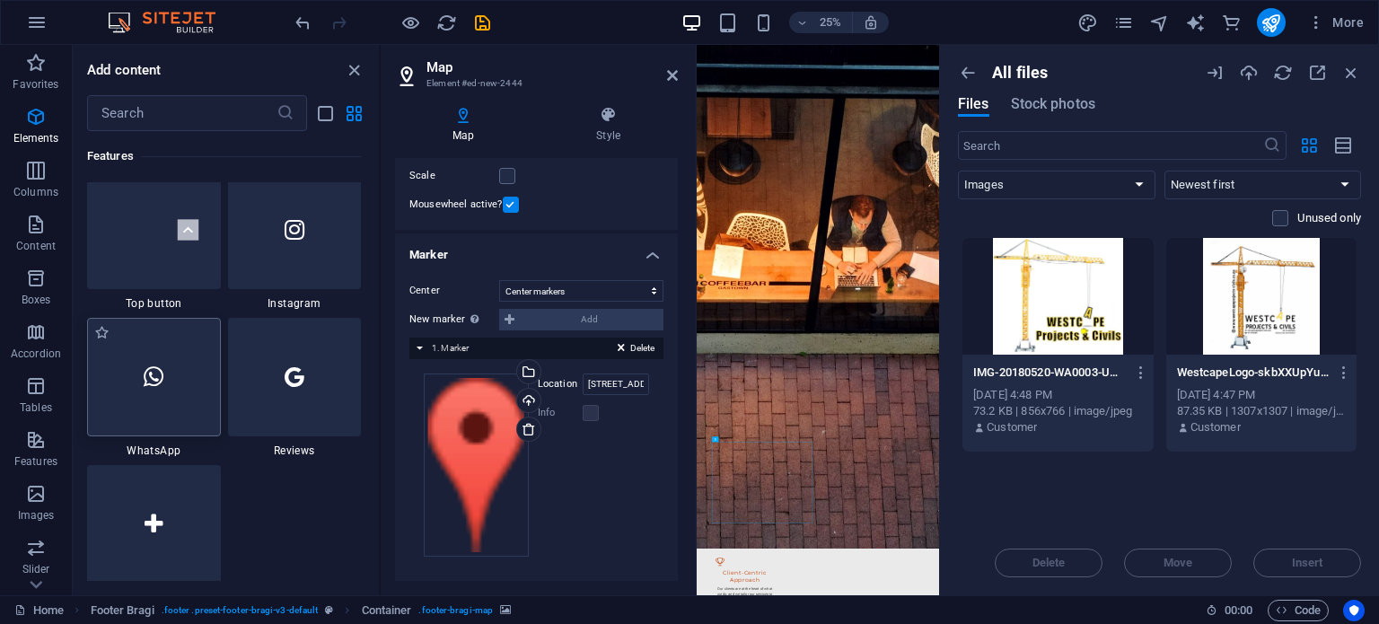
click at [166, 380] on div at bounding box center [154, 377] width 134 height 118
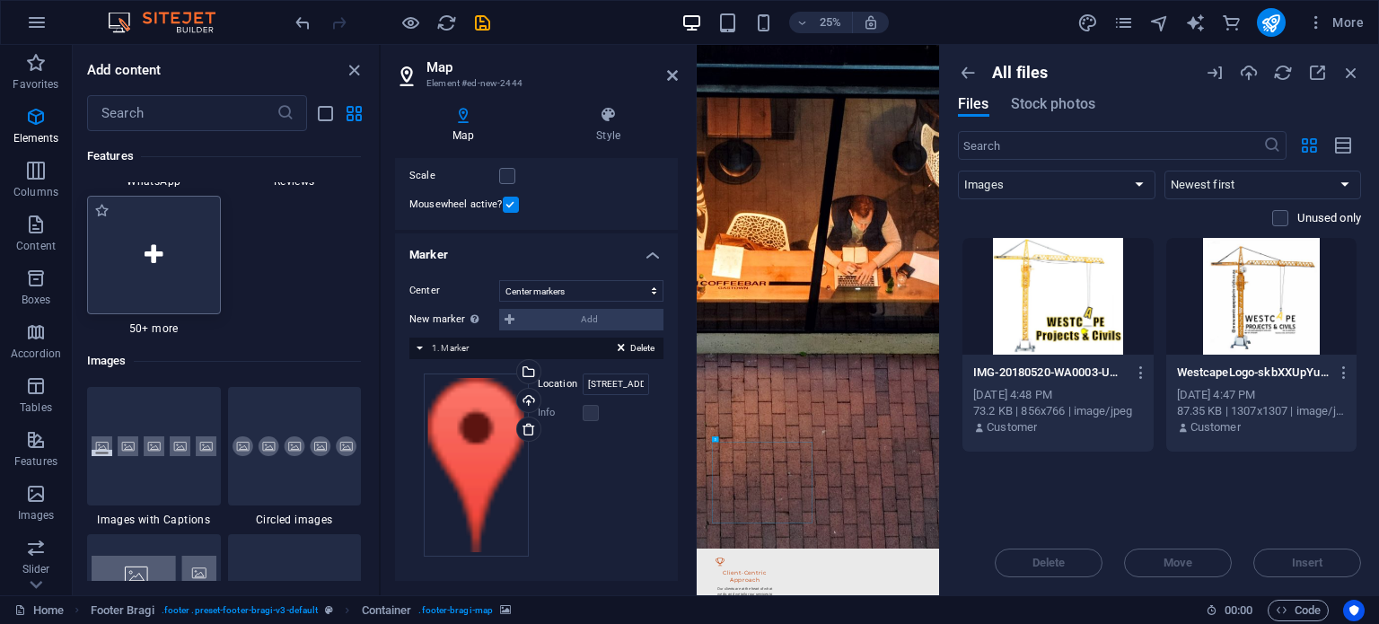
scroll to position [9077, 0]
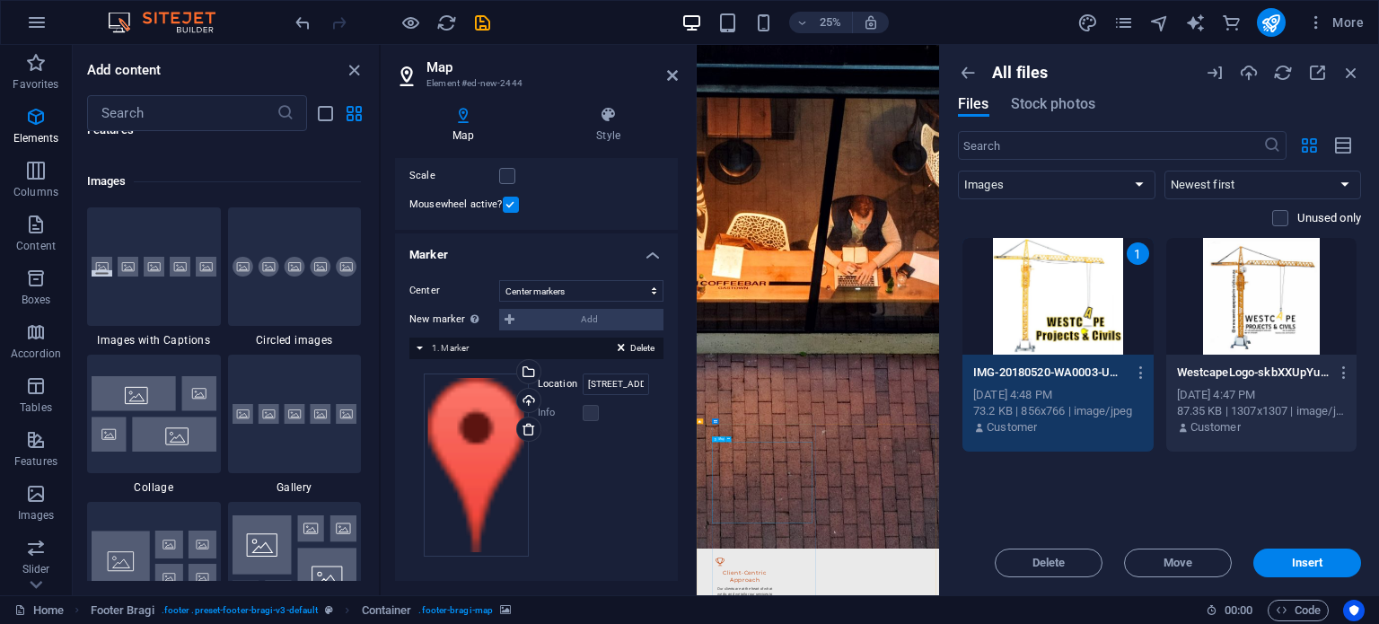
click at [618, 343] on icon at bounding box center [621, 351] width 7 height 22
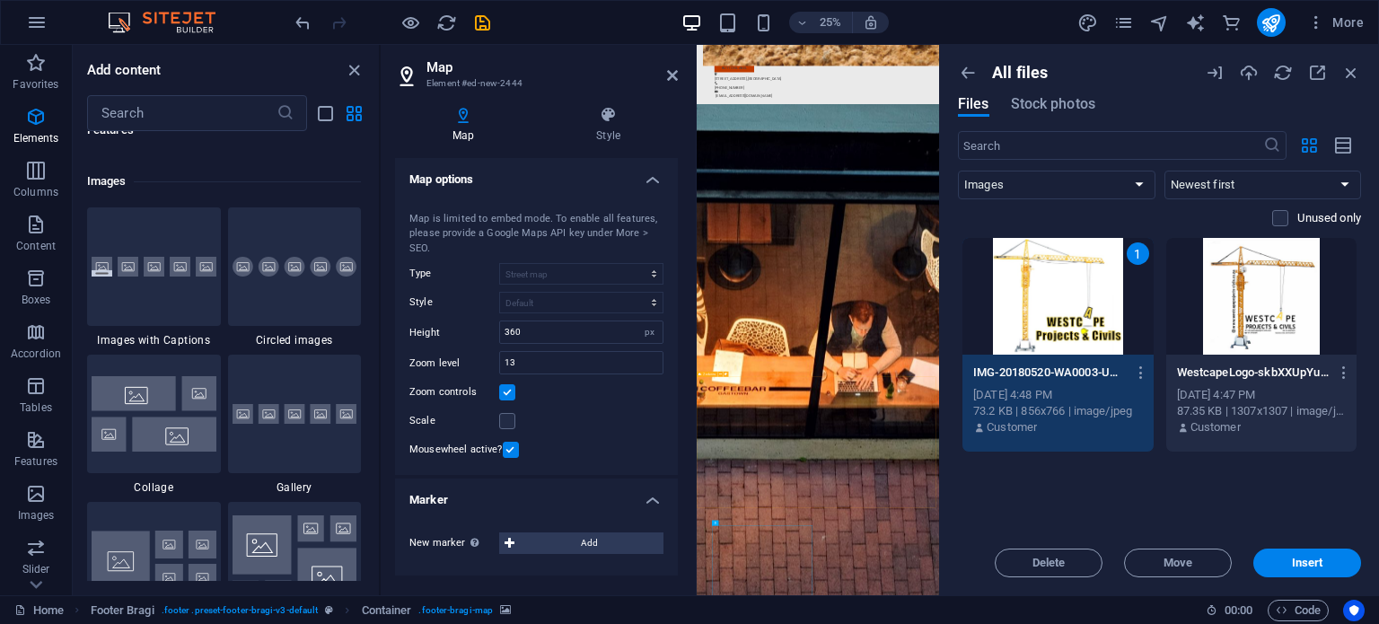
scroll to position [2839, 0]
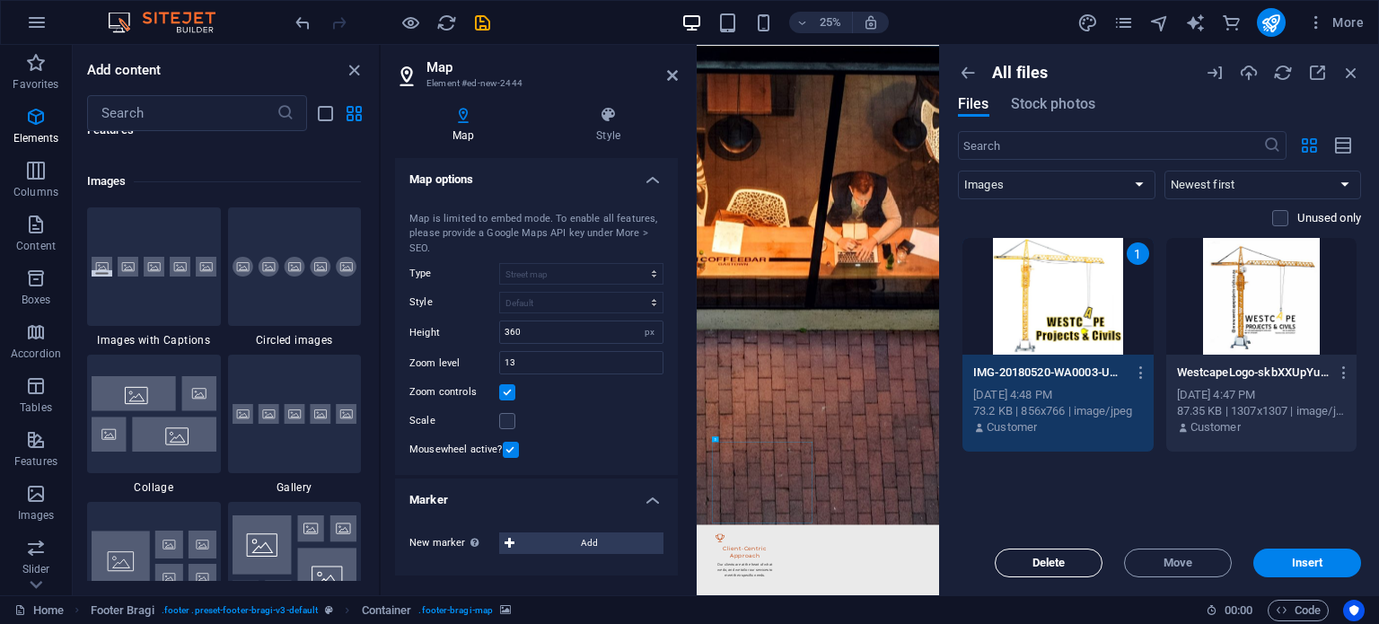
click at [1039, 559] on span "Delete" at bounding box center [1048, 562] width 33 height 11
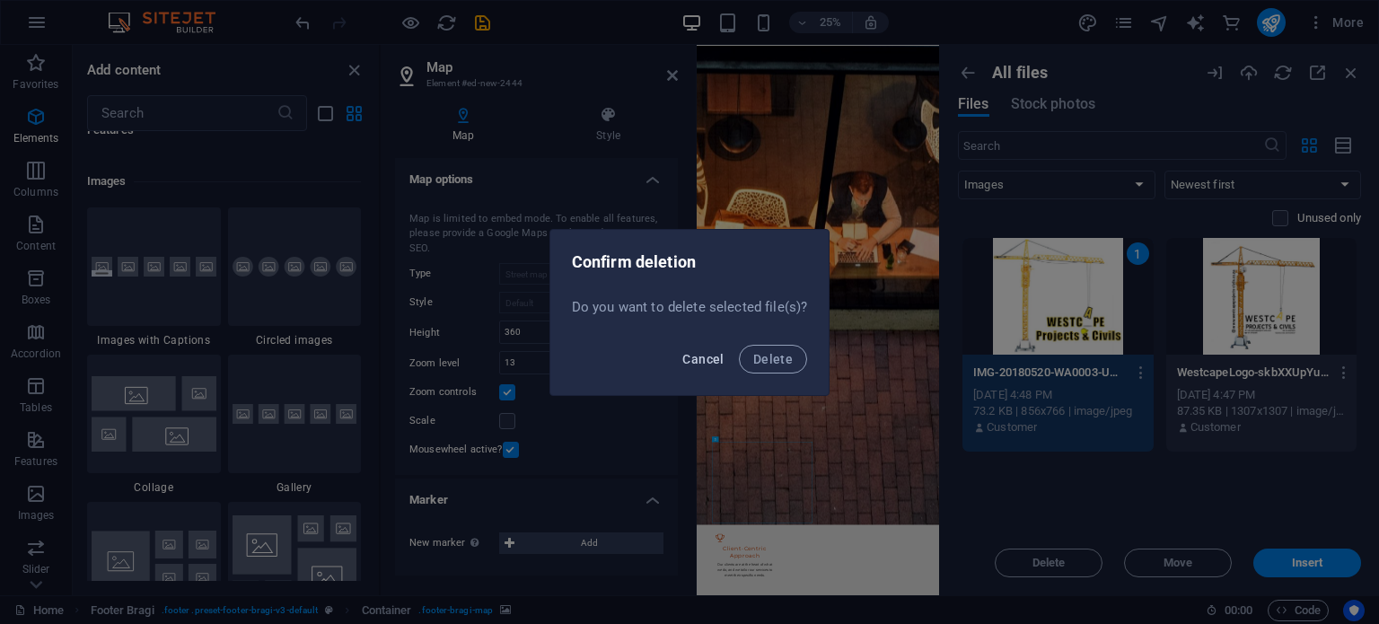
click at [705, 356] on span "Cancel" at bounding box center [702, 359] width 41 height 14
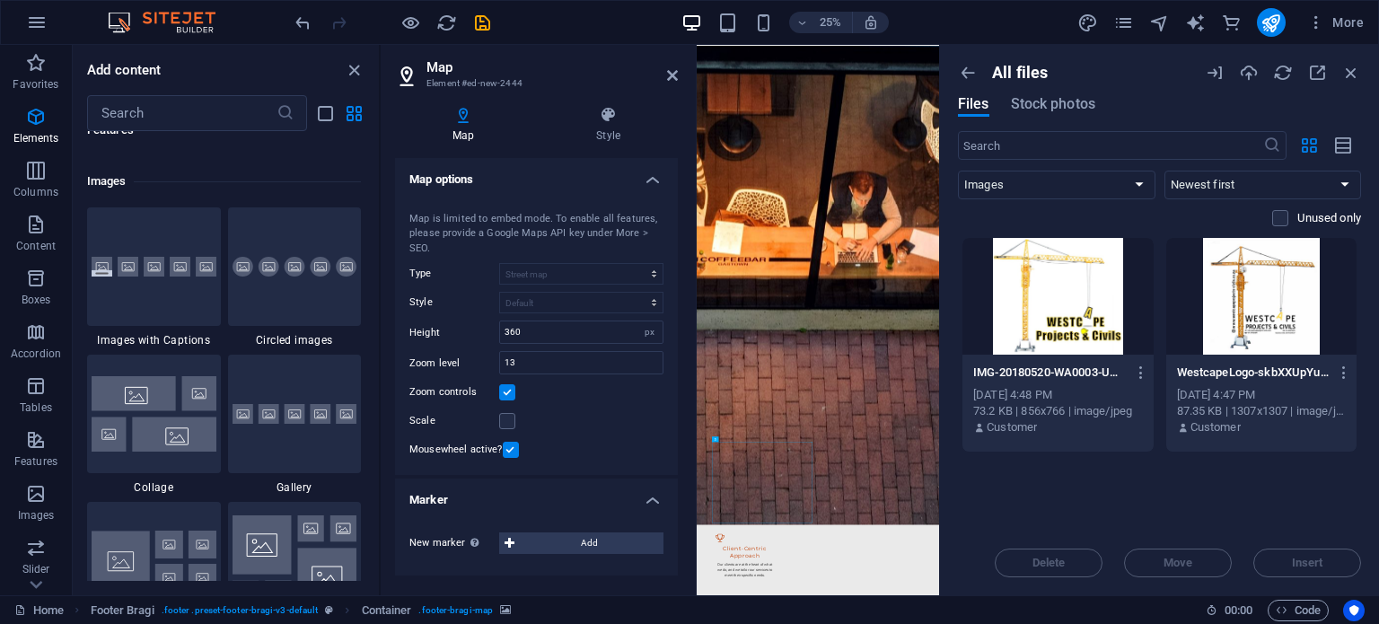
click at [1039, 565] on div "Delete Move Insert" at bounding box center [1159, 553] width 403 height 47
click at [1039, 317] on div at bounding box center [1057, 296] width 191 height 117
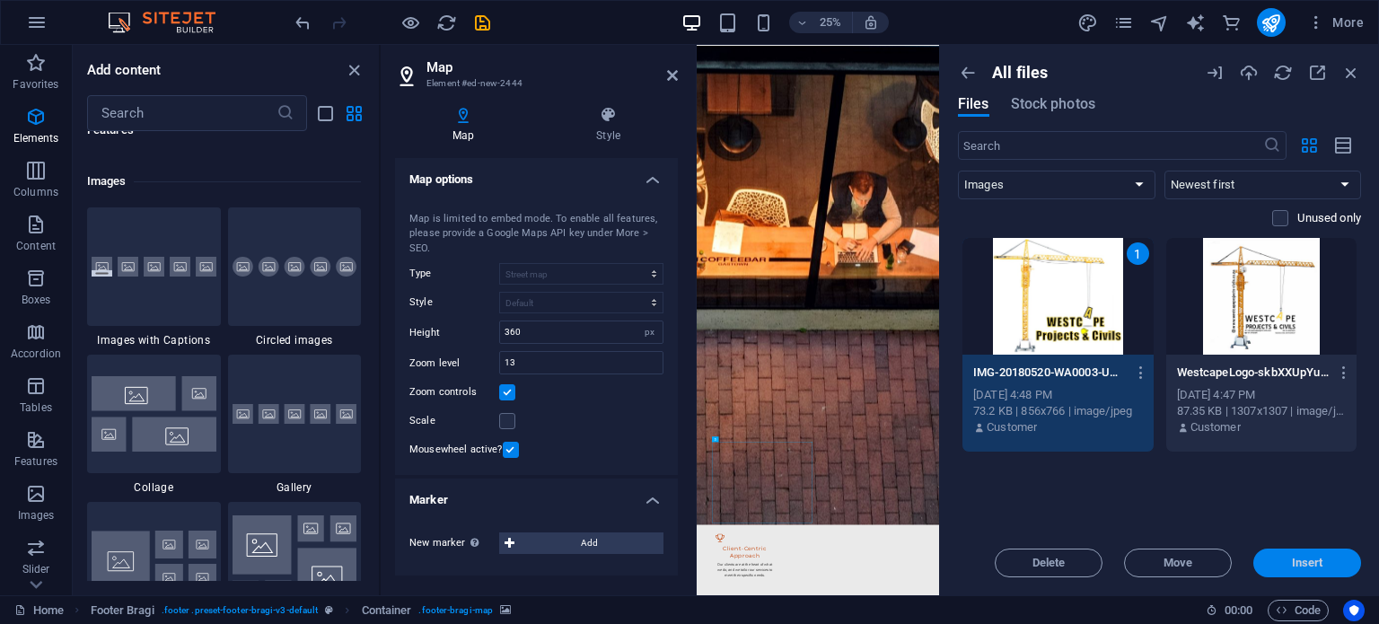
click at [1039, 563] on span "Insert" at bounding box center [1307, 562] width 31 height 11
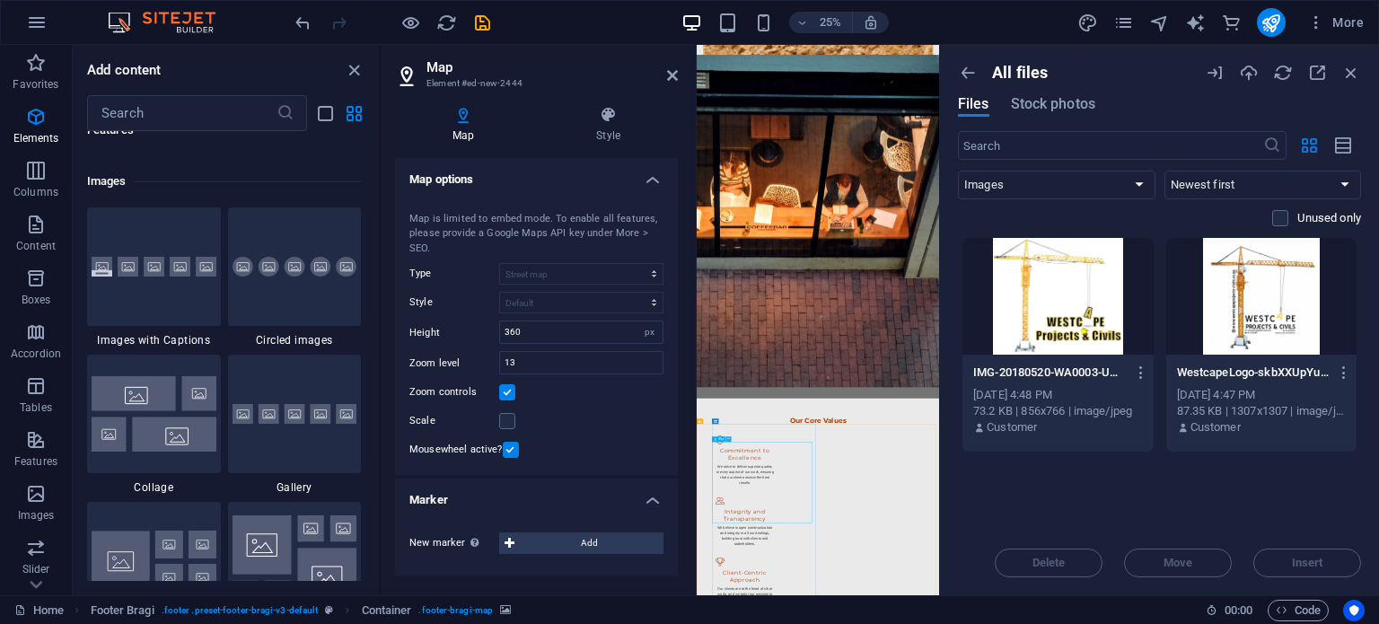
drag, startPoint x: 951, startPoint y: 1758, endPoint x: 1159, endPoint y: 1809, distance: 213.6
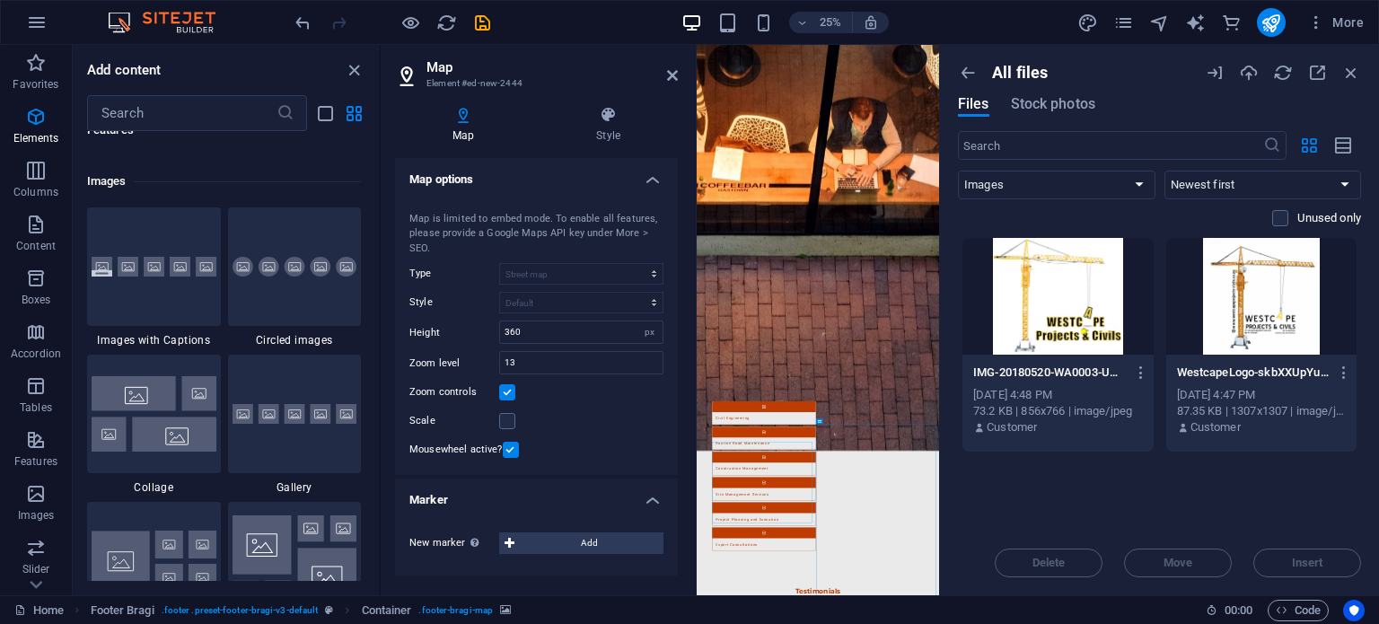
scroll to position [3053, 0]
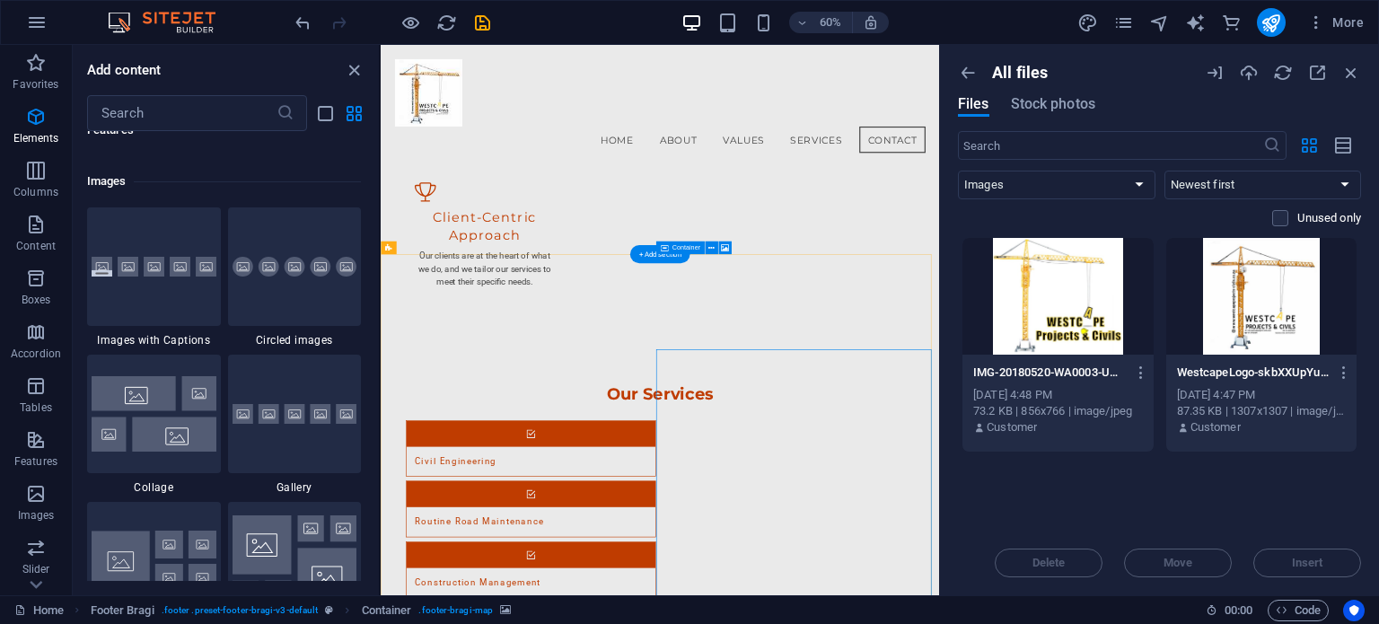
scroll to position [2535, 0]
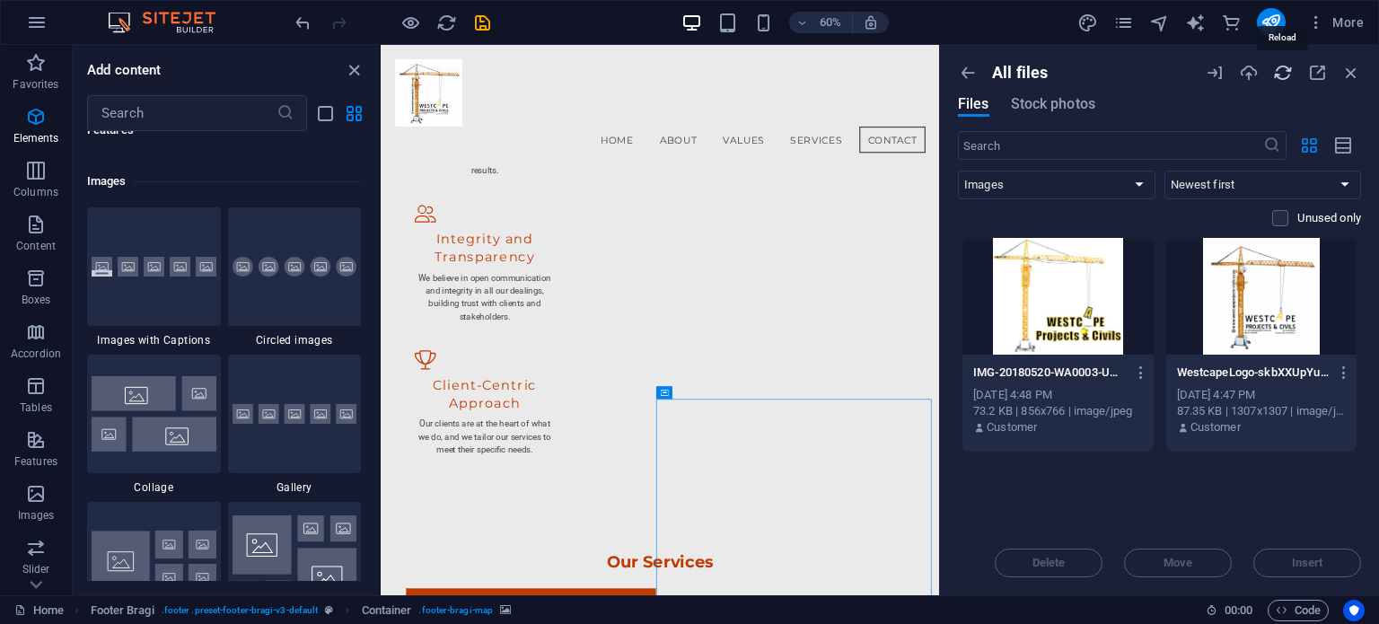
click at [1039, 71] on icon "button" at bounding box center [1283, 73] width 20 height 20
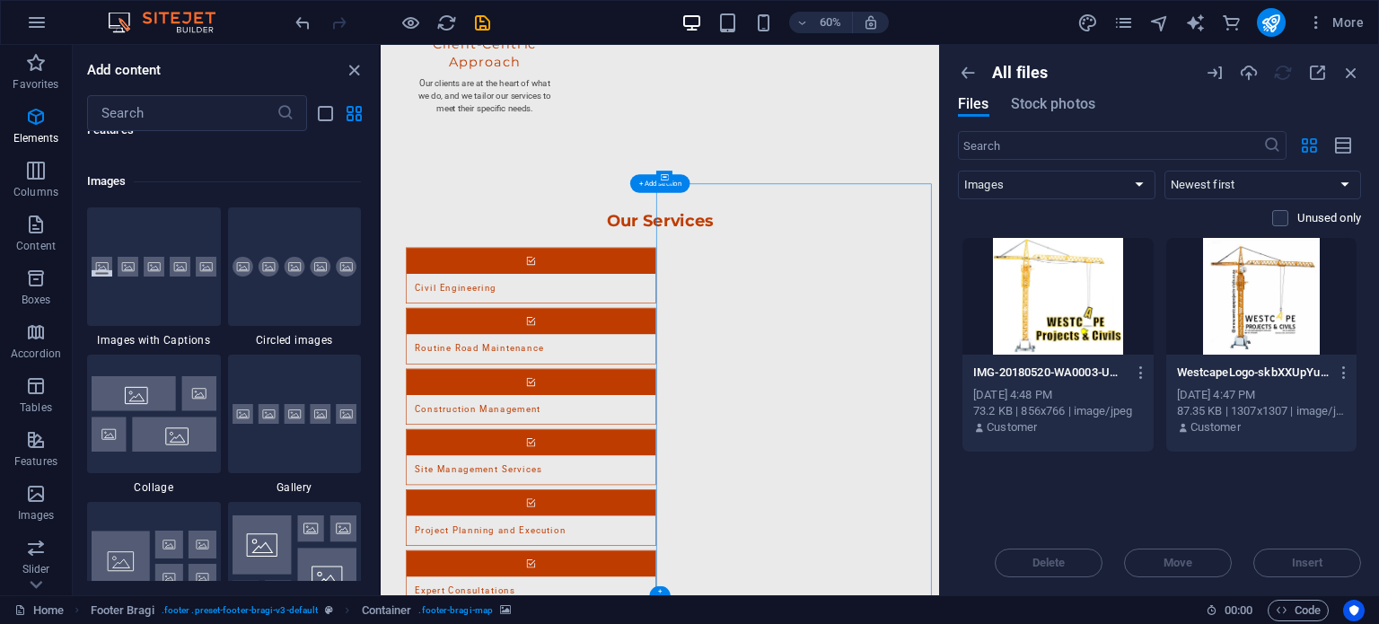
scroll to position [3053, 0]
click at [1039, 22] on icon "publish" at bounding box center [1270, 23] width 21 height 21
click at [1039, 15] on icon "publish" at bounding box center [1270, 23] width 21 height 21
click at [1039, 30] on icon "publish" at bounding box center [1270, 23] width 21 height 21
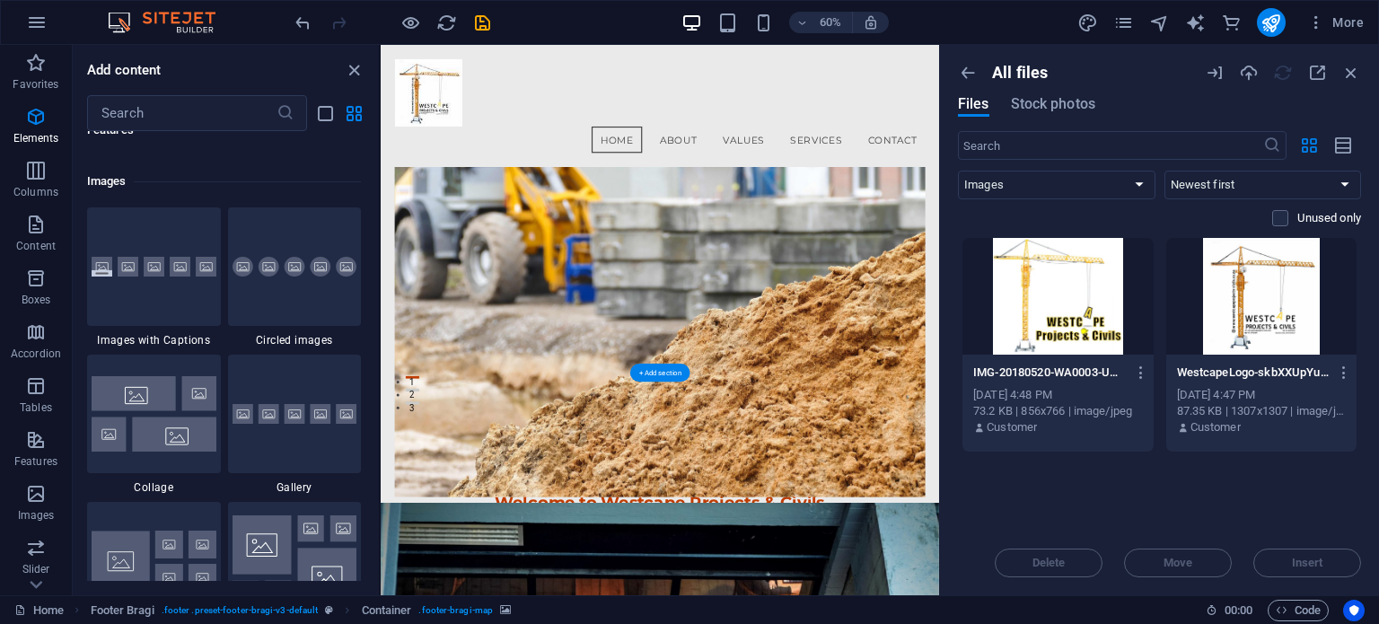
scroll to position [0, 0]
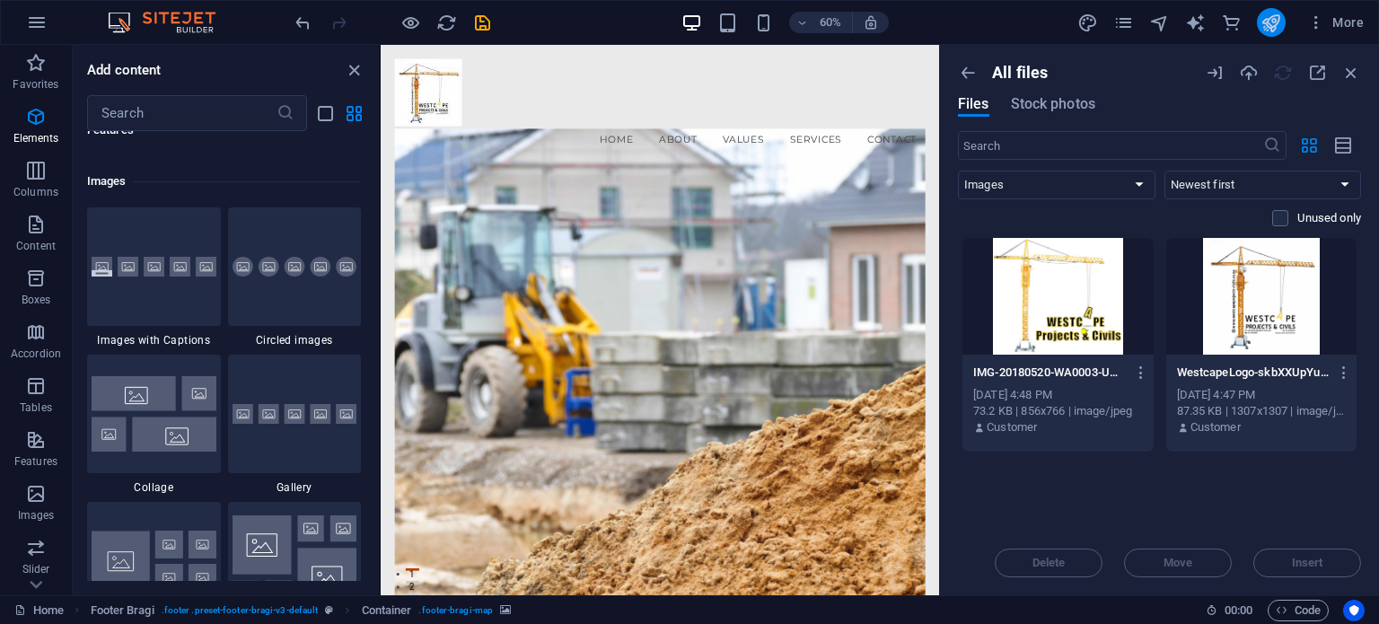
click at [1039, 27] on icon "publish" at bounding box center [1270, 23] width 21 height 21
click at [1039, 24] on span "More" at bounding box center [1335, 22] width 57 height 18
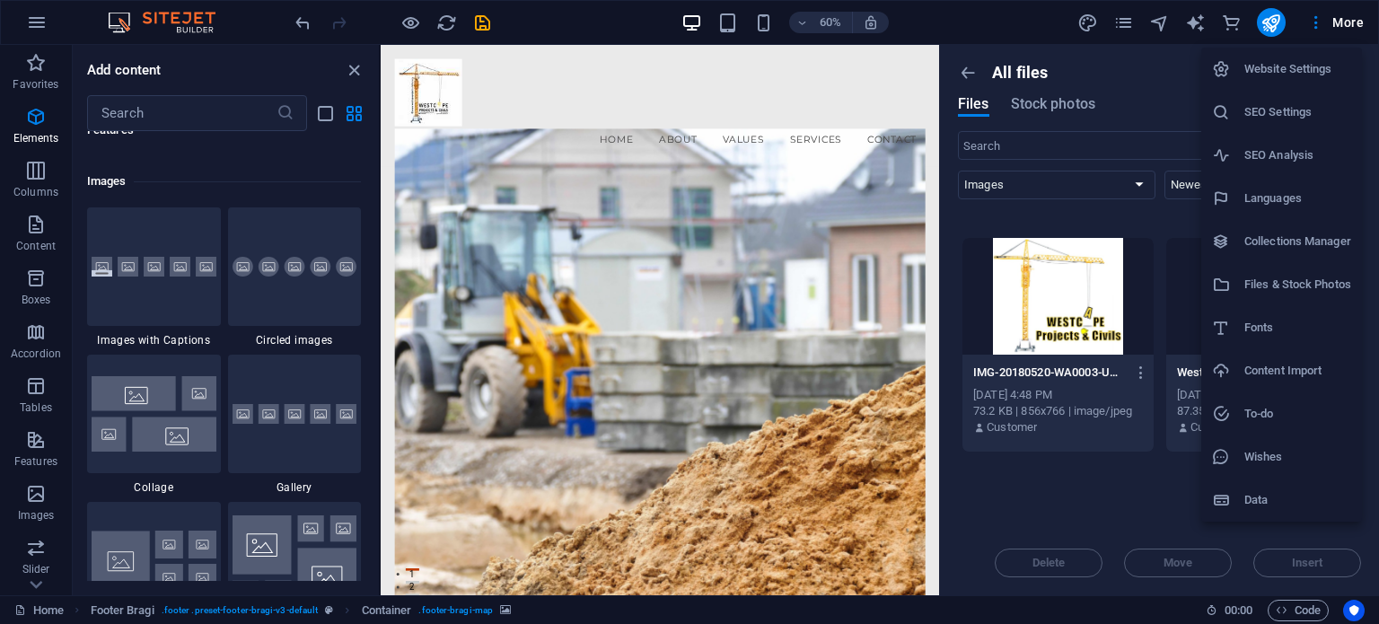
click at [1039, 63] on h6 "Website Settings" at bounding box center [1297, 69] width 107 height 22
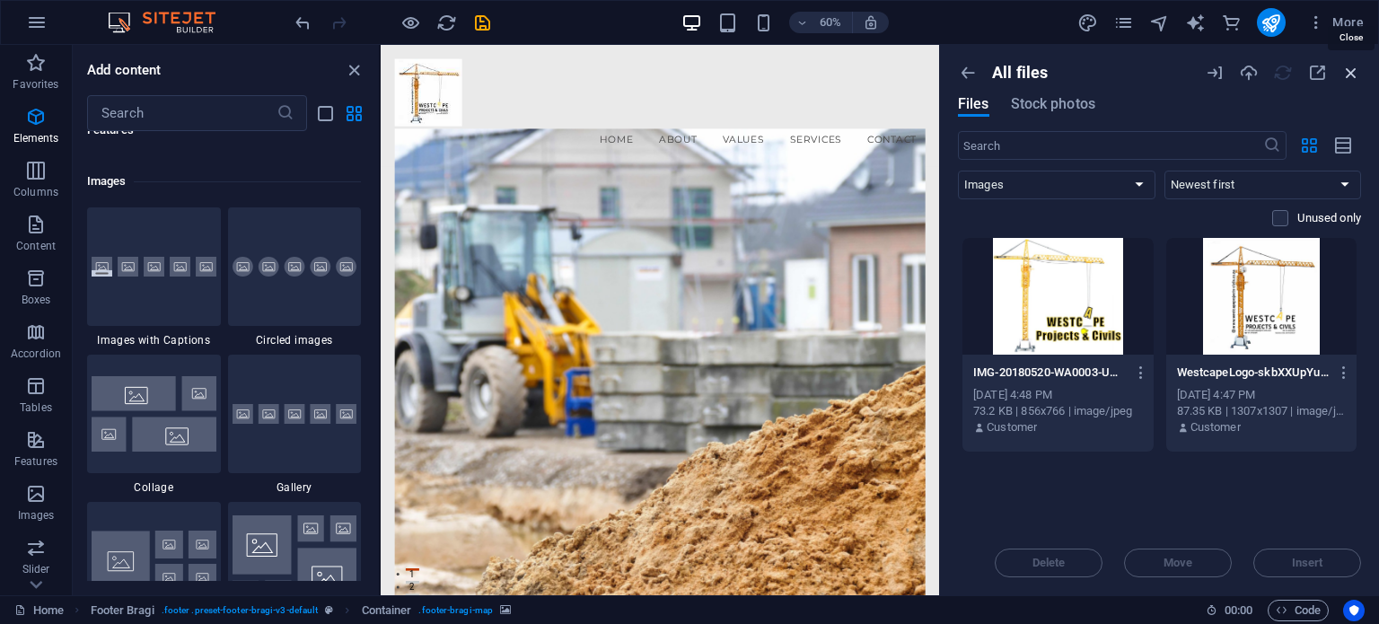
click at [1039, 70] on icon "button" at bounding box center [1351, 73] width 20 height 20
click at [972, 71] on icon "button" at bounding box center [968, 73] width 20 height 20
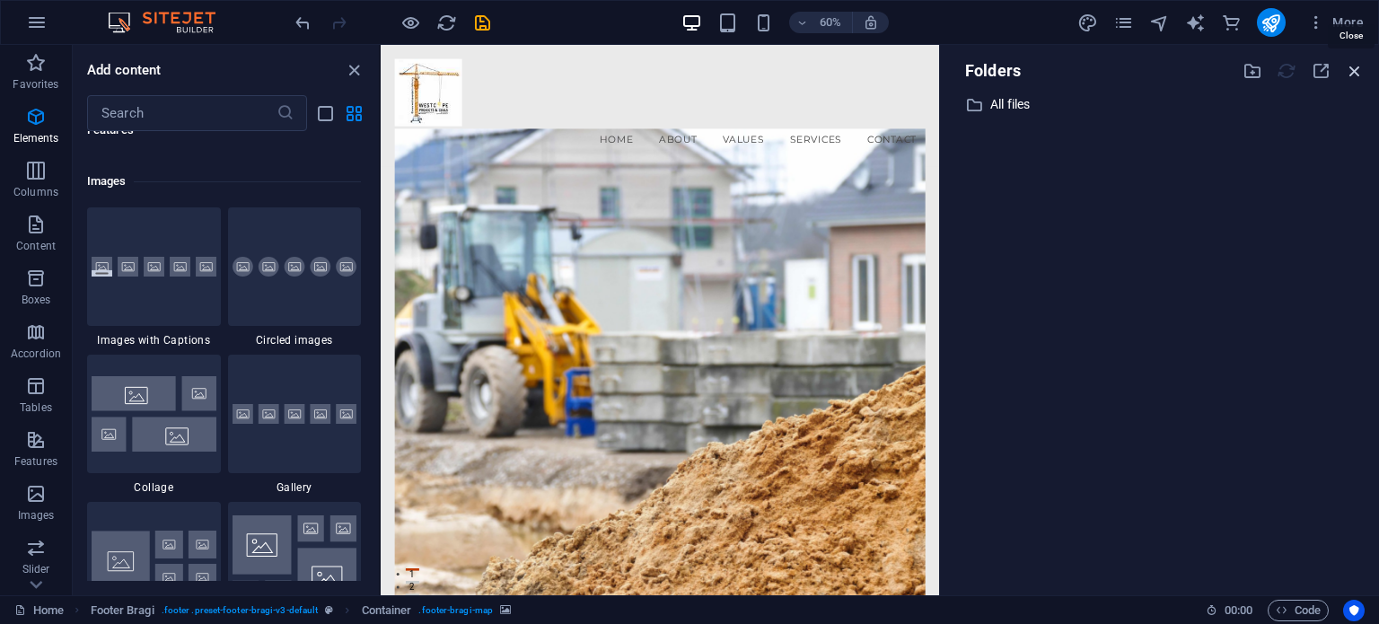
click at [1039, 68] on icon "button" at bounding box center [1355, 71] width 20 height 20
click at [1039, 71] on icon "button" at bounding box center [1355, 71] width 20 height 20
click at [804, 22] on icon "button" at bounding box center [802, 23] width 13 height 12
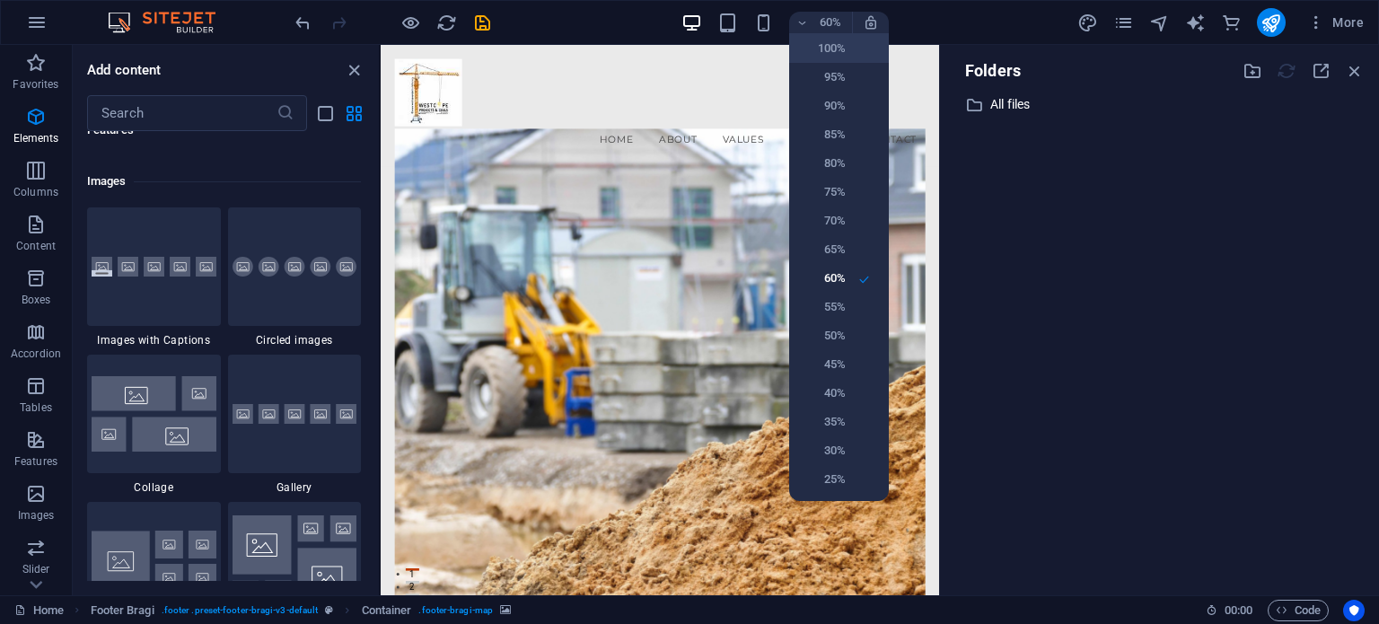
click at [822, 43] on h6 "100%" at bounding box center [823, 49] width 46 height 22
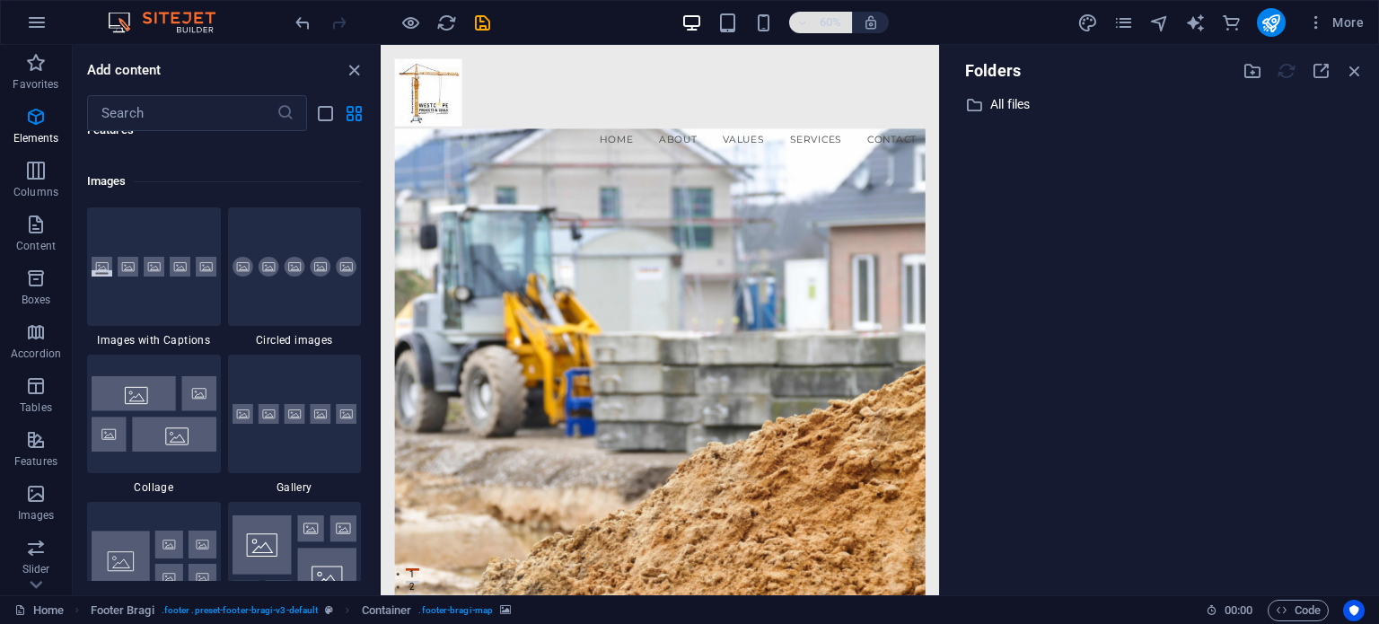
click at [801, 19] on icon "button" at bounding box center [802, 23] width 13 height 12
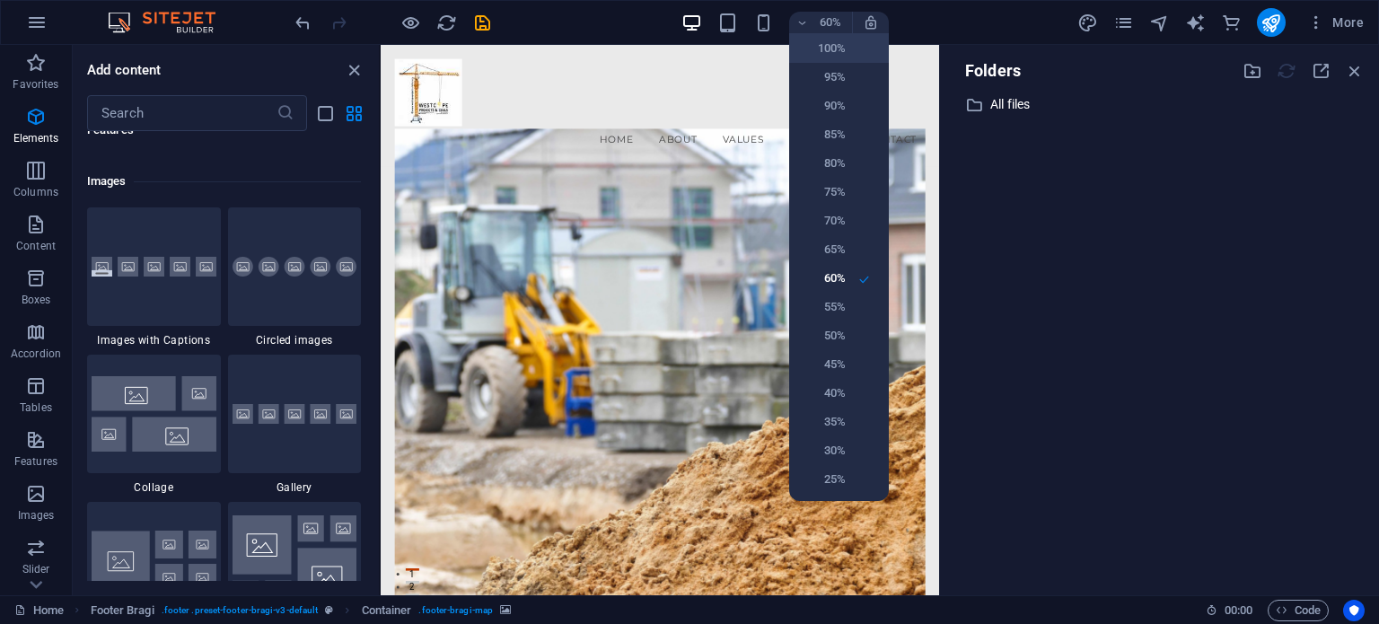
click at [824, 42] on h6 "100%" at bounding box center [823, 49] width 46 height 22
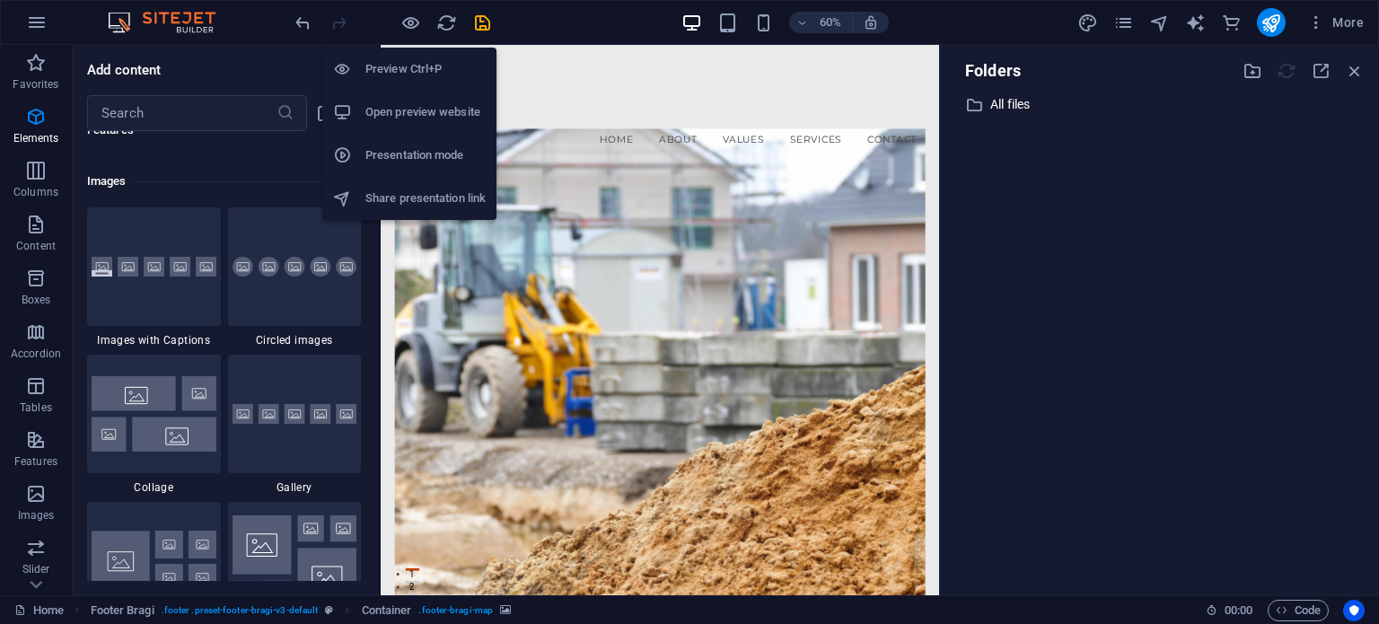
click at [395, 71] on h6 "Preview Ctrl+P" at bounding box center [425, 69] width 120 height 22
click at [391, 67] on h6 "Preview Ctrl+P" at bounding box center [425, 69] width 120 height 22
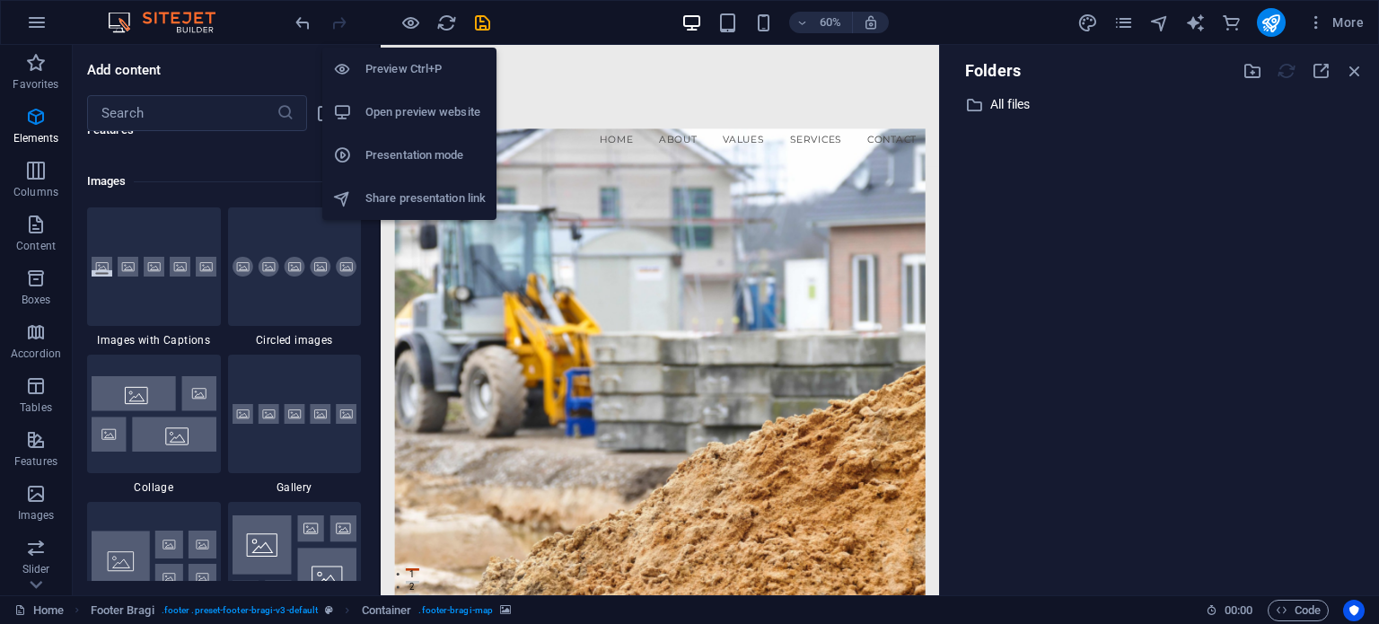
click at [391, 67] on h6 "Preview Ctrl+P" at bounding box center [425, 69] width 120 height 22
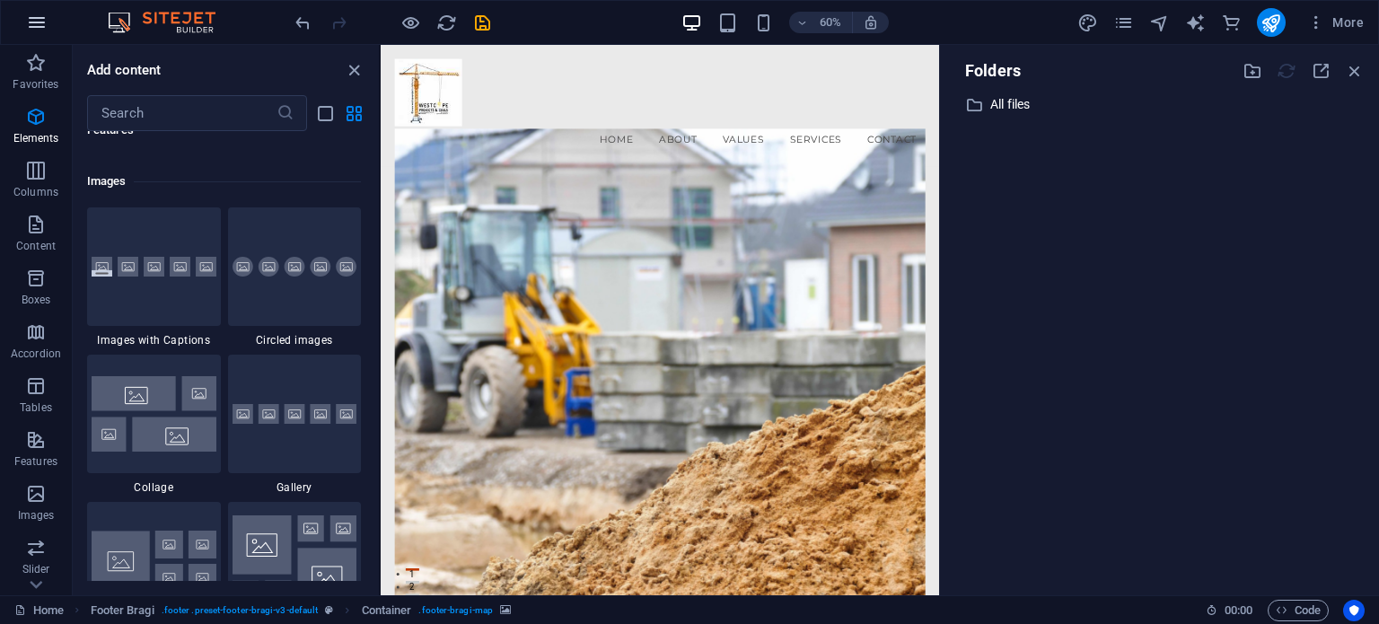
click at [28, 21] on icon "button" at bounding box center [37, 23] width 22 height 22
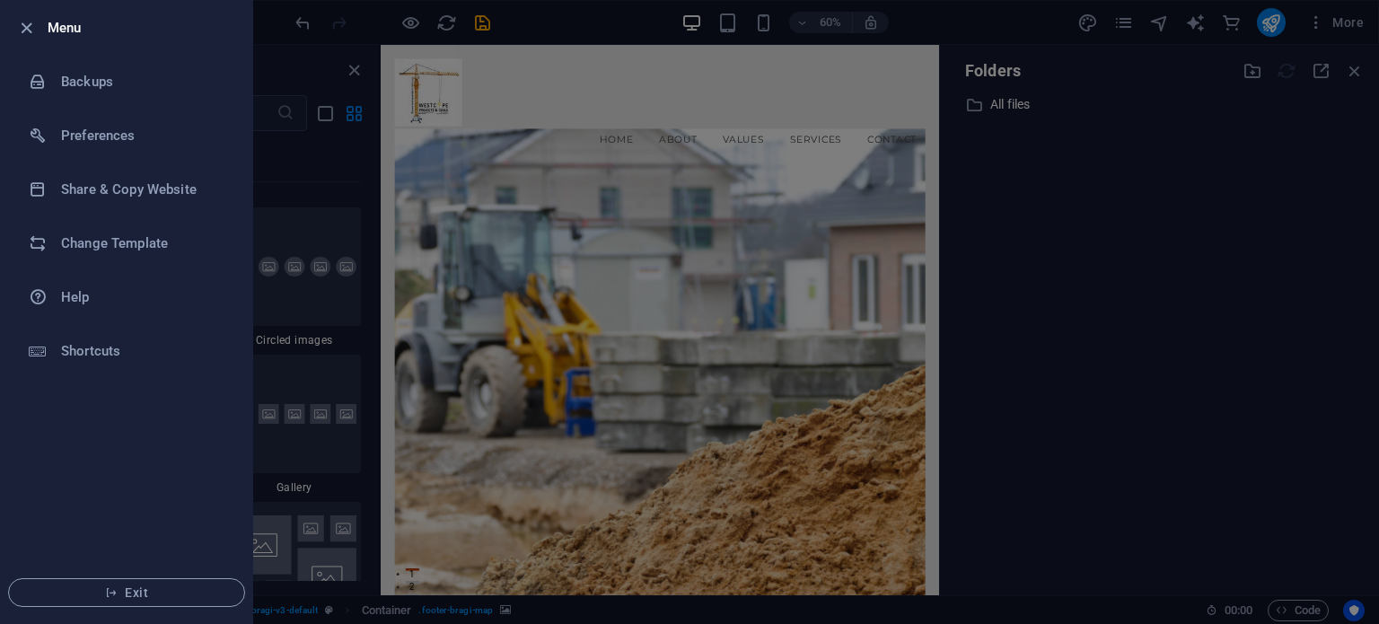
click at [28, 21] on icon "button" at bounding box center [26, 28] width 21 height 21
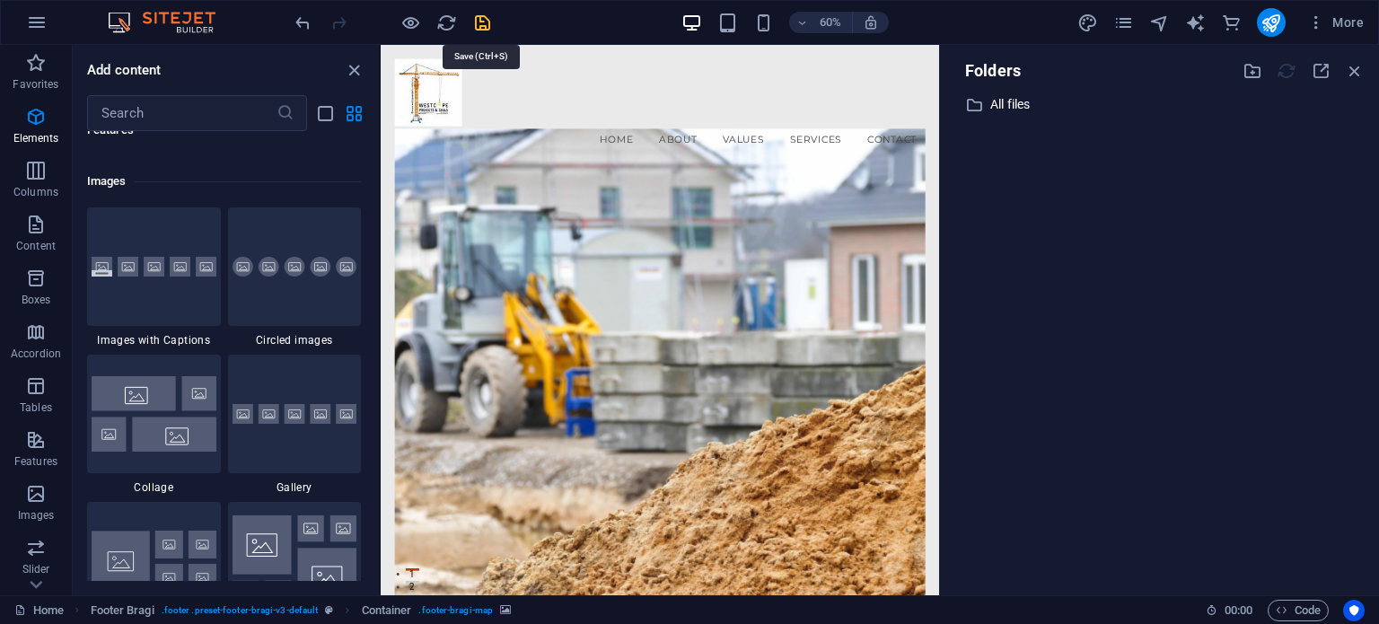
click at [478, 23] on icon "save" at bounding box center [482, 23] width 21 height 21
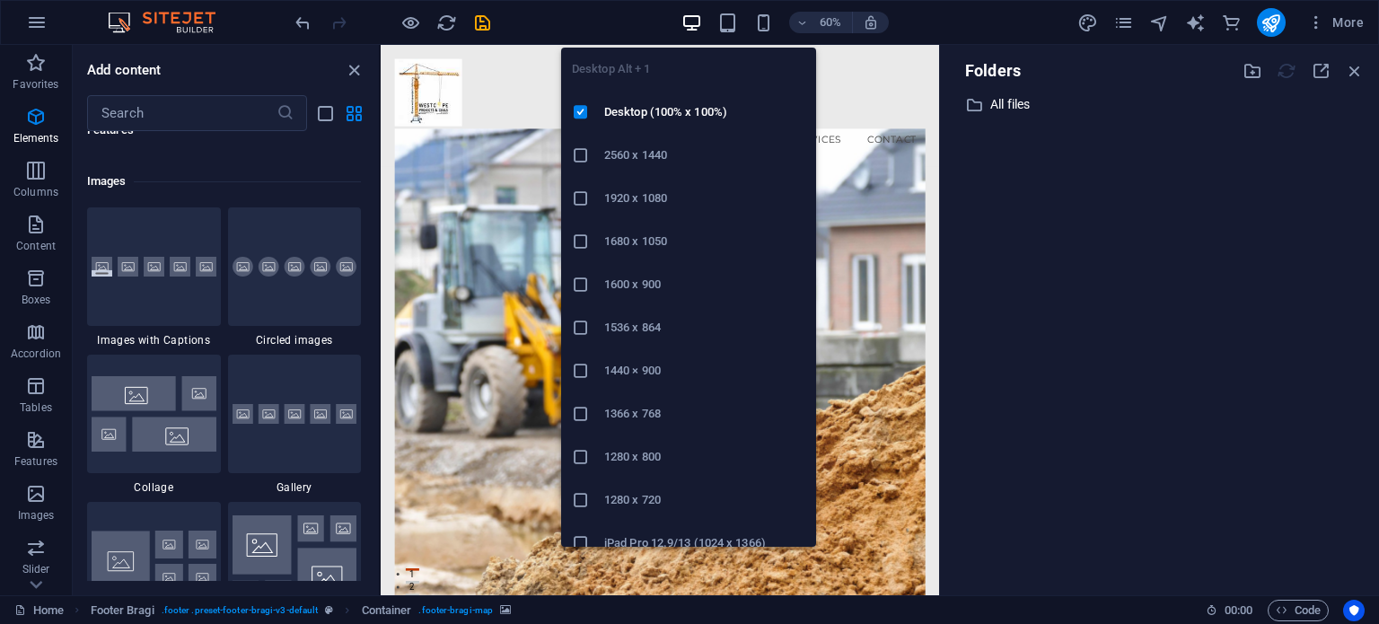
click at [691, 16] on icon "button" at bounding box center [691, 23] width 21 height 21
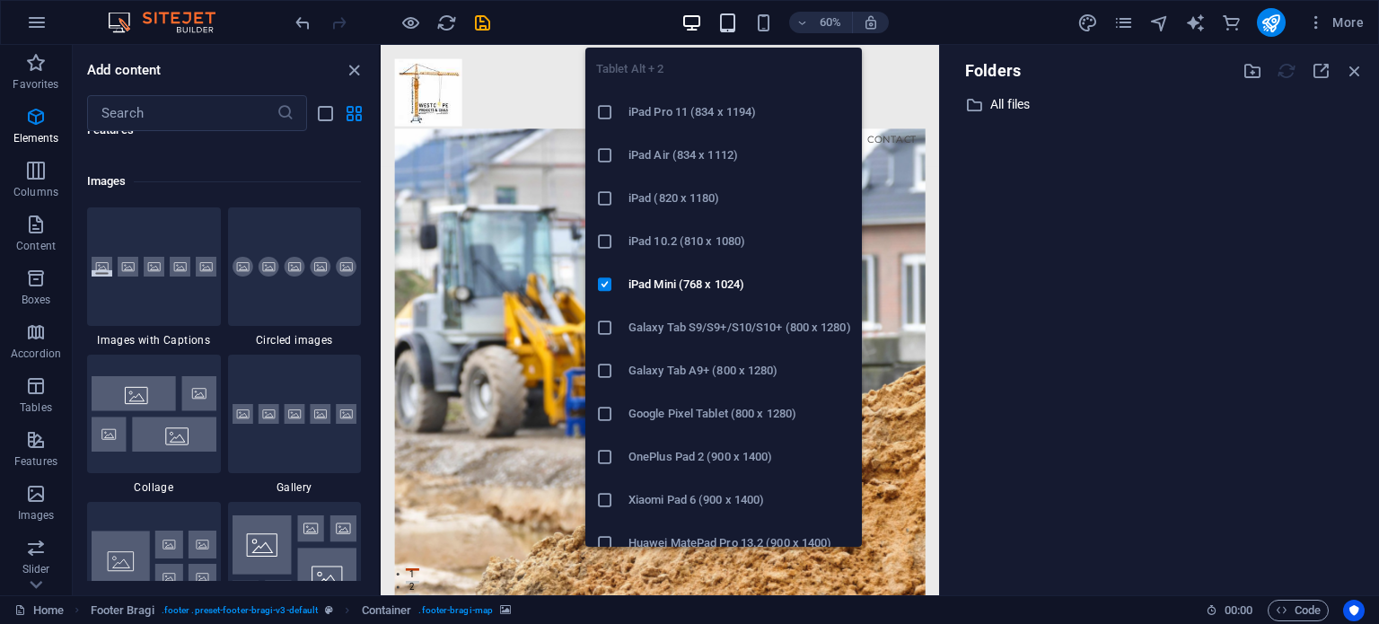
click at [736, 17] on icon "button" at bounding box center [727, 23] width 21 height 21
click at [729, 18] on icon "button" at bounding box center [727, 23] width 21 height 21
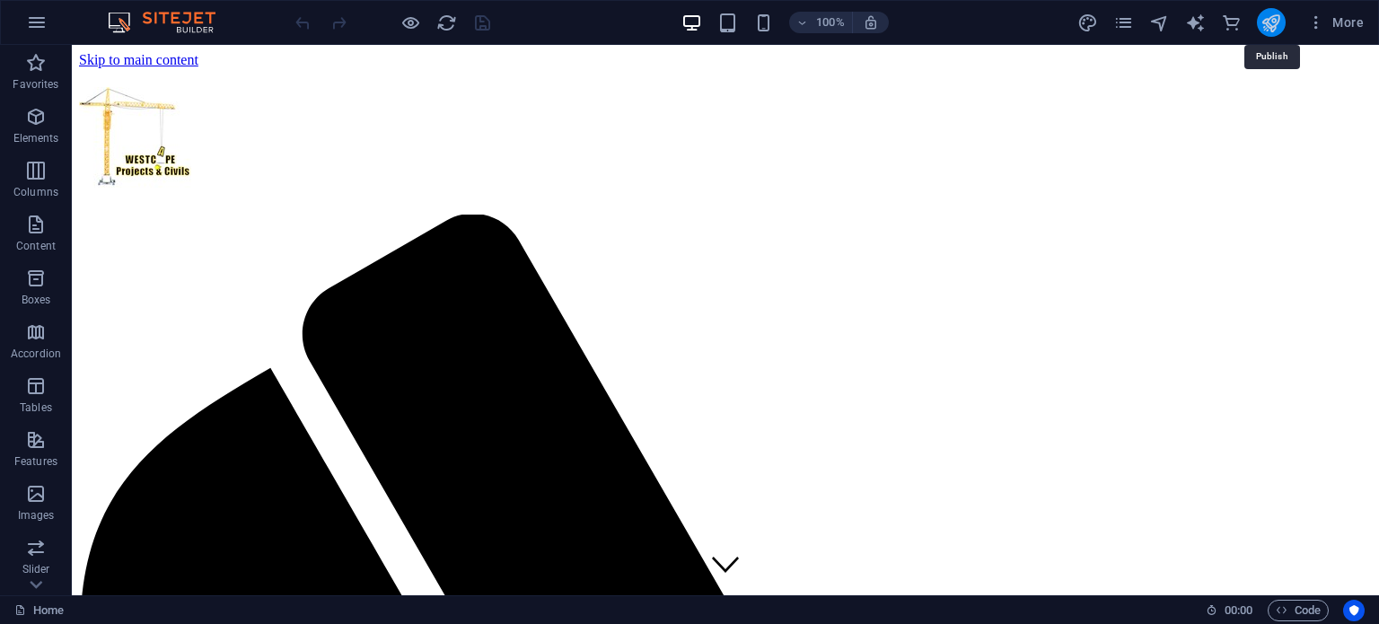
click at [1267, 19] on icon "publish" at bounding box center [1270, 23] width 21 height 21
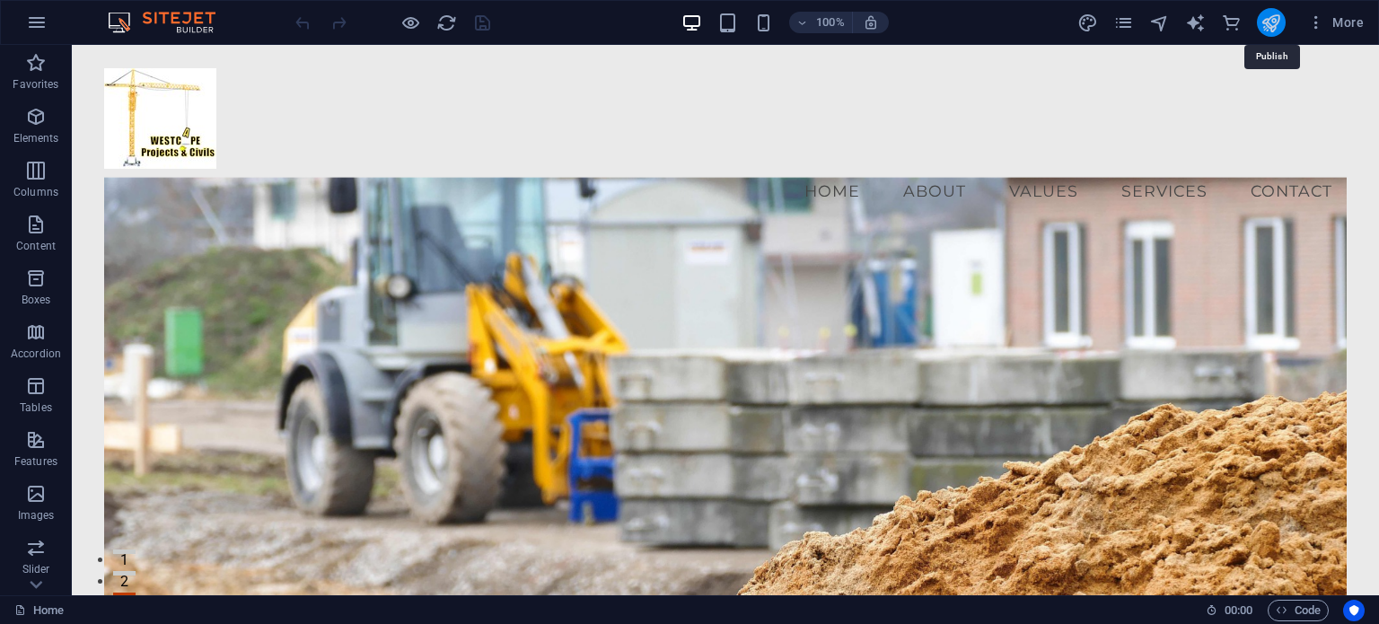
click at [1273, 24] on icon "publish" at bounding box center [1270, 23] width 21 height 21
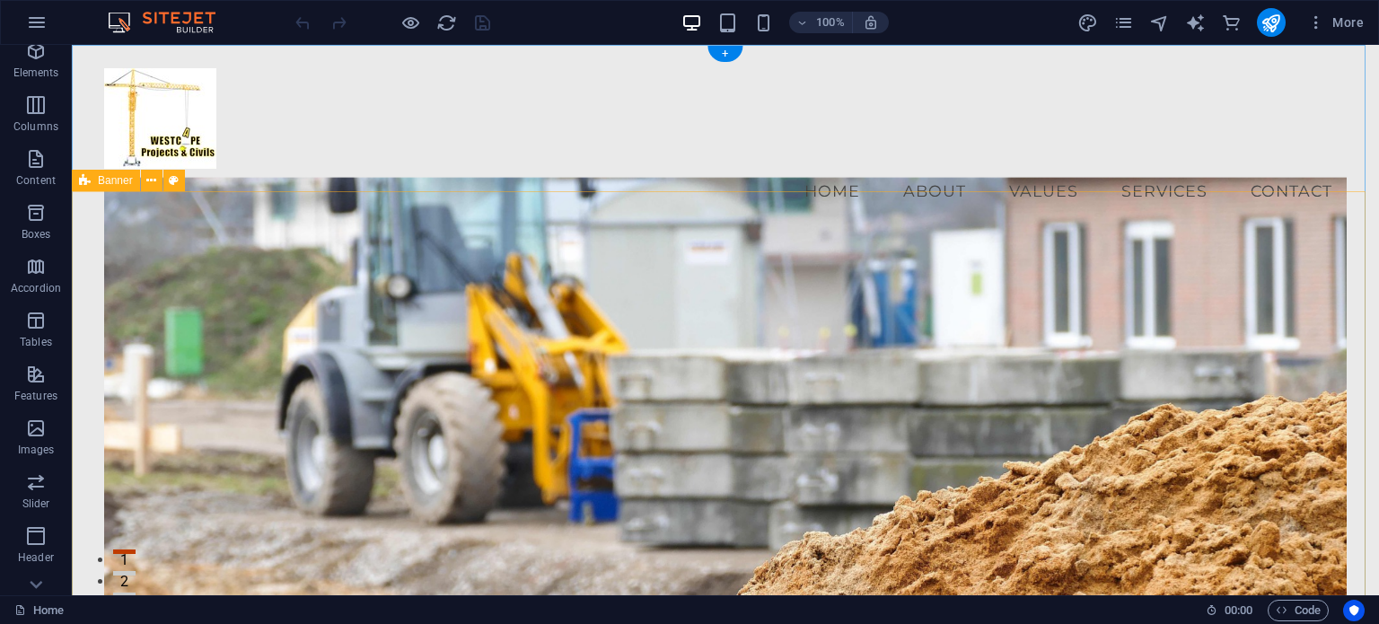
scroll to position [90, 0]
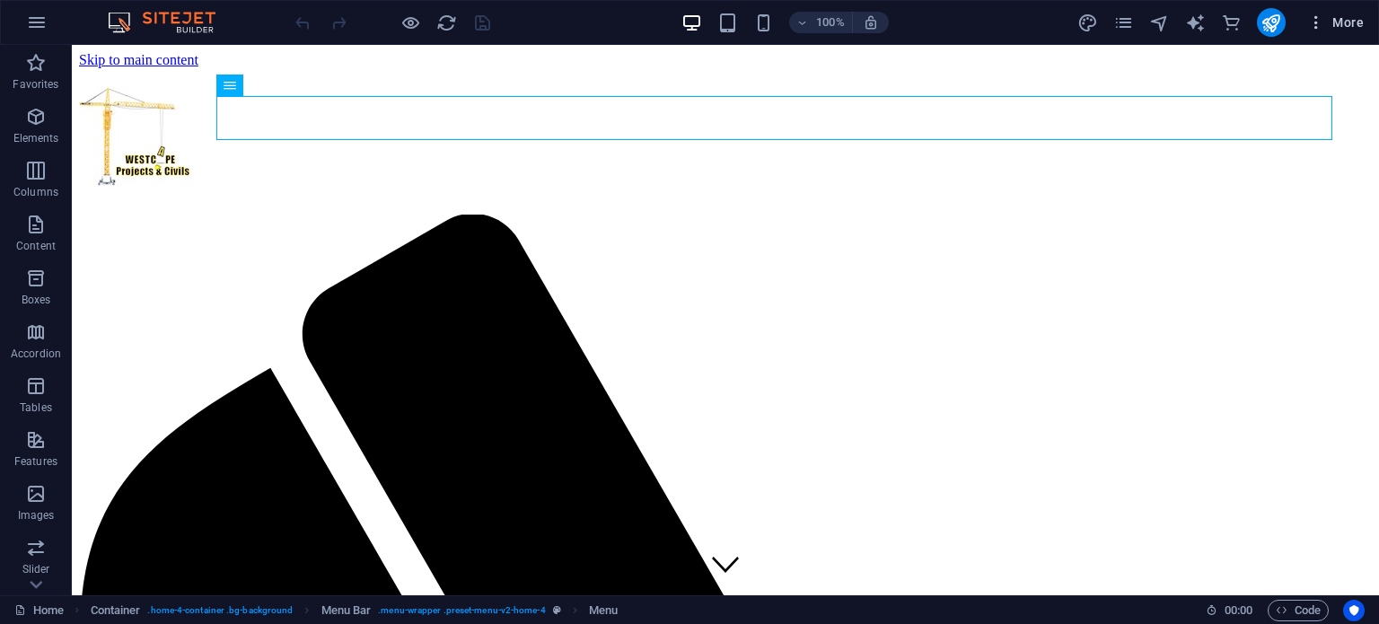
click at [1354, 26] on span "More" at bounding box center [1335, 22] width 57 height 18
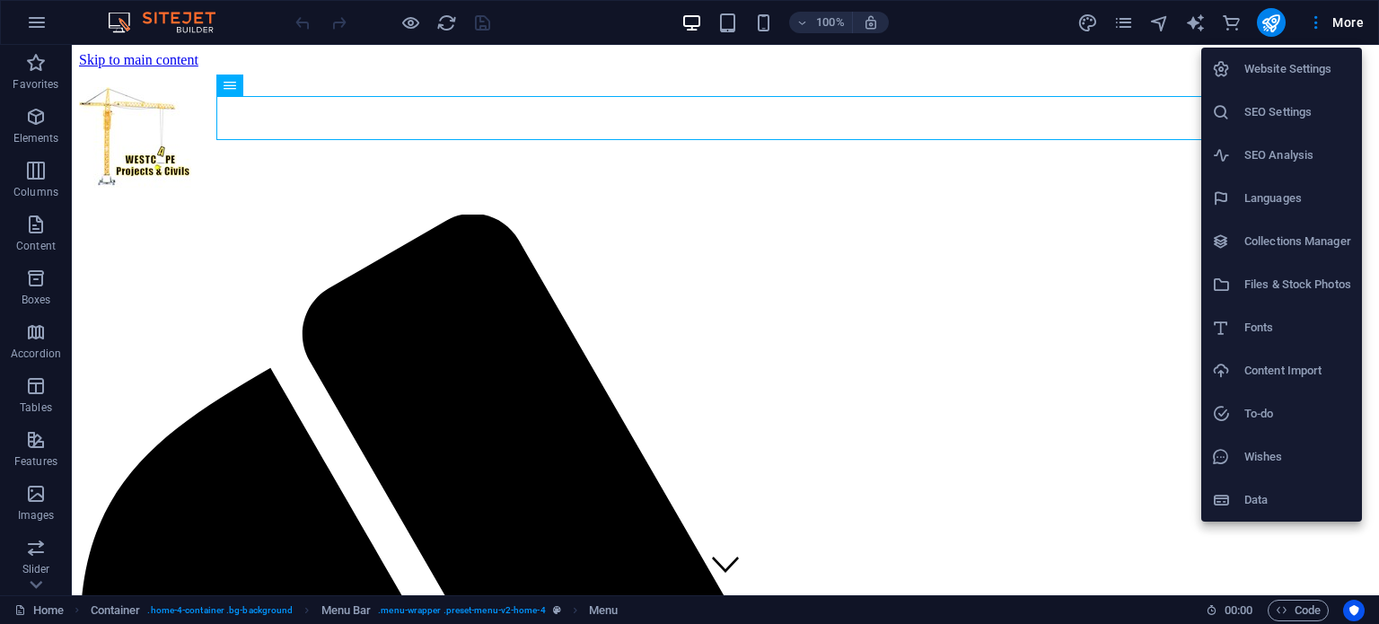
click at [1294, 64] on h6 "Website Settings" at bounding box center [1297, 69] width 107 height 22
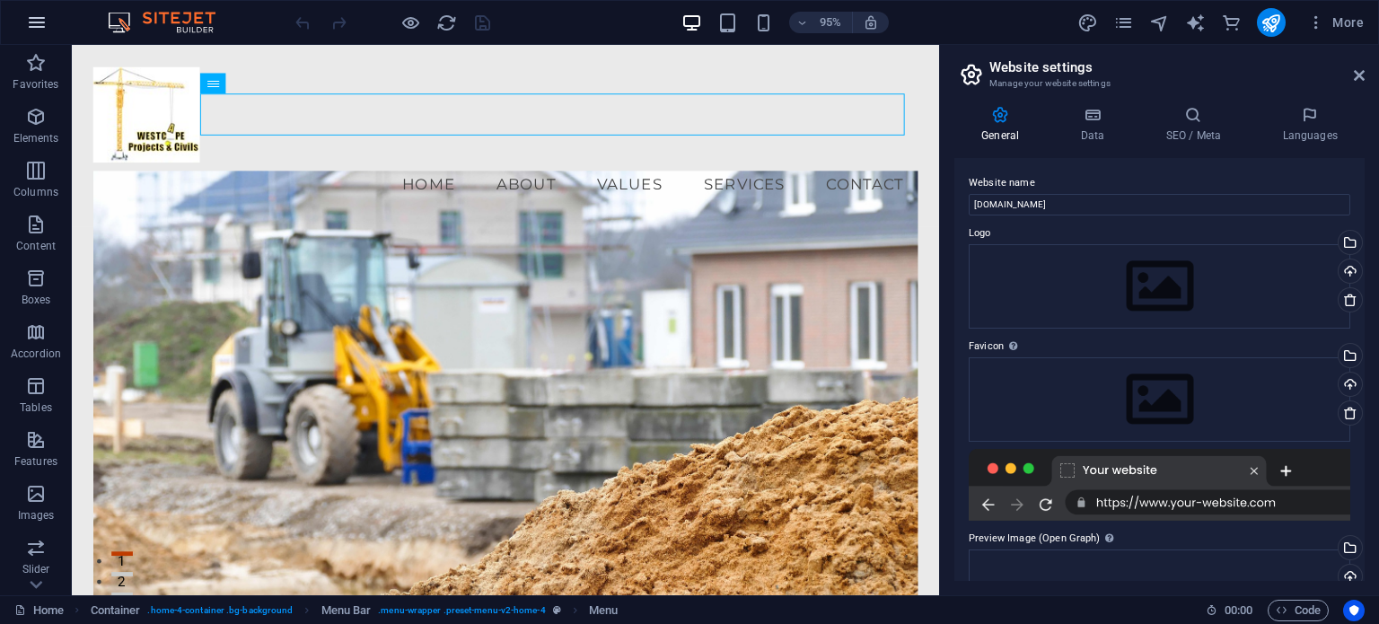
click at [30, 22] on icon "button" at bounding box center [37, 23] width 22 height 22
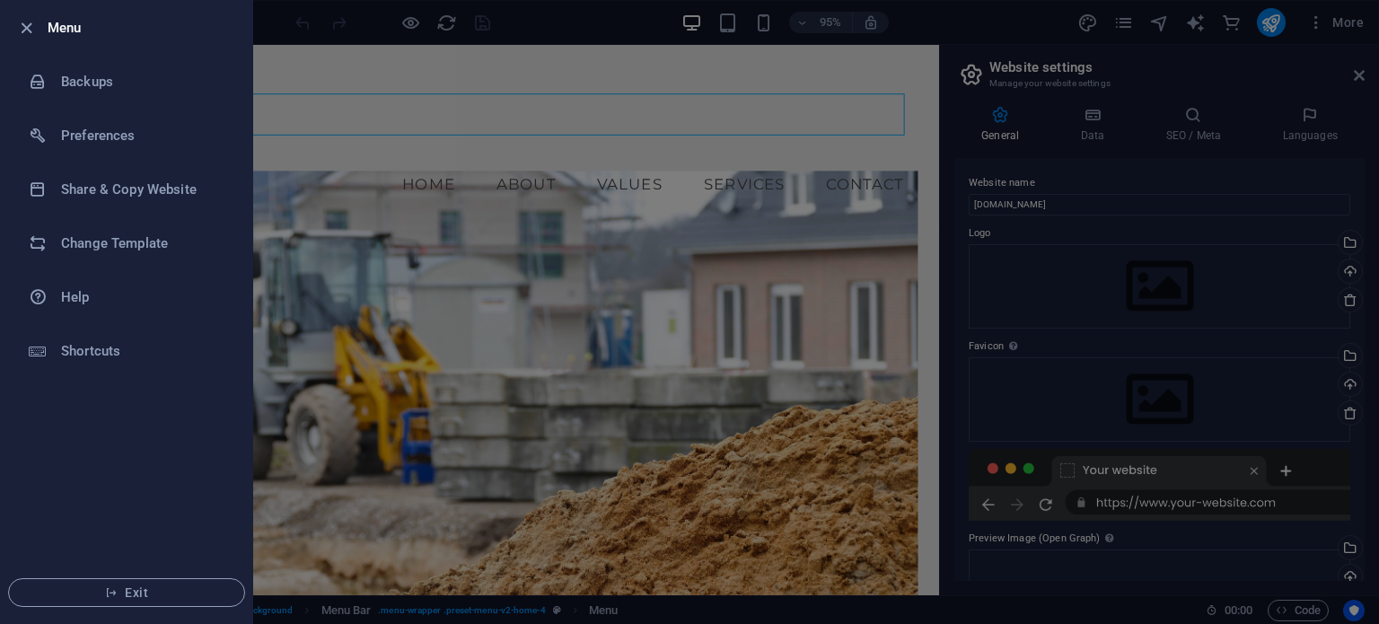
click at [30, 22] on icon "button" at bounding box center [26, 28] width 21 height 21
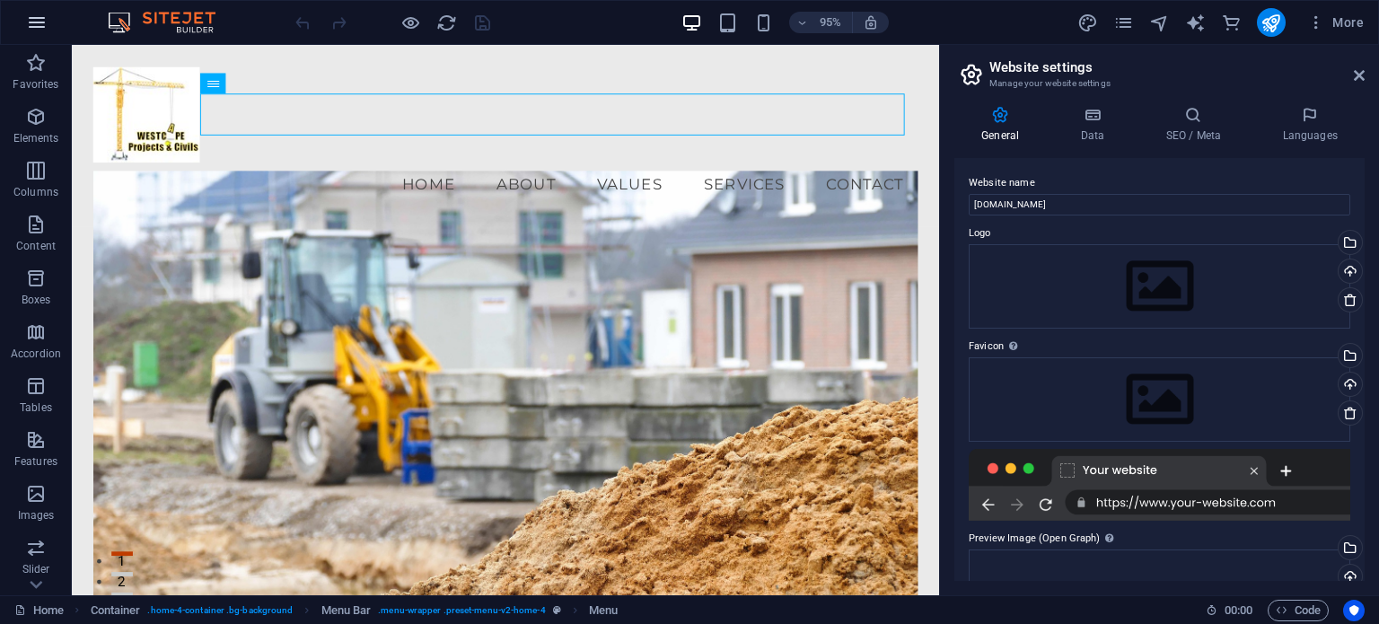
click at [45, 22] on icon "button" at bounding box center [37, 23] width 22 height 22
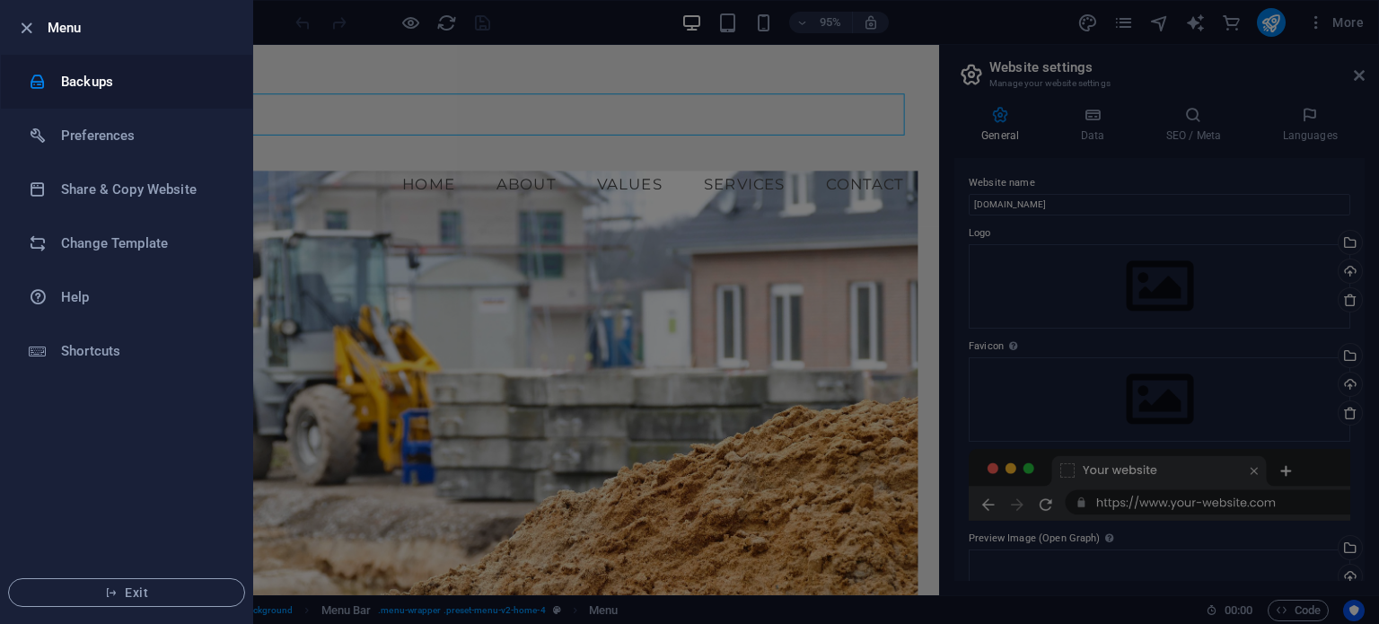
click at [78, 83] on h6 "Backups" at bounding box center [144, 82] width 166 height 22
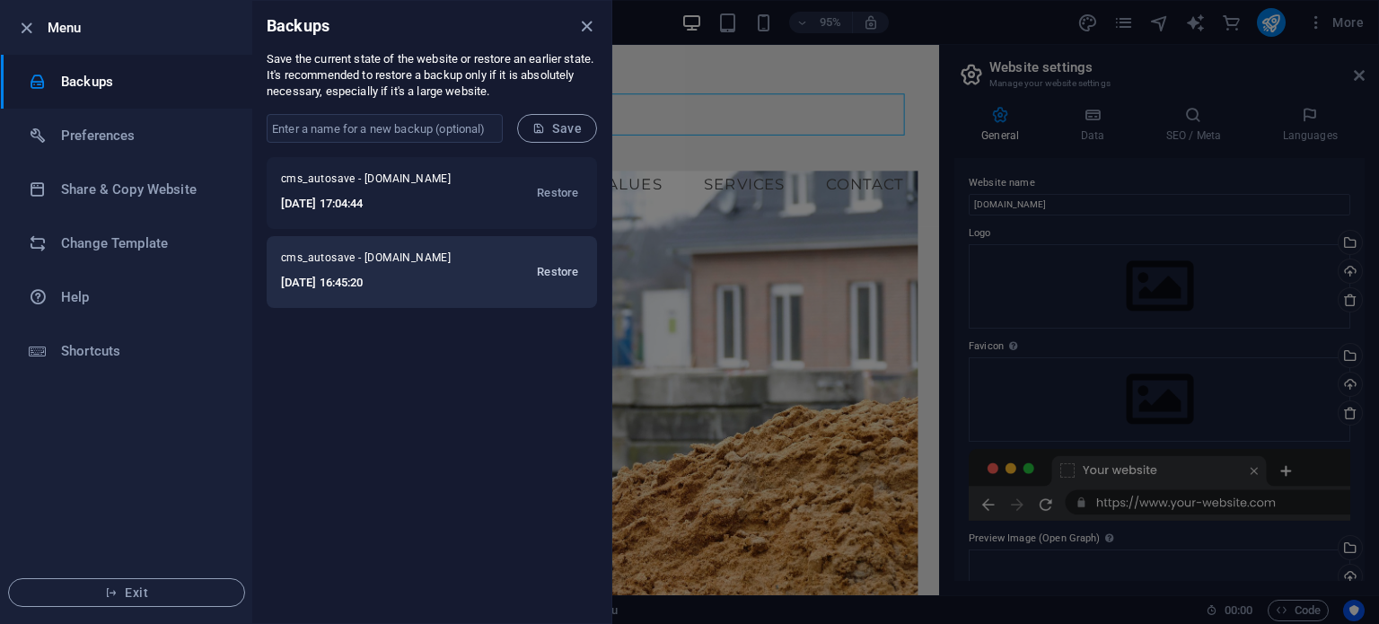
click at [557, 273] on span "Restore" at bounding box center [557, 272] width 41 height 22
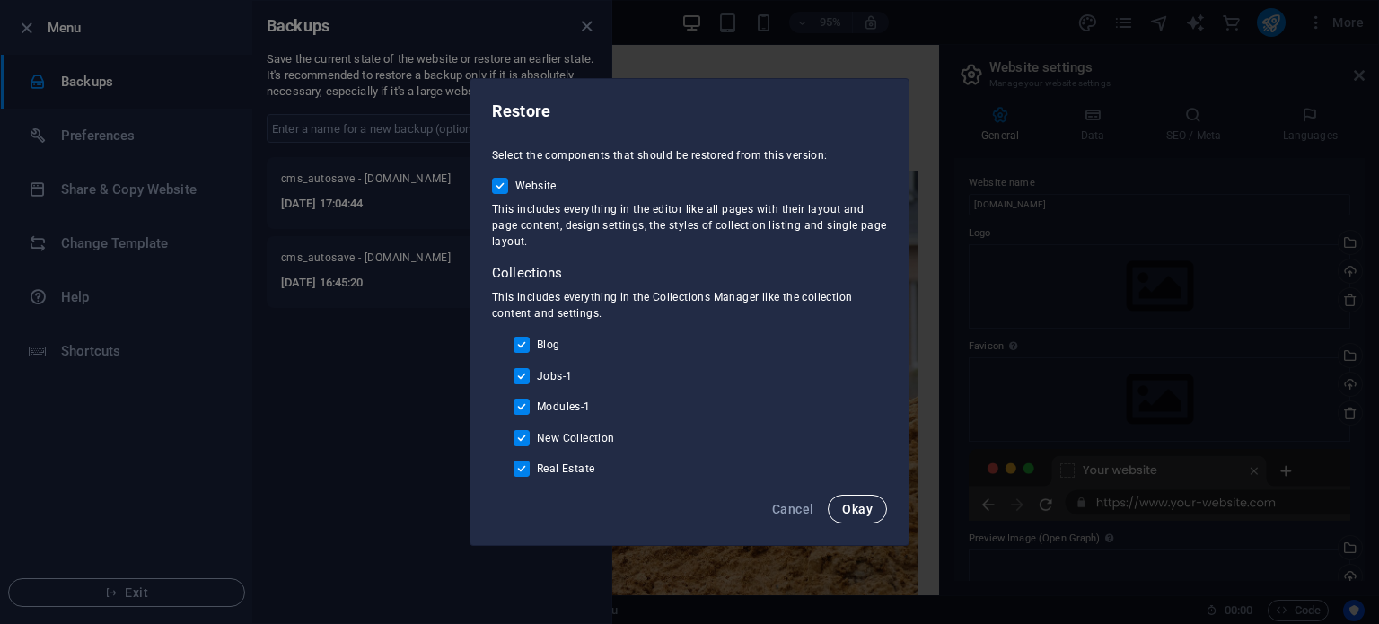
click at [862, 504] on span "Okay" at bounding box center [857, 509] width 31 height 14
checkbox input "false"
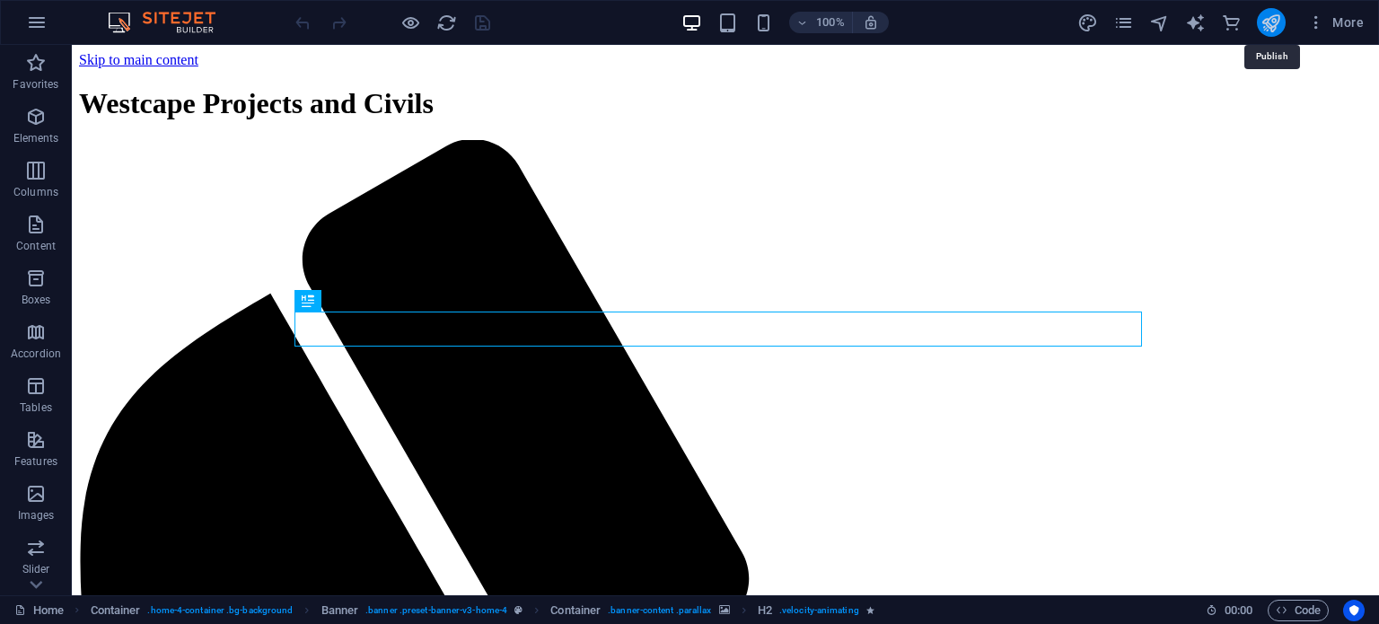
click at [1275, 20] on icon "publish" at bounding box center [1270, 23] width 21 height 21
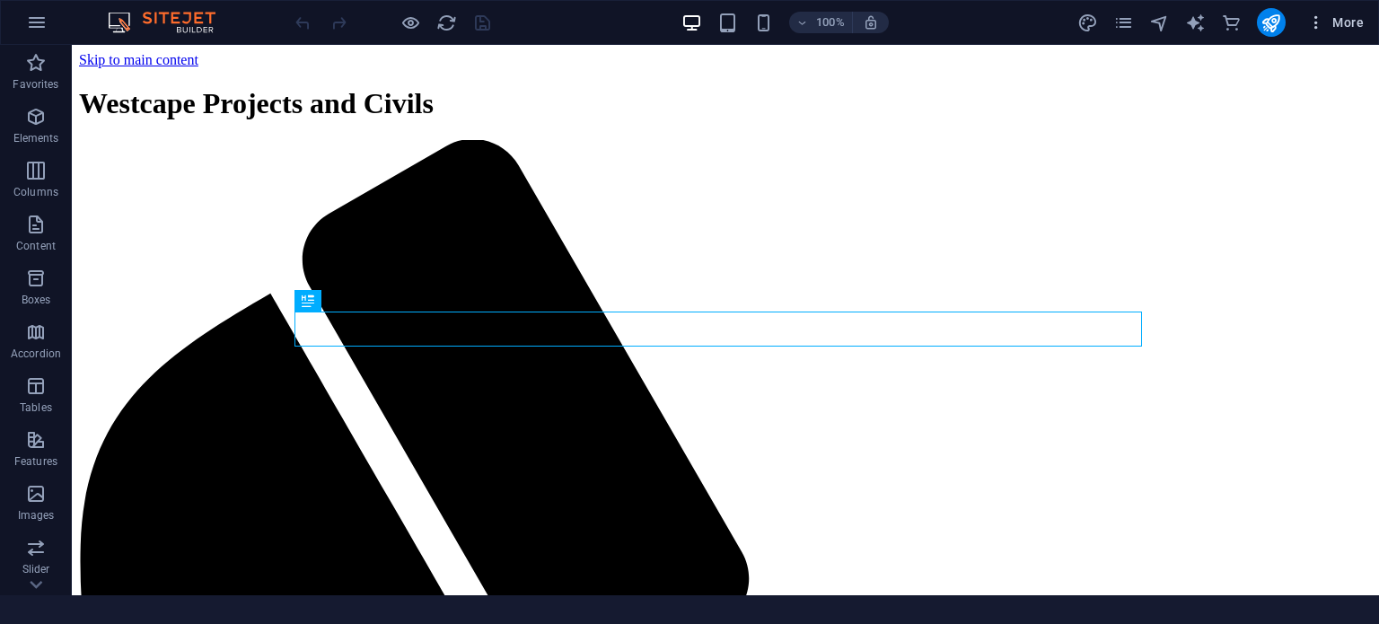
click at [1350, 26] on span "More" at bounding box center [1335, 22] width 57 height 18
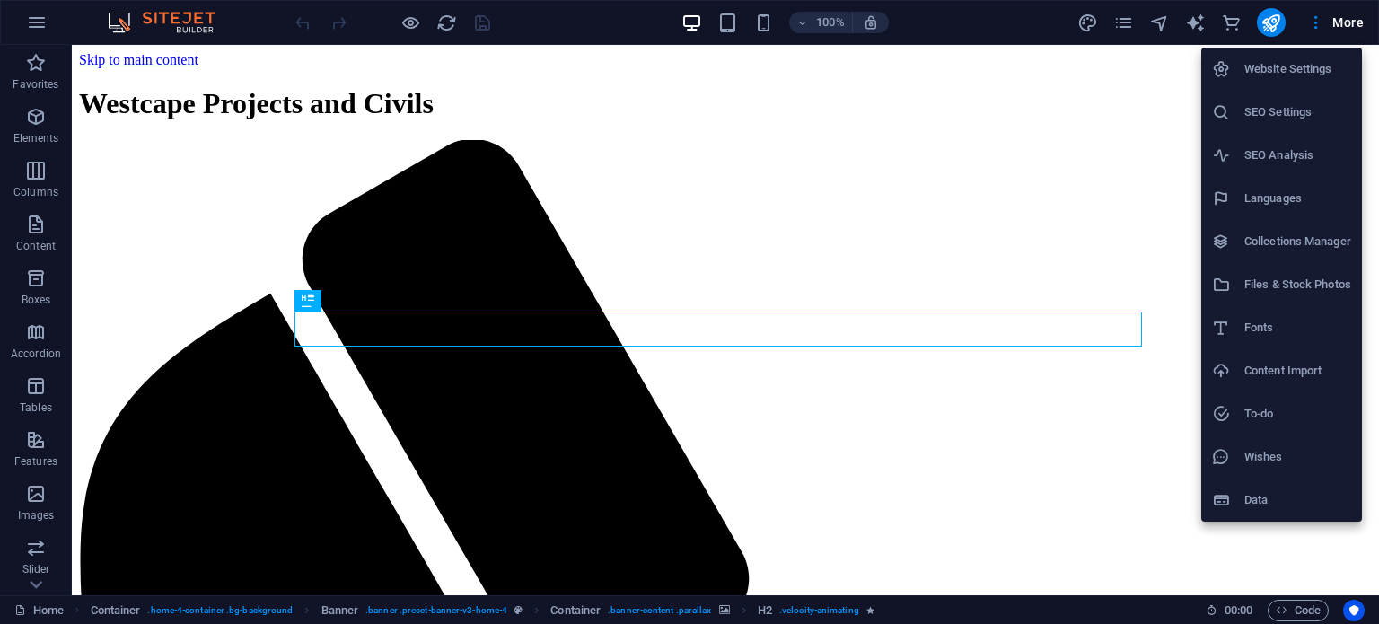
click at [37, 582] on div at bounding box center [689, 312] width 1379 height 624
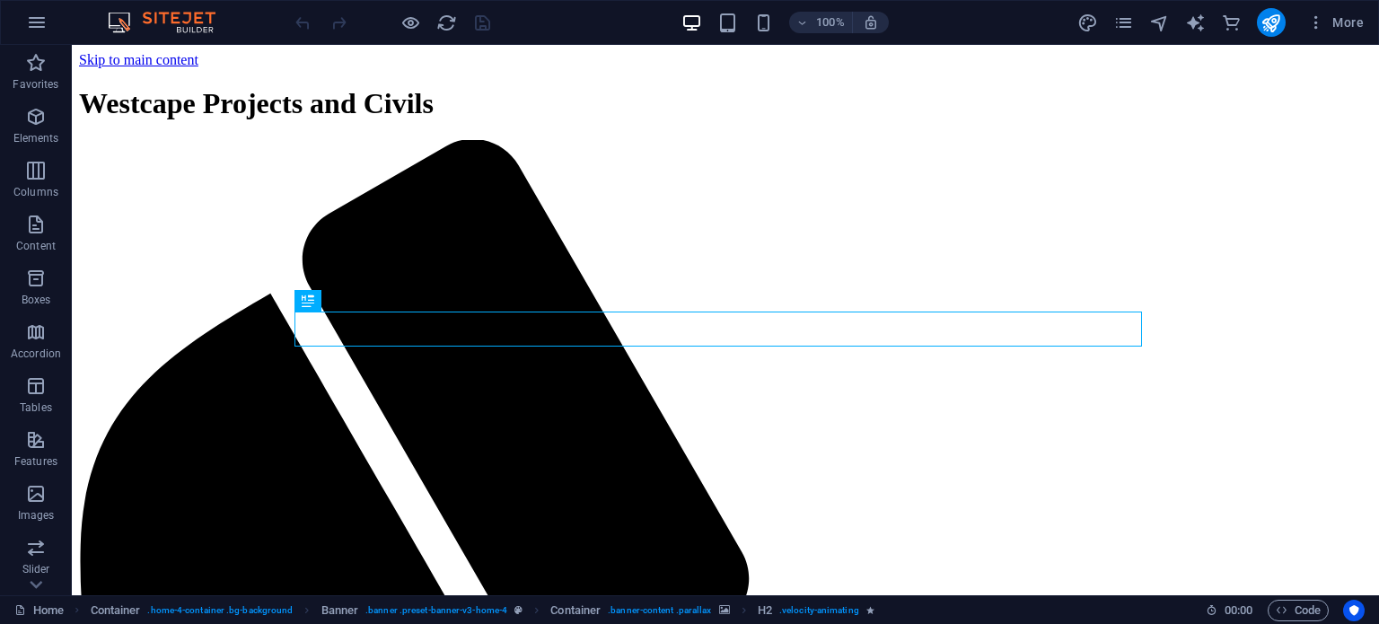
click at [37, 582] on icon at bounding box center [35, 584] width 25 height 25
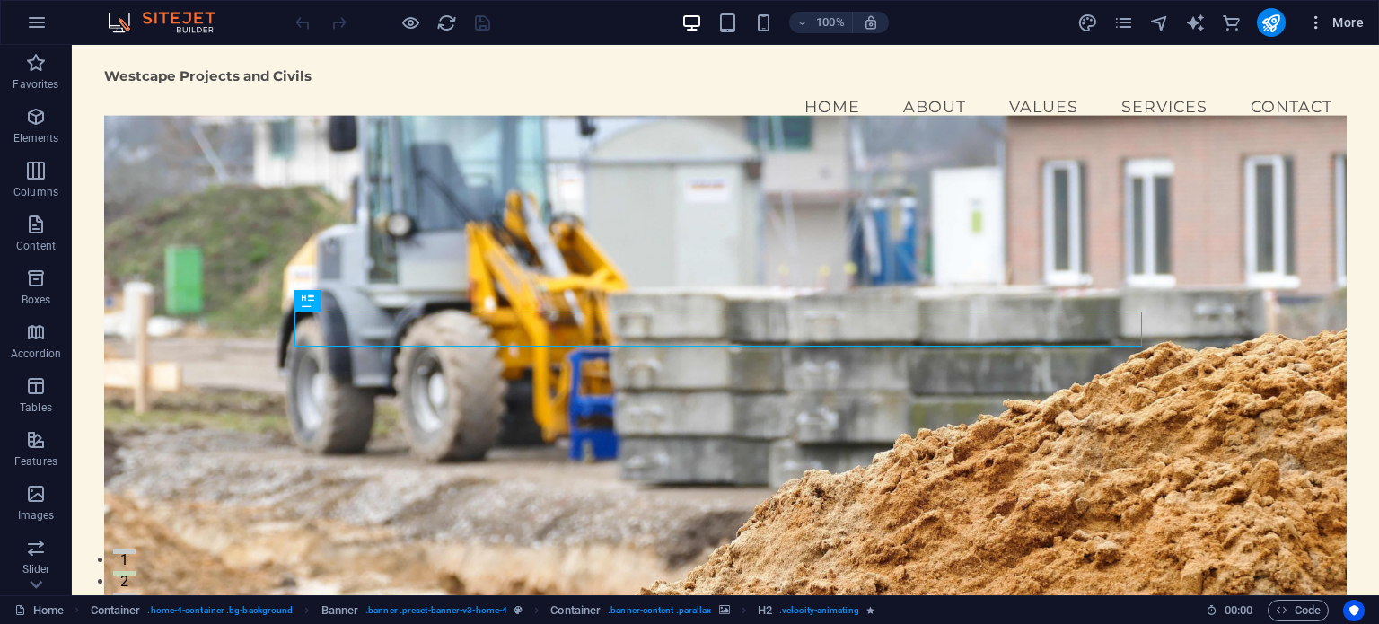
click at [1314, 21] on icon "button" at bounding box center [1316, 22] width 18 height 18
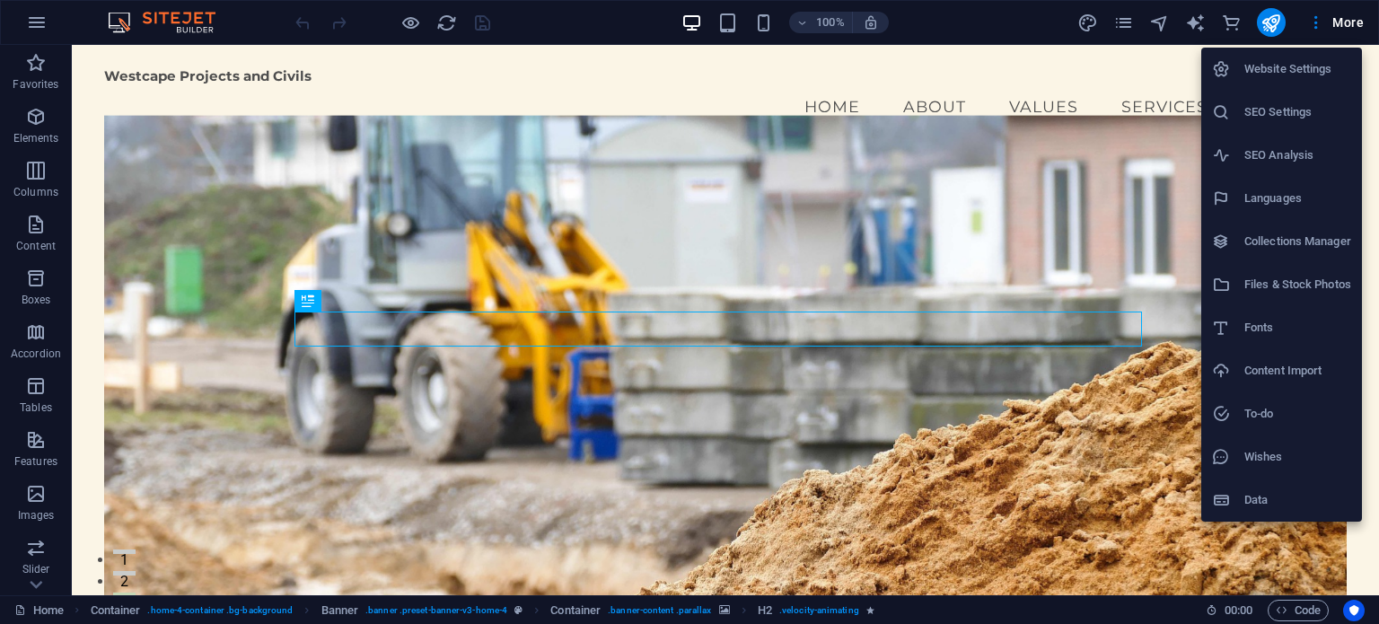
click at [1272, 66] on h6 "Website Settings" at bounding box center [1297, 69] width 107 height 22
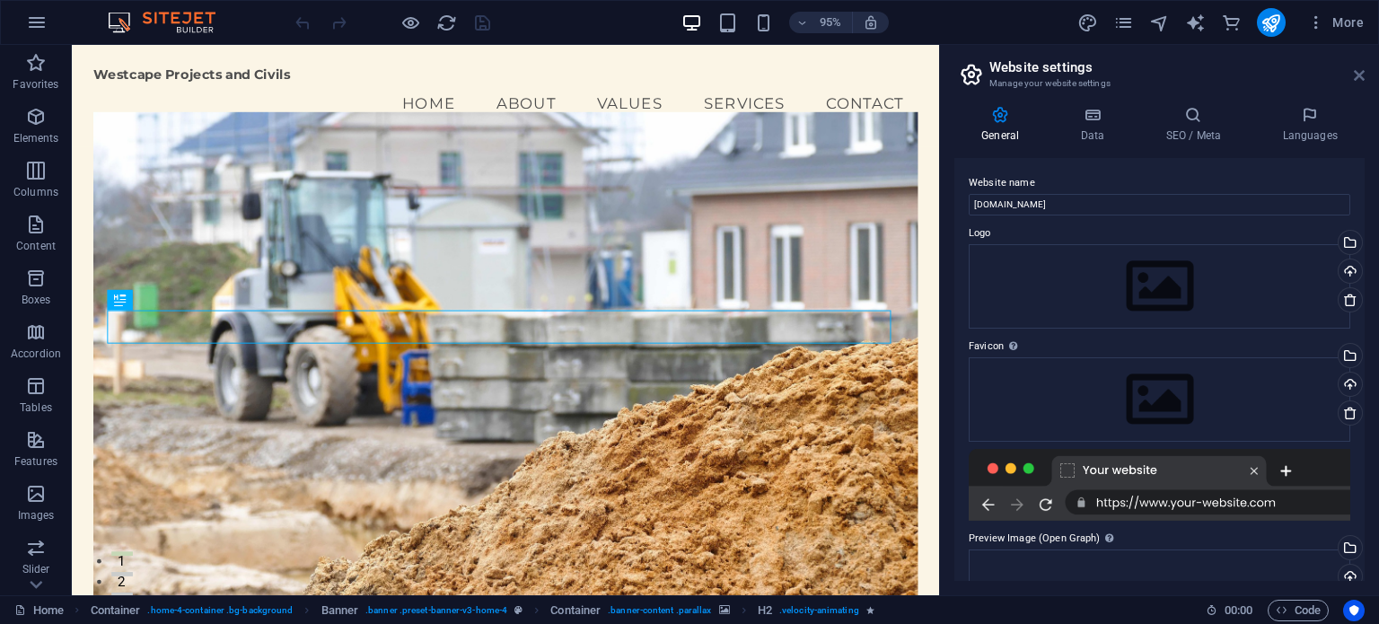
click at [1358, 73] on icon at bounding box center [1359, 75] width 11 height 14
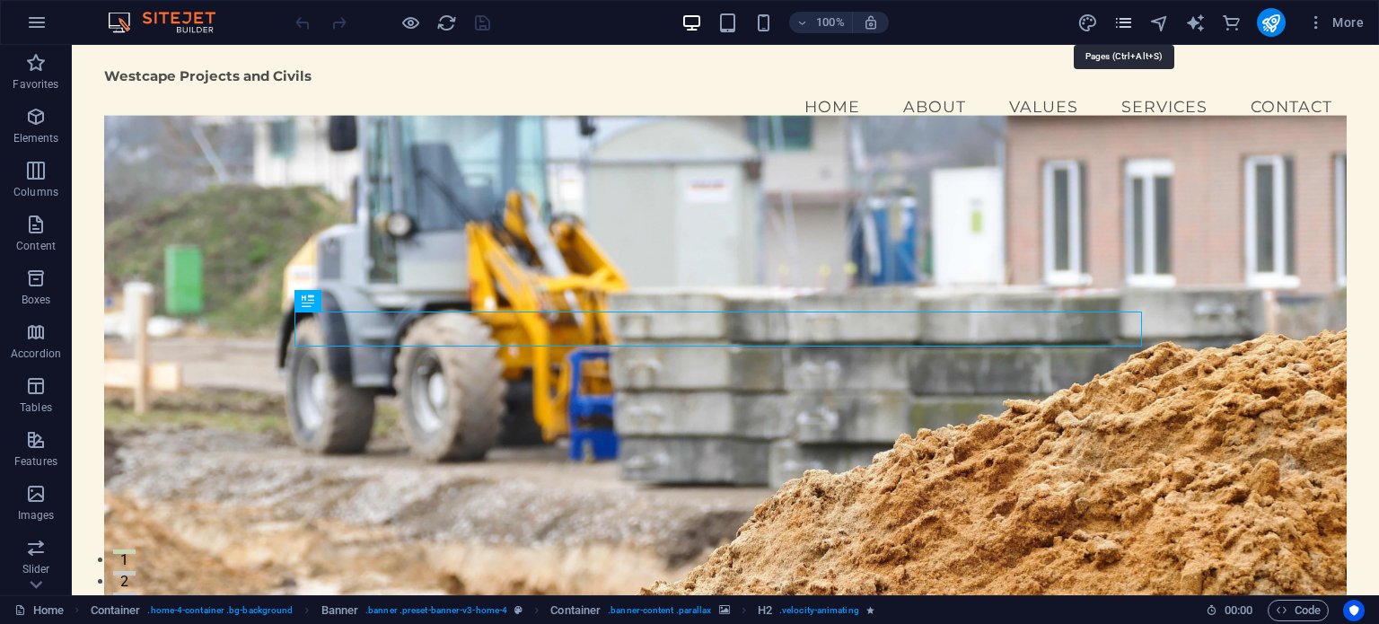
click at [1120, 22] on icon "pages" at bounding box center [1123, 23] width 21 height 21
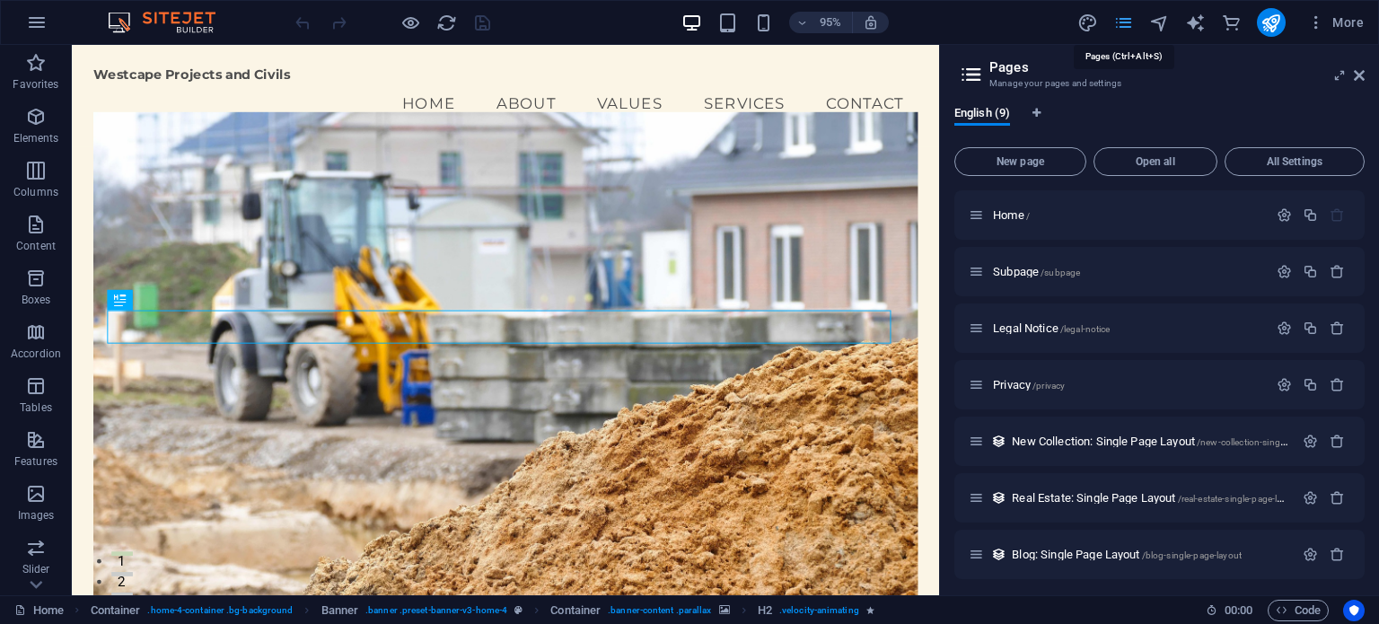
click at [1120, 22] on icon "pages" at bounding box center [1123, 23] width 21 height 21
click at [37, 27] on icon "button" at bounding box center [37, 23] width 22 height 22
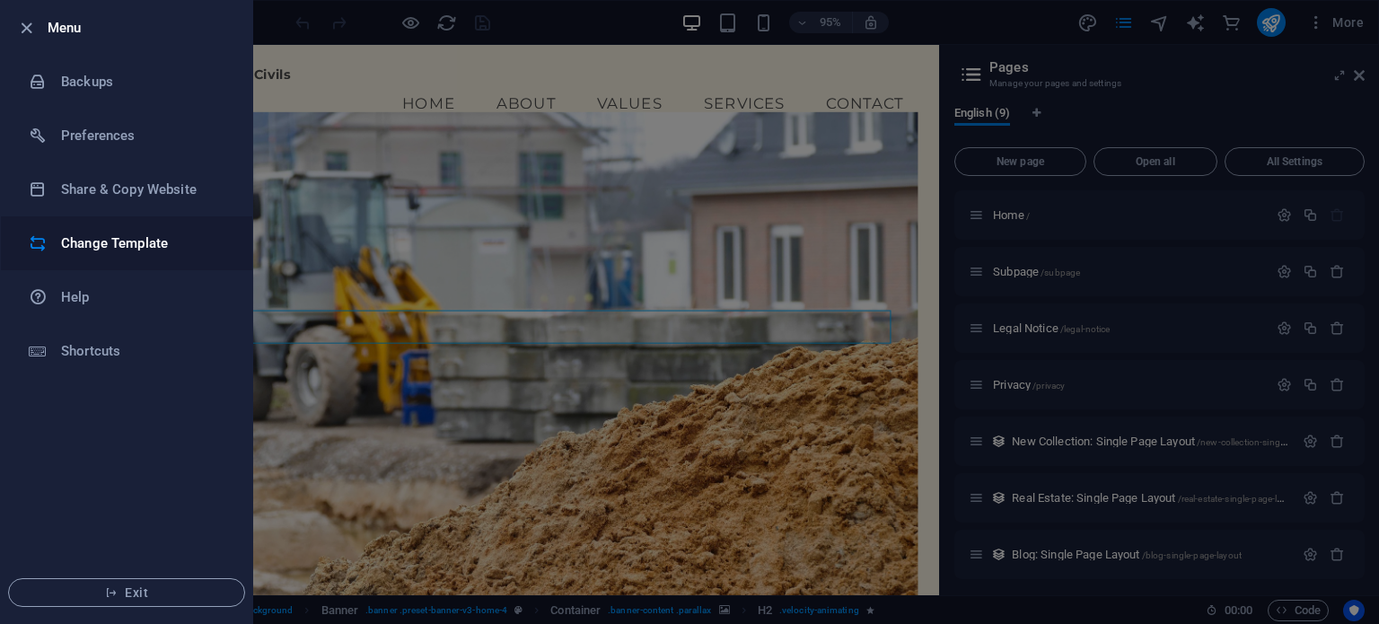
click at [86, 255] on li "Change Template" at bounding box center [126, 243] width 251 height 54
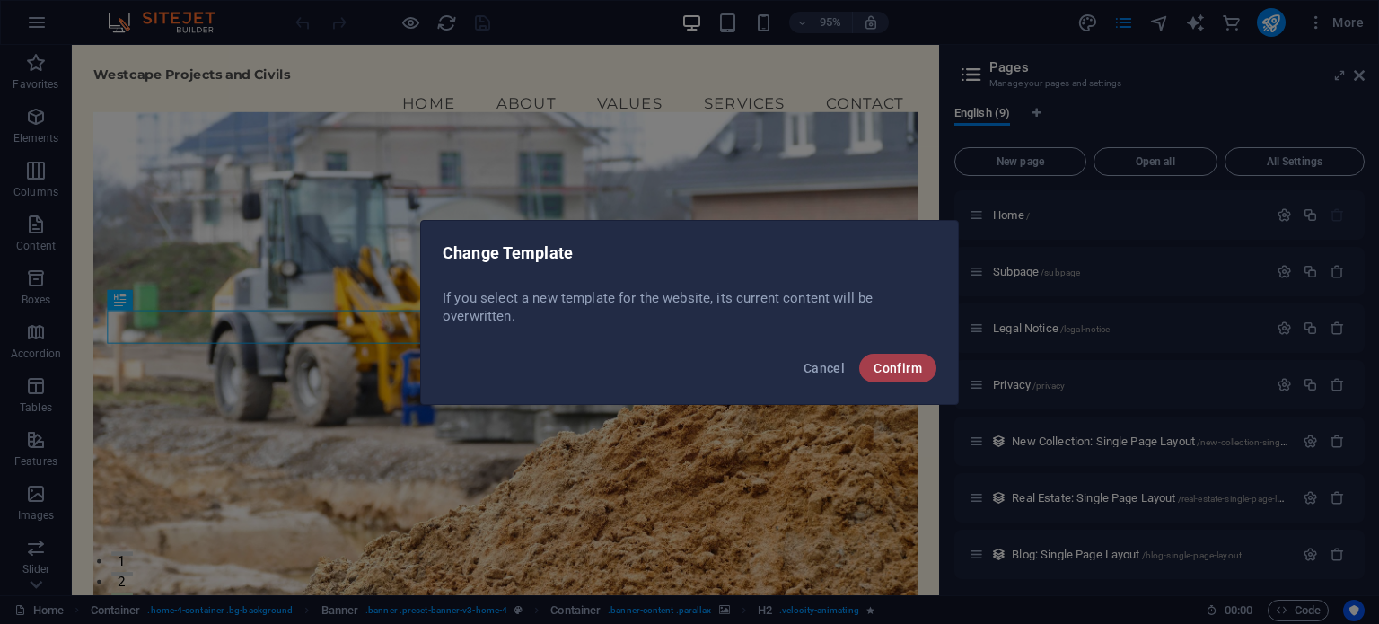
click at [905, 370] on span "Confirm" at bounding box center [897, 368] width 48 height 14
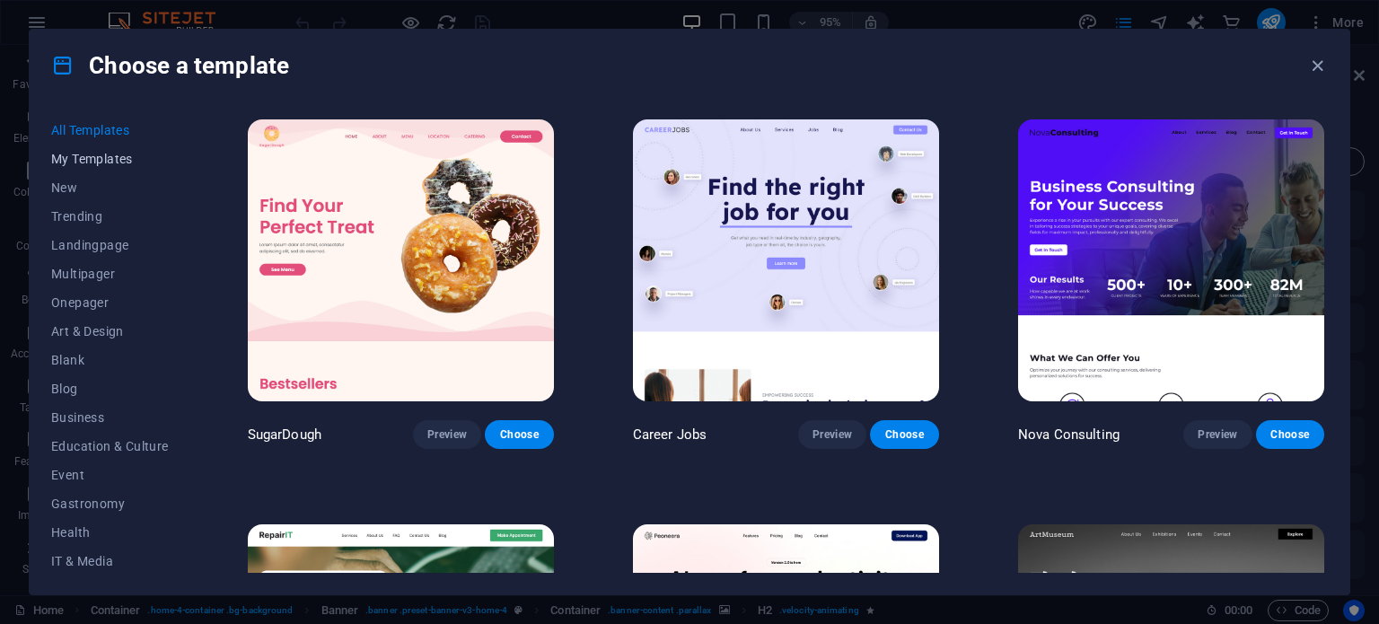
click at [101, 158] on span "My Templates" at bounding box center [110, 159] width 118 height 14
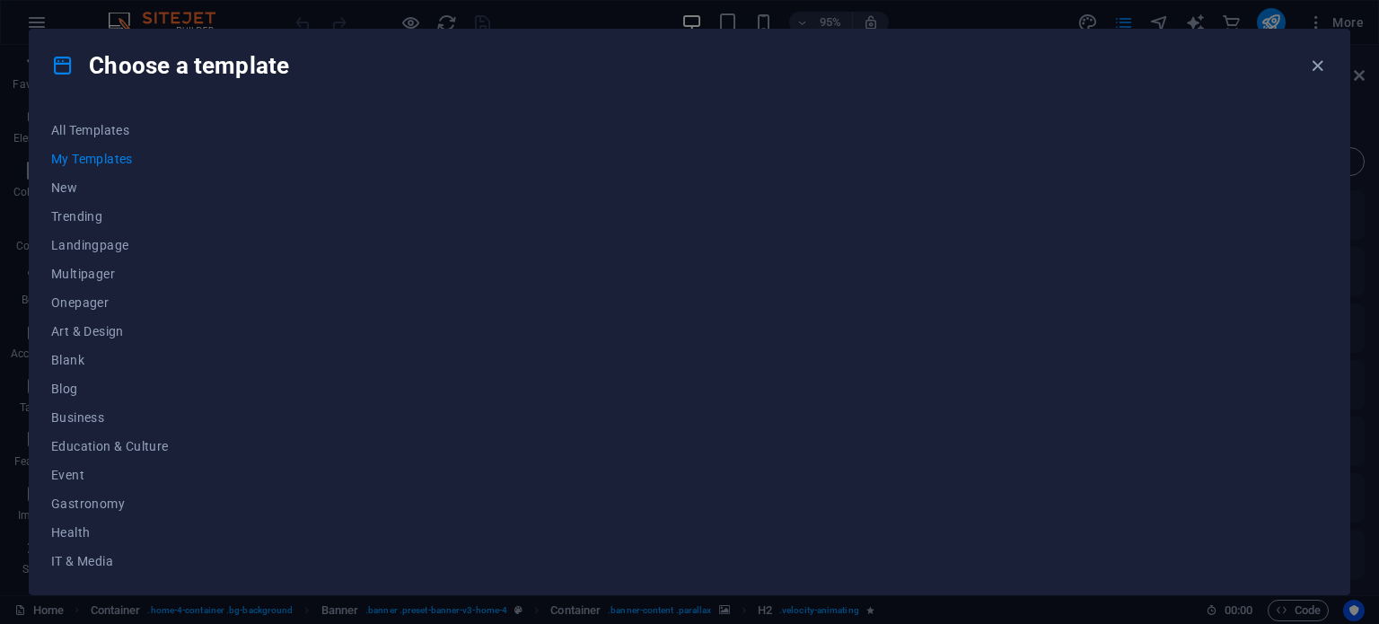
click at [115, 21] on div "Choose a template All Templates My Templates New Trending Landingpage Multipage…" at bounding box center [689, 312] width 1379 height 624
click at [29, 22] on div "Choose a template All Templates My Templates New Trending Landingpage Multipage…" at bounding box center [689, 312] width 1379 height 624
click at [1318, 66] on icon "button" at bounding box center [1317, 66] width 21 height 21
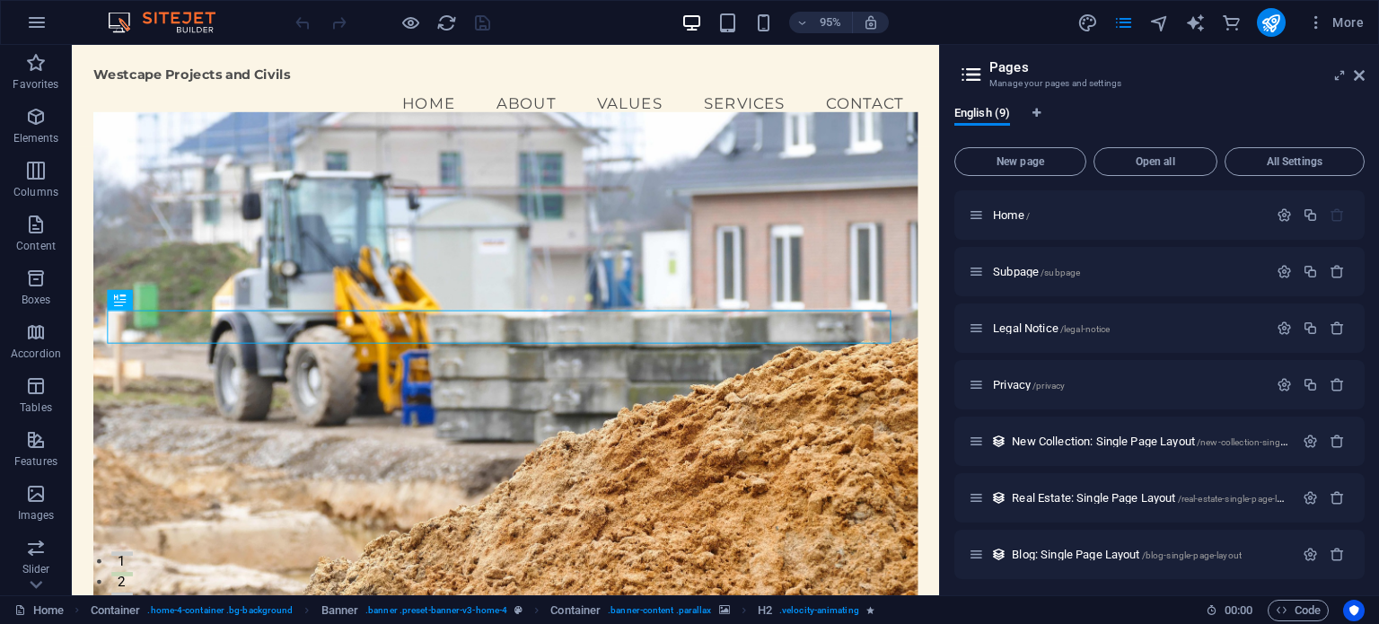
click at [973, 75] on icon at bounding box center [971, 74] width 27 height 25
click at [1359, 75] on icon at bounding box center [1359, 75] width 11 height 14
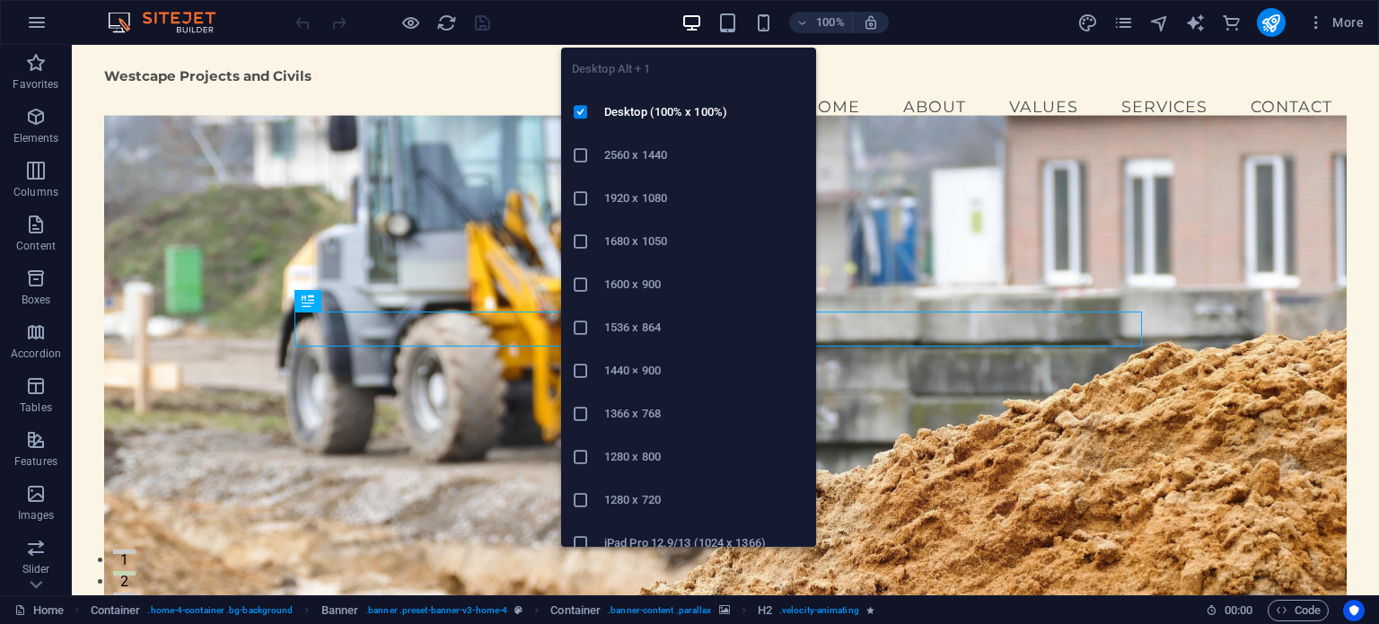
click at [692, 17] on icon "button" at bounding box center [691, 23] width 21 height 21
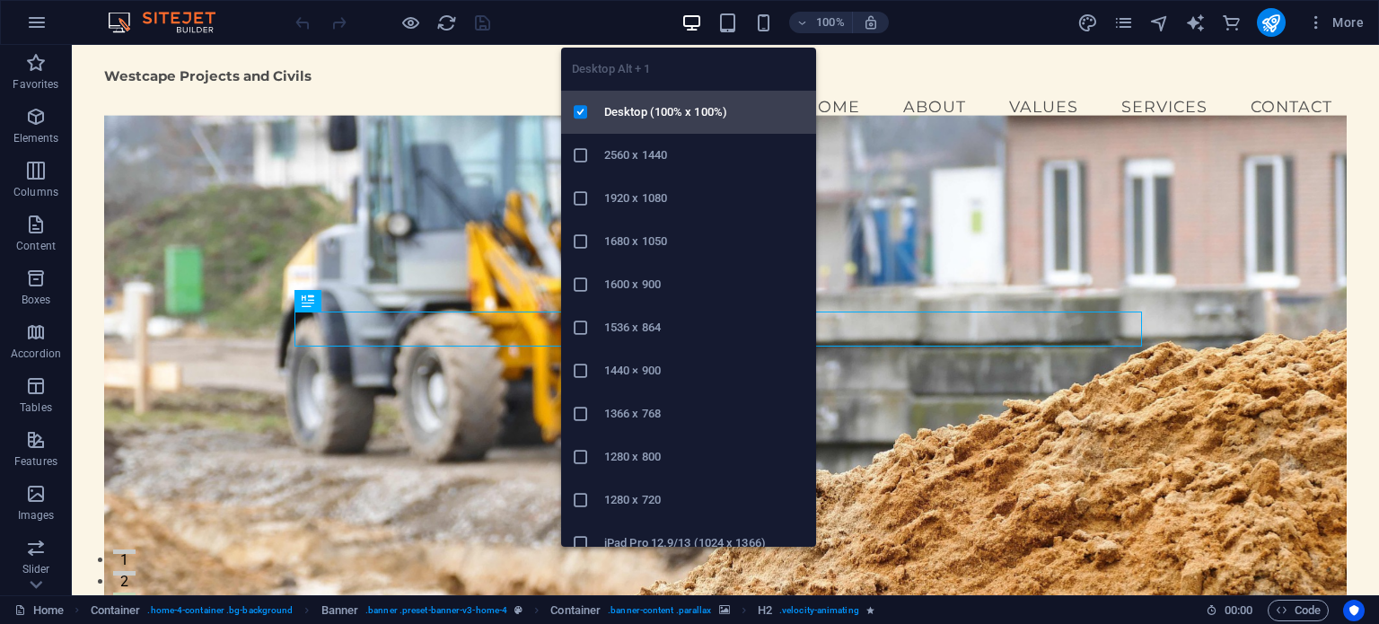
click at [621, 112] on h6 "Desktop (100% x 100%)" at bounding box center [704, 112] width 201 height 22
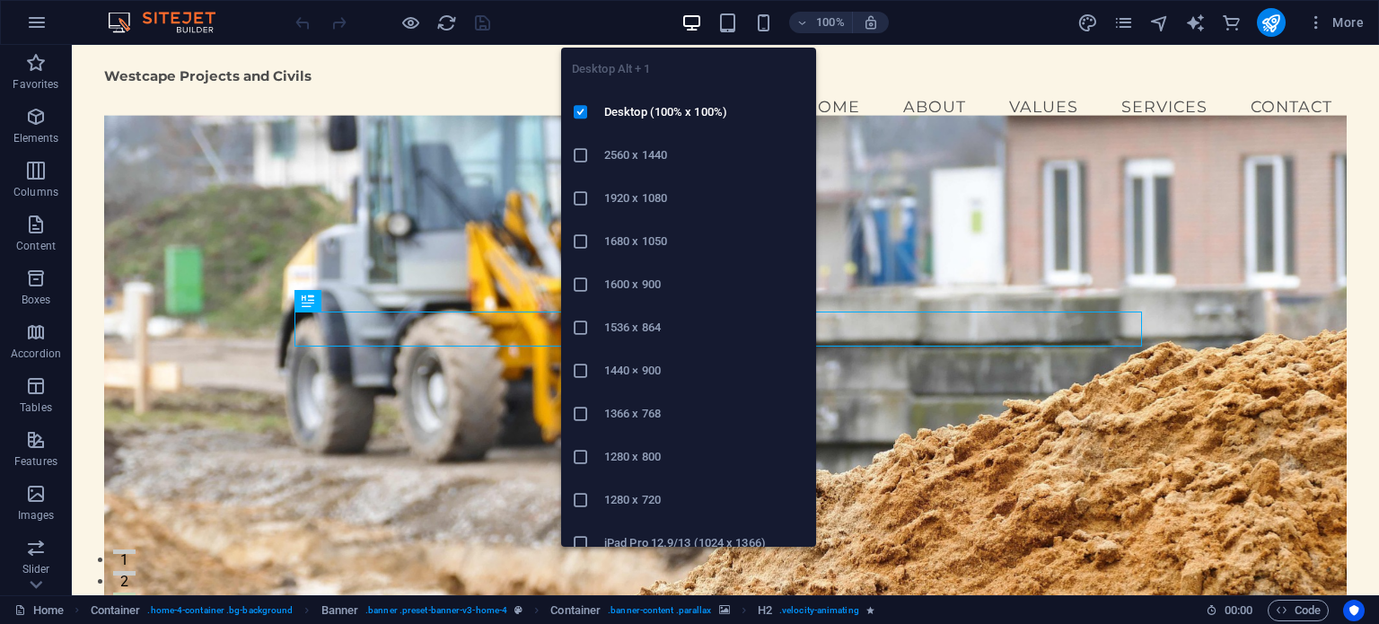
click at [689, 20] on icon "button" at bounding box center [691, 23] width 21 height 21
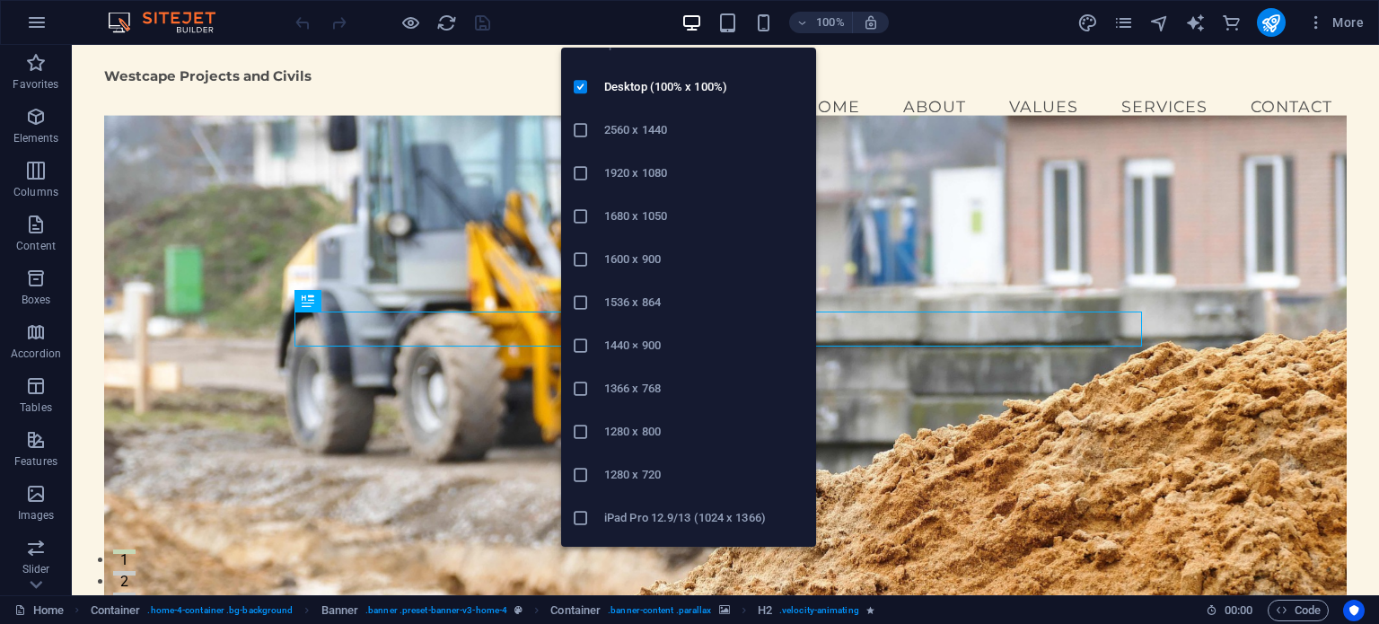
scroll to position [61, 0]
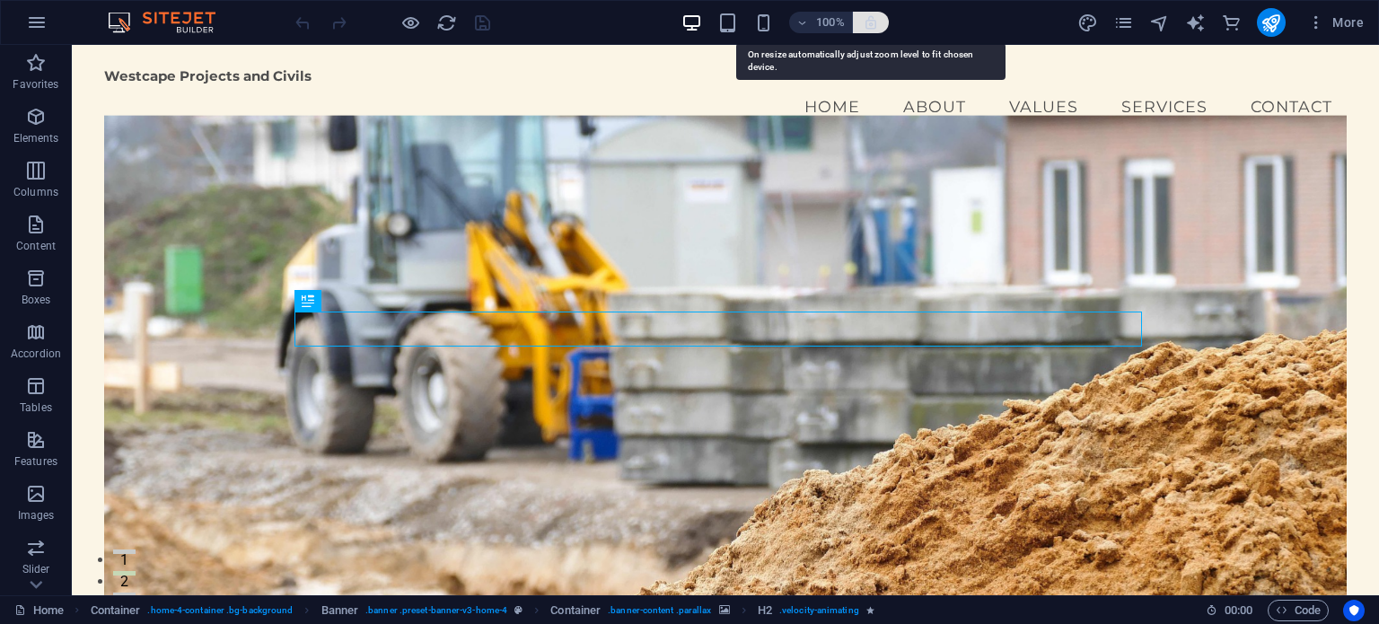
click at [869, 17] on icon "button" at bounding box center [871, 22] width 16 height 16
click at [869, 24] on icon "button" at bounding box center [871, 22] width 16 height 16
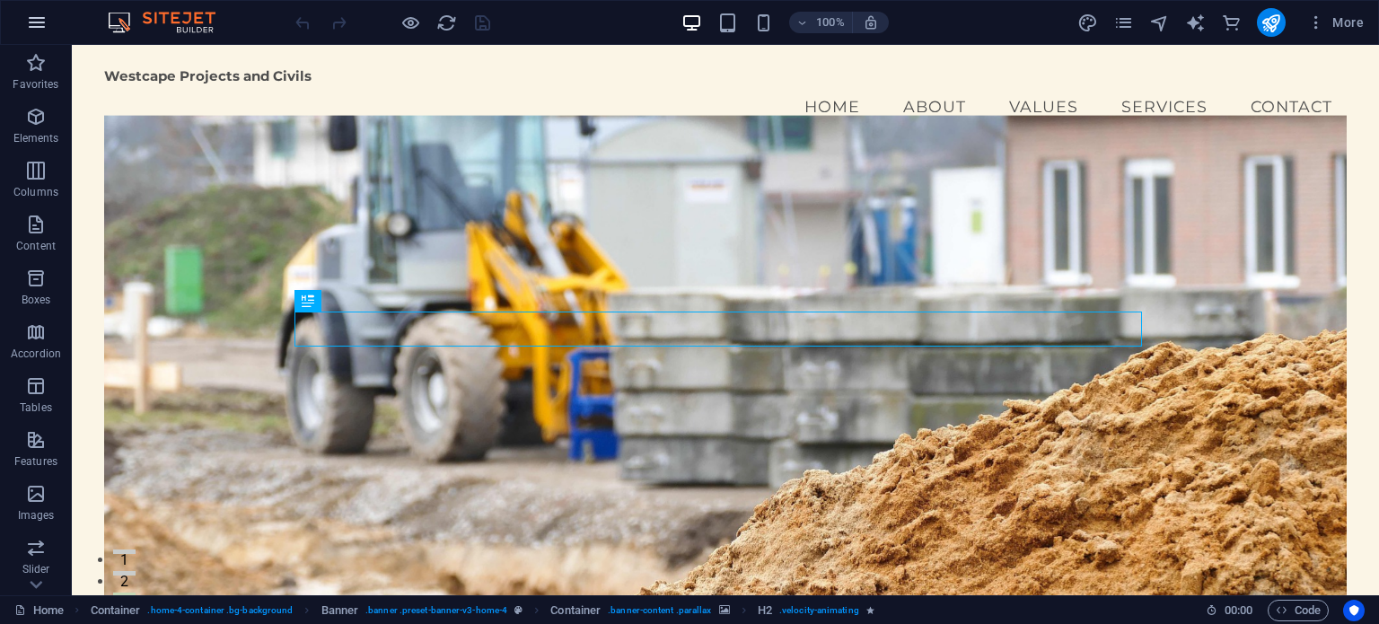
click at [27, 21] on icon "button" at bounding box center [37, 23] width 22 height 22
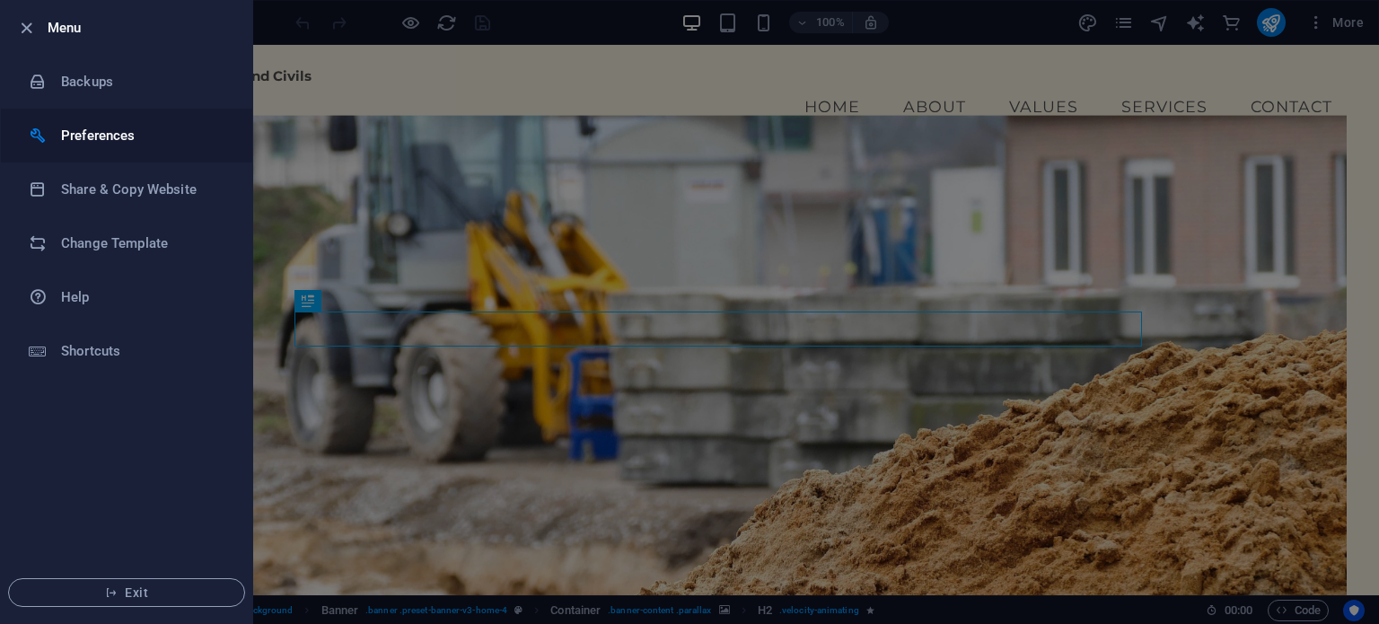
click at [83, 136] on h6 "Preferences" at bounding box center [144, 136] width 166 height 22
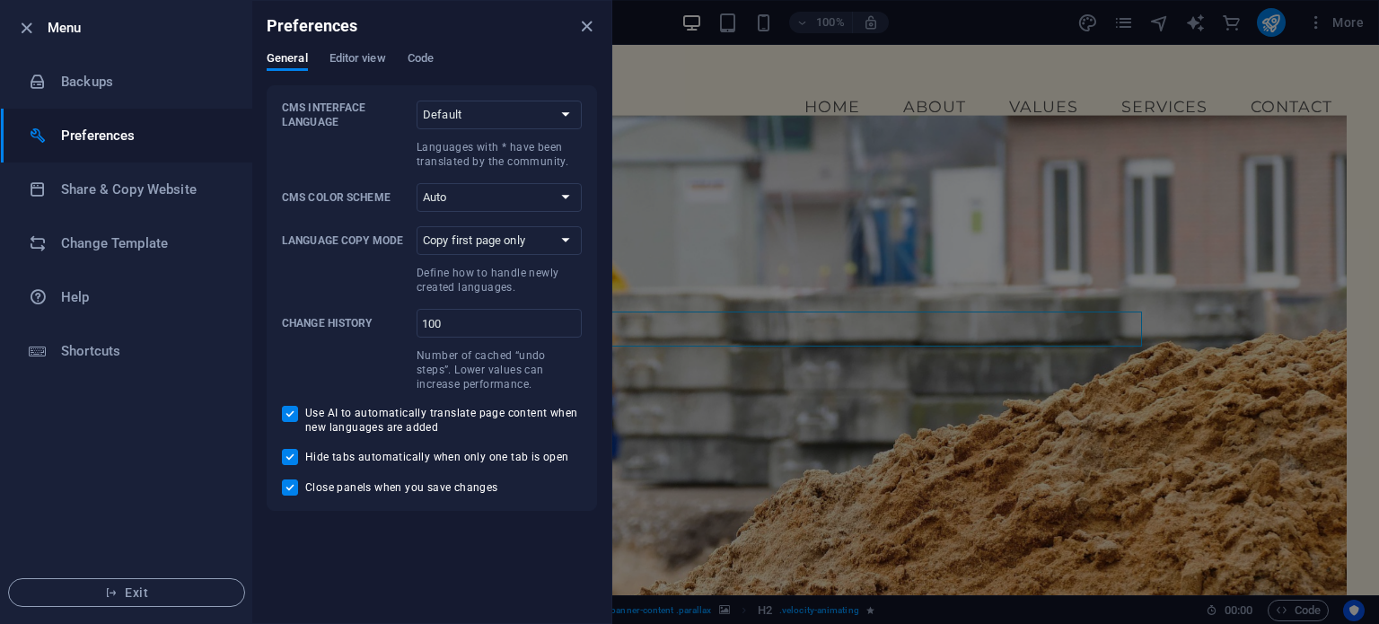
click at [83, 134] on h6 "Preferences" at bounding box center [144, 136] width 166 height 22
click at [27, 31] on icon "button" at bounding box center [26, 28] width 21 height 21
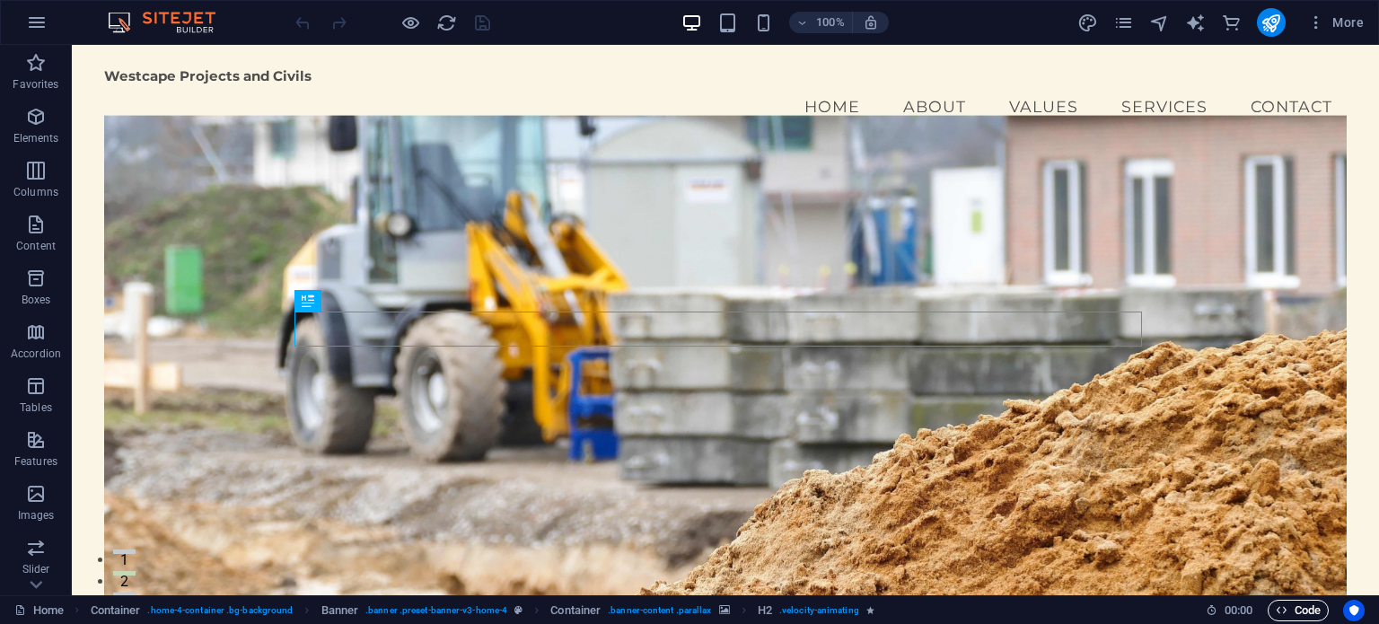
click at [1283, 609] on icon "button" at bounding box center [1282, 610] width 12 height 12
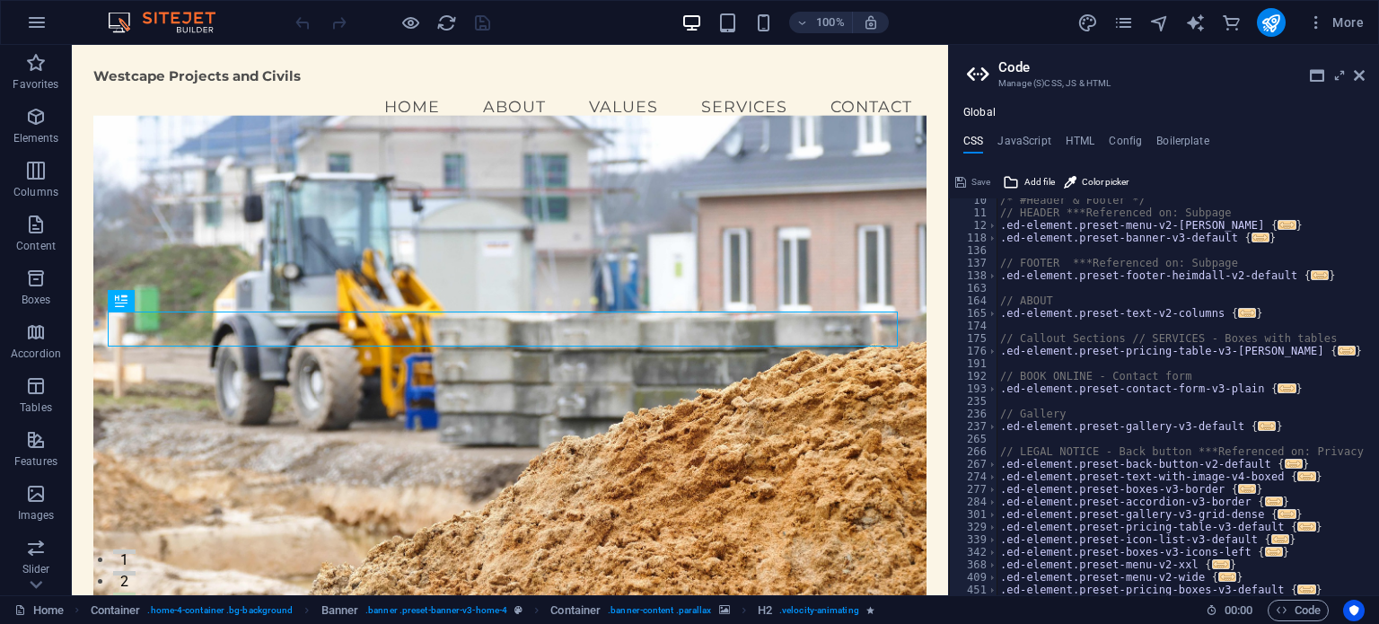
scroll to position [0, 0]
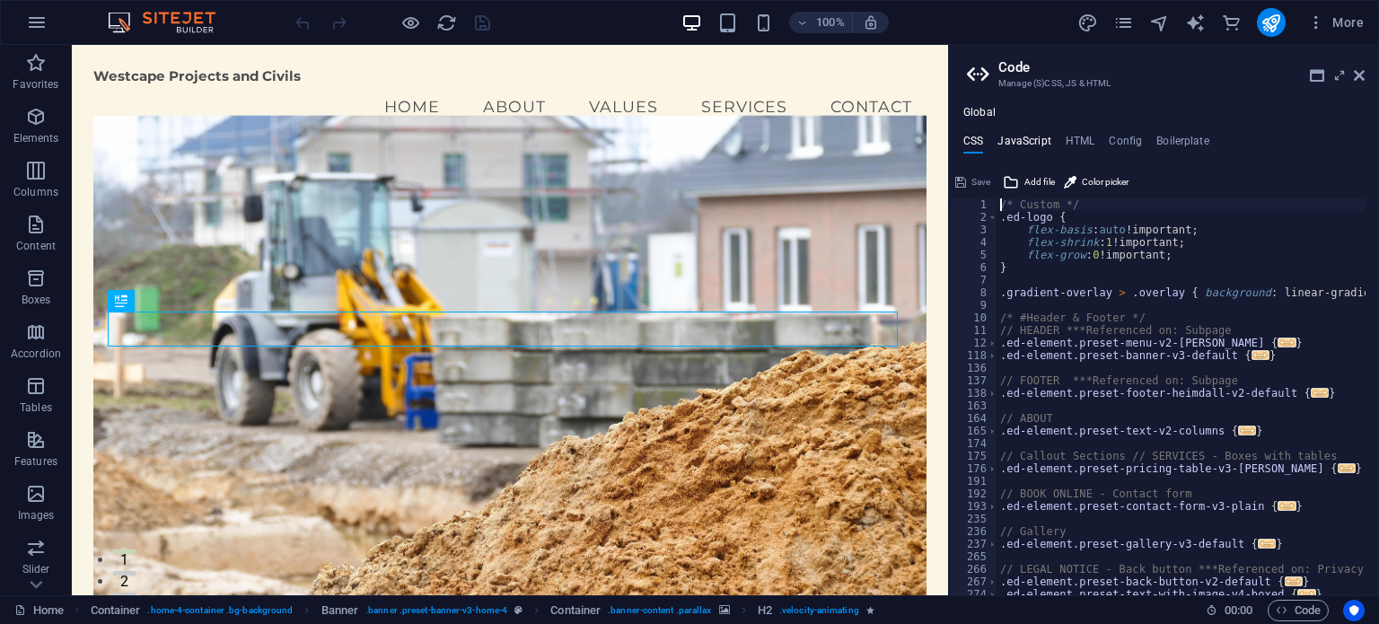
click at [1038, 139] on h4 "JavaScript" at bounding box center [1023, 145] width 53 height 20
type textarea "/* JS for preset "Menu V2" */"
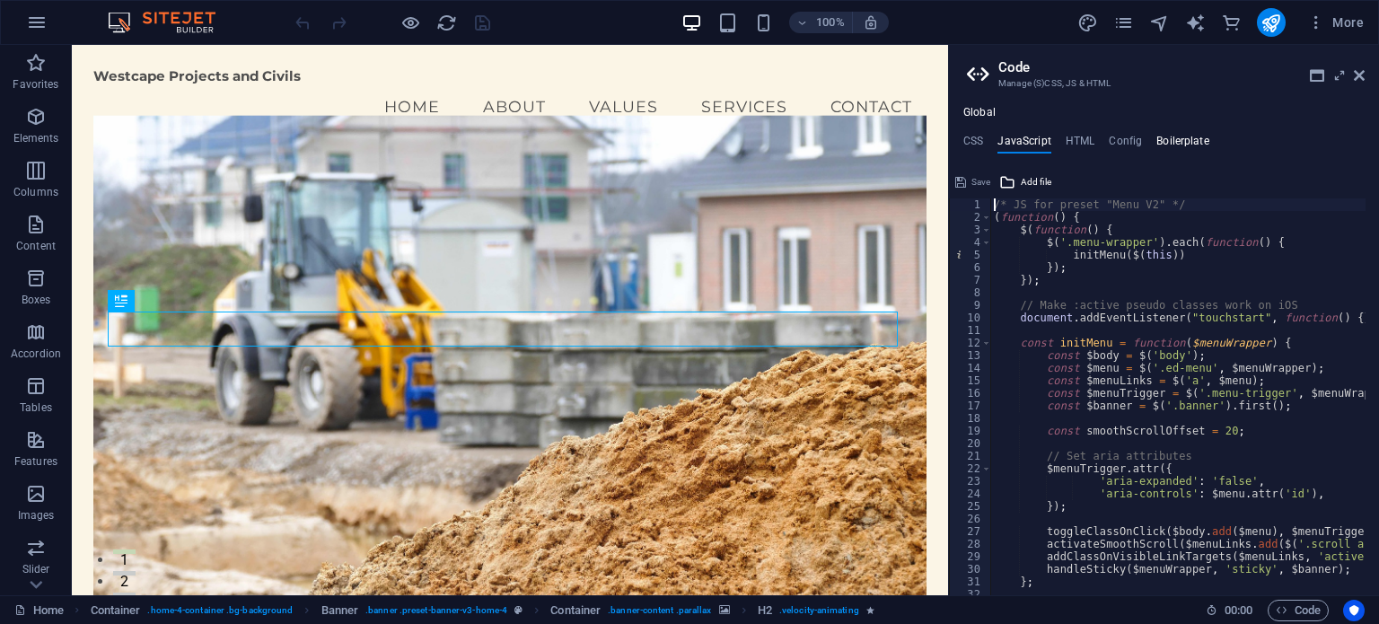
click at [1190, 136] on h4 "Boilerplate" at bounding box center [1182, 145] width 53 height 20
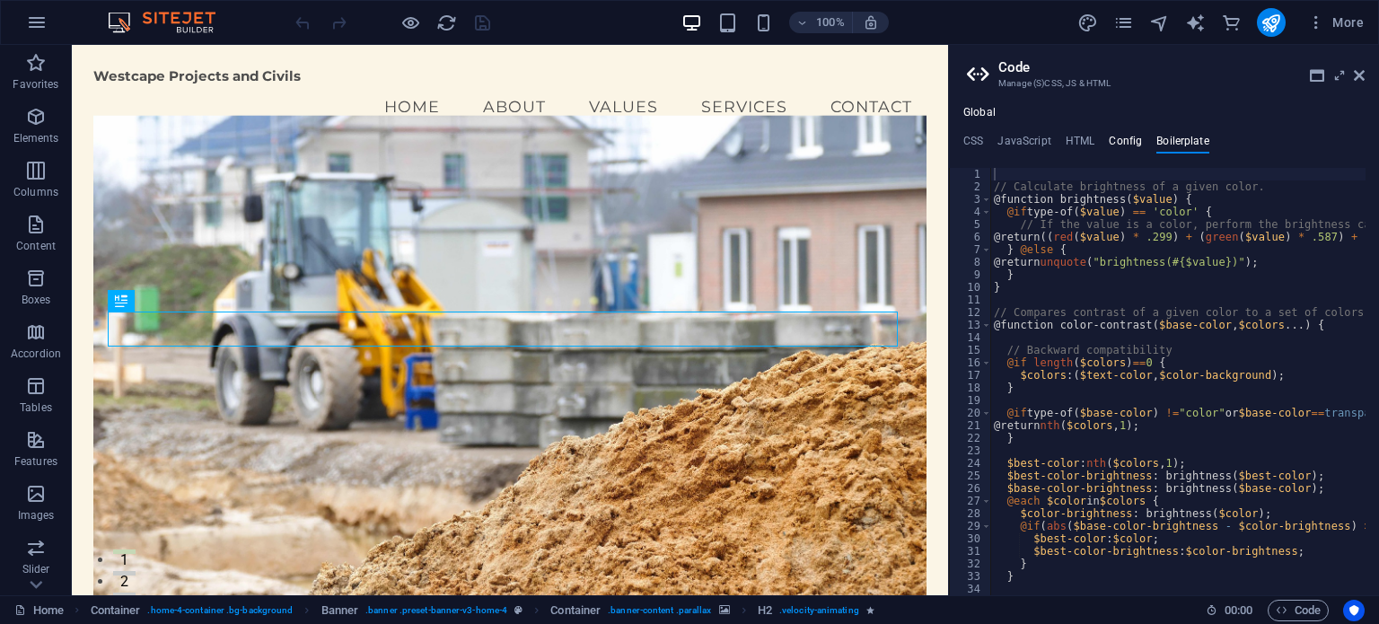
click at [1126, 136] on h4 "Config" at bounding box center [1125, 145] width 33 height 20
type textarea "$color-background: #fbf5e6;"
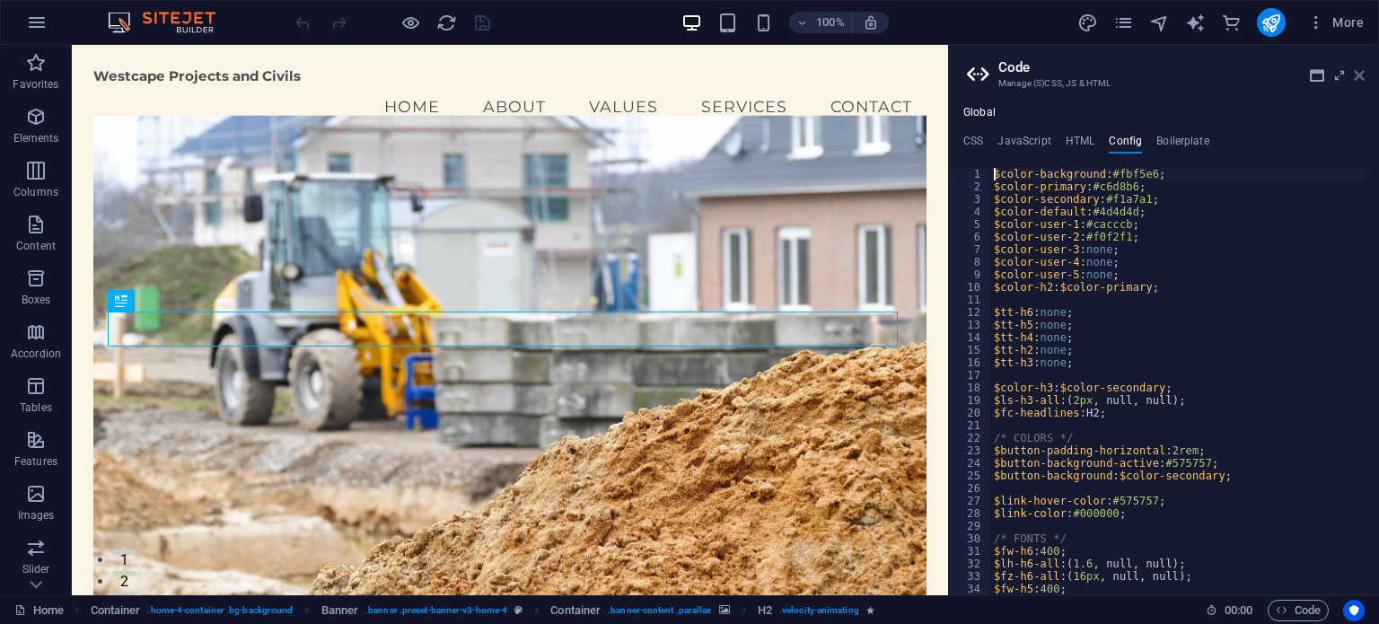
click at [1361, 75] on icon at bounding box center [1359, 75] width 11 height 14
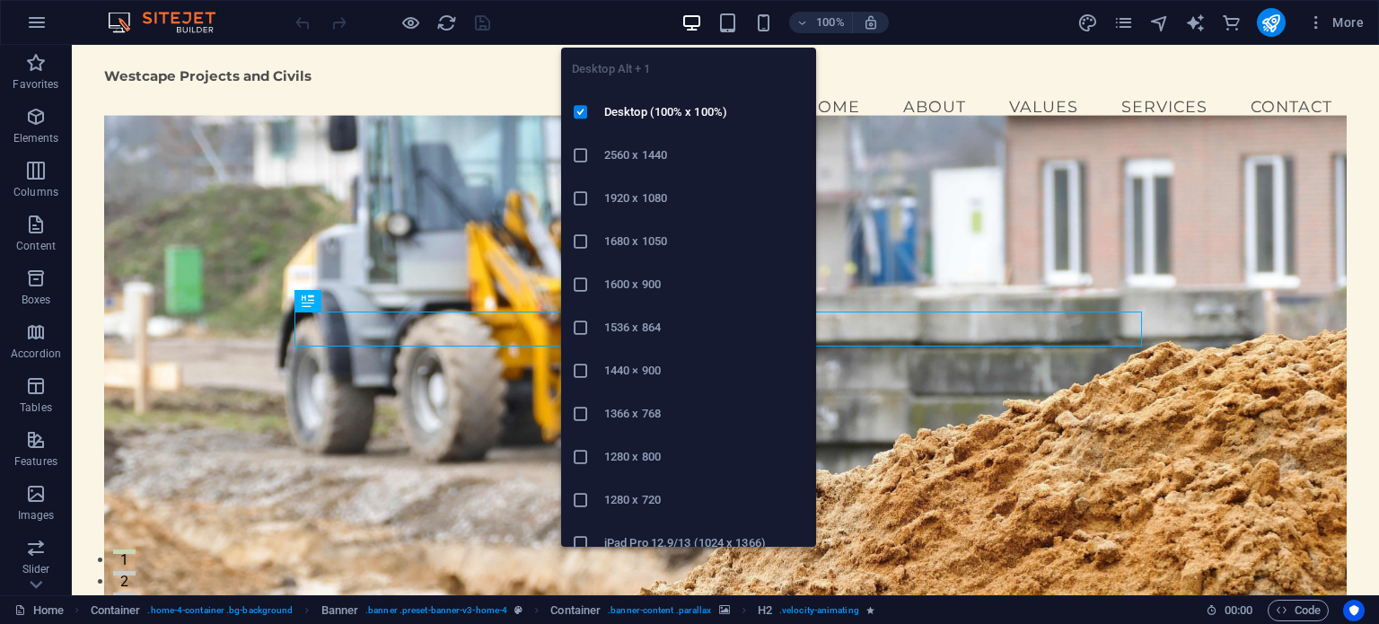
click at [690, 17] on icon "button" at bounding box center [691, 23] width 21 height 21
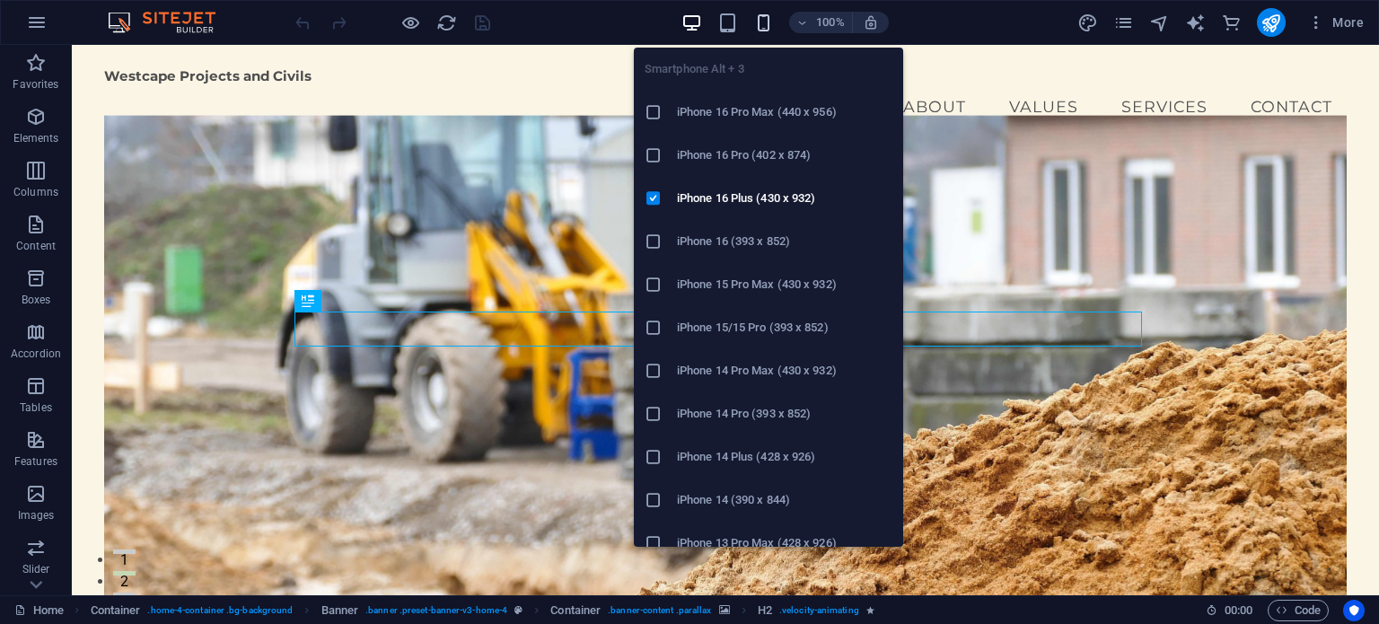
click at [765, 18] on icon "button" at bounding box center [763, 23] width 21 height 21
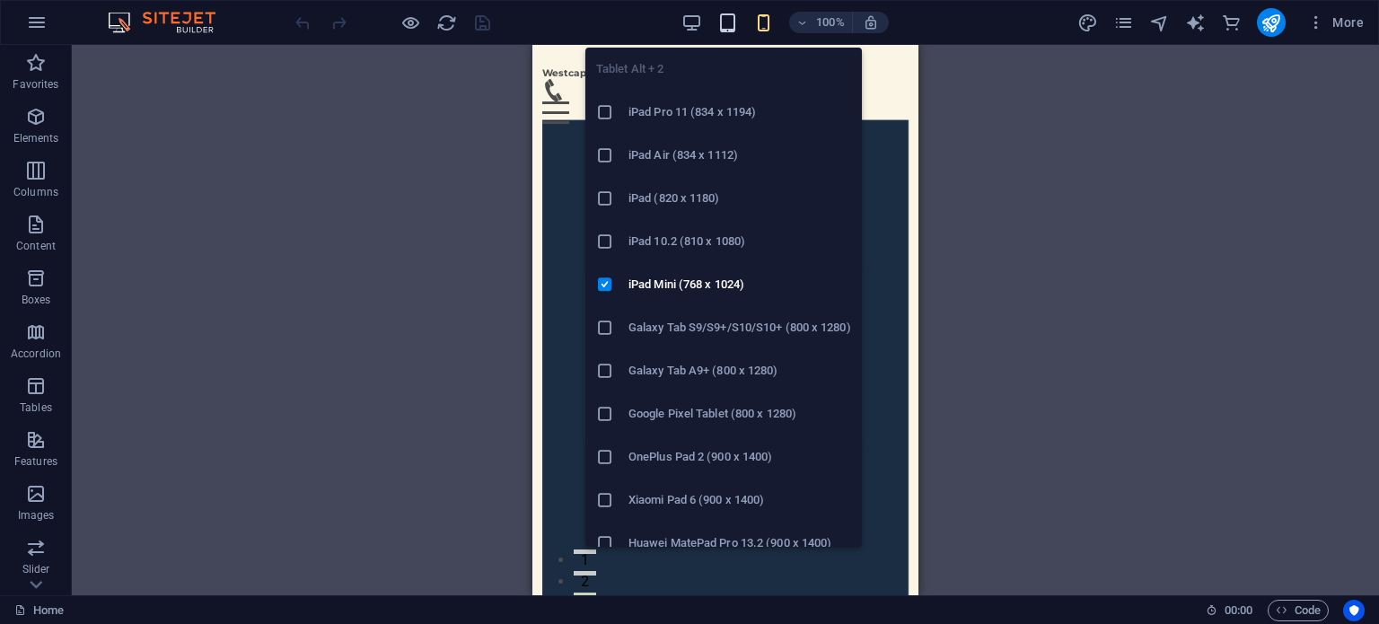
click at [729, 22] on icon "button" at bounding box center [727, 23] width 21 height 21
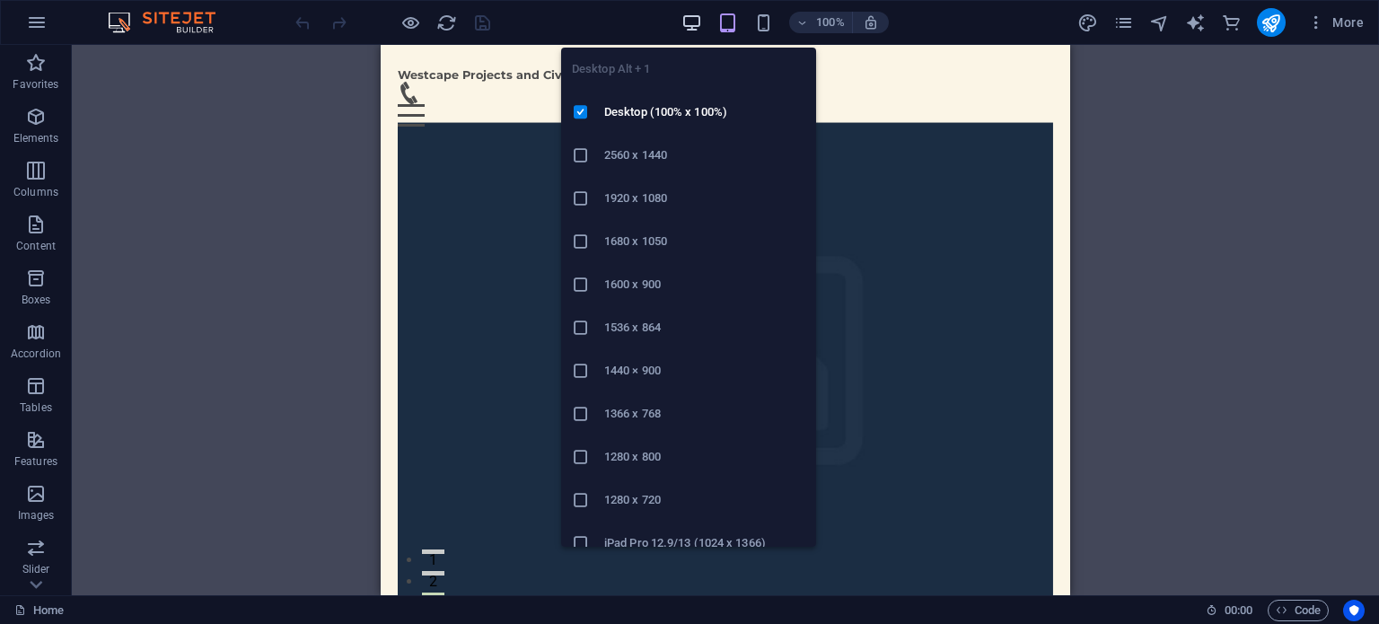
click at [701, 20] on icon "button" at bounding box center [691, 23] width 21 height 21
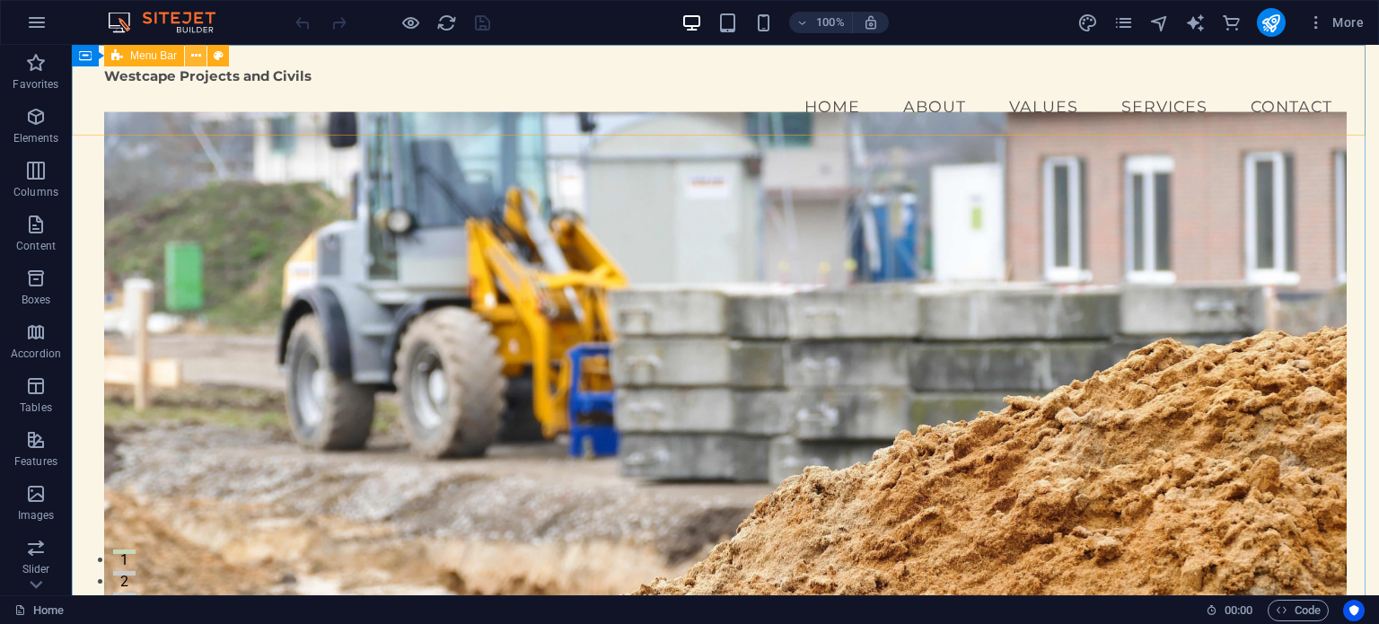
click at [193, 53] on icon at bounding box center [196, 56] width 10 height 19
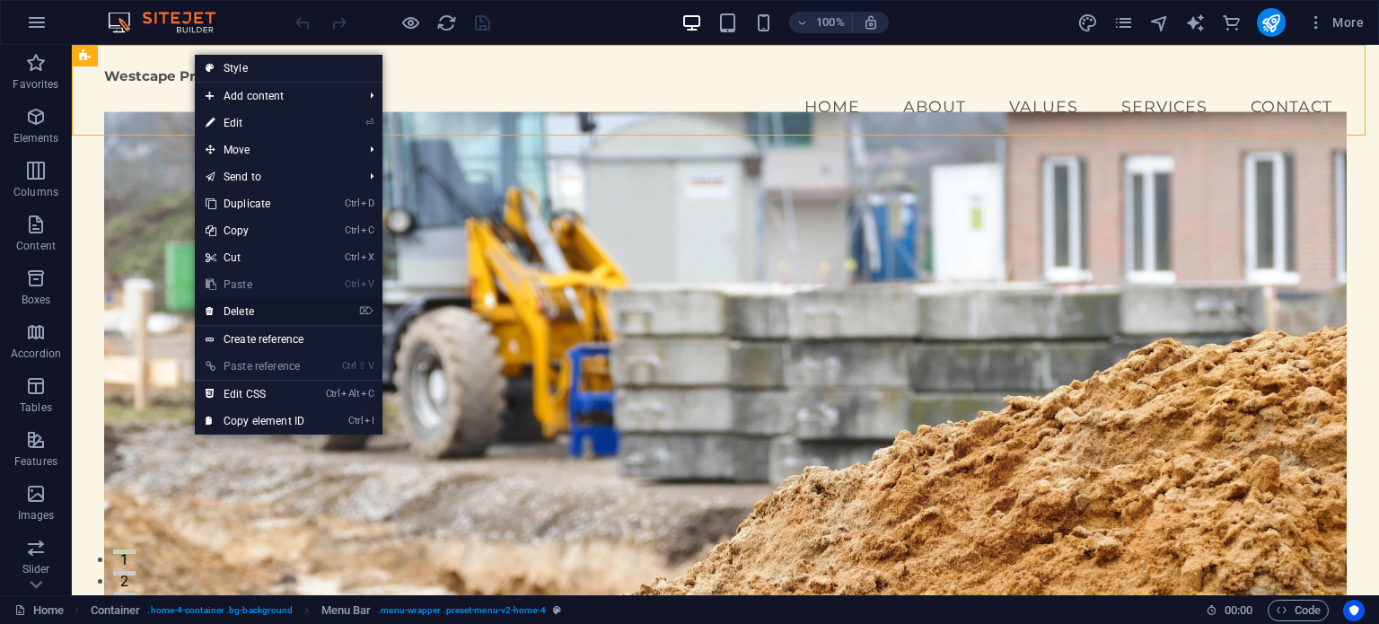
click at [253, 308] on link "⌦ Delete" at bounding box center [255, 311] width 120 height 27
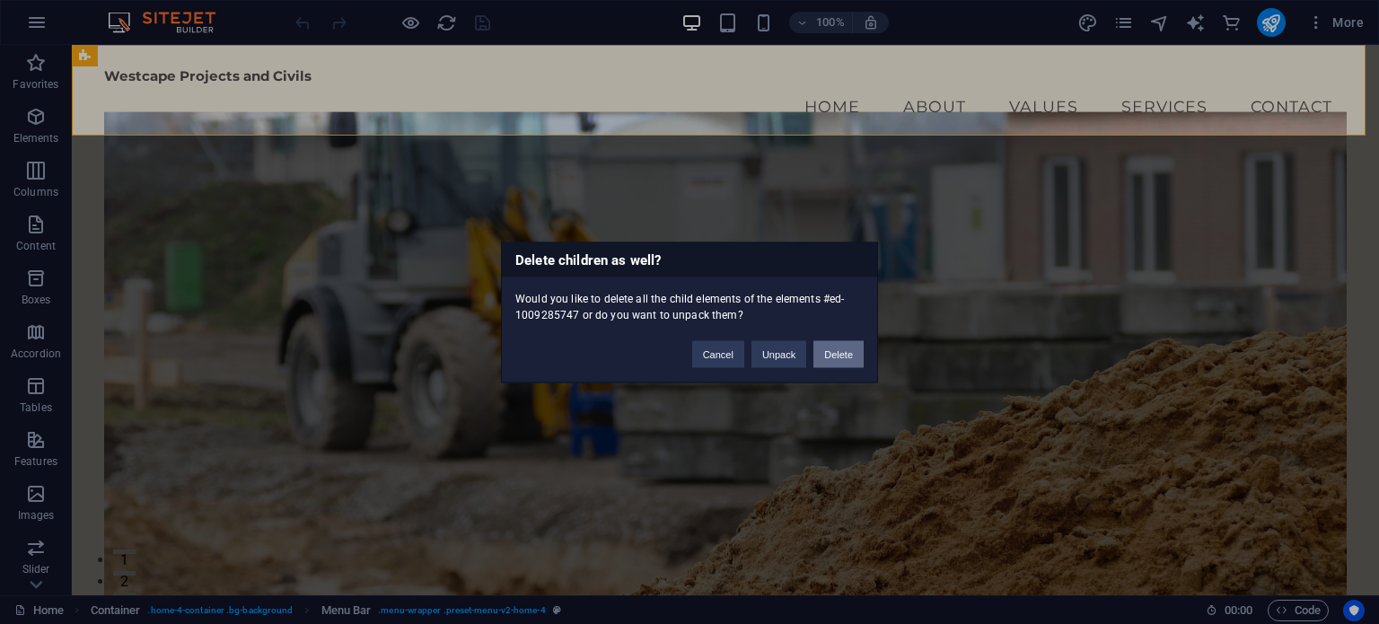
drag, startPoint x: 846, startPoint y: 354, endPoint x: 776, endPoint y: 307, distance: 84.9
click at [846, 354] on button "Delete" at bounding box center [838, 353] width 50 height 27
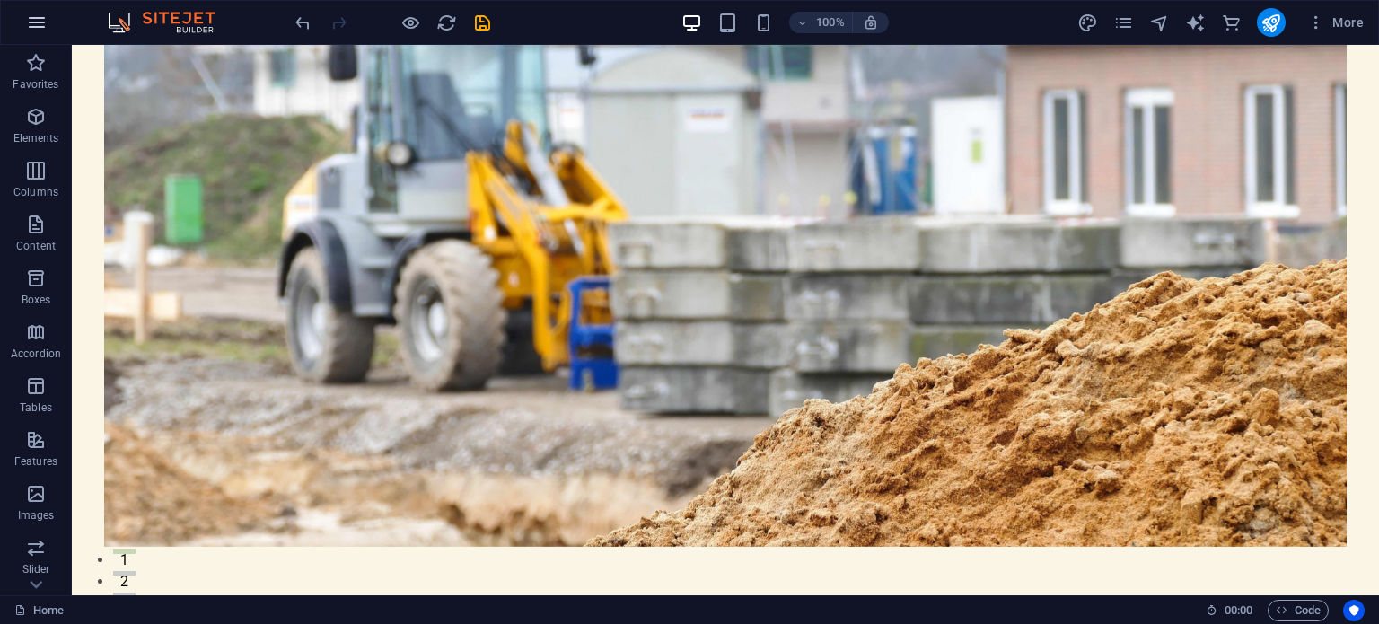
click at [37, 20] on icon "button" at bounding box center [37, 23] width 22 height 22
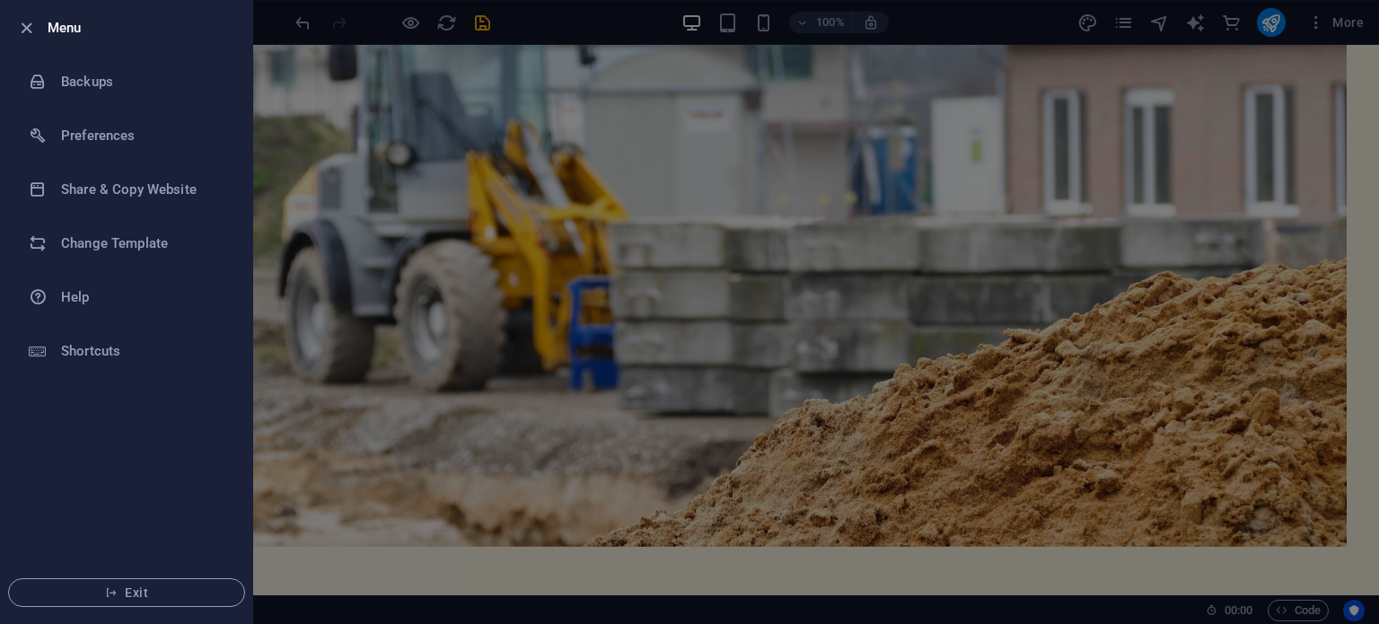
click at [351, 193] on div at bounding box center [689, 312] width 1379 height 624
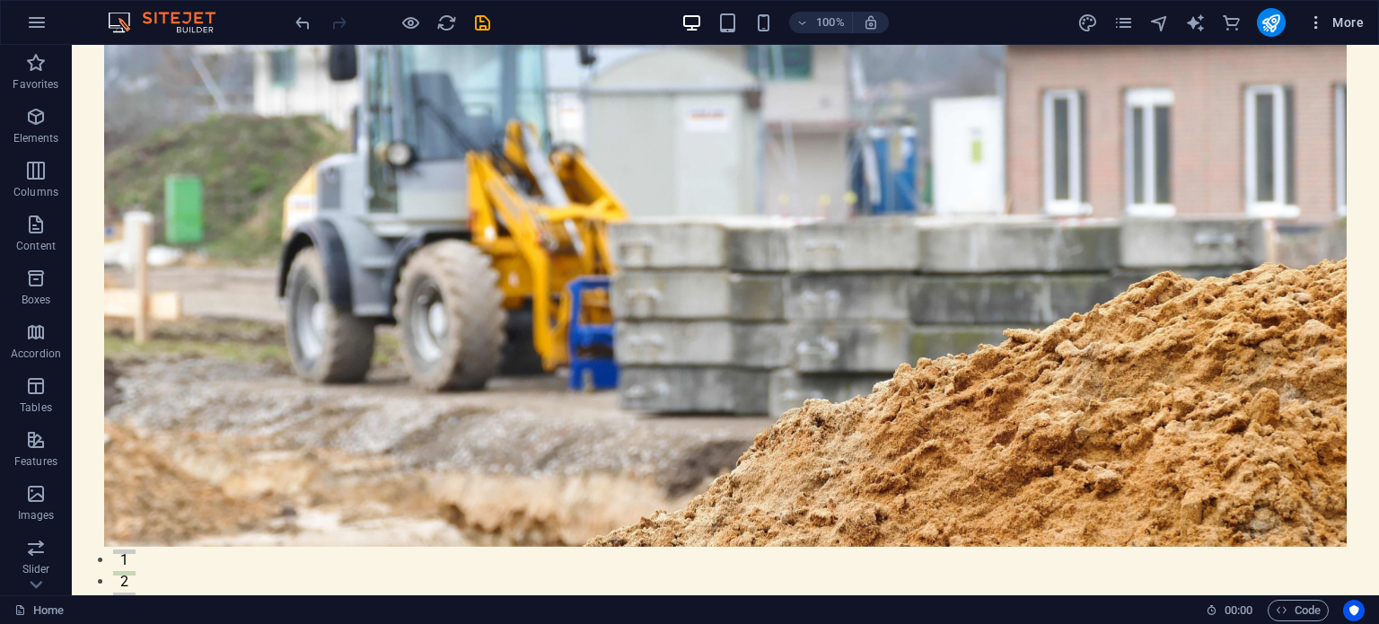
click at [1319, 22] on icon "button" at bounding box center [1316, 22] width 18 height 18
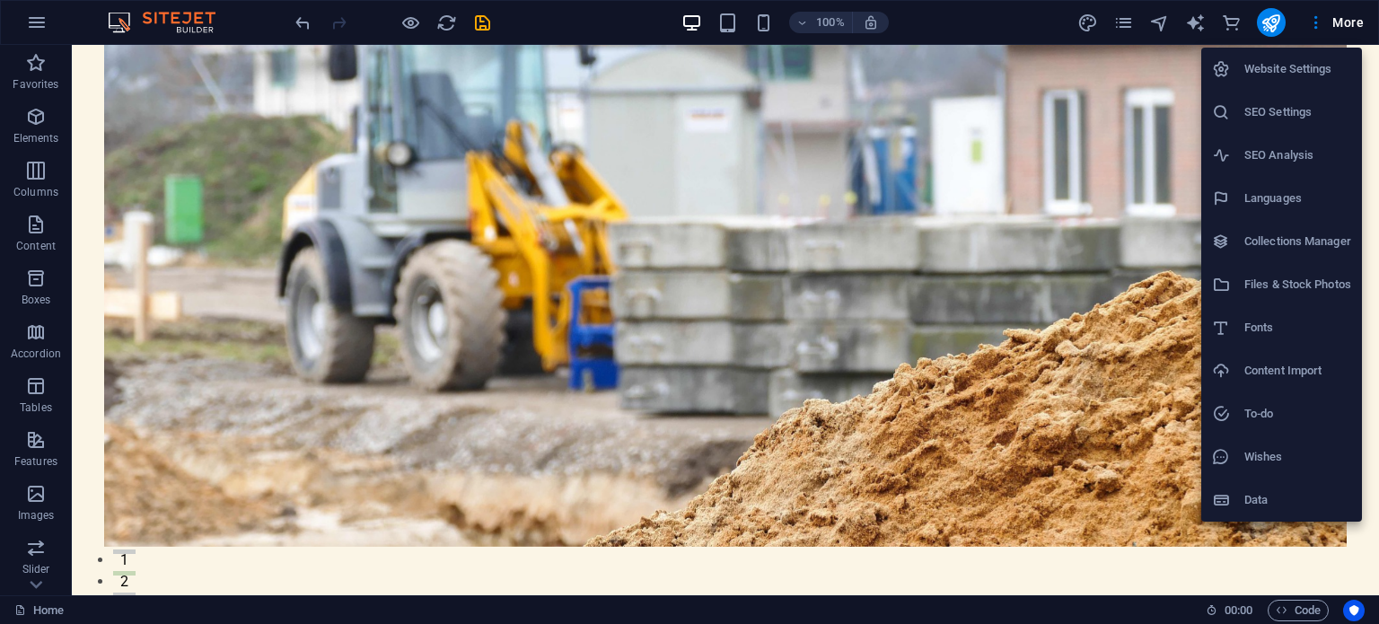
click at [1291, 115] on h6 "SEO Settings" at bounding box center [1297, 112] width 107 height 22
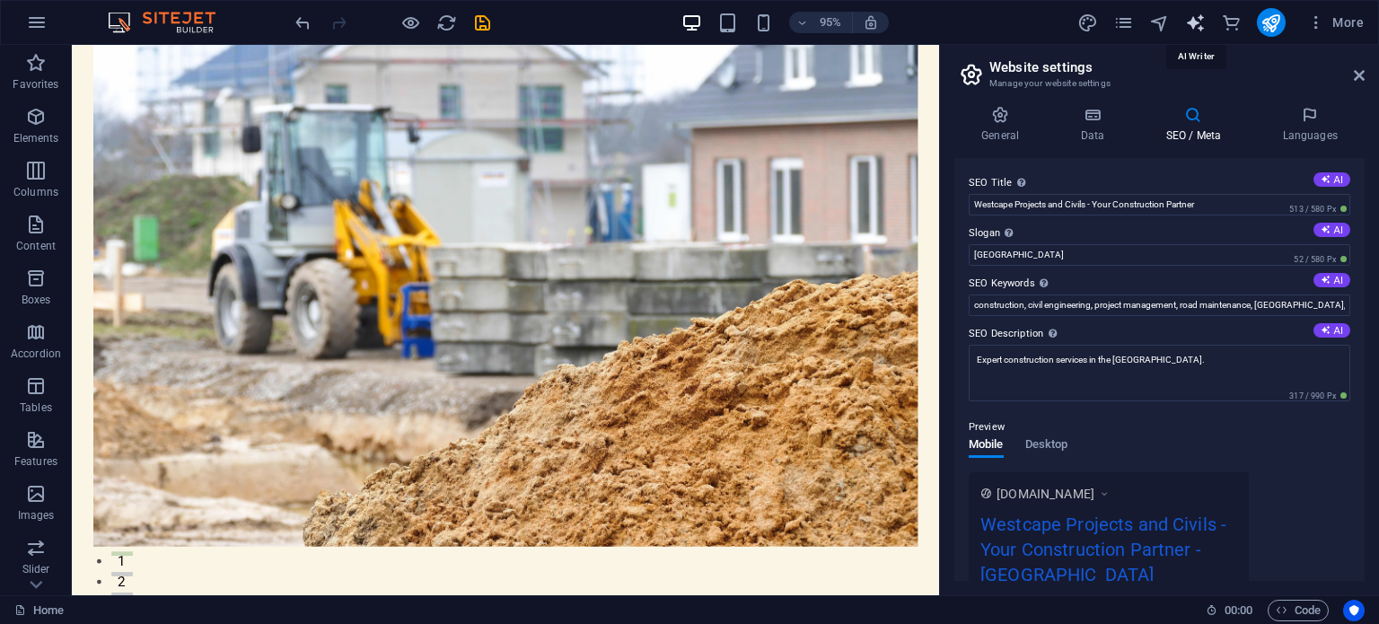
click at [1199, 20] on icon "text_generator" at bounding box center [1195, 23] width 21 height 21
select select "English"
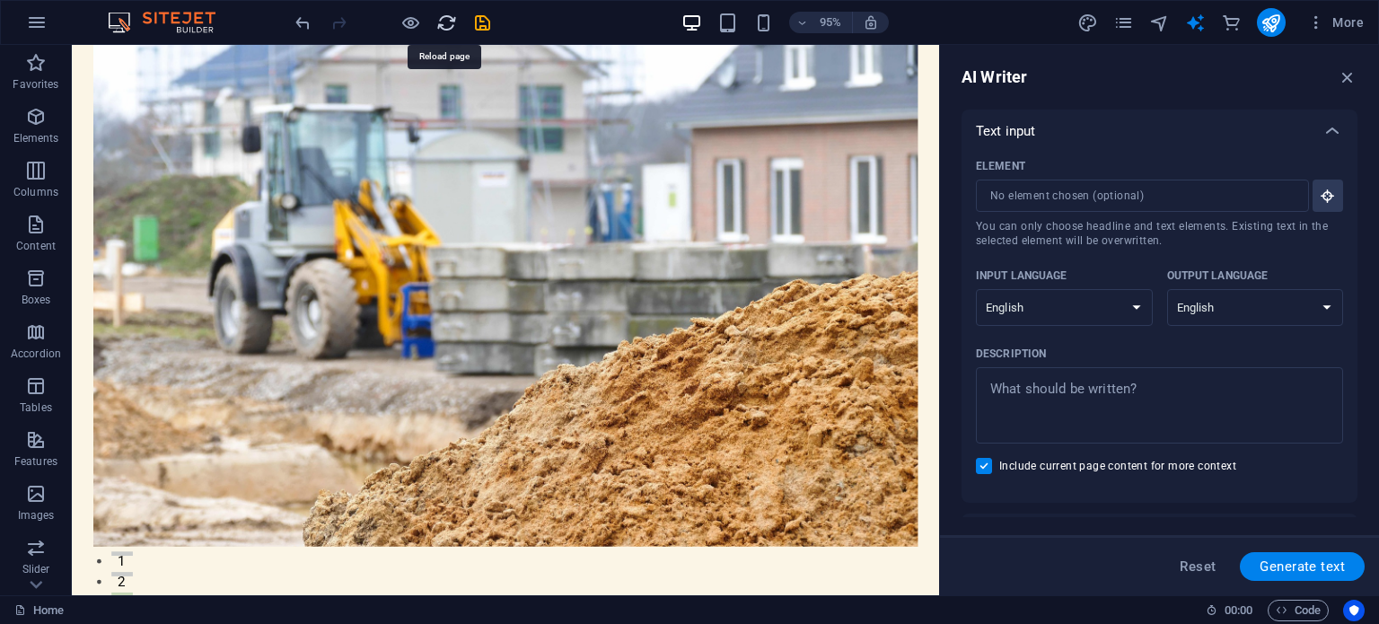
click at [442, 19] on icon "reload" at bounding box center [446, 23] width 21 height 21
click at [443, 16] on icon "reload" at bounding box center [446, 23] width 21 height 21
click at [1348, 78] on icon "button" at bounding box center [1347, 77] width 20 height 20
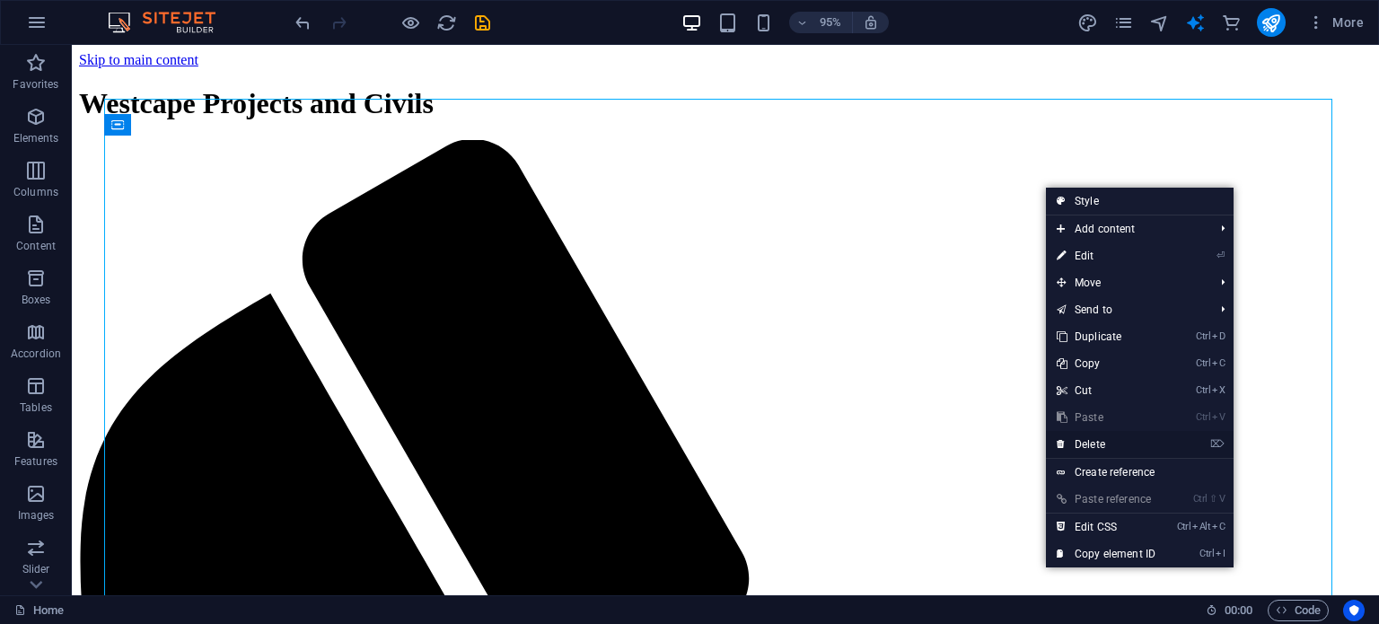
click at [1101, 441] on link "⌦ Delete" at bounding box center [1106, 444] width 120 height 27
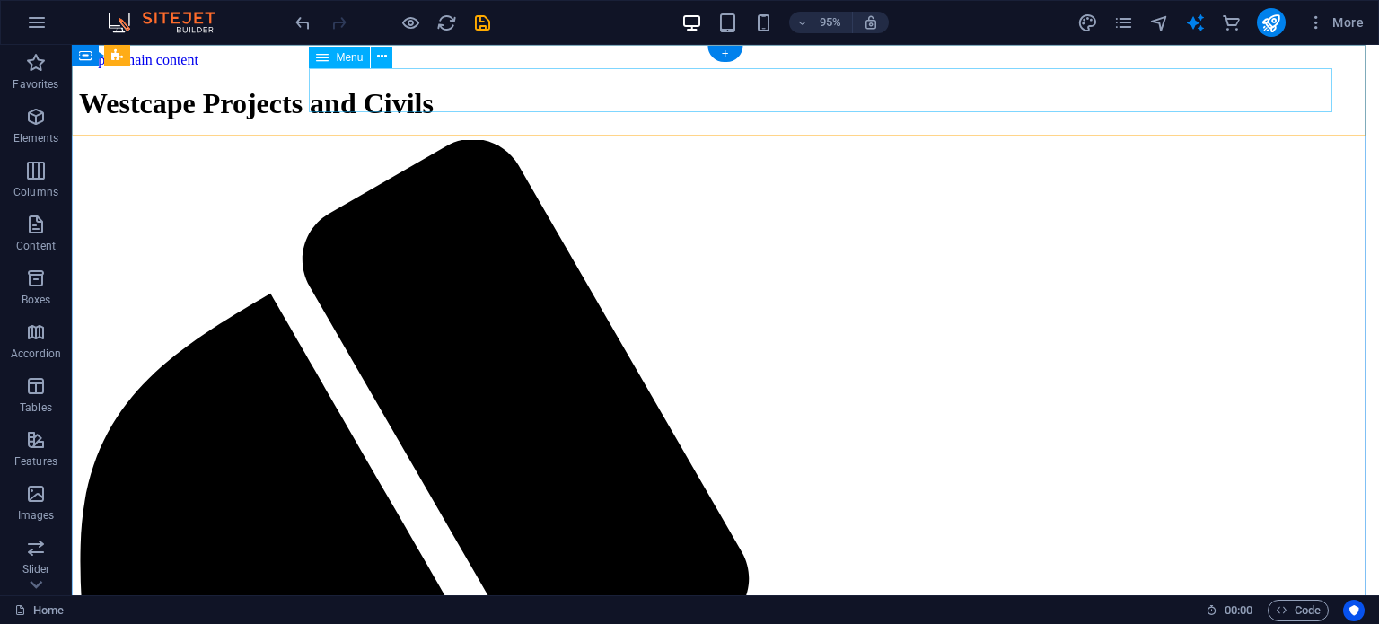
drag, startPoint x: 532, startPoint y: 60, endPoint x: 107, endPoint y: 217, distance: 453.5
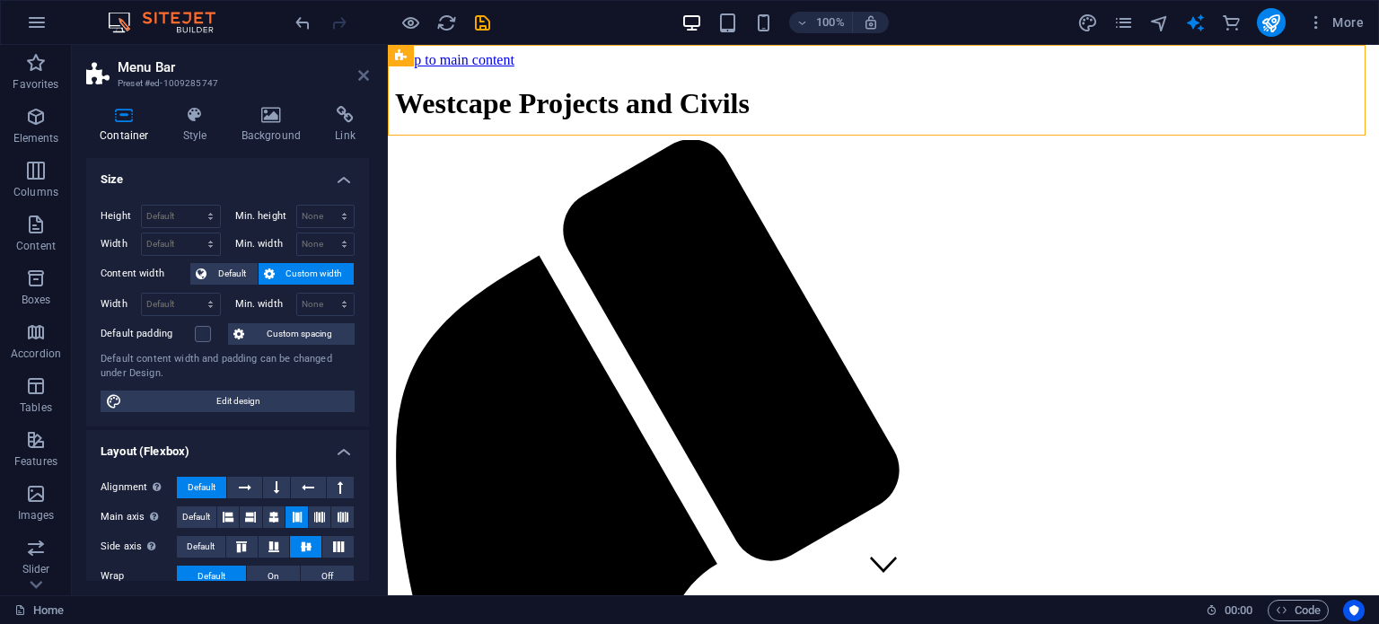
click at [363, 70] on icon at bounding box center [363, 75] width 11 height 14
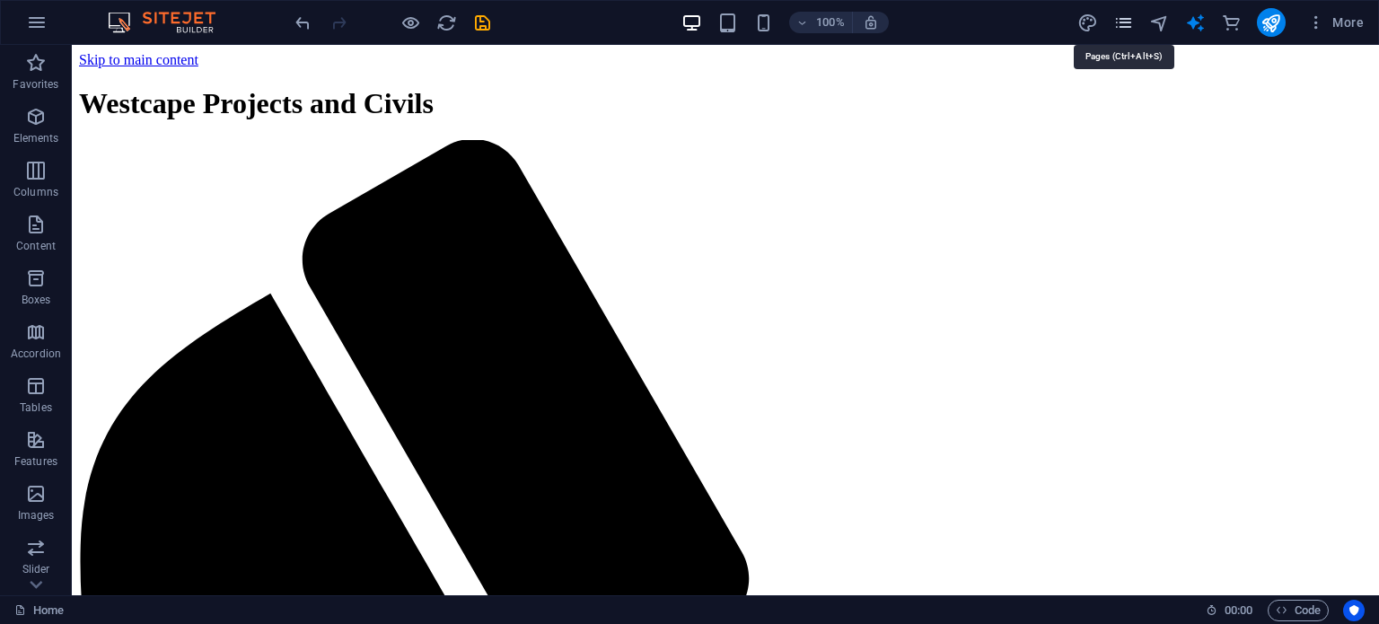
click at [1127, 21] on icon "pages" at bounding box center [1123, 23] width 21 height 21
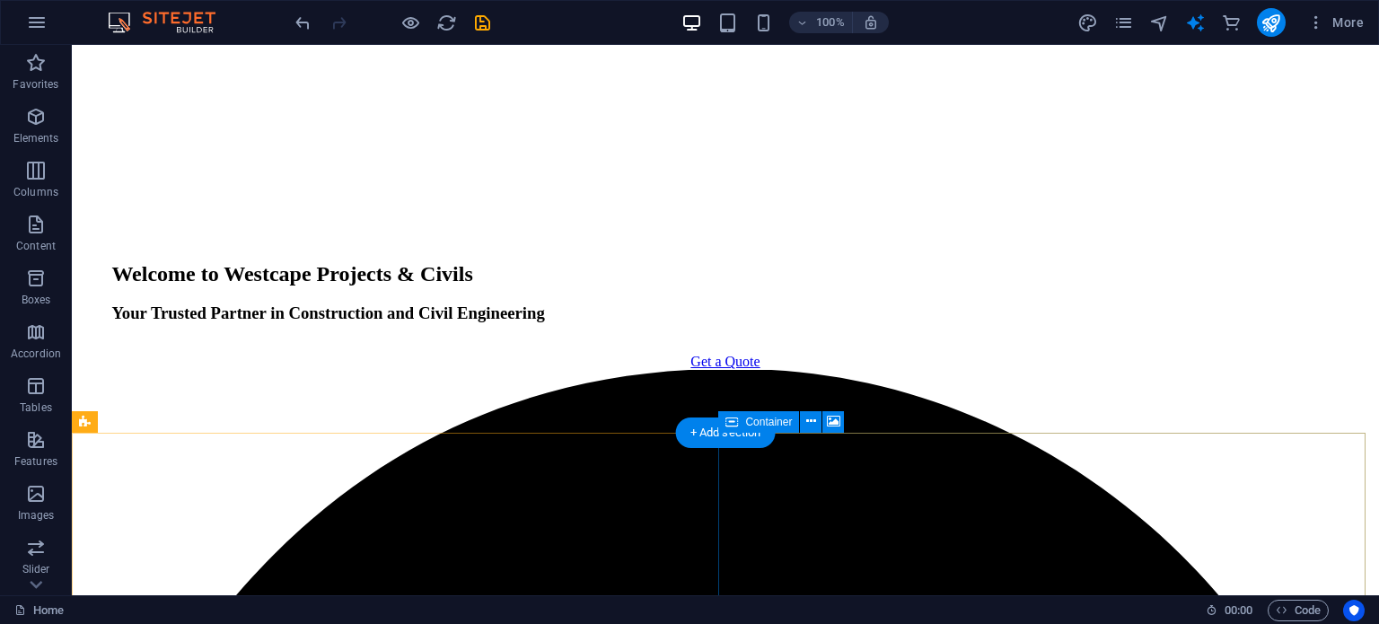
scroll to position [2319, 0]
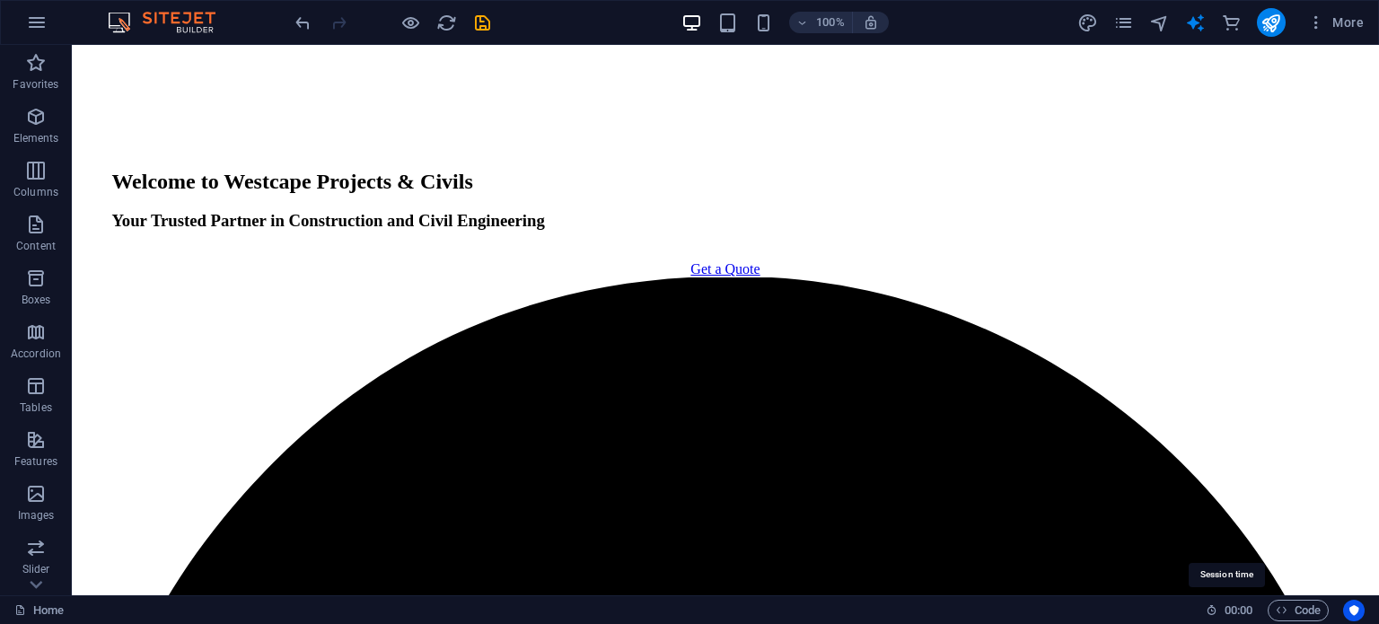
click at [1206, 609] on icon at bounding box center [1211, 610] width 12 height 12
click at [1206, 608] on icon at bounding box center [1211, 610] width 12 height 12
click at [1354, 610] on icon "Usercentrics" at bounding box center [1353, 610] width 13 height 13
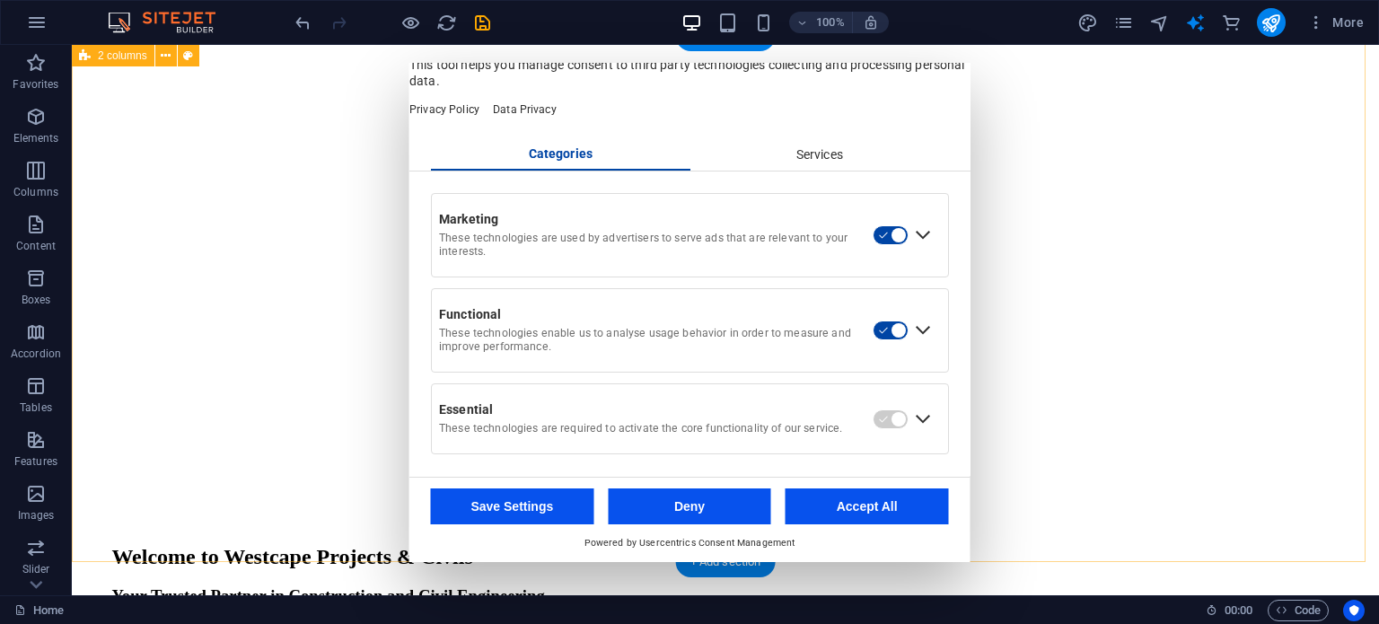
scroll to position [1650, 0]
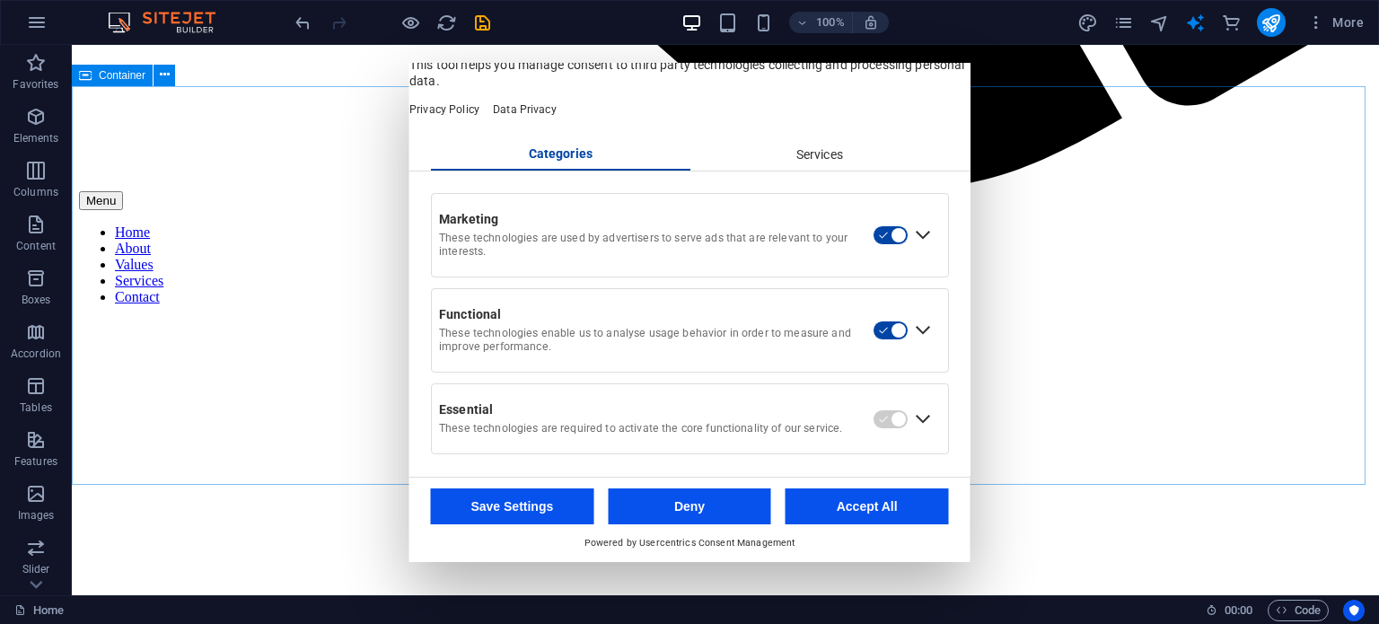
click at [533, 506] on button "Save Settings" at bounding box center [512, 506] width 163 height 36
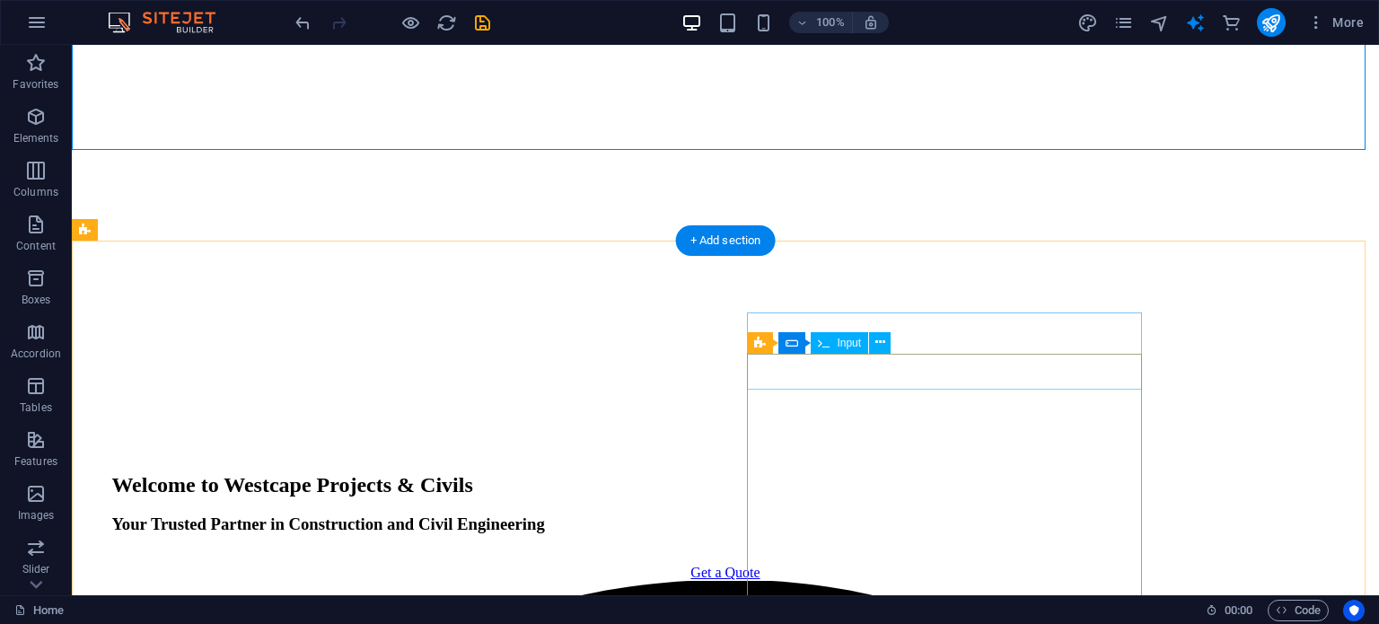
scroll to position [2100, 0]
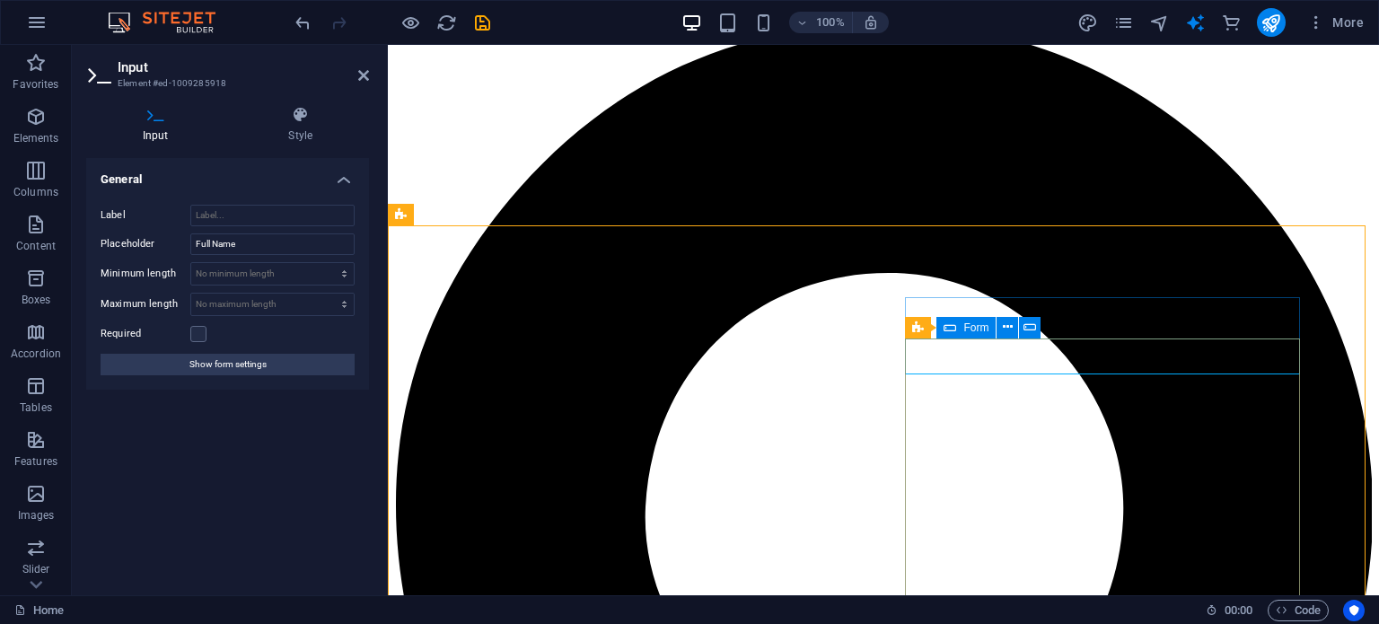
scroll to position [2000, 0]
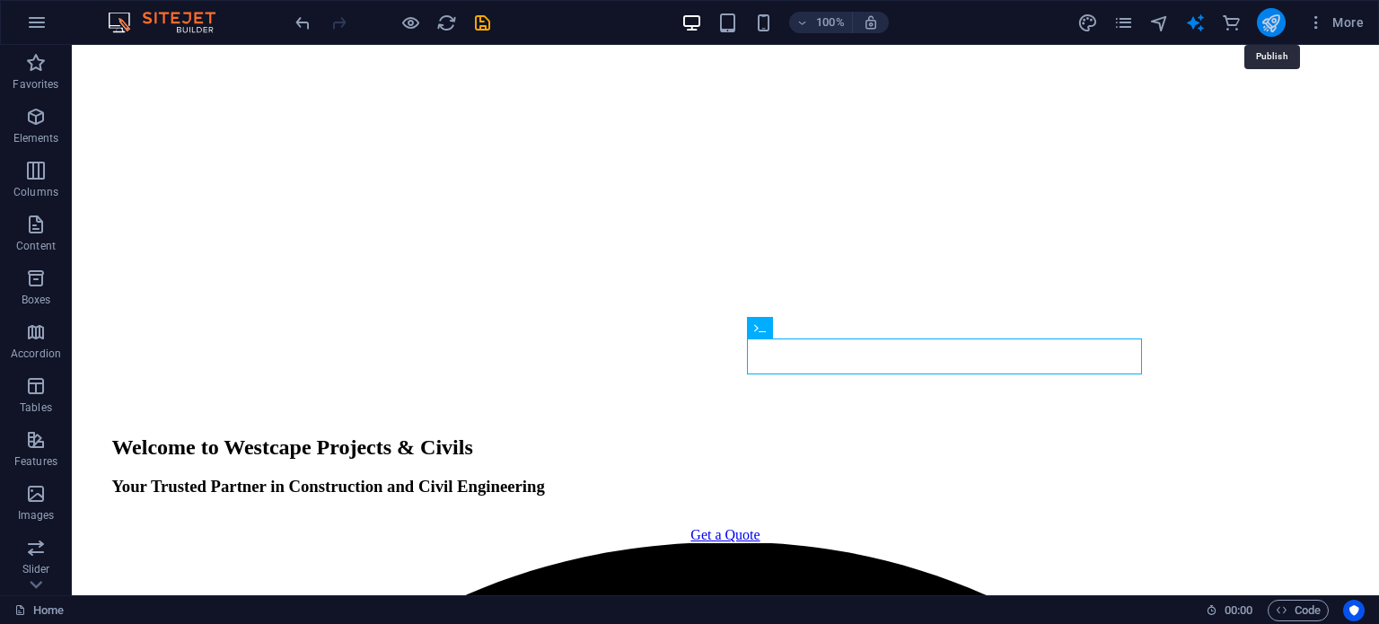
click at [1271, 20] on icon "publish" at bounding box center [1270, 23] width 21 height 21
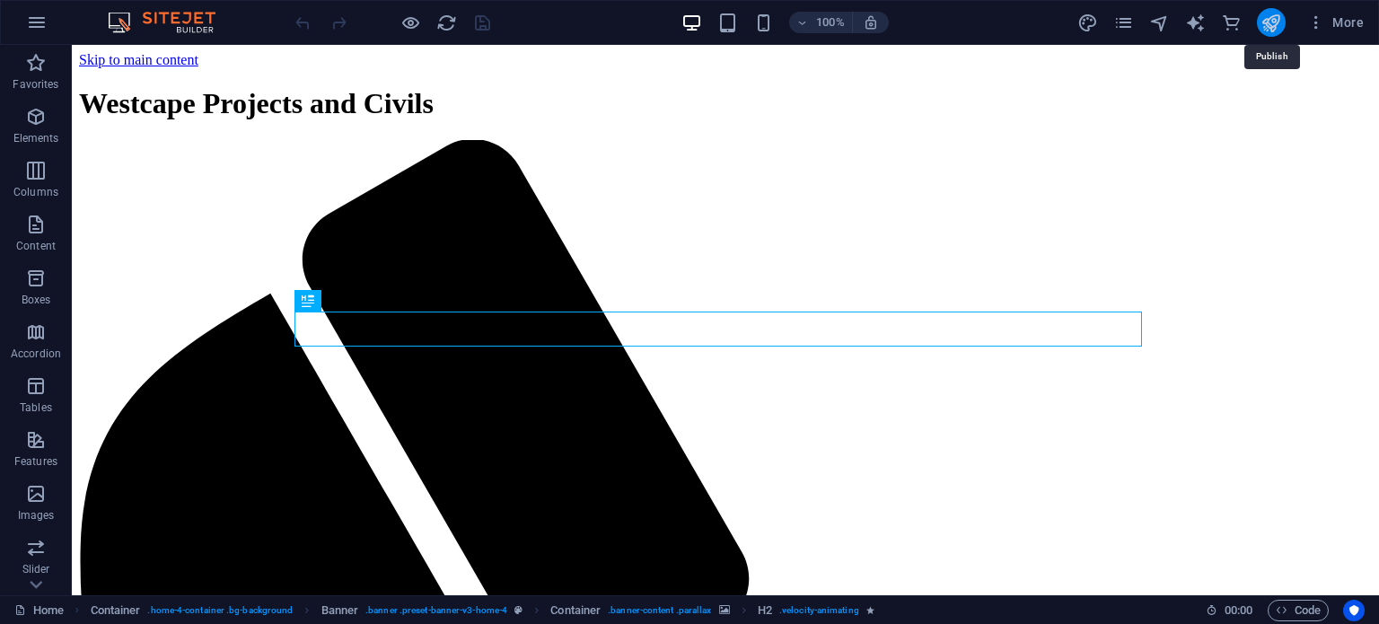
click at [1270, 20] on icon "publish" at bounding box center [1270, 23] width 21 height 21
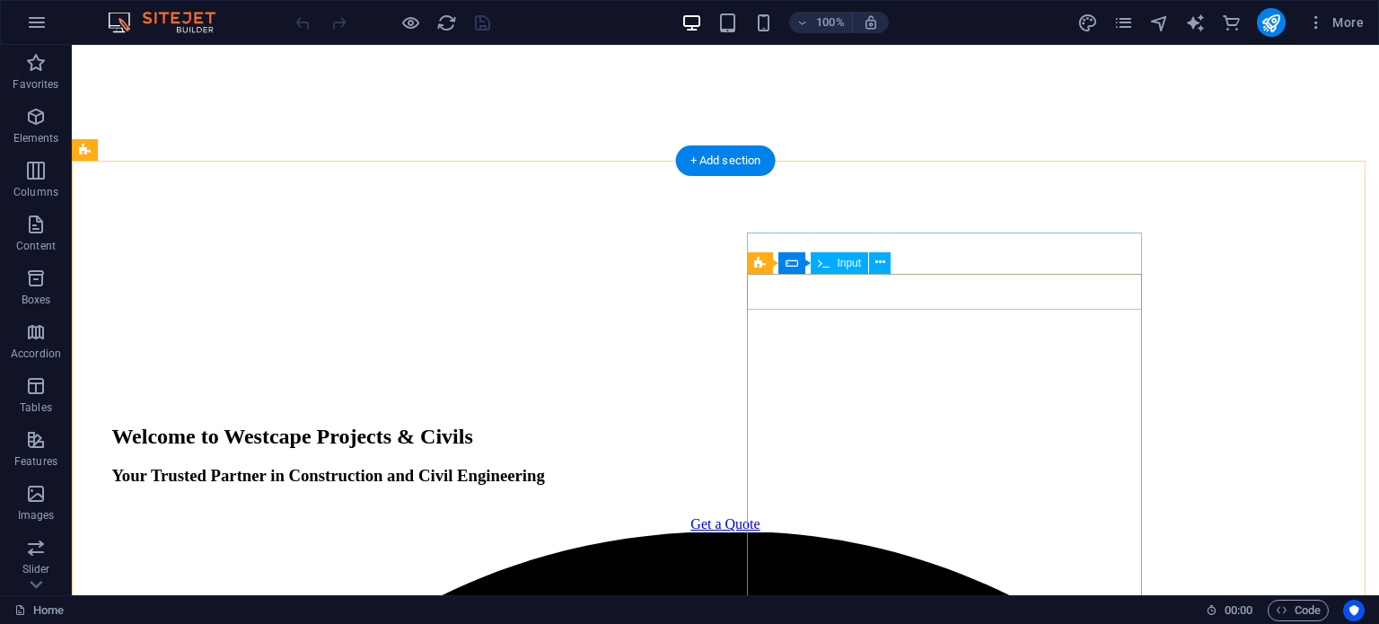
scroll to position [2154, 0]
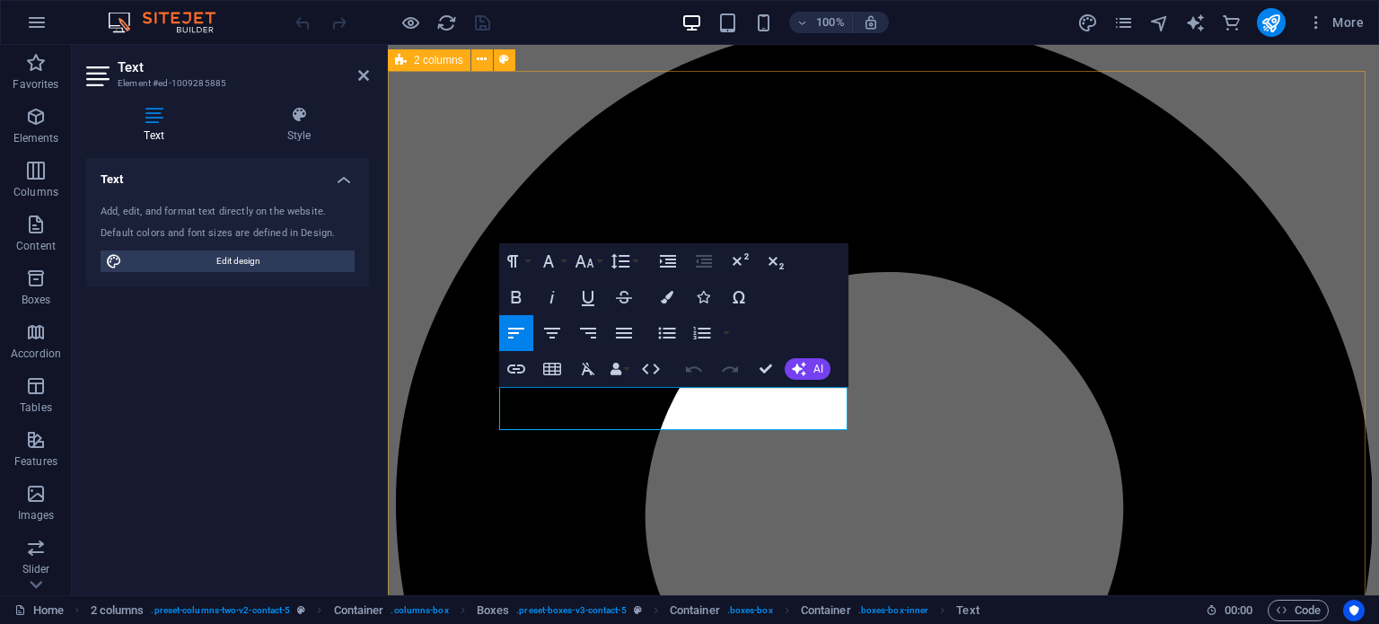
scroll to position [2254, 0]
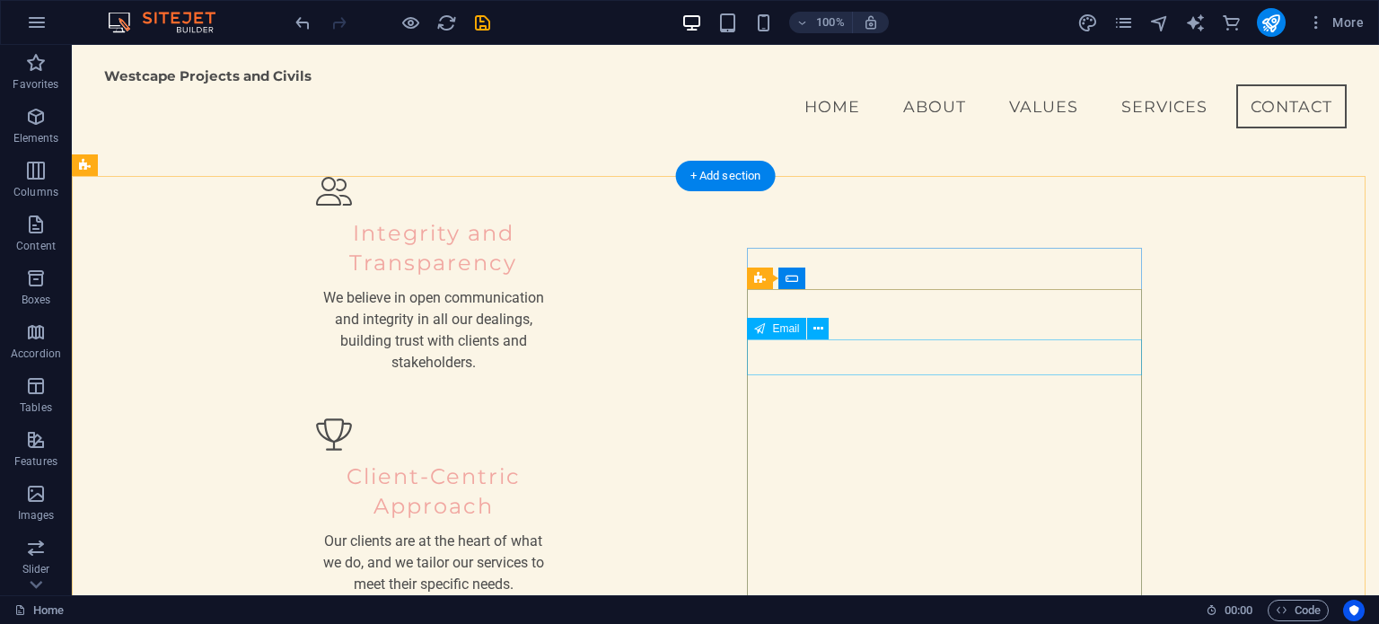
scroll to position [1868, 0]
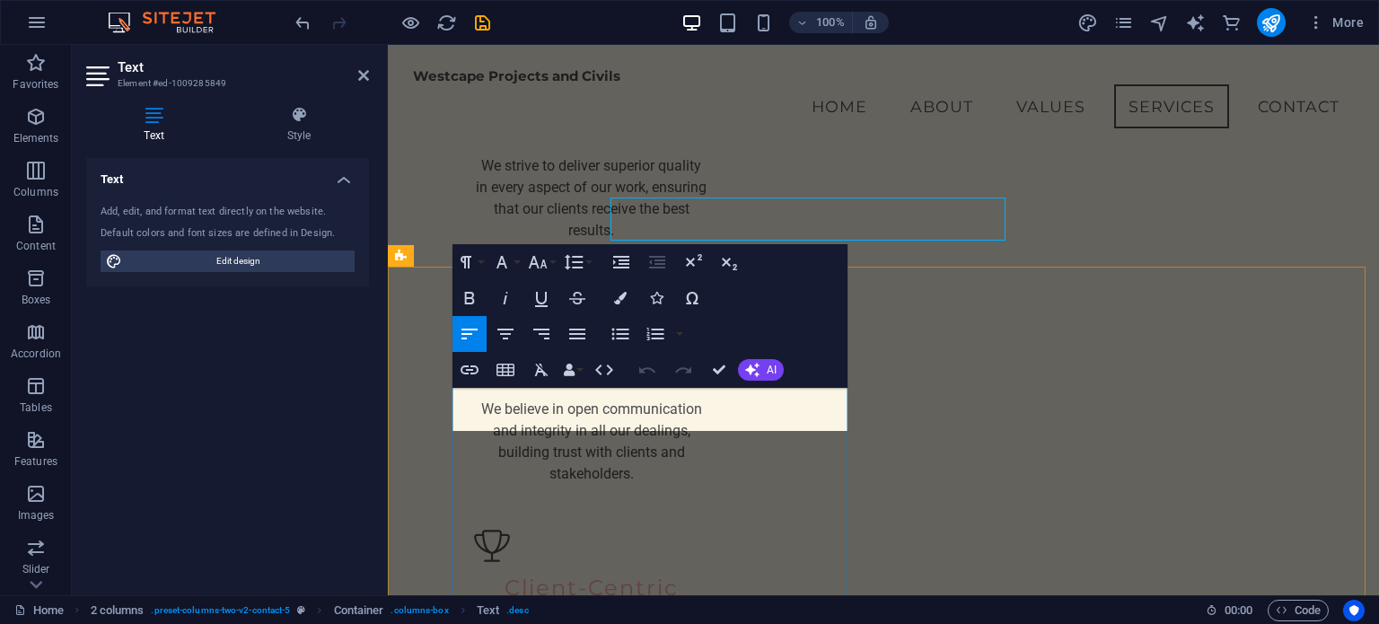
scroll to position [2057, 0]
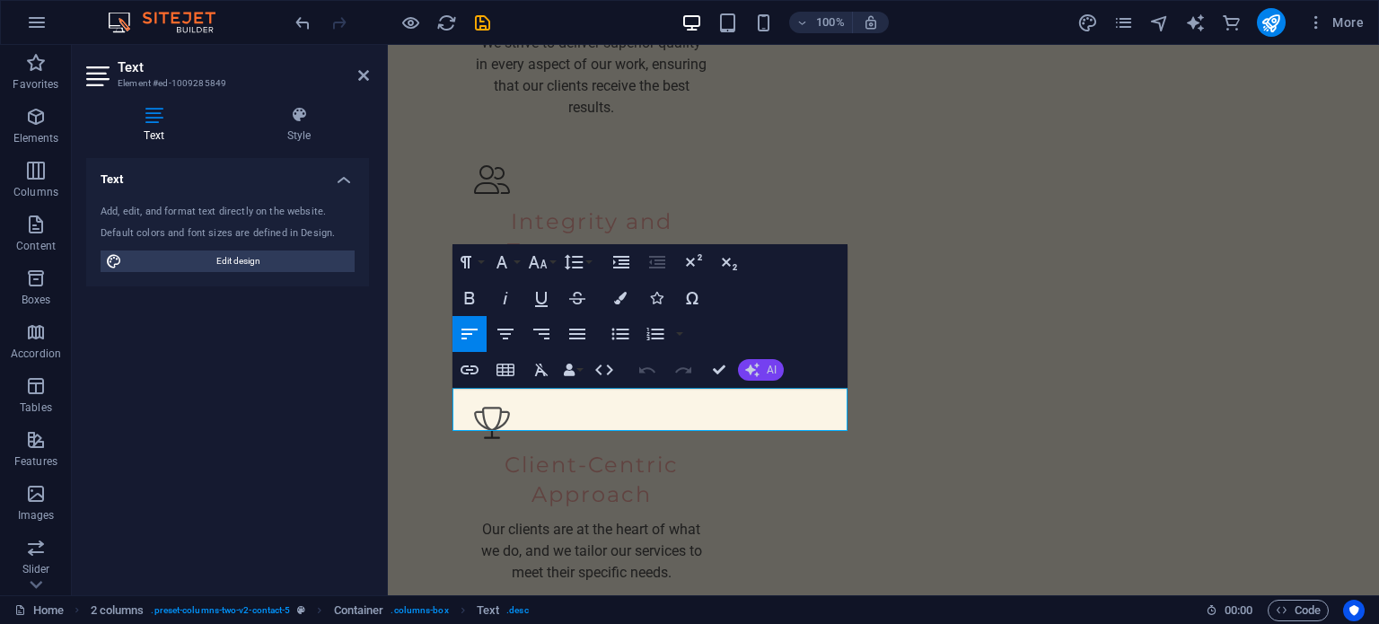
click at [754, 368] on icon "button" at bounding box center [752, 370] width 14 height 14
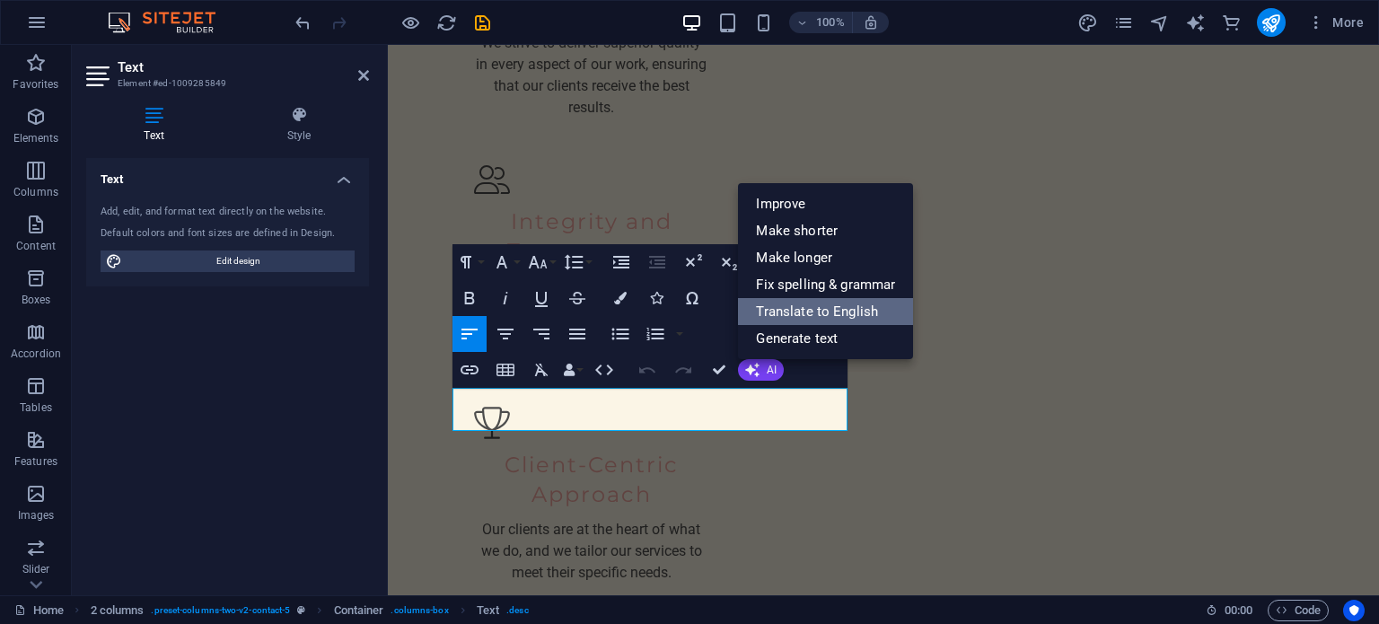
click at [782, 308] on link "Translate to English" at bounding box center [825, 311] width 175 height 27
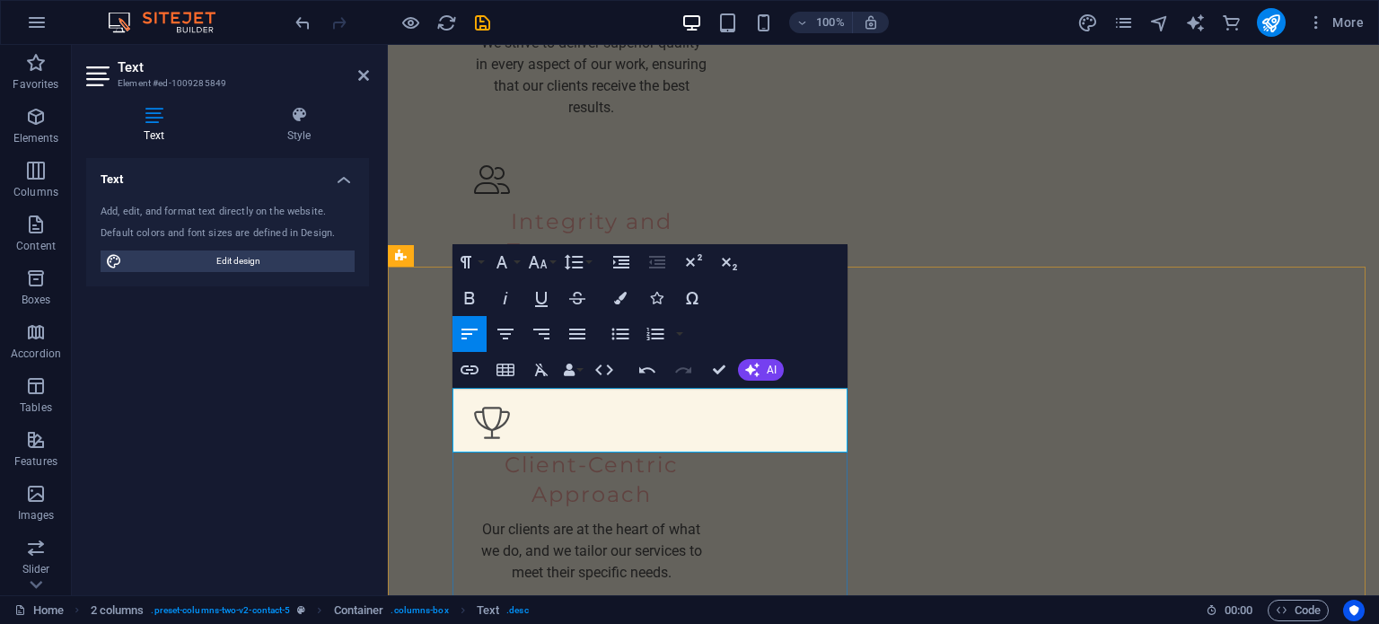
drag, startPoint x: 452, startPoint y: 398, endPoint x: 536, endPoint y: 443, distance: 95.2
click at [752, 365] on icon "button" at bounding box center [753, 370] width 16 height 16
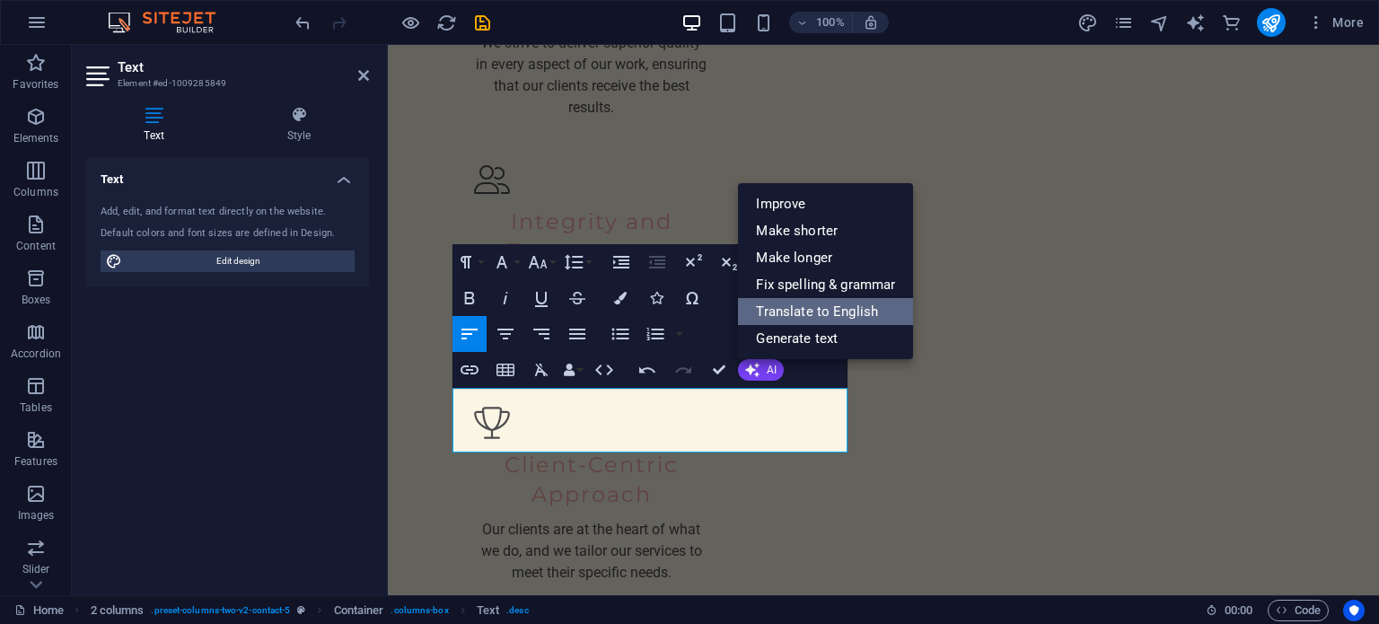
click at [787, 310] on link "Translate to English" at bounding box center [825, 311] width 175 height 27
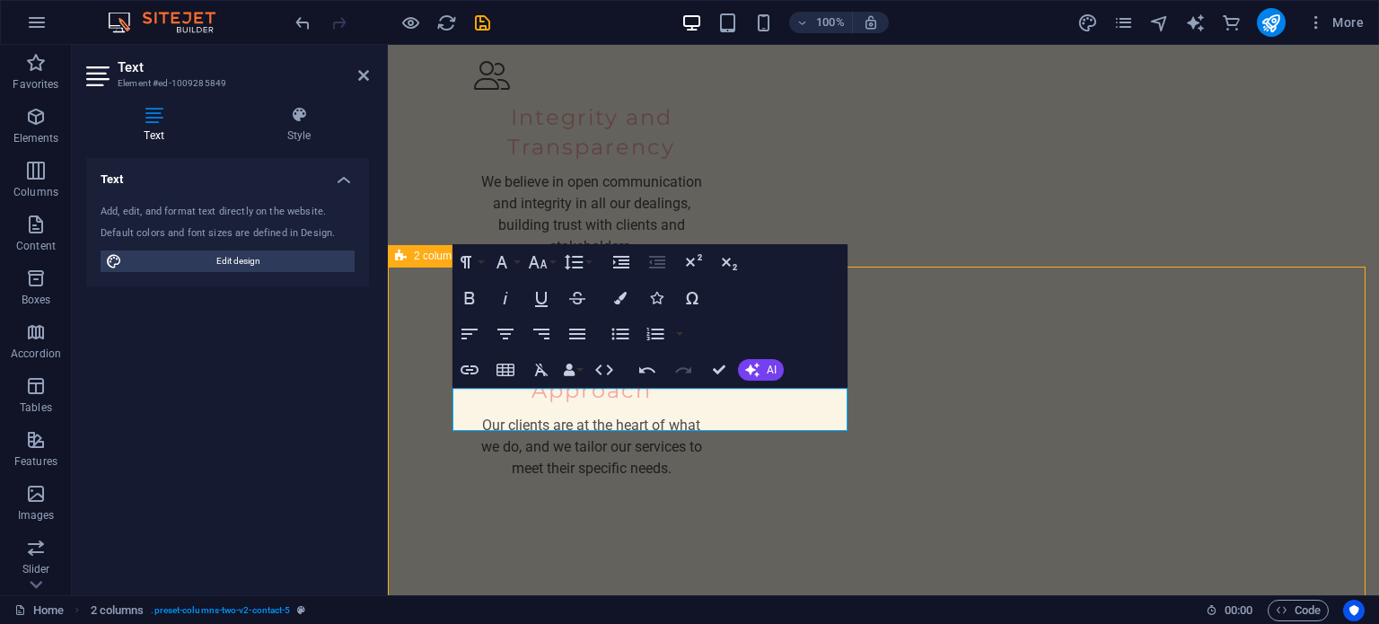
scroll to position [1959, 0]
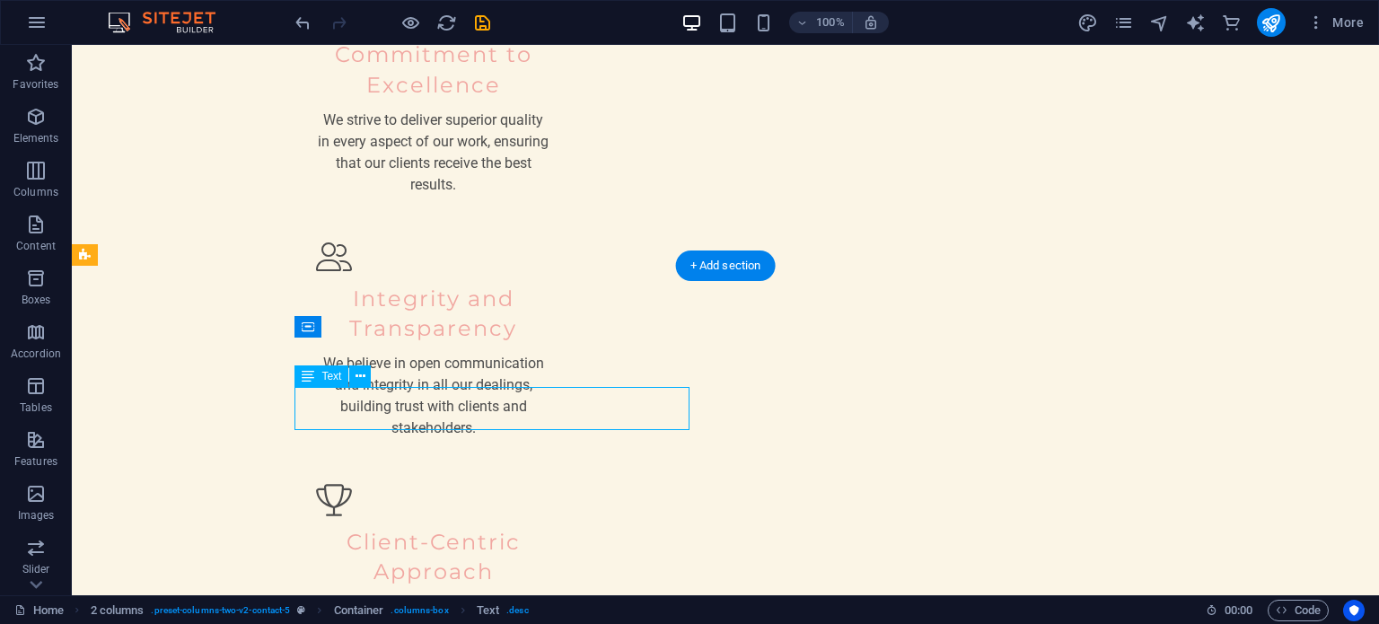
scroll to position [2057, 0]
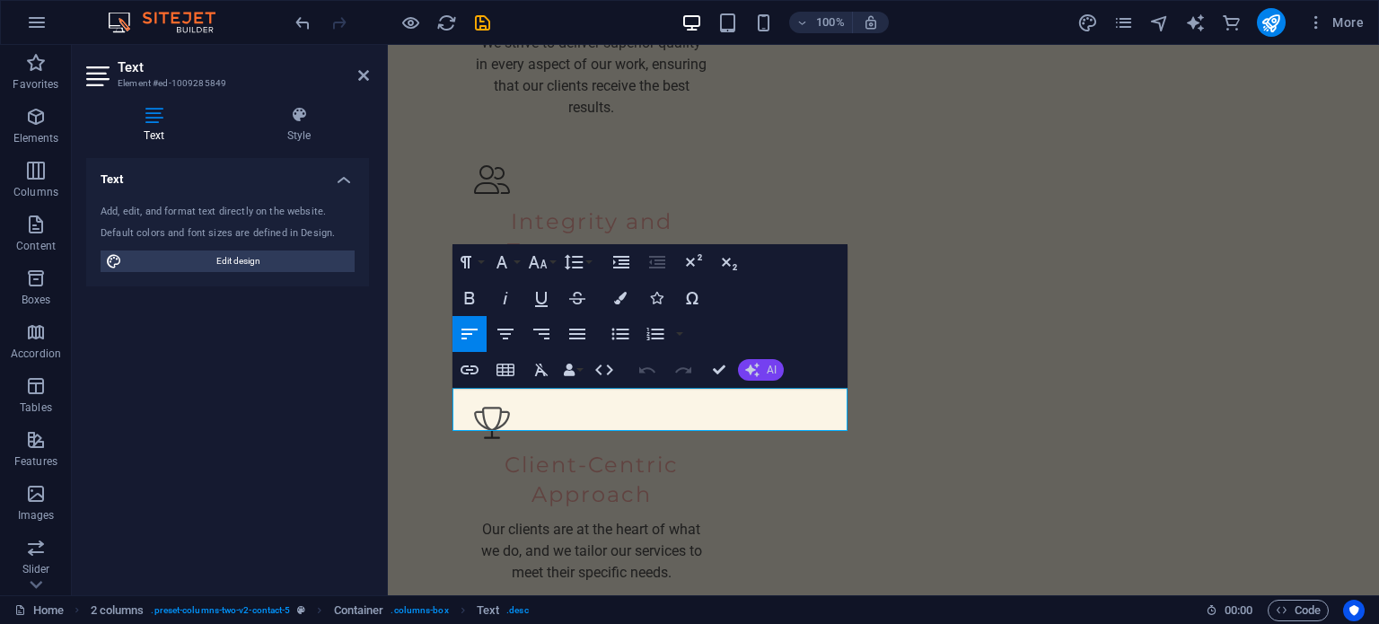
click at [757, 370] on icon "button" at bounding box center [752, 370] width 14 height 14
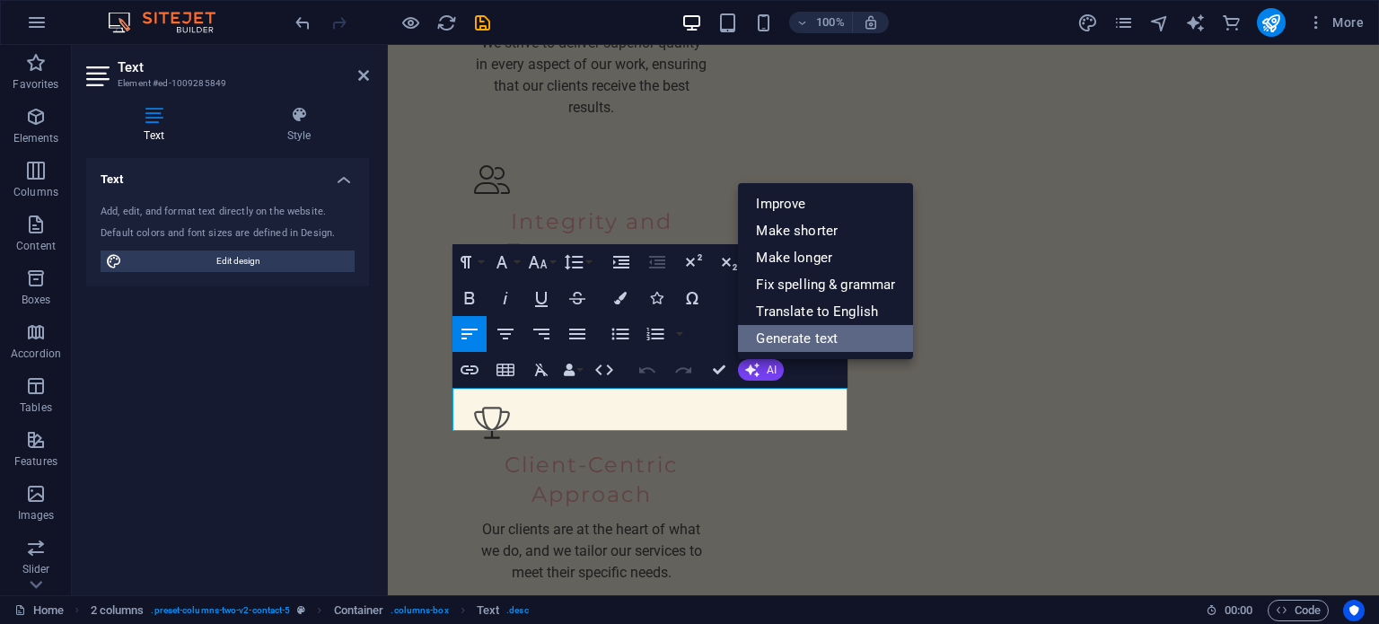
click at [830, 338] on link "Generate text" at bounding box center [825, 338] width 175 height 27
select select "English"
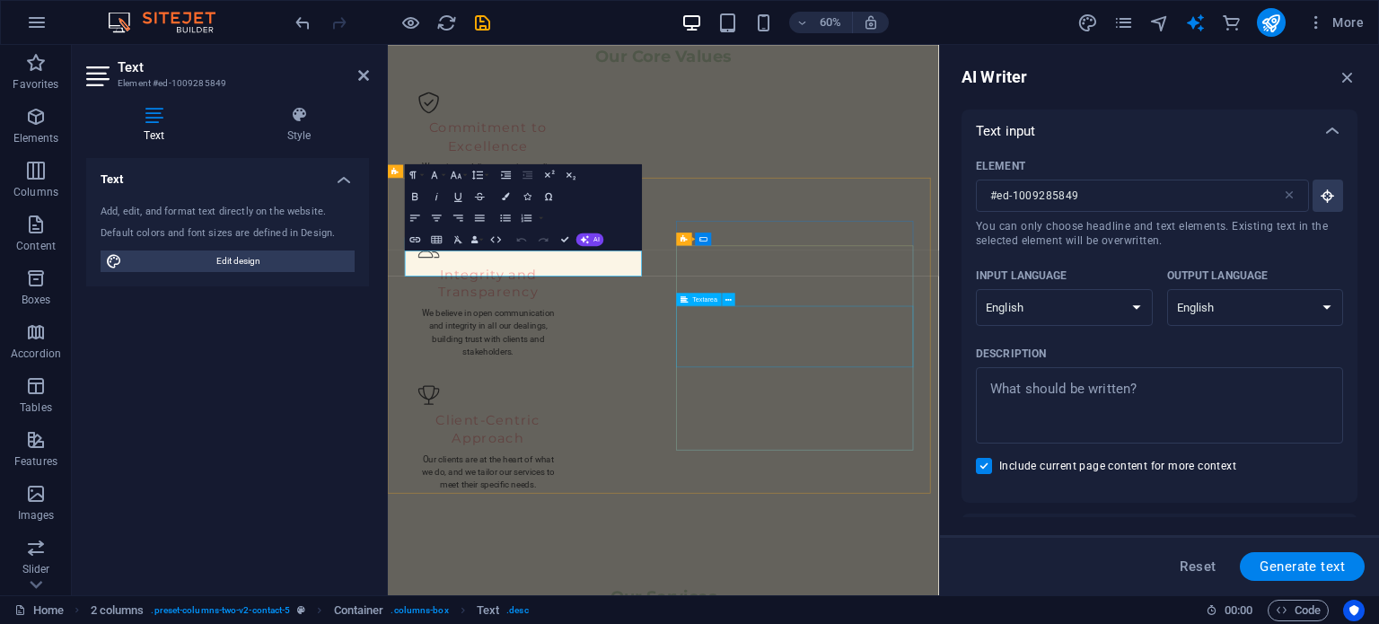
scroll to position [0, 0]
type textarea "x"
click at [1073, 389] on textarea "Description x ​" at bounding box center [1159, 405] width 349 height 58
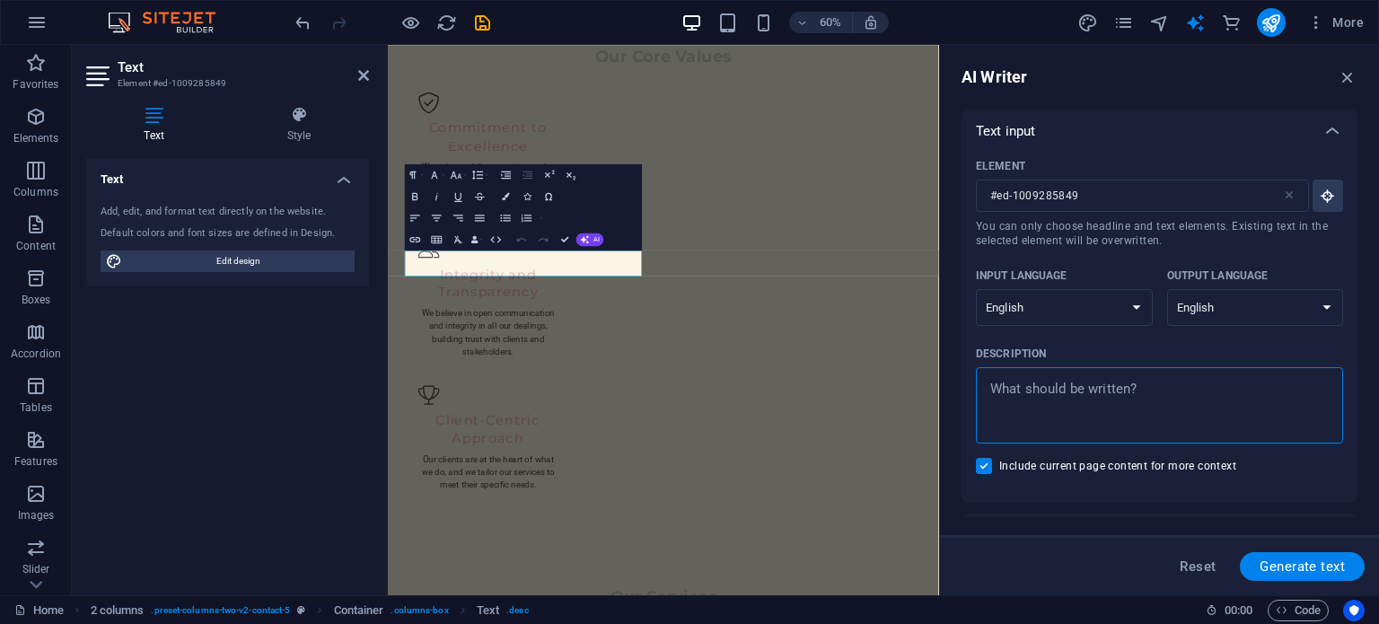
type textarea "C"
type textarea "x"
type textarea "Co"
type textarea "x"
type textarea "Con"
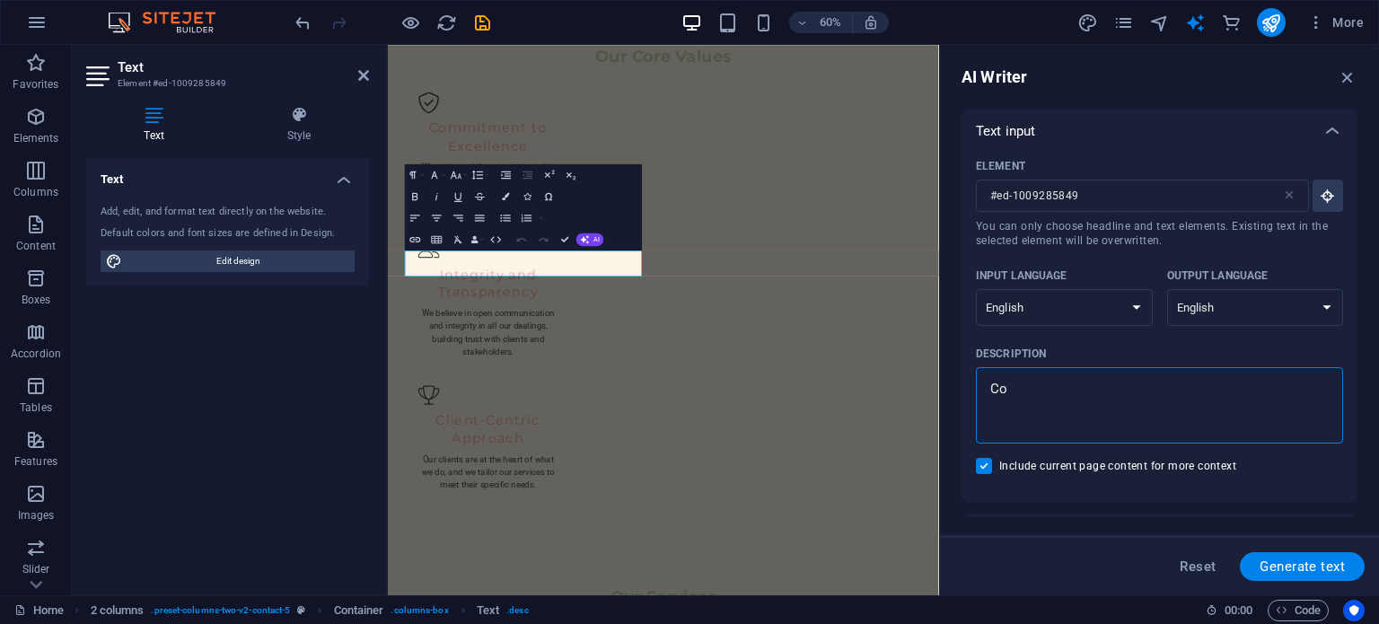
type textarea "x"
type textarea "Cons"
type textarea "x"
type textarea "Const"
type textarea "x"
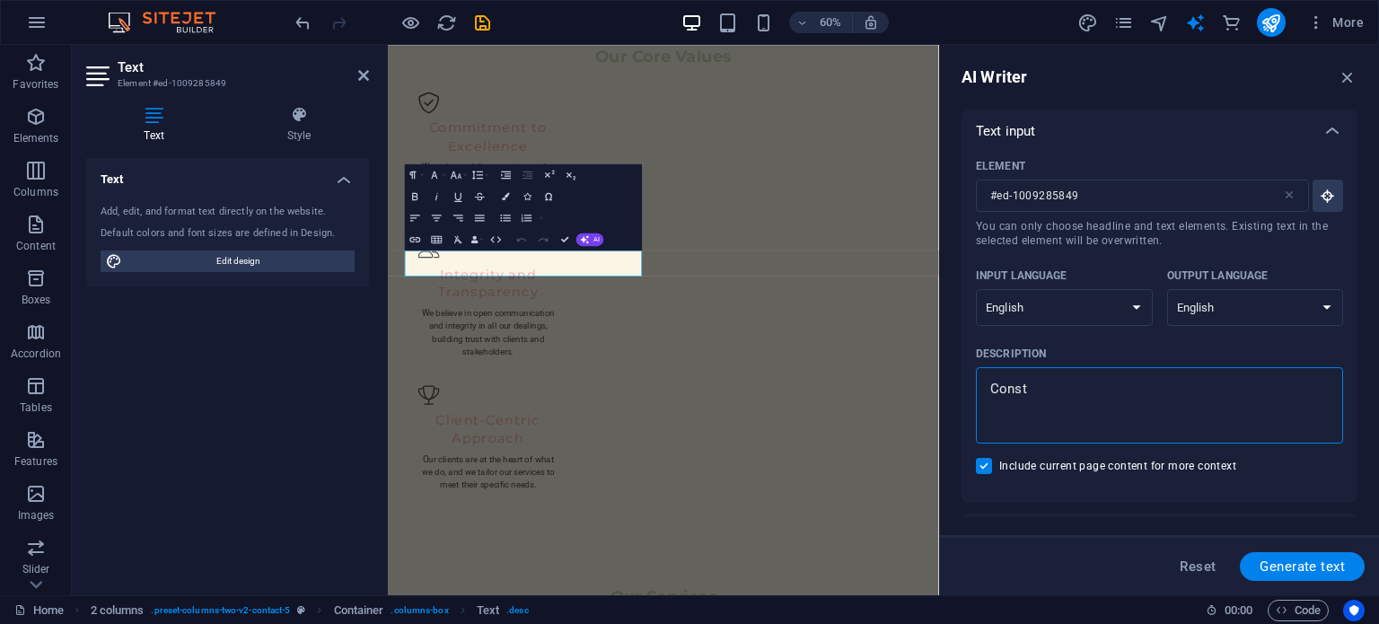
type textarea "Constr"
type textarea "x"
type textarea "Constru"
type textarea "x"
type textarea "Construc"
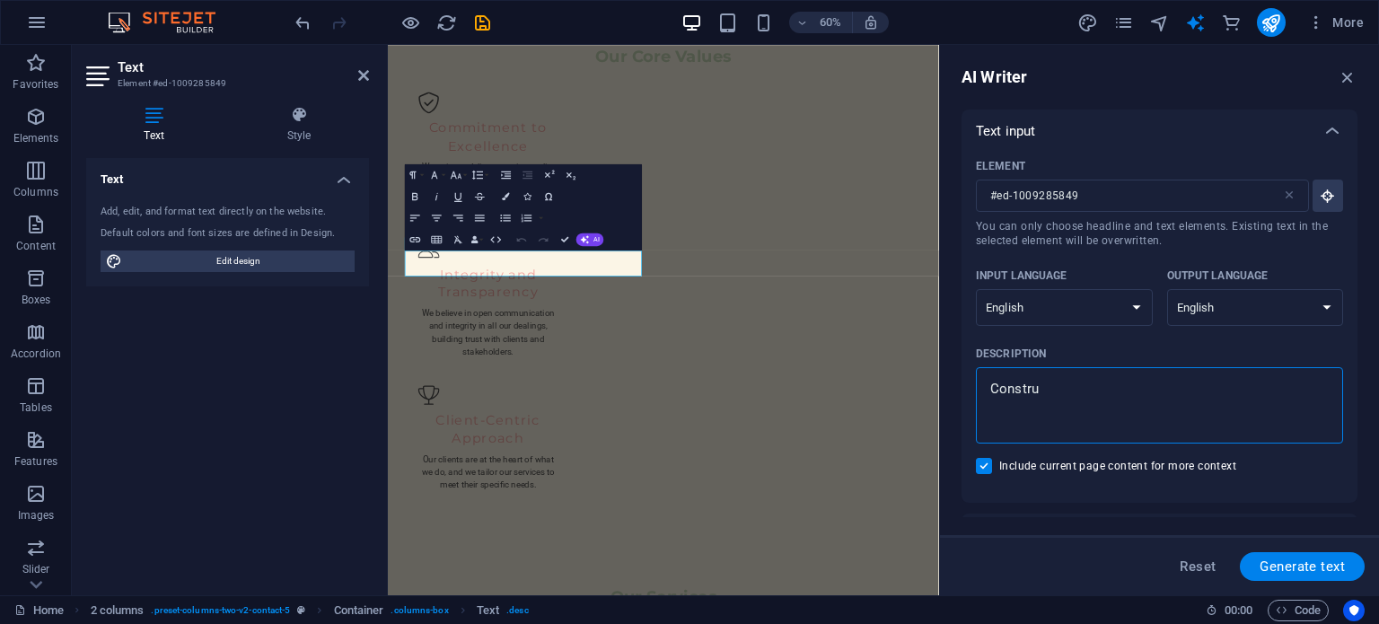
type textarea "x"
type textarea "Construct"
type textarea "x"
type textarea "Constructi"
type textarea "x"
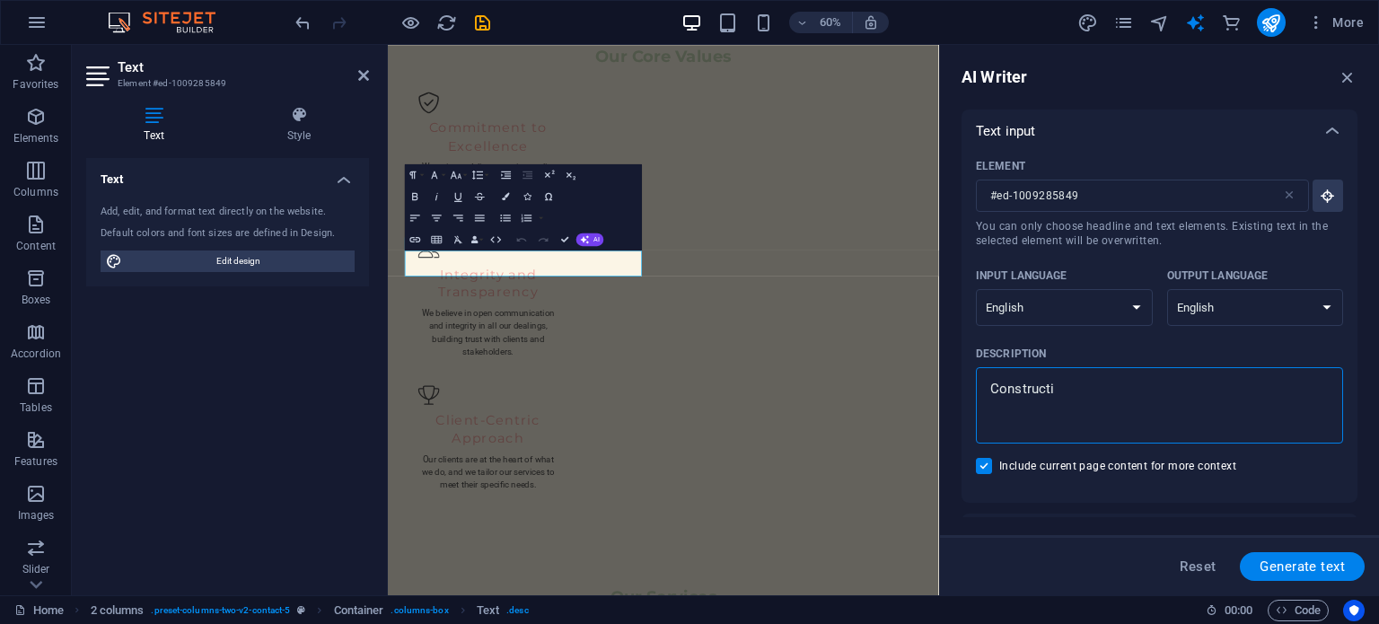
type textarea "Constructio"
type textarea "x"
type textarea "Constructiom"
type textarea "x"
type textarea "Constructio"
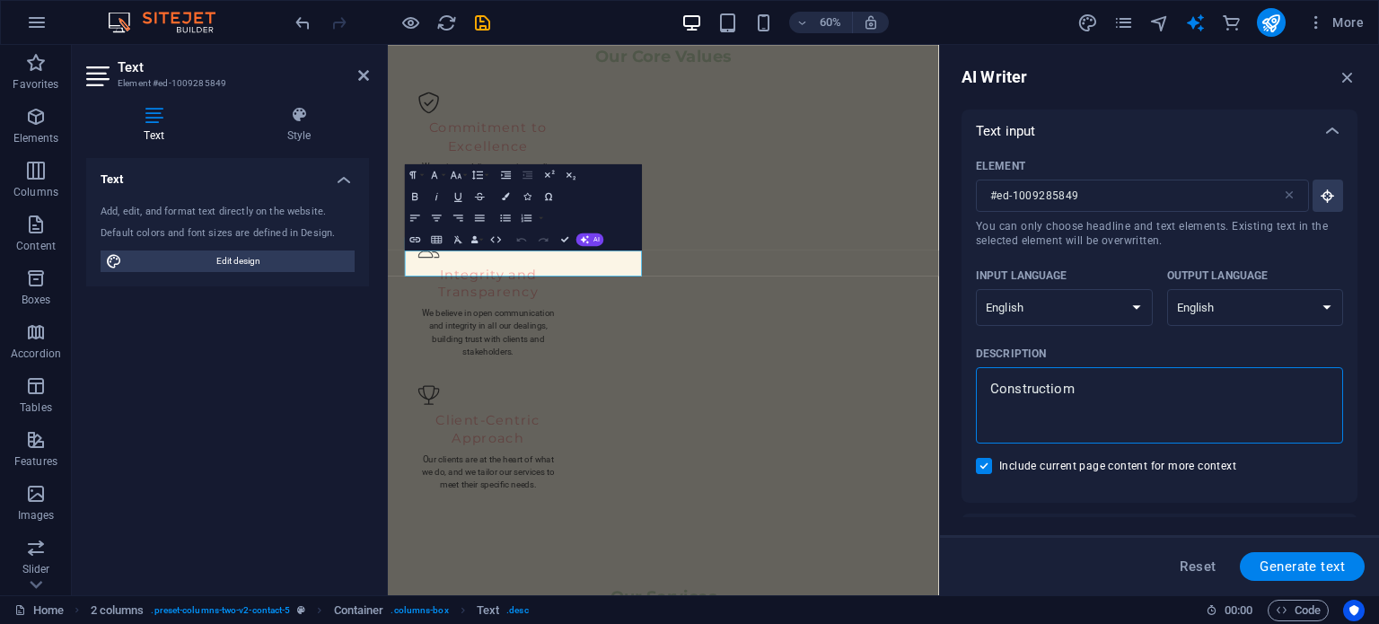
type textarea "x"
type textarea "Construction"
type textarea "x"
type textarea "Construction"
click at [1303, 565] on span "Generate text" at bounding box center [1301, 566] width 85 height 14
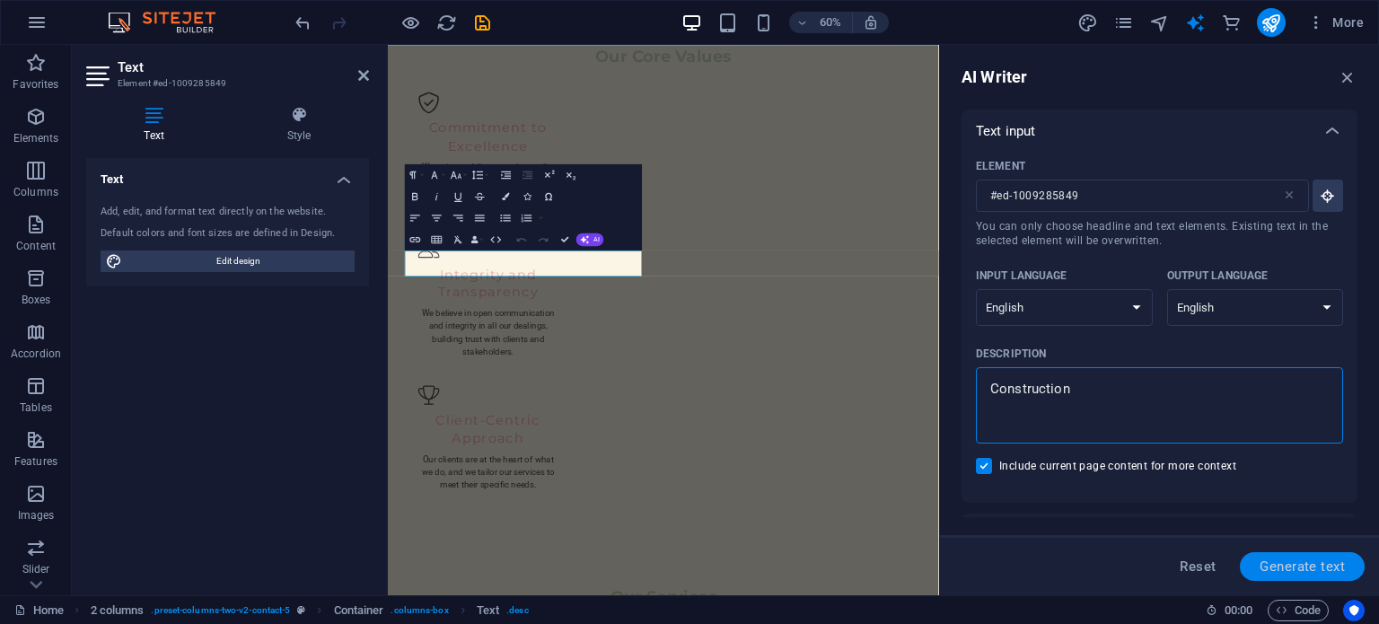
type textarea "x"
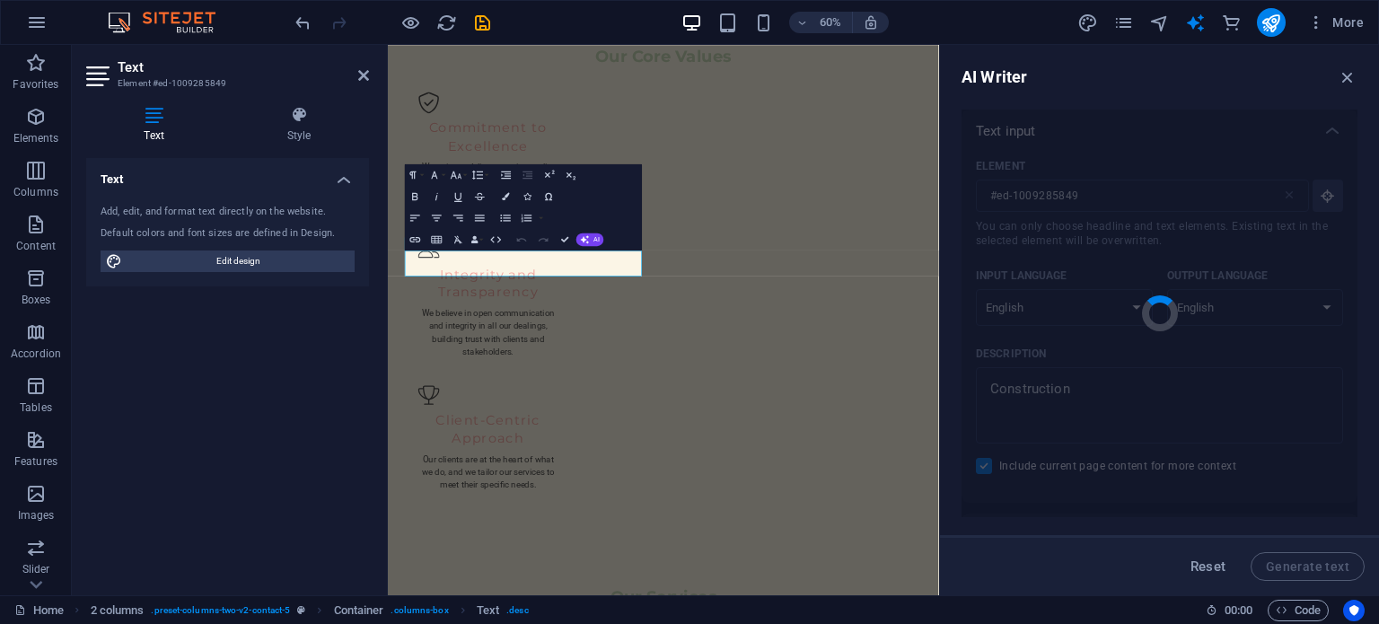
type textarea "x"
type textarea "Westcape Projects excels in construction, delivering quality through expertise …"
type textarea "x"
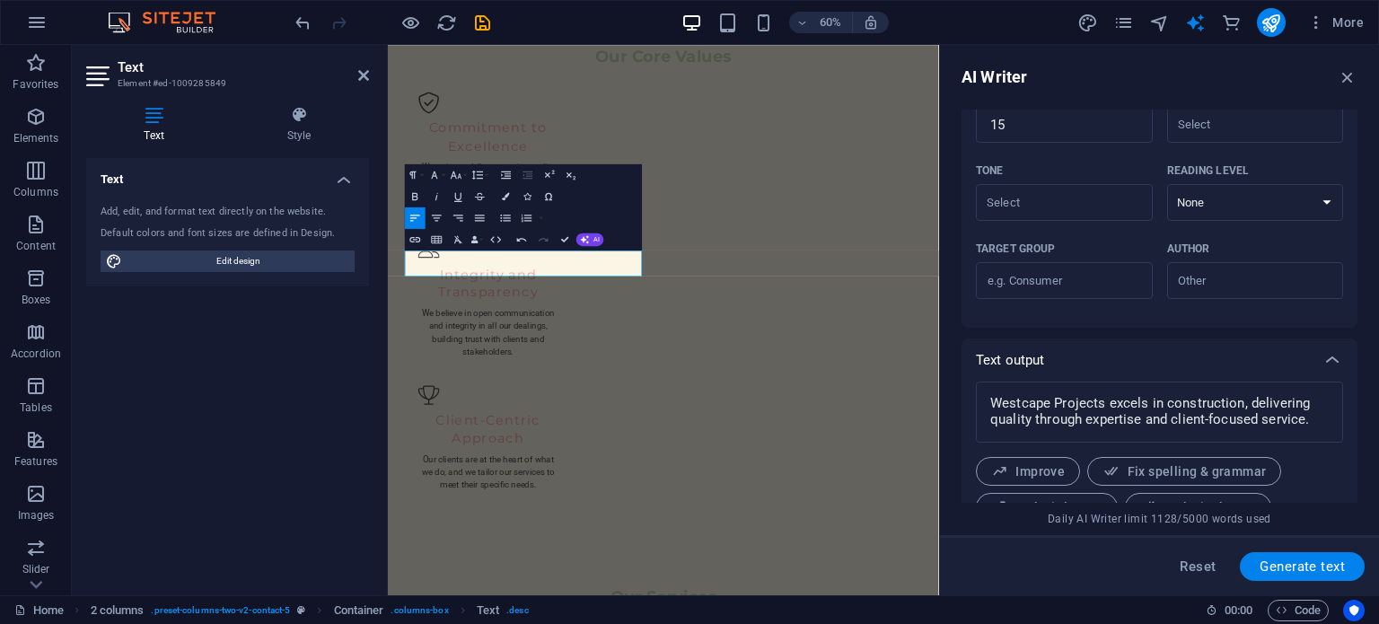
scroll to position [553, 0]
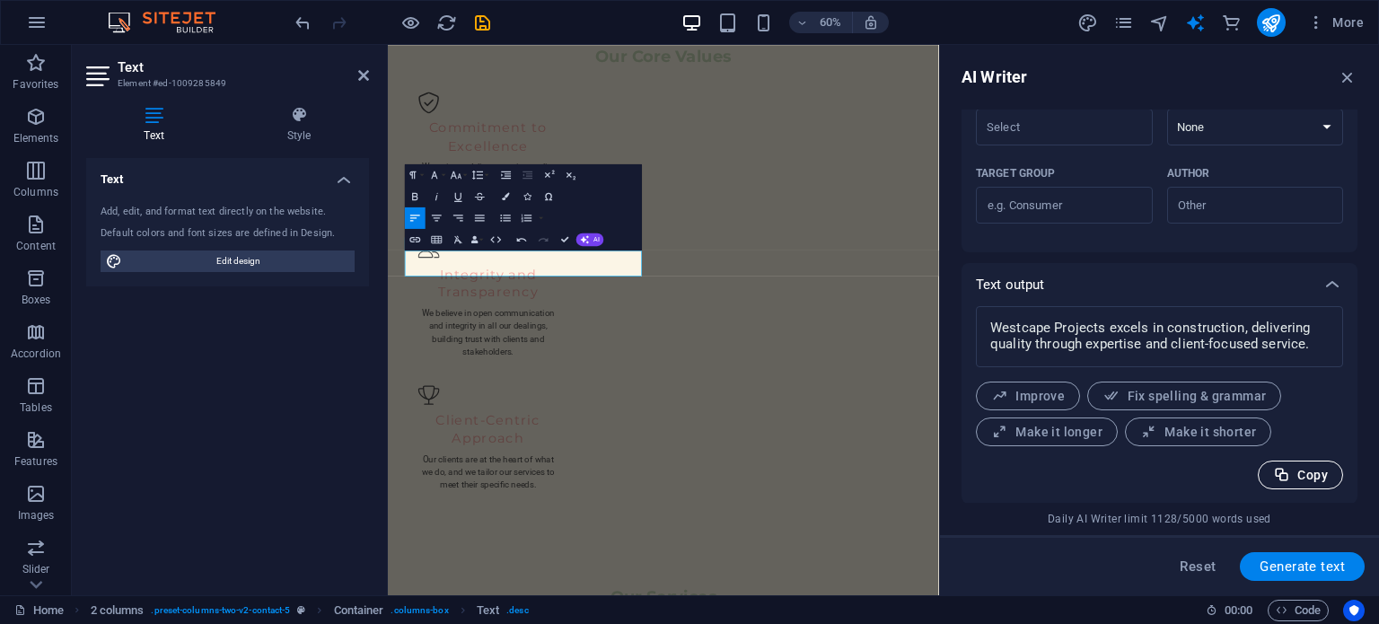
click at [1296, 473] on span "Copy" at bounding box center [1300, 475] width 55 height 17
type textarea "x"
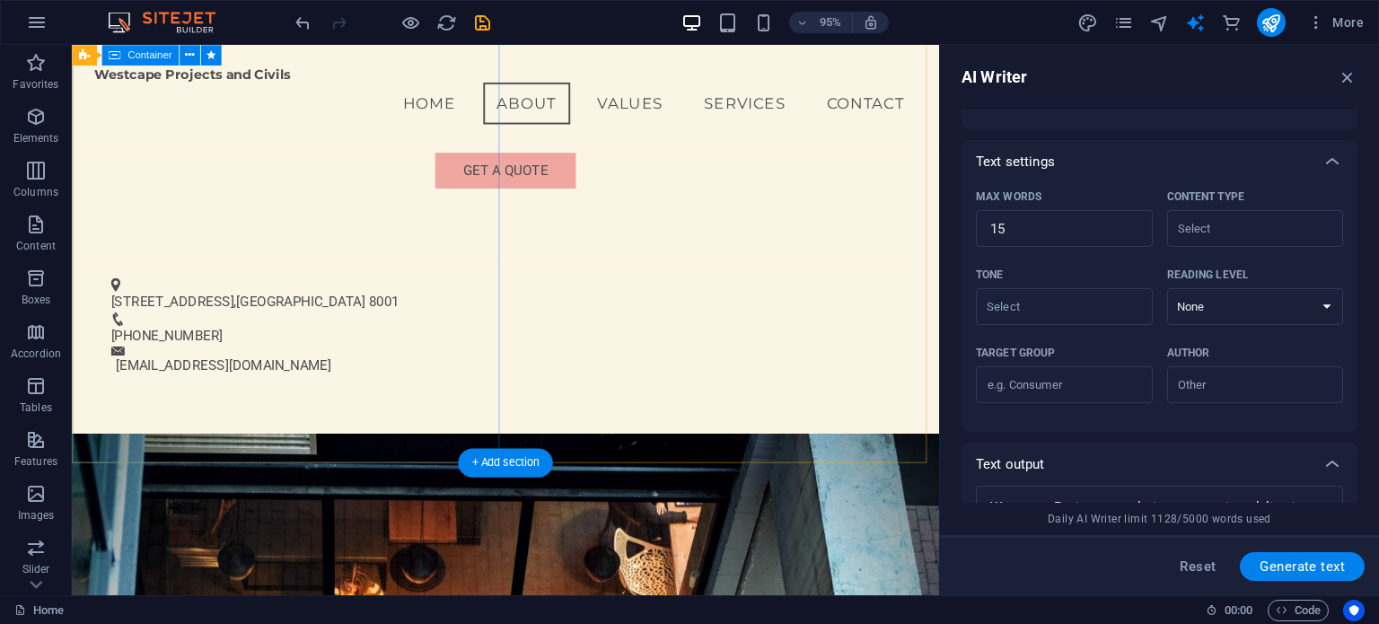
scroll to position [599, 0]
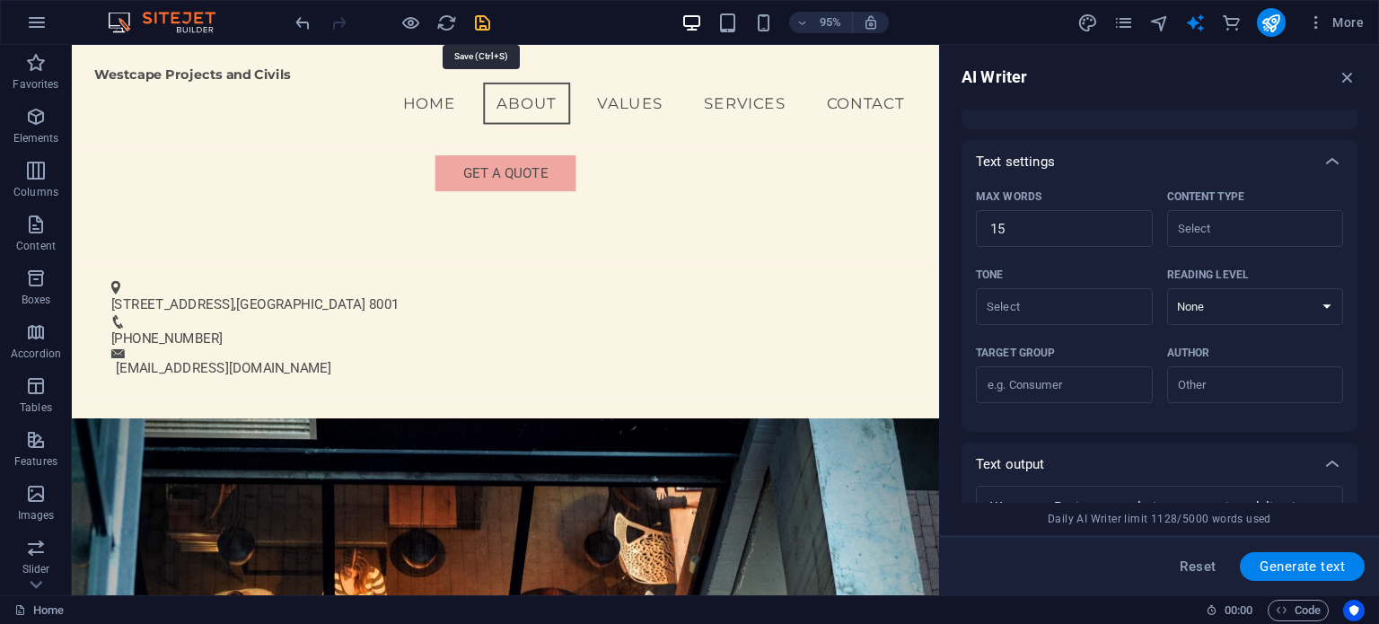
click at [480, 20] on icon "save" at bounding box center [482, 23] width 21 height 21
checkbox input "false"
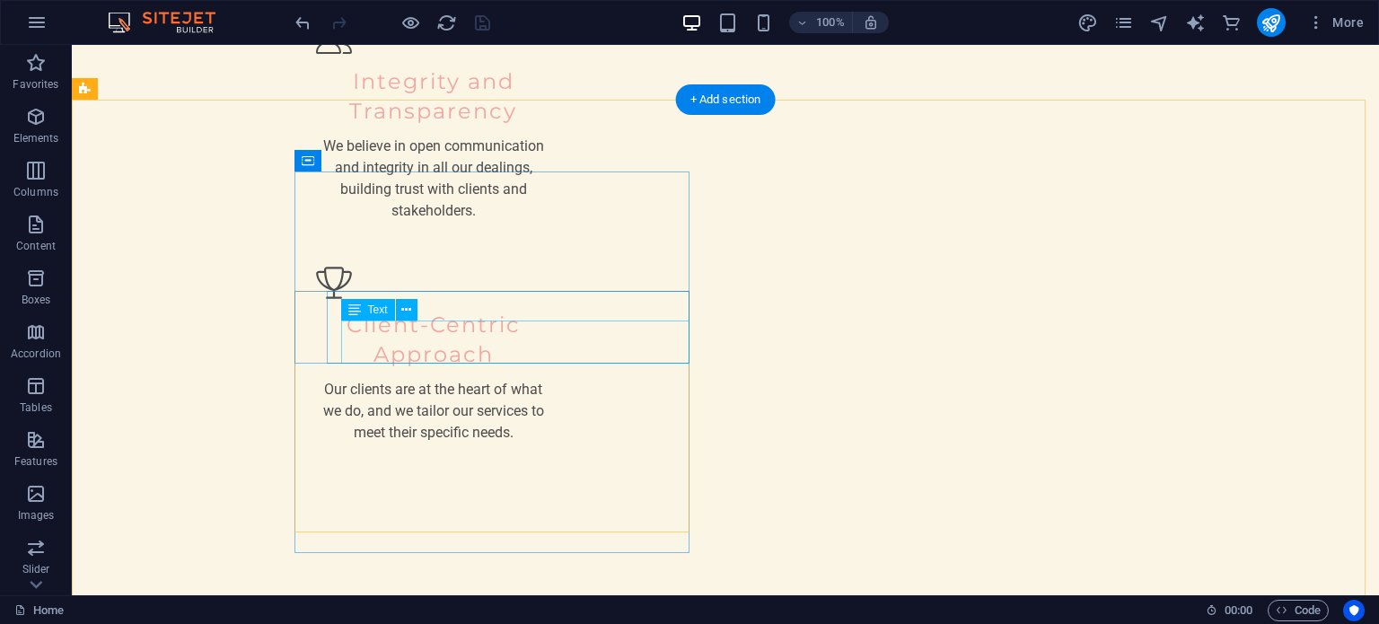
scroll to position [2305, 0]
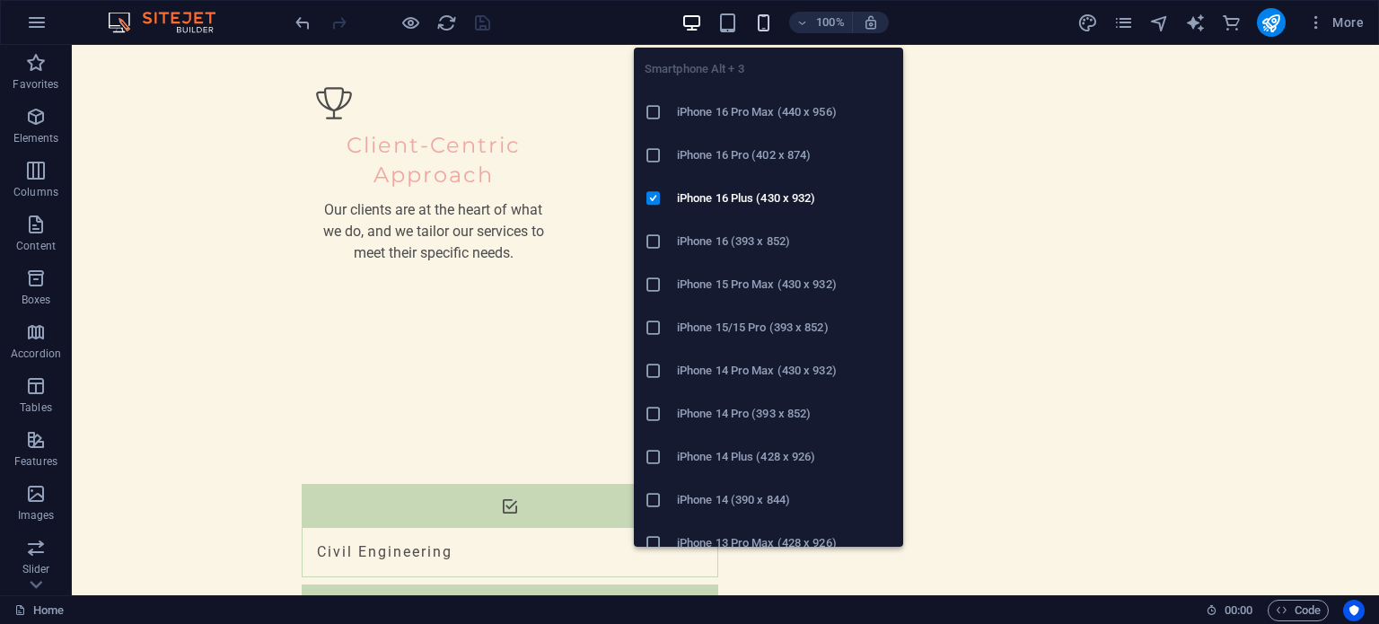
click at [765, 18] on icon "button" at bounding box center [763, 23] width 21 height 21
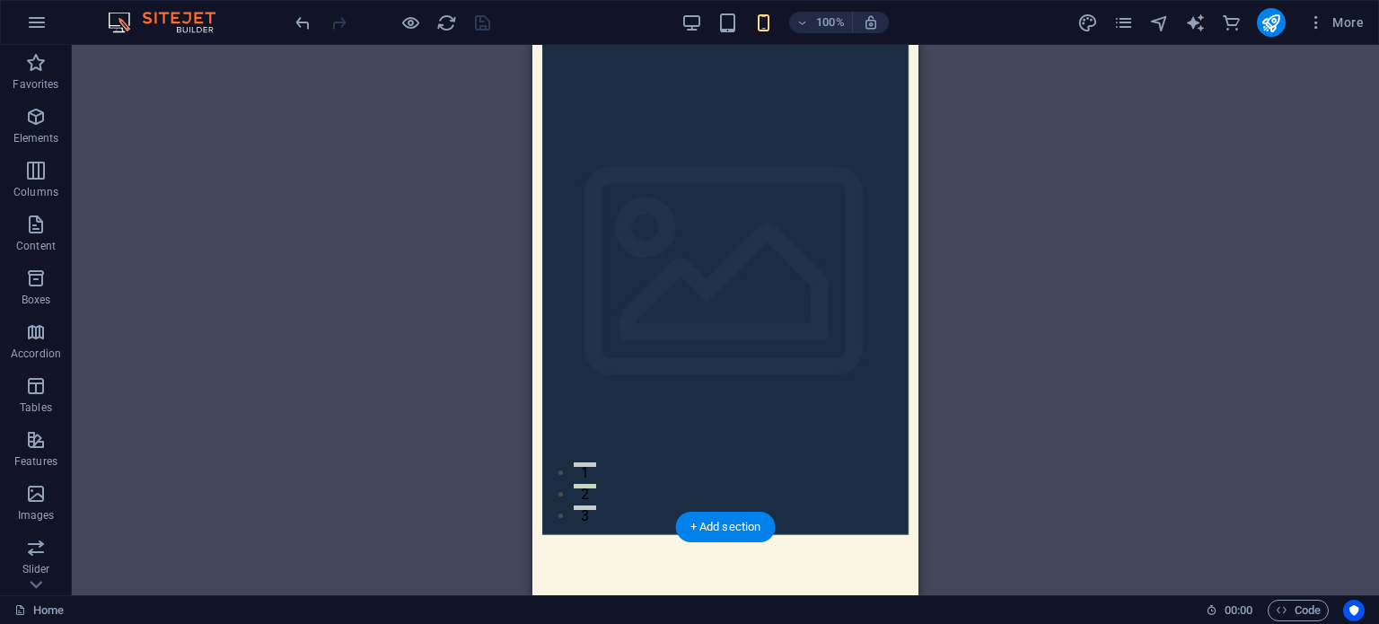
scroll to position [0, 0]
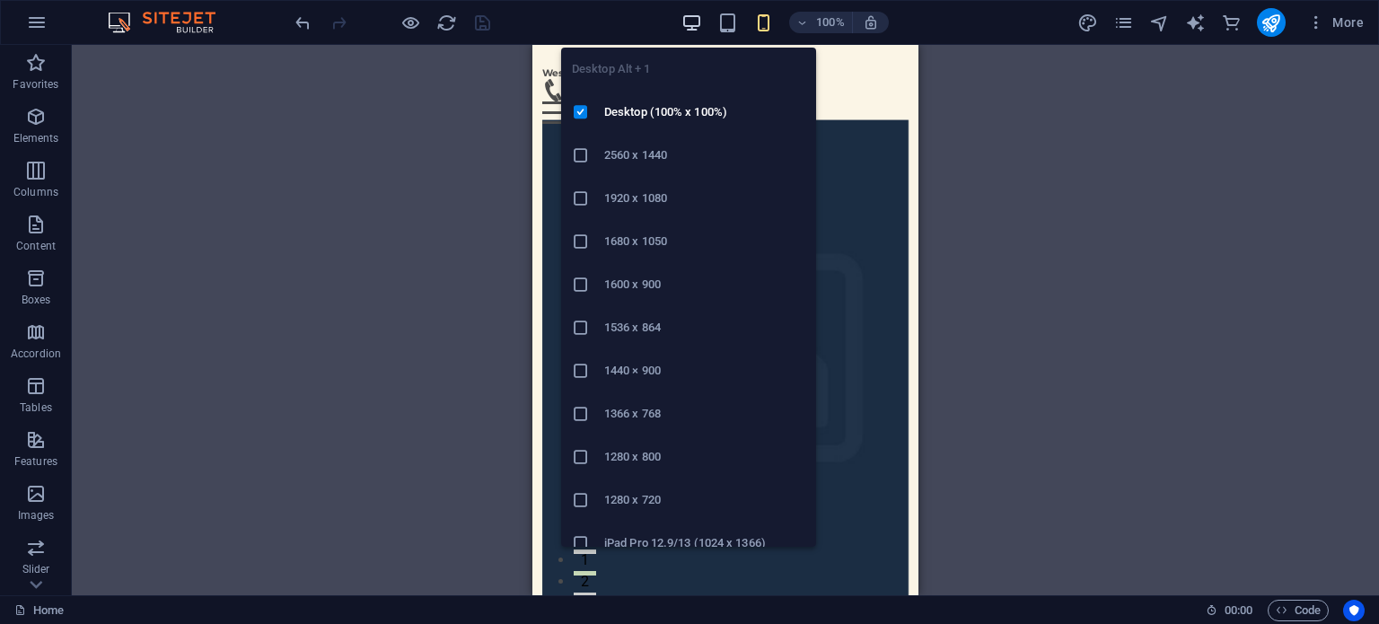
click at [693, 17] on icon "button" at bounding box center [691, 23] width 21 height 21
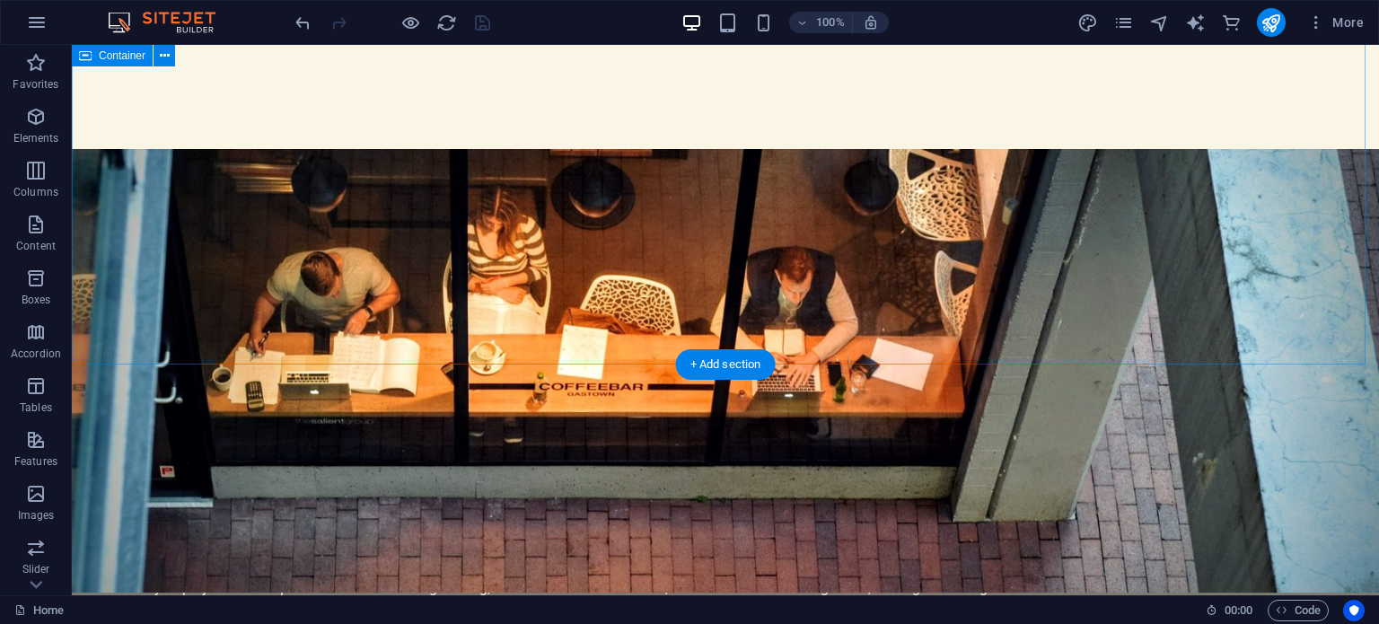
scroll to position [1167, 0]
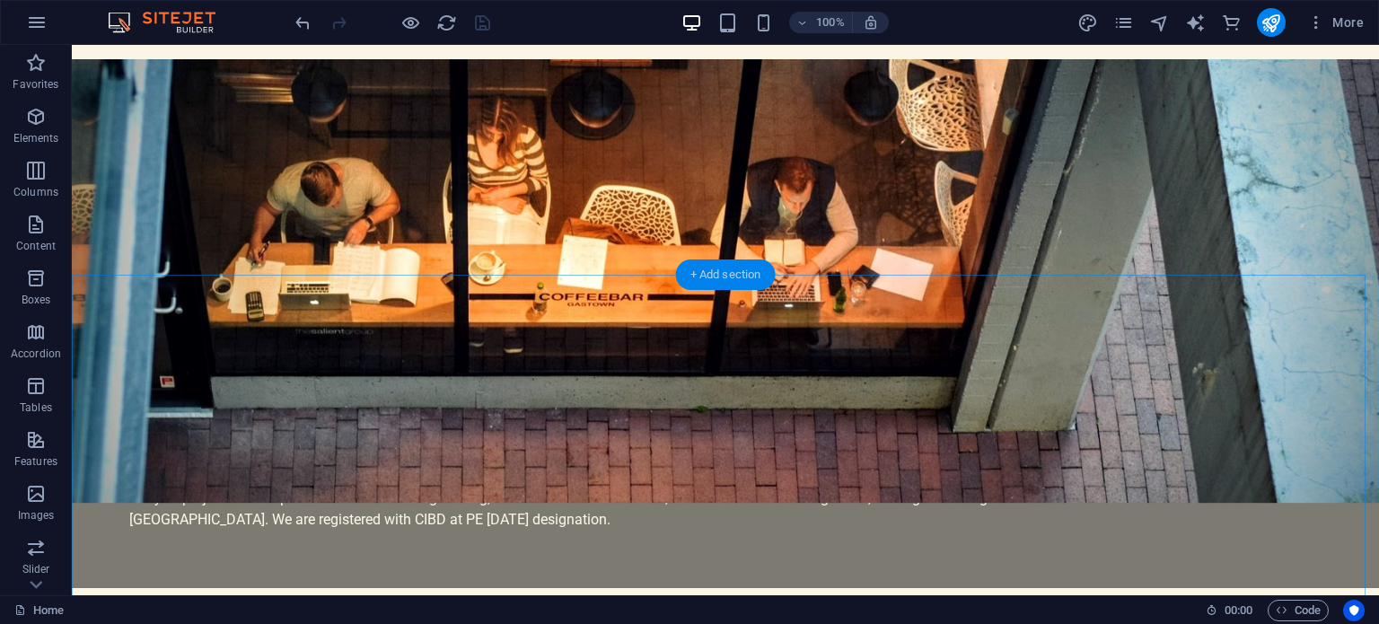
click at [715, 272] on div "+ Add section" at bounding box center [726, 274] width 100 height 31
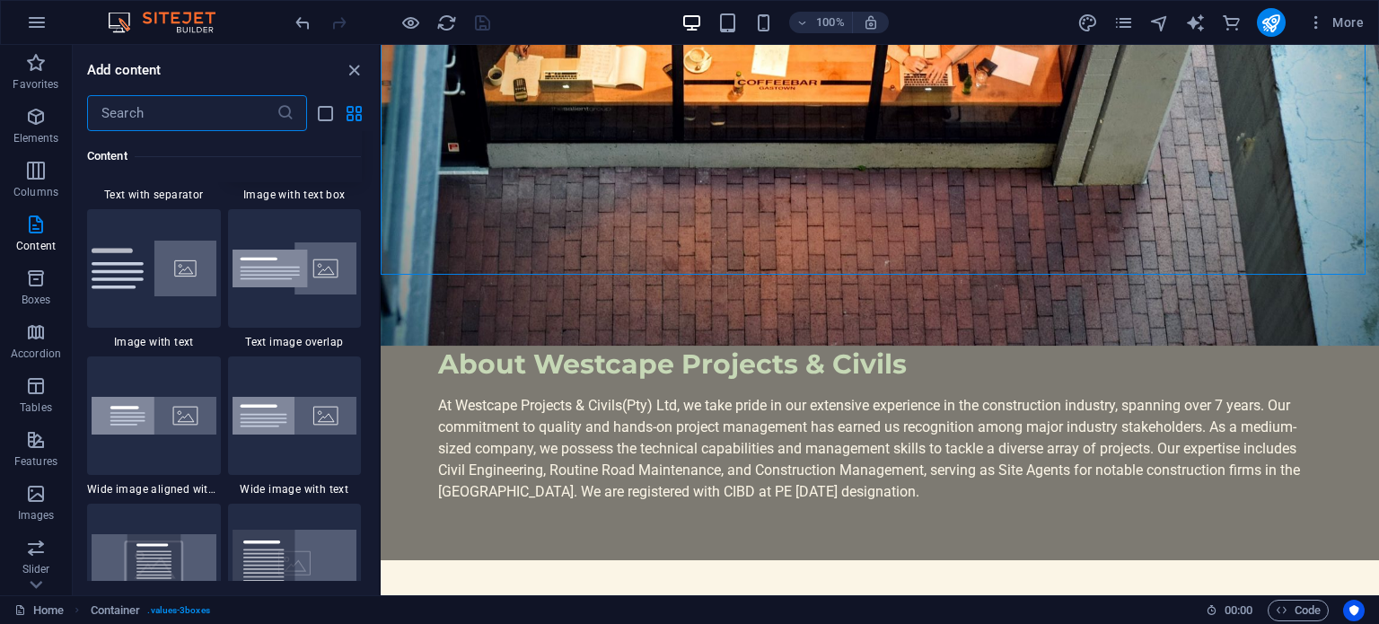
scroll to position [3410, 0]
click at [125, 110] on input "text" at bounding box center [181, 113] width 189 height 36
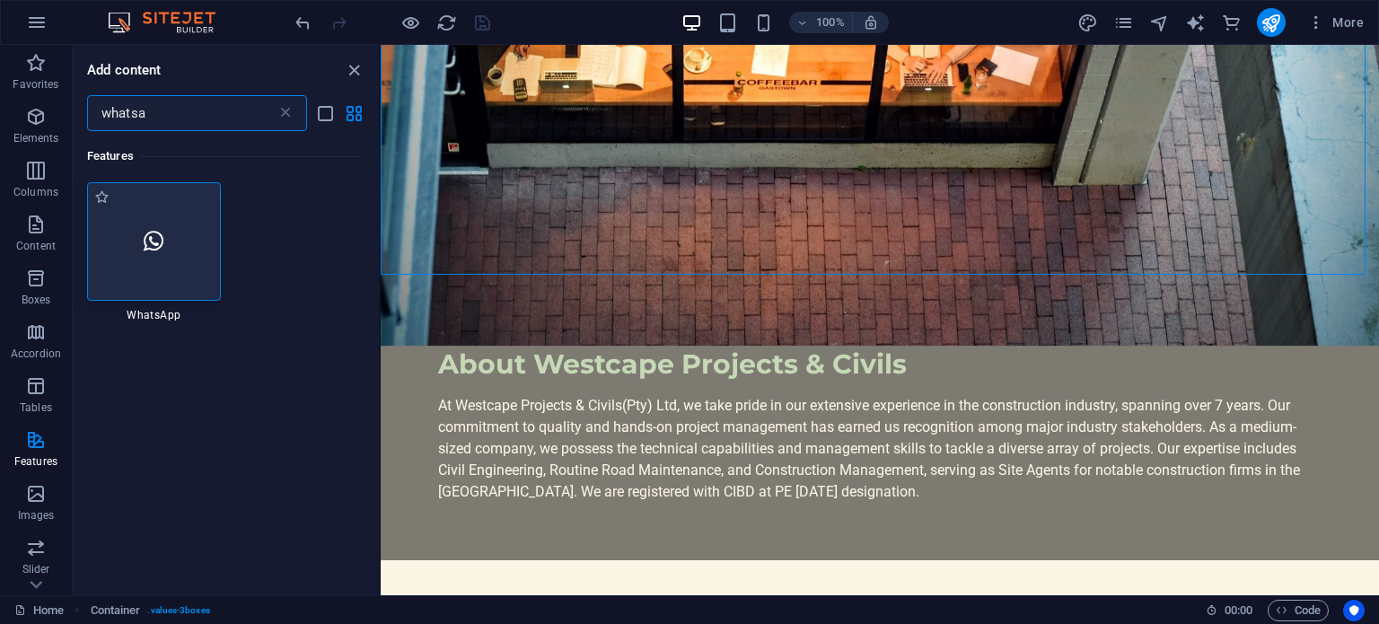
scroll to position [0, 0]
type input "whatsa"
click at [141, 251] on div at bounding box center [154, 241] width 134 height 118
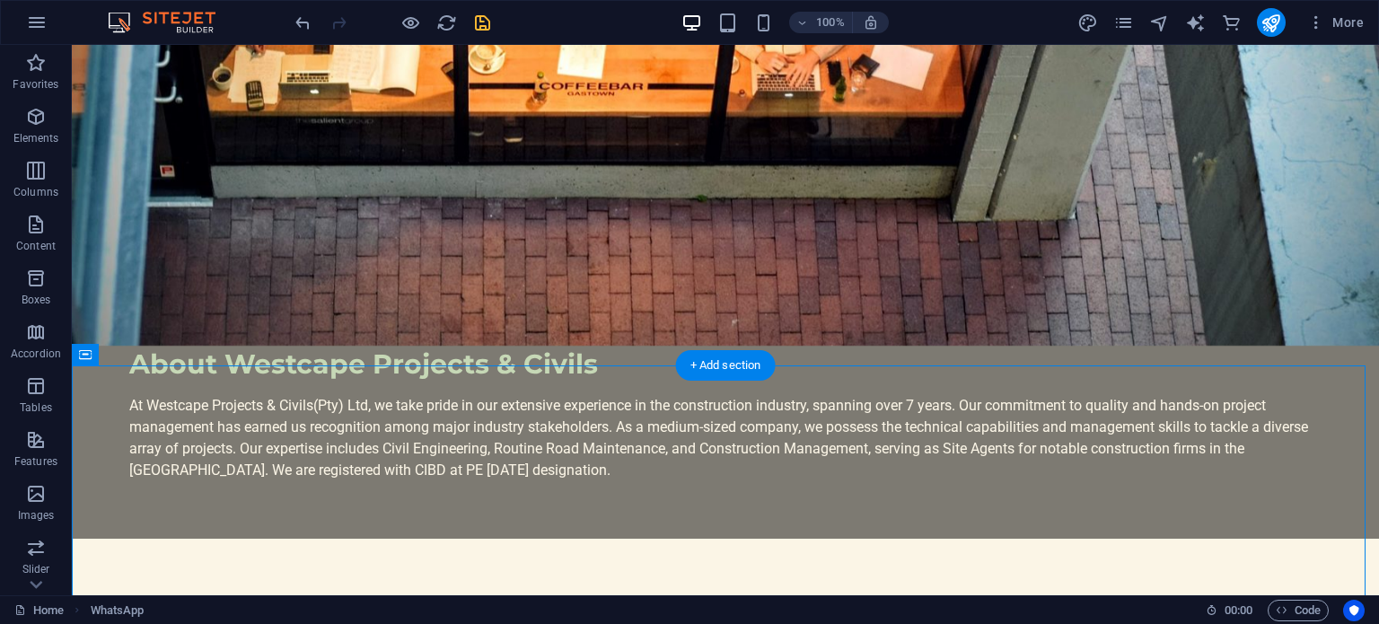
scroll to position [1167, 0]
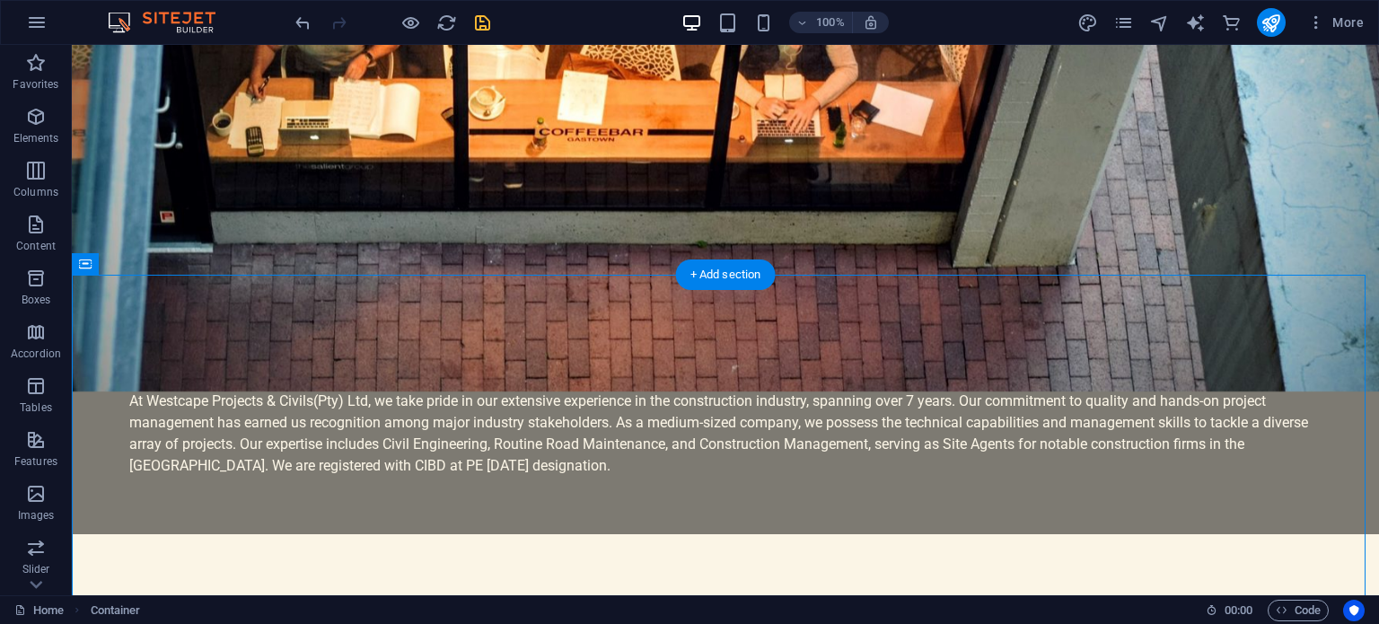
drag, startPoint x: 508, startPoint y: 331, endPoint x: 500, endPoint y: 274, distance: 58.0
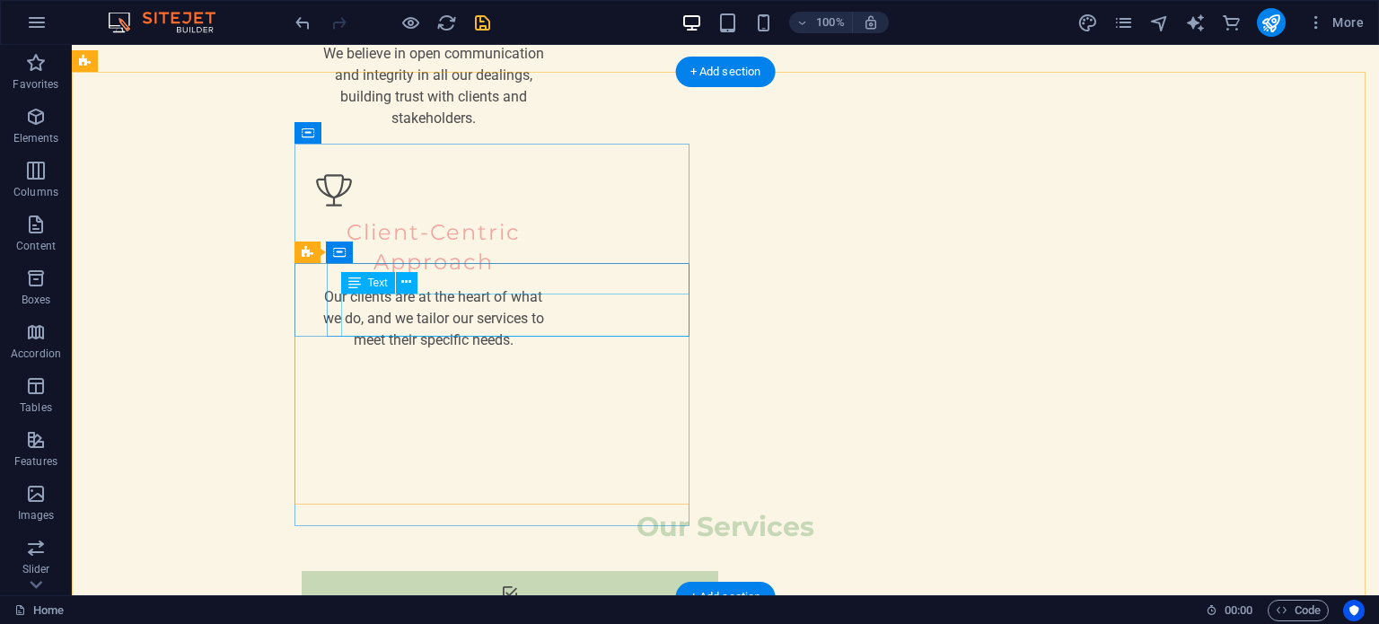
scroll to position [2243, 0]
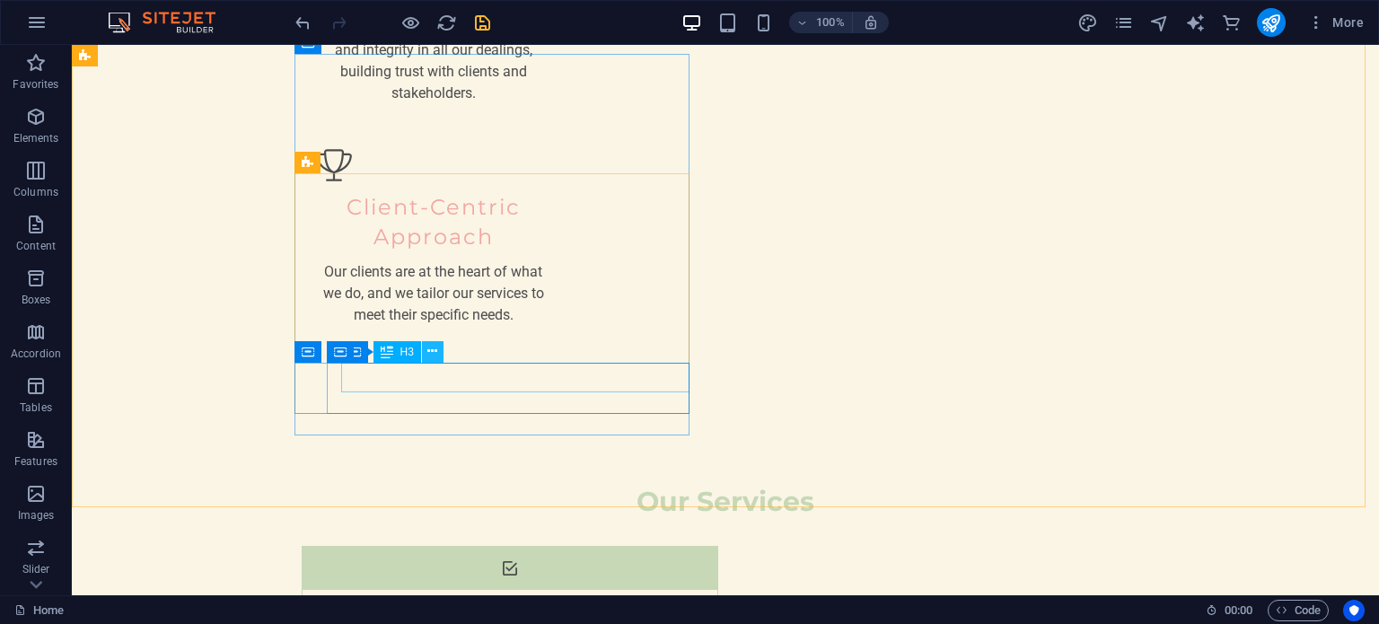
click at [432, 352] on icon at bounding box center [432, 351] width 10 height 19
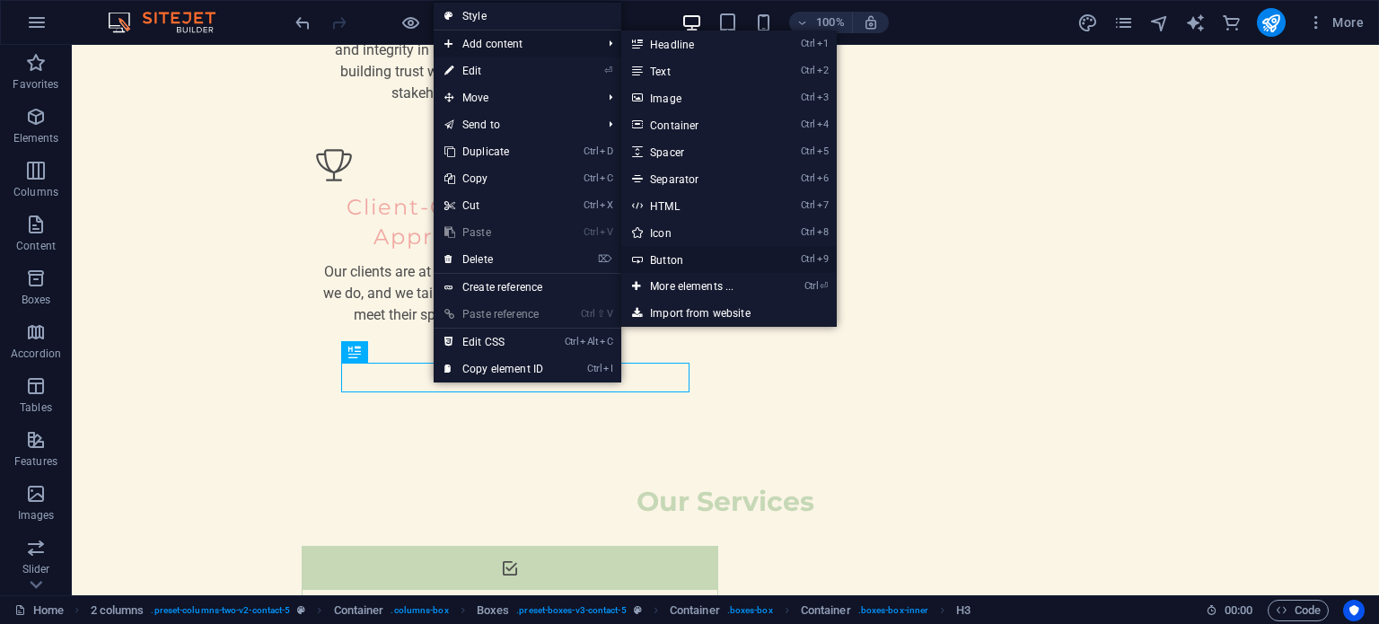
click at [672, 259] on link "Ctrl 9 Button" at bounding box center [695, 259] width 148 height 27
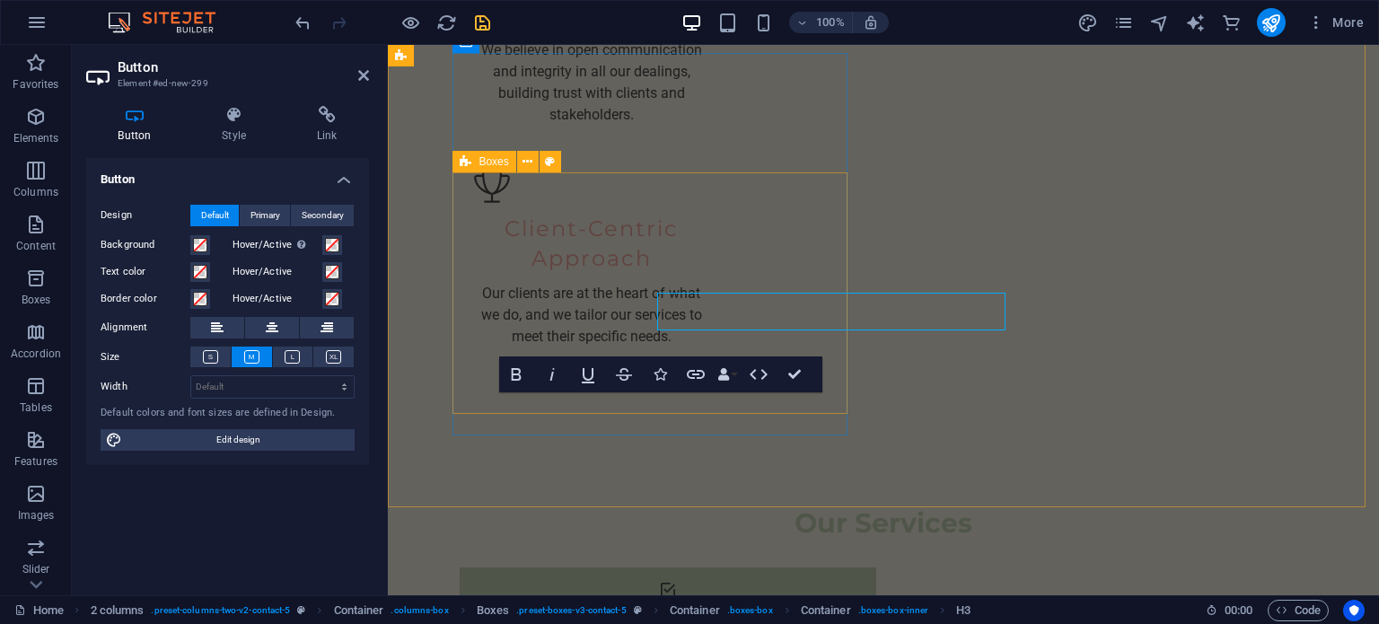
scroll to position [2343, 0]
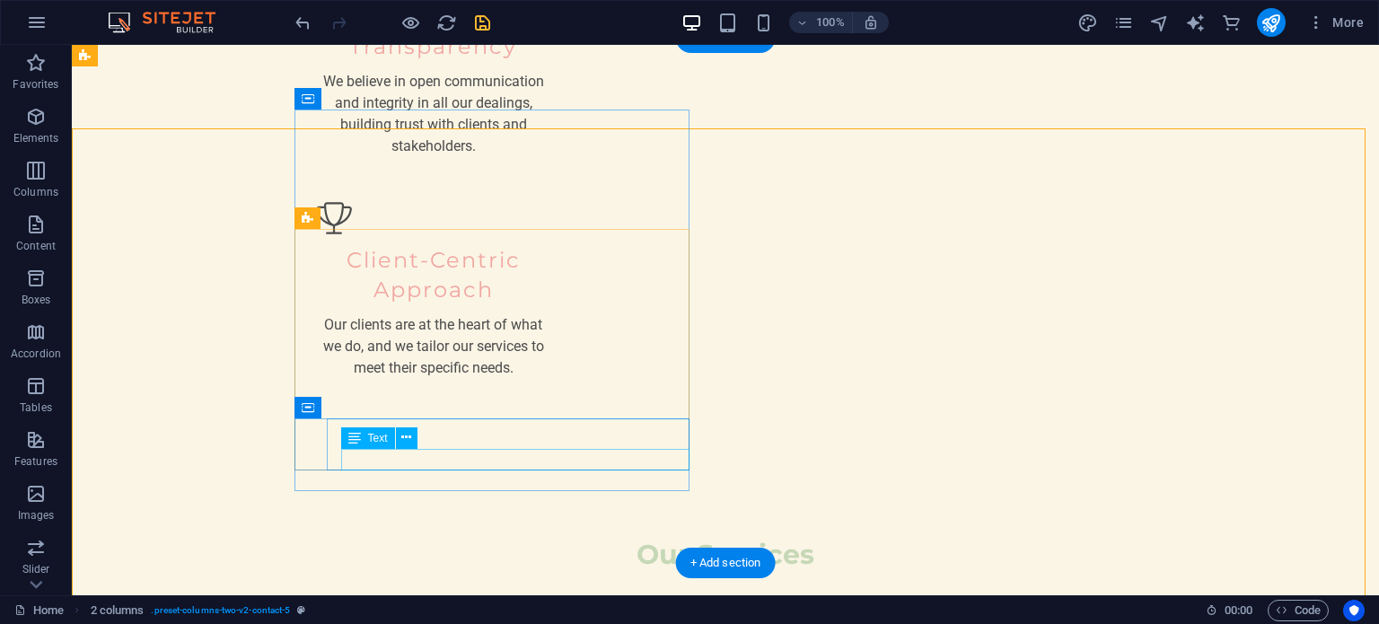
scroll to position [2063, 0]
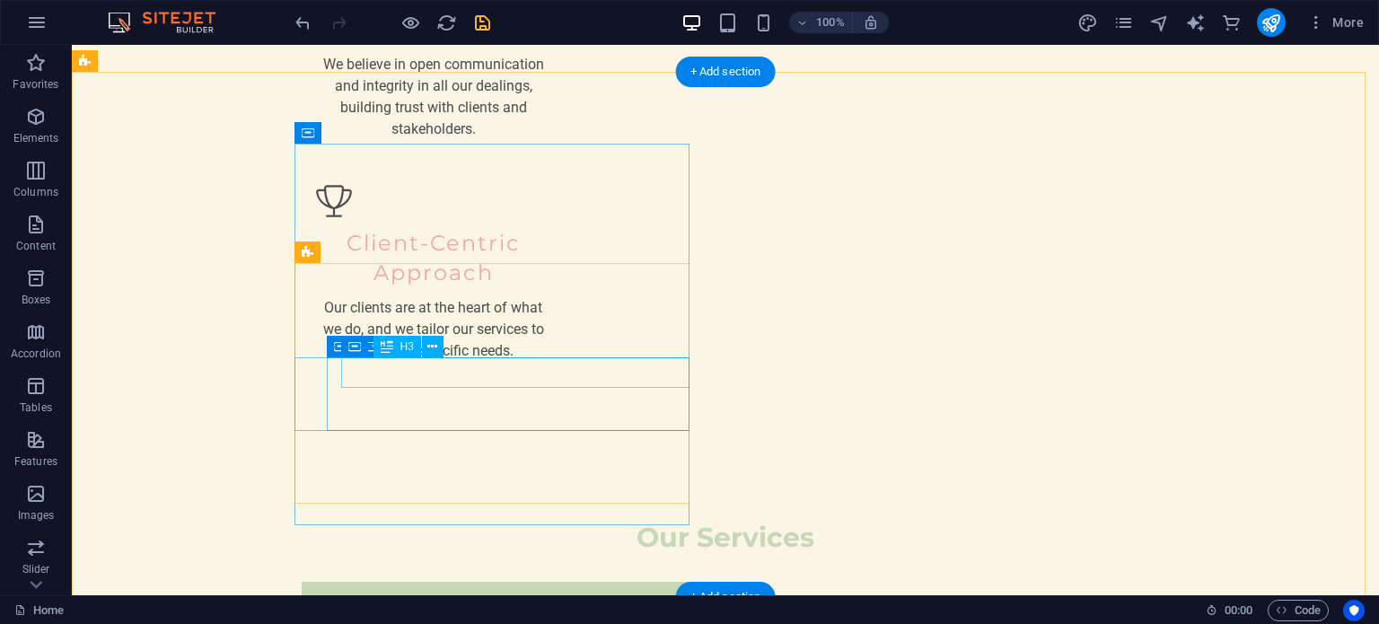
scroll to position [2243, 0]
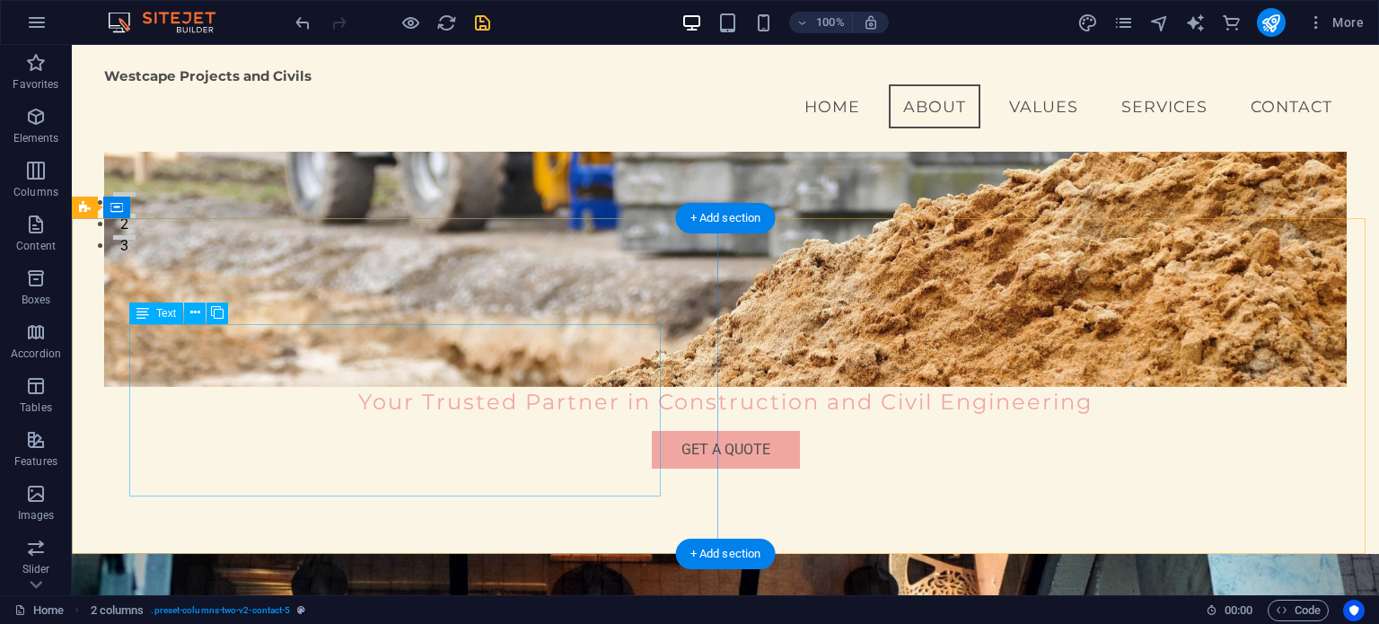
scroll to position [0, 0]
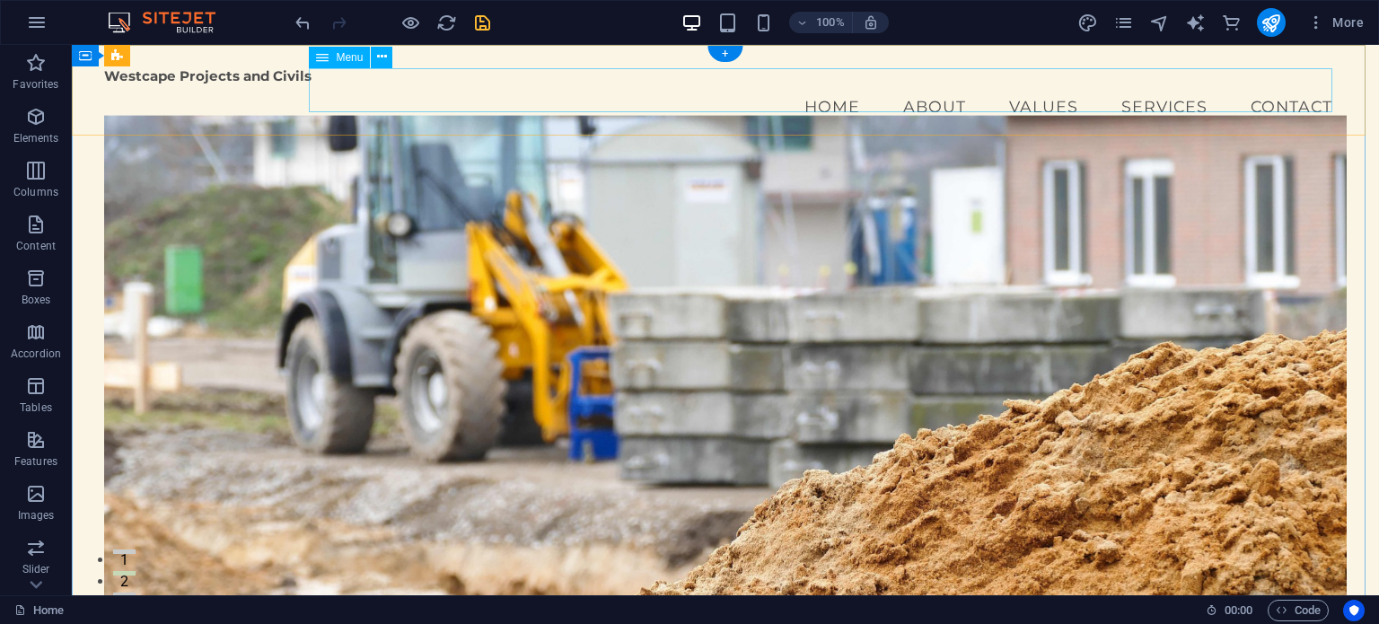
click at [1286, 90] on nav "Home About Values Services Contact" at bounding box center [724, 106] width 1241 height 45
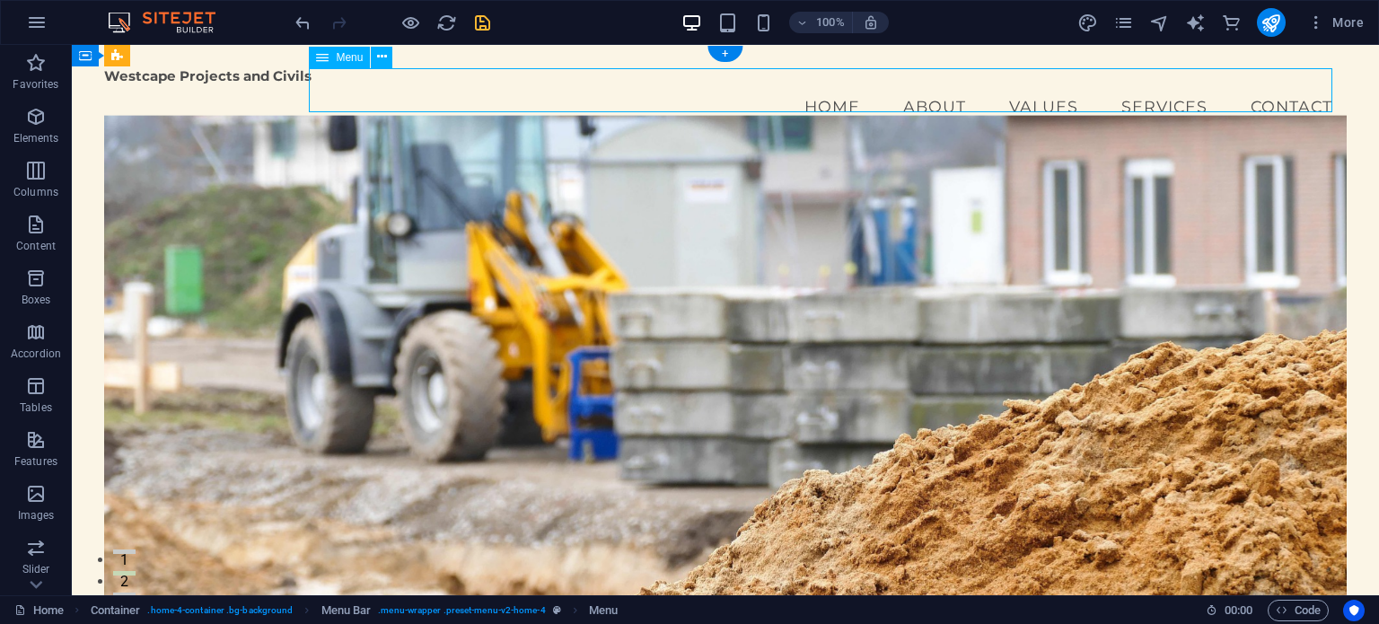
click at [1280, 86] on nav "Home About Values Services Contact" at bounding box center [724, 106] width 1241 height 45
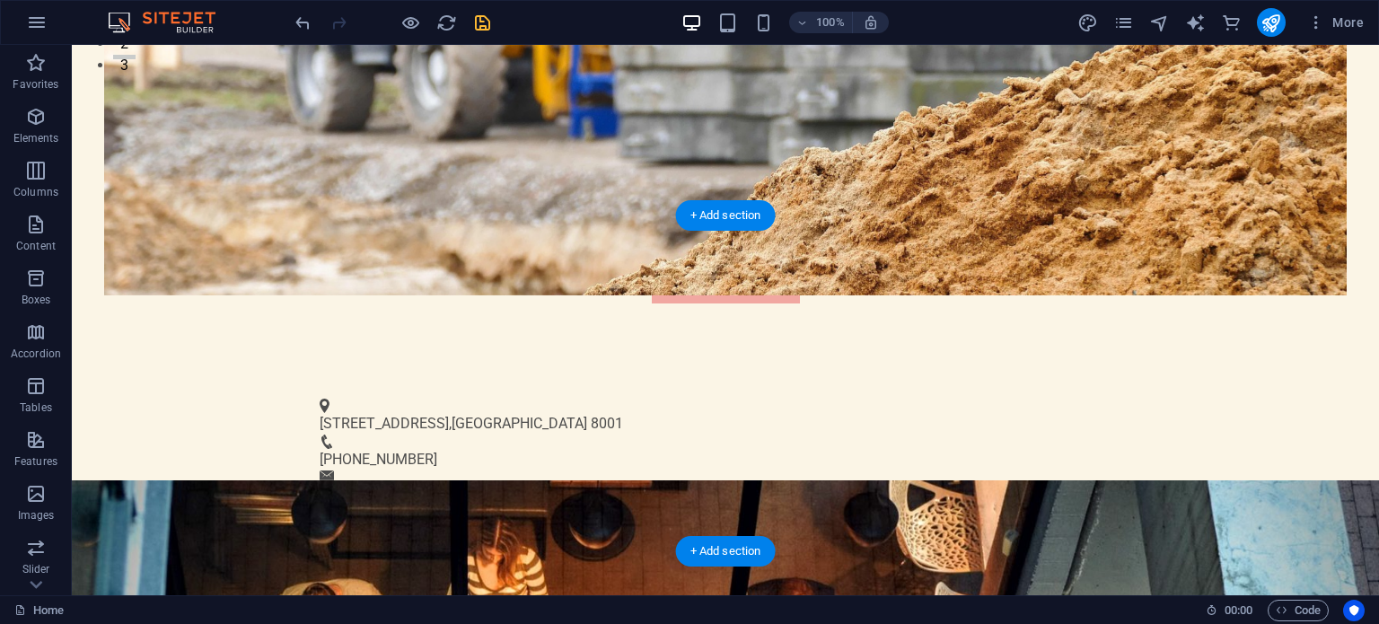
scroll to position [539, 0]
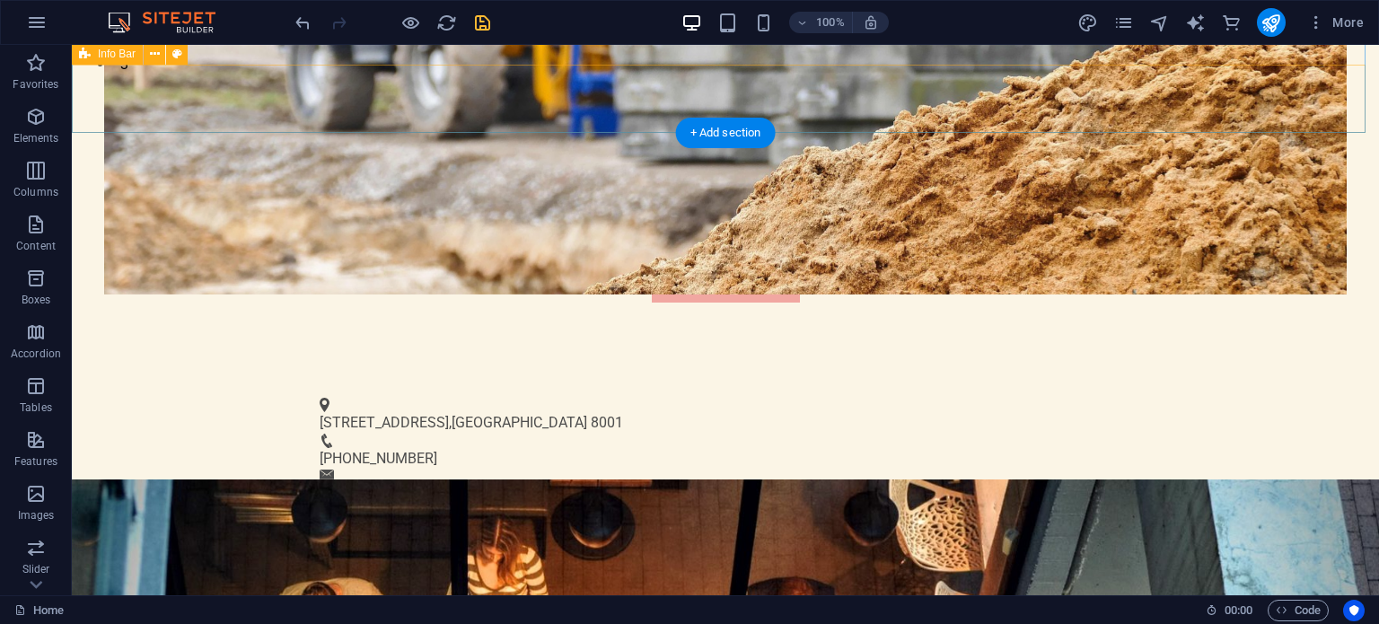
click at [1159, 374] on div "[STREET_ADDRESS] [PHONE_NUMBER] [EMAIL_ADDRESS][DOMAIN_NAME]" at bounding box center [725, 448] width 1307 height 149
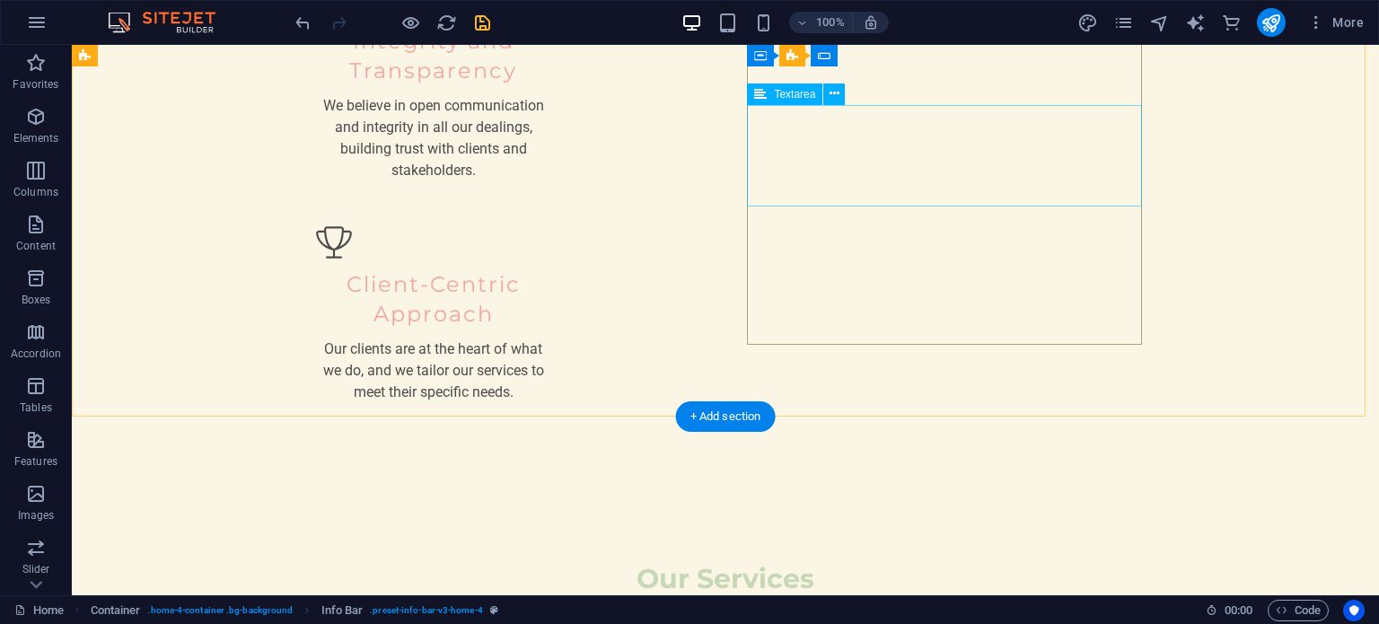
scroll to position [2334, 0]
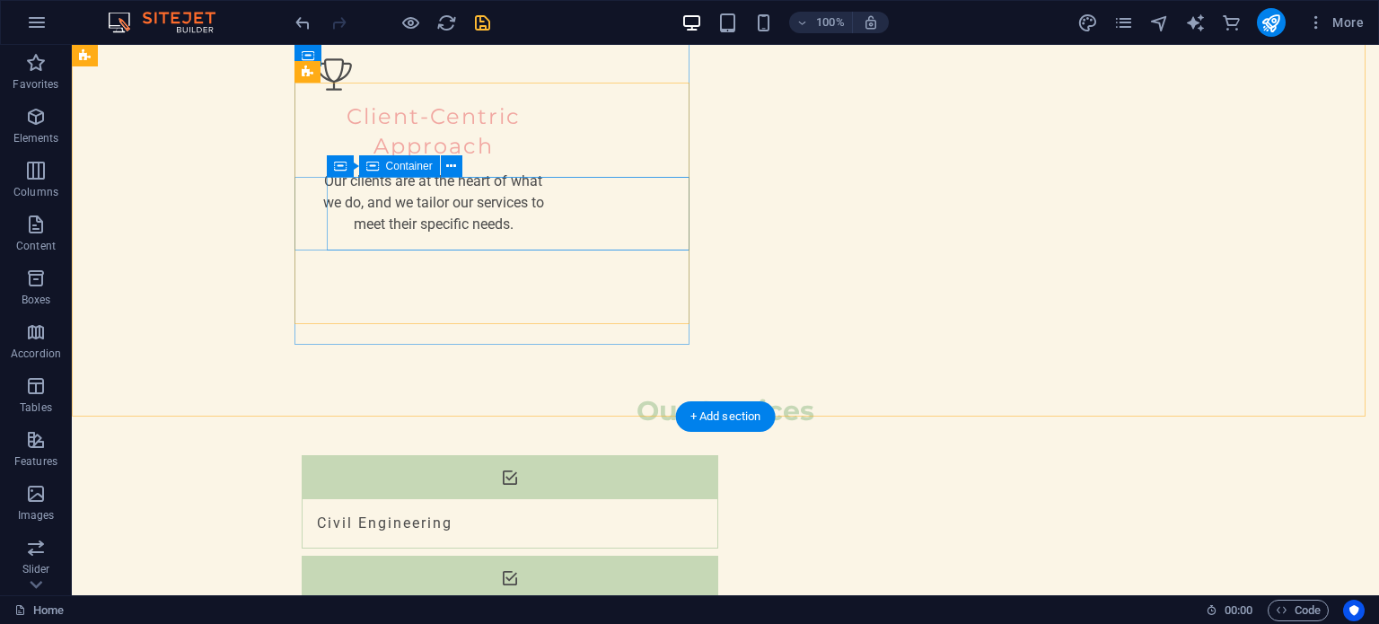
drag, startPoint x: 334, startPoint y: 237, endPoint x: 442, endPoint y: 284, distance: 117.4
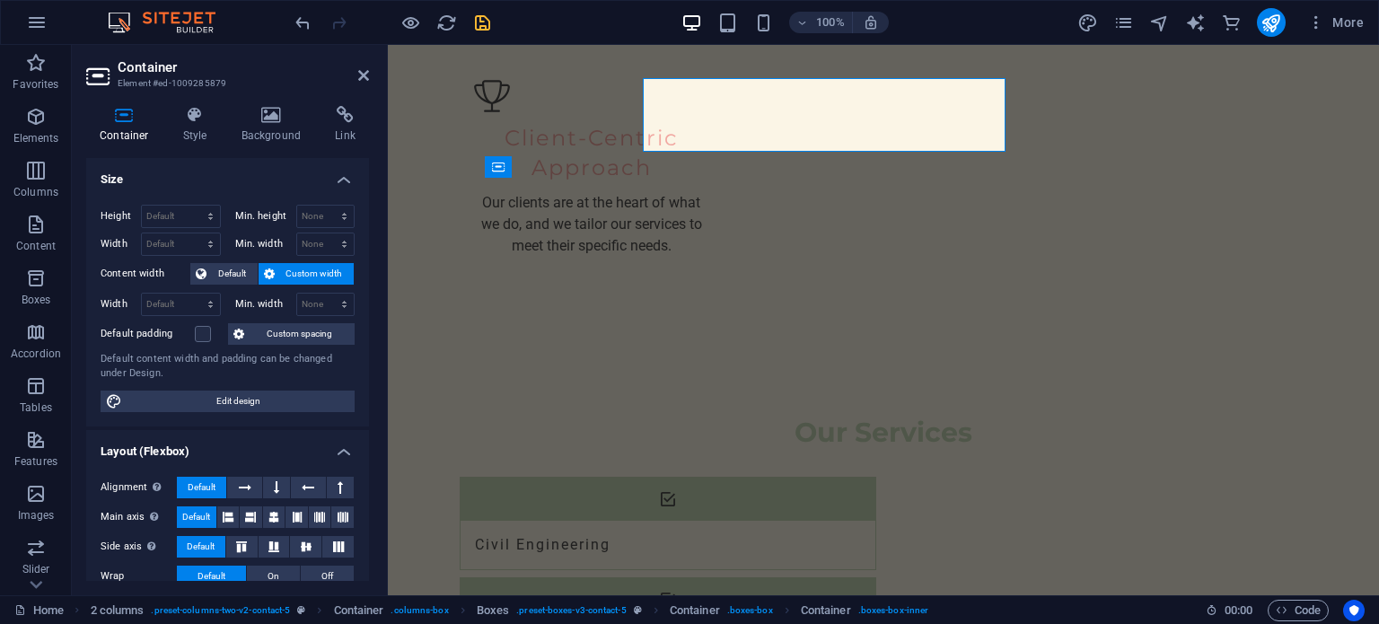
scroll to position [2433, 0]
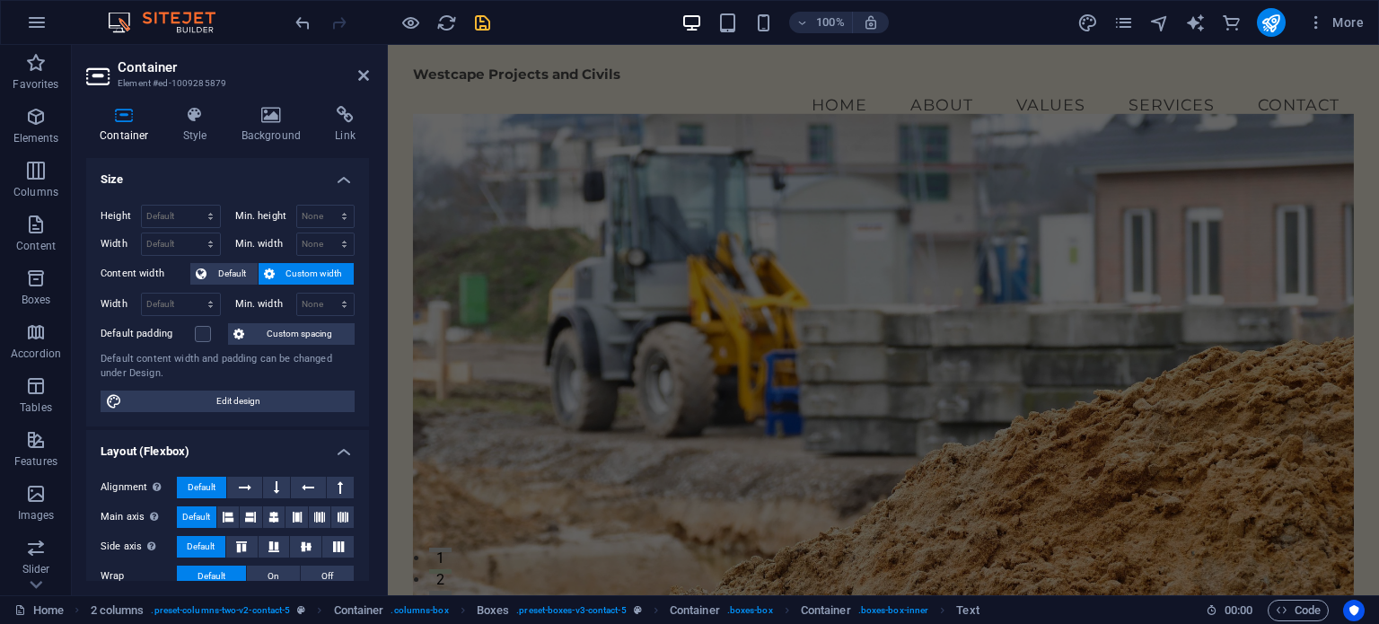
scroll to position [0, 0]
click at [1271, 17] on icon "publish" at bounding box center [1270, 23] width 21 height 21
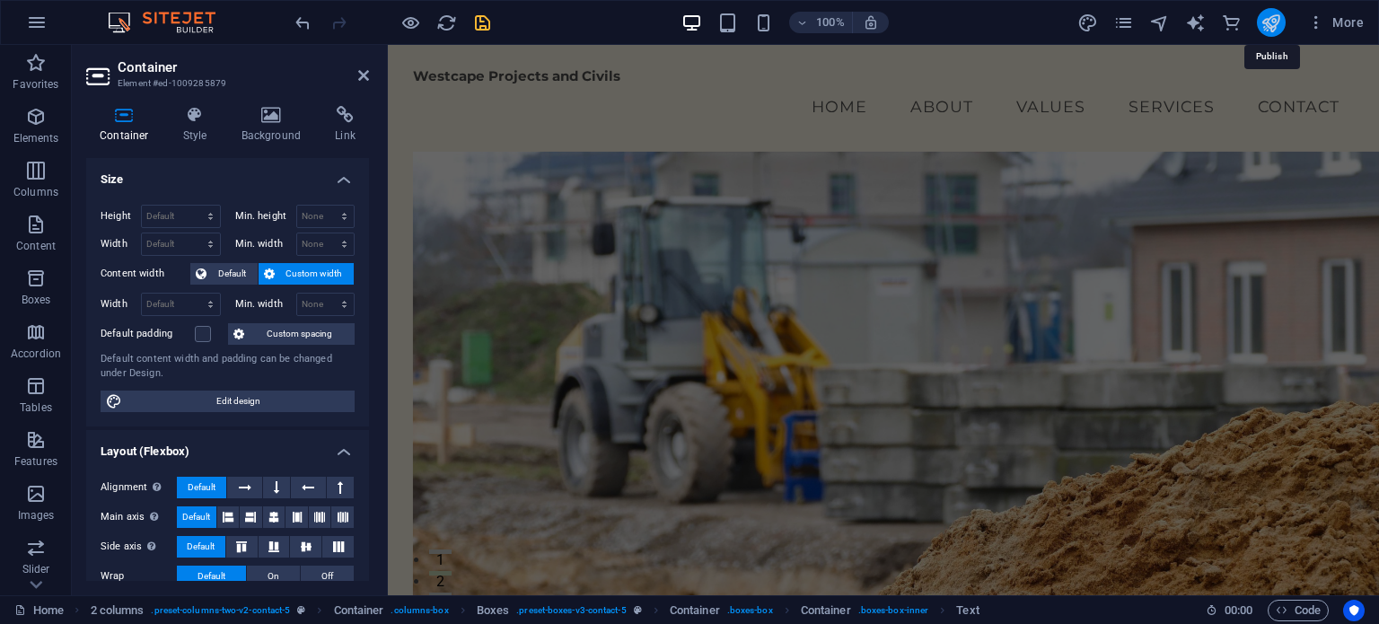
checkbox input "false"
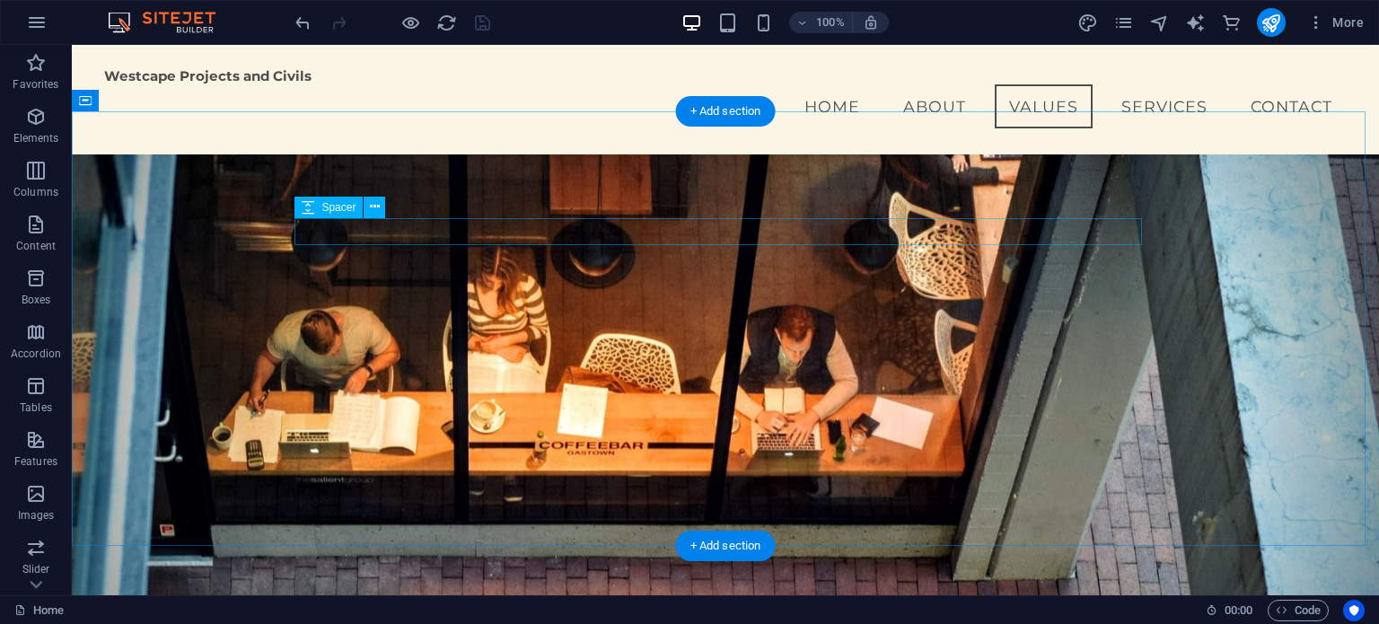
scroll to position [804, 0]
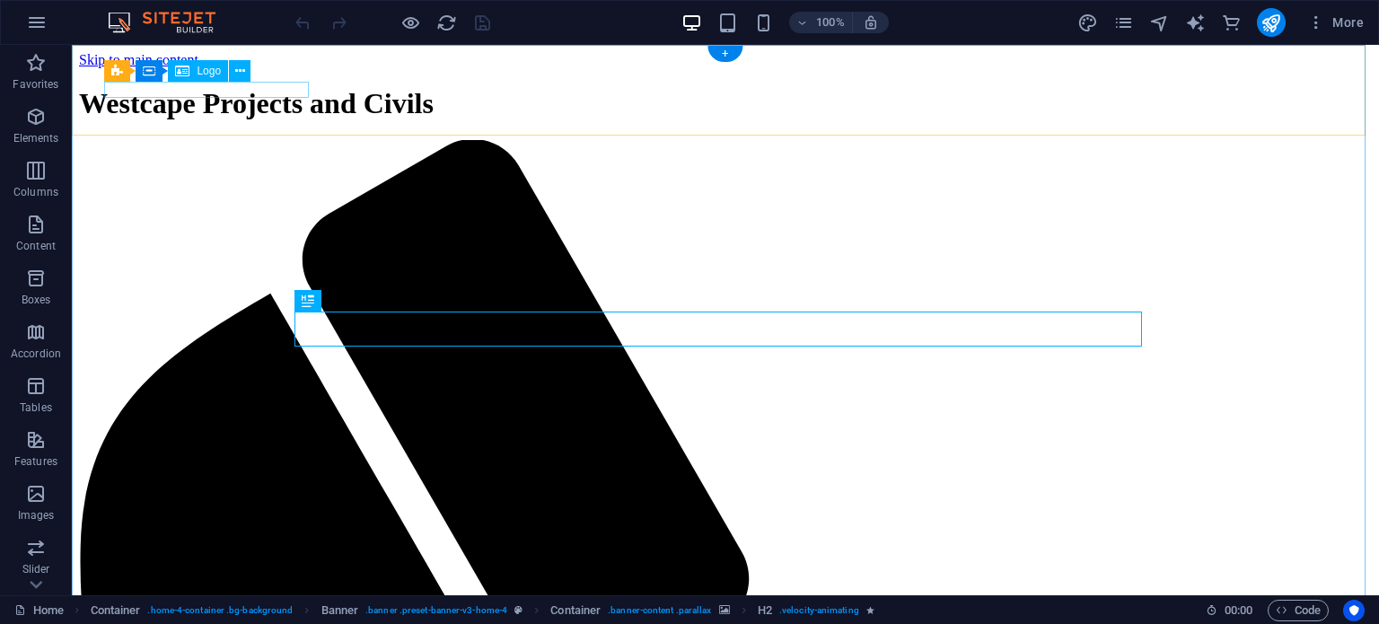
click at [263, 87] on div "Westcape Projects and Civils" at bounding box center [725, 103] width 1293 height 33
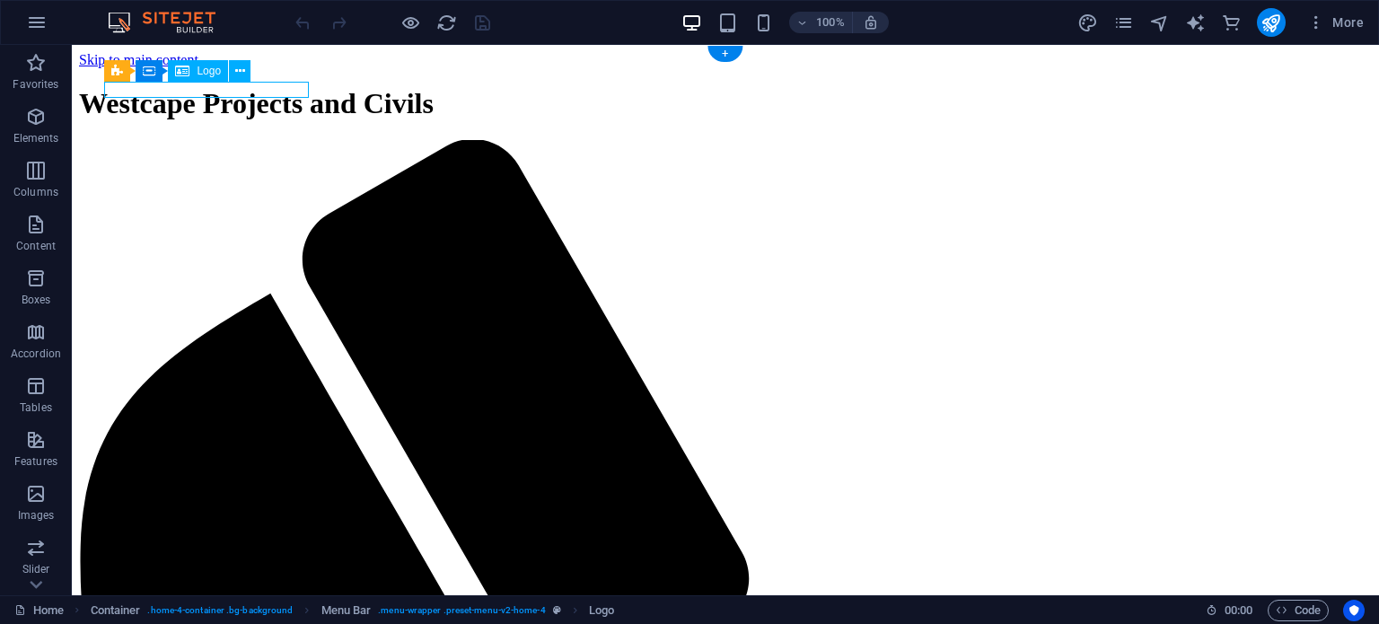
click at [267, 87] on div "Westcape Projects and Civils" at bounding box center [725, 103] width 1293 height 33
select select "px"
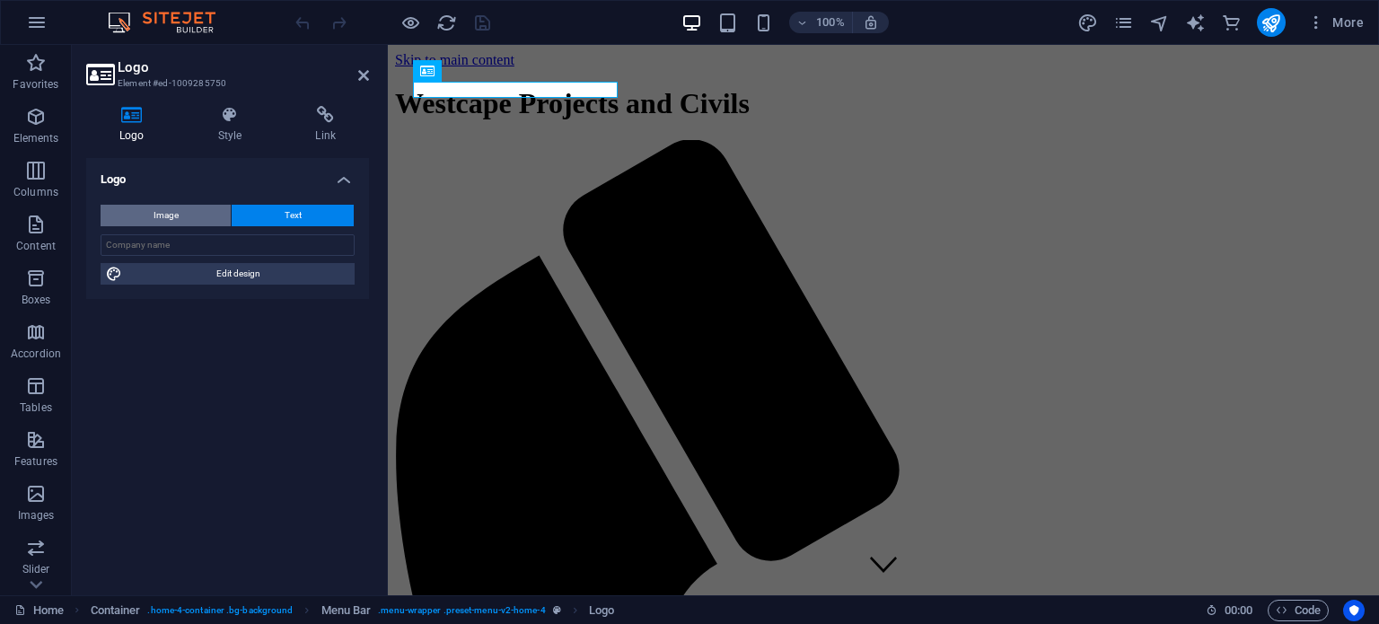
click at [195, 215] on button "Image" at bounding box center [166, 216] width 130 height 22
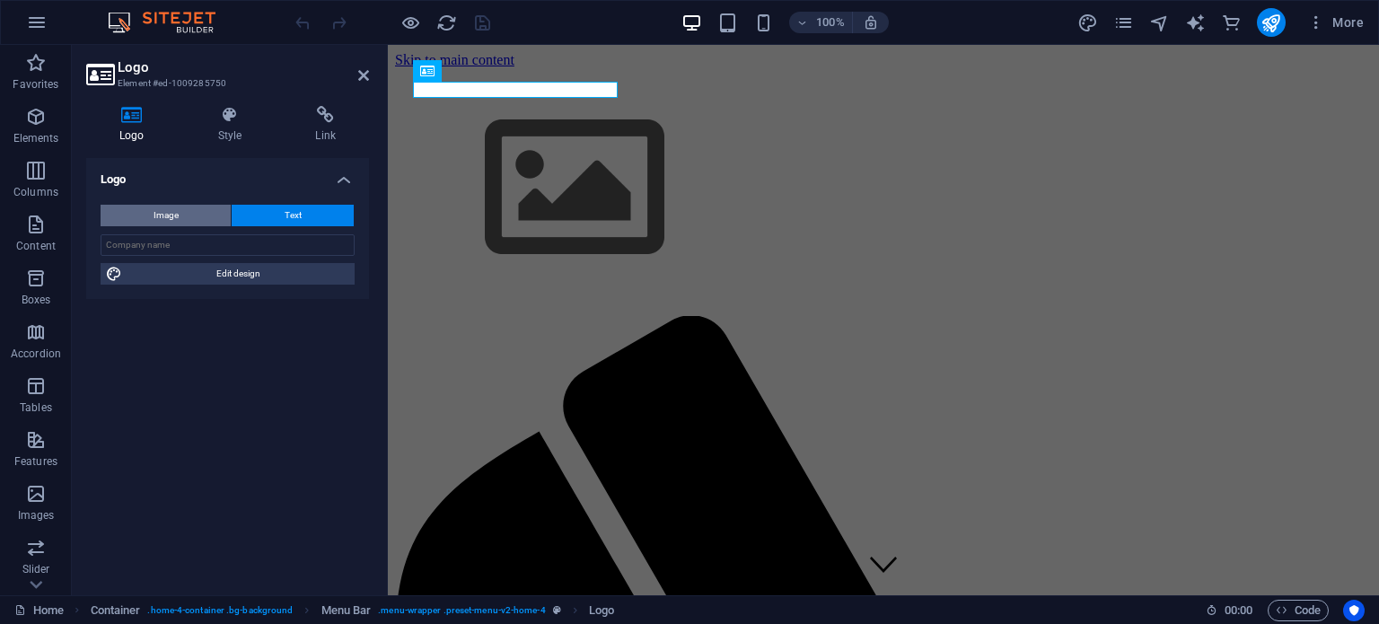
select select "DISABLED_OPTION_VALUE"
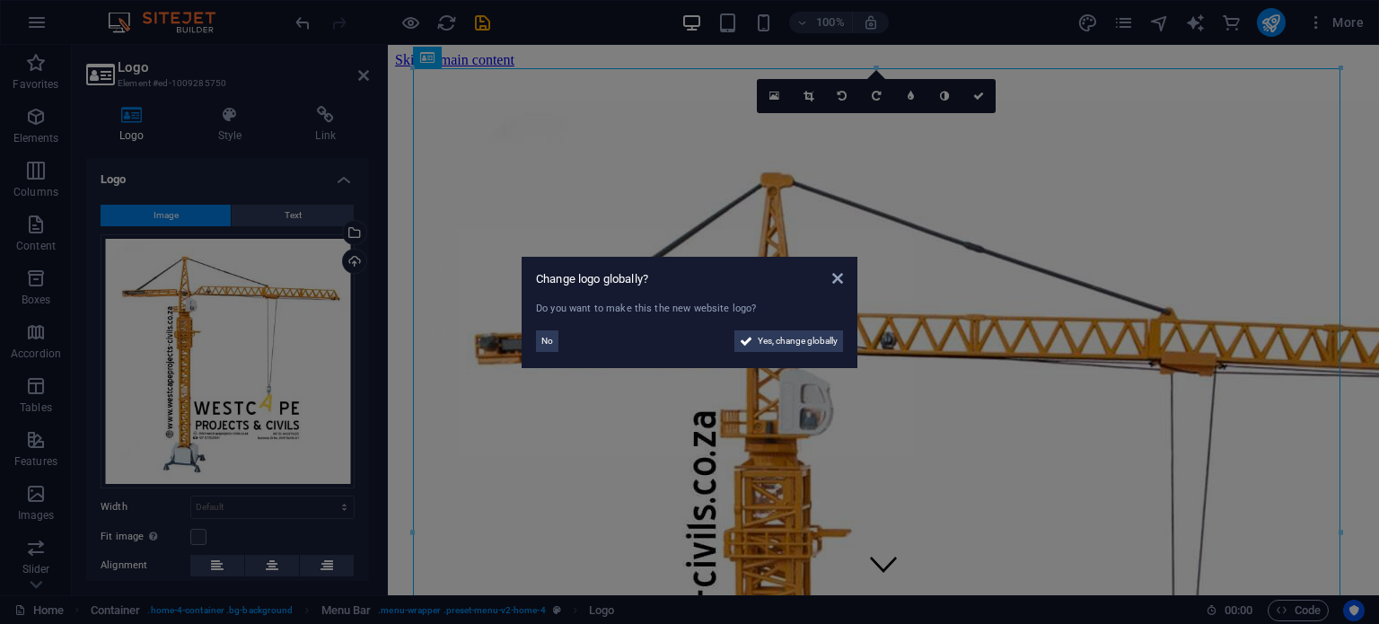
click at [490, 114] on aside "Change logo globally? Do you want to make this the new website logo? No Yes, ch…" at bounding box center [689, 312] width 1379 height 624
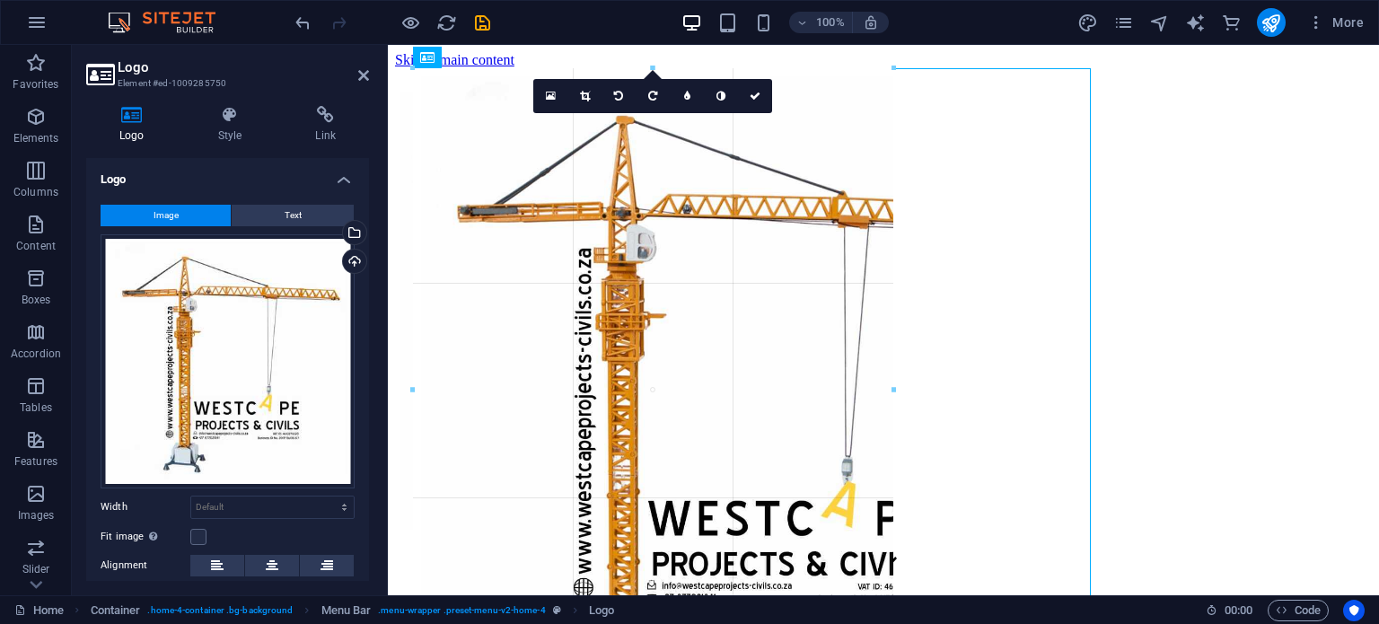
drag, startPoint x: 434, startPoint y: 101, endPoint x: 929, endPoint y: 548, distance: 666.7
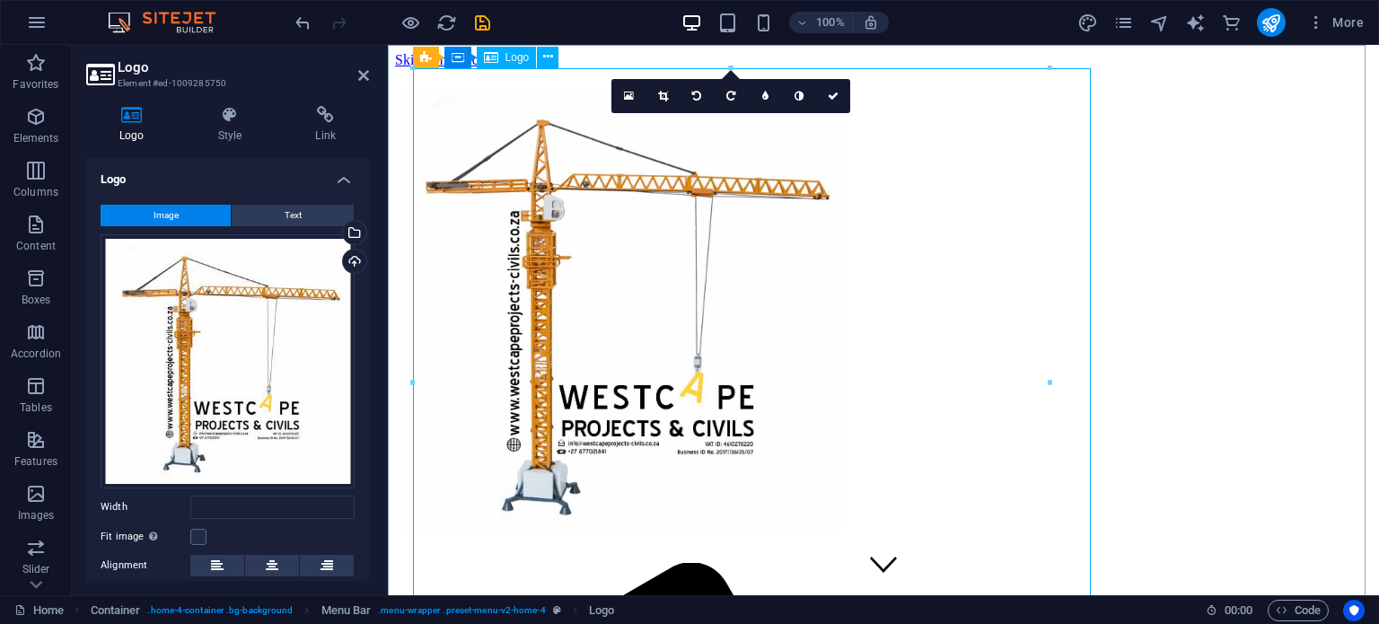
type input "709"
select select "px"
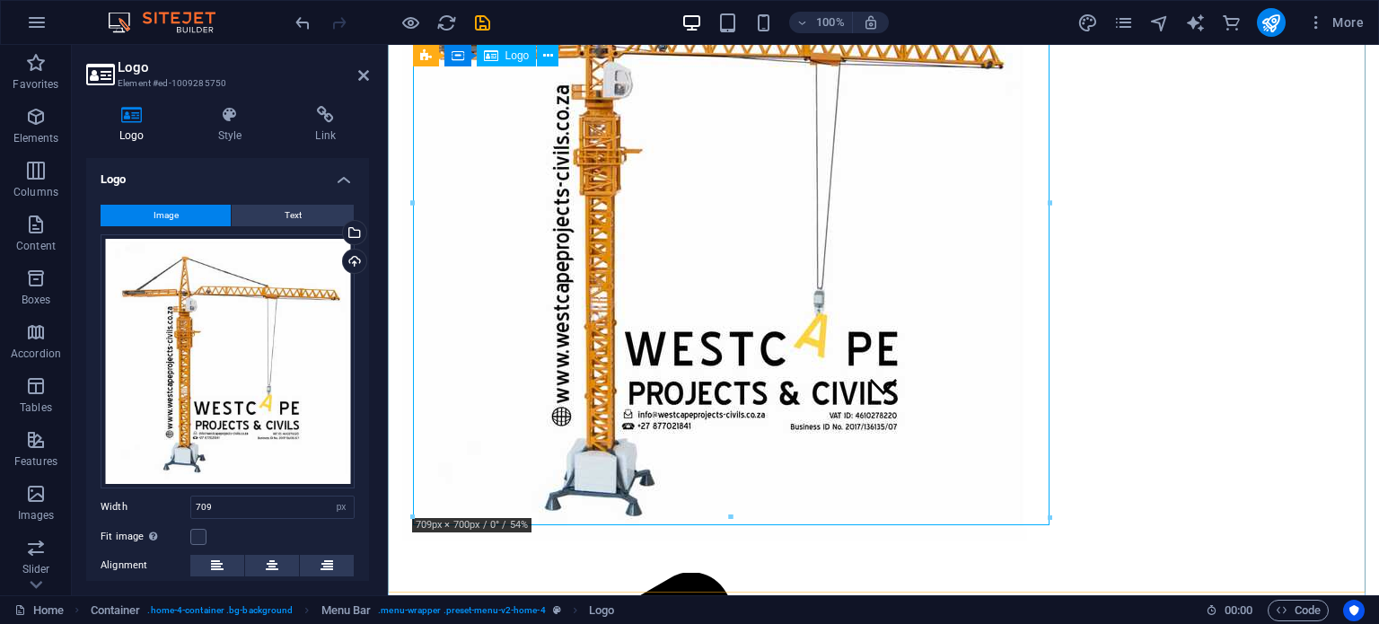
scroll to position [180, 0]
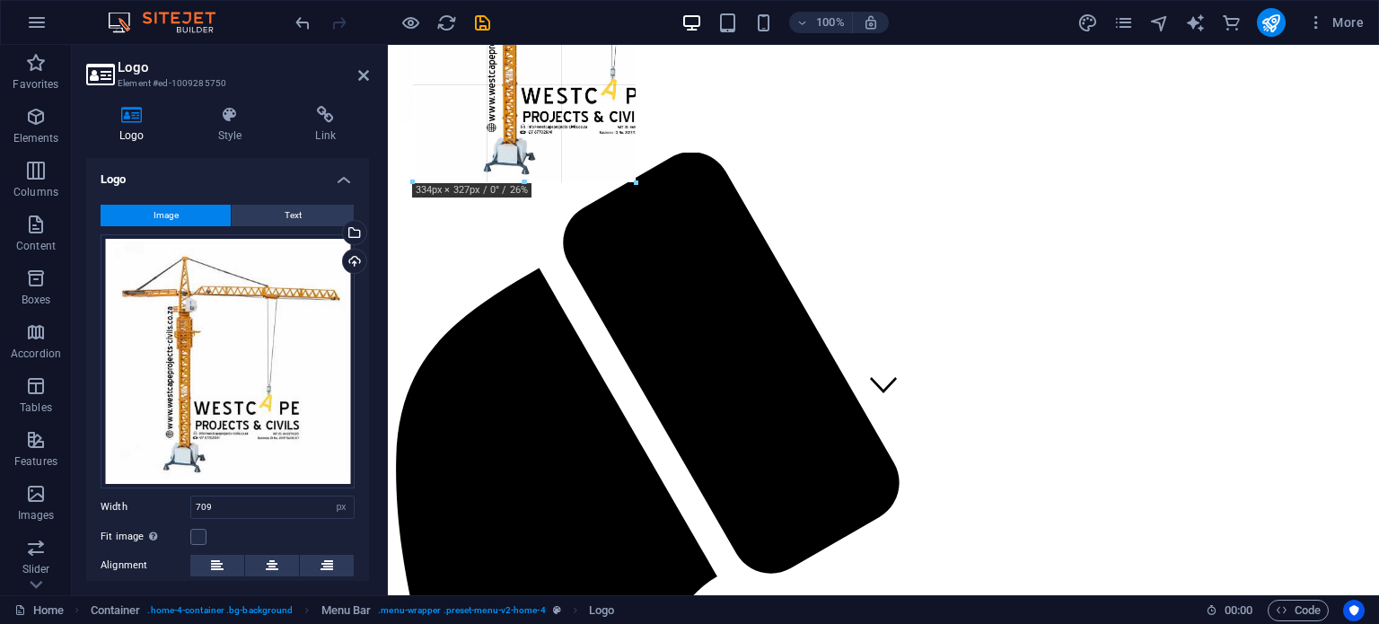
drag, startPoint x: 1047, startPoint y: 523, endPoint x: 111, endPoint y: 74, distance: 1037.8
type input "248"
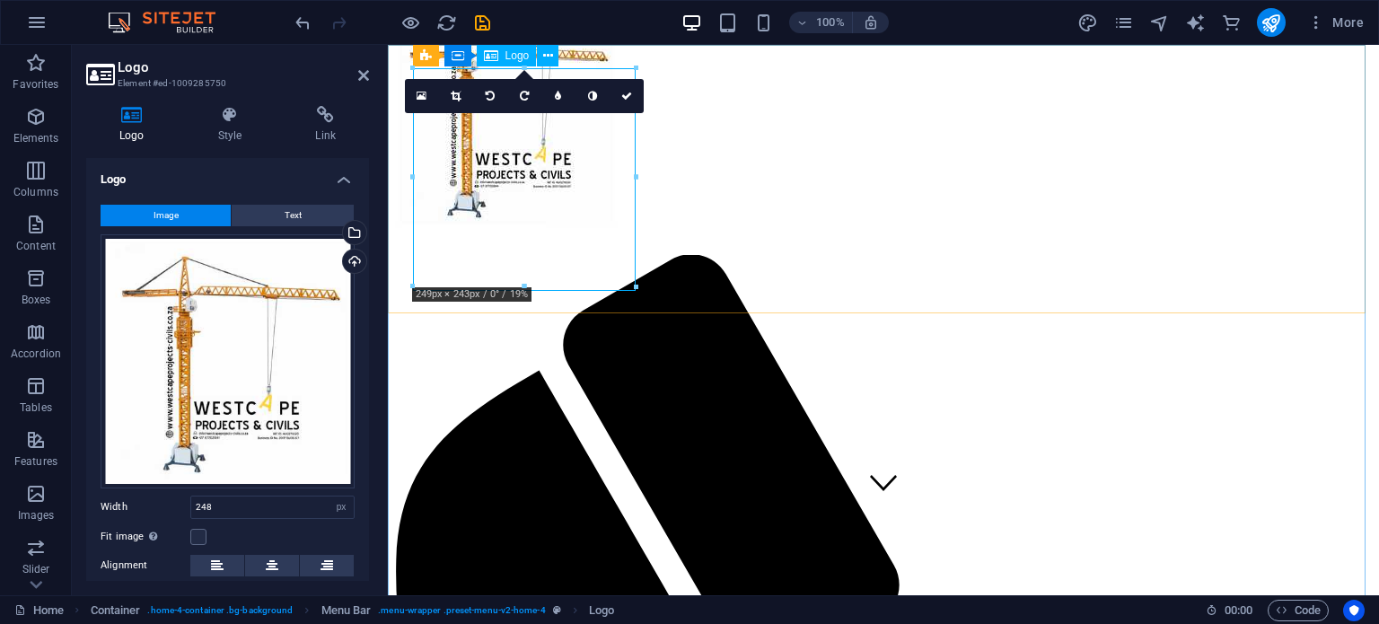
scroll to position [0, 0]
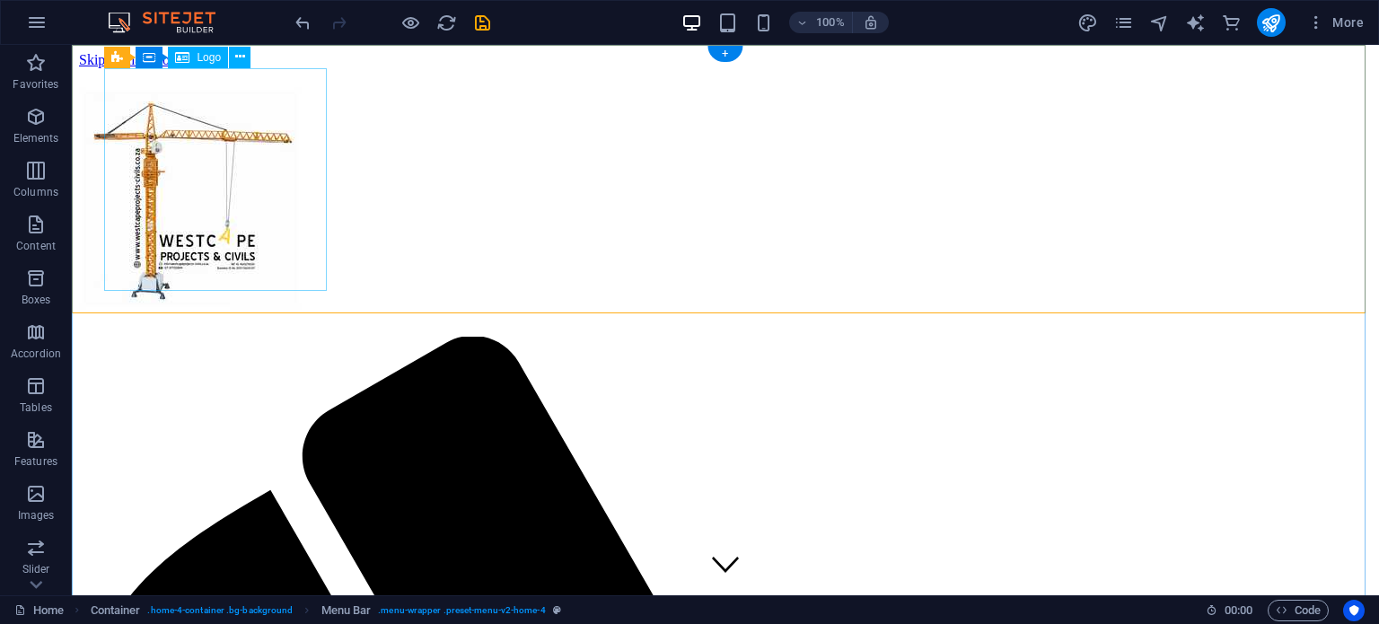
click at [267, 176] on div at bounding box center [725, 202] width 1293 height 230
click at [287, 248] on div at bounding box center [725, 202] width 1293 height 230
click at [310, 265] on div at bounding box center [725, 202] width 1293 height 230
click at [279, 180] on div at bounding box center [725, 202] width 1293 height 230
click at [208, 176] on div at bounding box center [725, 202] width 1293 height 230
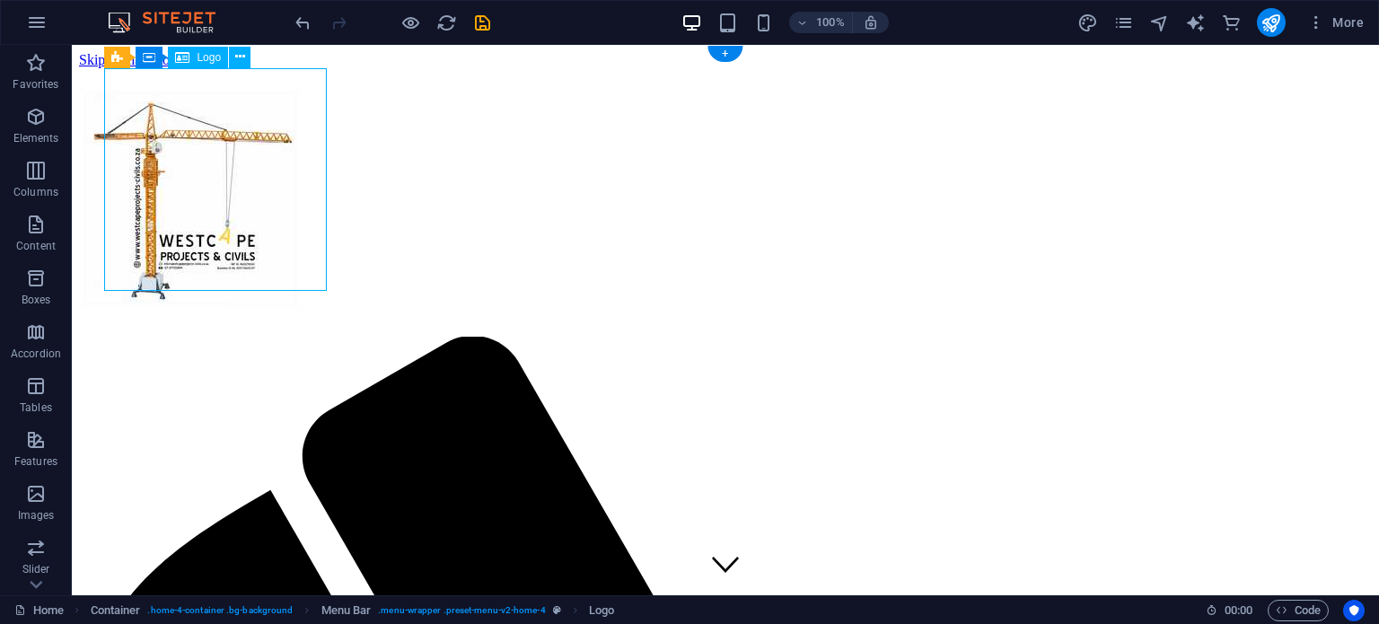
click at [202, 166] on div at bounding box center [725, 202] width 1293 height 230
select select "px"
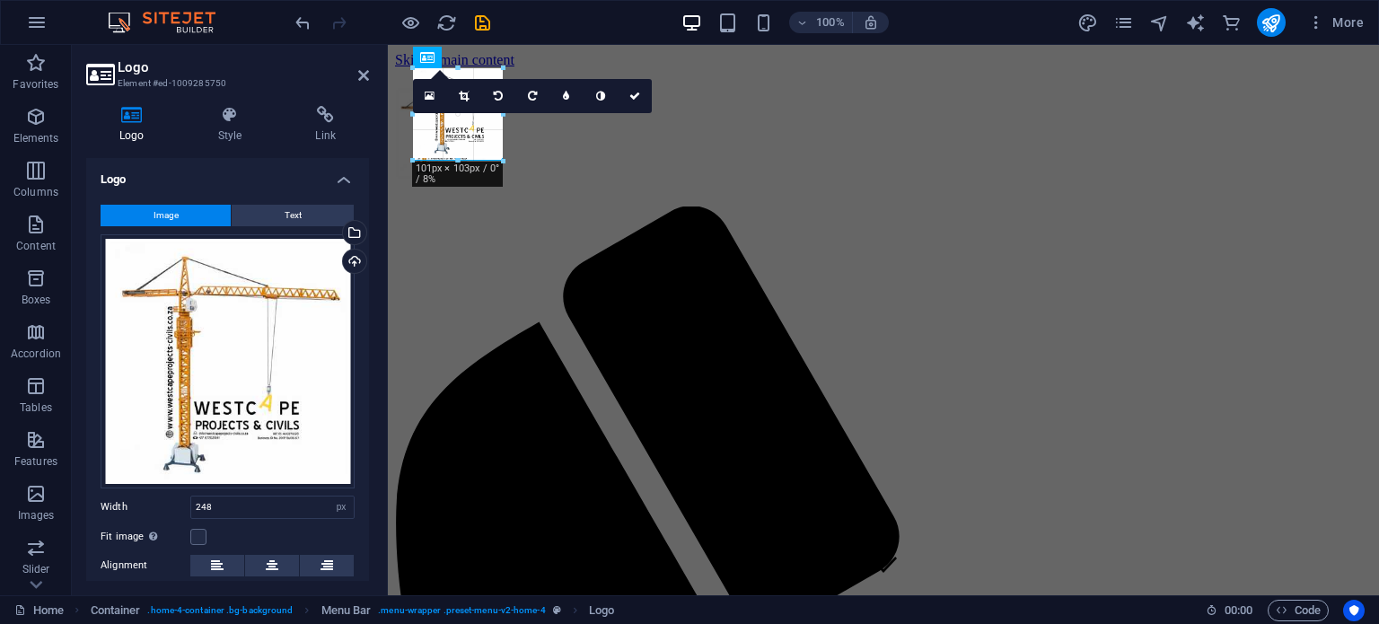
drag, startPoint x: 635, startPoint y: 288, endPoint x: 507, endPoint y: 160, distance: 180.9
type input "100"
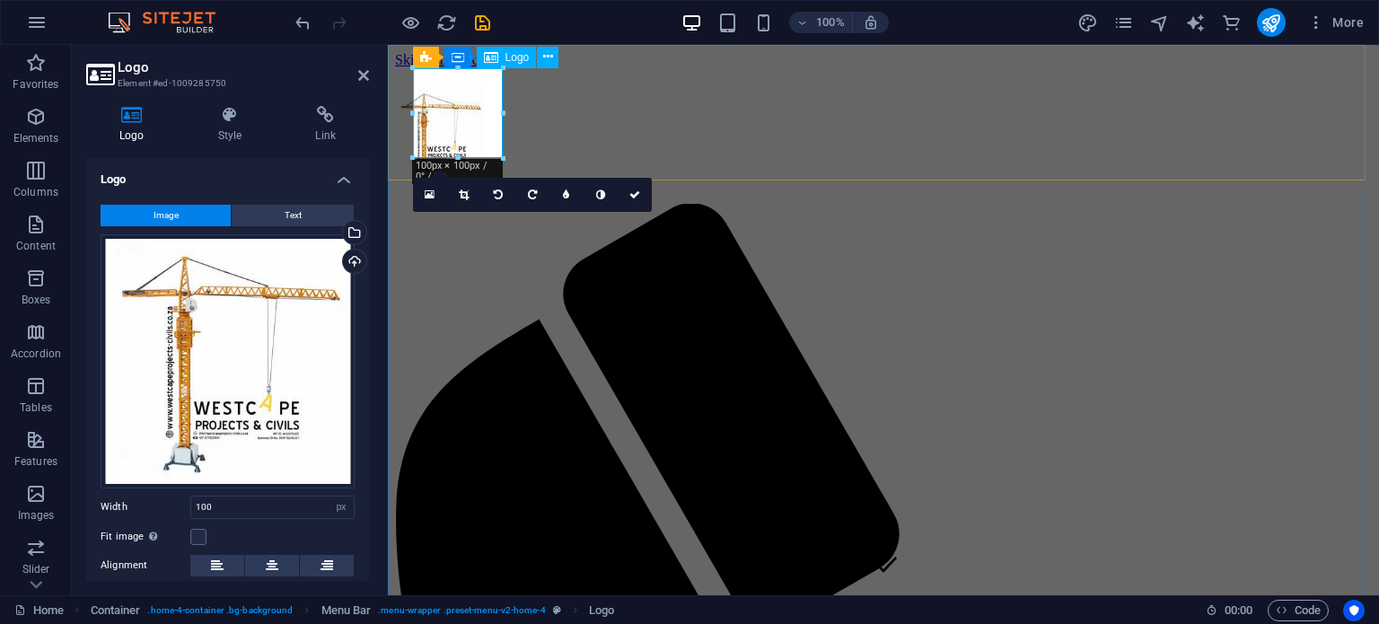
click at [464, 110] on div at bounding box center [883, 135] width 977 height 97
click at [456, 118] on div at bounding box center [883, 135] width 977 height 97
click at [449, 116] on div at bounding box center [883, 135] width 977 height 97
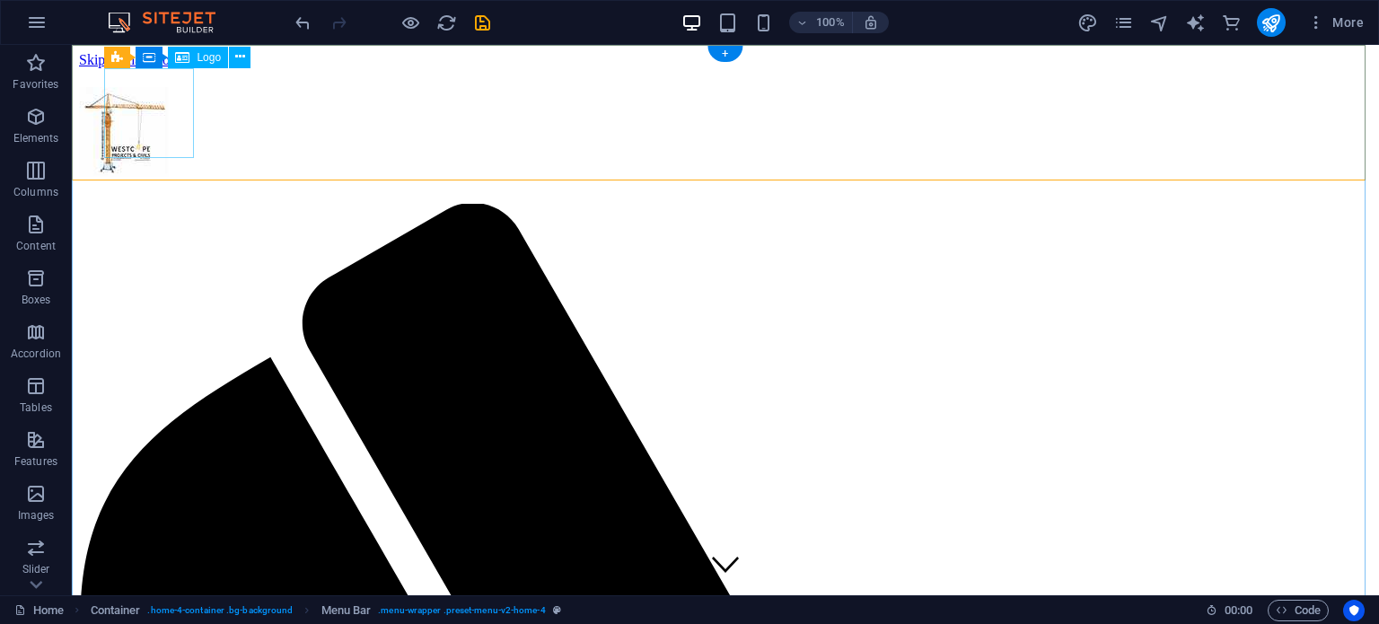
click at [155, 125] on div at bounding box center [725, 135] width 1293 height 97
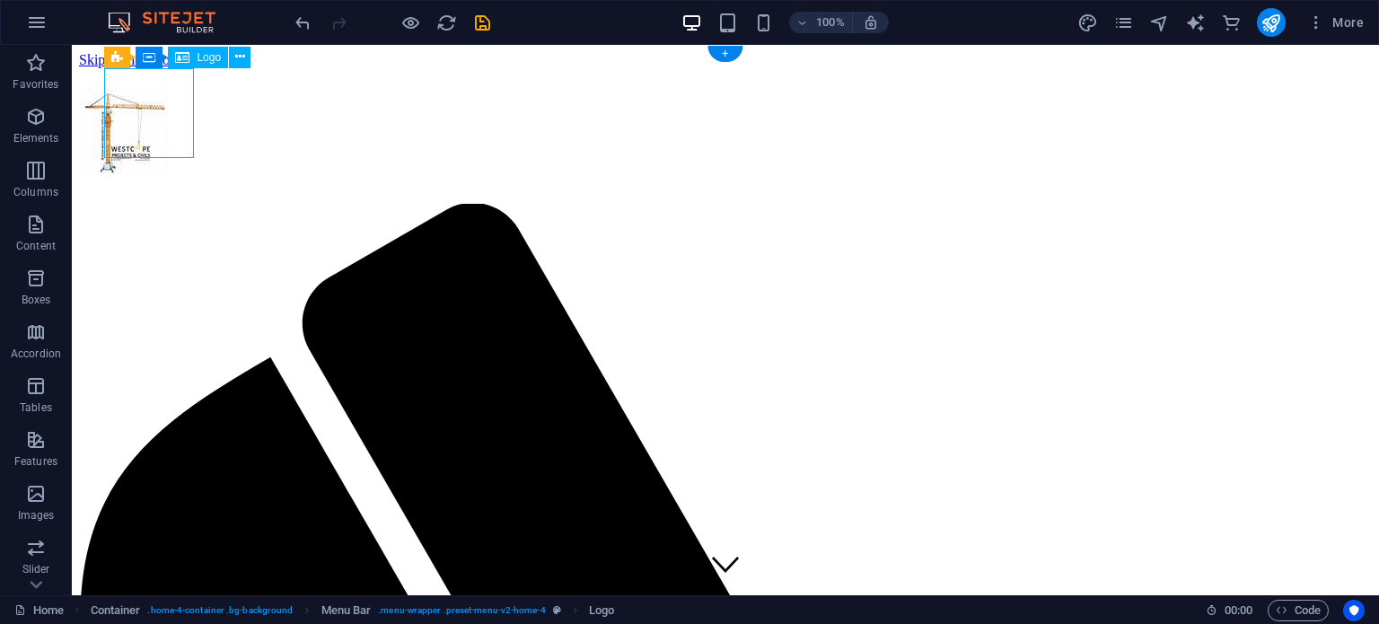
click at [156, 125] on div at bounding box center [725, 135] width 1293 height 97
select select "px"
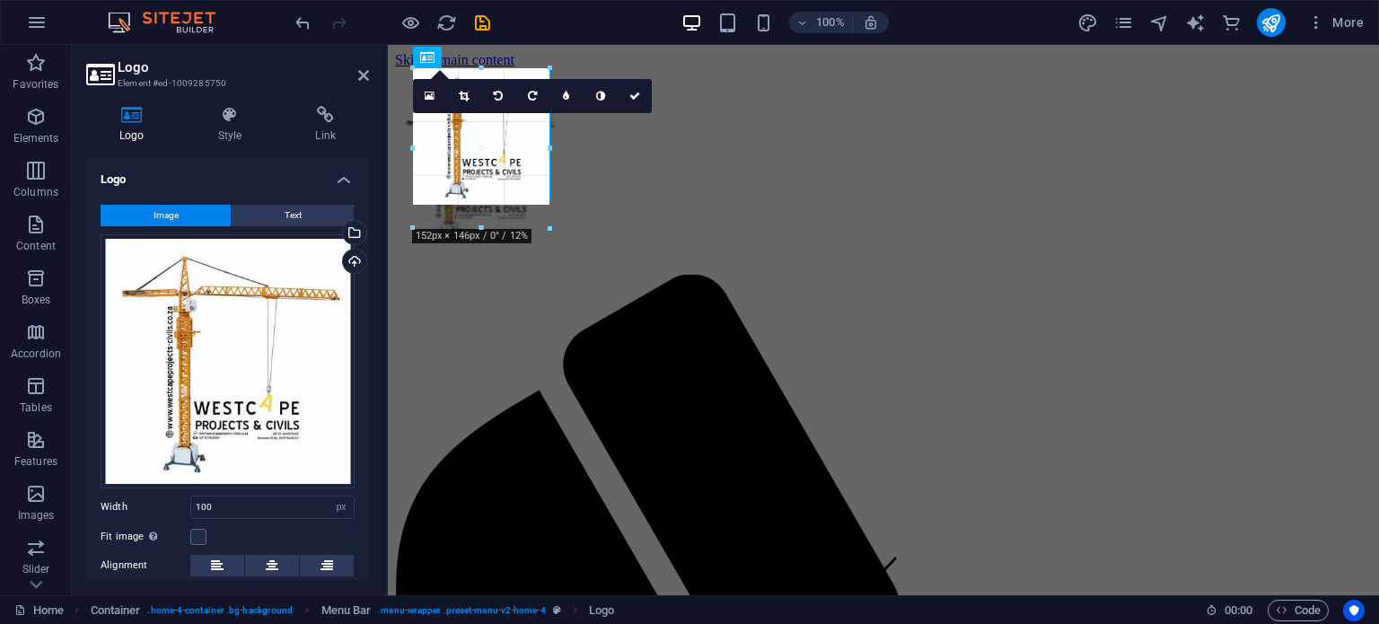
drag, startPoint x: 503, startPoint y: 157, endPoint x: 579, endPoint y: 196, distance: 85.5
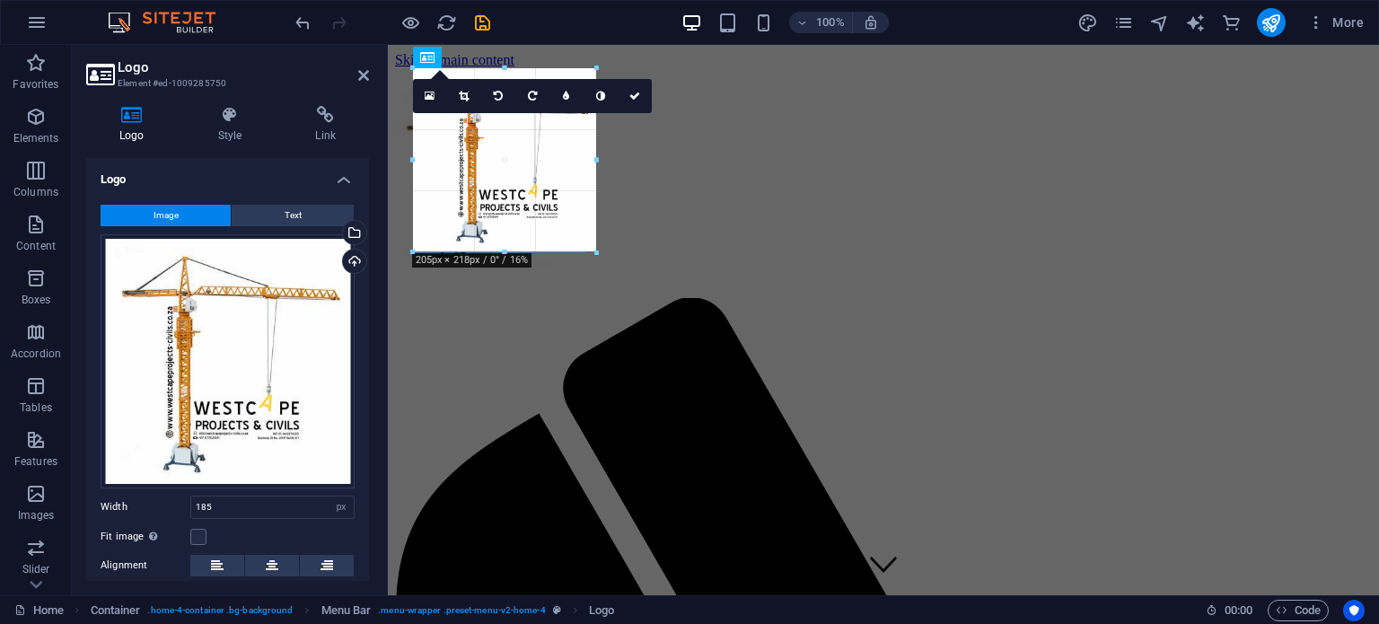
type input "192"
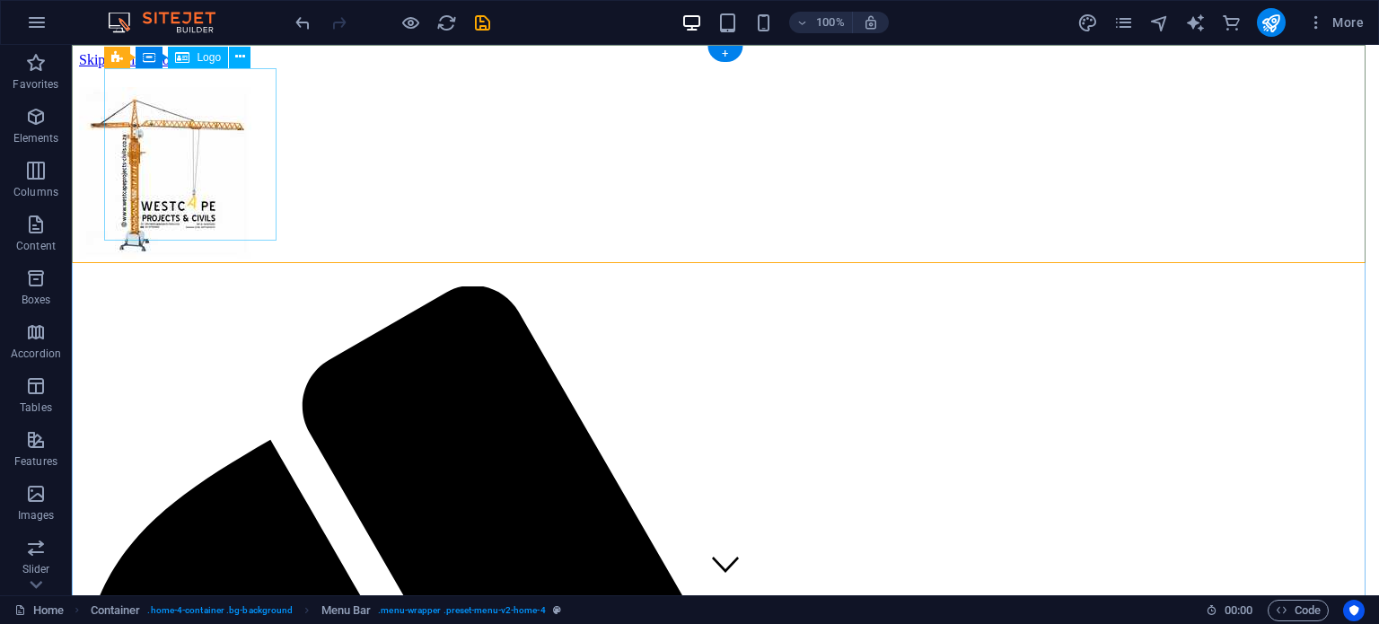
click at [242, 130] on div at bounding box center [725, 177] width 1293 height 180
select select "px"
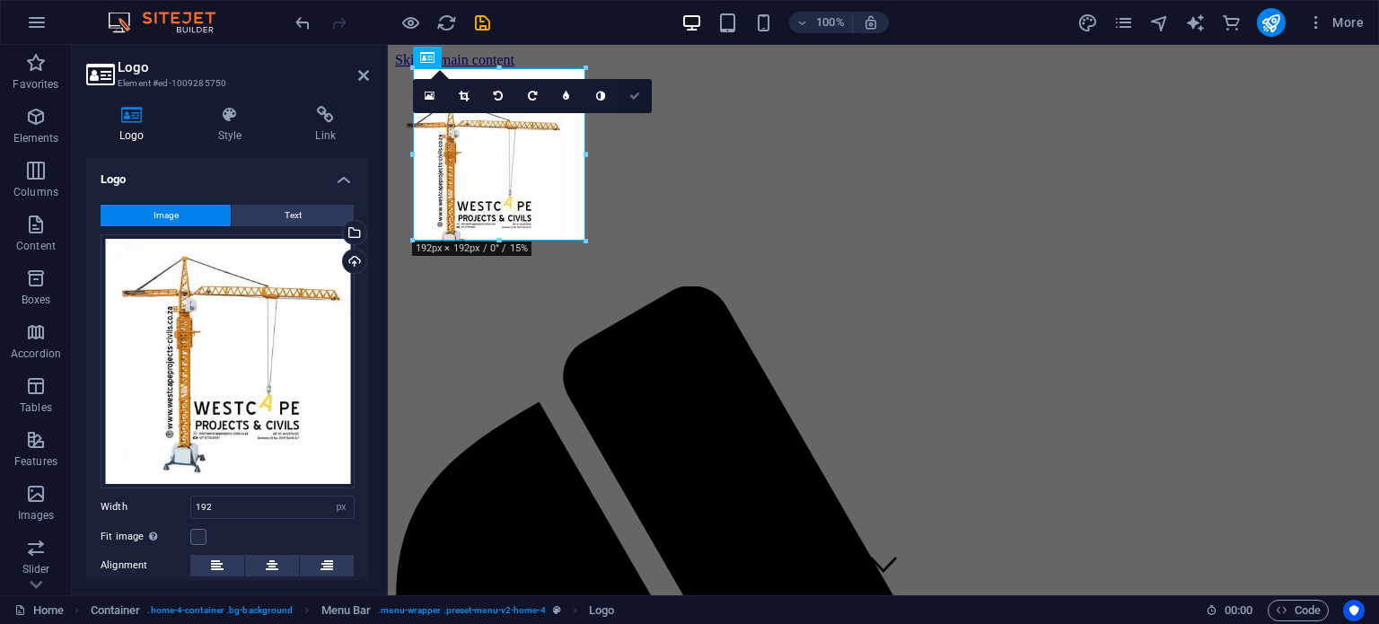
drag, startPoint x: 560, startPoint y: 49, endPoint x: 632, endPoint y: 93, distance: 84.2
click at [632, 93] on icon at bounding box center [634, 96] width 11 height 11
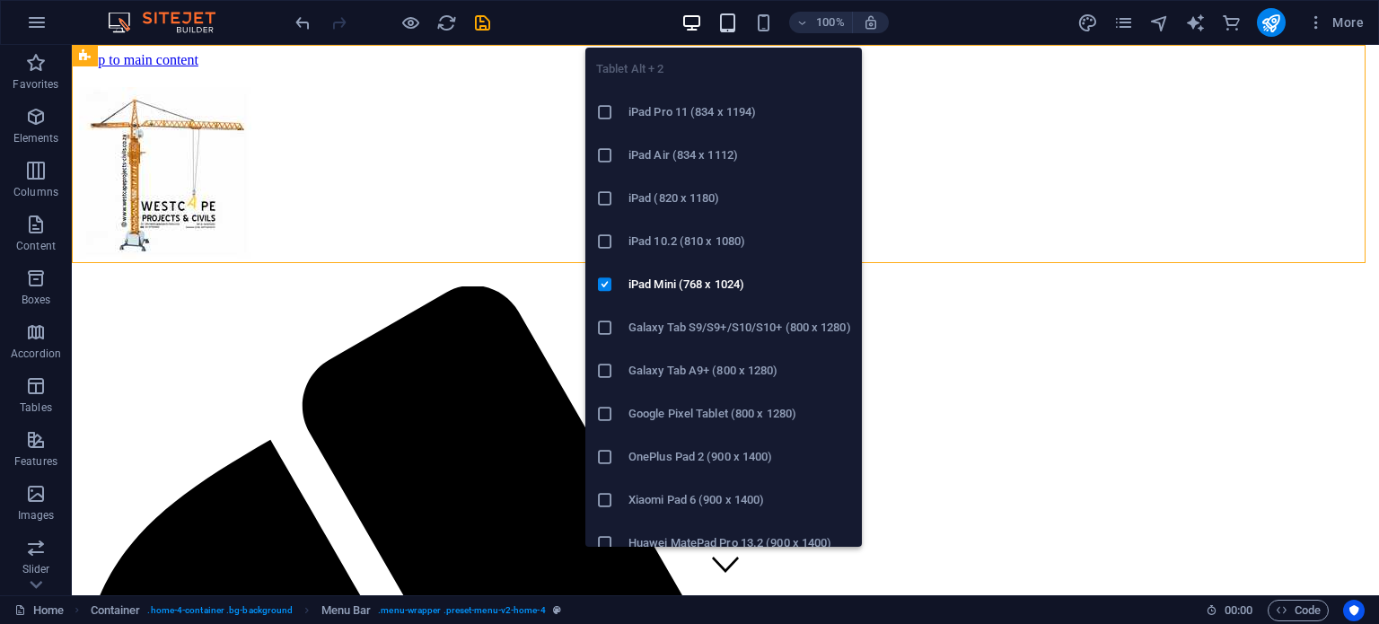
click at [730, 20] on icon "button" at bounding box center [727, 23] width 21 height 21
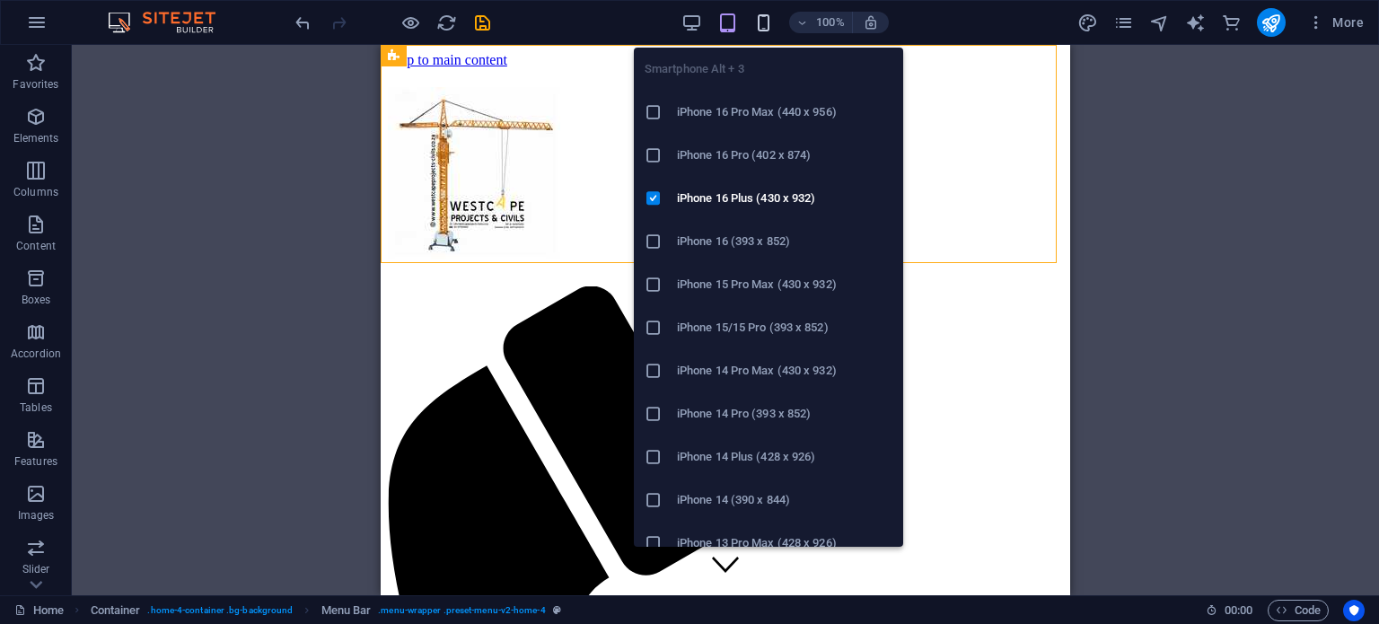
click at [764, 21] on icon "button" at bounding box center [763, 23] width 21 height 21
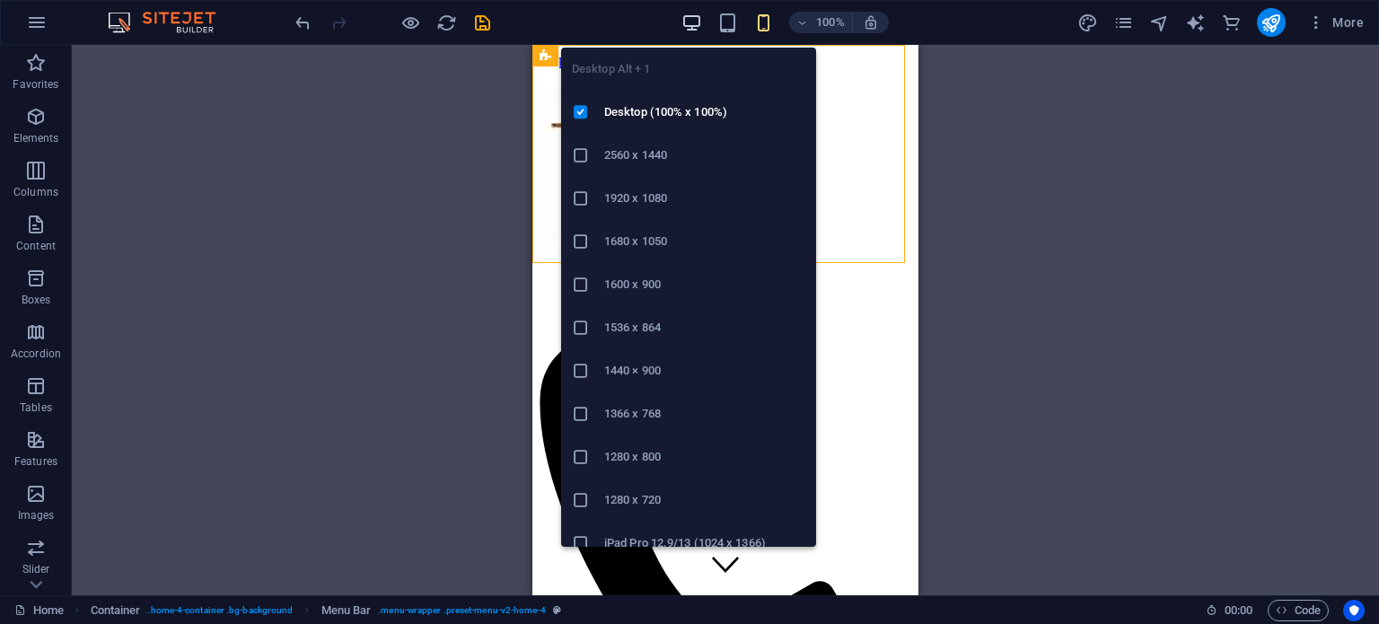
click at [697, 22] on icon "button" at bounding box center [691, 23] width 21 height 21
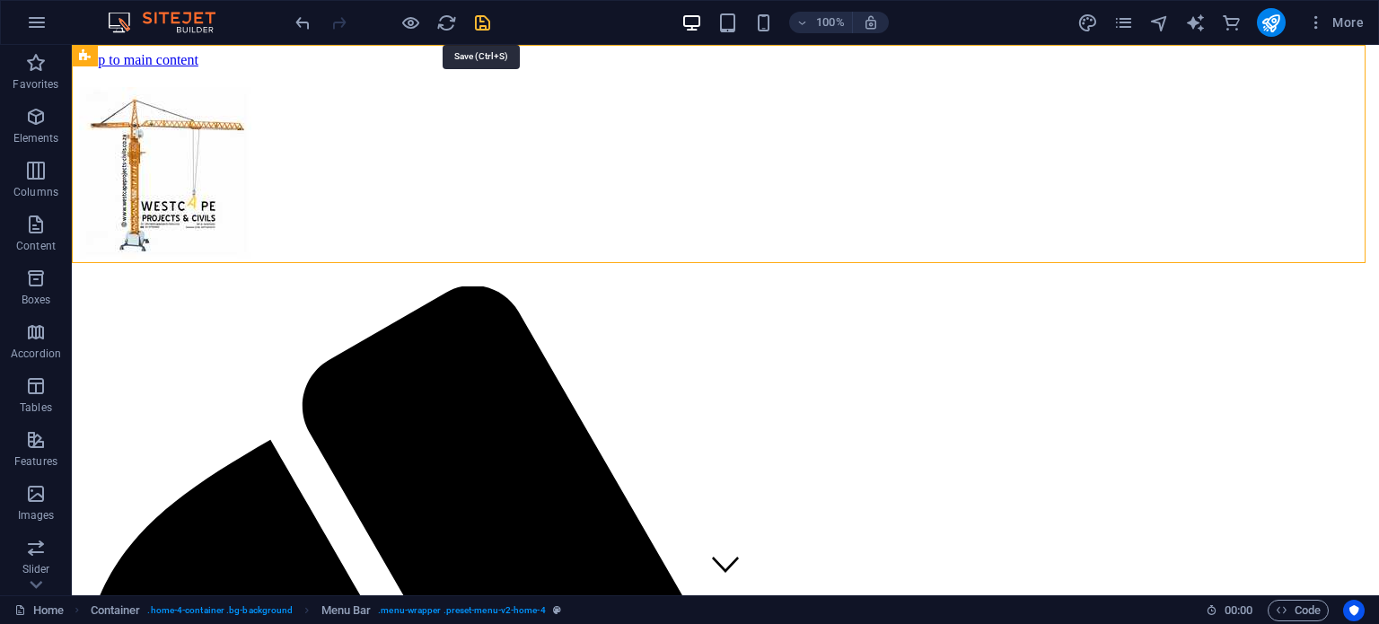
click at [479, 20] on icon "save" at bounding box center [482, 23] width 21 height 21
checkbox input "false"
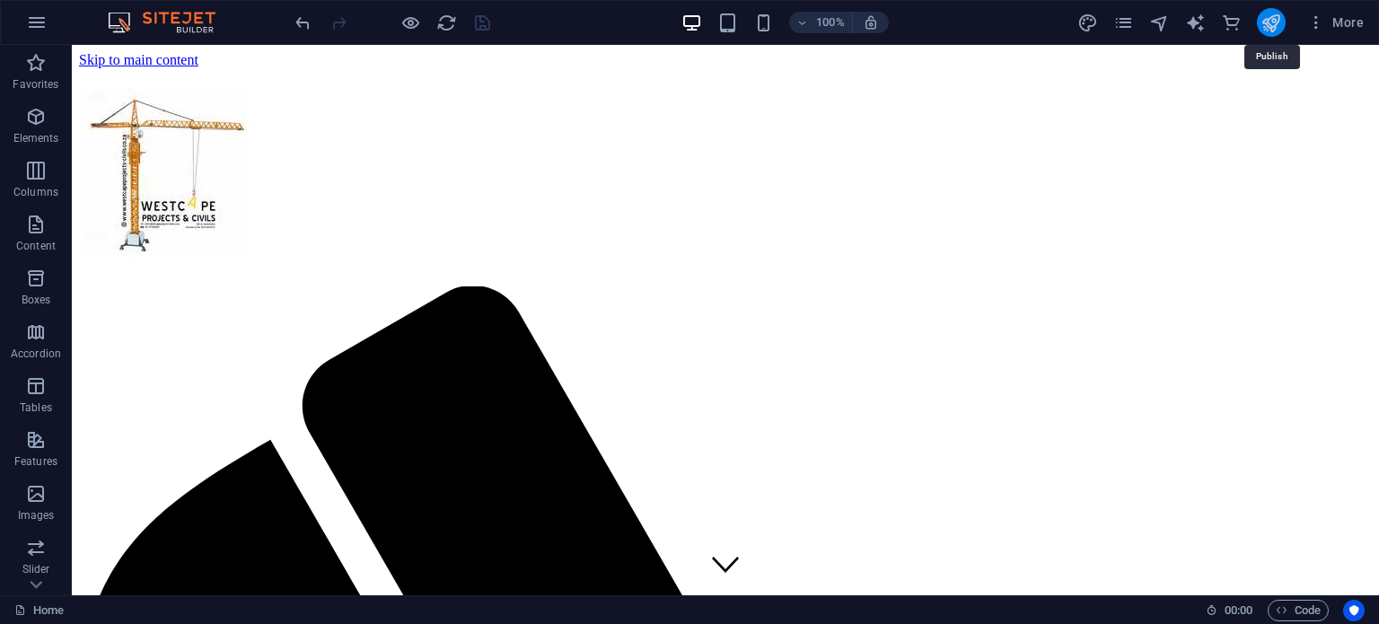
click at [1273, 18] on icon "publish" at bounding box center [1270, 23] width 21 height 21
